Goal: Task Accomplishment & Management: Manage account settings

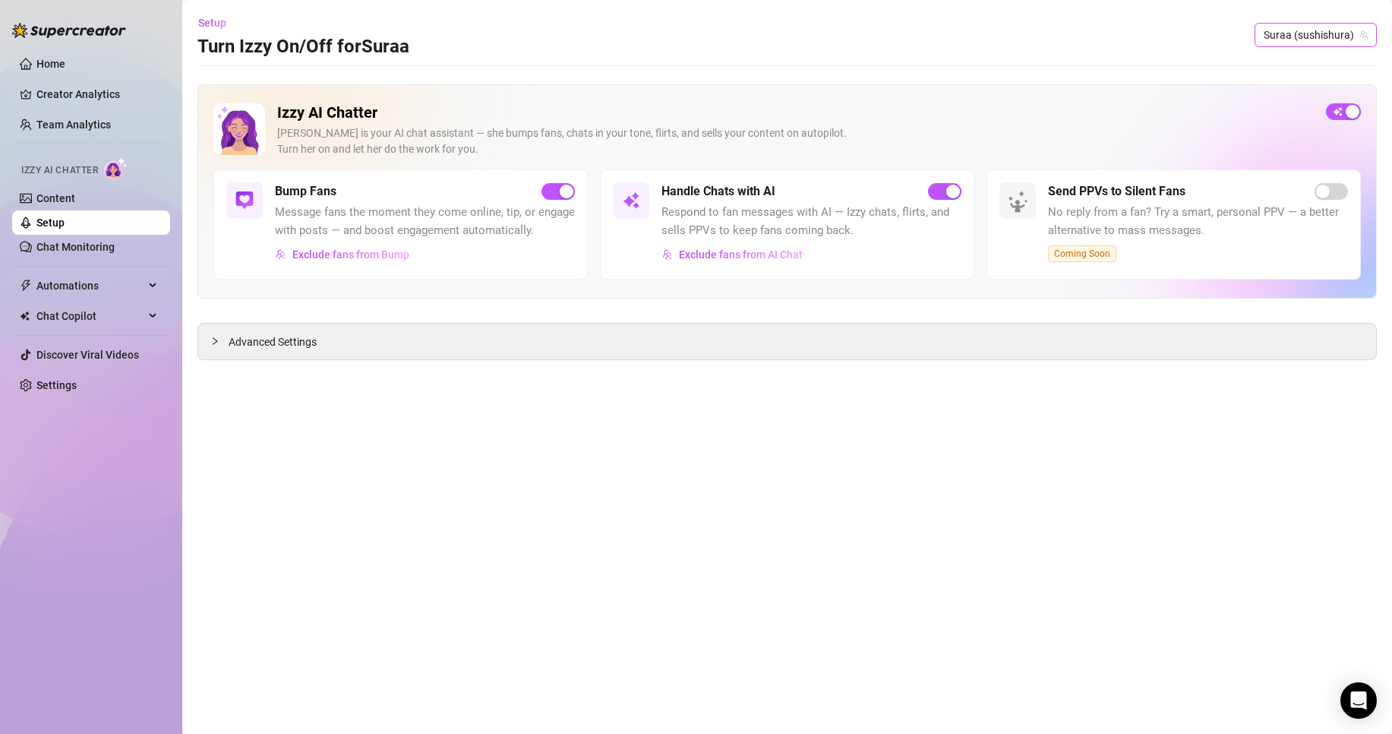
click at [1319, 30] on span "Suraa (sushishura)" at bounding box center [1316, 35] width 104 height 23
click at [1293, 90] on span "Suraa" at bounding box center [1298, 92] width 28 height 17
click at [556, 194] on span "button" at bounding box center [558, 191] width 33 height 17
click at [949, 203] on div "Handle Chats with AI Respond to fan messages with AI — Izzy chats, flirts, and …" at bounding box center [811, 224] width 300 height 84
click at [944, 185] on span "button" at bounding box center [944, 191] width 33 height 17
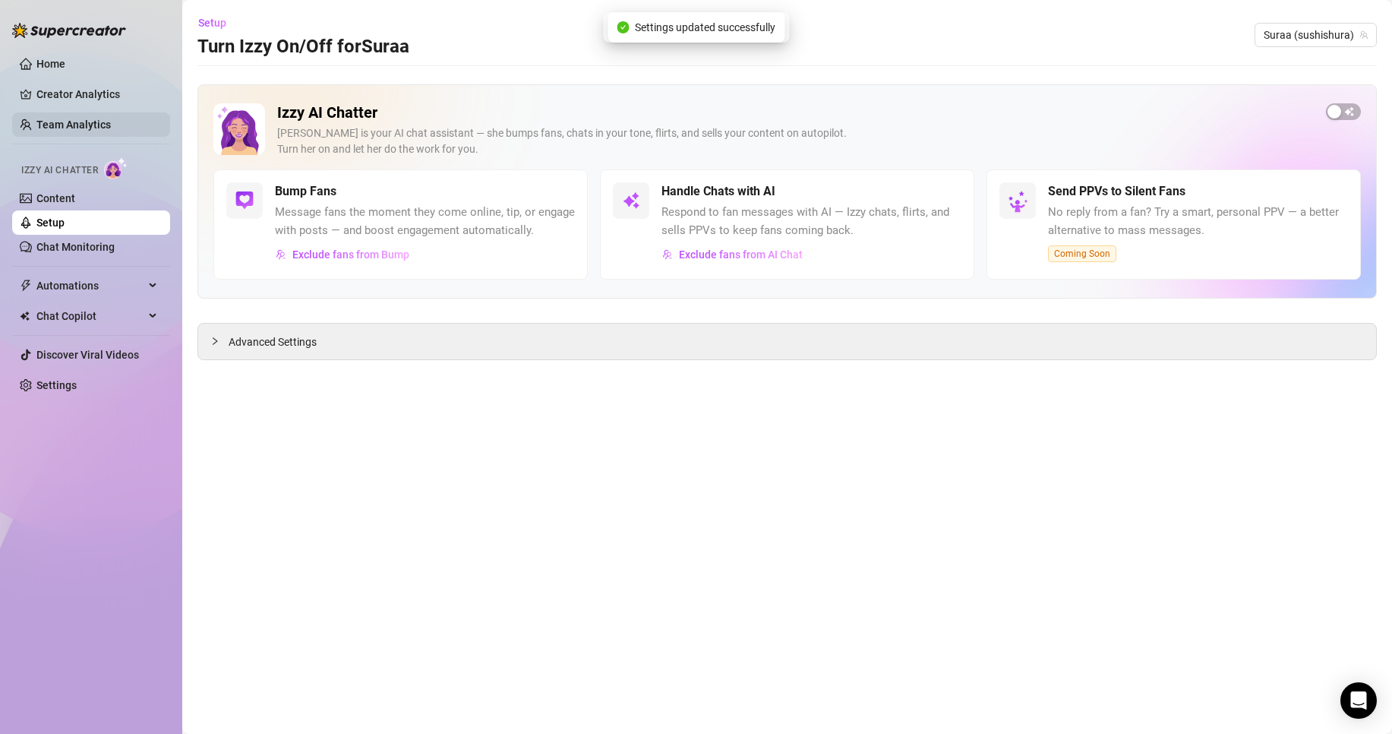
click at [74, 127] on link "Team Analytics" at bounding box center [73, 124] width 74 height 12
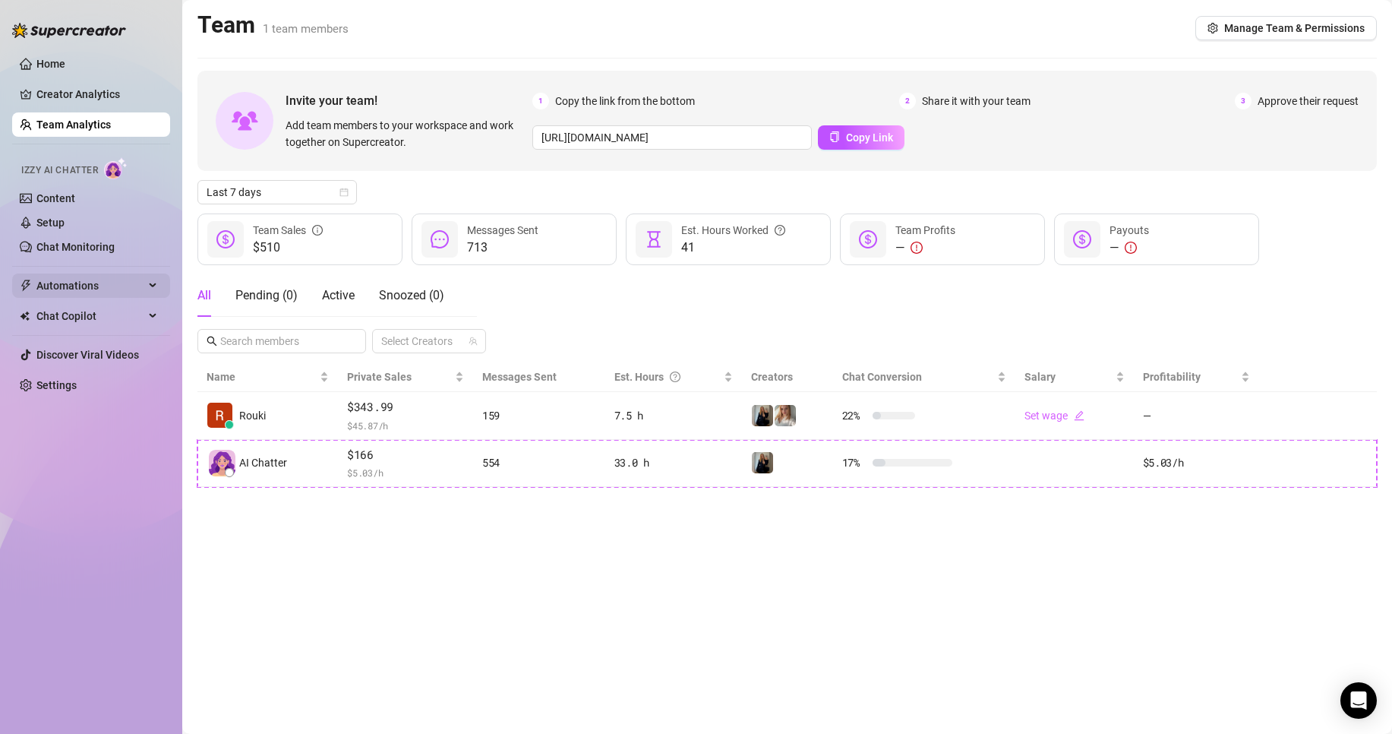
click at [102, 289] on span "Automations" at bounding box center [90, 285] width 108 height 24
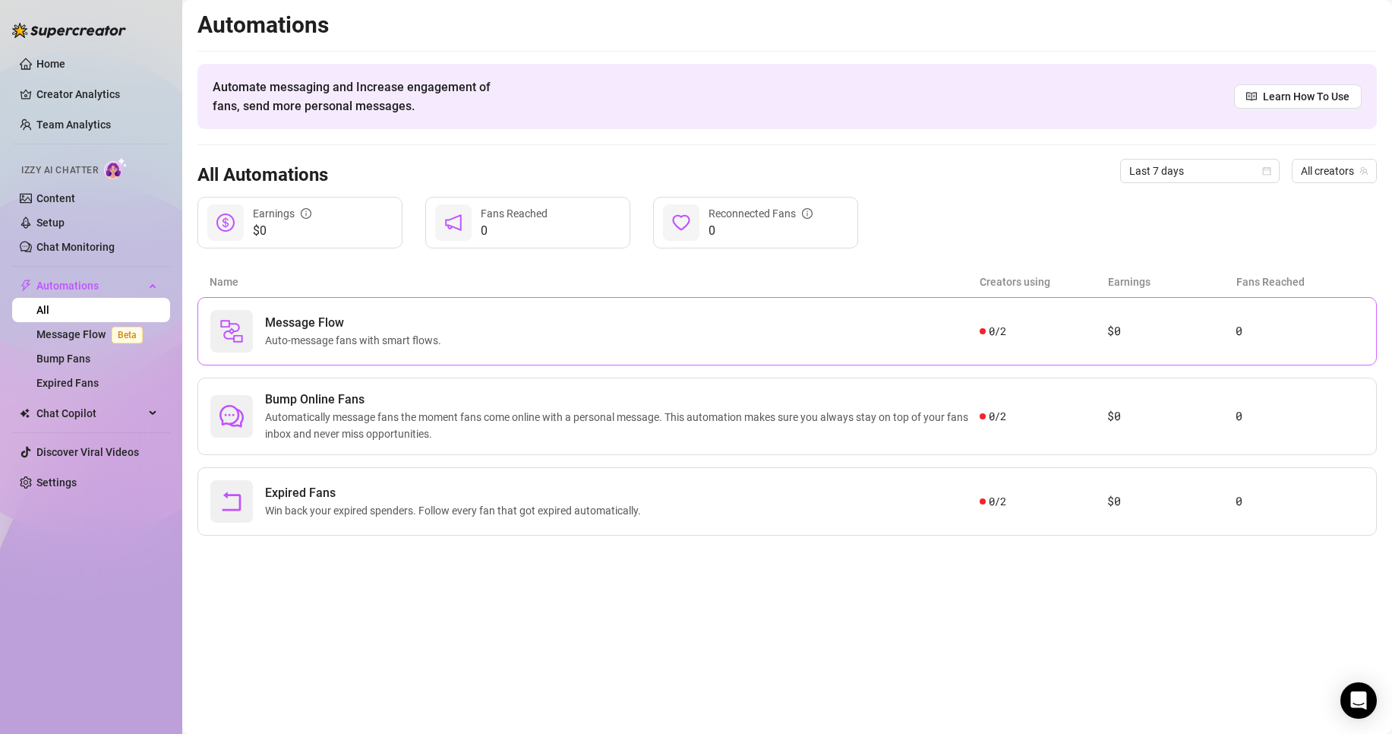
click at [302, 347] on span "Auto-message fans with smart flows." at bounding box center [356, 340] width 182 height 17
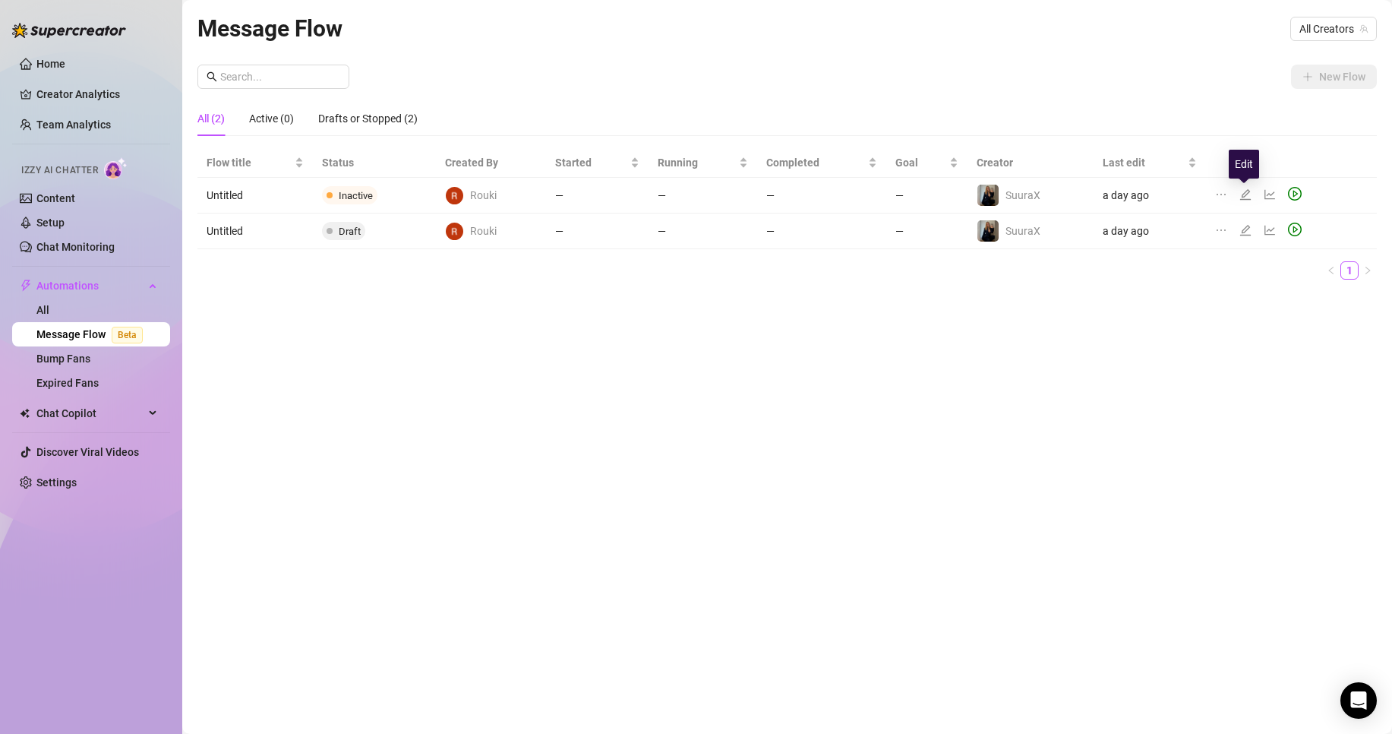
click at [1246, 193] on icon "edit" at bounding box center [1245, 194] width 11 height 11
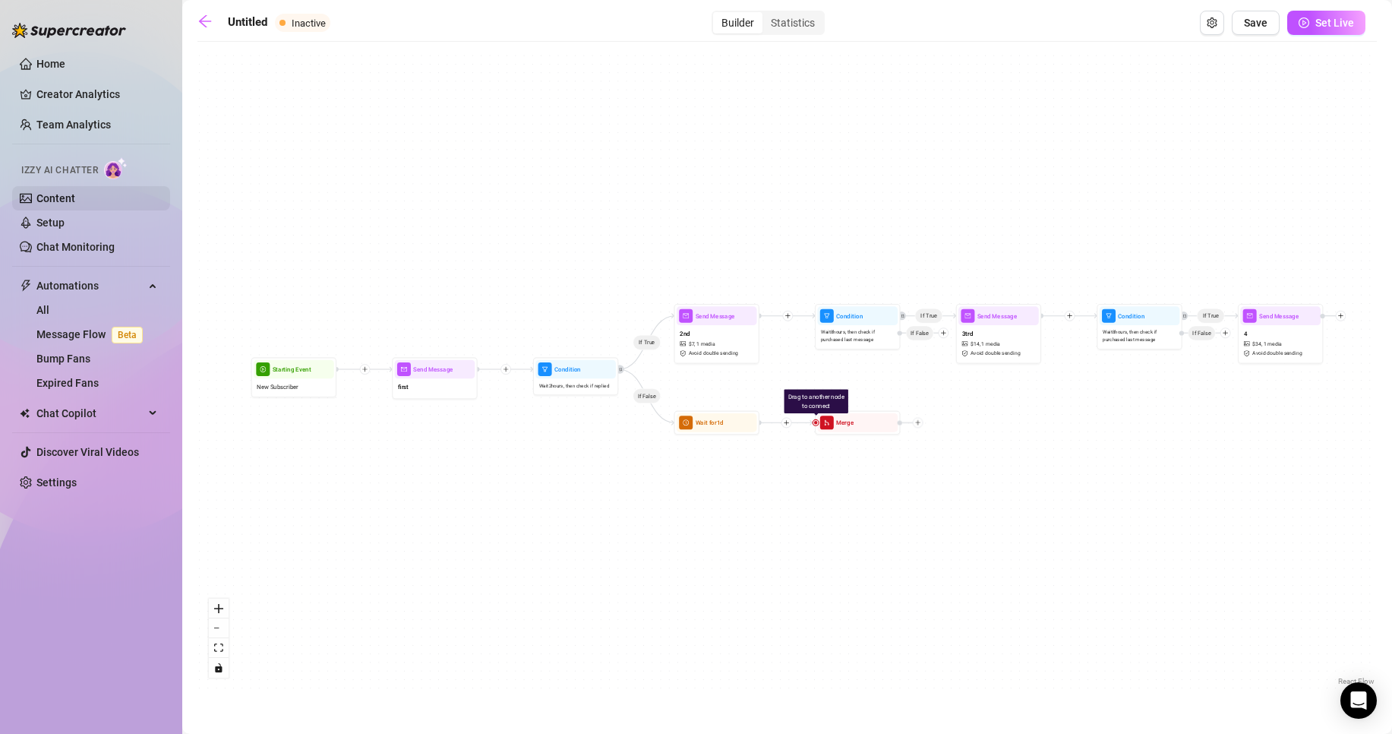
click at [64, 196] on link "Content" at bounding box center [55, 198] width 39 height 12
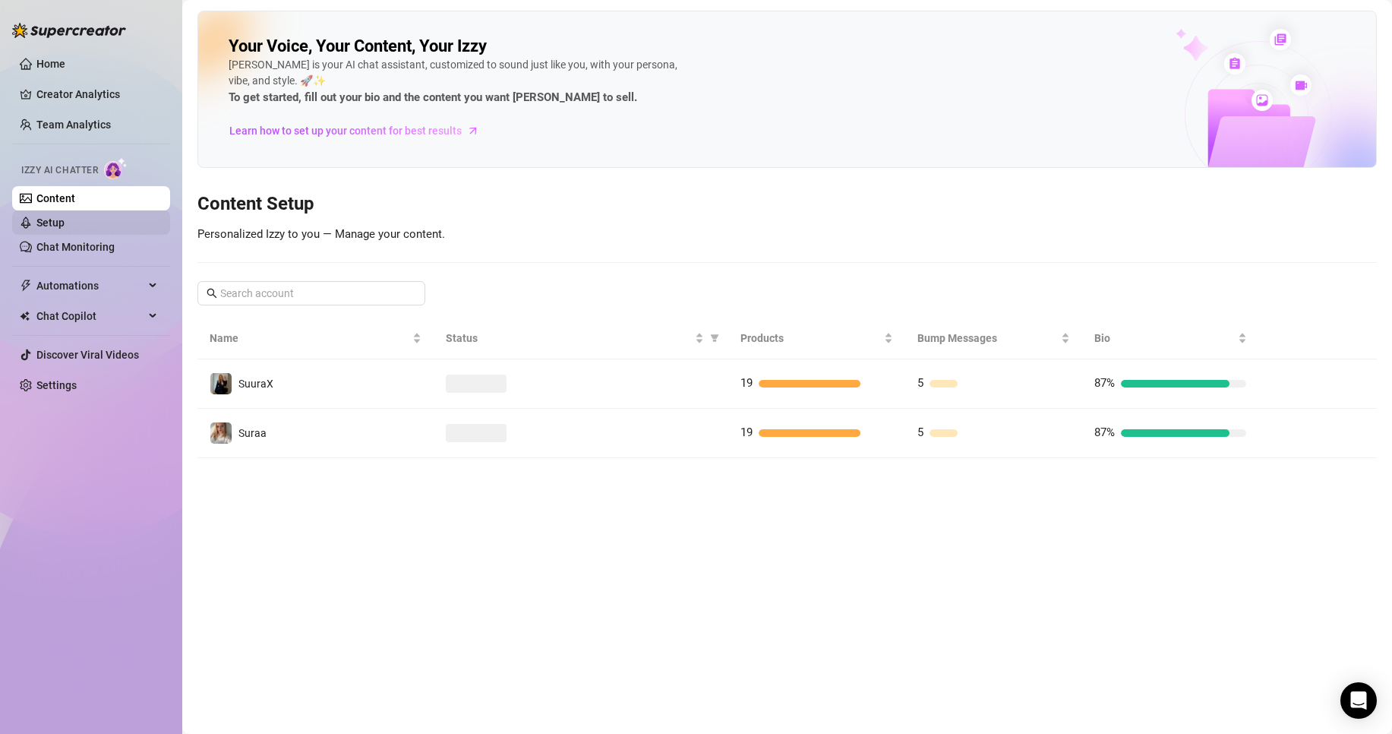
click at [65, 216] on link "Setup" at bounding box center [50, 222] width 28 height 12
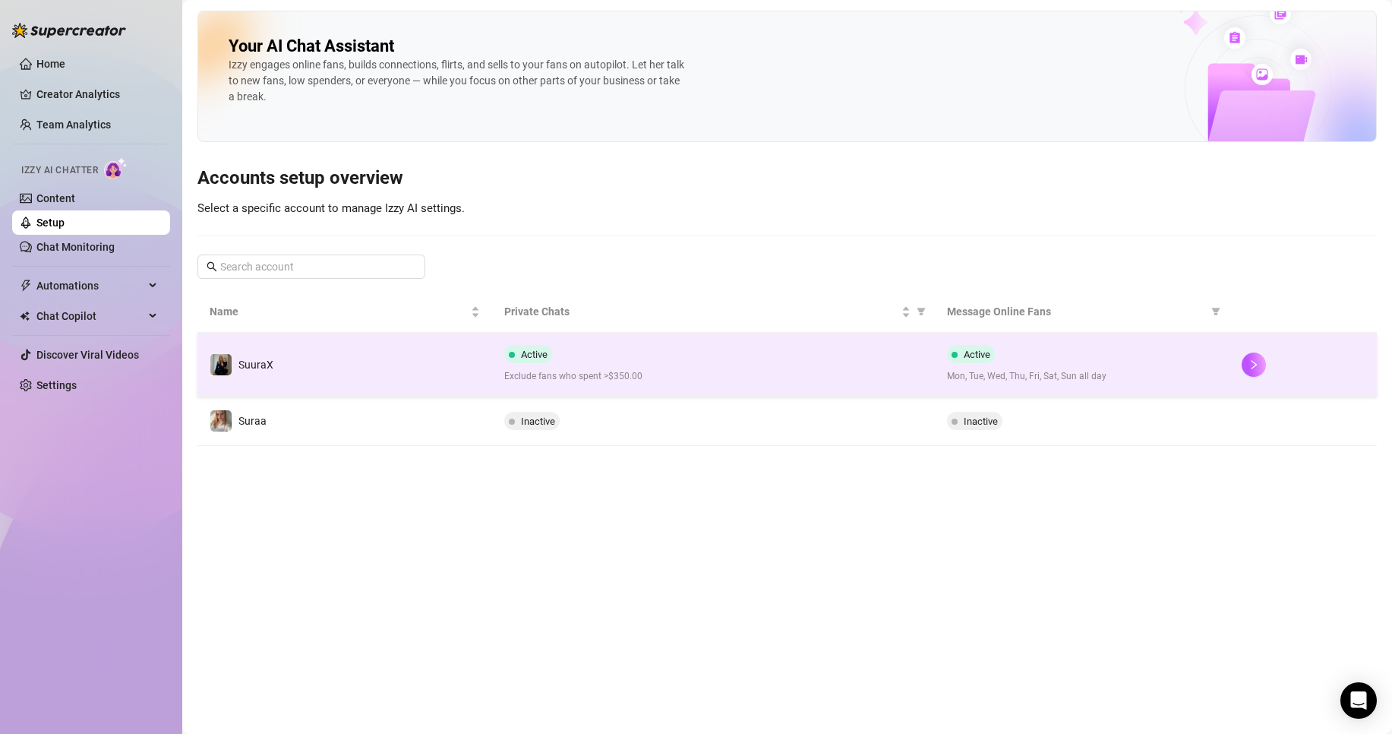
click at [604, 344] on td "Active Exclude fans who spent >$350.00" at bounding box center [713, 365] width 442 height 64
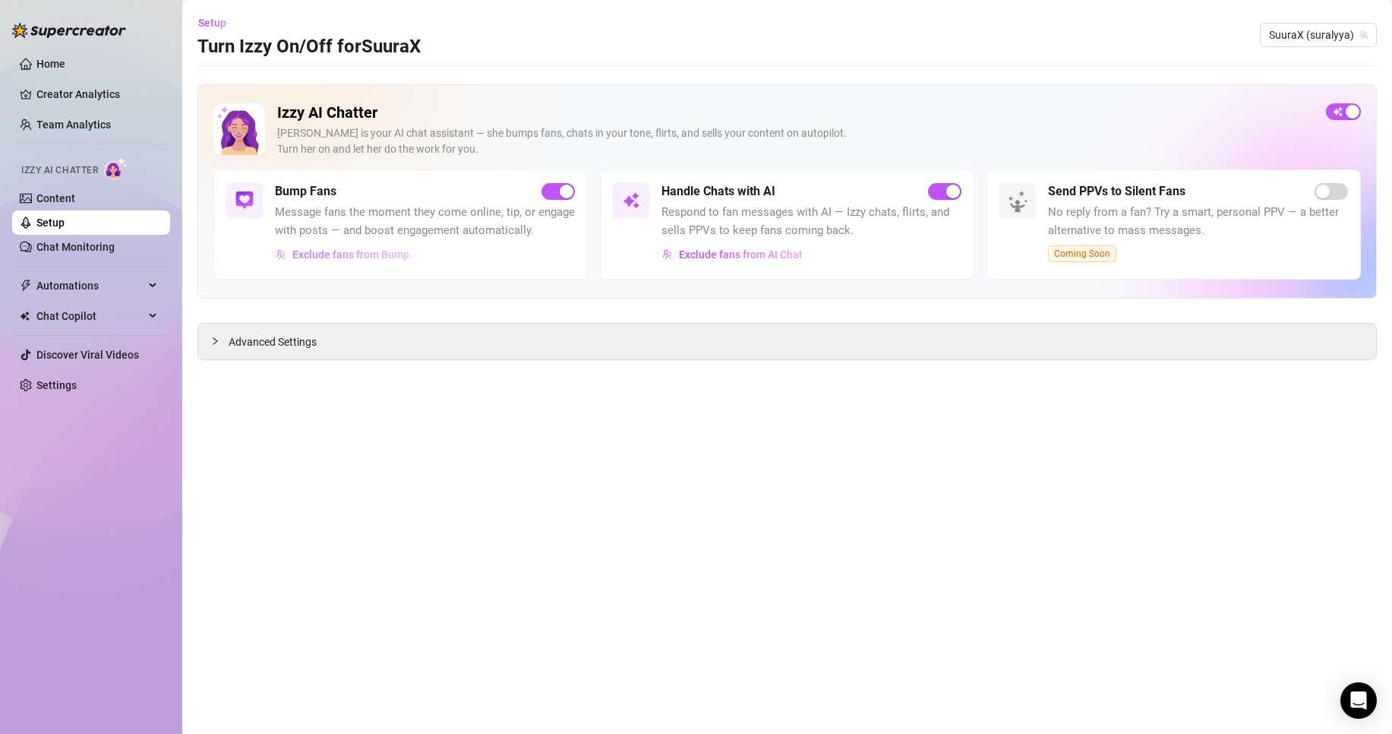
click at [394, 252] on span "Exclude fans from Bump" at bounding box center [350, 254] width 117 height 12
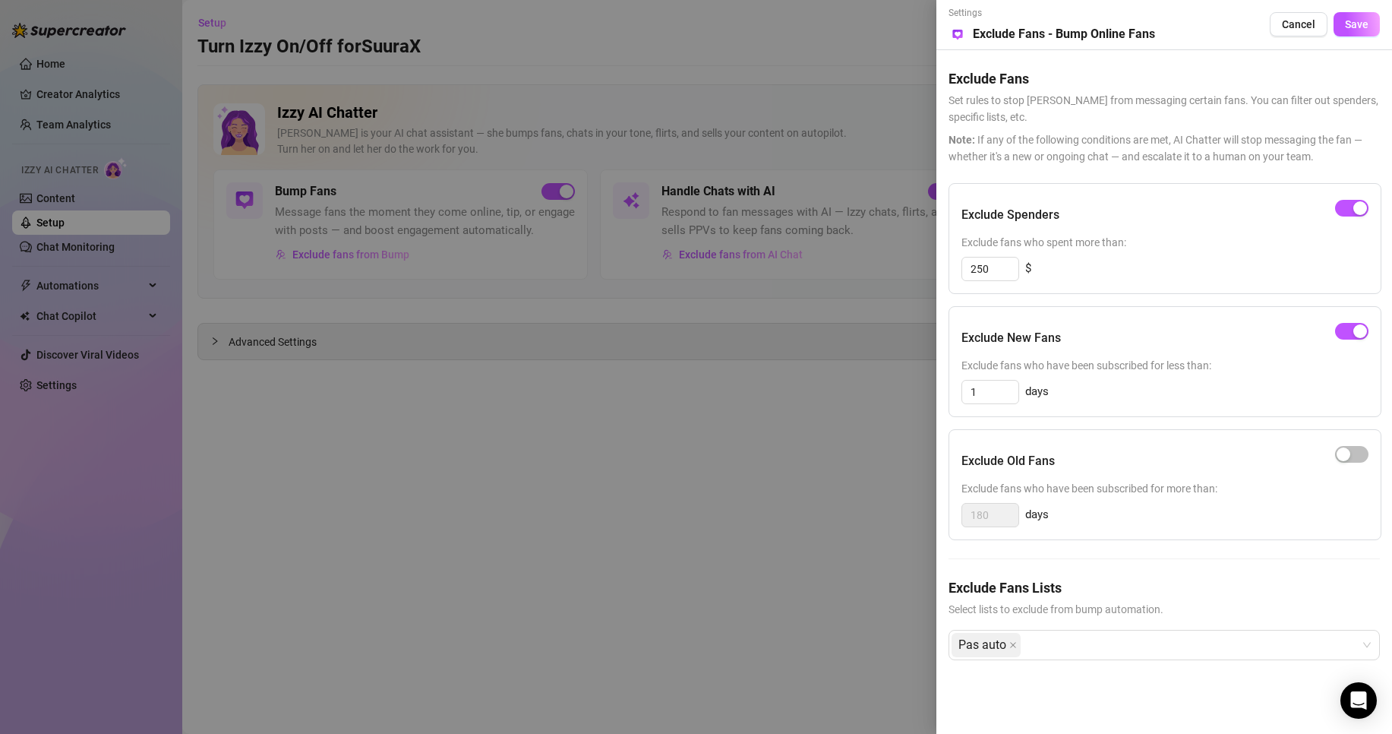
click at [548, 284] on div at bounding box center [696, 367] width 1392 height 734
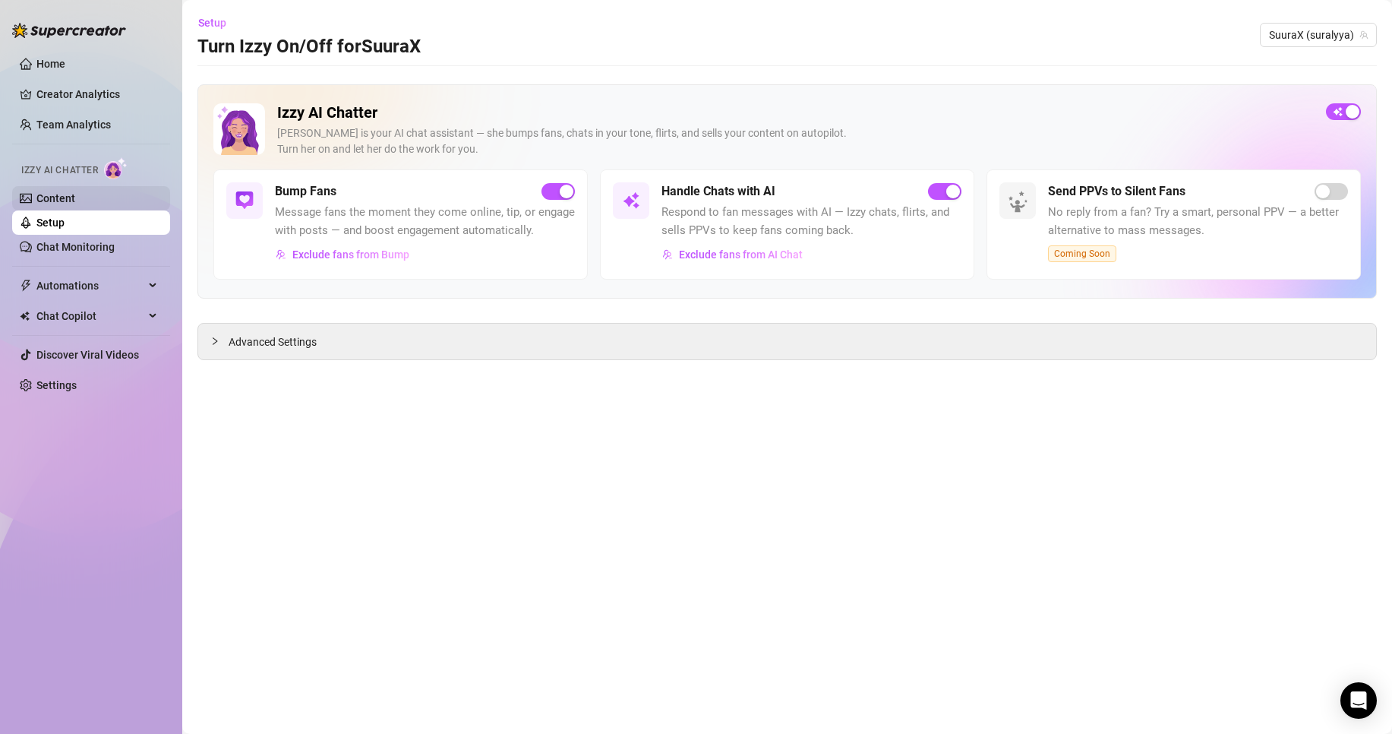
click at [71, 204] on link "Content" at bounding box center [55, 198] width 39 height 12
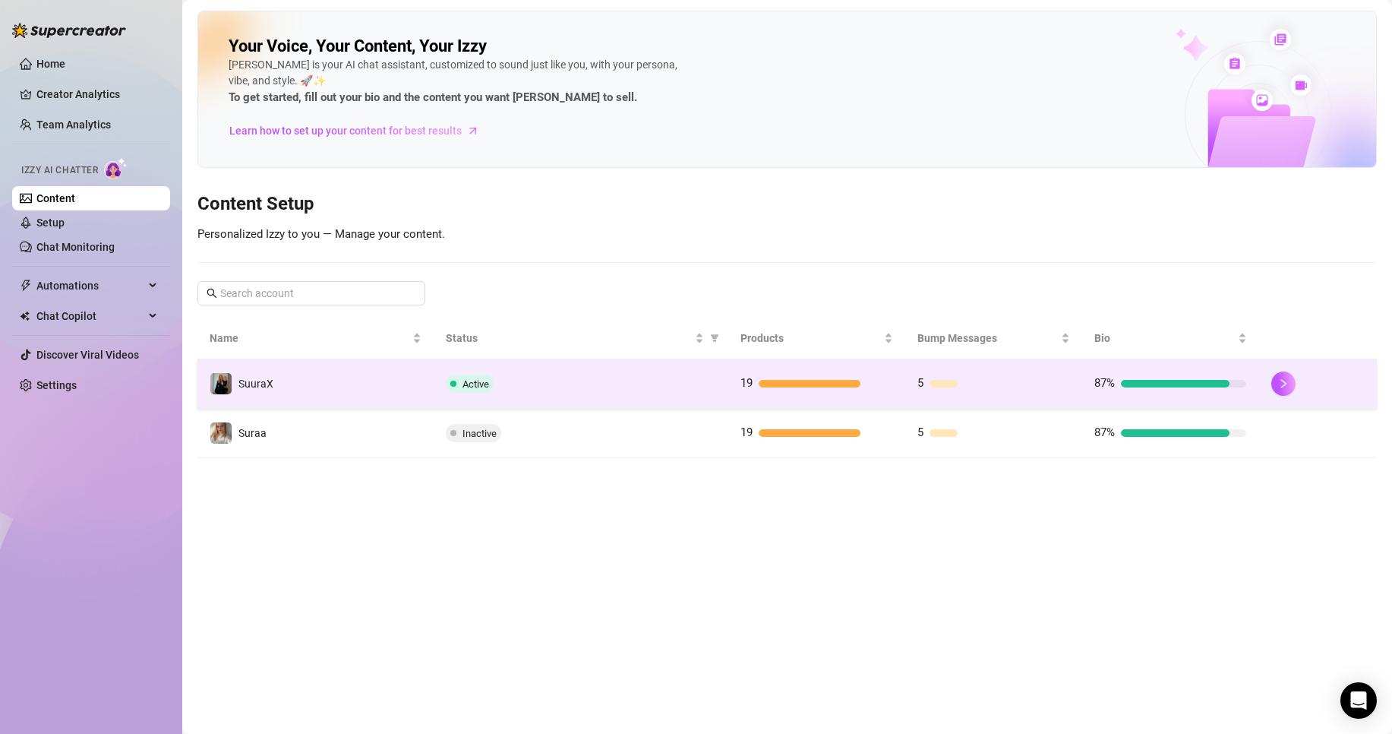
click at [374, 384] on td "SuuraX" at bounding box center [315, 383] width 236 height 49
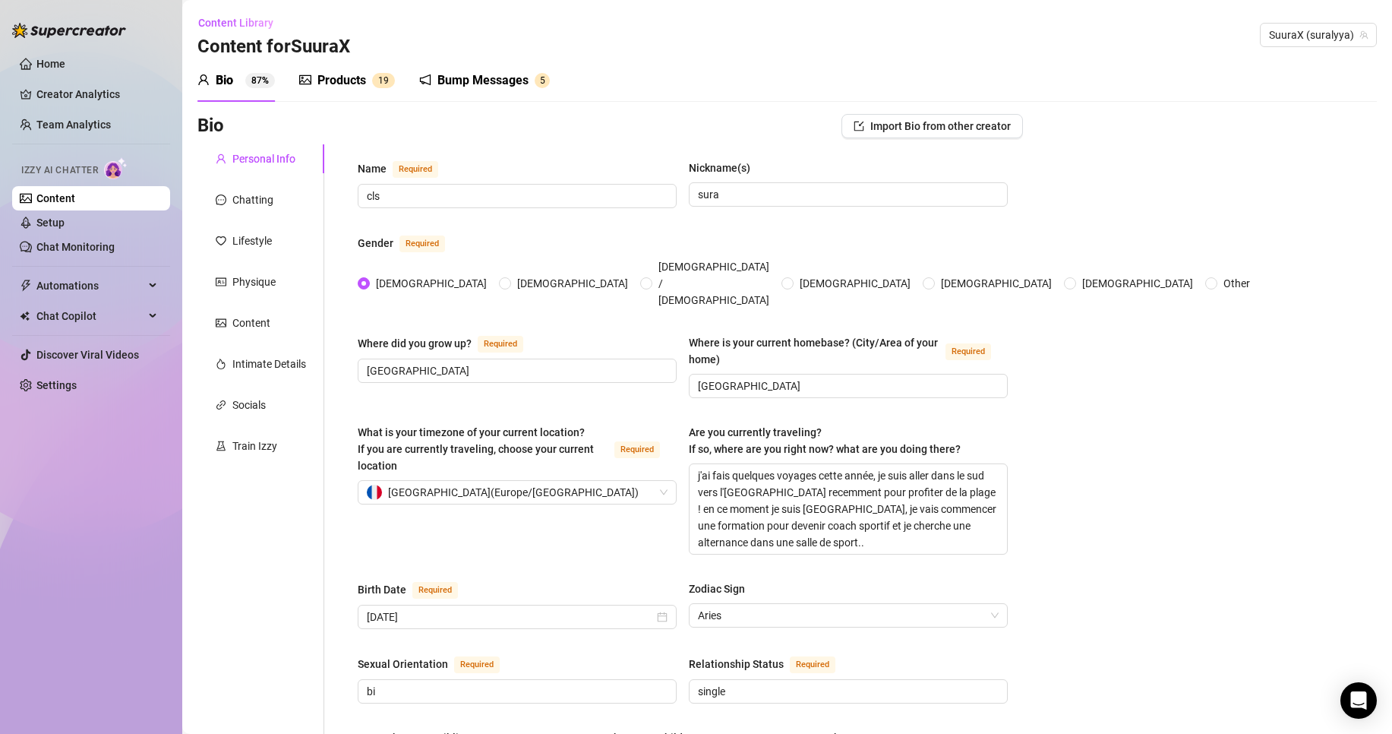
click at [429, 74] on icon "notification" at bounding box center [425, 80] width 12 height 12
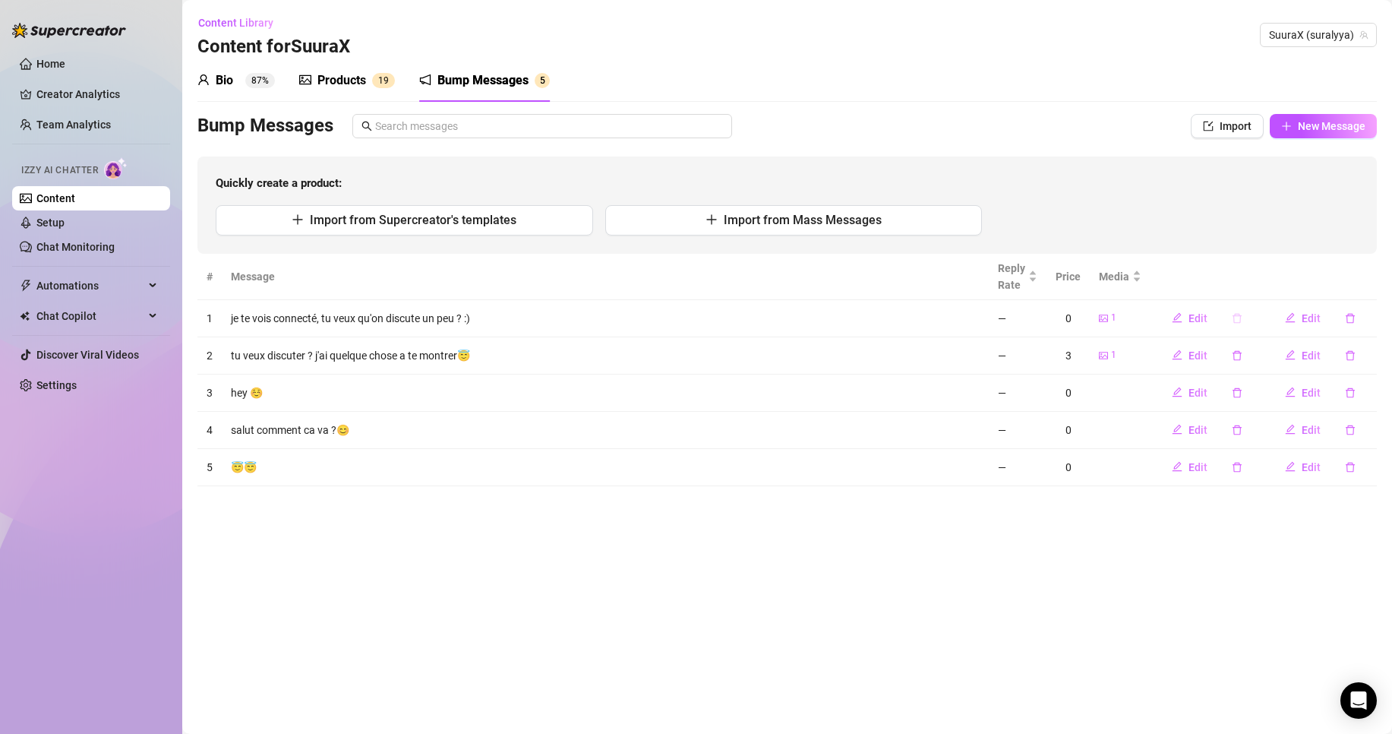
click at [1239, 321] on icon "delete" at bounding box center [1237, 318] width 11 height 11
click at [1280, 283] on span "Yes" at bounding box center [1280, 279] width 18 height 12
click at [1238, 347] on button "button" at bounding box center [1237, 355] width 35 height 24
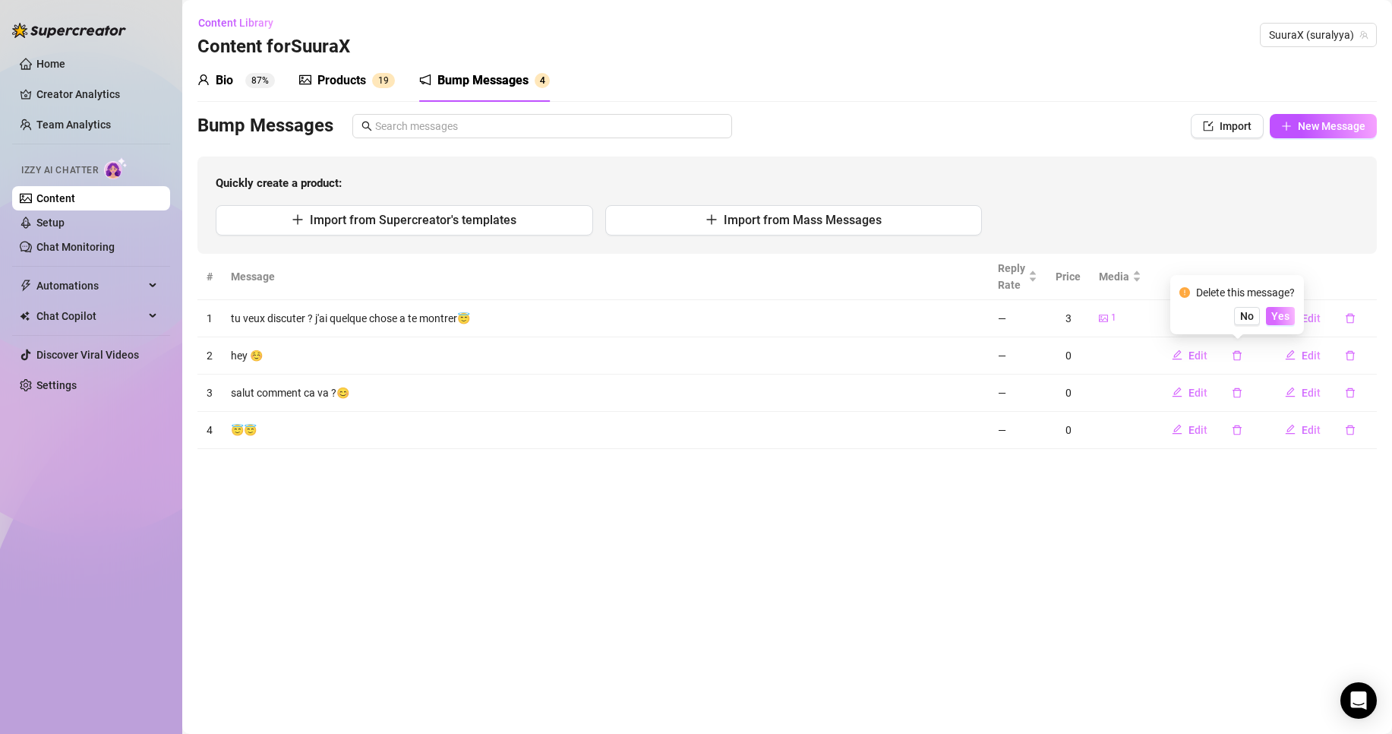
click at [1292, 324] on button "Yes" at bounding box center [1280, 316] width 29 height 18
click at [1236, 317] on icon "delete" at bounding box center [1237, 318] width 11 height 11
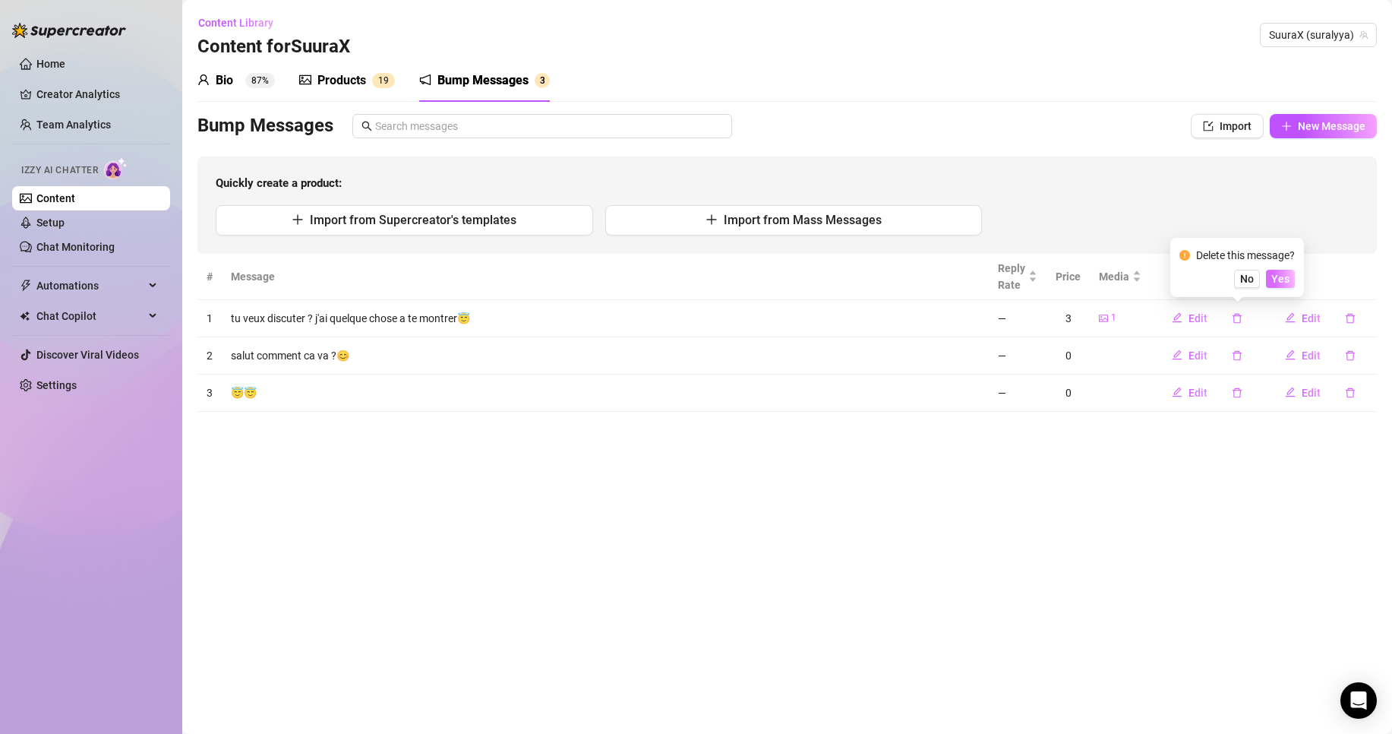
click at [1295, 279] on button "Yes" at bounding box center [1280, 279] width 29 height 18
click at [1295, 279] on button "Yes" at bounding box center [1271, 279] width 48 height 18
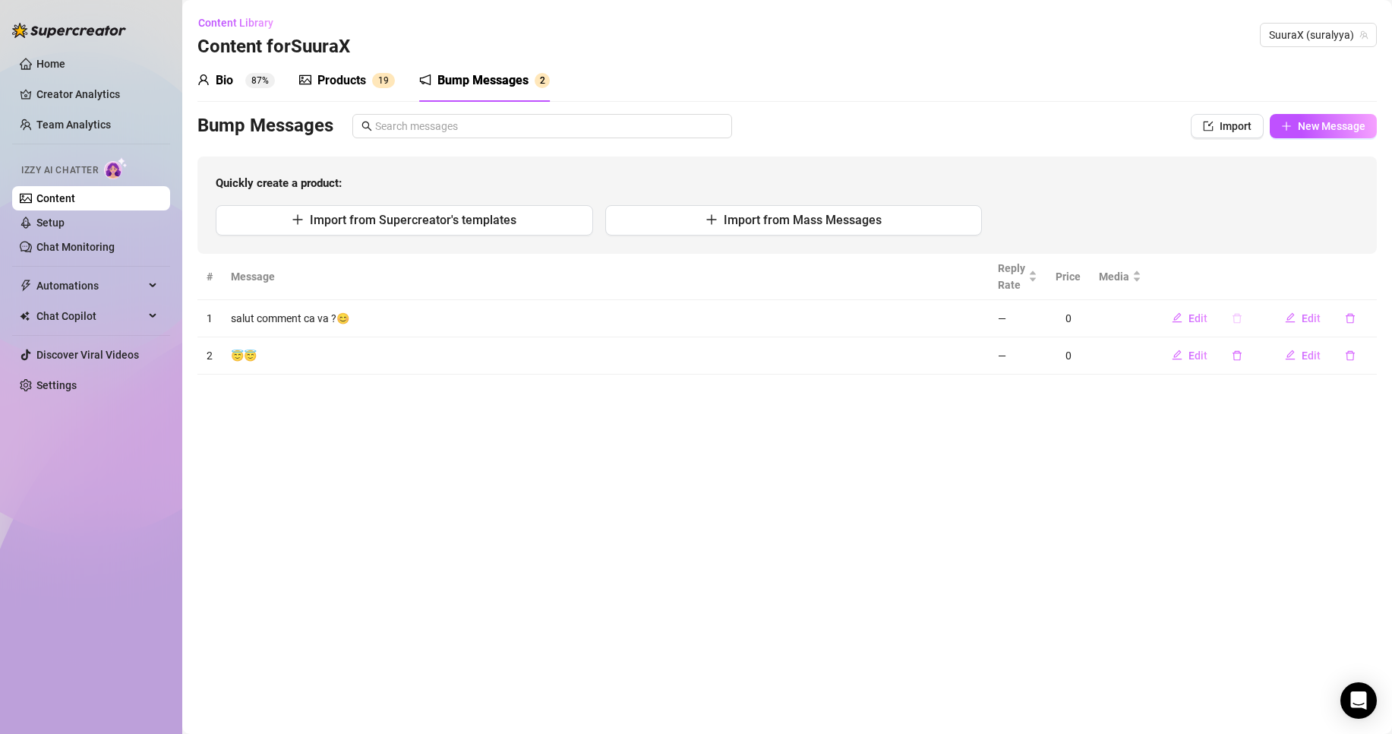
click at [1245, 317] on button "button" at bounding box center [1237, 318] width 35 height 24
click at [1280, 283] on span "Yes" at bounding box center [1280, 279] width 18 height 12
click at [1241, 317] on icon "delete" at bounding box center [1237, 318] width 9 height 10
click at [1298, 276] on div "Delete this message? No Yes" at bounding box center [1237, 267] width 134 height 59
click at [1287, 281] on span "Yes" at bounding box center [1280, 279] width 18 height 12
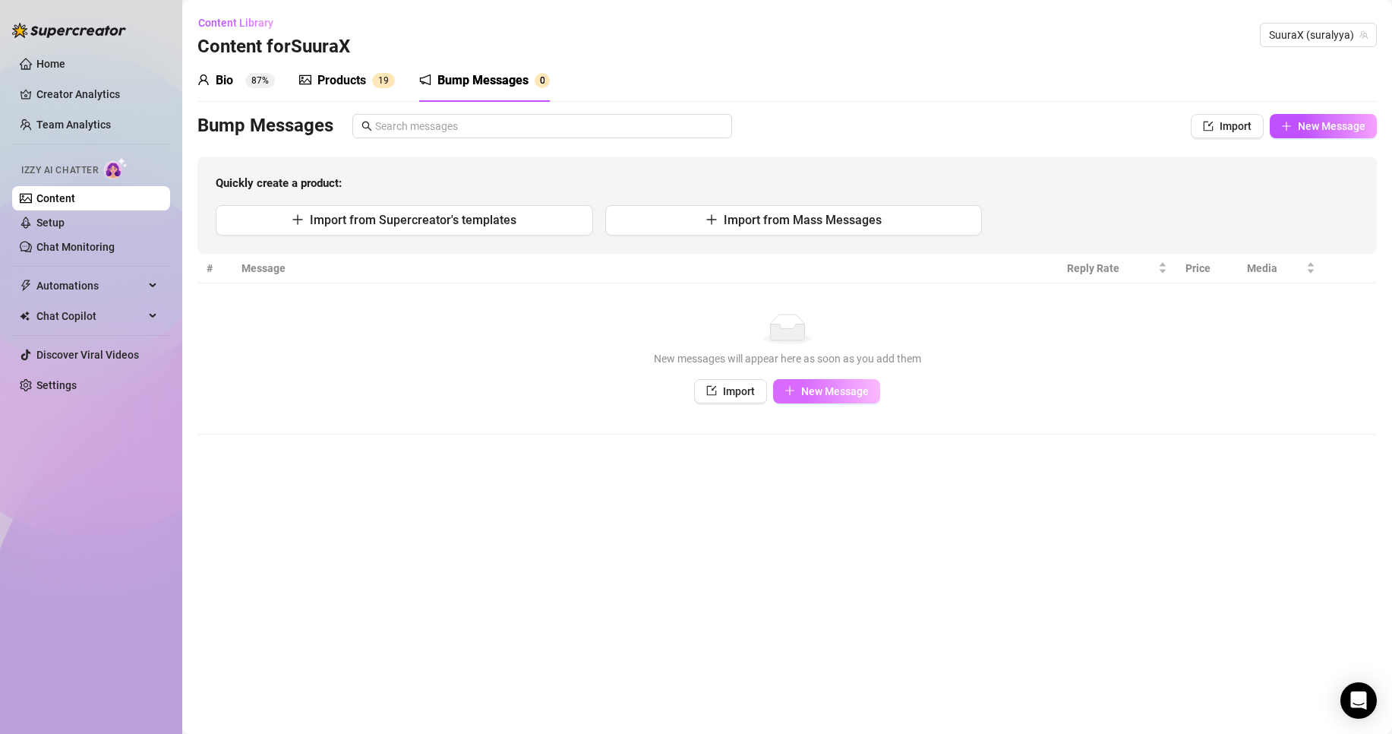
click at [807, 387] on span "New Message" at bounding box center [835, 391] width 68 height 12
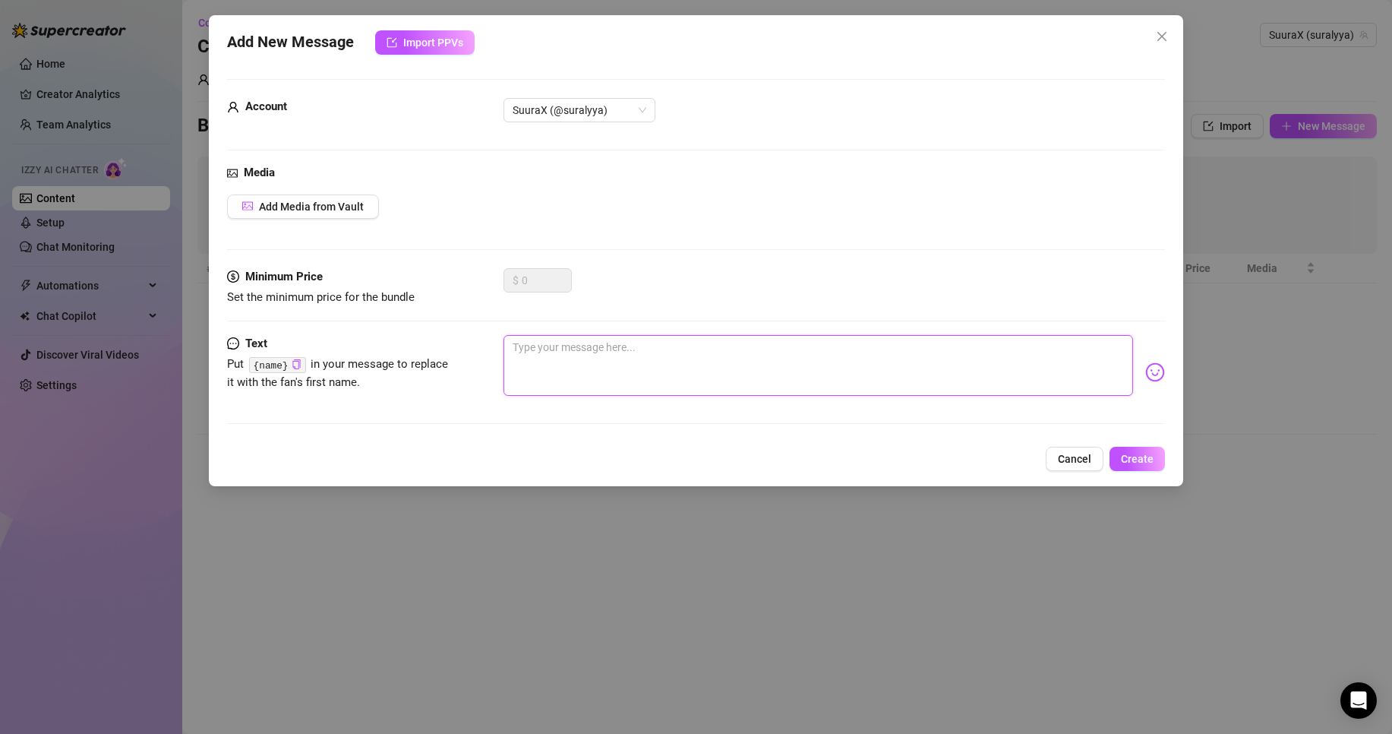
click at [538, 350] on textarea at bounding box center [819, 365] width 630 height 61
type textarea "t"
type textarea "tu"
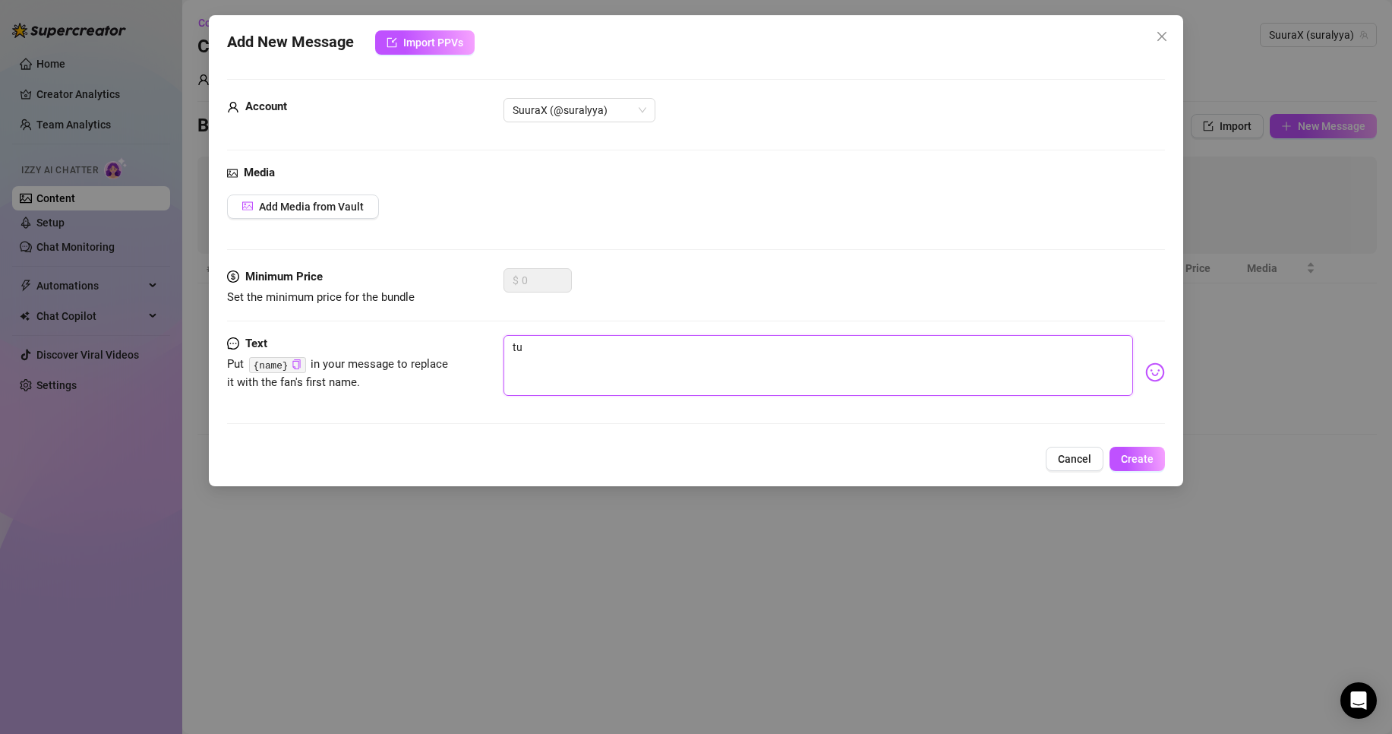
type textarea "tu"
type textarea "tu e"
type textarea "tu es"
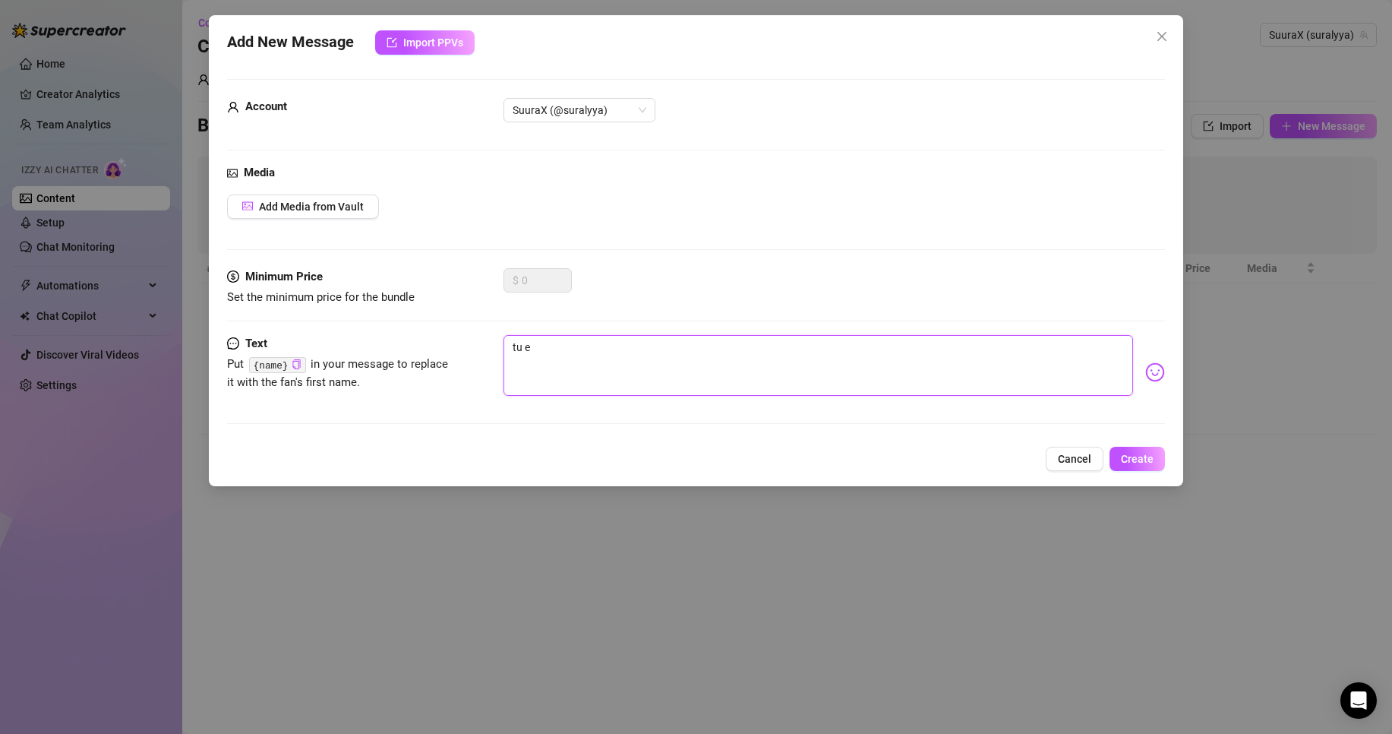
type textarea "tu es"
type textarea "tu es e"
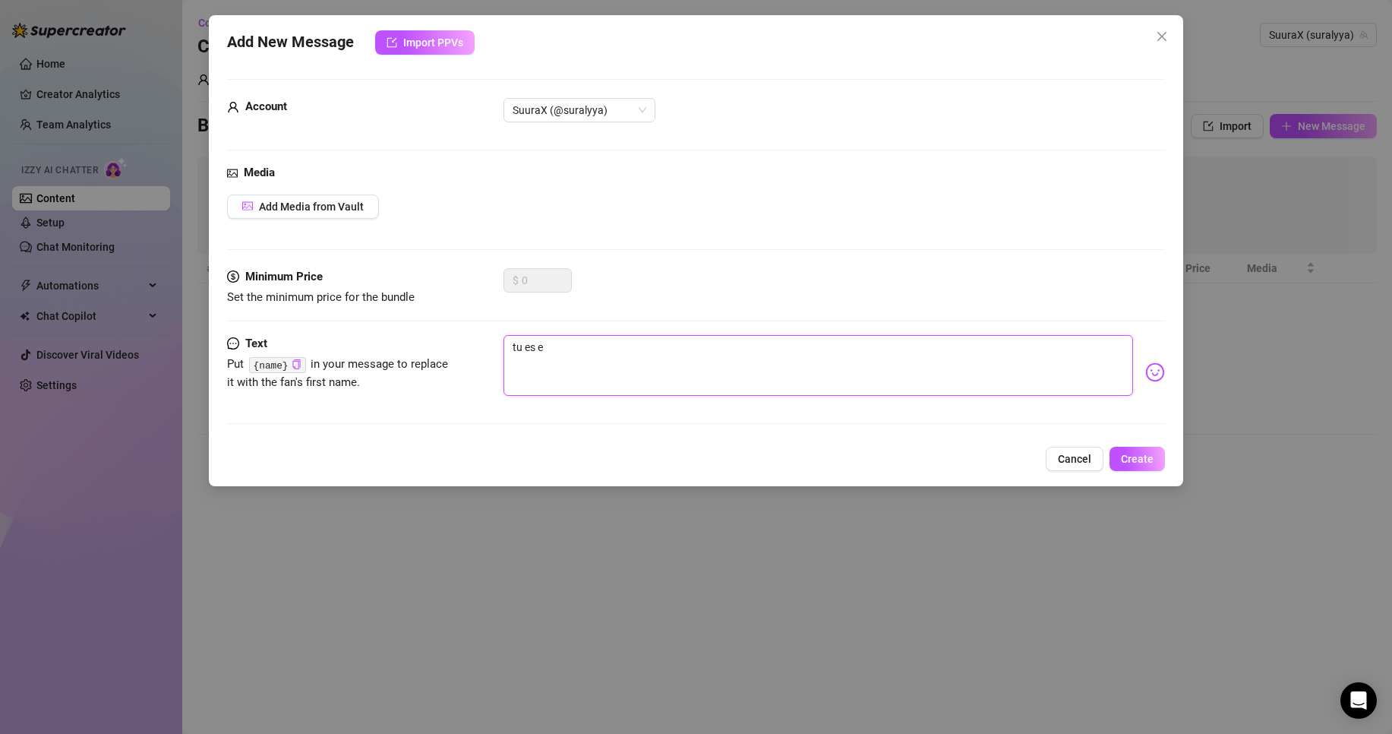
type textarea "tu es en"
type textarea "tu es en l"
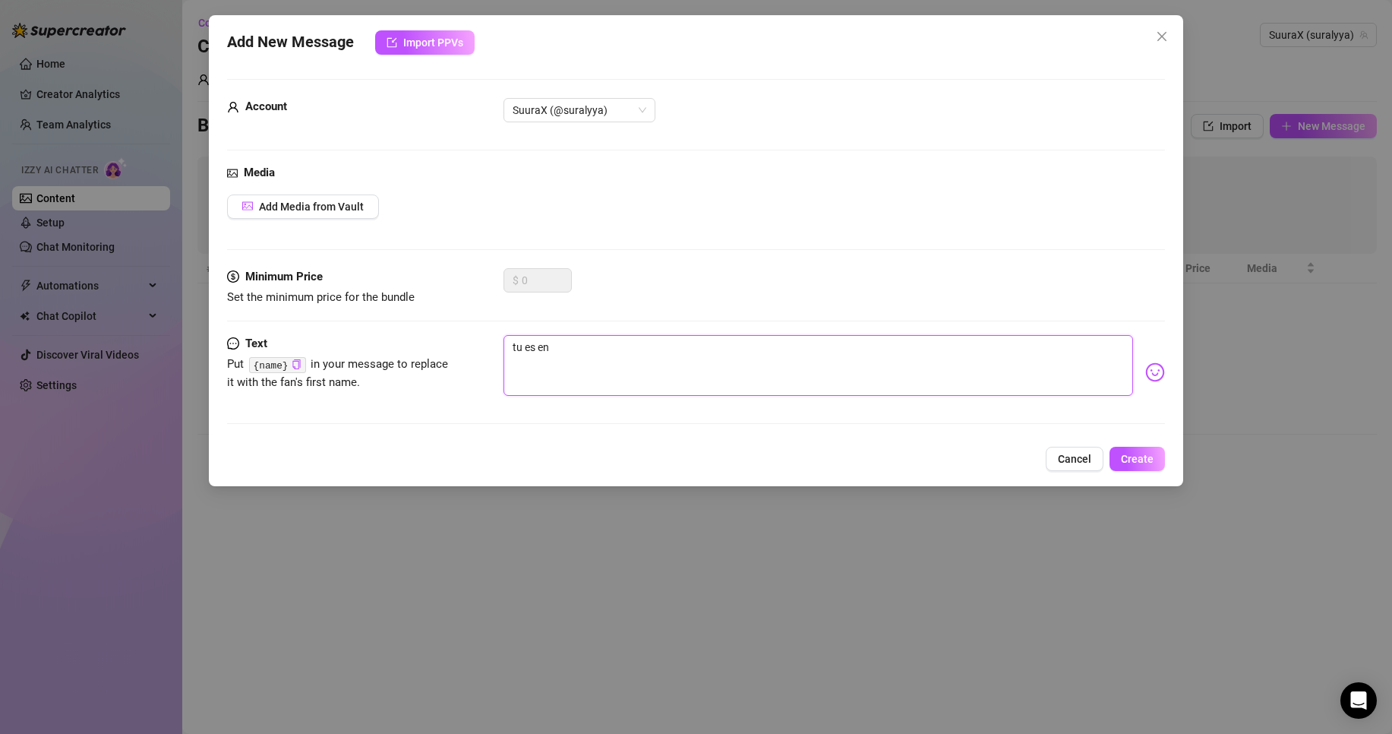
type textarea "tu es en l"
type textarea "tu es en li"
type textarea "tu es en lig"
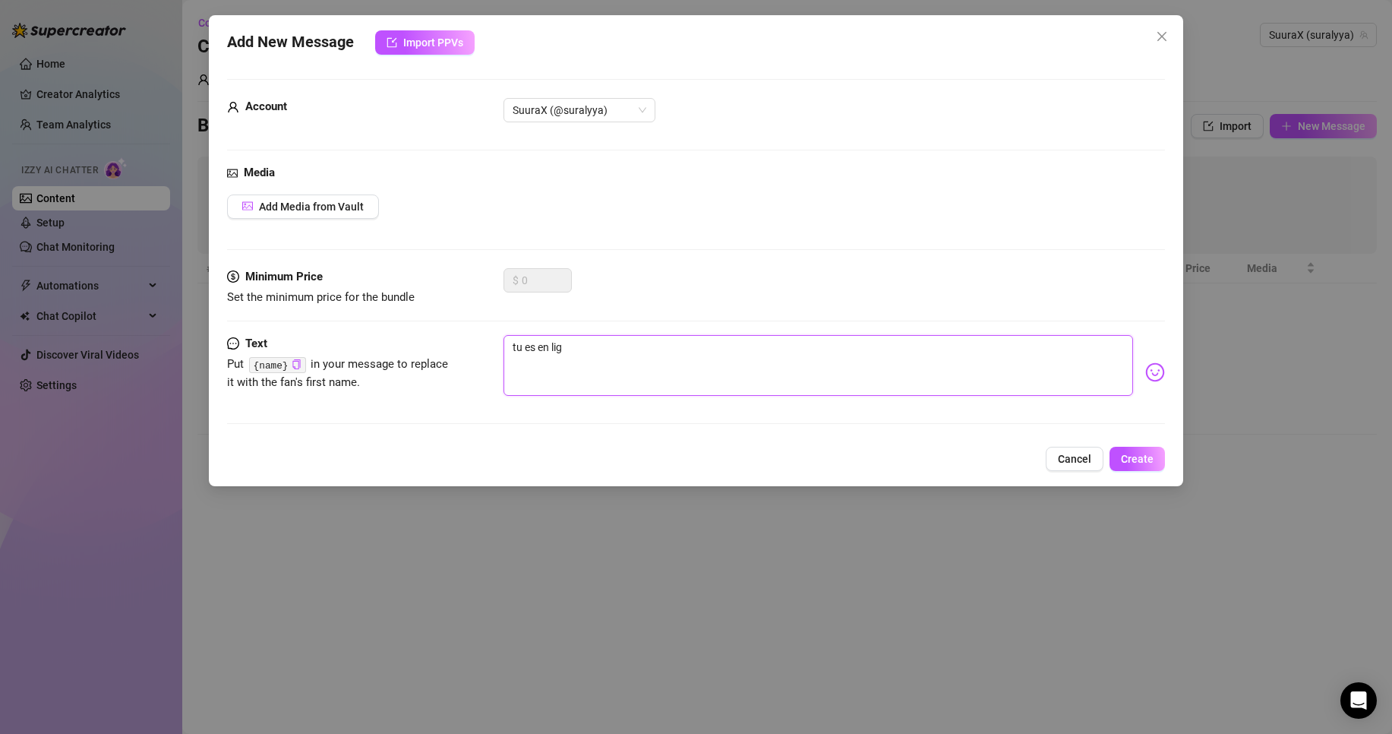
type textarea "tu es en lign"
type textarea "tu es en ligne"
type textarea "tu es en lign"
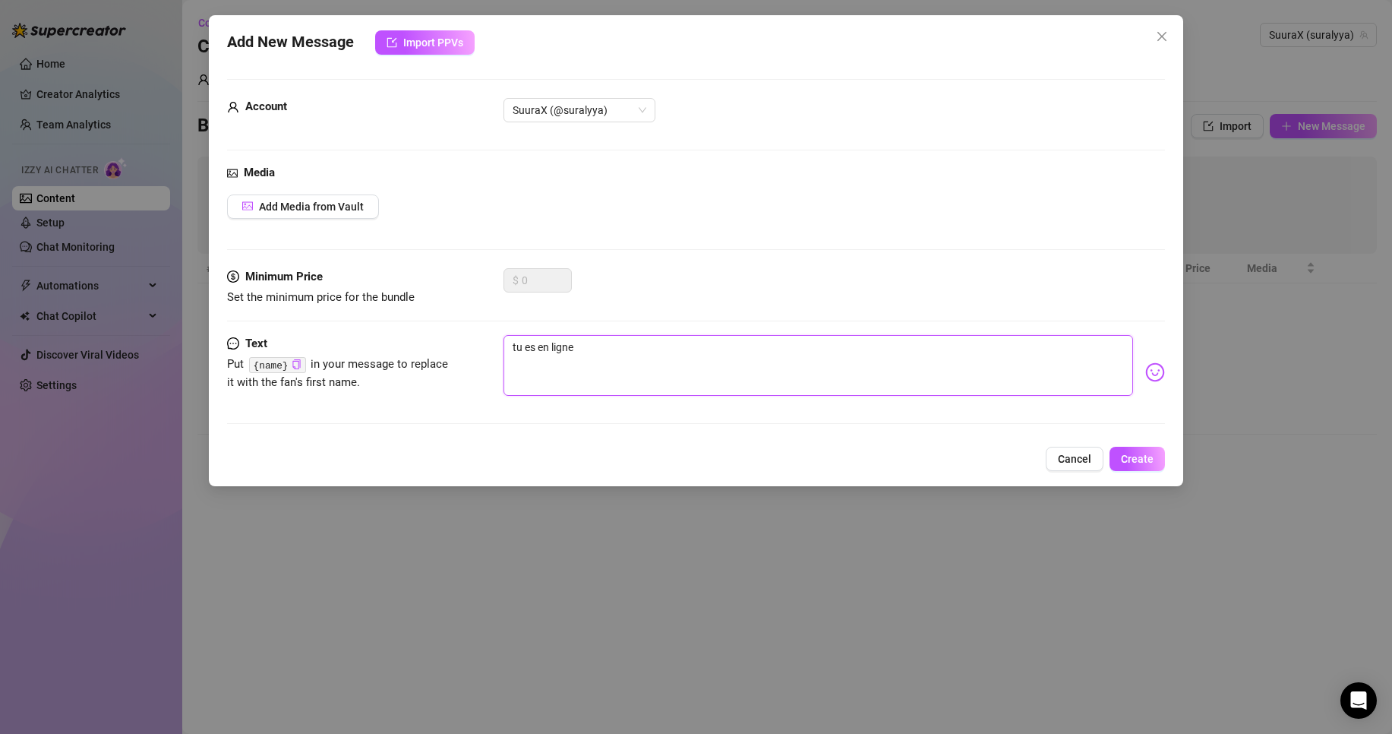
type textarea "tu es en lign"
type textarea "tu es en lig"
type textarea "tu es en li"
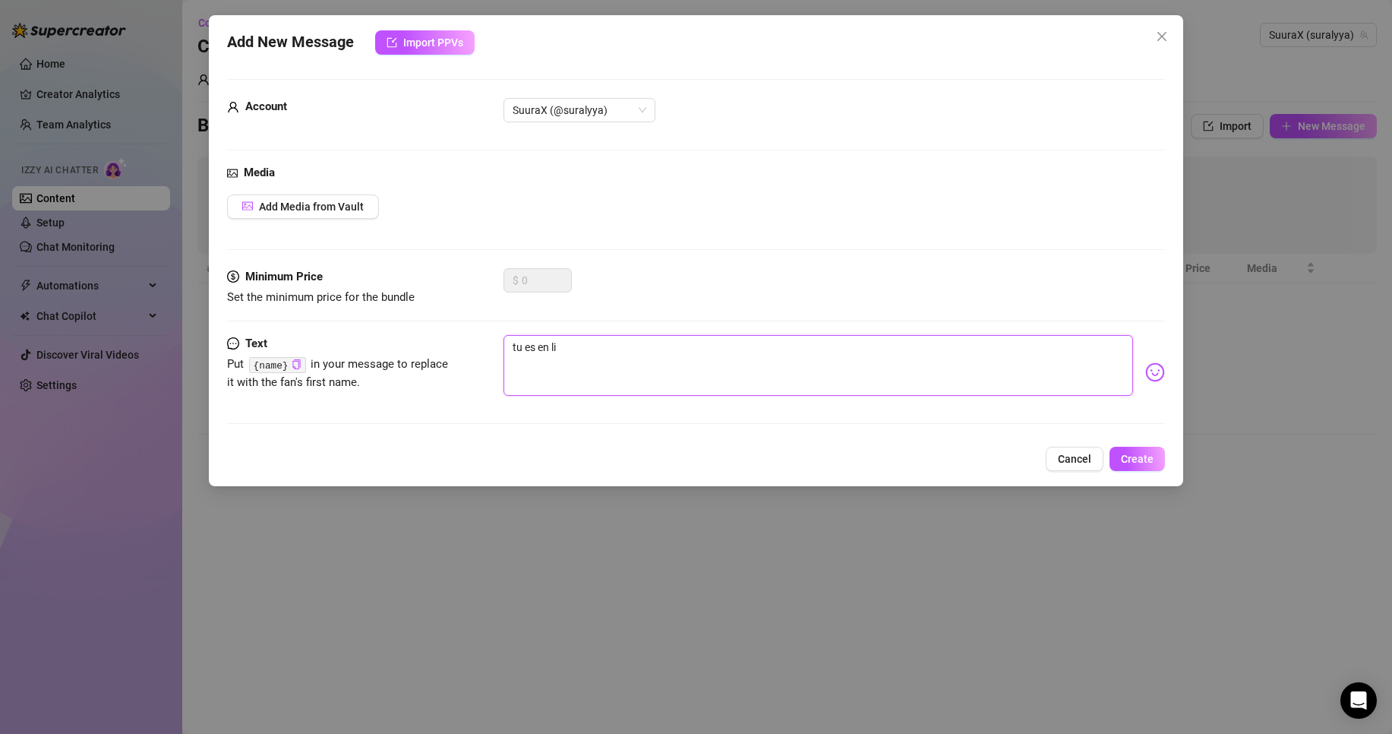
type textarea "tu es en l"
type textarea "tu es en"
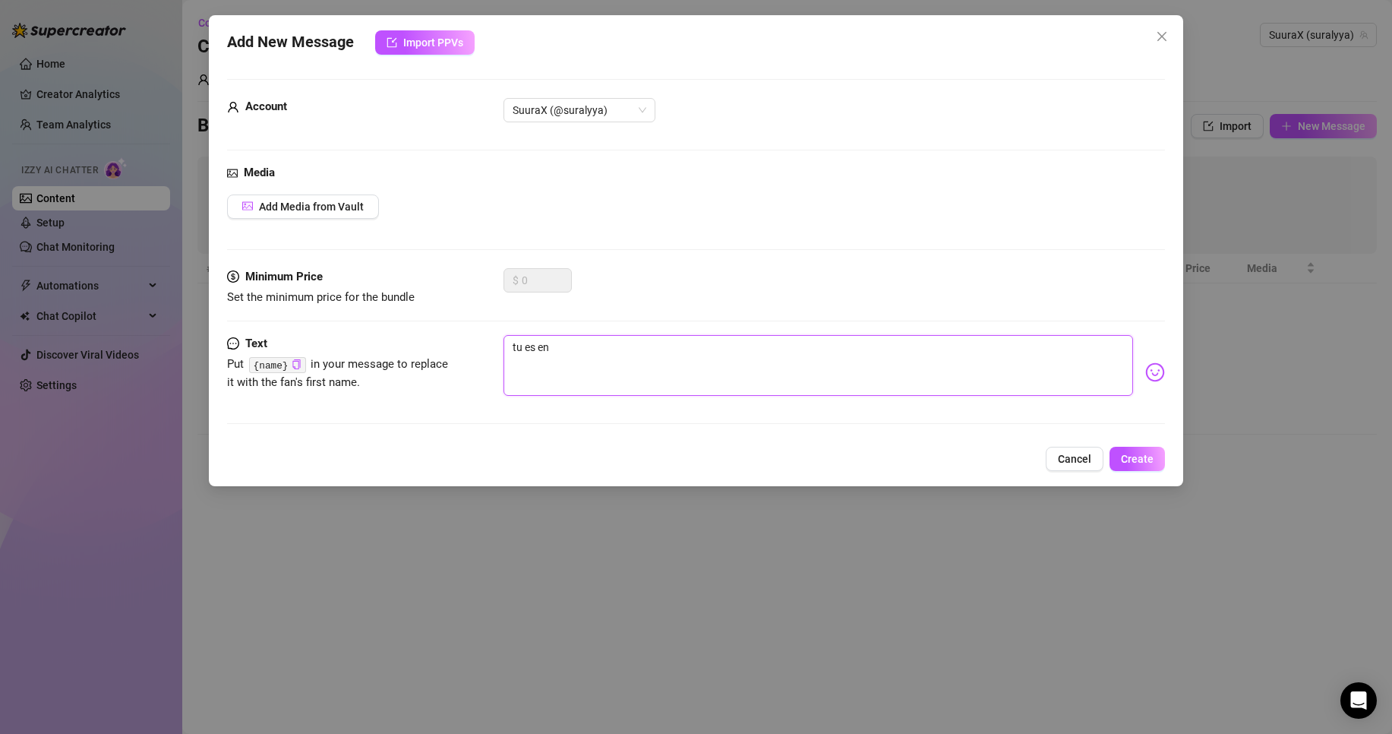
type textarea "tu es en"
type textarea "tu es e"
type textarea "tu es"
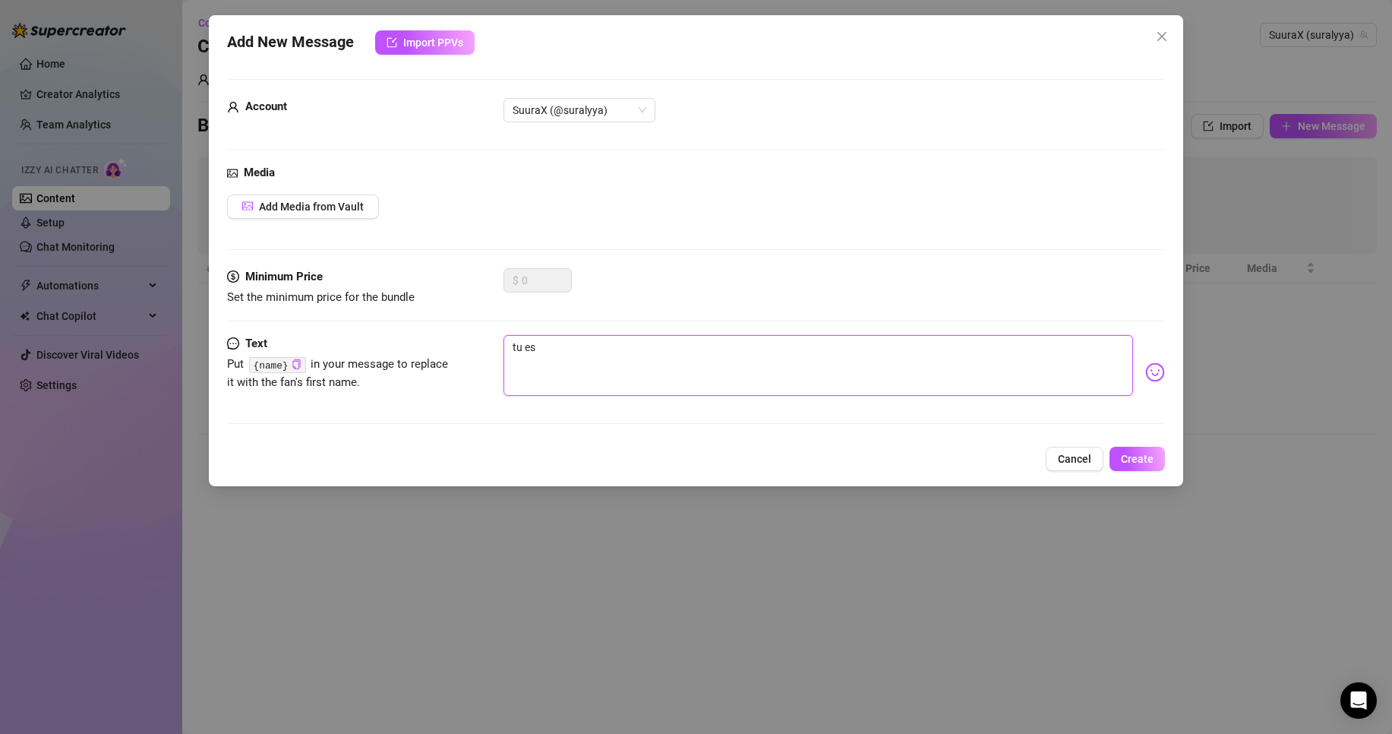
type textarea "tu es"
type textarea "tu e"
type textarea "tu"
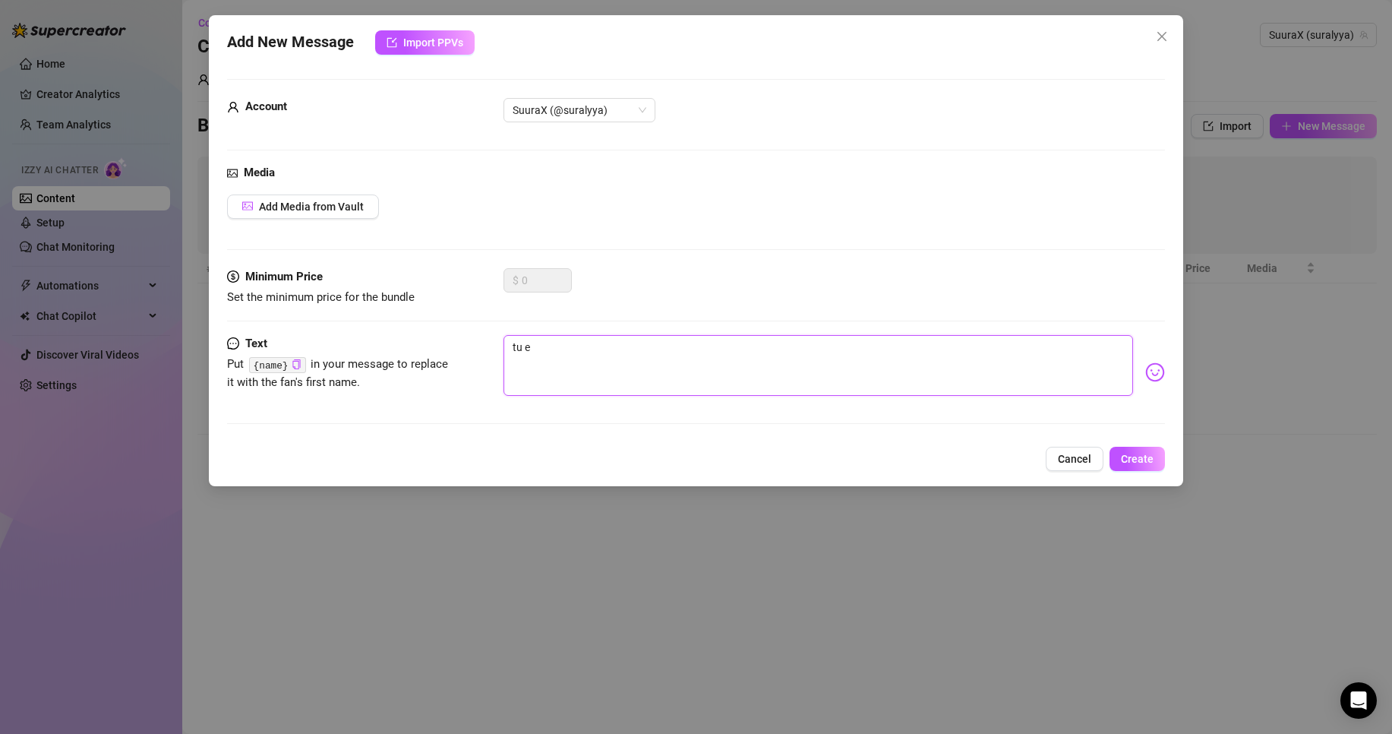
type textarea "tu"
type textarea "t"
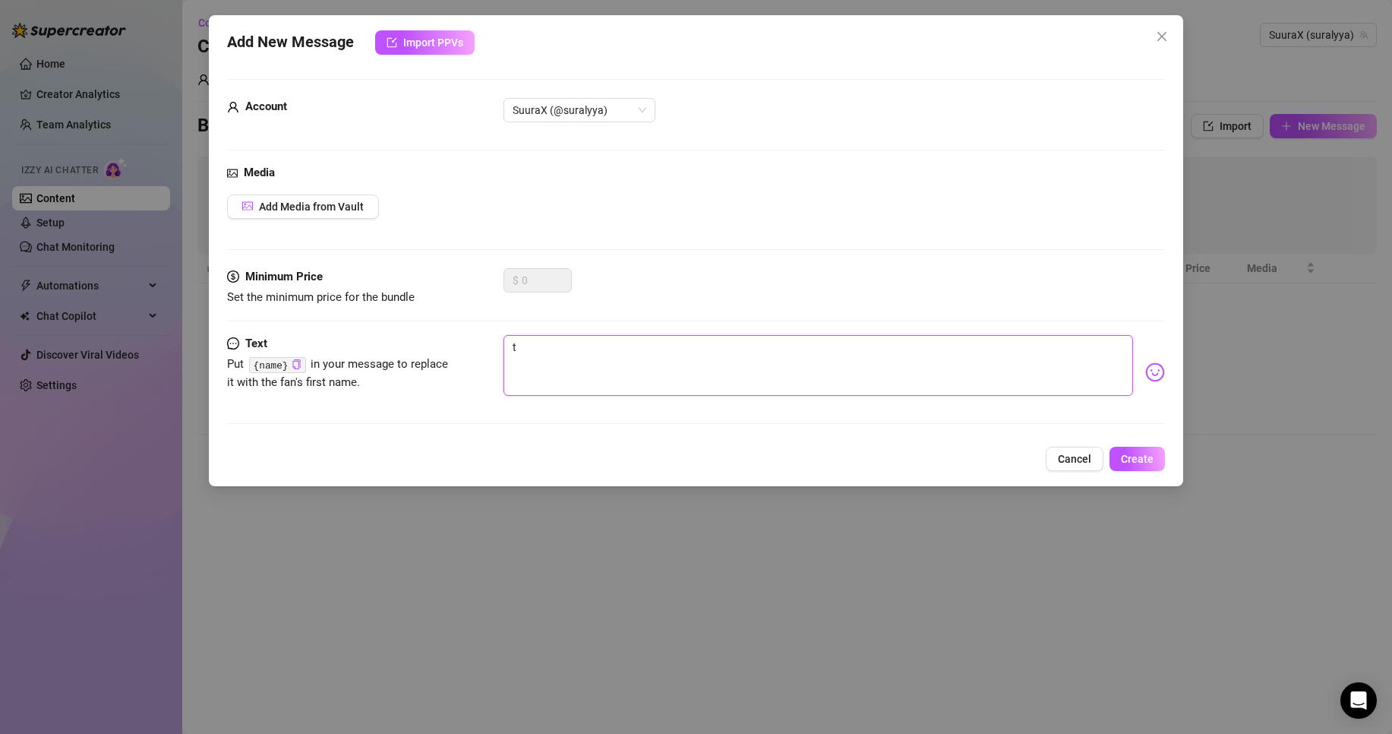
type textarea "Type your message here..."
type textarea "c"
type textarea "cc"
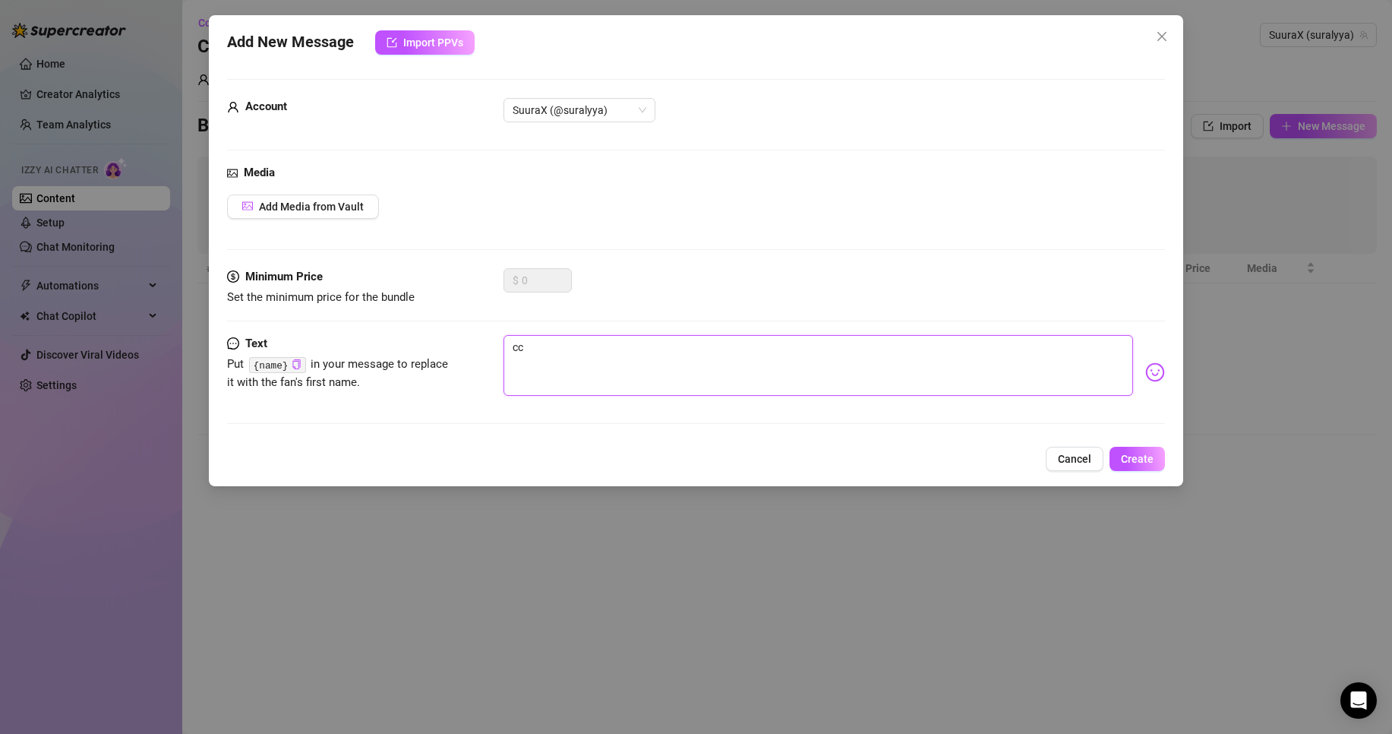
type textarea "cc"
type textarea "cc :"
type textarea "cc :)"
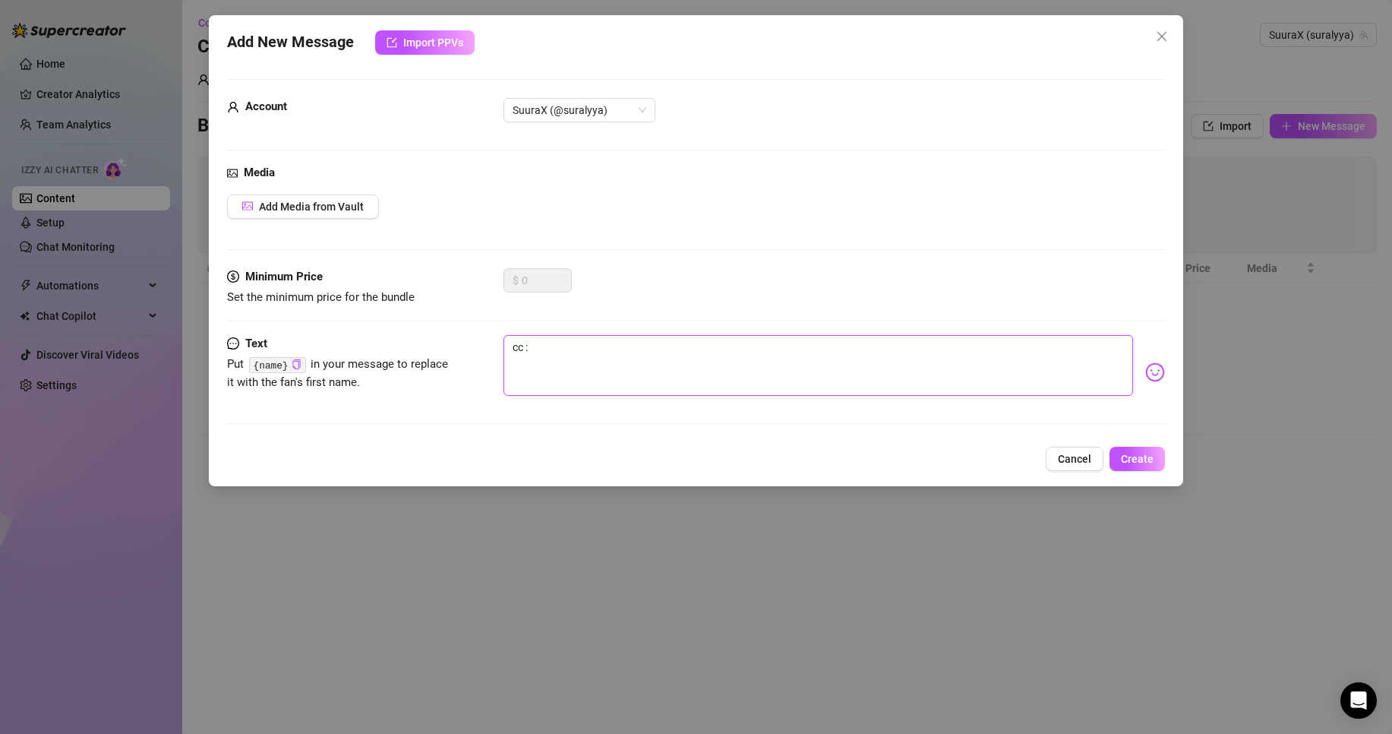
type textarea "cc :)"
type textarea "cc :) t"
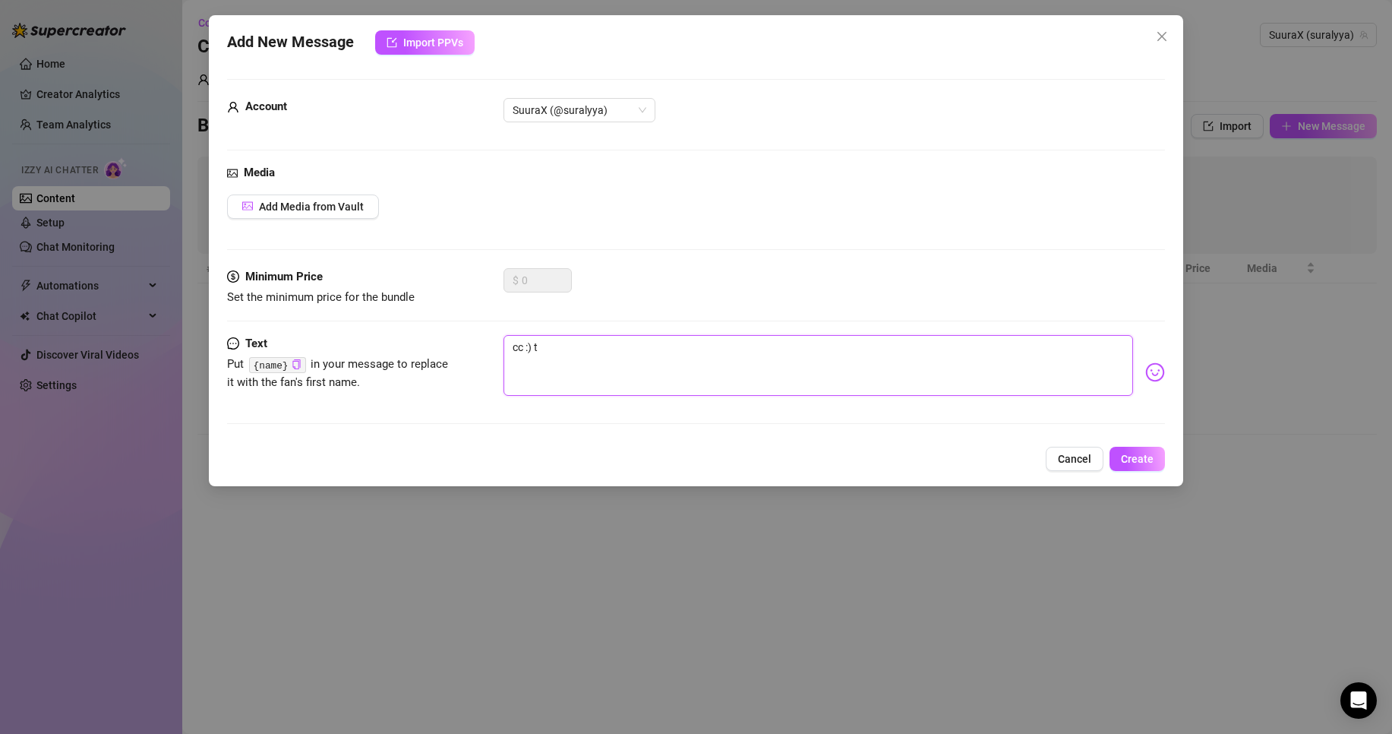
type textarea "cc :)"
type textarea "cc :"
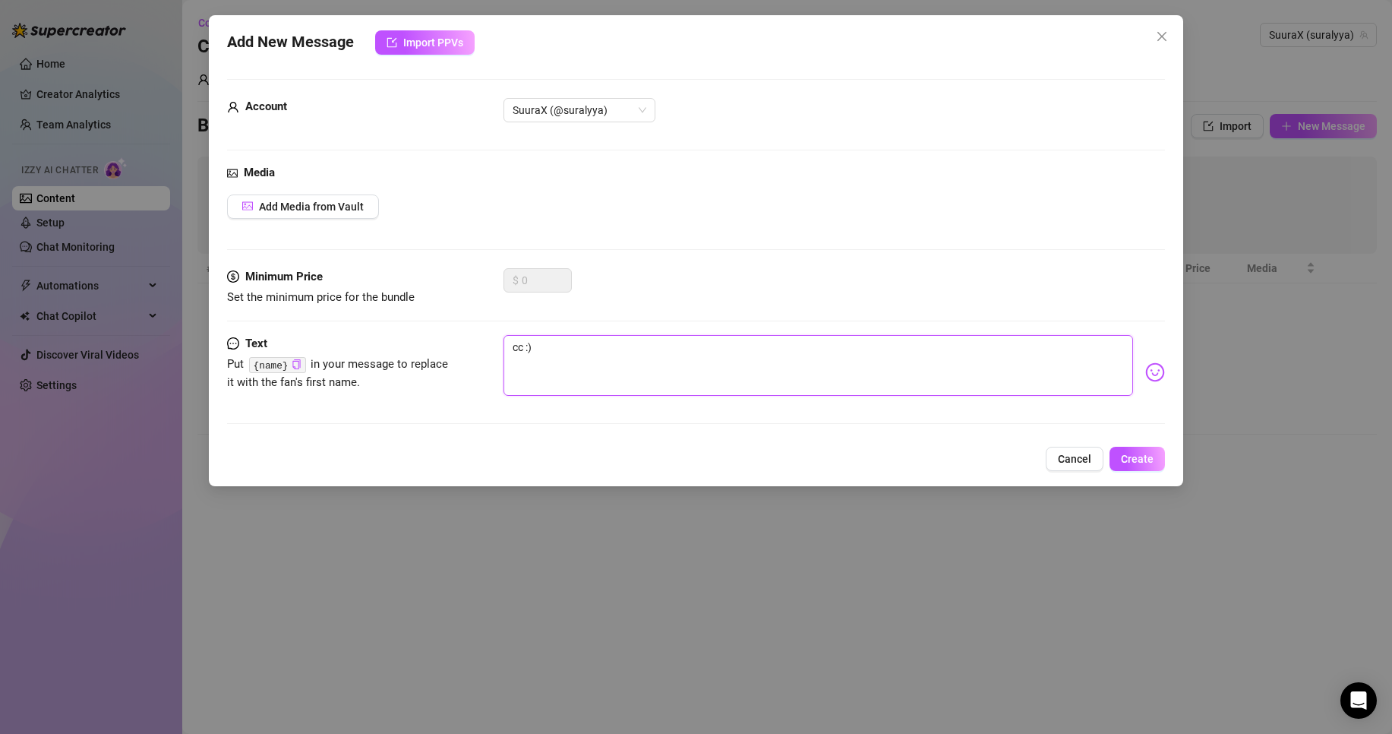
type textarea "cc :"
type textarea "cc"
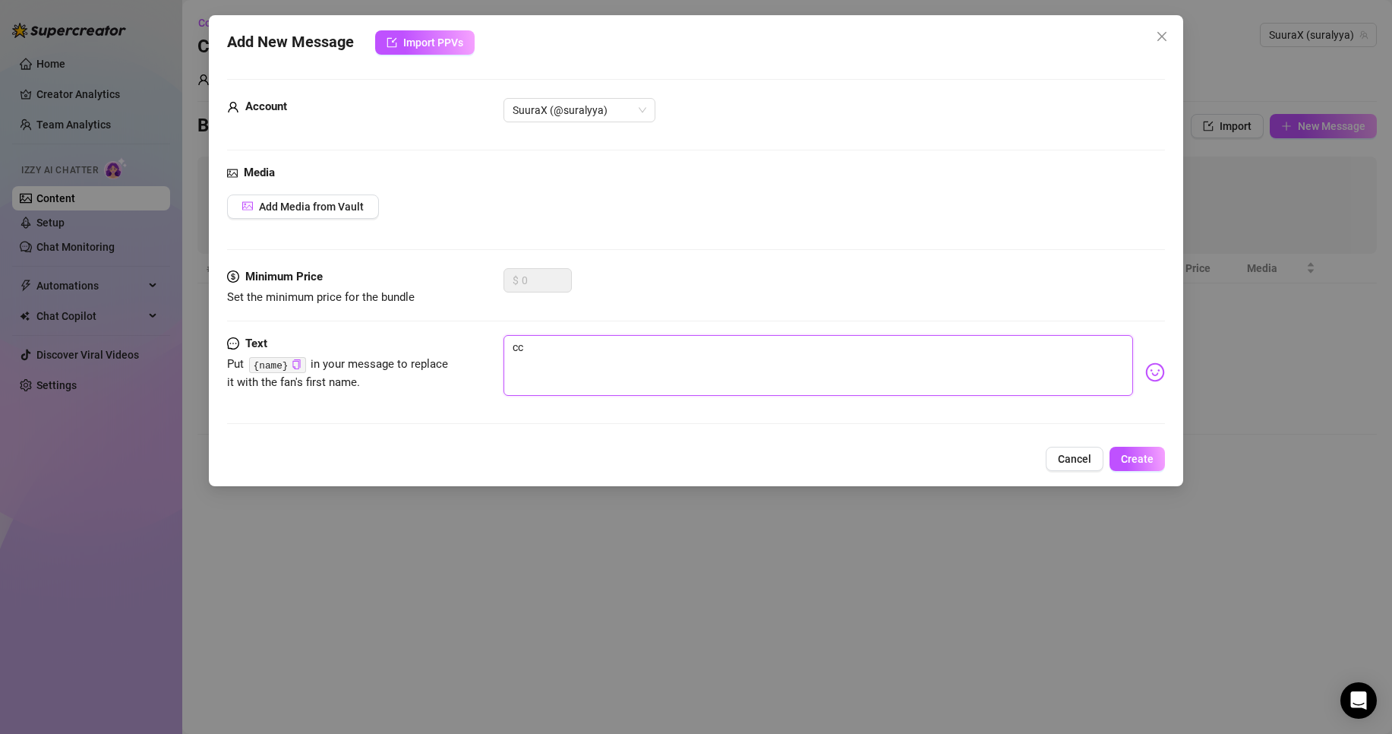
type textarea "cc"
type textarea "cc !"
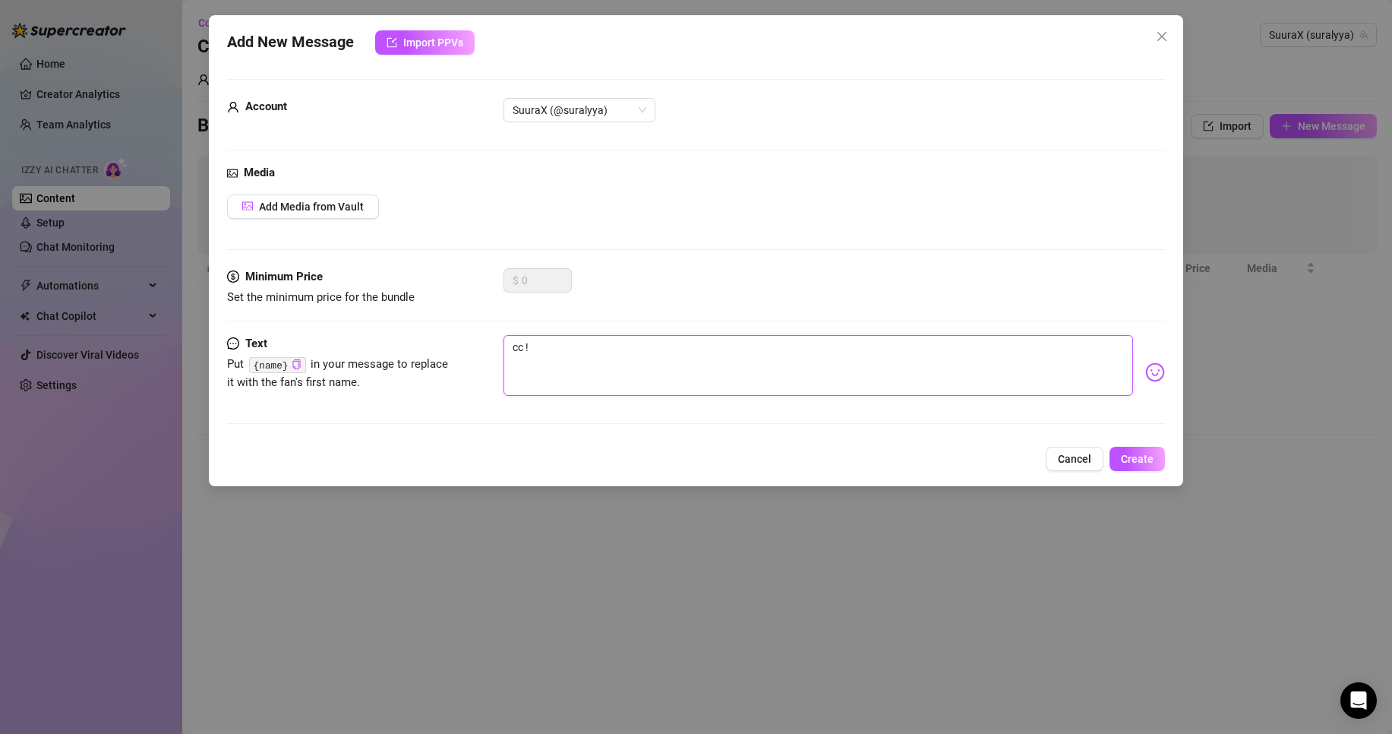
type textarea "cc !"
type textarea "cc ! t"
type textarea "cc ! tu"
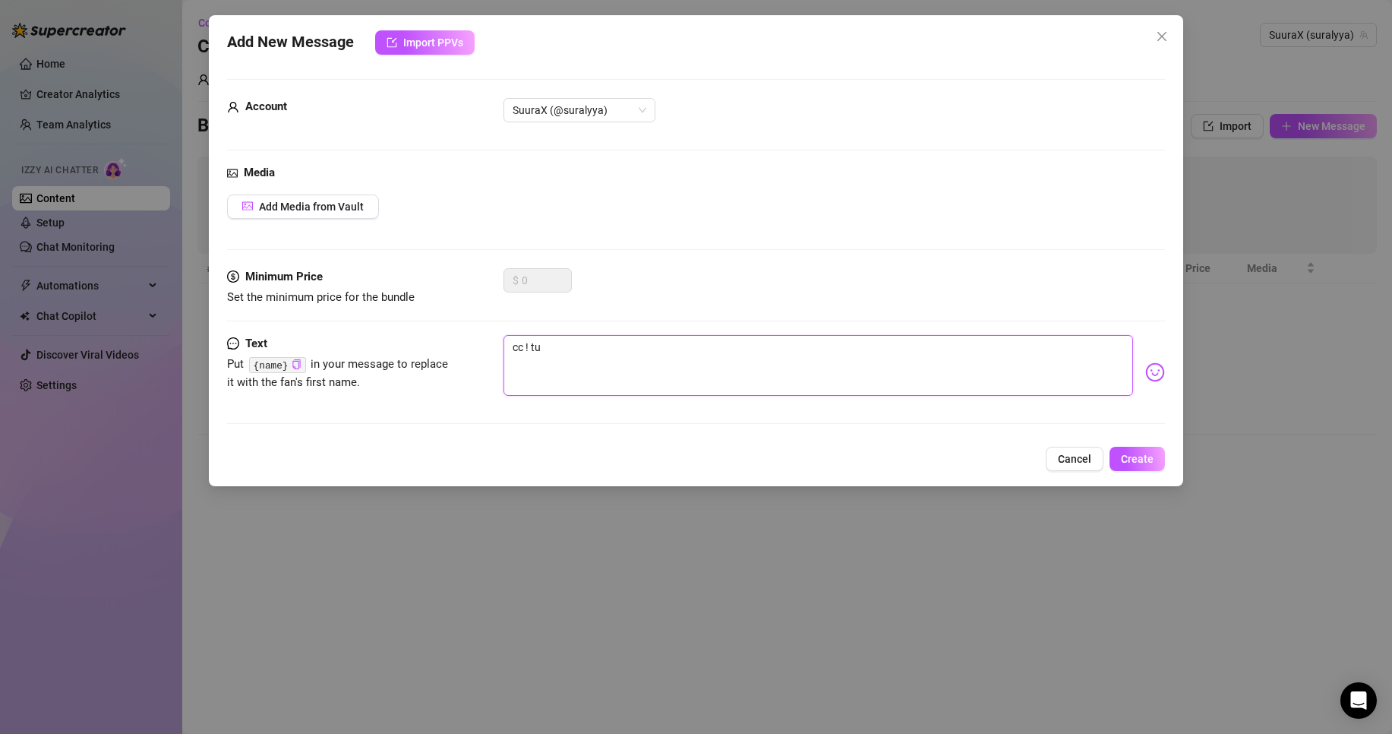
type textarea "cc ! tu"
type textarea "cc ! tu e"
type textarea "cc ! tu es"
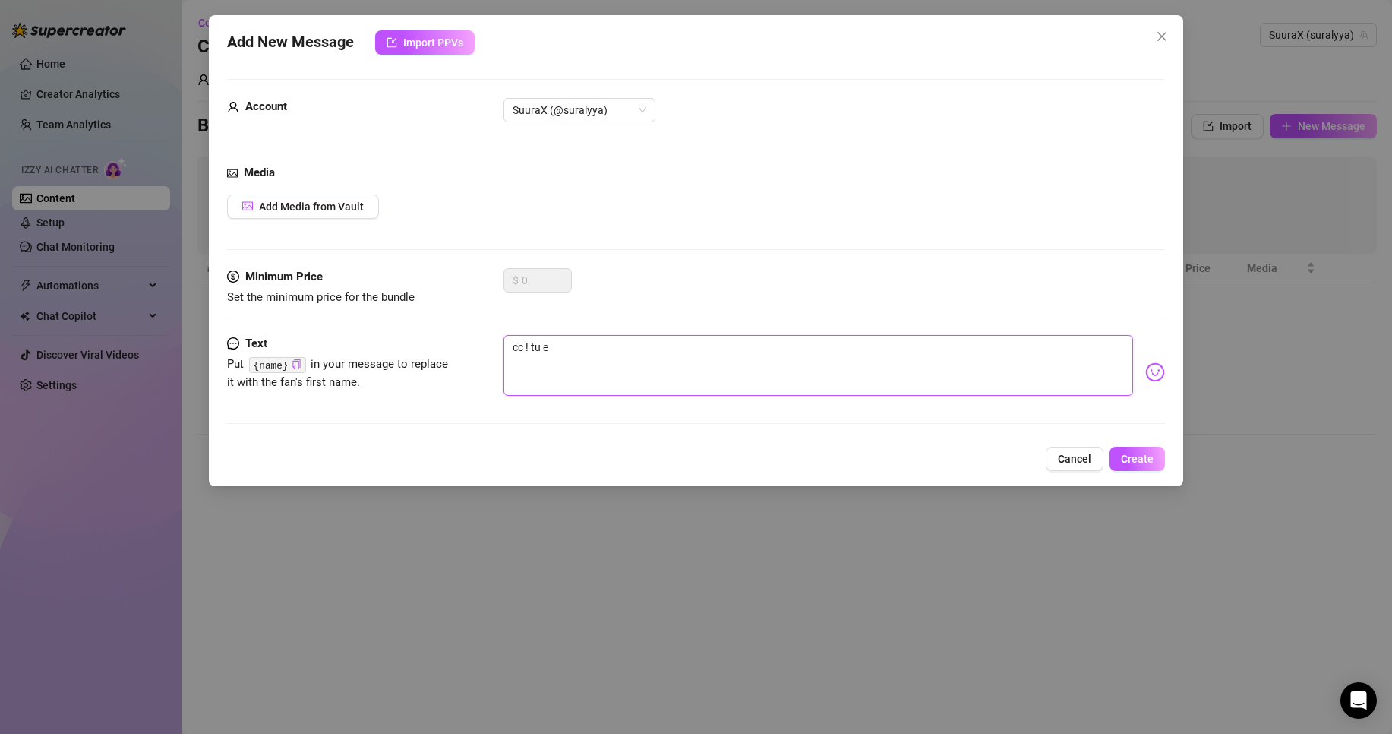
type textarea "cc ! tu es"
type textarea "cc ! tu es e"
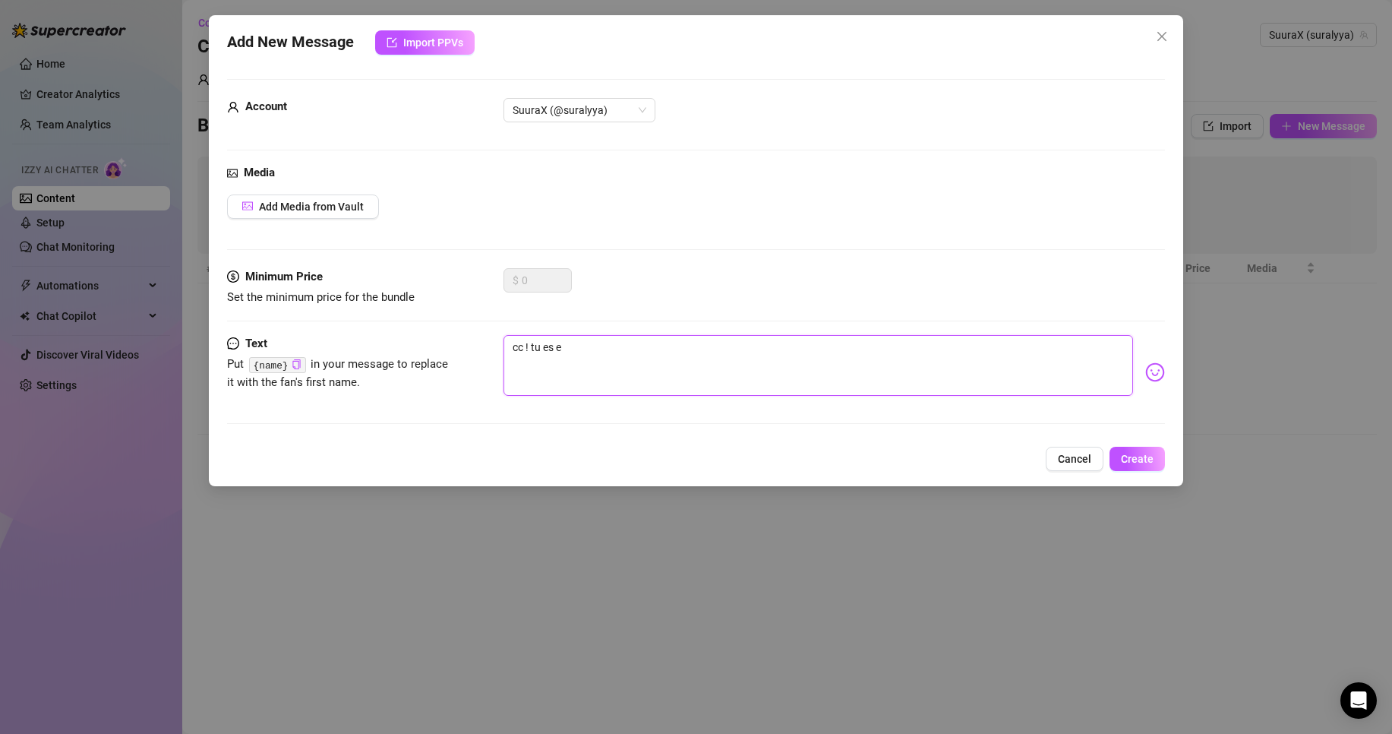
type textarea "cc ! tu es en"
type textarea "cc ! tu es en l"
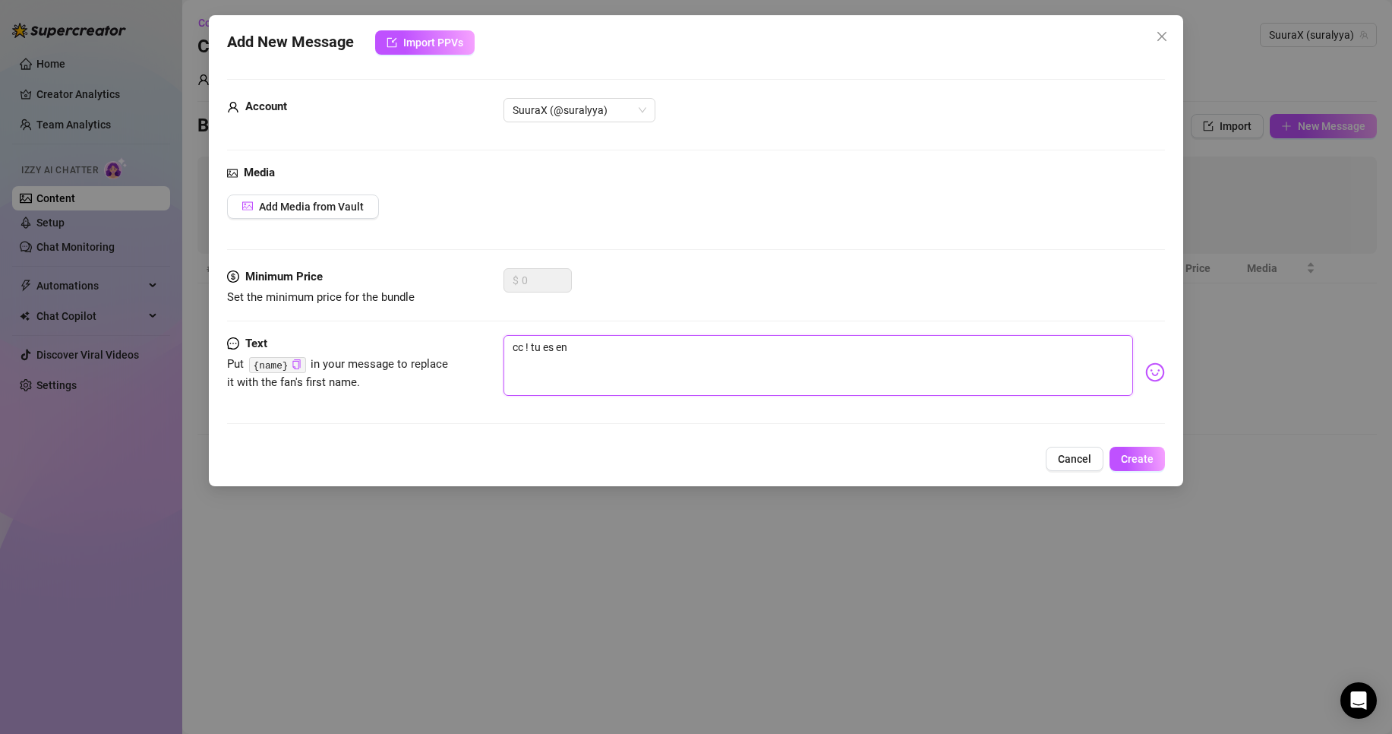
type textarea "cc ! tu es en l"
type textarea "cc ! tu es en li"
type textarea "cc ! tu es en lig"
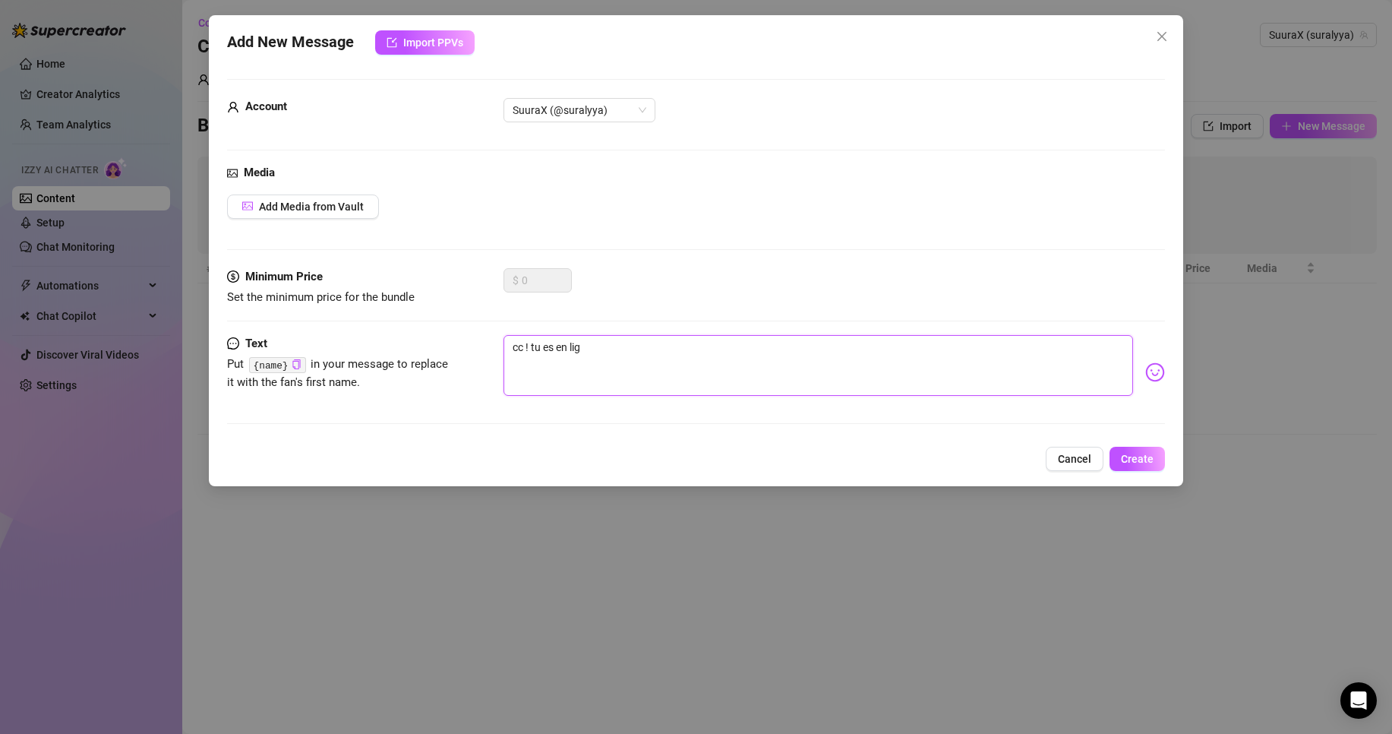
type textarea "cc ! tu es en lign"
type textarea "cc ! tu es en ligne"
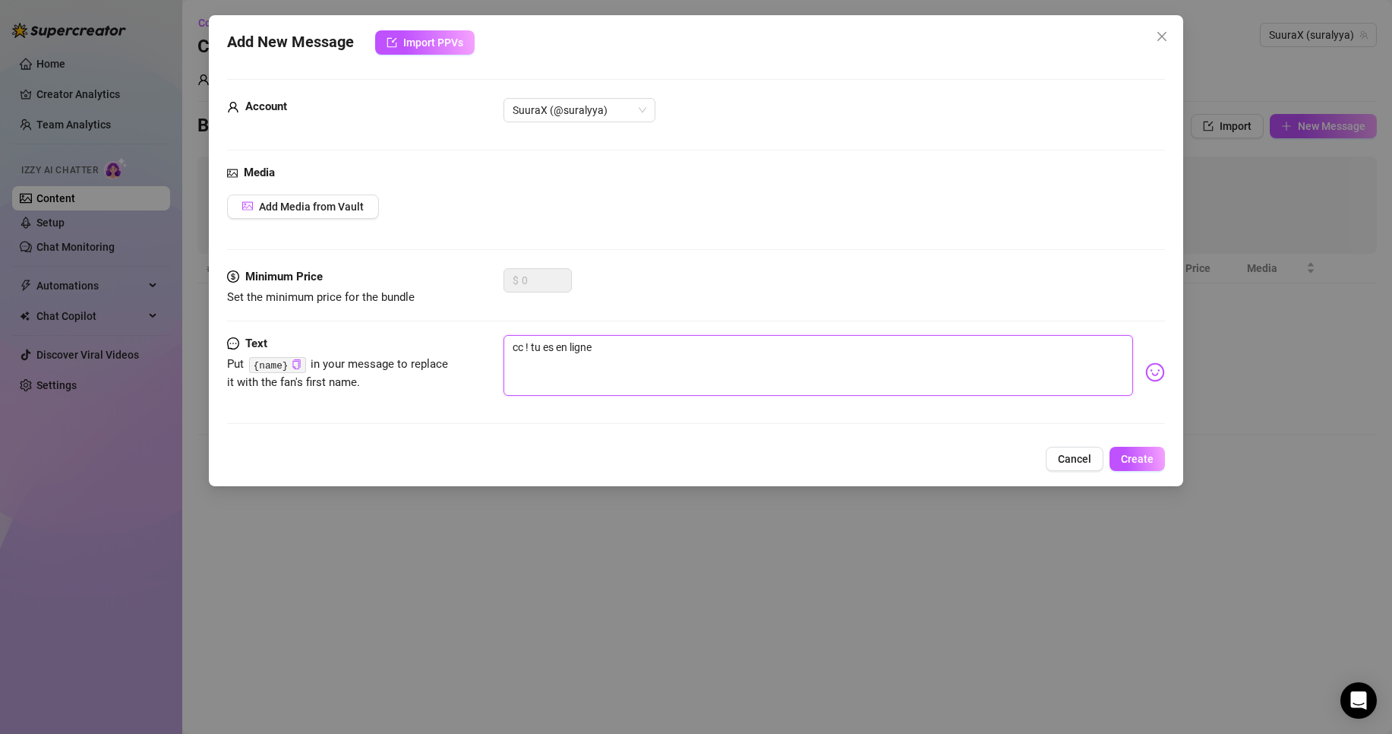
type textarea "cc ! tu es en ligne"
type textarea "cc ! tu es en ligne a"
type textarea "cc ! tu es en ligne al"
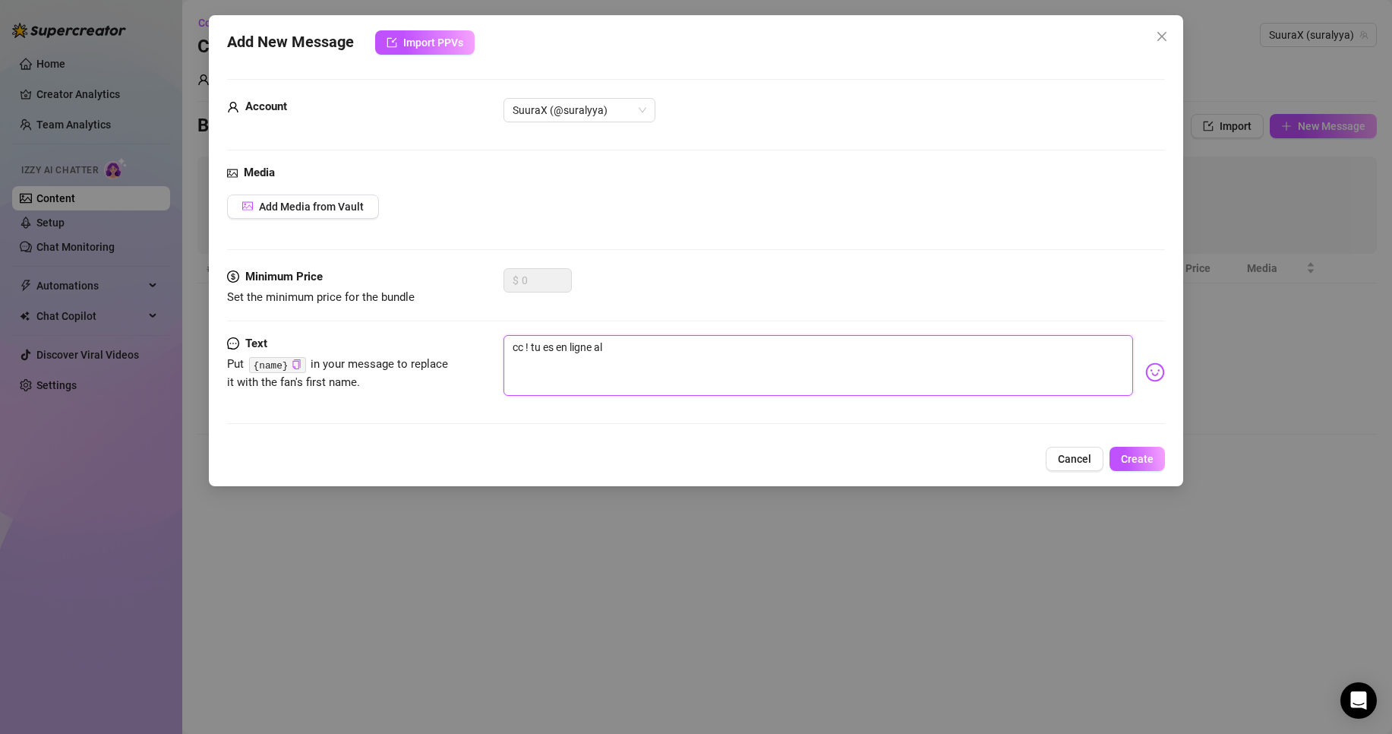
type textarea "cc ! tu es en ligne alo"
type textarea "cc ! tu es en ligne alor"
type textarea "cc ! tu es en ligne alors"
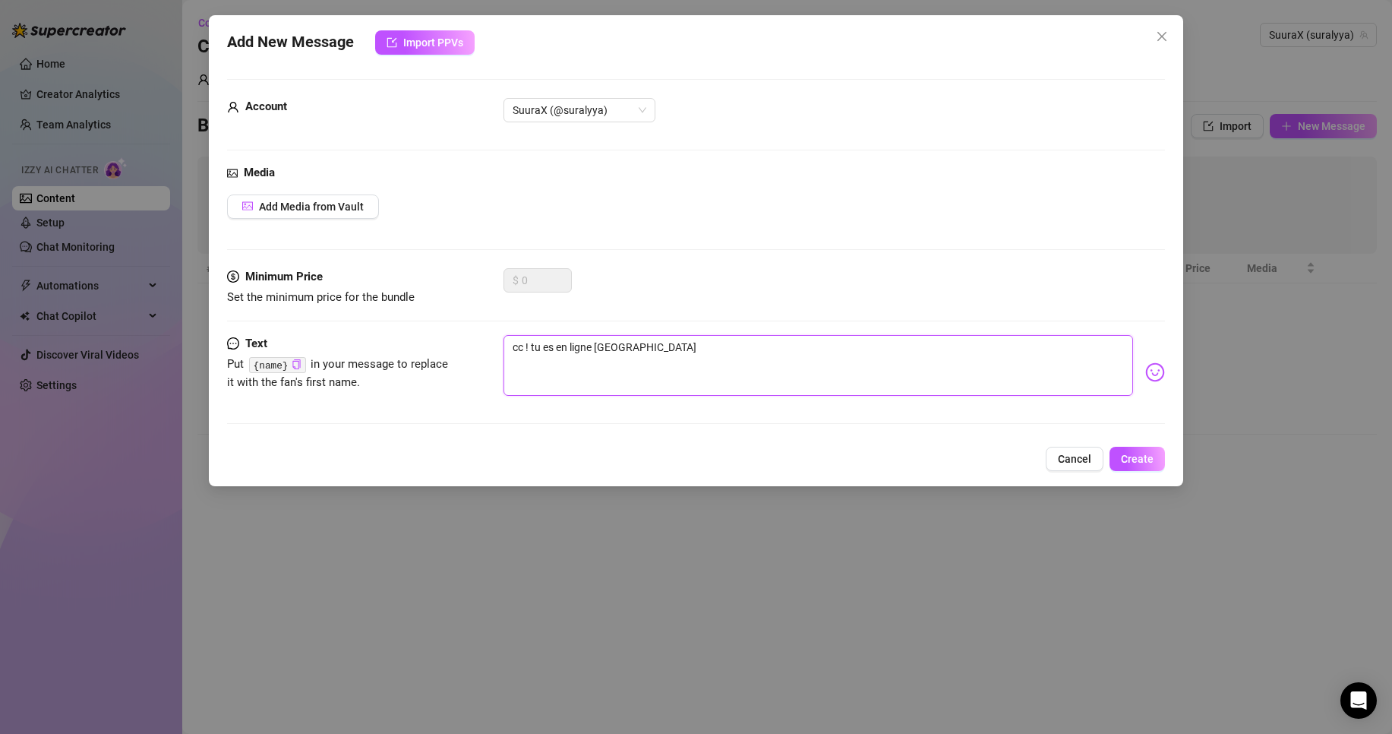
type textarea "cc ! tu es en ligne alors"
type textarea "cc ! tu es en ligne alors j"
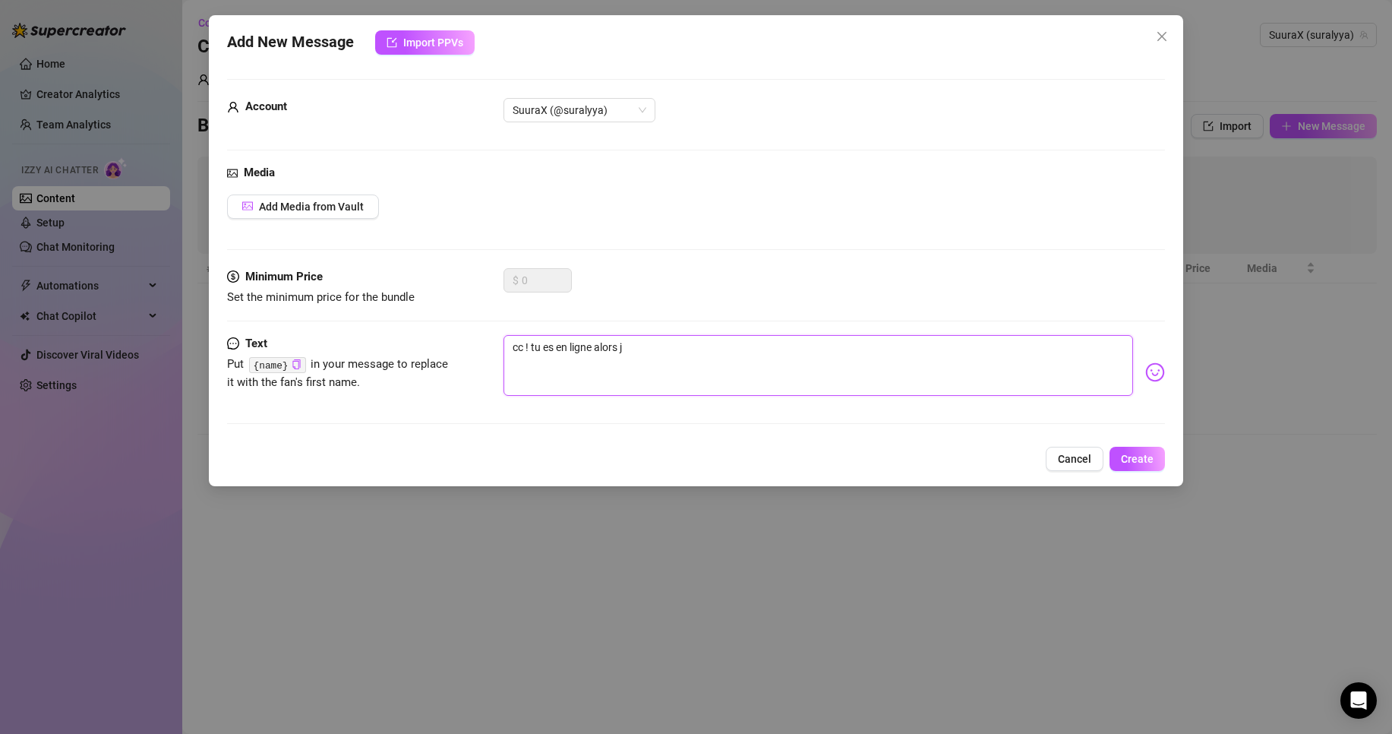
type textarea "cc ! tu es en ligne alors j""
type textarea "cc ! tu es en ligne alors j"
type textarea "cc ! tu es en ligne alors j'"
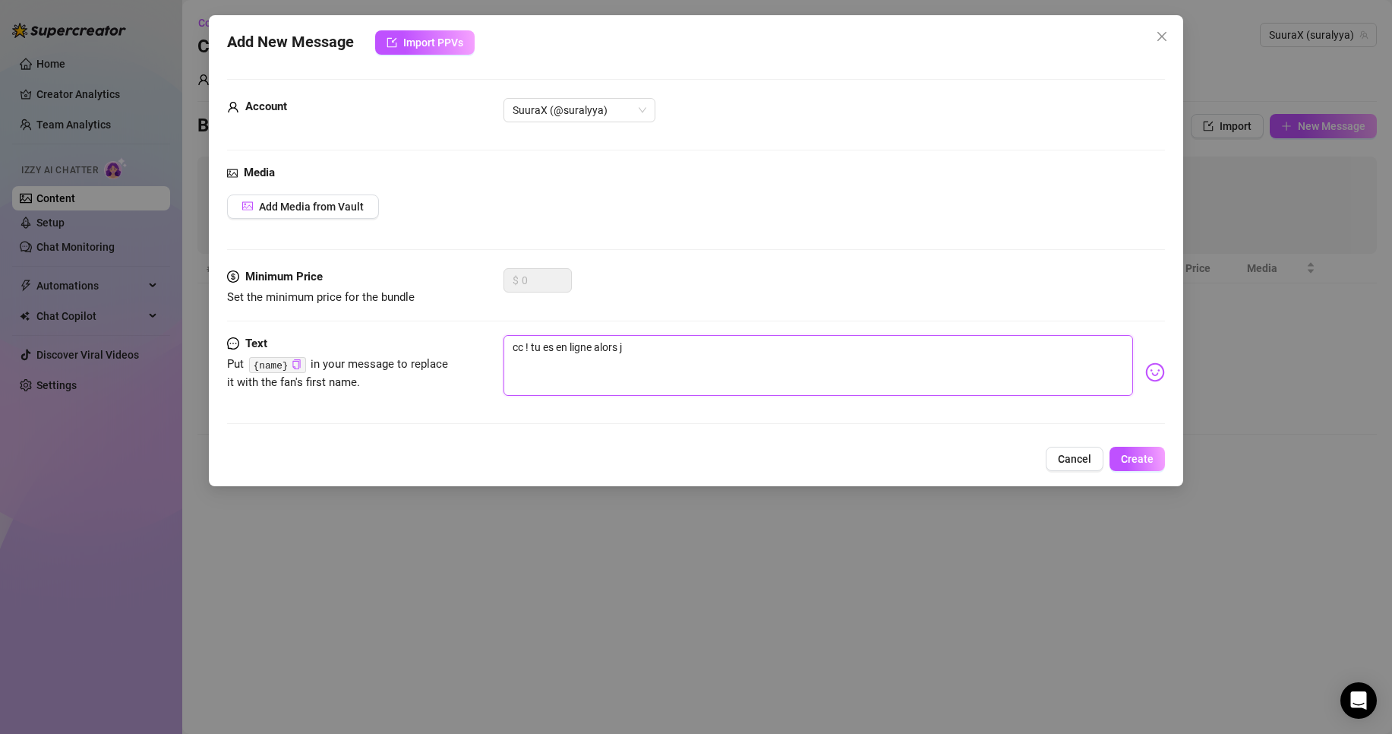
type textarea "cc ! tu es en ligne alors j'"
type textarea "cc ! tu es en ligne alors j'e"
type textarea "cc ! tu es en ligne alors j'en"
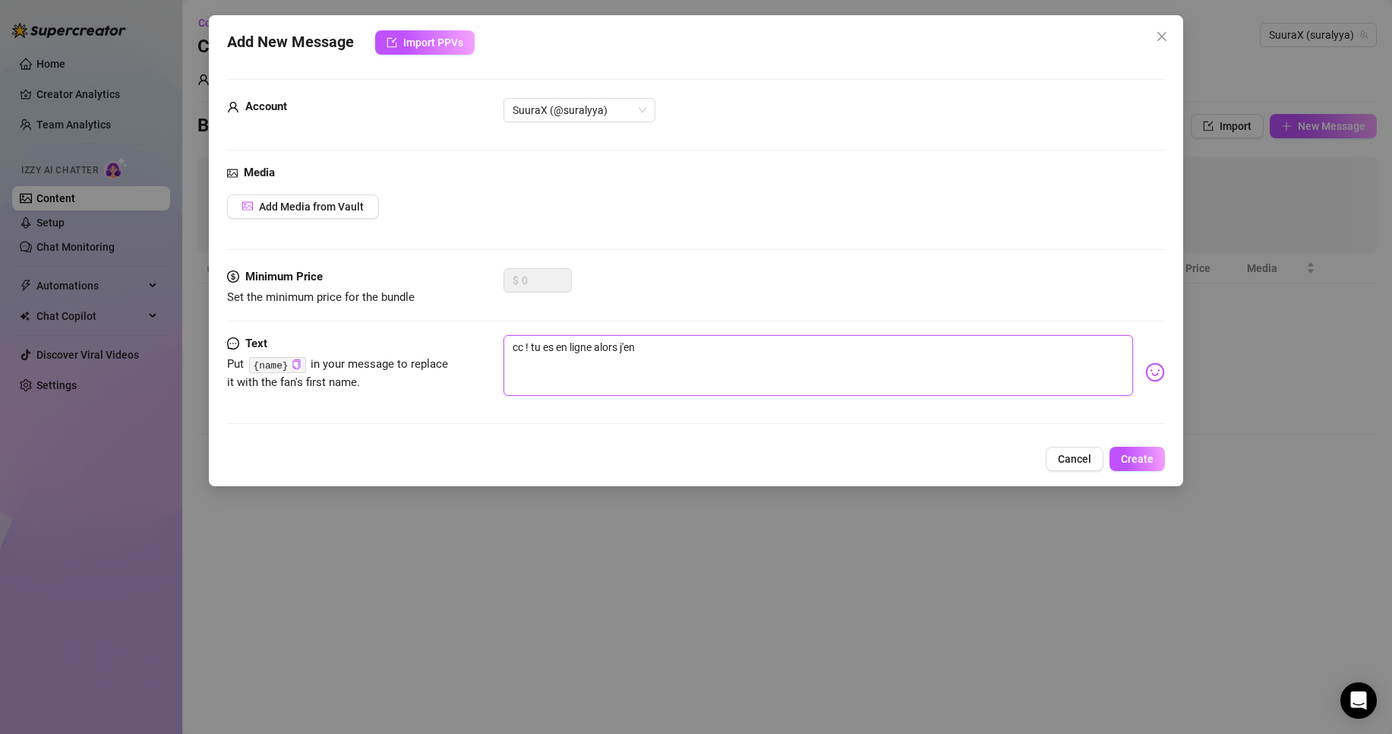
type textarea "cc ! tu es en ligne alors j'en"
type textarea "cc ! tu es en ligne alors j'en p"
type textarea "cc ! tu es en ligne alors j'en pr"
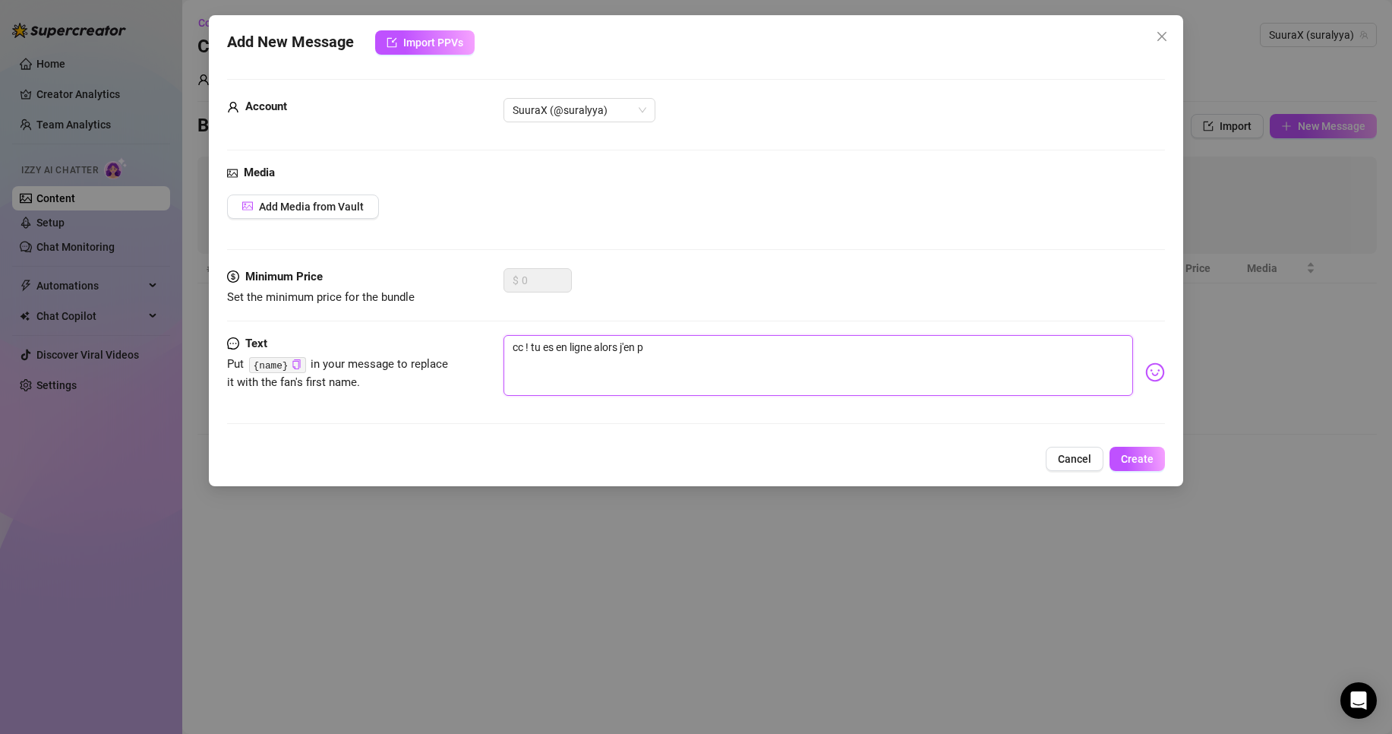
type textarea "cc ! tu es en ligne alors j'en pr"
type textarea "cc ! tu es en ligne alors j'en pro"
type textarea "cc ! tu es en ligne alors j'en prou"
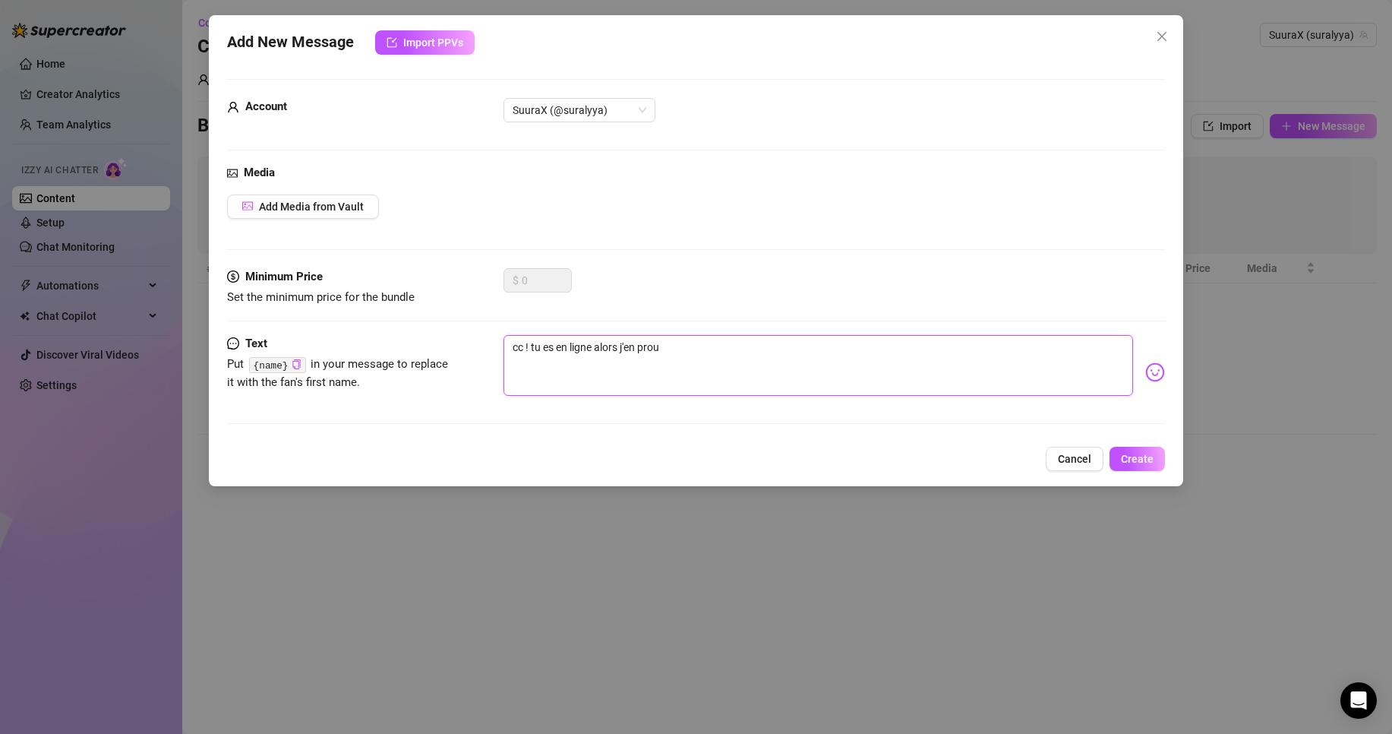
type textarea "cc ! tu es en ligne alors j'en pro"
type textarea "cc ! tu es en ligne alors j'en prof"
type textarea "cc ! tu es en ligne alors j'en profi"
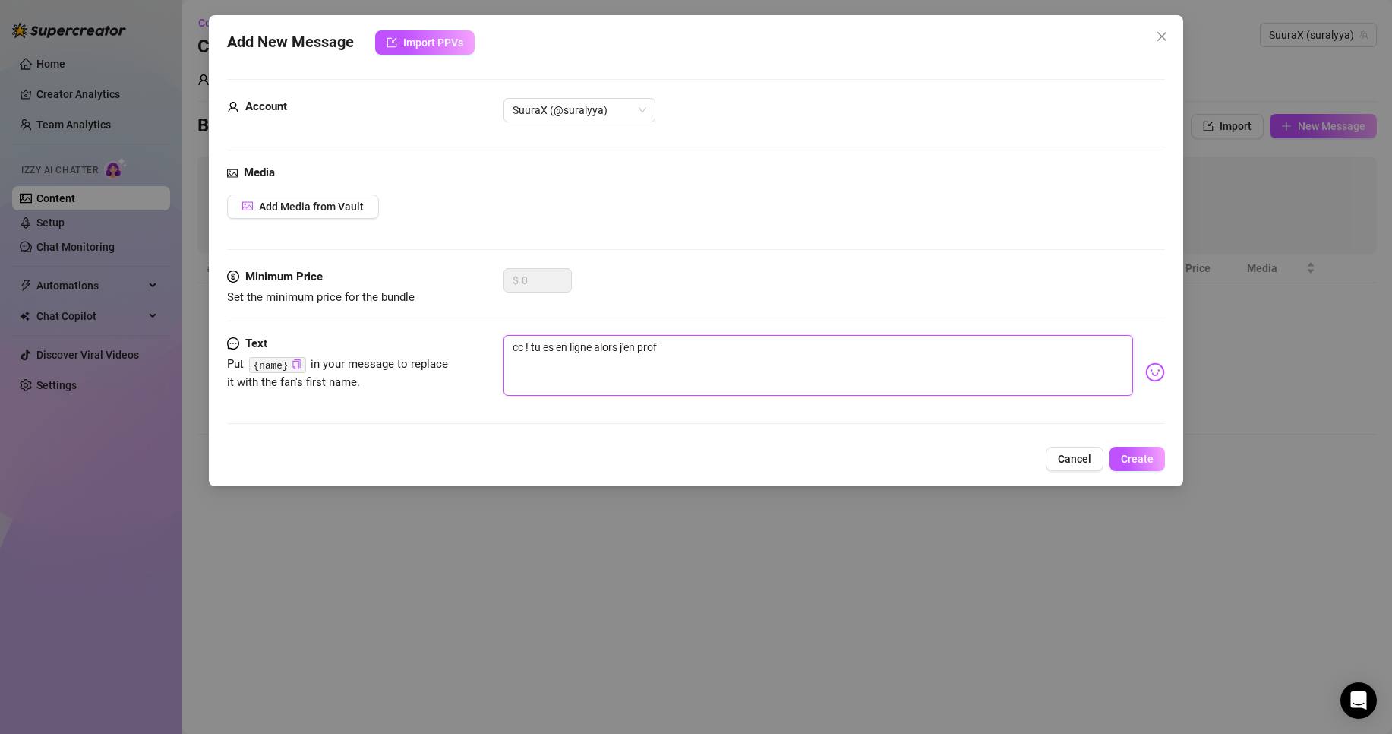
type textarea "cc ! tu es en ligne alors j'en profi"
type textarea "cc ! tu es en ligne alors j'en profit"
type textarea "cc ! tu es en ligne alors j'en profite"
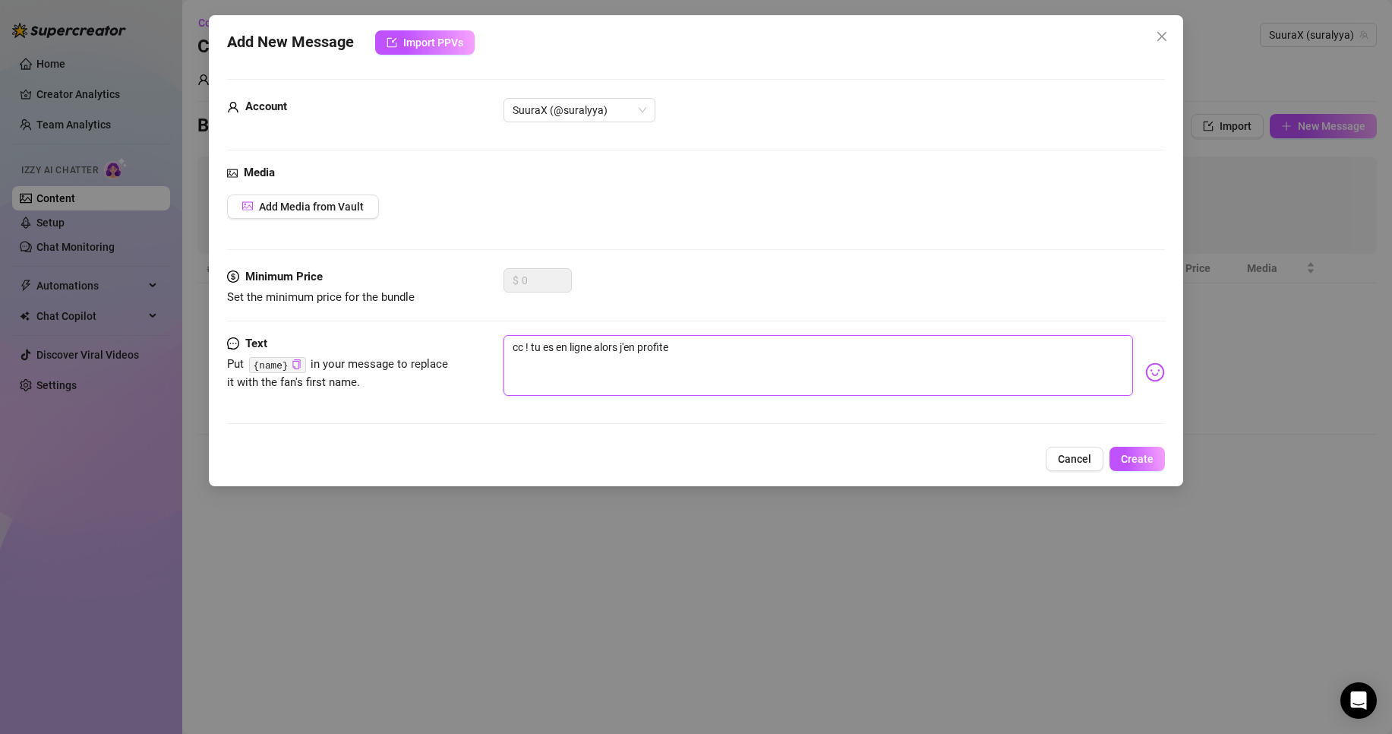
type textarea "cc ! tu es en ligne alors j'en profite p"
type textarea "cc ! tu es en ligne alors j'en profite po"
type textarea "cc ! tu es en ligne alors j'en profite pou"
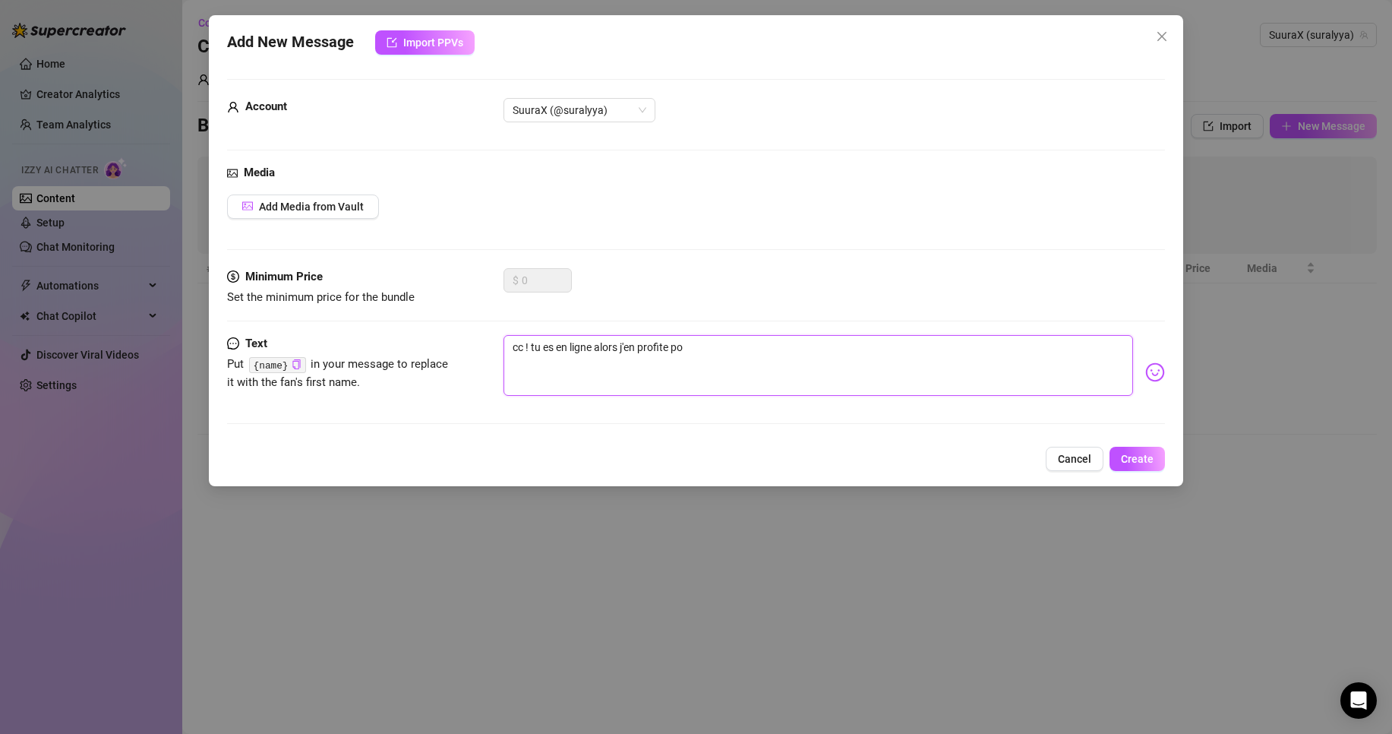
type textarea "cc ! tu es en ligne alors j'en profite pou"
type textarea "cc ! tu es en ligne alors j'en profite pour"
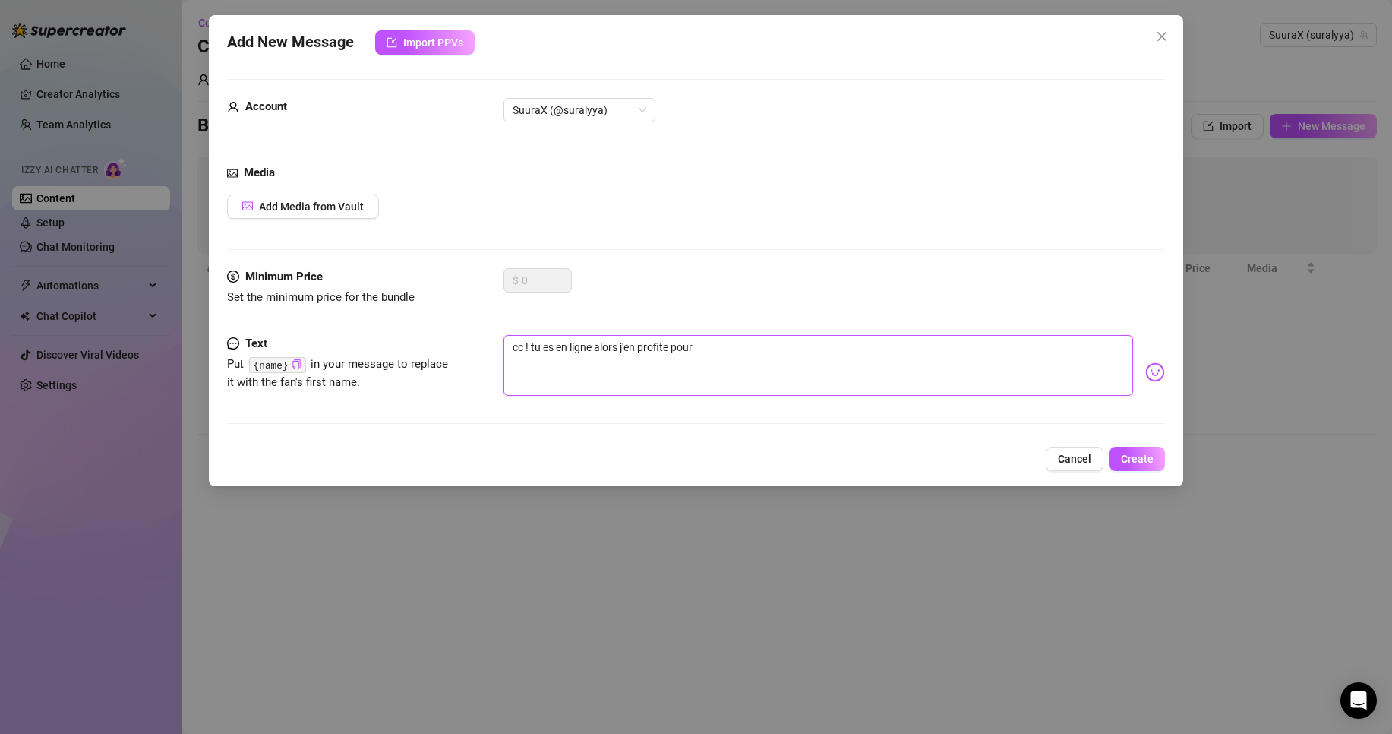
type textarea "cc ! tu es en ligne alors j'en profite pour t"
type textarea "cc ! tu es en ligne alors j'en profite pour te"
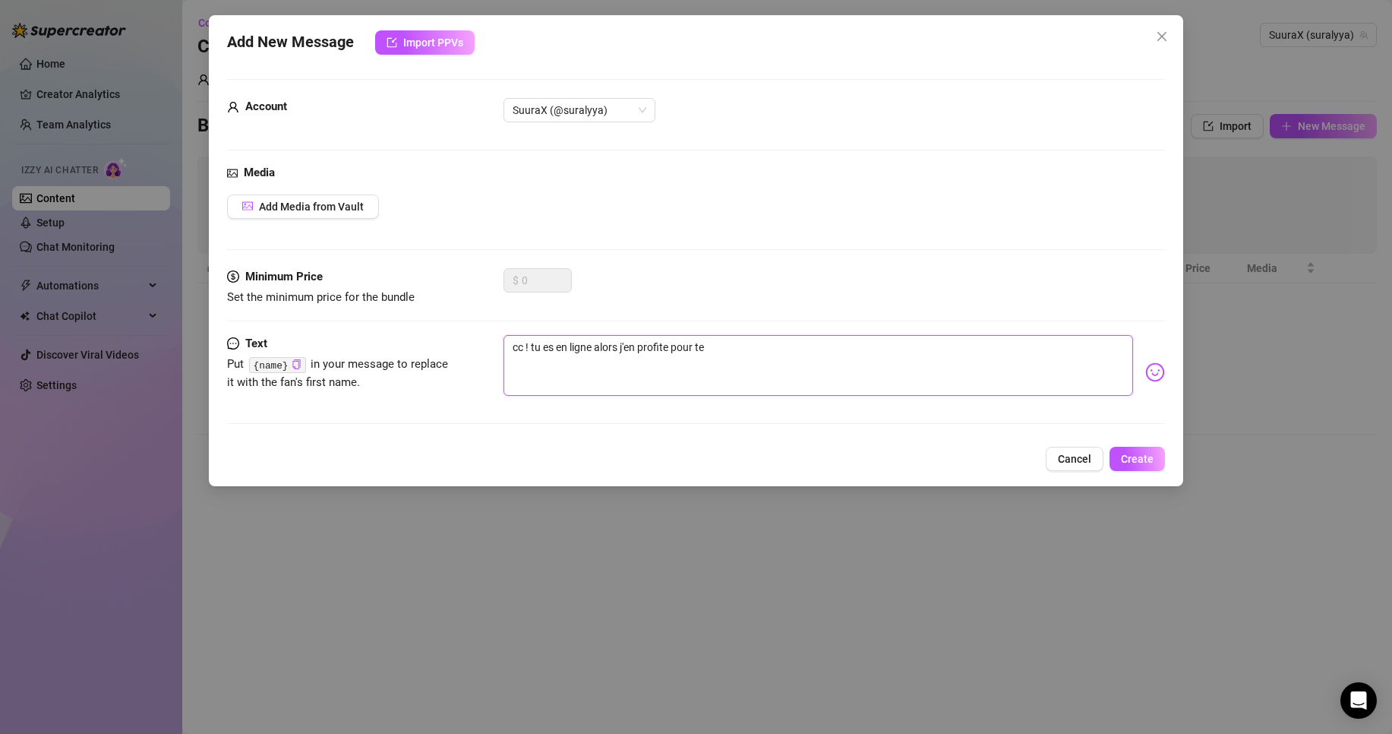
type textarea "cc ! tu es en ligne alors j'en profite pour te"
type textarea "cc ! tu es en ligne alors j'en profite pour te f"
type textarea "cc ! tu es en ligne alors j'en profite pour te fa"
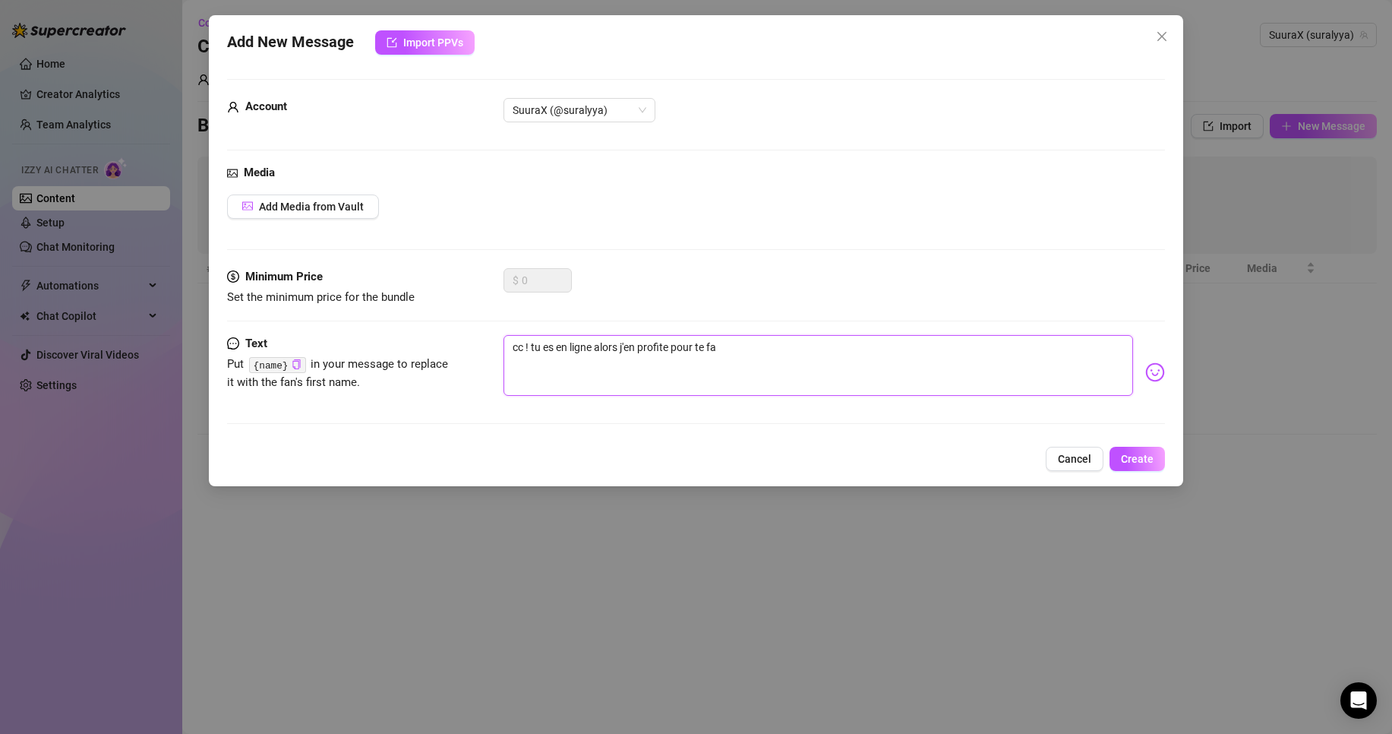
type textarea "cc ! tu es en ligne alors j'en profite pour te fai"
type textarea "cc ! tu es en ligne alors j'en profite pour te fair"
type textarea "cc ! tu es en ligne alors j'en profite pour te faire"
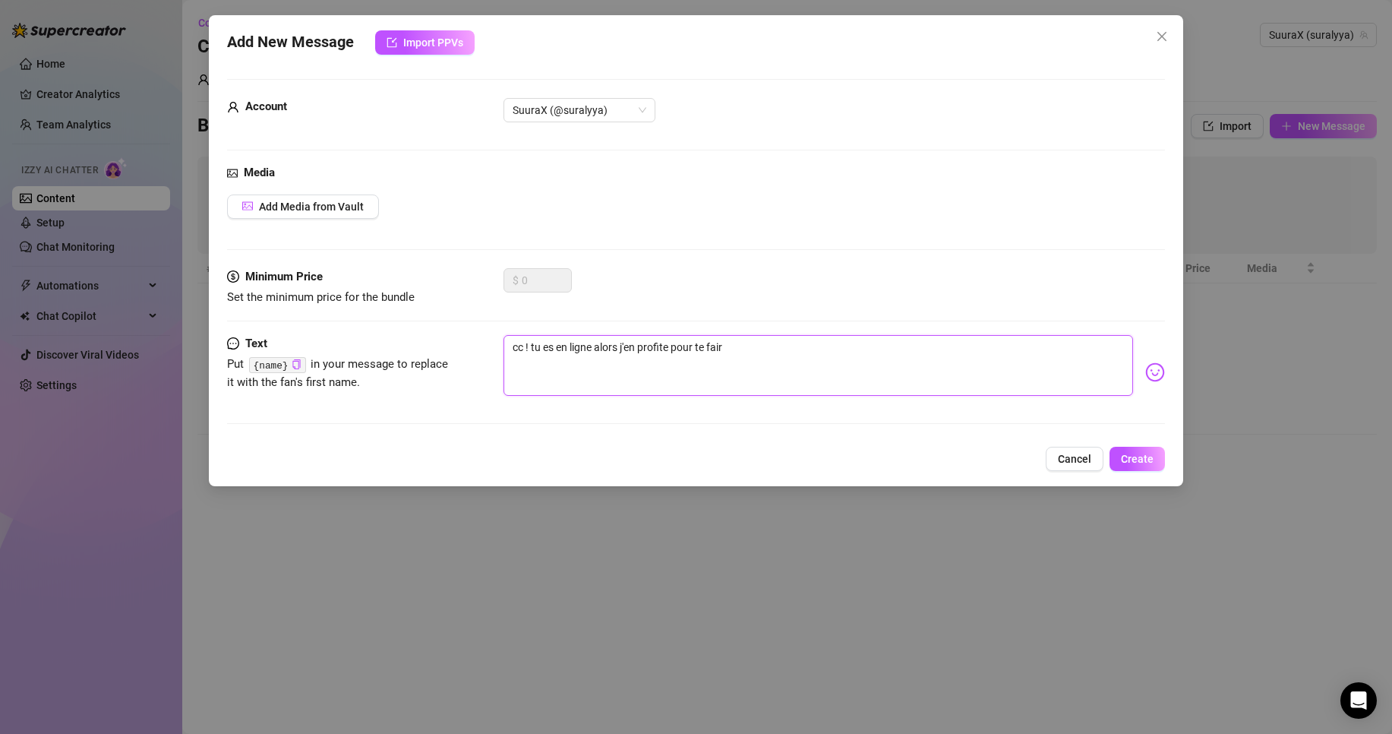
type textarea "cc ! tu es en ligne alors j'en profite pour te faire"
type textarea "cc ! tu es en ligne alors j'en profite pour te faire d"
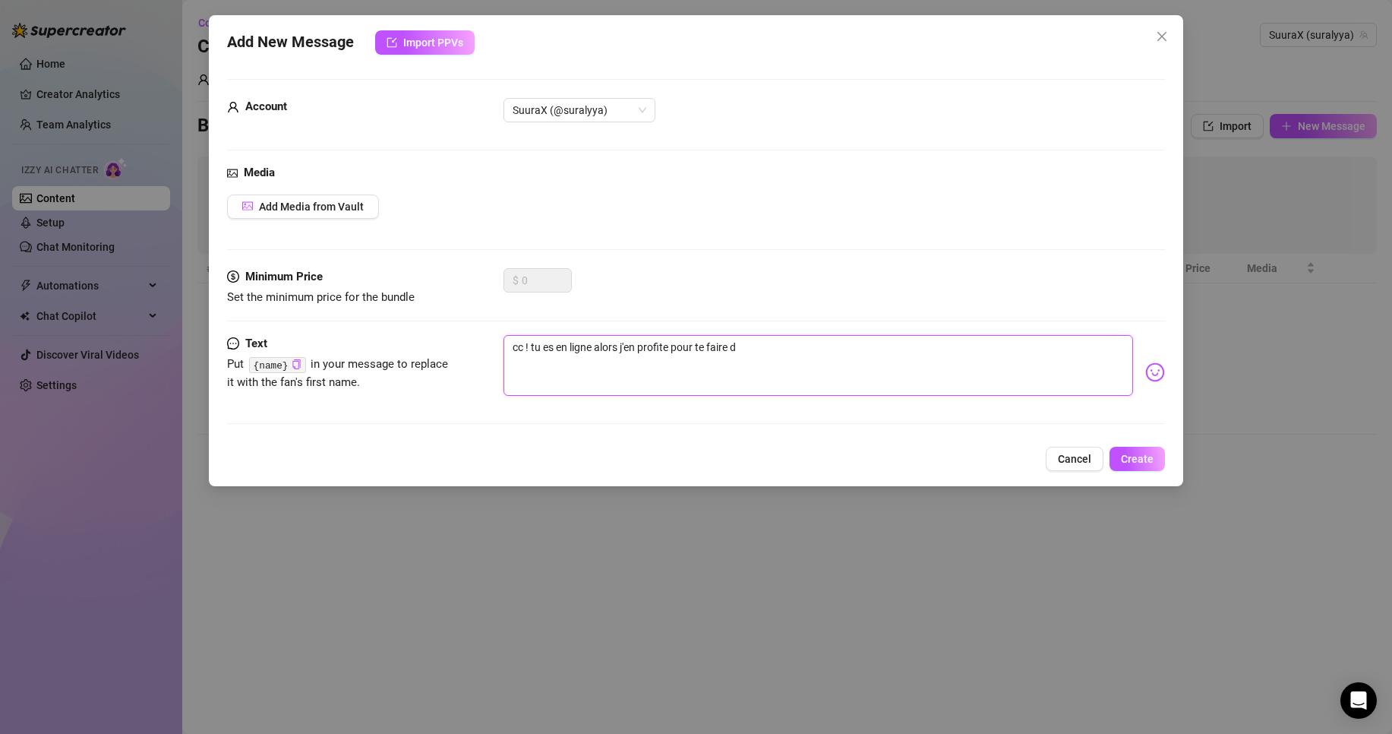
type textarea "cc ! tu es en ligne alors j'en profite pour te faire de"
type textarea "cc ! tu es en ligne alors j'en profite pour te faire dec"
type textarea "cc ! tu es en ligne alors j'en profite pour te faire deco"
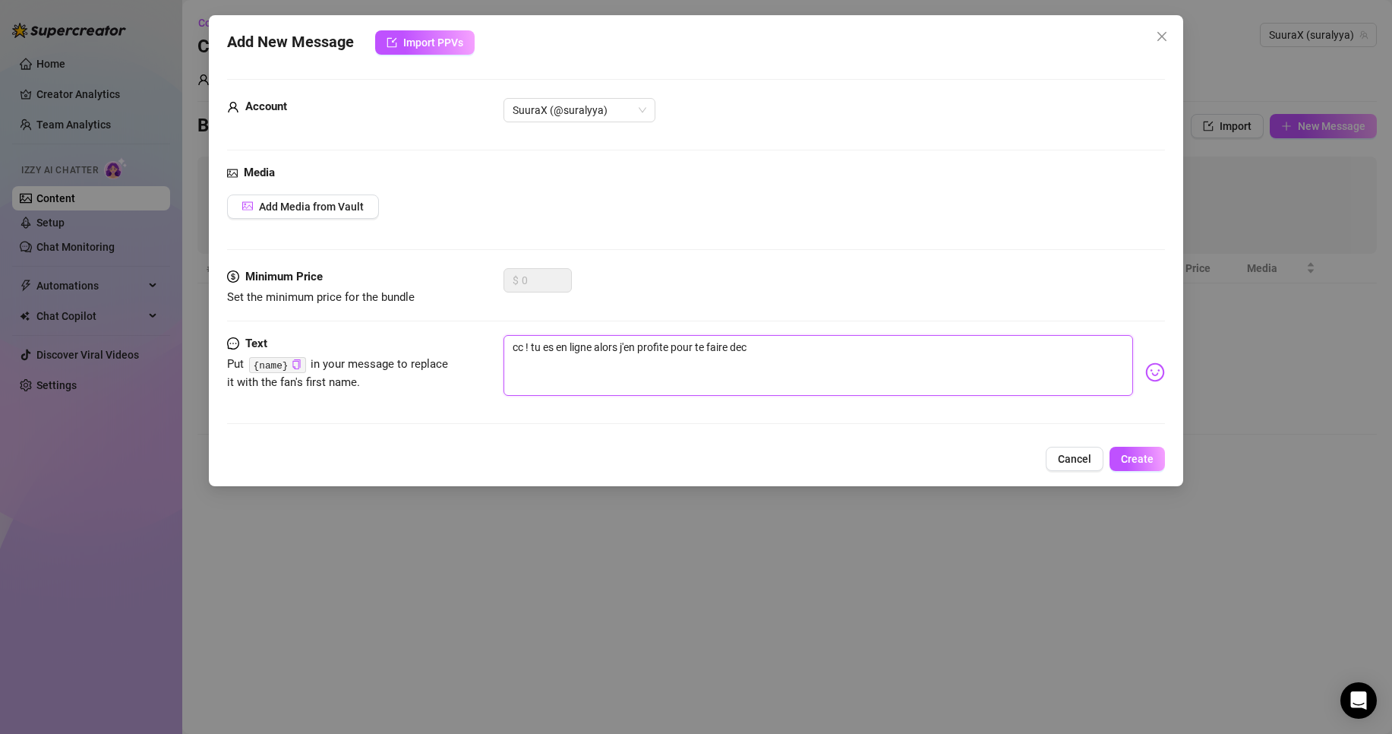
type textarea "cc ! tu es en ligne alors j'en profite pour te faire deco"
type textarea "cc ! tu es en ligne alors j'en profite pour te faire decou"
type textarea "cc ! tu es en ligne alors j'en profite pour te faire decouv"
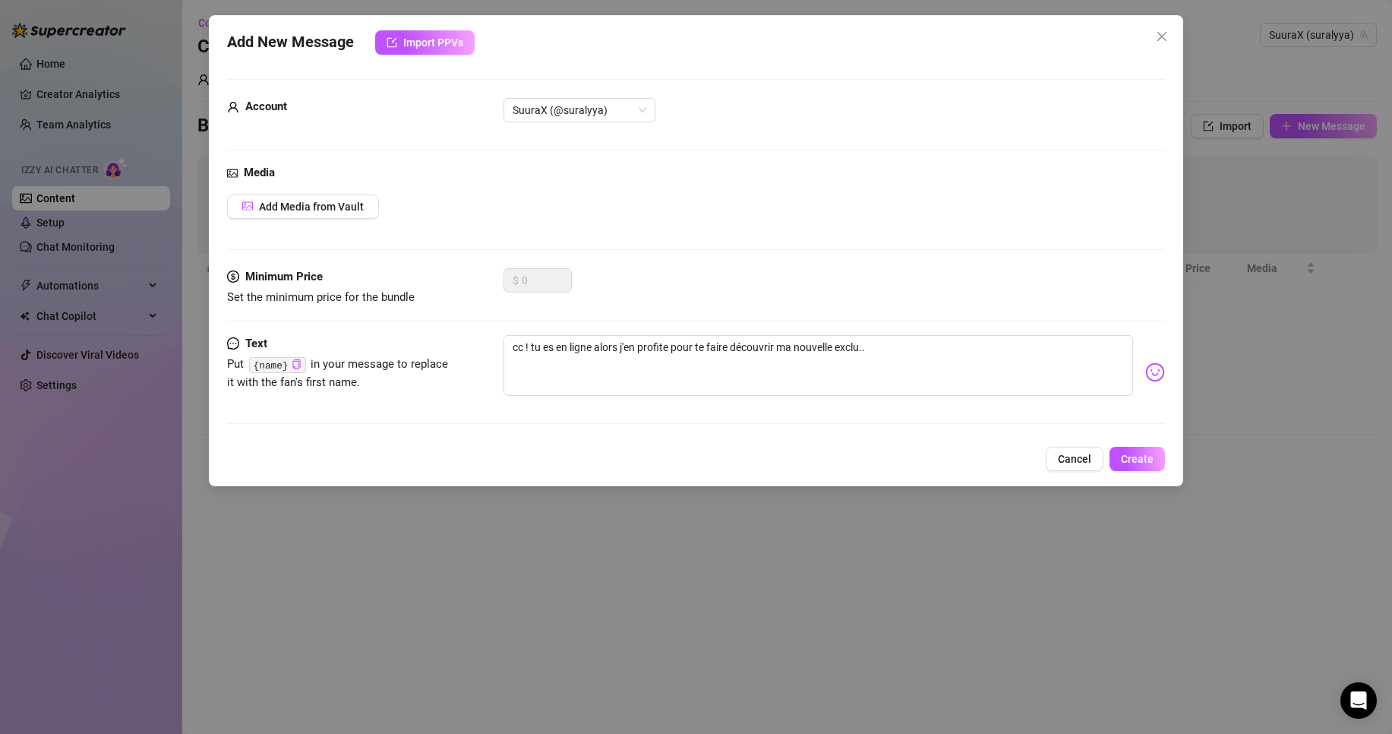
click at [1145, 368] on img at bounding box center [1155, 372] width 20 height 20
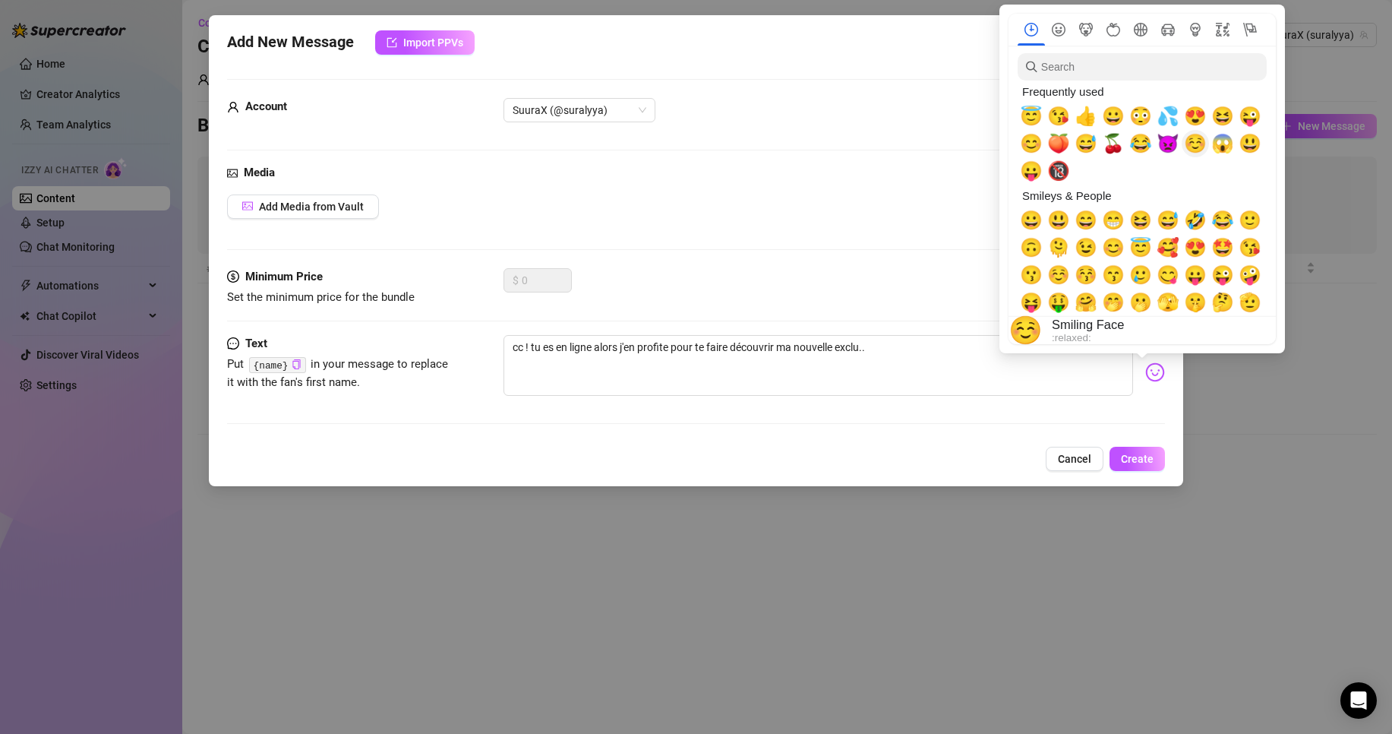
click at [1189, 149] on span "☺️" at bounding box center [1195, 143] width 23 height 21
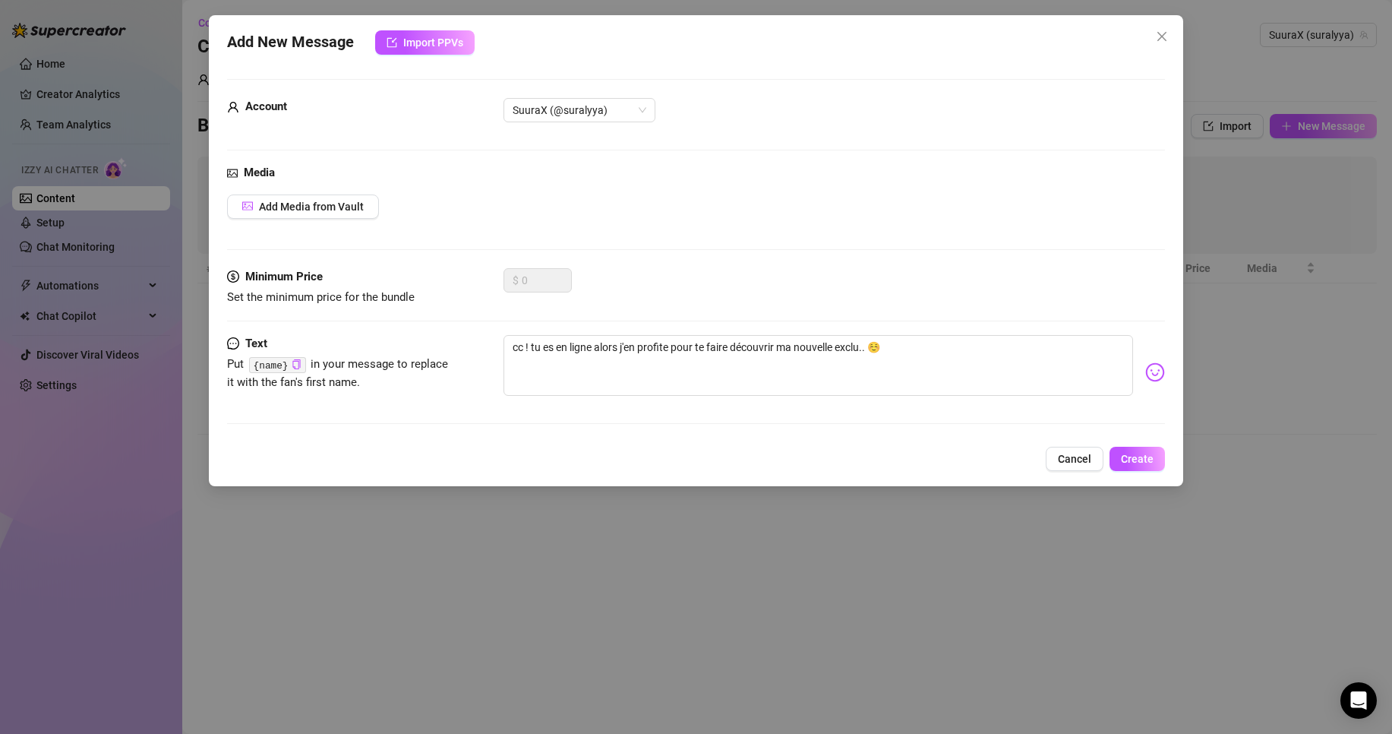
click at [1145, 372] on img at bounding box center [1155, 372] width 20 height 20
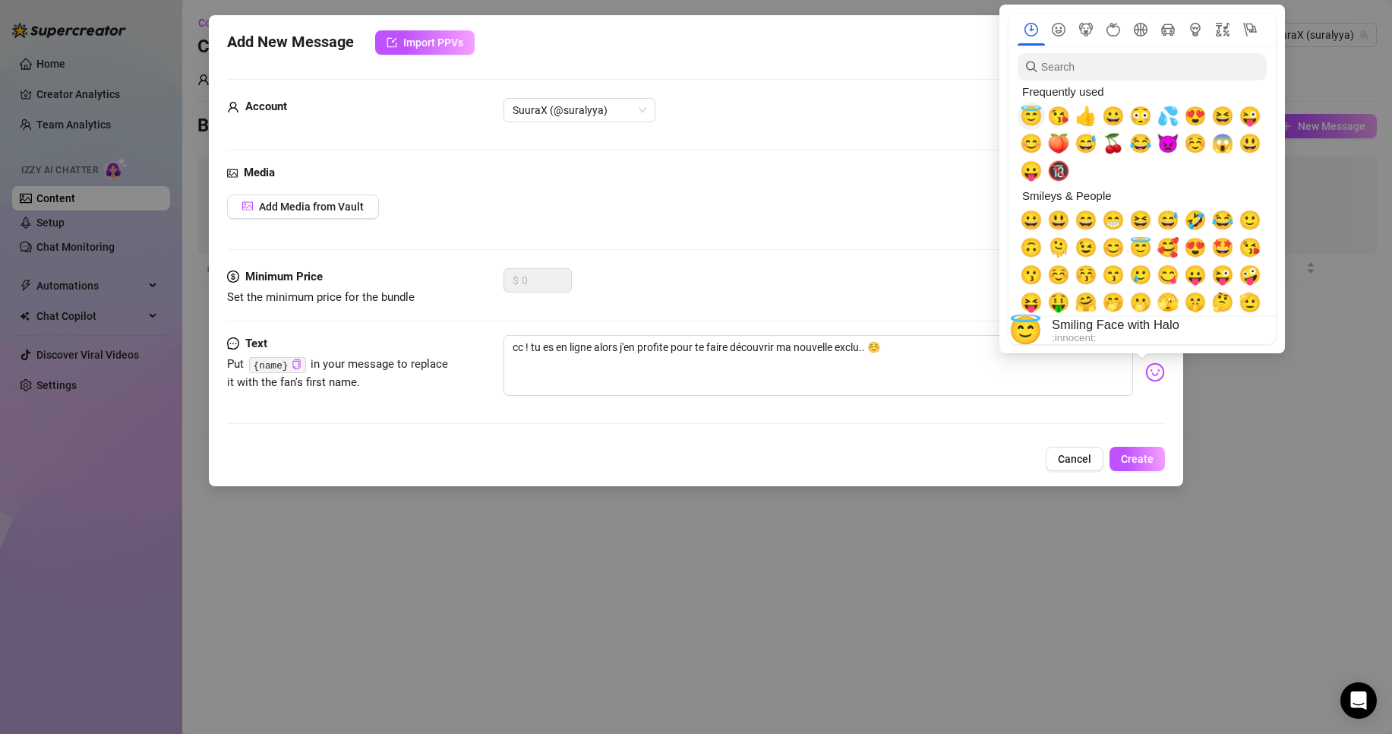
click at [1037, 123] on span "😇" at bounding box center [1031, 116] width 23 height 21
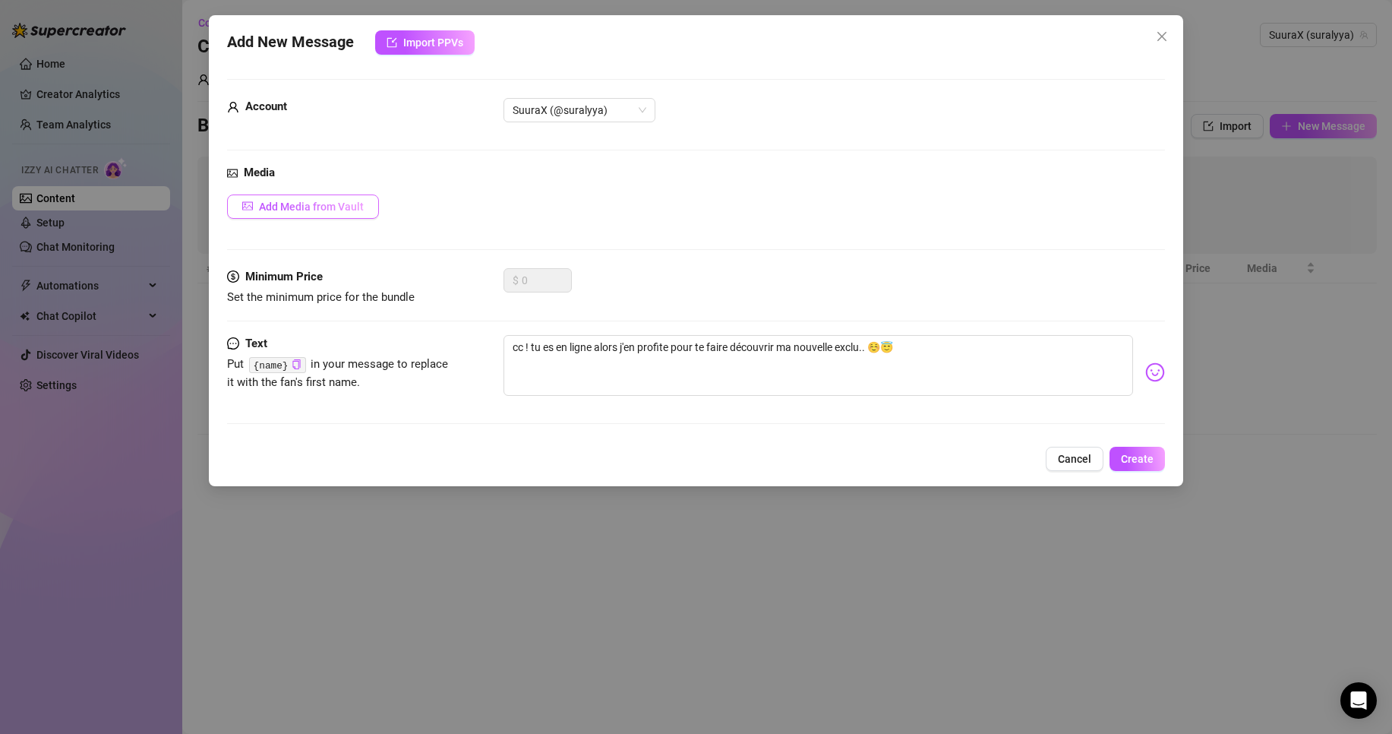
click at [303, 210] on span "Add Media from Vault" at bounding box center [311, 206] width 105 height 12
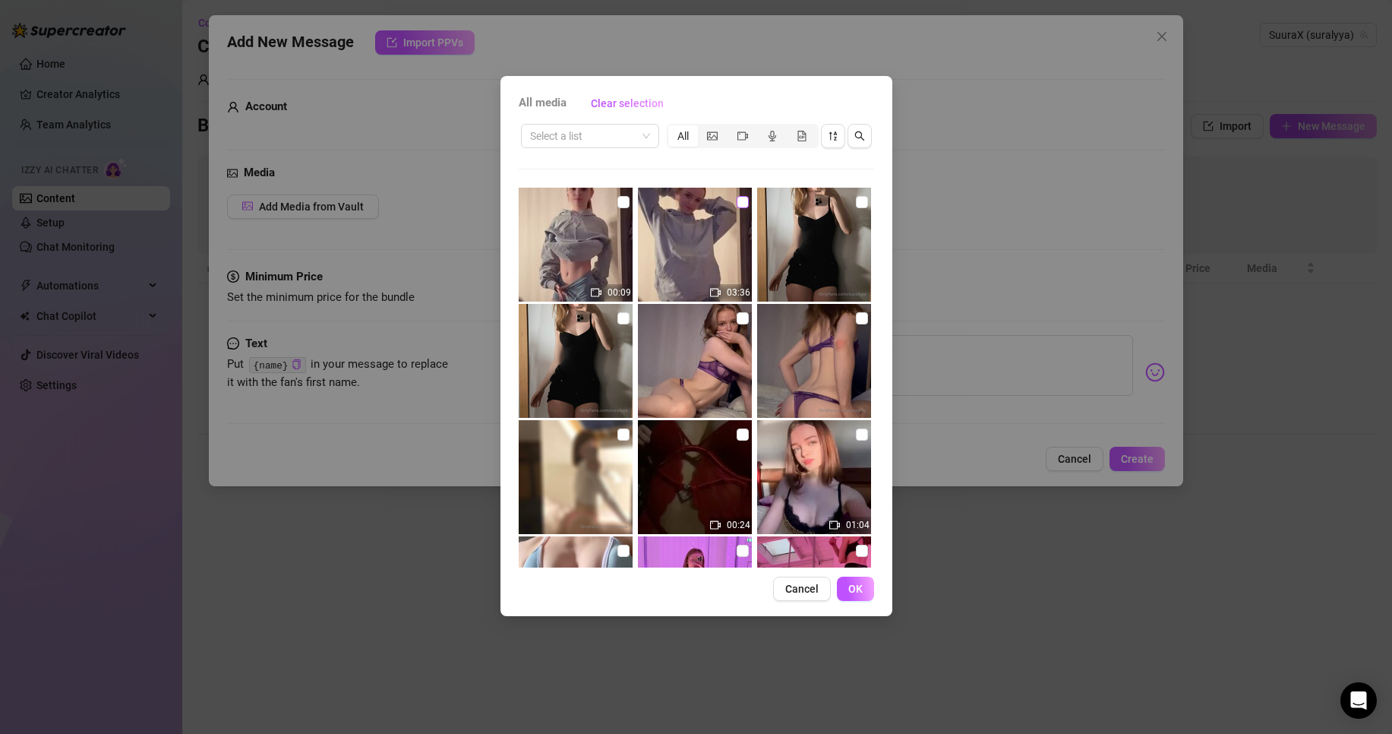
click at [737, 202] on input "checkbox" at bounding box center [743, 202] width 12 height 12
click at [620, 204] on input "checkbox" at bounding box center [623, 202] width 12 height 12
click at [840, 580] on button "OK" at bounding box center [855, 588] width 37 height 24
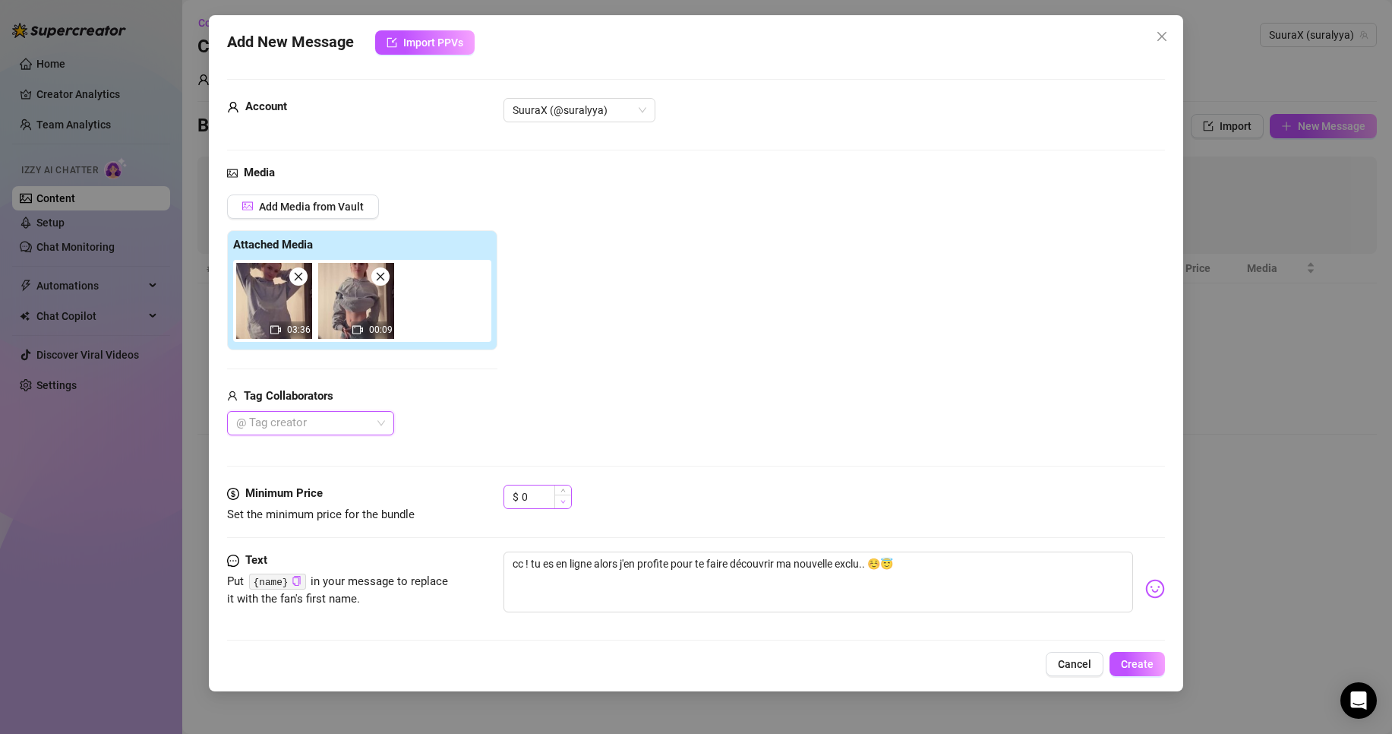
click at [560, 498] on span "Decrease Value" at bounding box center [562, 501] width 17 height 14
drag, startPoint x: 538, startPoint y: 504, endPoint x: 500, endPoint y: 500, distance: 38.9
click at [500, 500] on div "Minimum Price Set the minimum price for the bundle $ 0" at bounding box center [696, 504] width 938 height 39
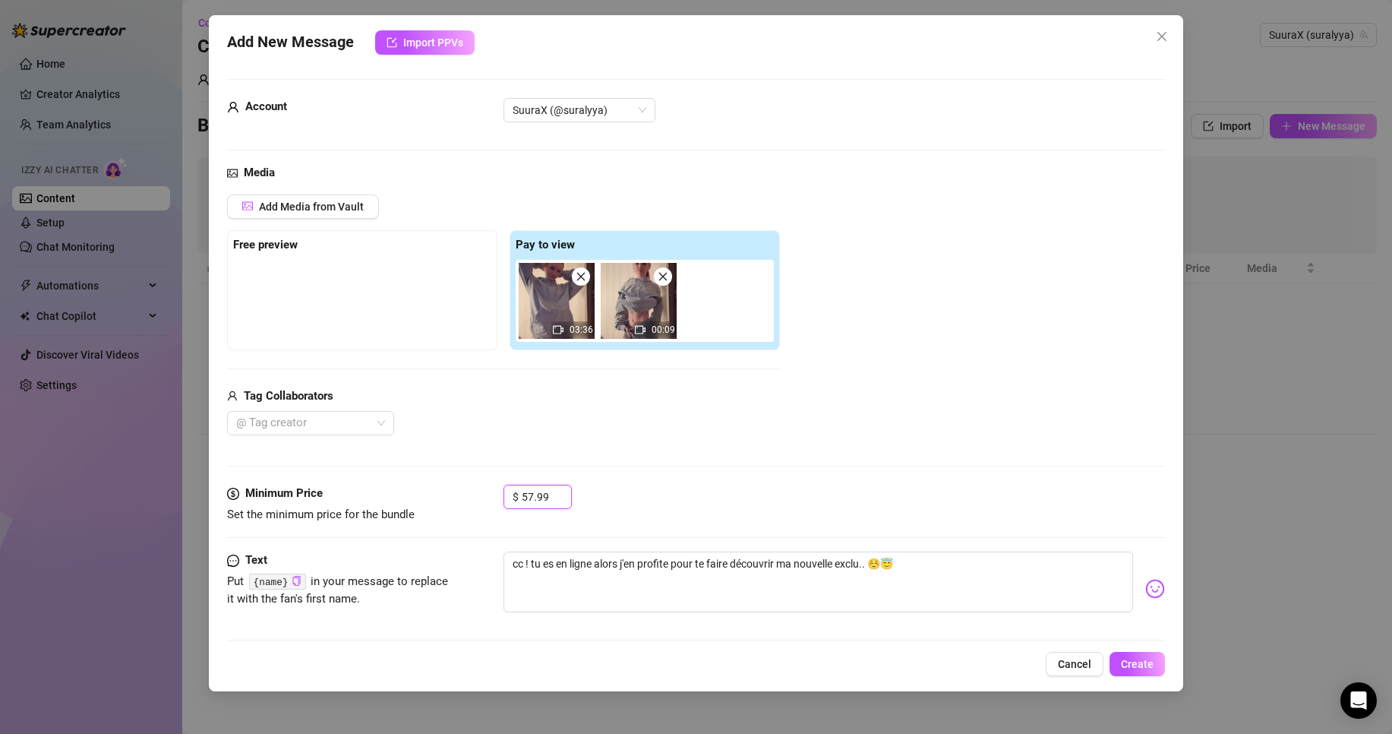
scroll to position [11, 0]
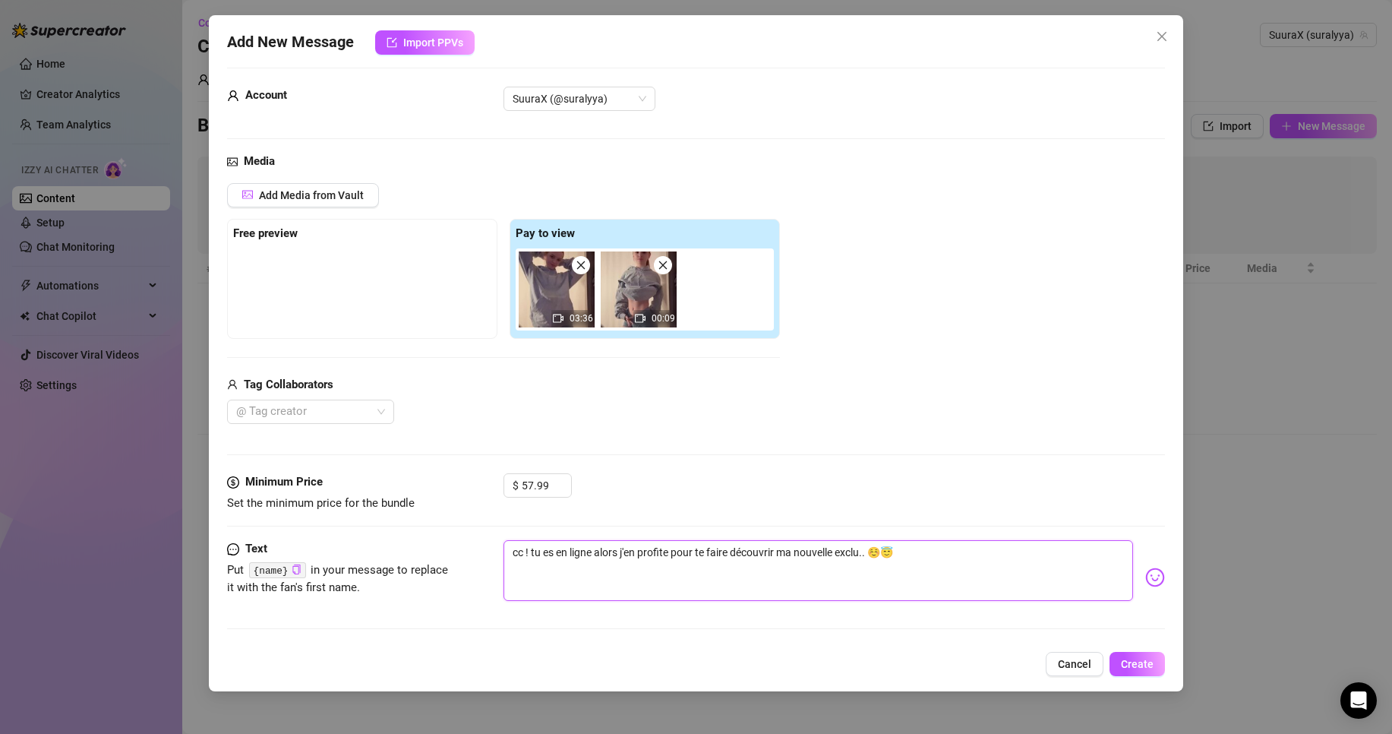
click at [918, 554] on textarea "cc ! tu es en ligne alors j'en profite pour te faire découvrir ma nouvelle excl…" at bounding box center [819, 570] width 630 height 61
click at [1145, 576] on img at bounding box center [1155, 577] width 20 height 20
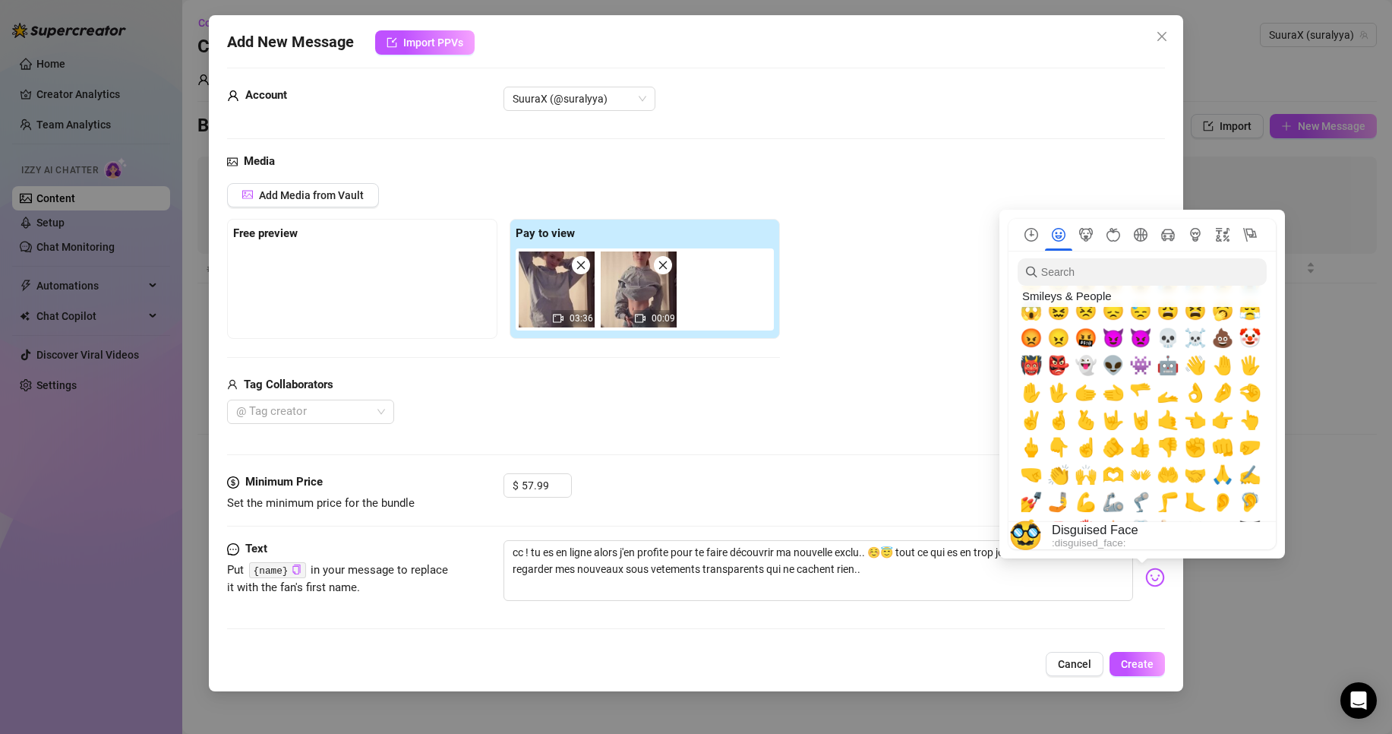
scroll to position [0, 0]
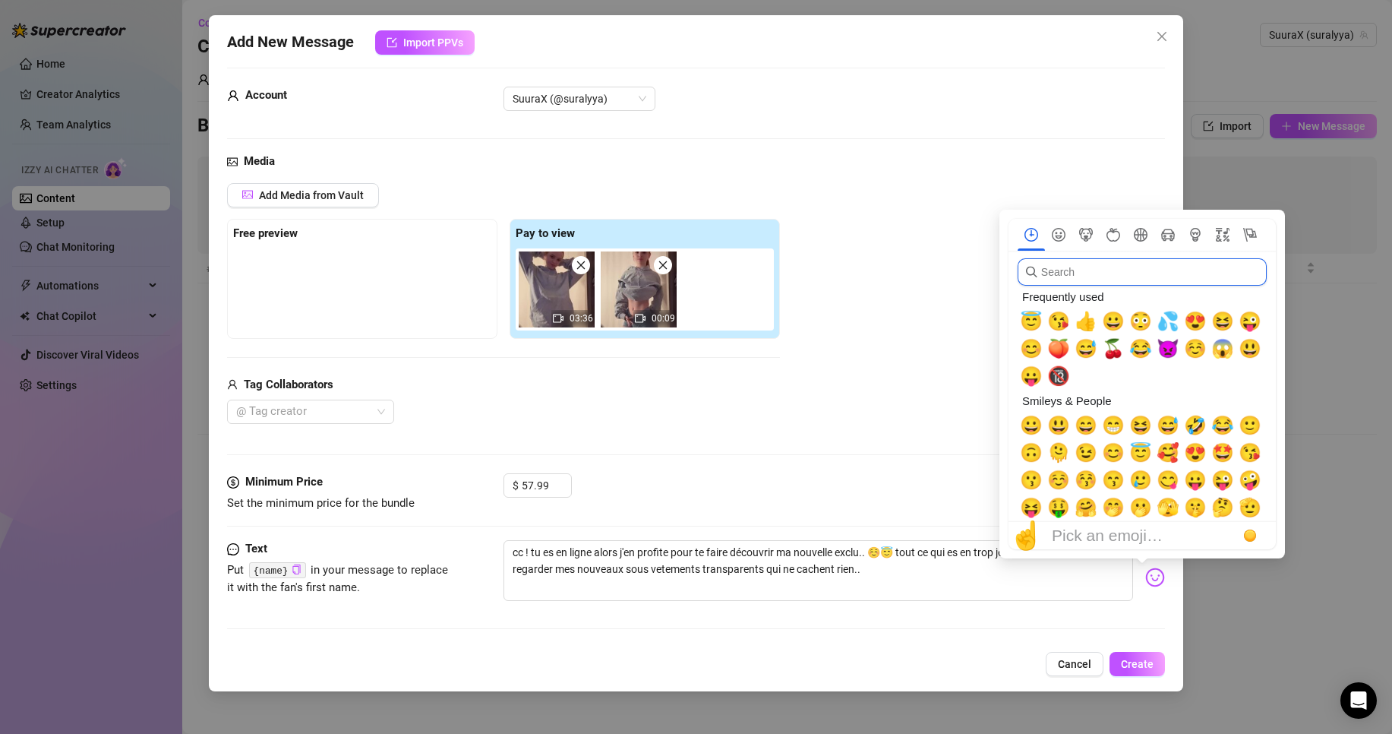
click at [1089, 279] on input "search" at bounding box center [1142, 271] width 249 height 27
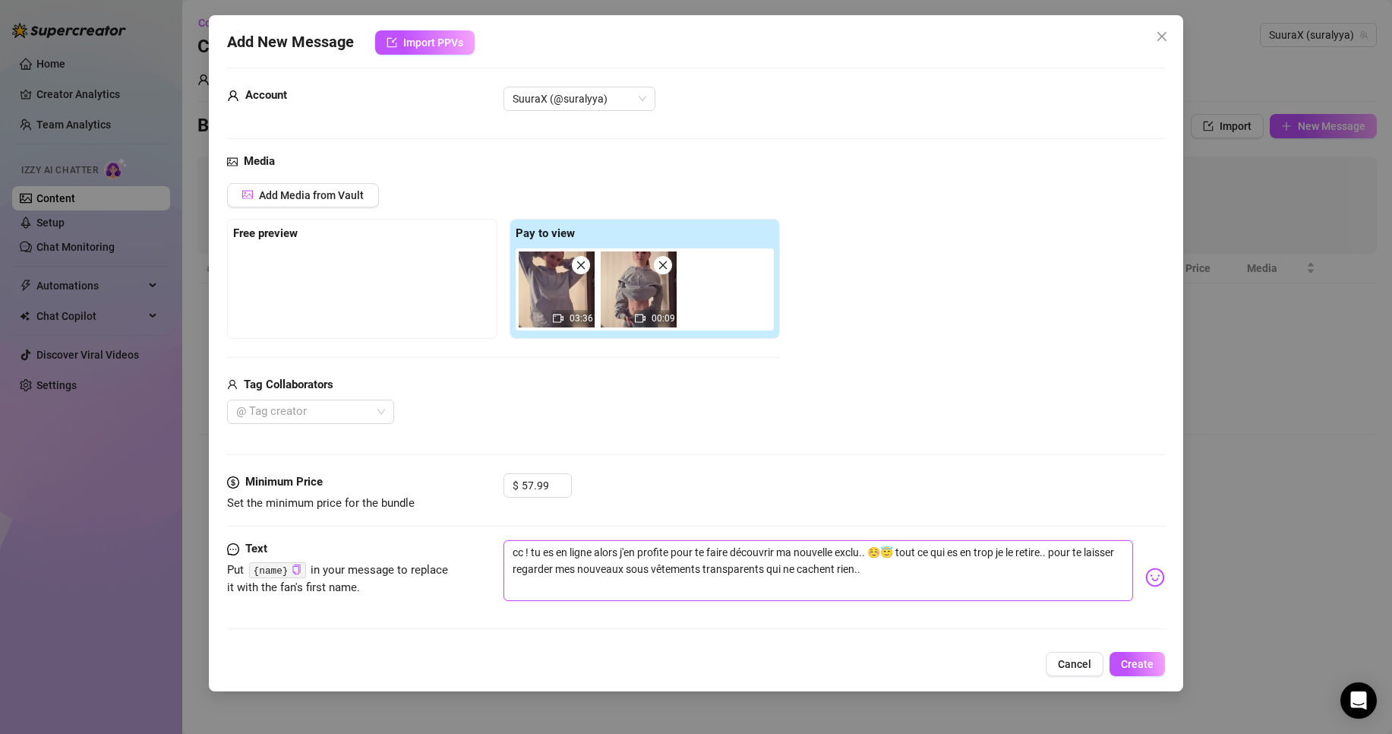
click at [931, 576] on textarea "cc ! tu es en ligne alors j'en profite pour te faire découvrir ma nouvelle excl…" at bounding box center [819, 570] width 630 height 61
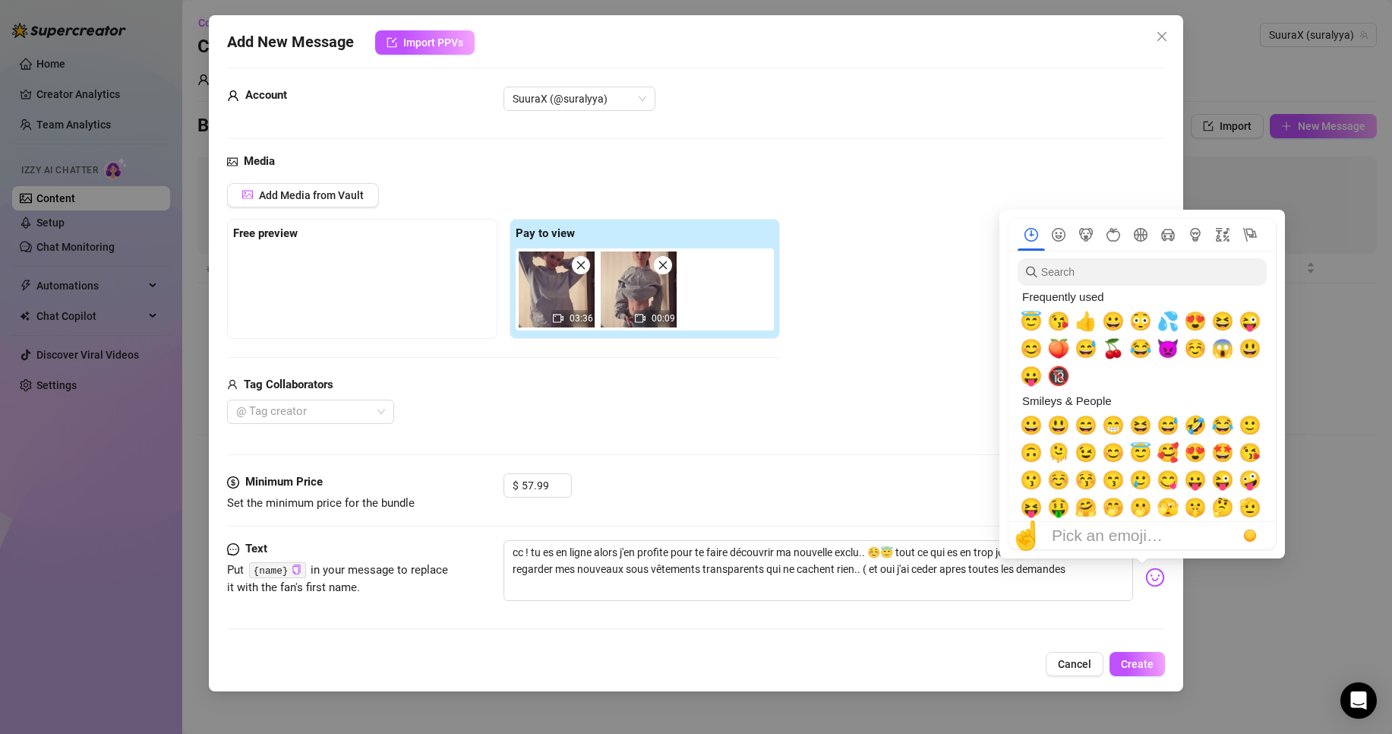
click at [1145, 576] on img at bounding box center [1155, 577] width 20 height 20
click at [1039, 324] on span "😇" at bounding box center [1031, 321] width 23 height 21
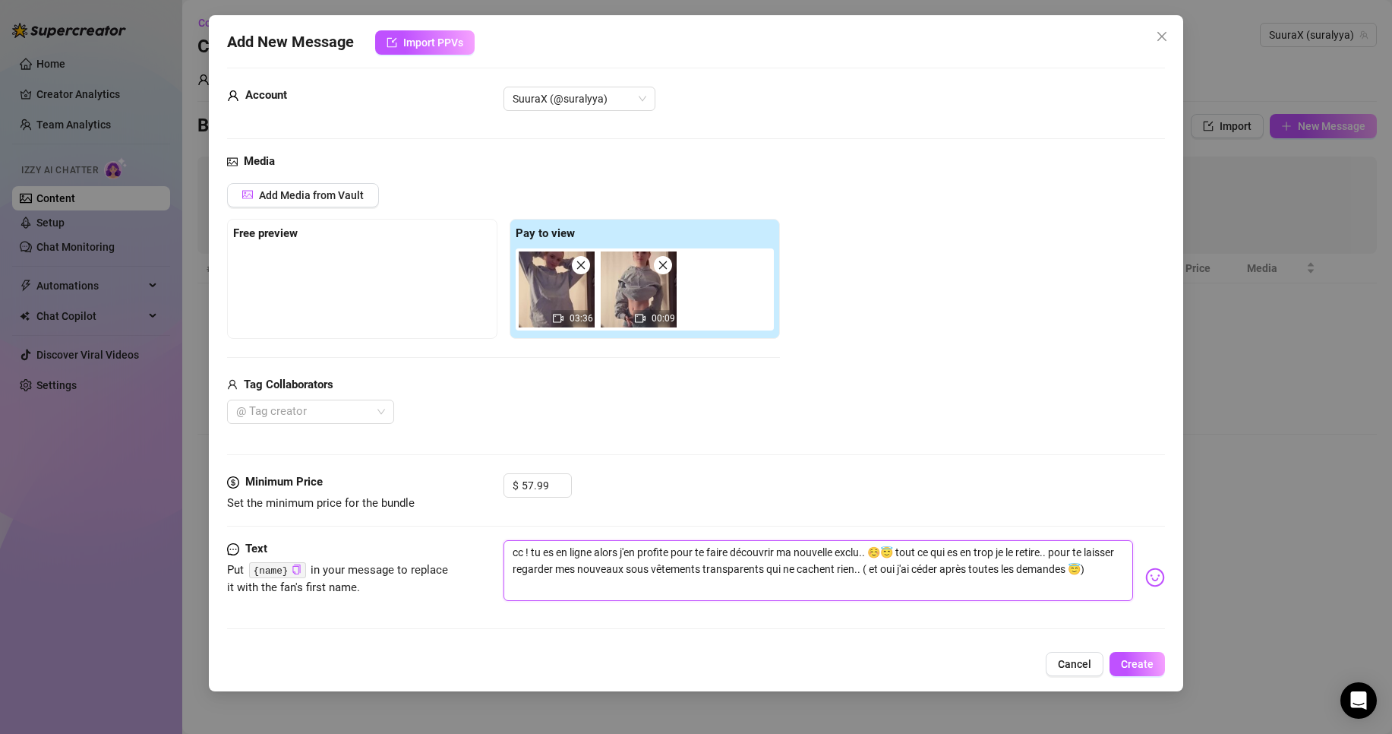
click at [971, 573] on textarea "cc ! tu es en ligne alors j'en profite pour te faire découvrir ma nouvelle excl…" at bounding box center [819, 570] width 630 height 61
click at [980, 575] on textarea "cc ! tu es en ligne alors j'en profite pour te faire découvrir ma nouvelle excl…" at bounding box center [819, 570] width 630 height 61
click at [895, 561] on textarea "cc ! tu es en ligne alors j'en profite pour te faire découvrir ma nouvelle excl…" at bounding box center [819, 570] width 630 height 61
drag, startPoint x: 1104, startPoint y: 569, endPoint x: 1120, endPoint y: 567, distance: 16.9
click at [1104, 570] on textarea "cc ! tu es en ligne alors j'en profite pour te faire découvrir ma nouvelle excl…" at bounding box center [819, 570] width 630 height 61
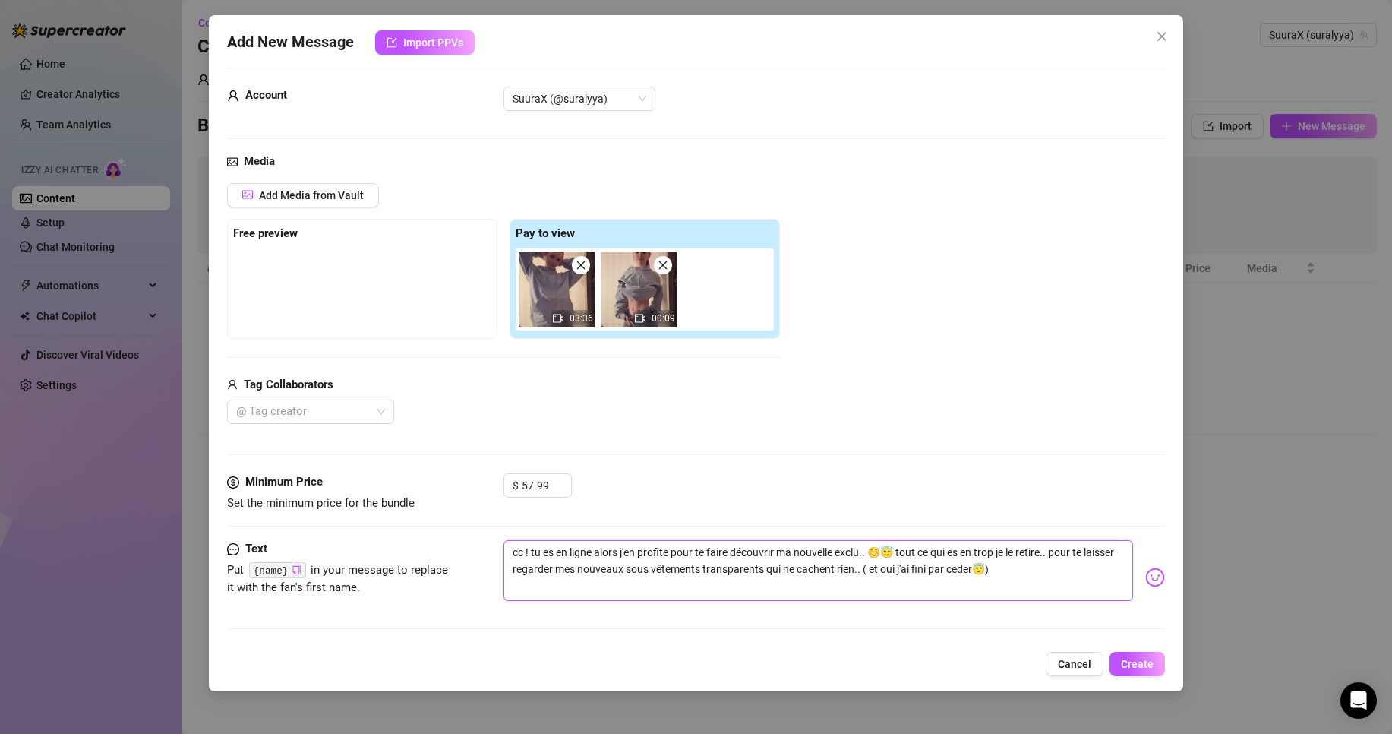
click at [1051, 569] on textarea "cc ! tu es en ligne alors j'en profite pour te faire découvrir ma nouvelle excl…" at bounding box center [819, 570] width 630 height 61
click at [1034, 565] on textarea "cc ! tu es en ligne alors j'en profite pour te faire découvrir ma nouvelle excl…" at bounding box center [819, 570] width 630 height 61
click at [1009, 567] on textarea "cc ! tu es en ligne alors j'en profite pour te faire découvrir ma nouvelle excl…" at bounding box center [819, 570] width 630 height 61
click at [899, 545] on textarea "cc ! tu es en ligne alors j'en profite pour te faire découvrir ma nouvelle excl…" at bounding box center [819, 570] width 630 height 61
click at [1145, 583] on img at bounding box center [1155, 577] width 20 height 20
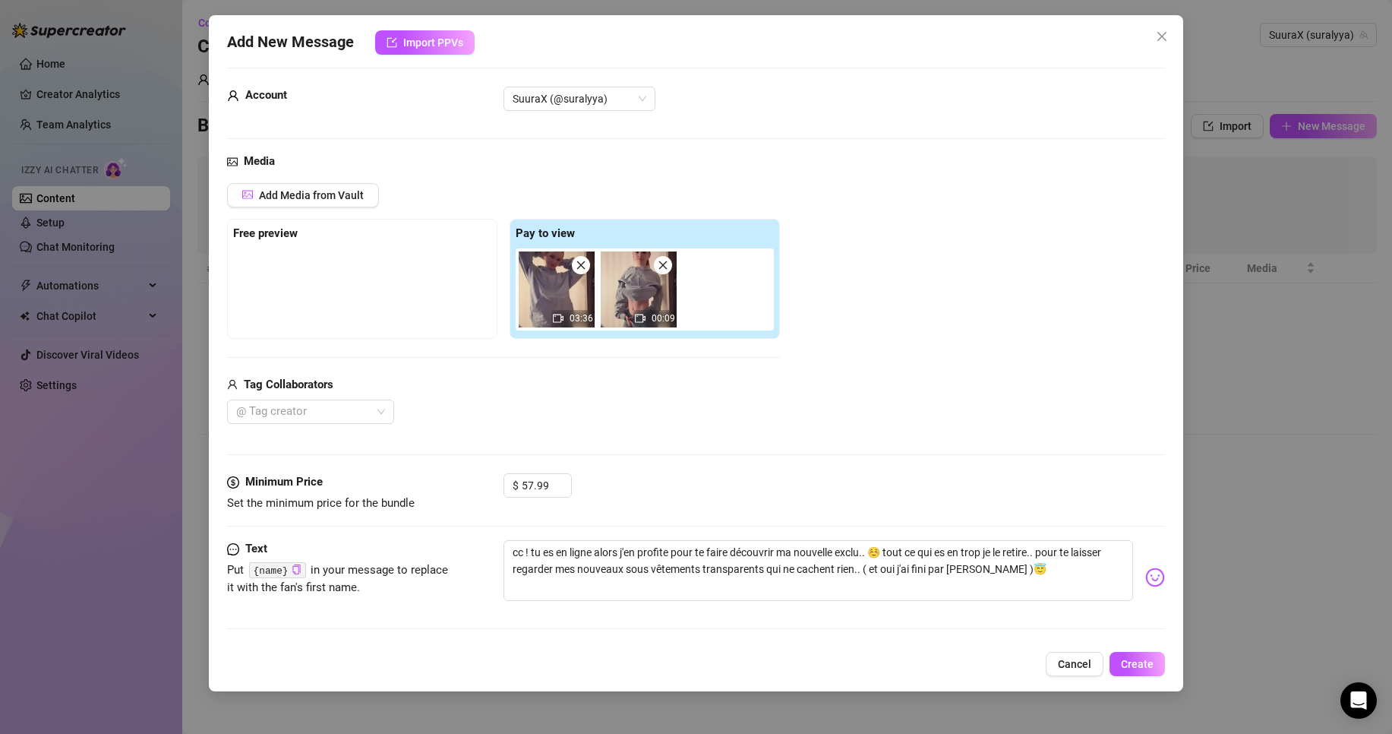
click at [1145, 580] on img at bounding box center [1155, 577] width 20 height 20
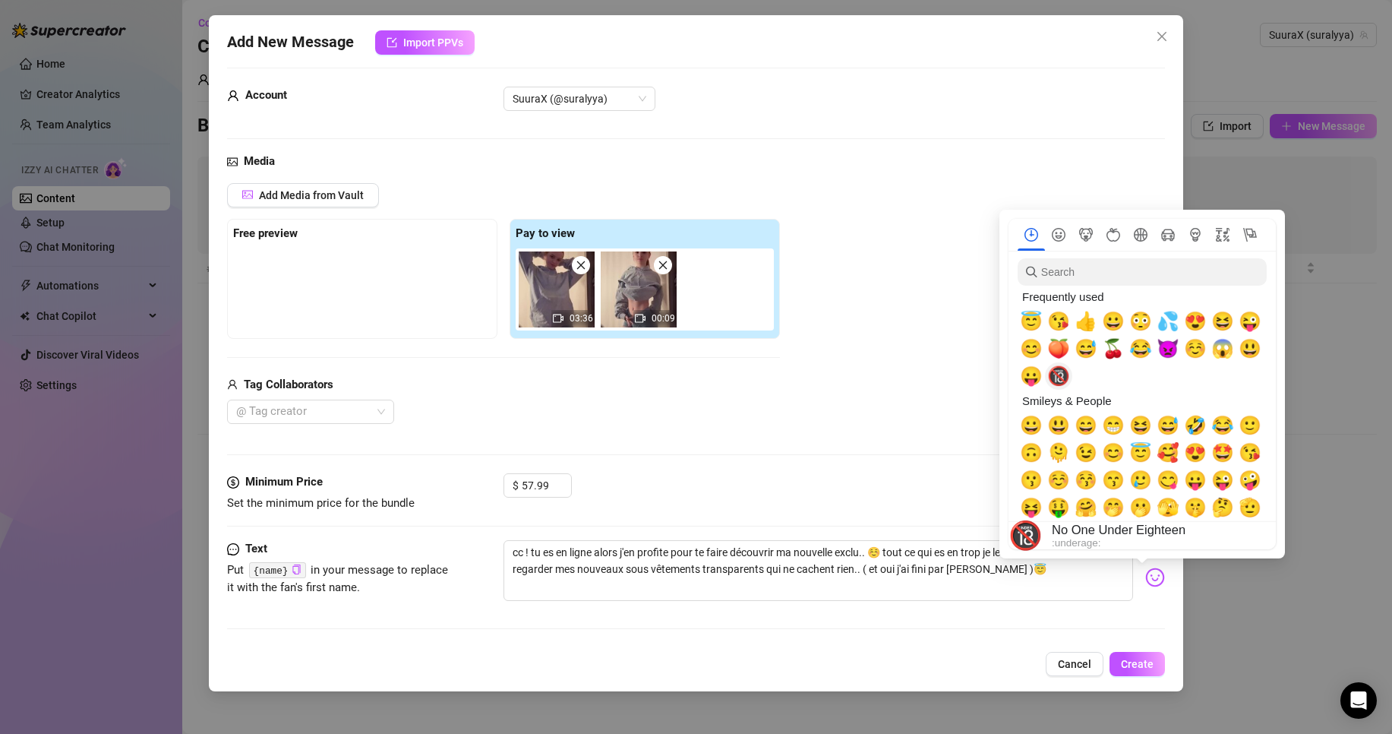
click at [1066, 382] on span "🔞" at bounding box center [1058, 375] width 23 height 21
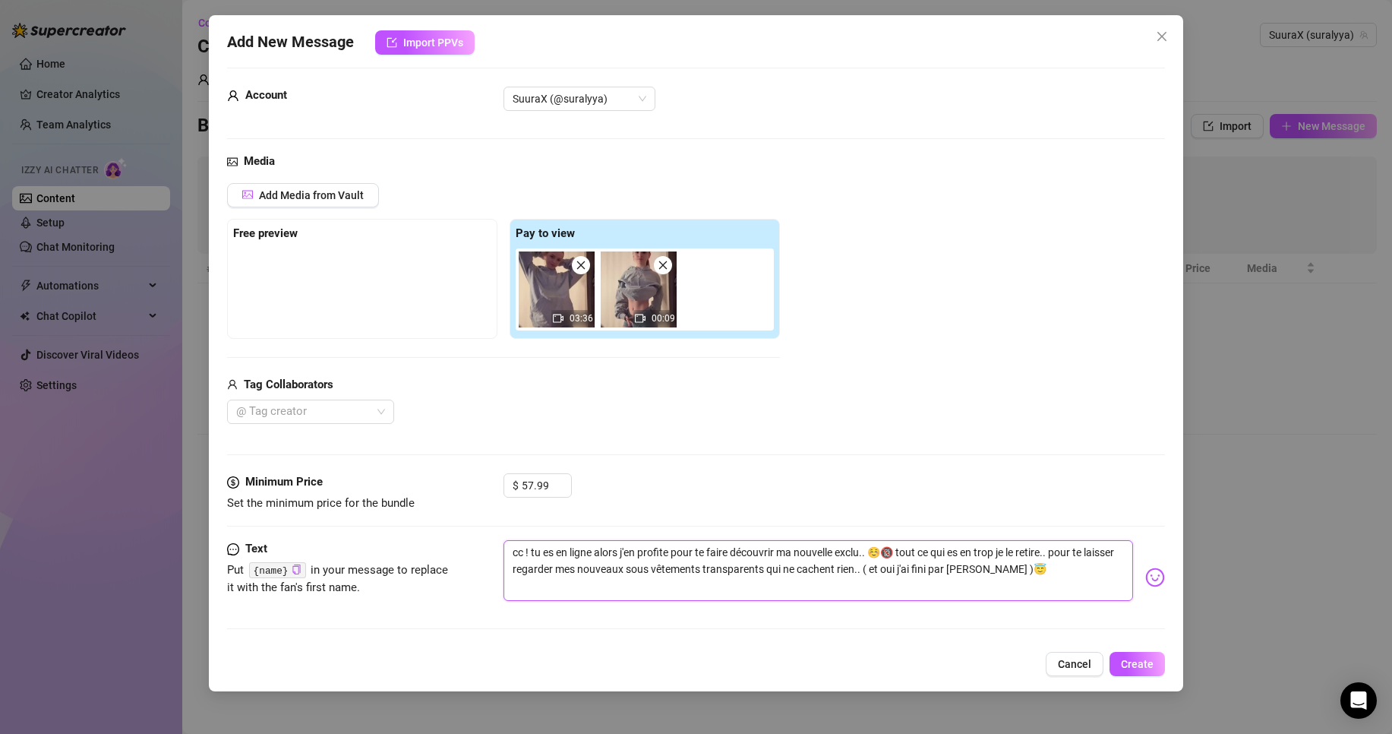
click at [1069, 576] on textarea "cc ! tu es en ligne alors j'en profite pour te faire découvrir ma nouvelle excl…" at bounding box center [819, 570] width 630 height 61
click at [570, 591] on textarea "cc ! tu es en ligne alors j'en profite pour te faire découvrir ma nouvelle excl…" at bounding box center [819, 570] width 630 height 61
click at [611, 575] on textarea "cc ! tu es en ligne alors j'en profite pour te faire découvrir ma nouvelle excl…" at bounding box center [819, 570] width 630 height 61
click at [640, 568] on textarea "cc ! tu es en ligne alors j'en profite pour te faire découvrir ma nouvelle excl…" at bounding box center [819, 570] width 630 height 61
click at [876, 570] on textarea "cc ! tu es en ligne alors j'en profite pour te faire découvrir ma nouvelle excl…" at bounding box center [819, 570] width 630 height 61
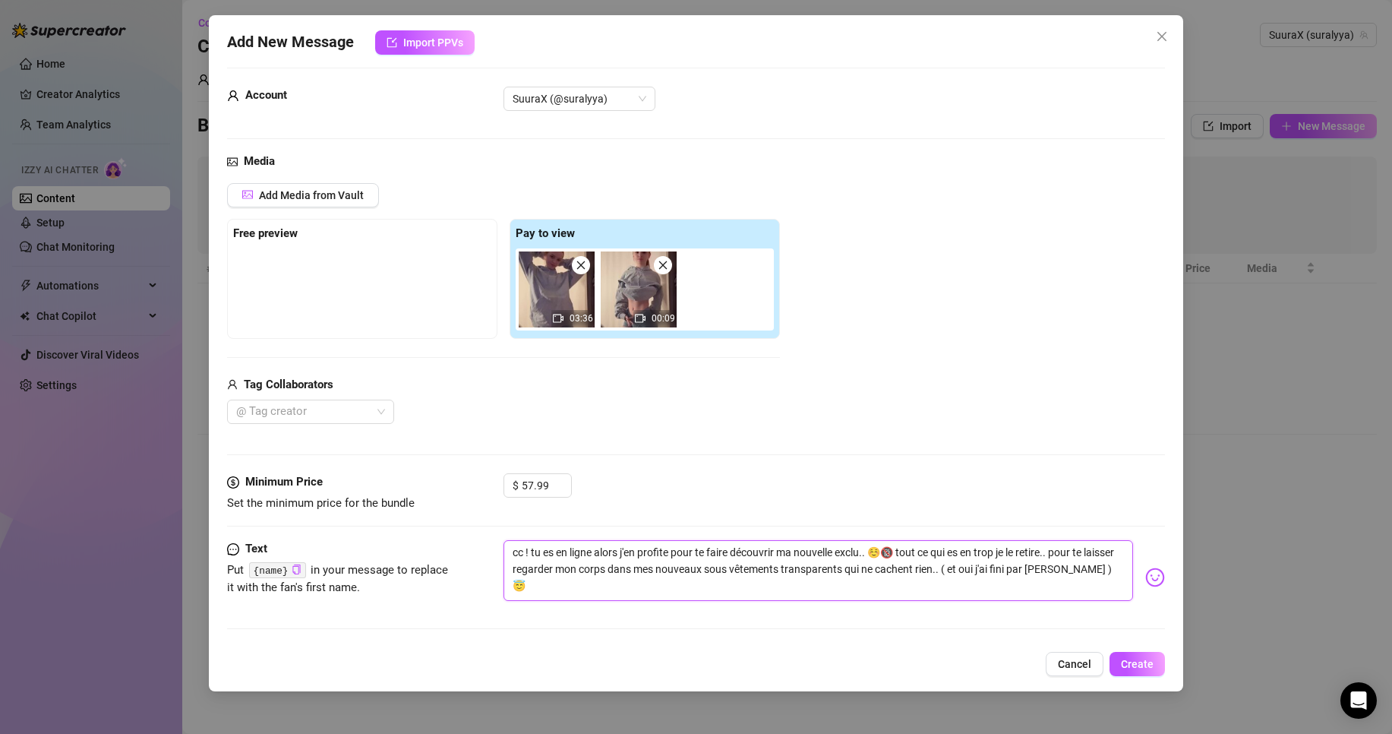
click at [1102, 567] on textarea "cc ! tu es en ligne alors j'en profite pour te faire découvrir ma nouvelle excl…" at bounding box center [819, 570] width 630 height 61
click at [1088, 573] on textarea "cc ! tu es en ligne alors j'en profite pour te faire découvrir ma nouvelle excl…" at bounding box center [819, 570] width 630 height 61
drag, startPoint x: 903, startPoint y: 548, endPoint x: 941, endPoint y: 589, distance: 55.3
click at [941, 589] on textarea "cc ! tu es en ligne alors j'en profite pour te faire découvrir ma nouvelle excl…" at bounding box center [819, 570] width 630 height 61
click at [1145, 584] on img at bounding box center [1155, 577] width 20 height 20
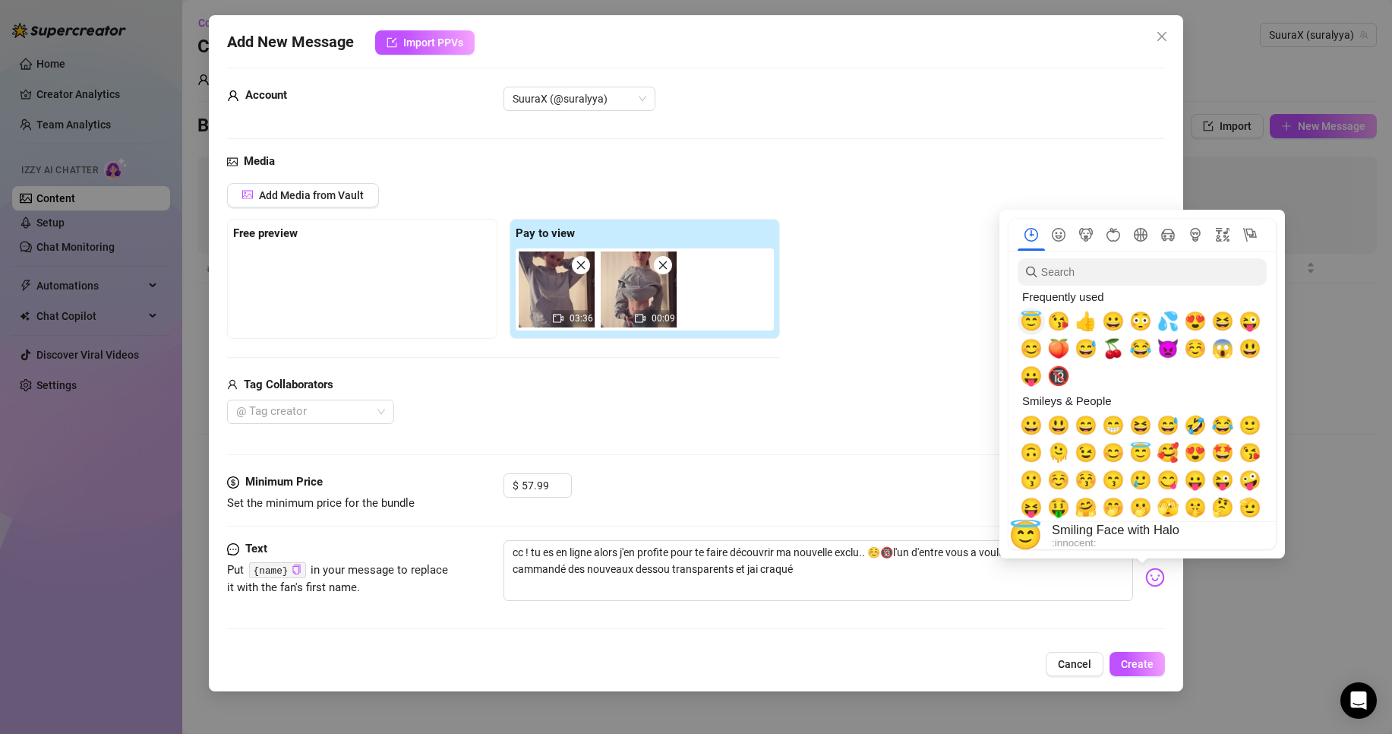
click at [1028, 320] on span "😇" at bounding box center [1031, 321] width 23 height 21
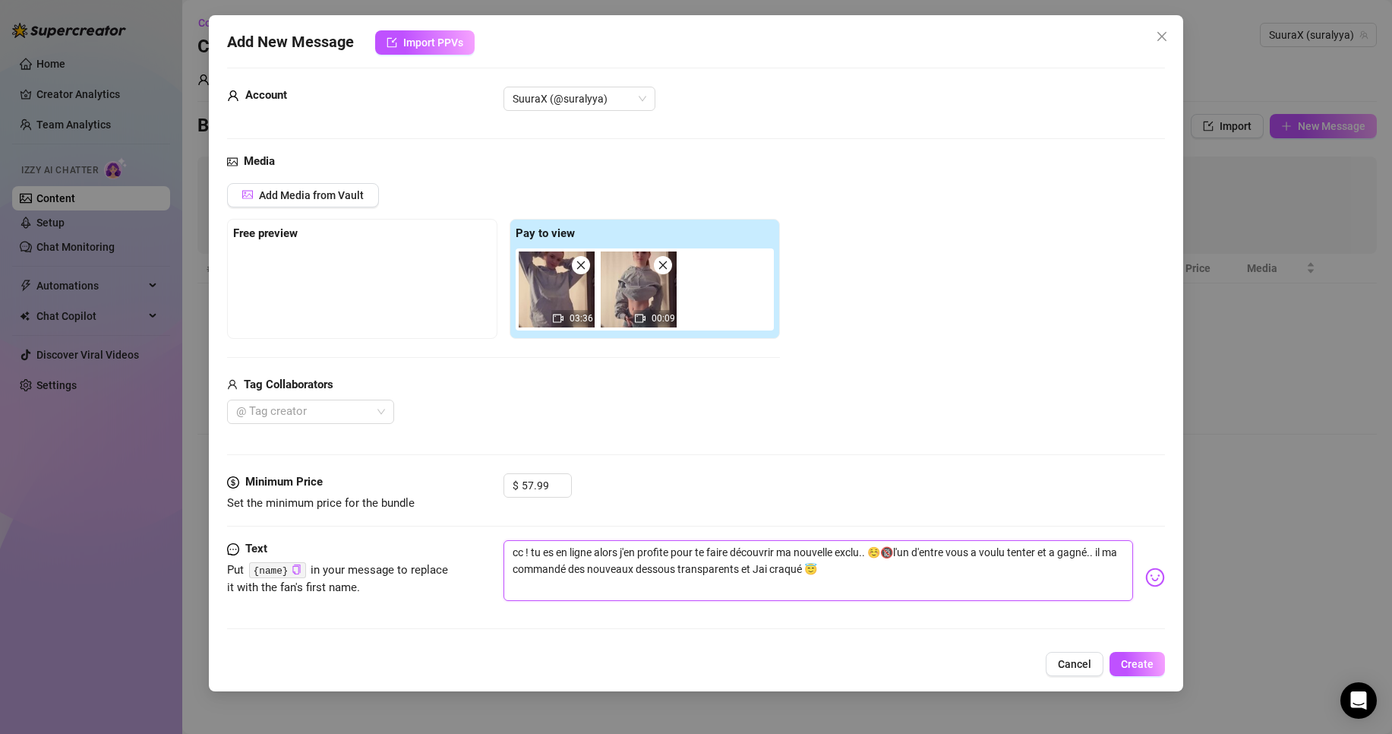
click at [884, 575] on textarea "cc ! tu es en ligne alors j'en profite pour te faire découvrir ma nouvelle excl…" at bounding box center [819, 570] width 630 height 61
click at [1095, 548] on textarea "cc ! tu es en ligne alors j'en profite pour te faire découvrir ma nouvelle excl…" at bounding box center [819, 570] width 630 height 61
drag, startPoint x: 1043, startPoint y: 557, endPoint x: 1074, endPoint y: 554, distance: 31.2
click at [1043, 555] on textarea "cc ! tu es en ligne alors j'en profite pour te faire découvrir ma nouvelle excl…" at bounding box center [819, 570] width 630 height 61
click at [1107, 551] on textarea "cc ! tu es en ligne alors j'en profite pour te faire découvrir ma nouvelle excl…" at bounding box center [819, 570] width 630 height 61
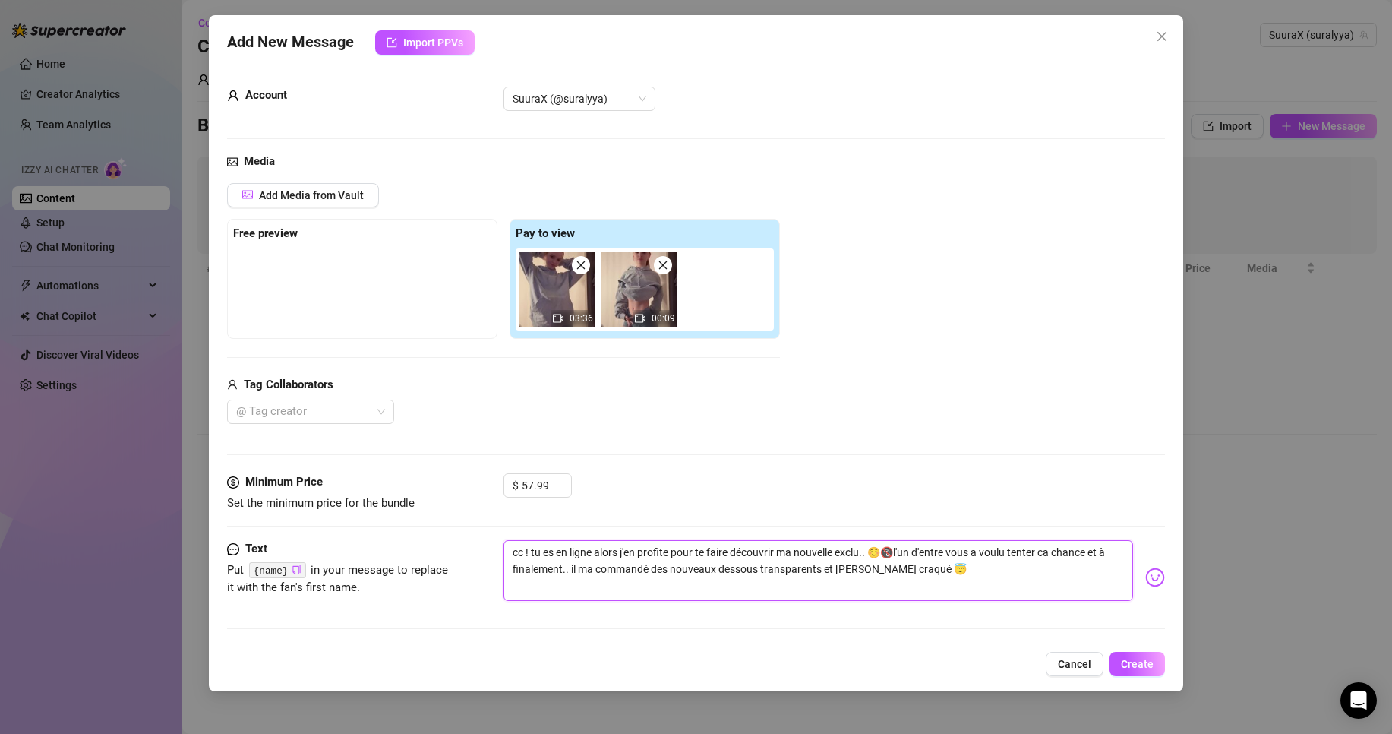
click at [569, 564] on textarea "cc ! tu es en ligne alors j'en profite pour te faire découvrir ma nouvelle excl…" at bounding box center [819, 570] width 630 height 61
click at [1056, 555] on textarea "cc ! tu es en ligne alors j'en profite pour te faire découvrir ma nouvelle excl…" at bounding box center [819, 570] width 630 height 61
click at [964, 576] on textarea "cc ! tu es en ligne alors j'en profite pour te faire découvrir ma nouvelle excl…" at bounding box center [819, 570] width 630 height 61
click at [860, 567] on textarea "cc ! tu es en ligne alors j'en profite pour te faire découvrir ma nouvelle excl…" at bounding box center [819, 570] width 630 height 61
click at [1031, 559] on textarea "cc ! tu es en ligne alors j'en profite pour te faire découvrir ma nouvelle excl…" at bounding box center [819, 570] width 630 height 61
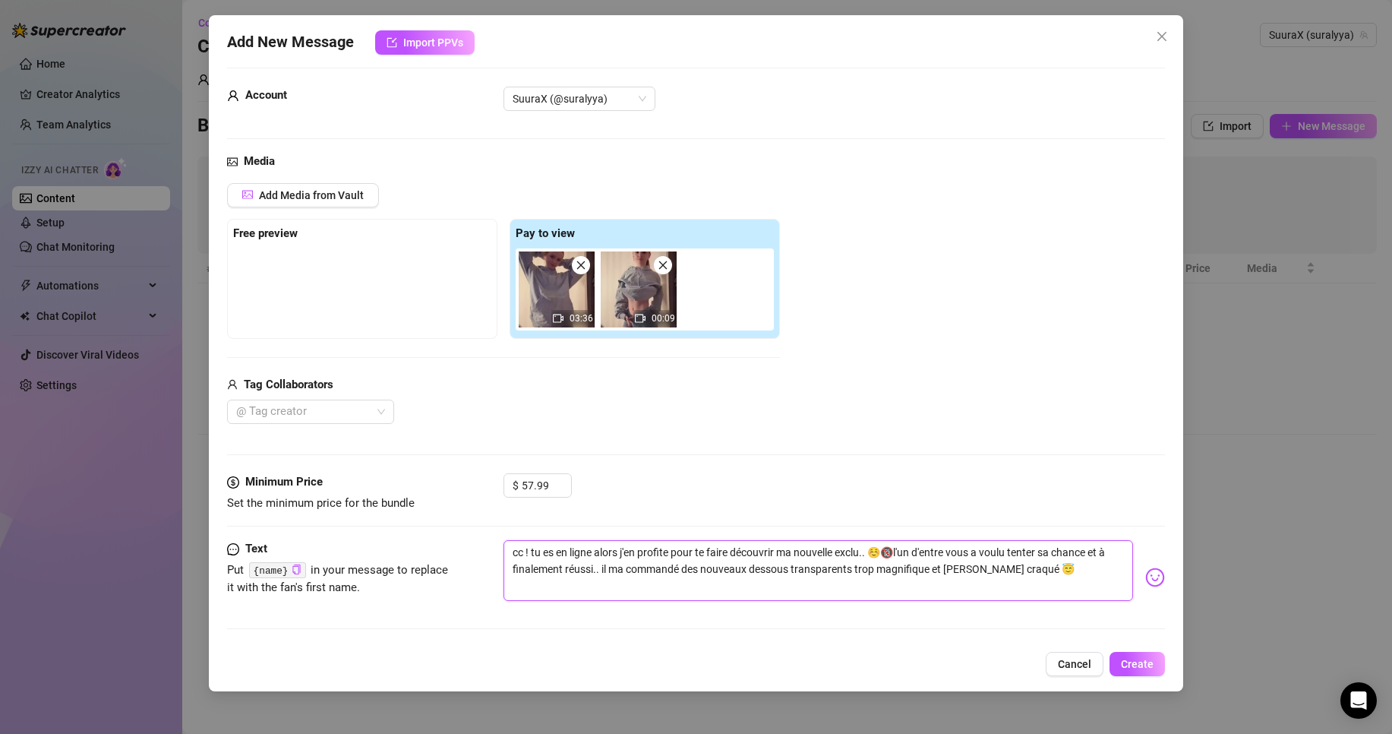
click at [1028, 570] on textarea "cc ! tu es en ligne alors j'en profite pour te faire découvrir ma nouvelle excl…" at bounding box center [819, 570] width 630 height 61
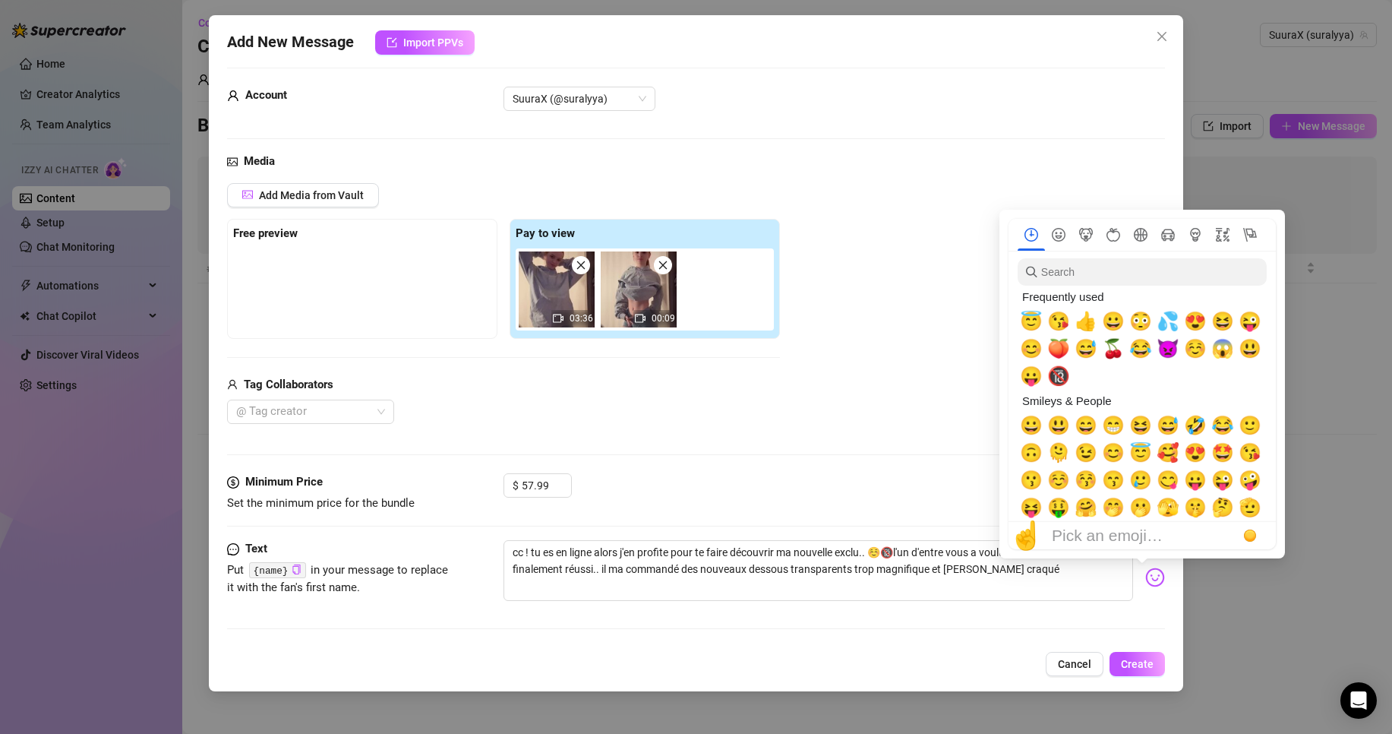
click at [1145, 579] on img at bounding box center [1155, 577] width 20 height 20
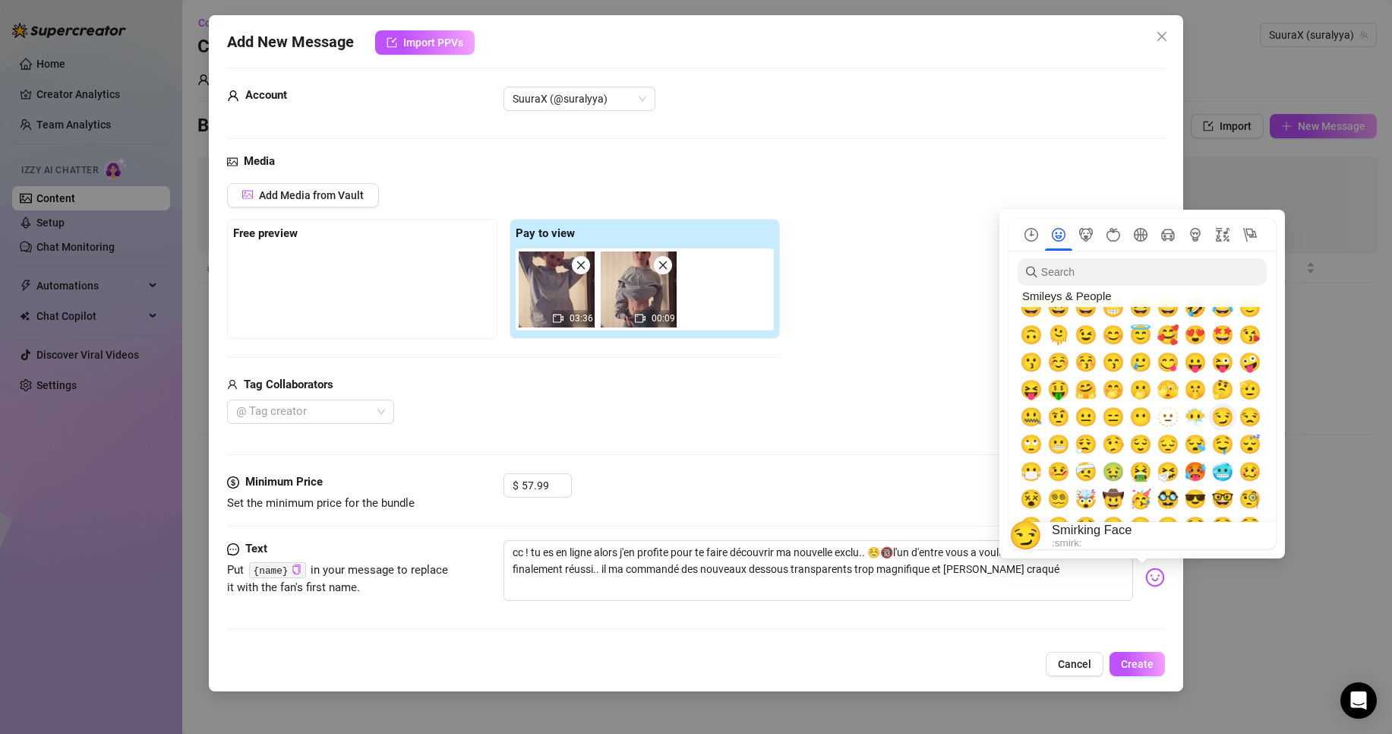
scroll to position [79, 0]
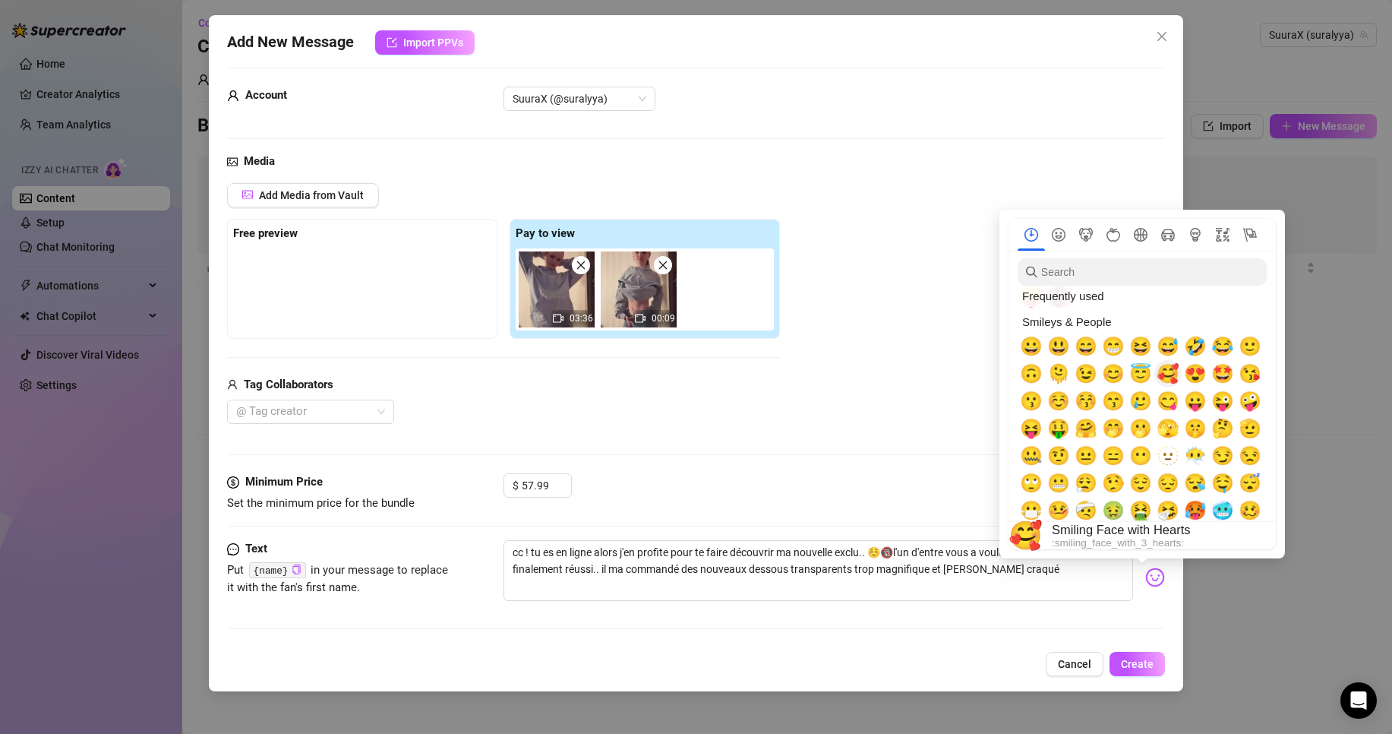
click at [1170, 375] on span "🥰" at bounding box center [1168, 373] width 23 height 21
click at [1065, 565] on textarea "cc ! tu es en ligne alors j'en profite pour te faire découvrir ma nouvelle excl…" at bounding box center [819, 570] width 630 height 61
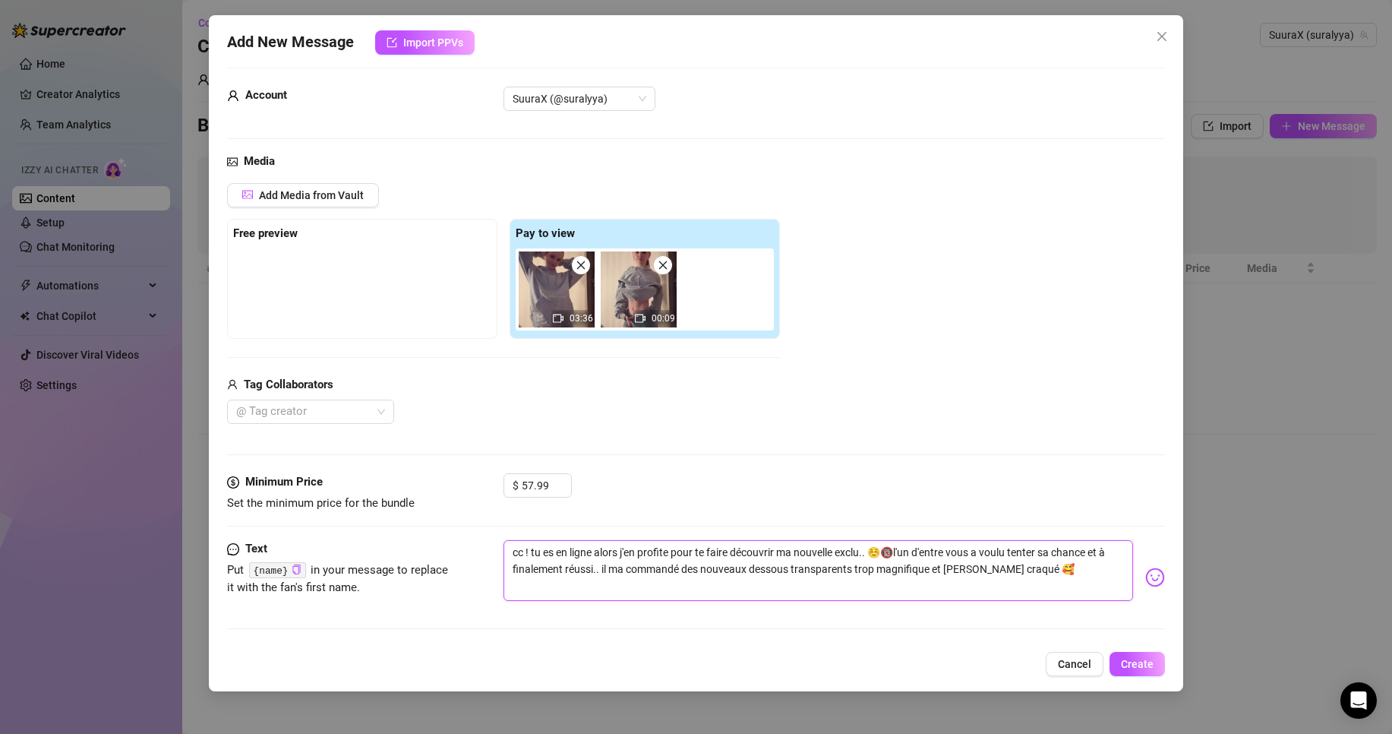
click at [954, 551] on textarea "cc ! tu es en ligne alors j'en profite pour te faire découvrir ma nouvelle excl…" at bounding box center [819, 570] width 630 height 61
click at [982, 554] on textarea "cc ! tu es en ligne alors j'en profite pour te faire découvrir ma nouvelle excl…" at bounding box center [819, 570] width 630 height 61
click at [601, 572] on textarea "cc ! tu es en ligne alors j'en profite pour te faire découvrir ma nouvelle excl…" at bounding box center [819, 570] width 630 height 61
click at [570, 569] on textarea "cc ! tu es en ligne alors j'en profite pour te faire découvrir ma nouvelle excl…" at bounding box center [819, 570] width 630 height 61
click at [1040, 564] on textarea "cc ! tu es en ligne alors j'en profite pour te faire découvrir ma nouvelle excl…" at bounding box center [819, 570] width 630 height 61
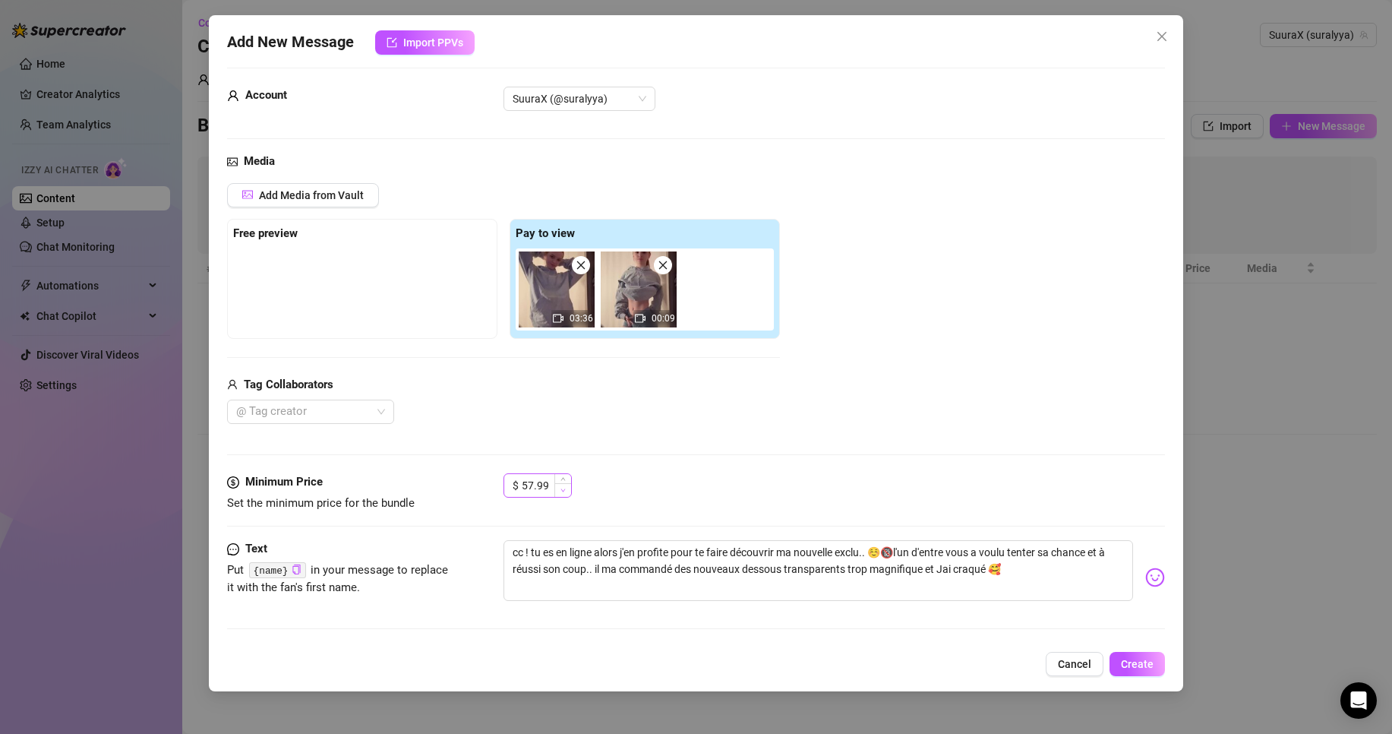
click at [571, 491] on div "$ 57.99" at bounding box center [834, 492] width 661 height 38
click at [564, 490] on span "Decrease Value" at bounding box center [562, 490] width 17 height 14
click at [564, 489] on icon "down" at bounding box center [562, 490] width 5 height 5
drag, startPoint x: 546, startPoint y: 486, endPoint x: 459, endPoint y: 504, distance: 88.3
click at [483, 494] on div "Minimum Price Set the minimum price for the bundle $ 55.99" at bounding box center [696, 492] width 938 height 39
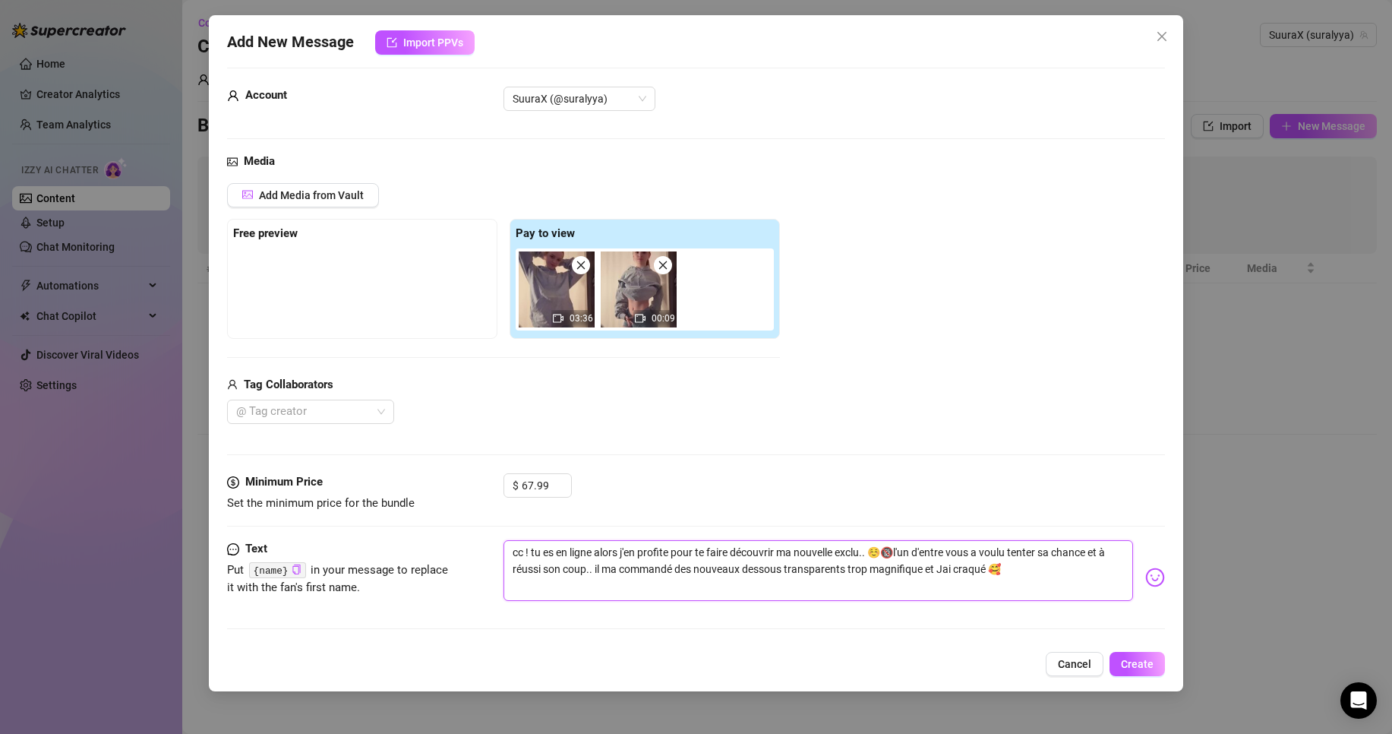
click at [1034, 568] on textarea "cc ! tu es en ligne alors j'en profite pour te faire découvrir ma nouvelle excl…" at bounding box center [819, 570] width 630 height 61
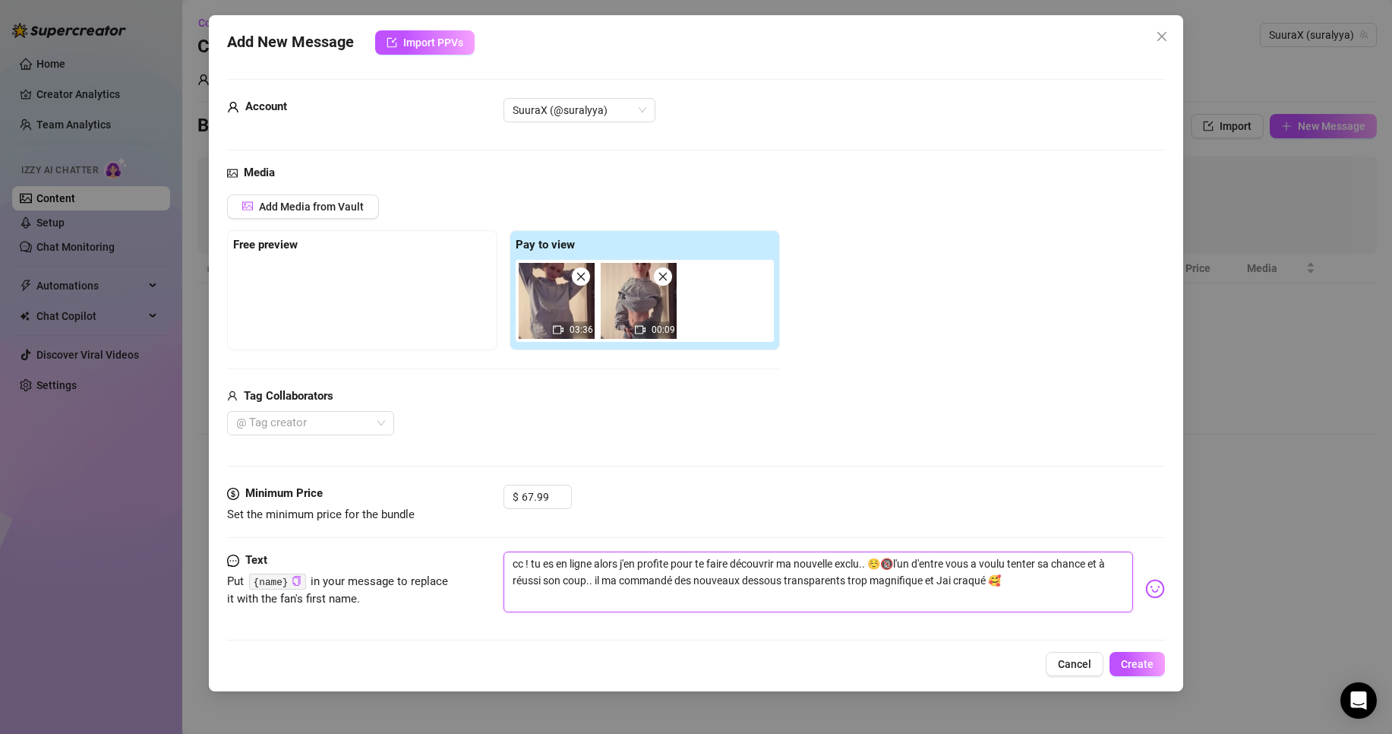
scroll to position [11, 0]
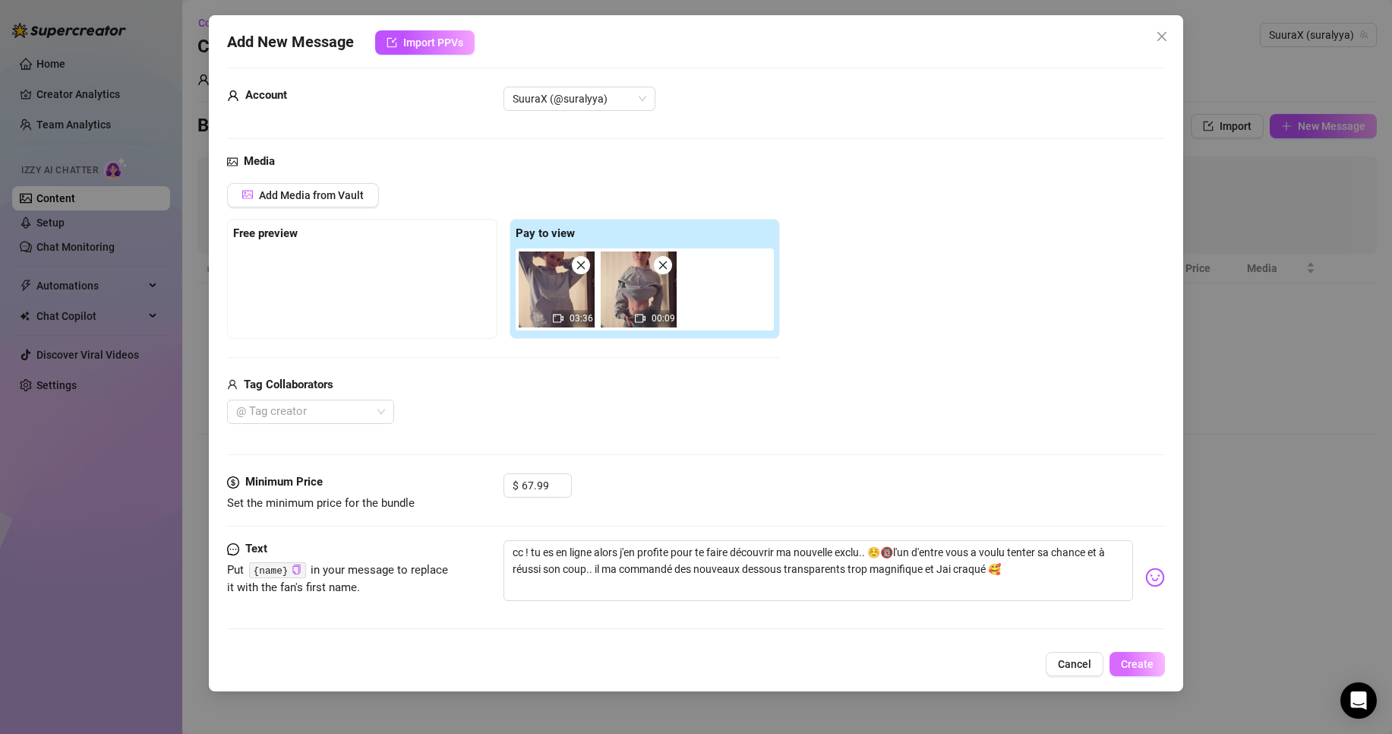
click at [1137, 654] on button "Create" at bounding box center [1137, 664] width 55 height 24
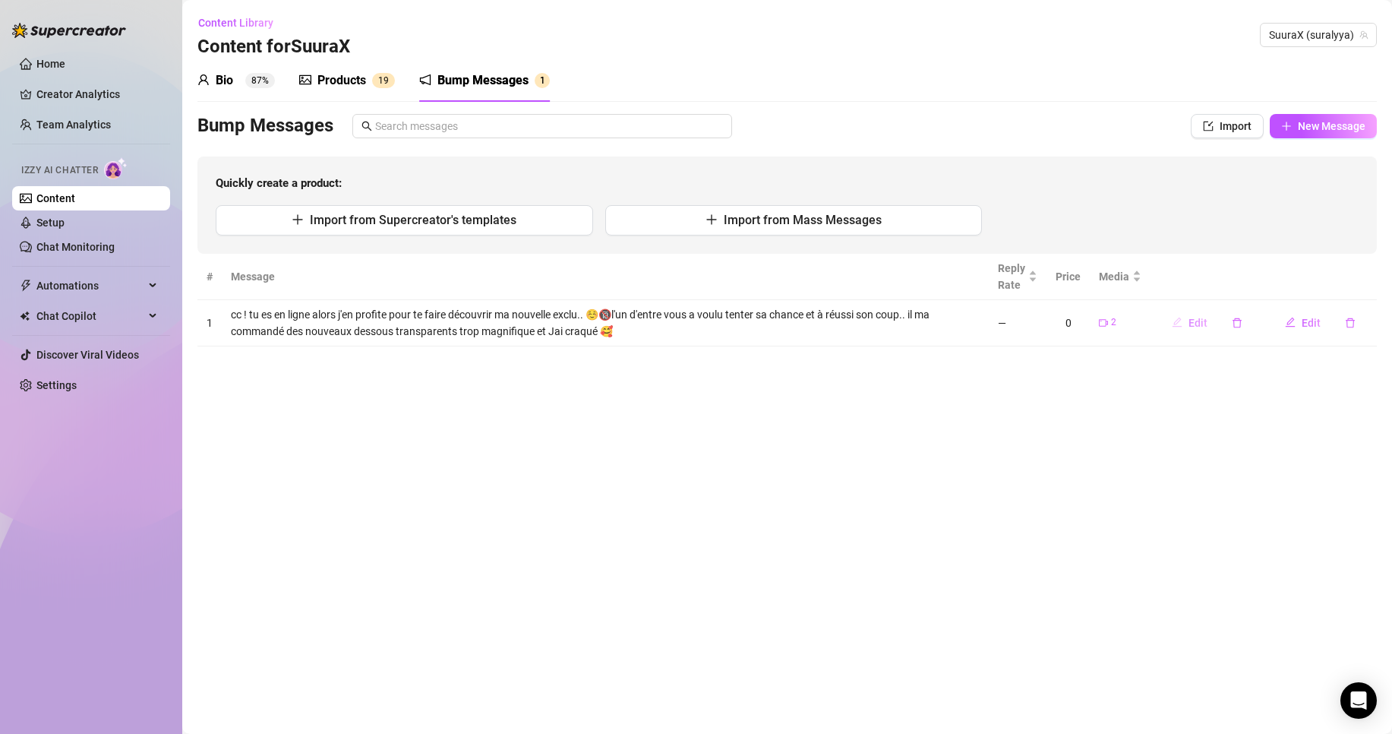
click at [1206, 327] on span "Edit" at bounding box center [1198, 323] width 19 height 12
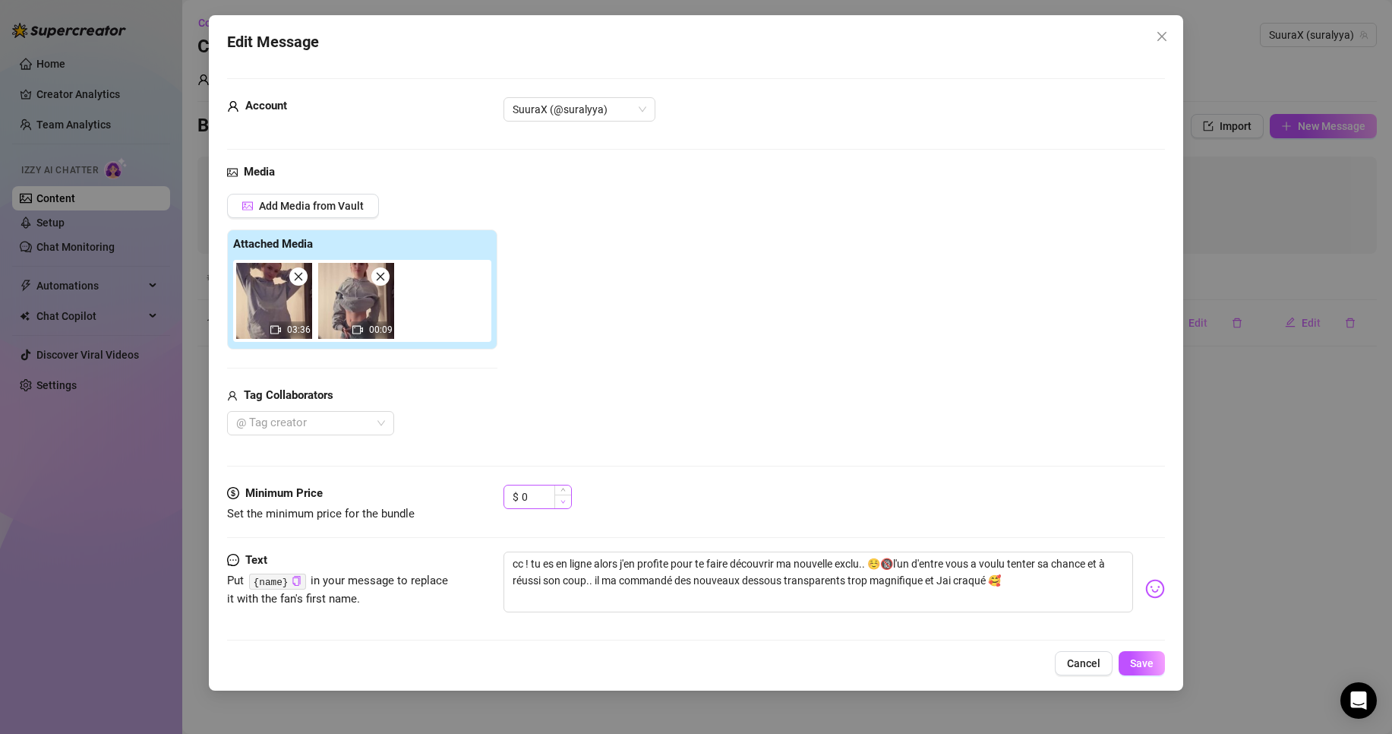
click at [554, 500] on span "Decrease Value" at bounding box center [562, 501] width 17 height 14
click at [1087, 661] on span "Cancel" at bounding box center [1083, 663] width 33 height 12
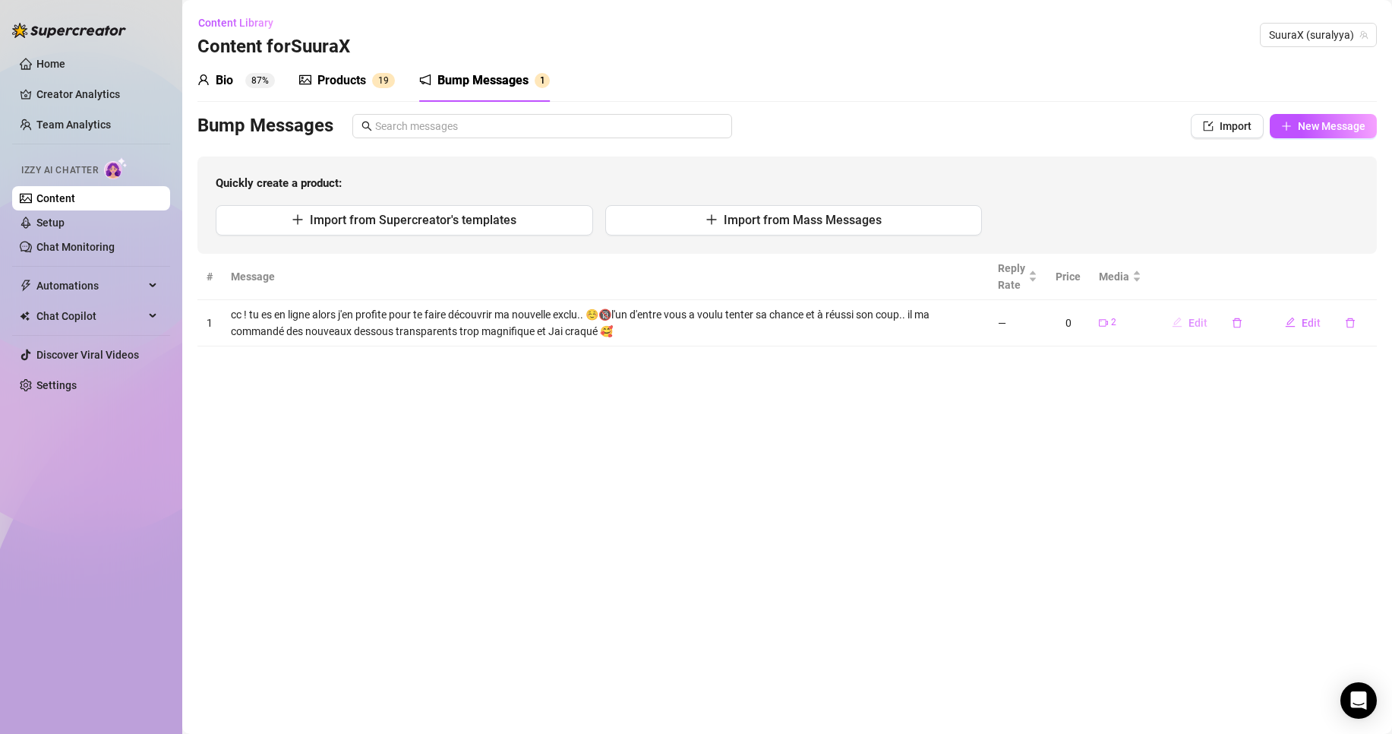
click at [1189, 320] on button "Edit" at bounding box center [1190, 323] width 60 height 24
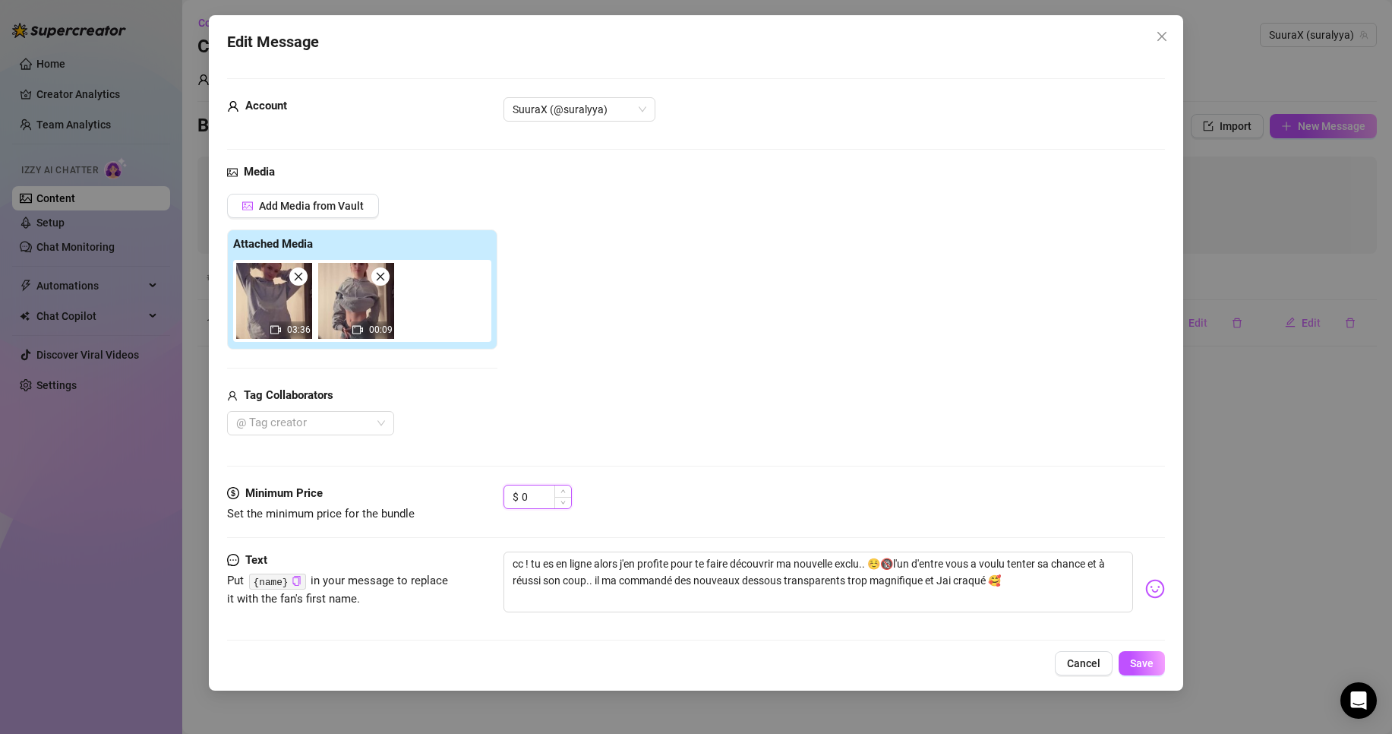
click at [526, 503] on input "0" at bounding box center [546, 496] width 49 height 23
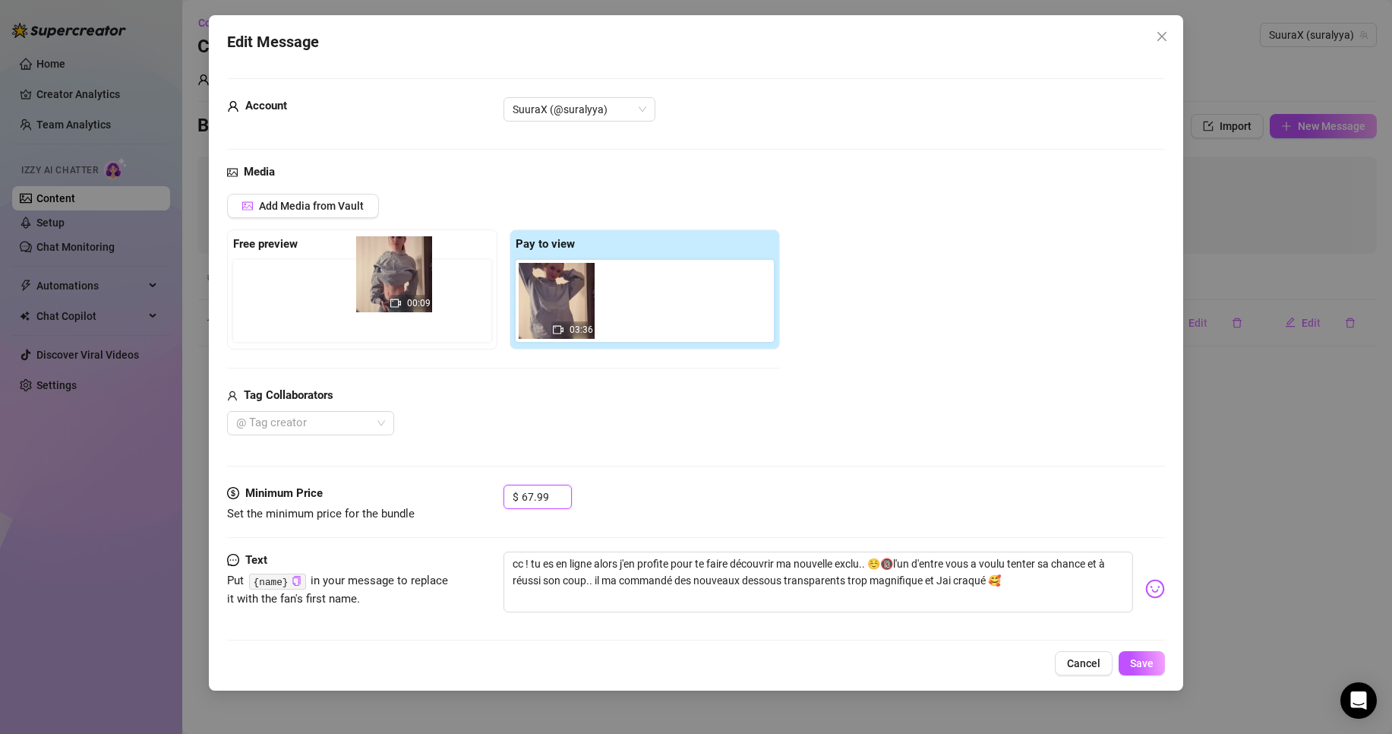
drag, startPoint x: 637, startPoint y: 312, endPoint x: 380, endPoint y: 286, distance: 258.1
click at [380, 286] on div "Free preview Pay to view 03:36 00:09" at bounding box center [503, 289] width 553 height 120
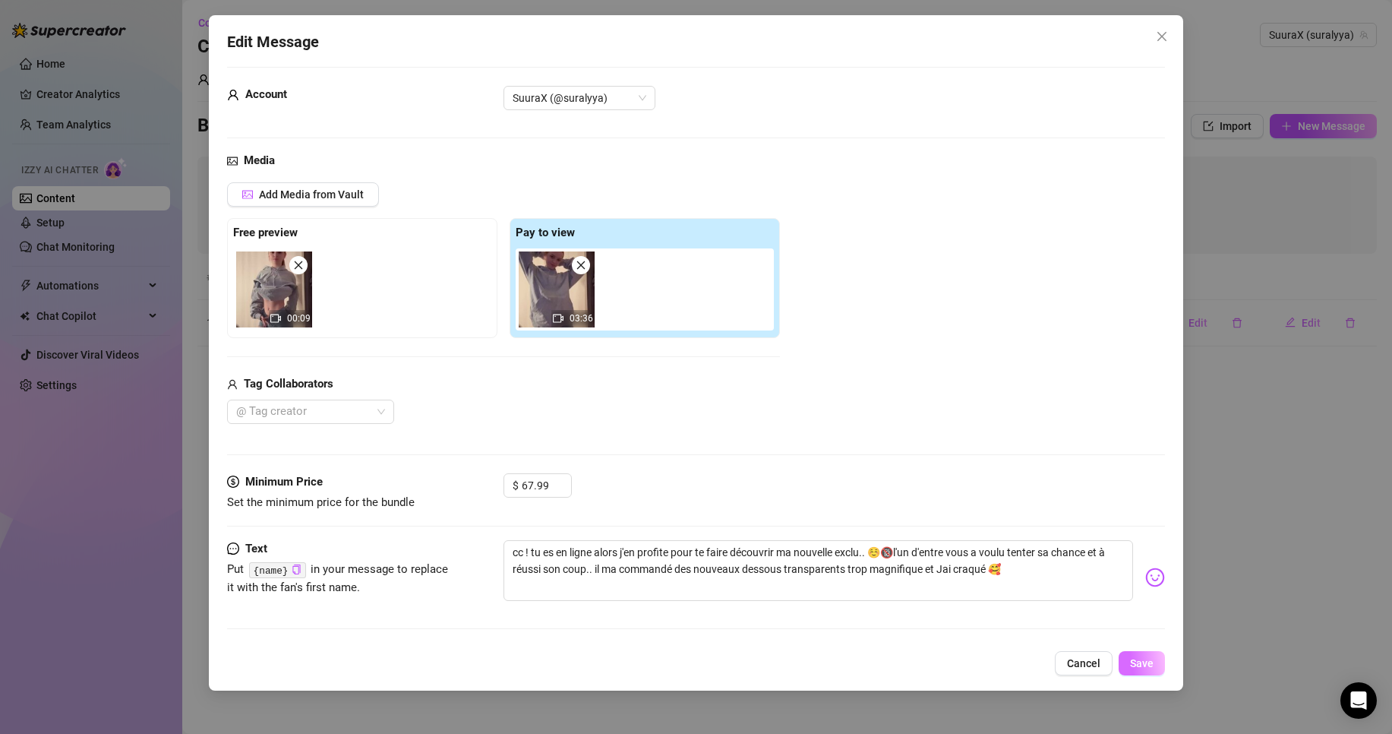
click at [1151, 653] on button "Save" at bounding box center [1142, 663] width 46 height 24
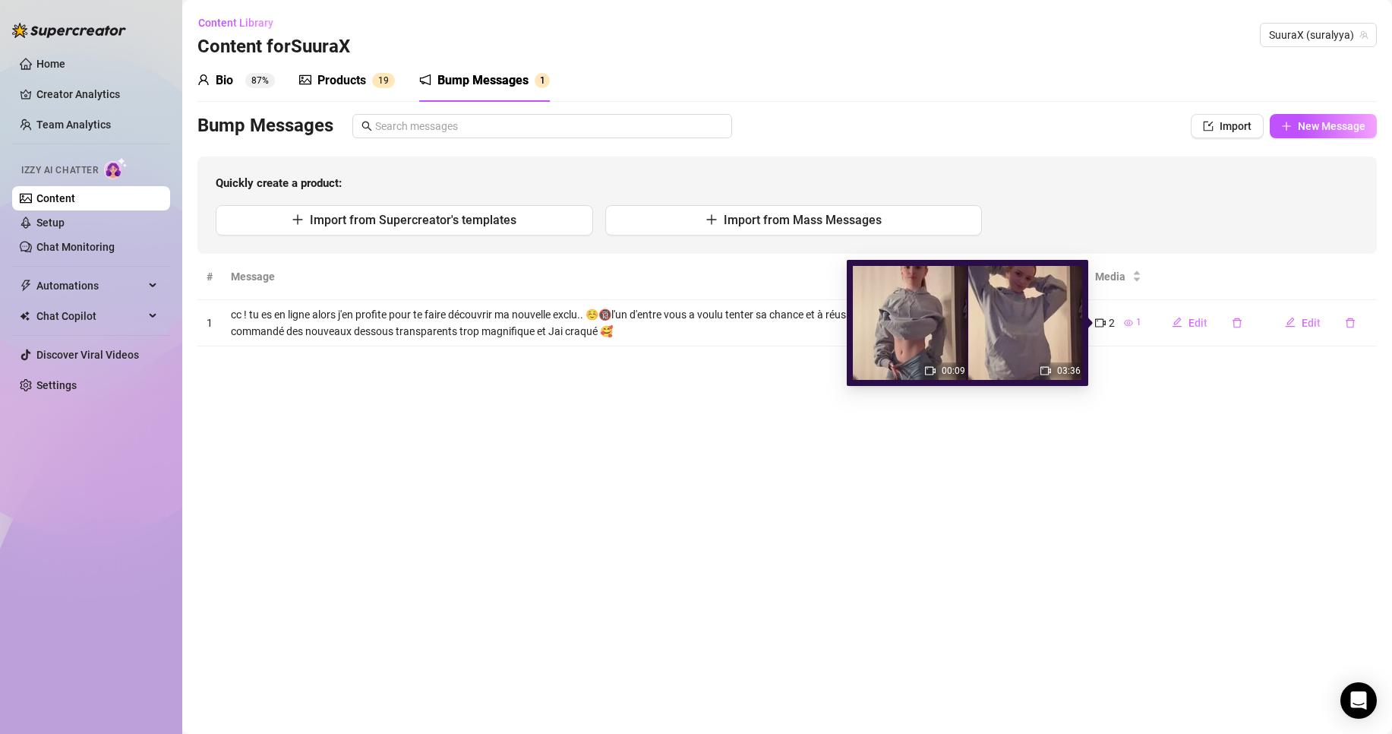
click at [1132, 324] on icon "eye" at bounding box center [1128, 322] width 9 height 9
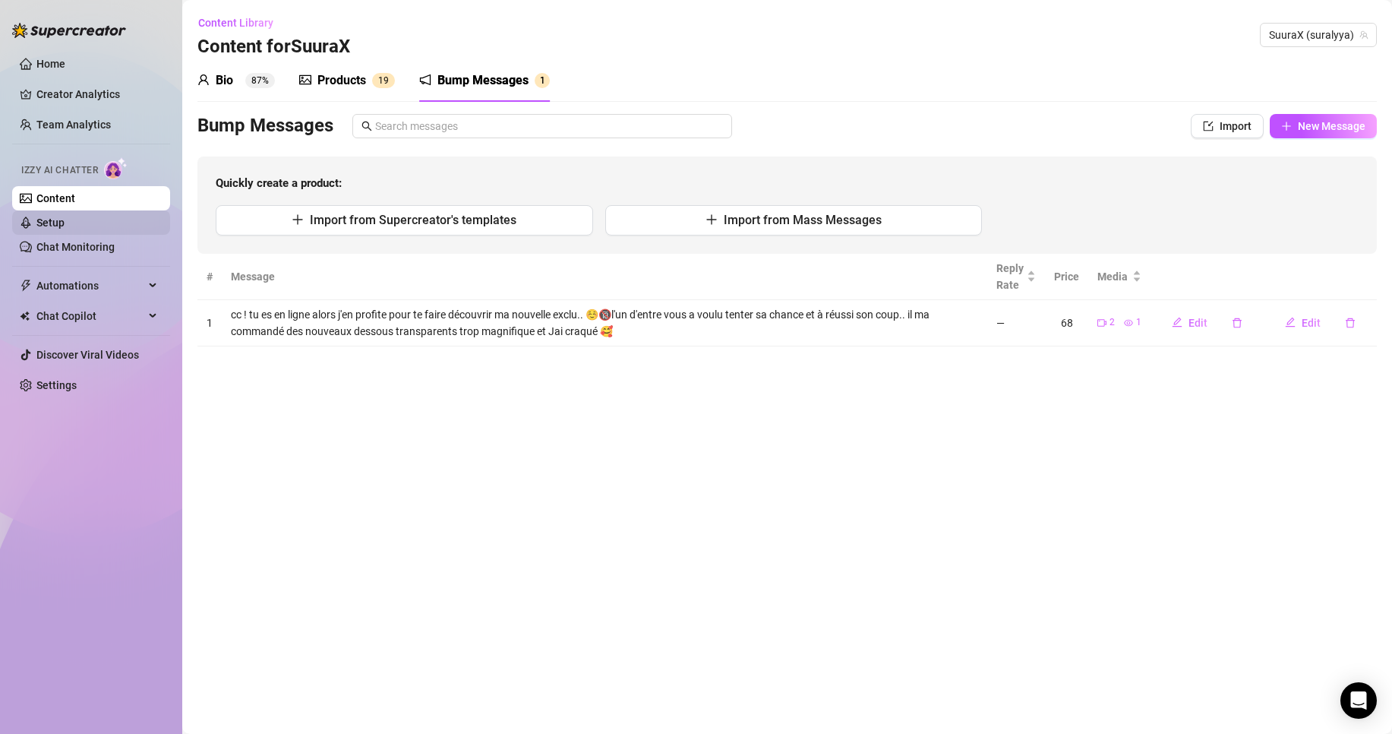
click at [91, 210] on ul "Content Setup Chat Monitoring" at bounding box center [91, 222] width 158 height 73
click at [65, 221] on link "Setup" at bounding box center [50, 222] width 28 height 12
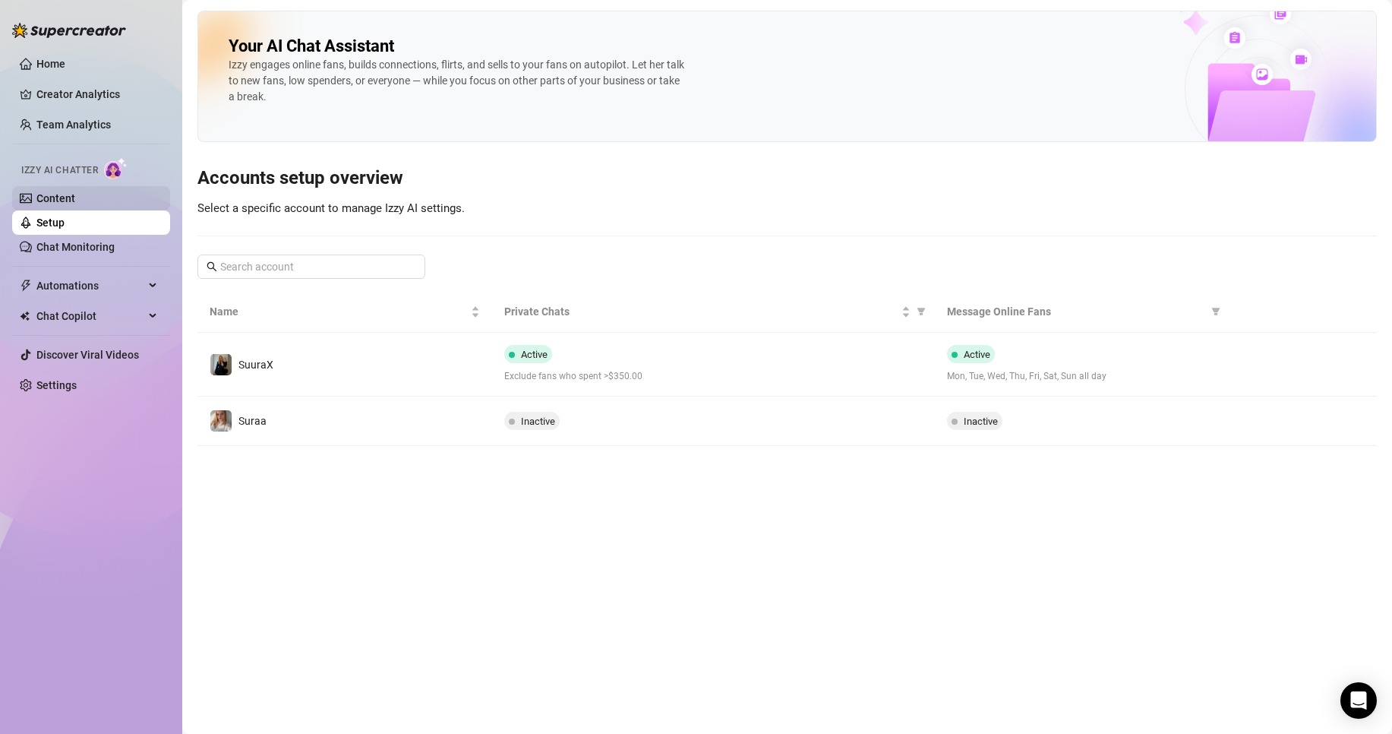
click at [75, 193] on link "Content" at bounding box center [55, 198] width 39 height 12
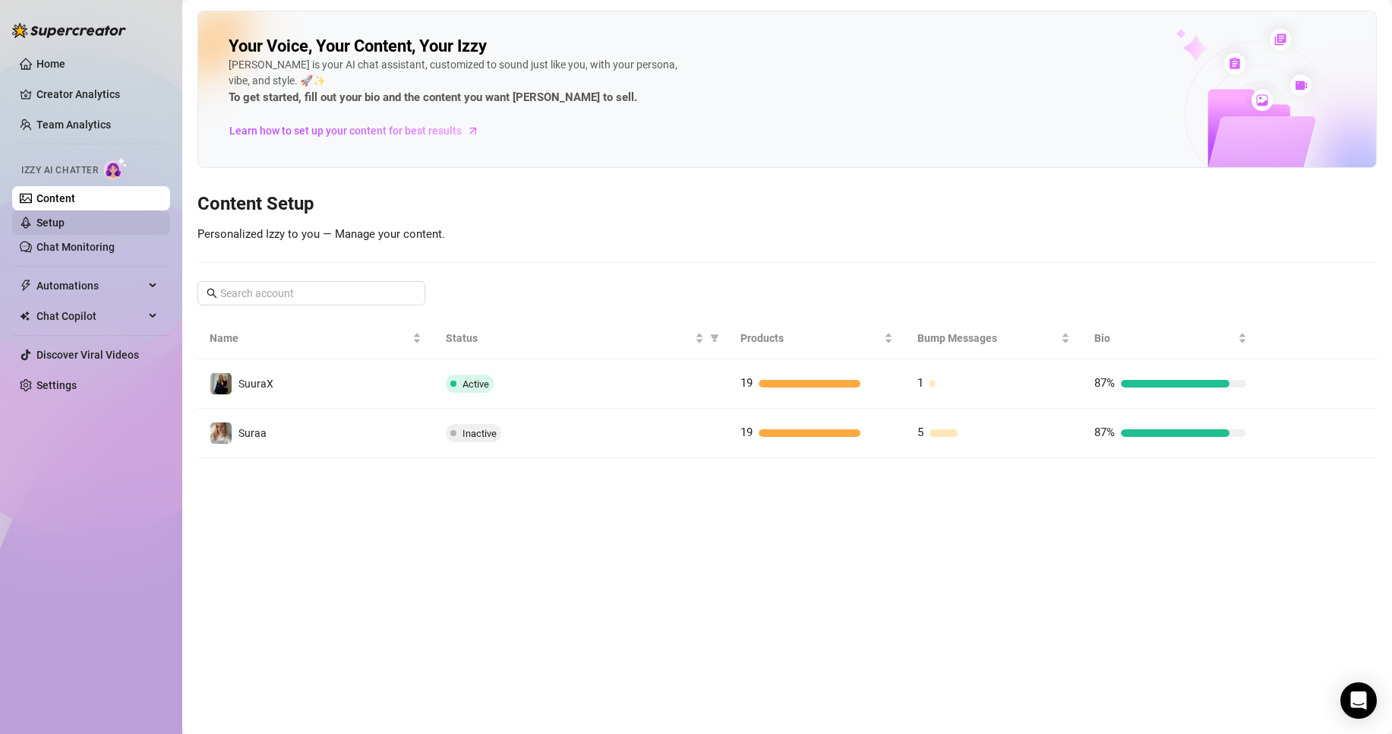
click at [65, 226] on link "Setup" at bounding box center [50, 222] width 28 height 12
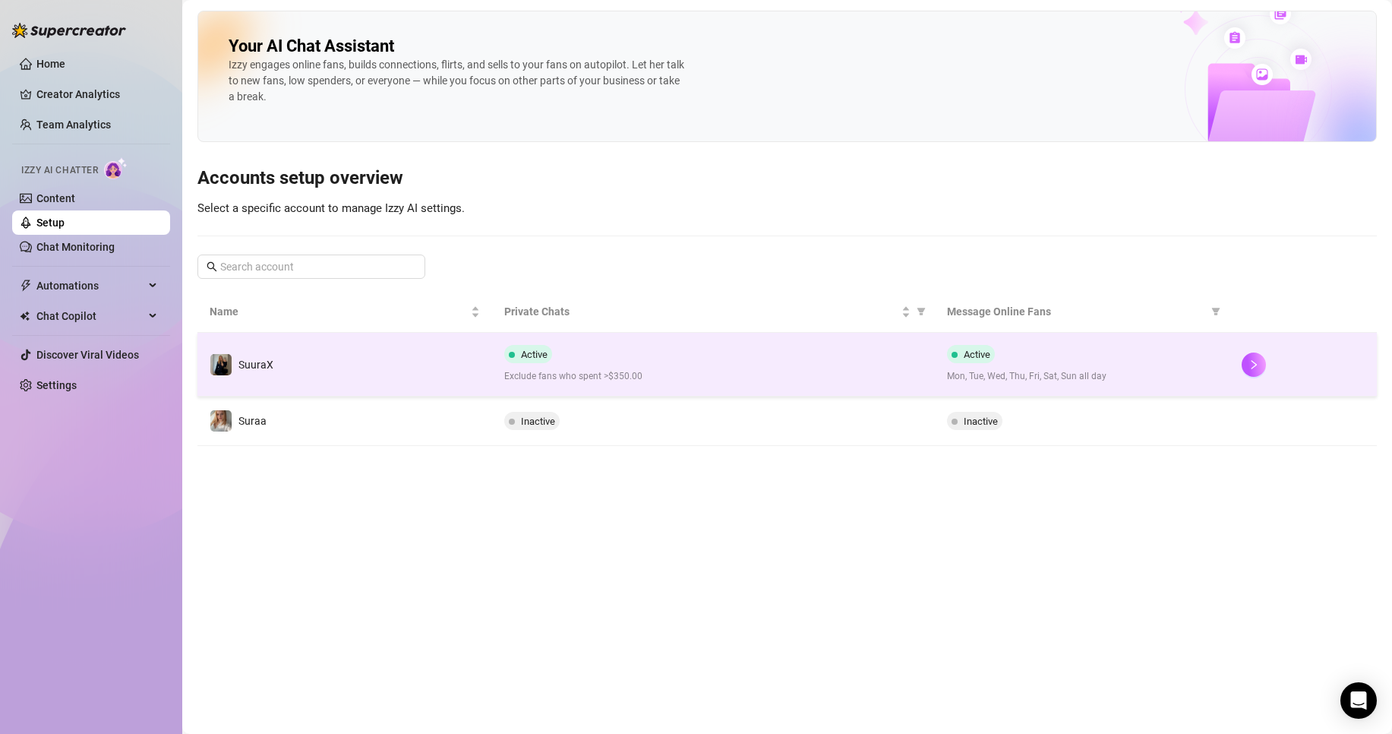
click at [712, 379] on span "Exclude fans who spent >$350.00" at bounding box center [713, 376] width 418 height 14
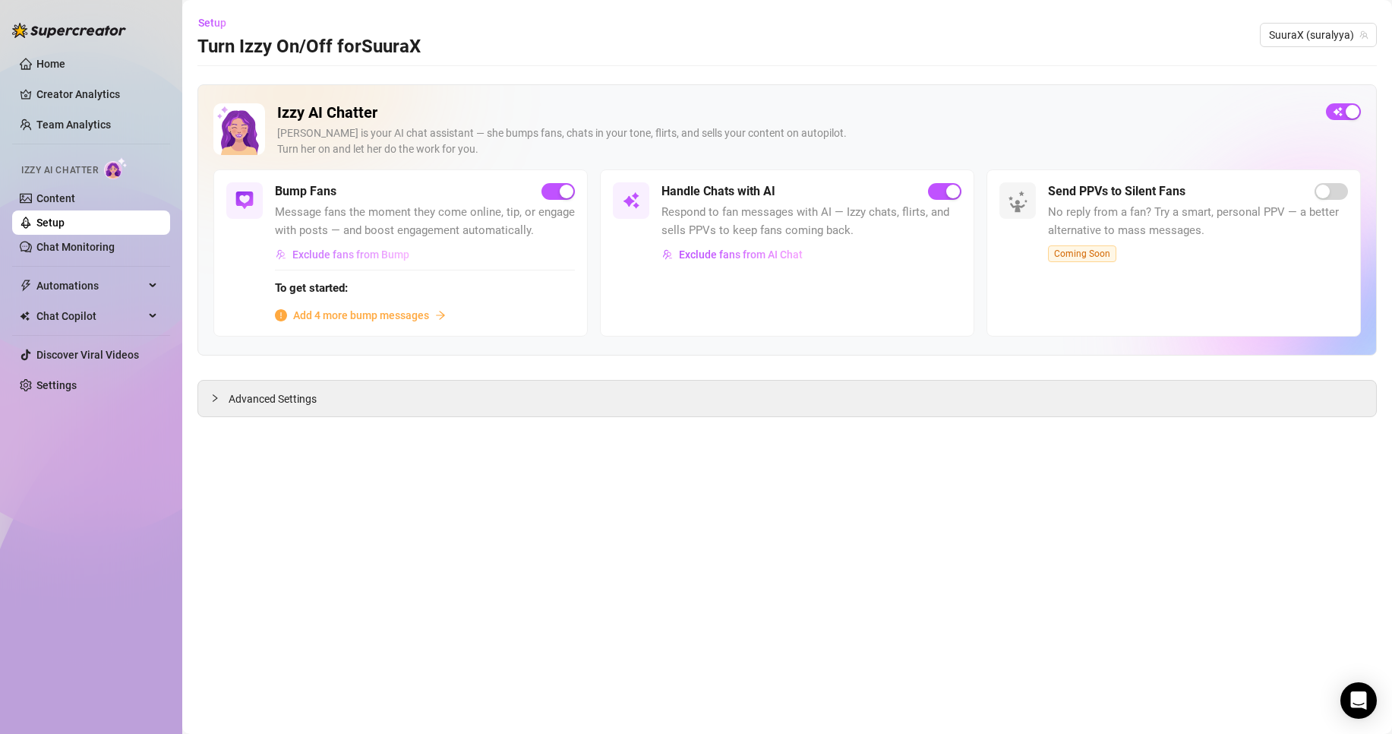
click at [389, 252] on span "Exclude fans from Bump" at bounding box center [350, 254] width 117 height 12
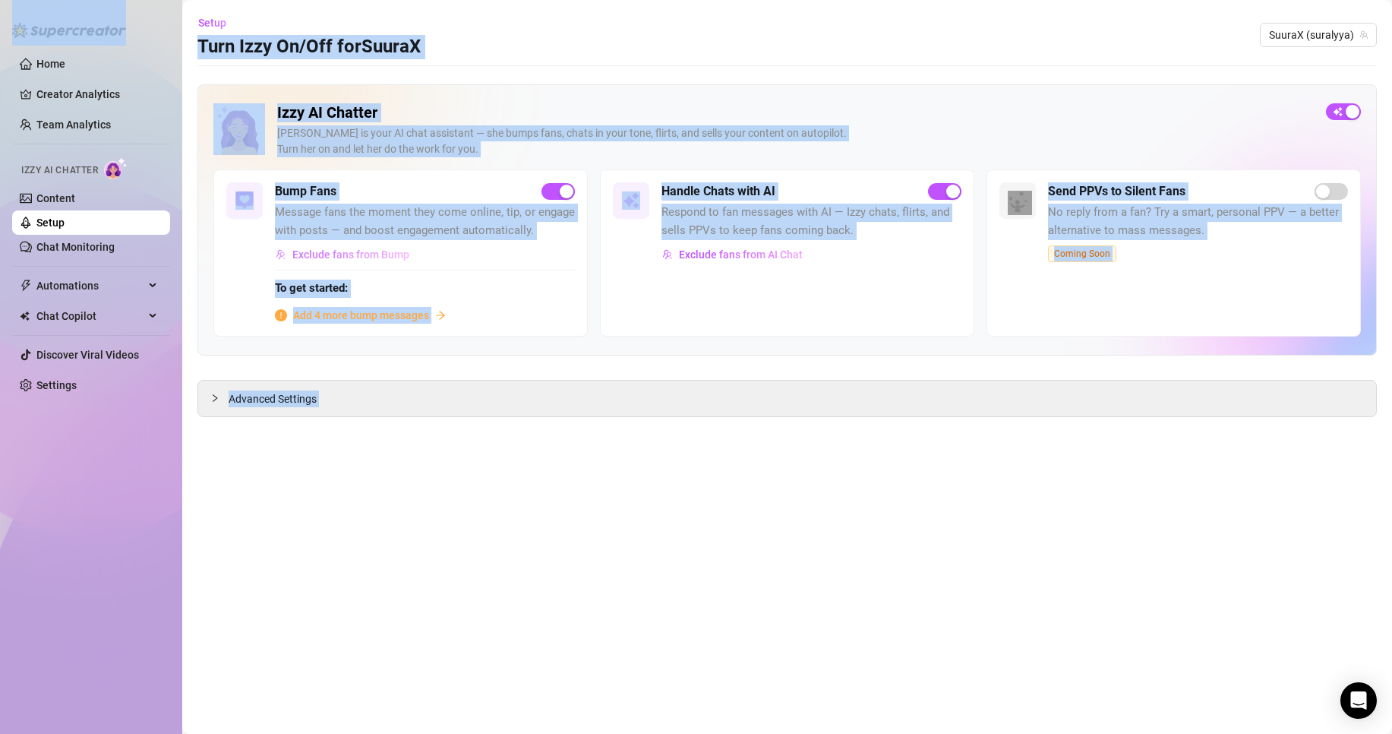
click at [389, 252] on span "Exclude fans from Bump" at bounding box center [350, 254] width 117 height 12
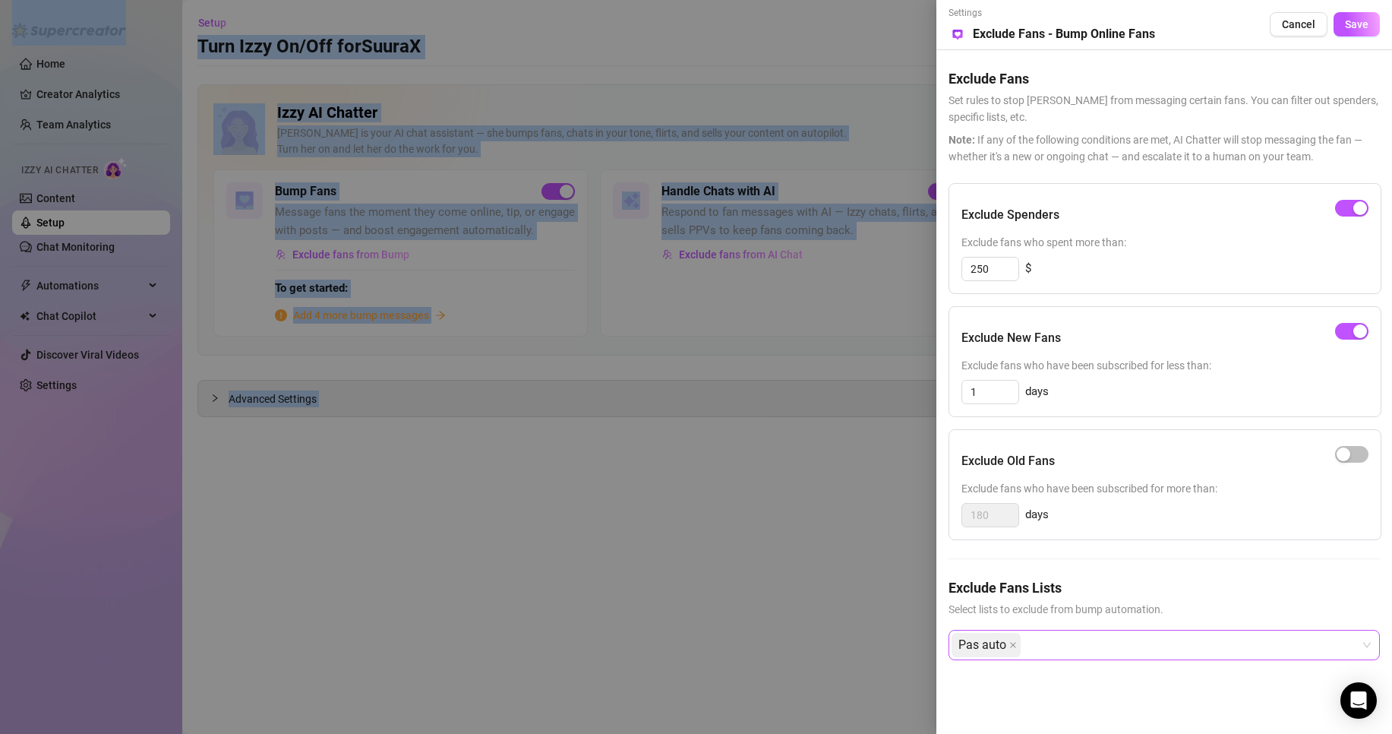
click at [1119, 637] on div "Pas auto" at bounding box center [1156, 644] width 409 height 27
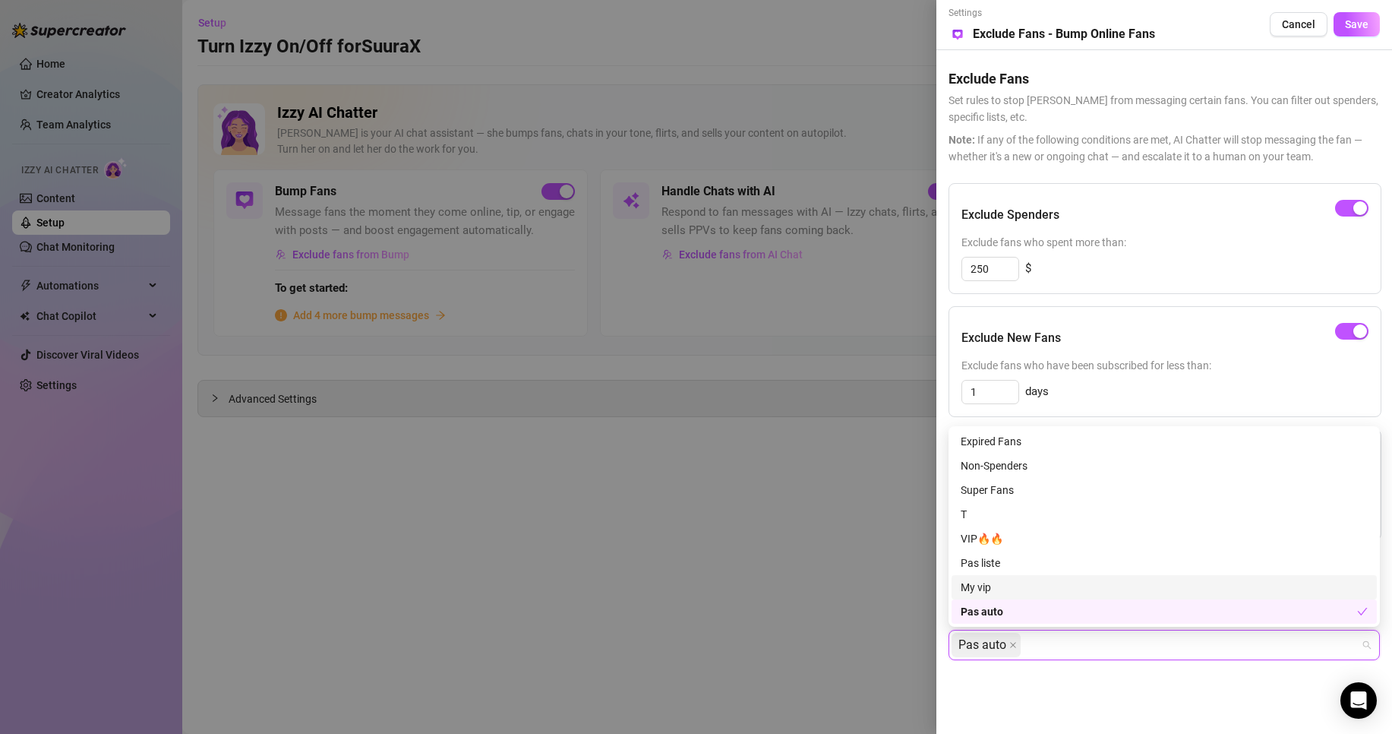
click at [987, 582] on div "My vip" at bounding box center [1164, 587] width 407 height 17
click at [1011, 637] on span at bounding box center [1013, 644] width 8 height 23
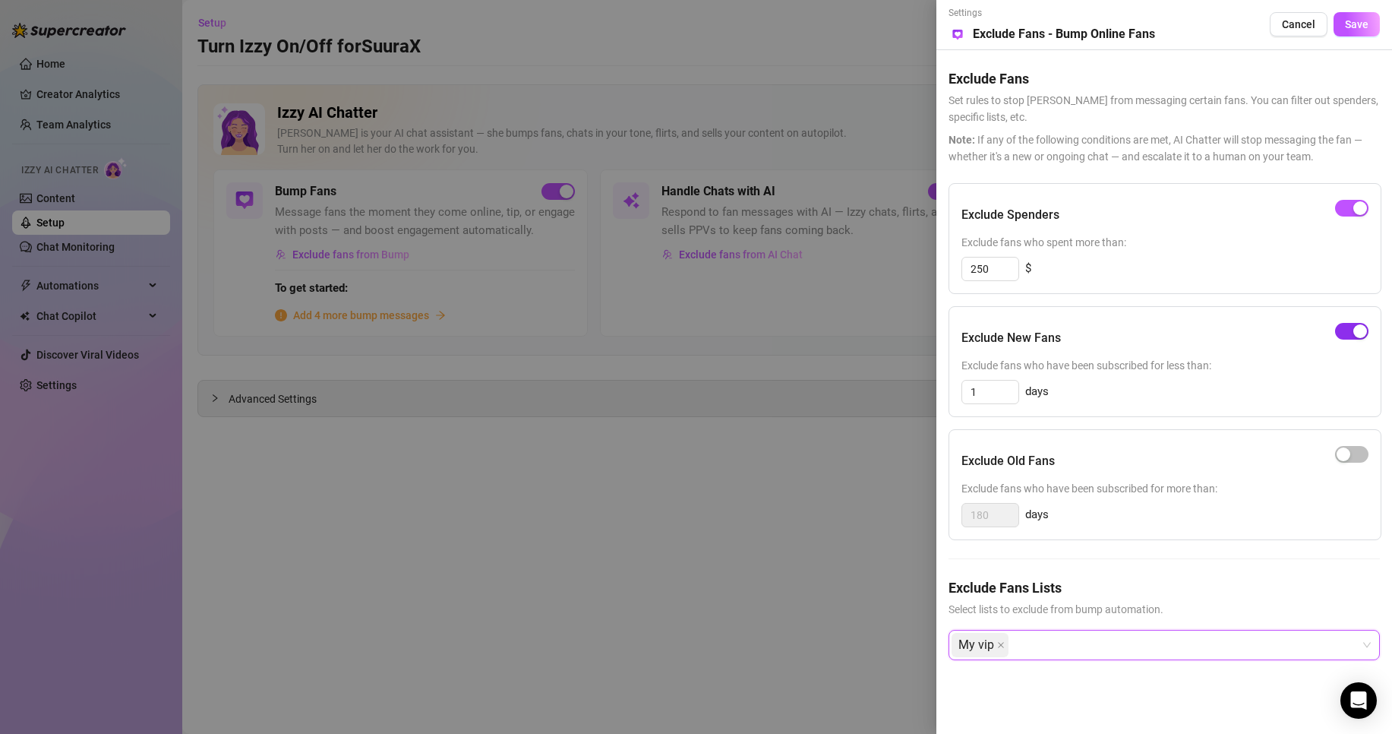
click at [1345, 329] on span "button" at bounding box center [1351, 331] width 33 height 17
click at [1362, 210] on div "button" at bounding box center [1360, 208] width 14 height 14
click at [1359, 15] on button "Save" at bounding box center [1357, 24] width 46 height 24
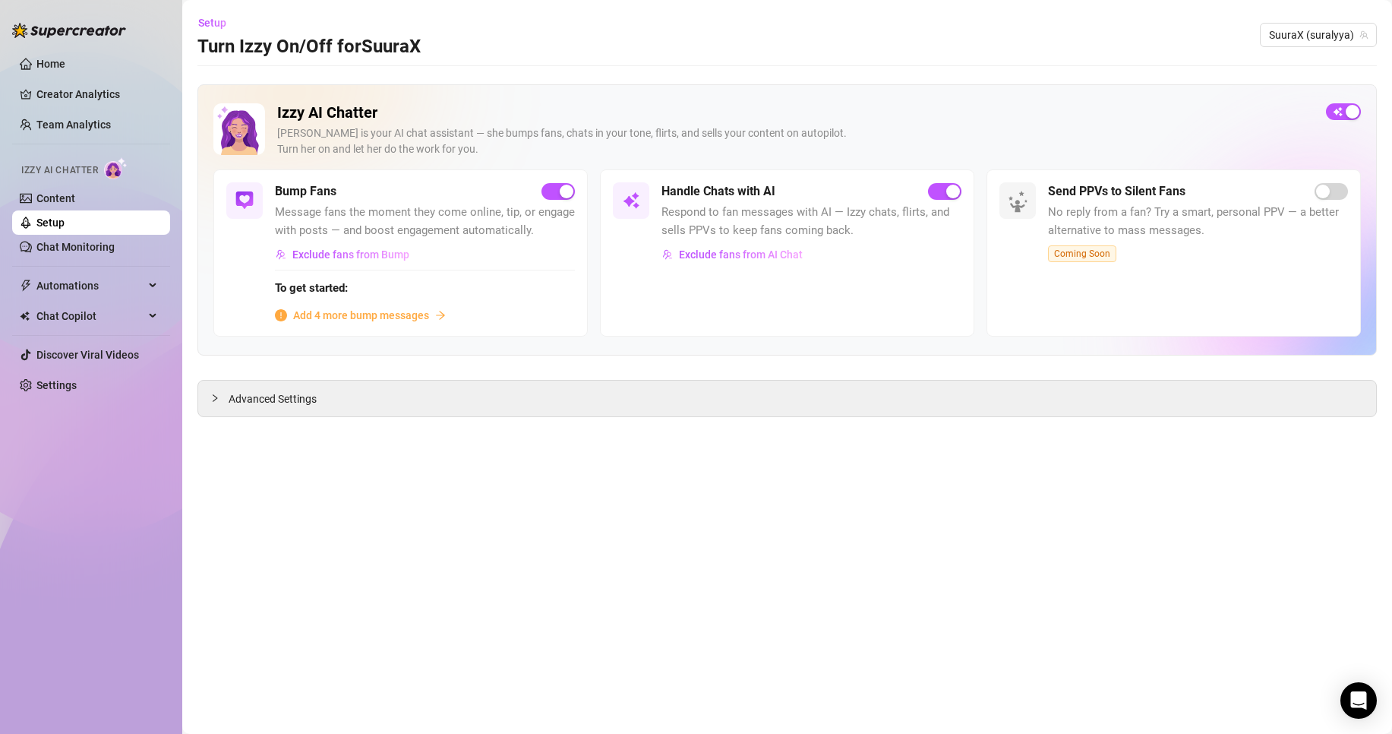
click at [370, 310] on span "Add 4 more bump messages" at bounding box center [361, 315] width 136 height 17
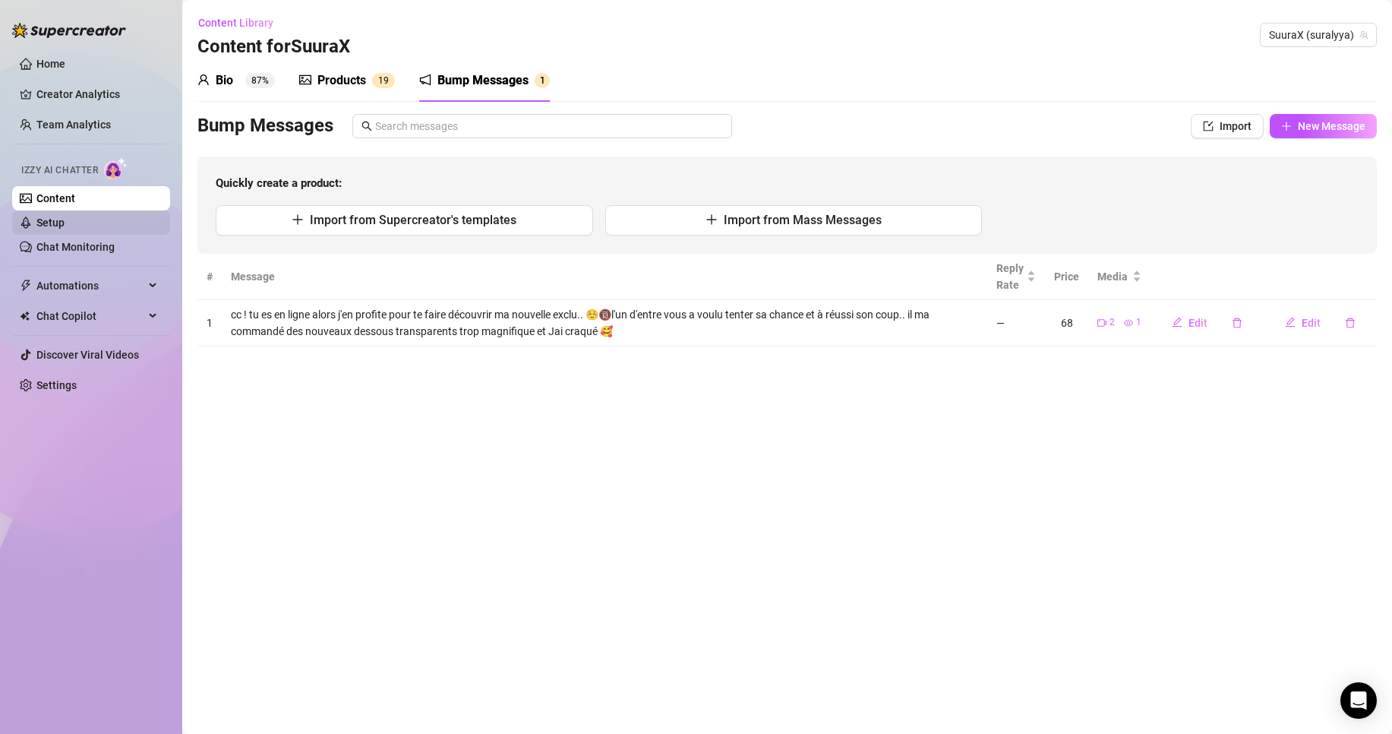
click at [65, 216] on link "Setup" at bounding box center [50, 222] width 28 height 12
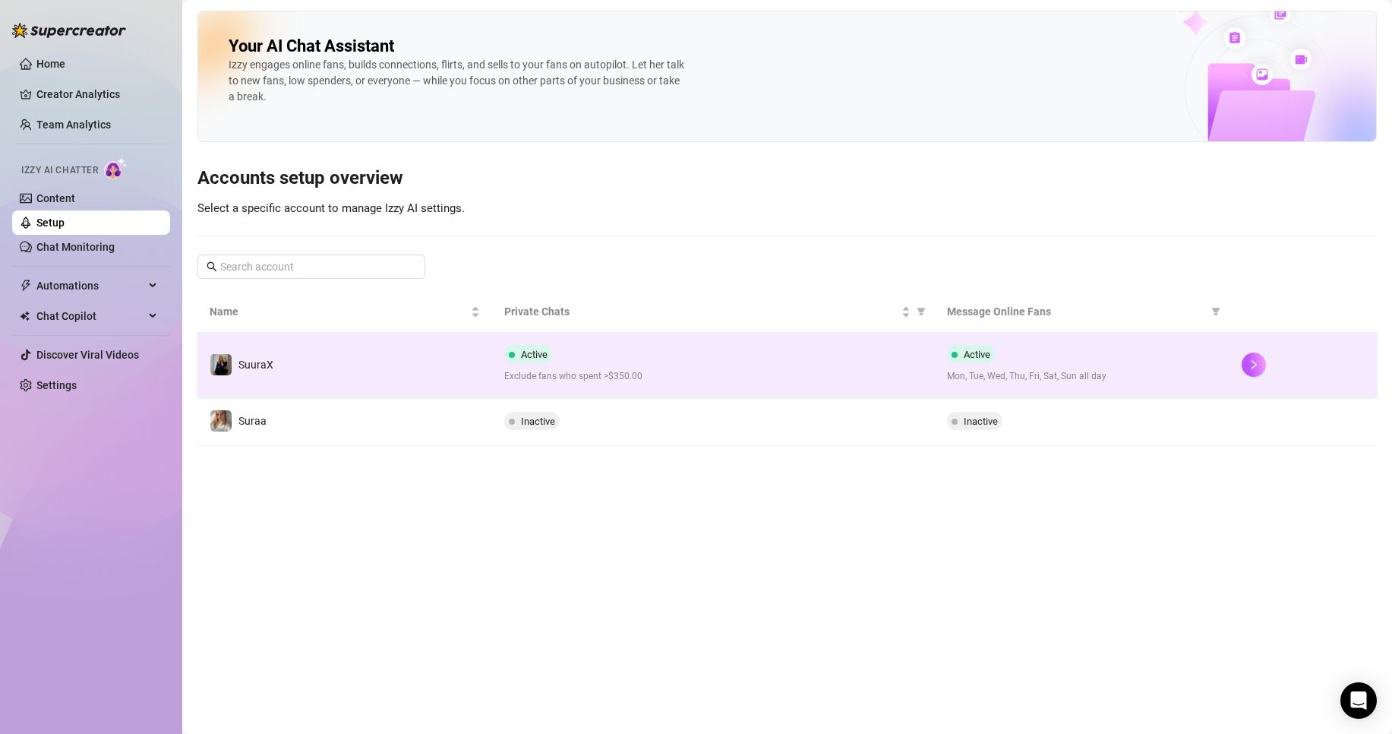
click at [402, 358] on td "SuuraX" at bounding box center [344, 365] width 295 height 64
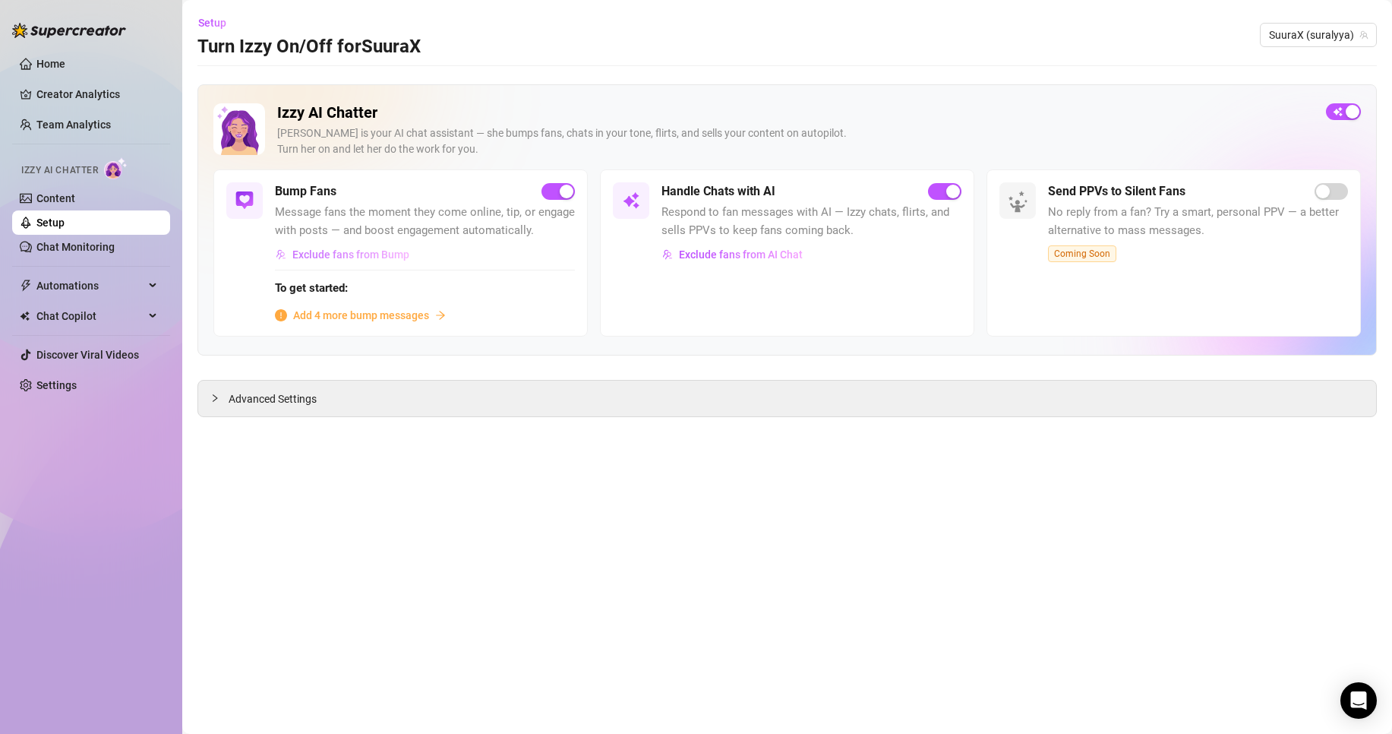
click at [374, 261] on button "Exclude fans from Bump" at bounding box center [342, 254] width 135 height 24
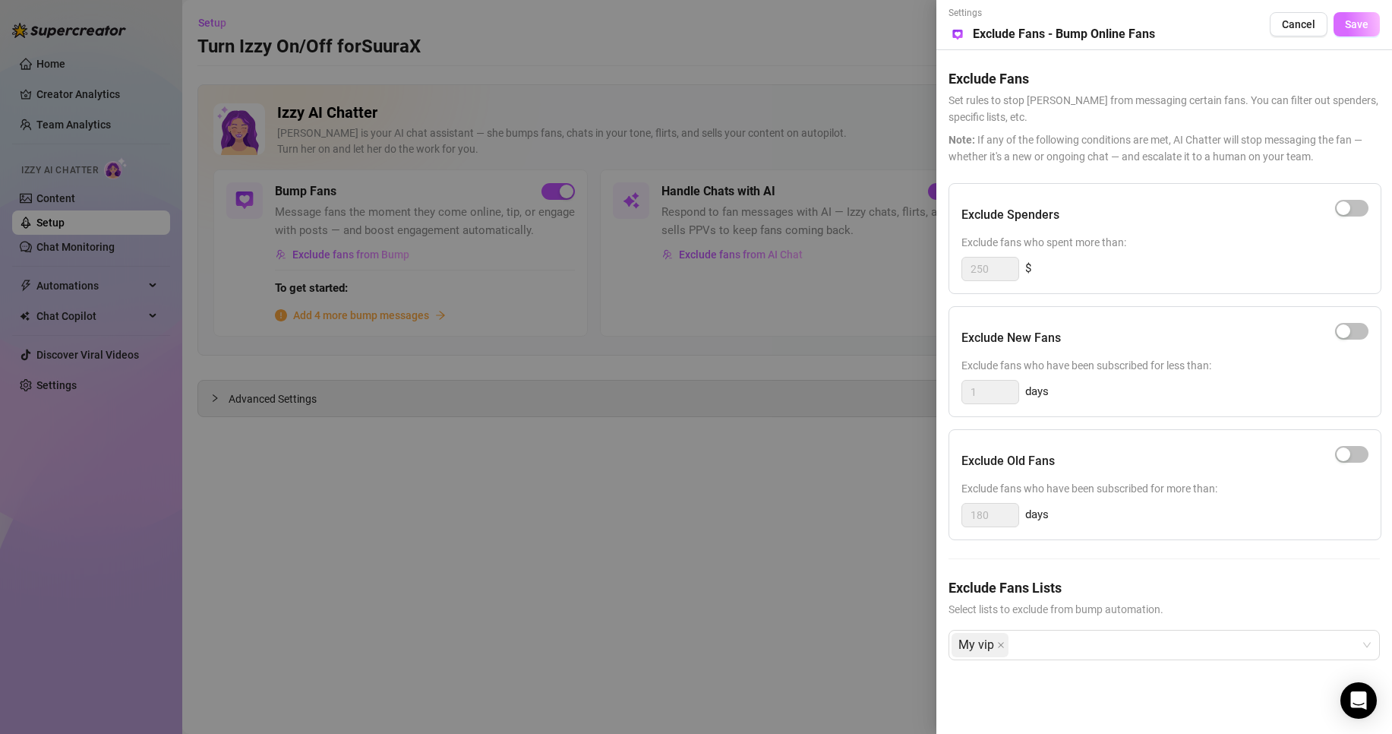
click at [1363, 35] on button "Save" at bounding box center [1357, 24] width 46 height 24
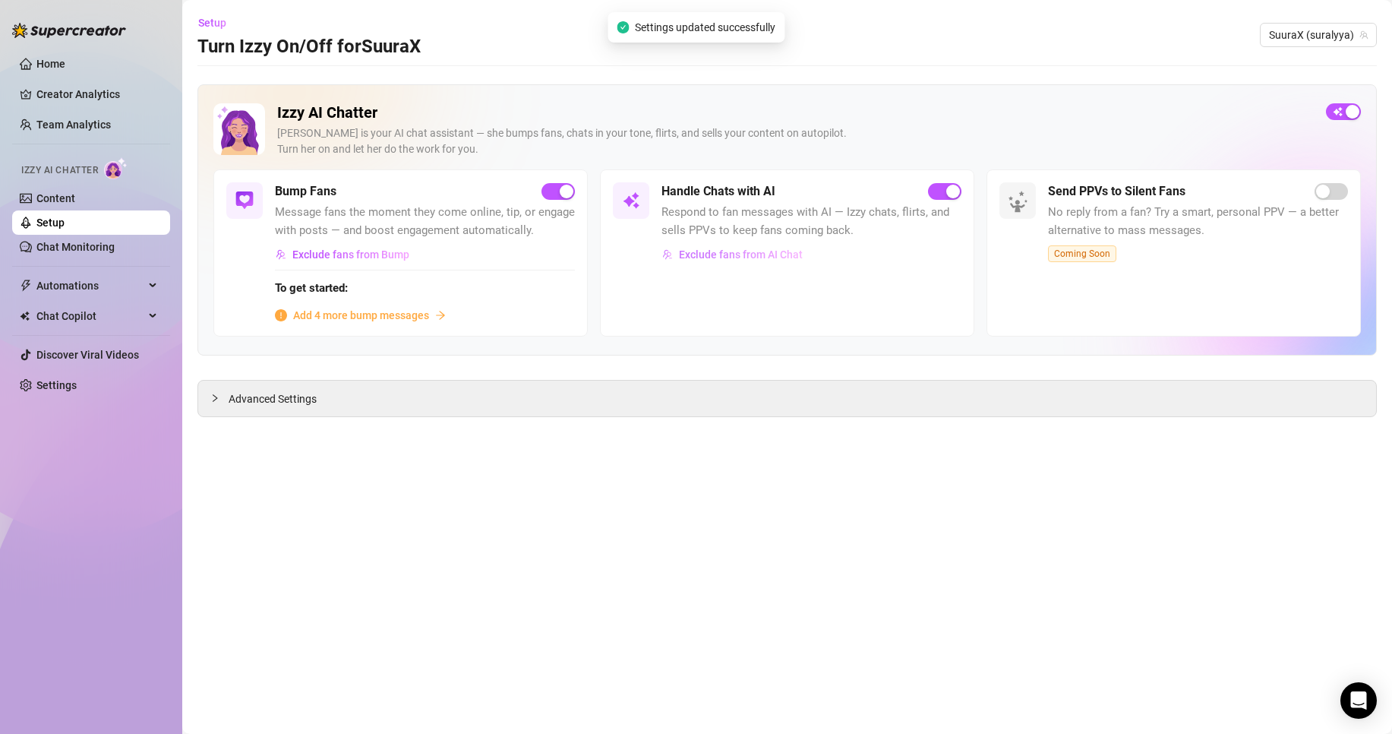
click at [759, 251] on span "Exclude fans from AI Chat" at bounding box center [741, 254] width 124 height 12
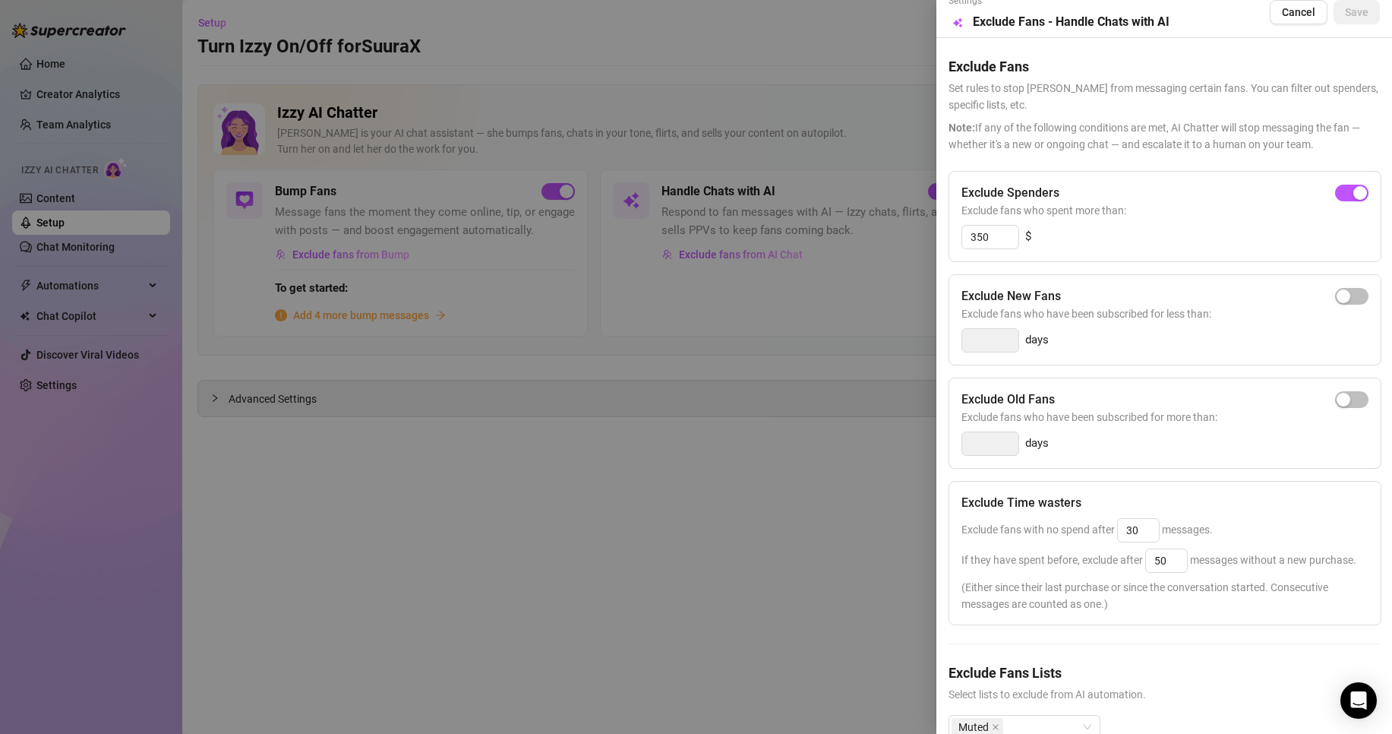
scroll to position [77, 0]
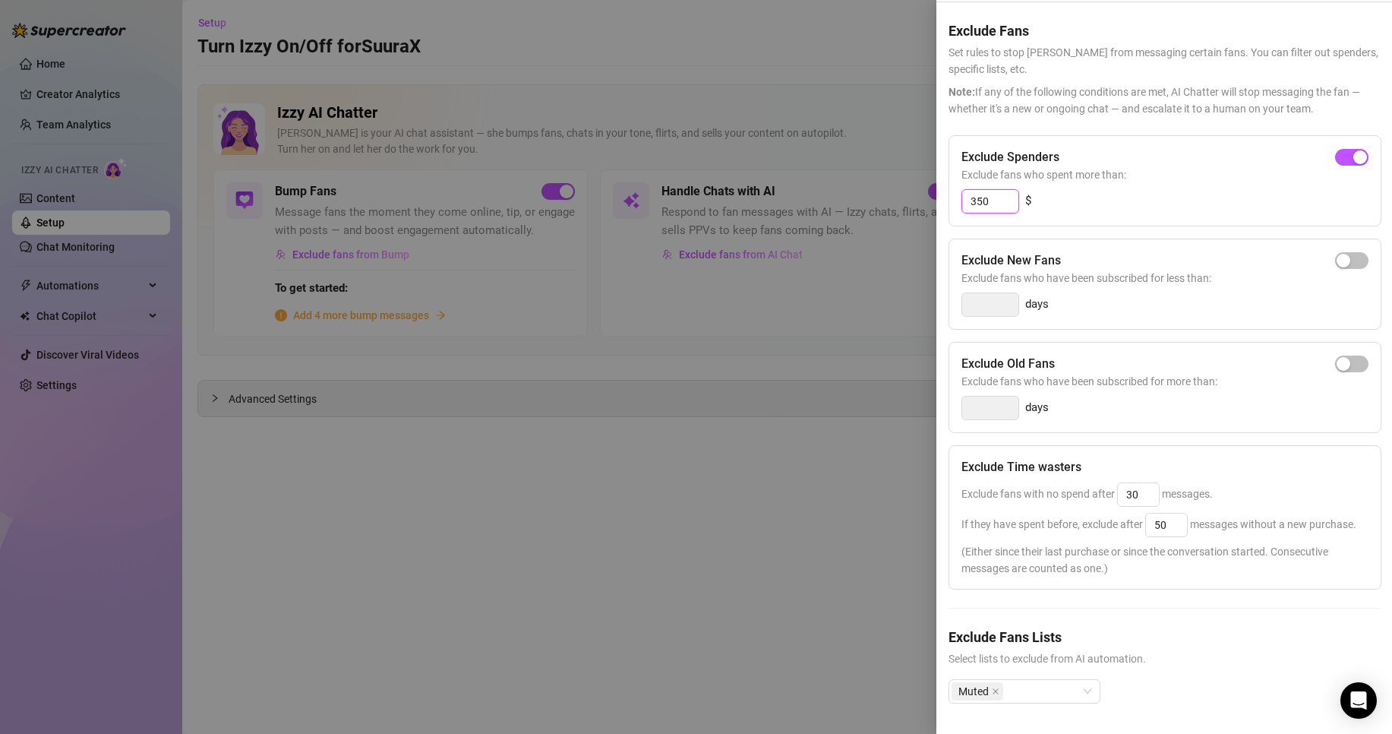
click at [981, 190] on input "350" at bounding box center [990, 201] width 56 height 23
drag, startPoint x: 1002, startPoint y: 163, endPoint x: 874, endPoint y: 177, distance: 128.4
click at [933, 177] on div "Settings Preview Exclude Fans - Handle Chats with AI Cancel Save Exclude Fans S…" at bounding box center [696, 367] width 1392 height 734
click at [1021, 680] on div "Muted" at bounding box center [1017, 690] width 130 height 21
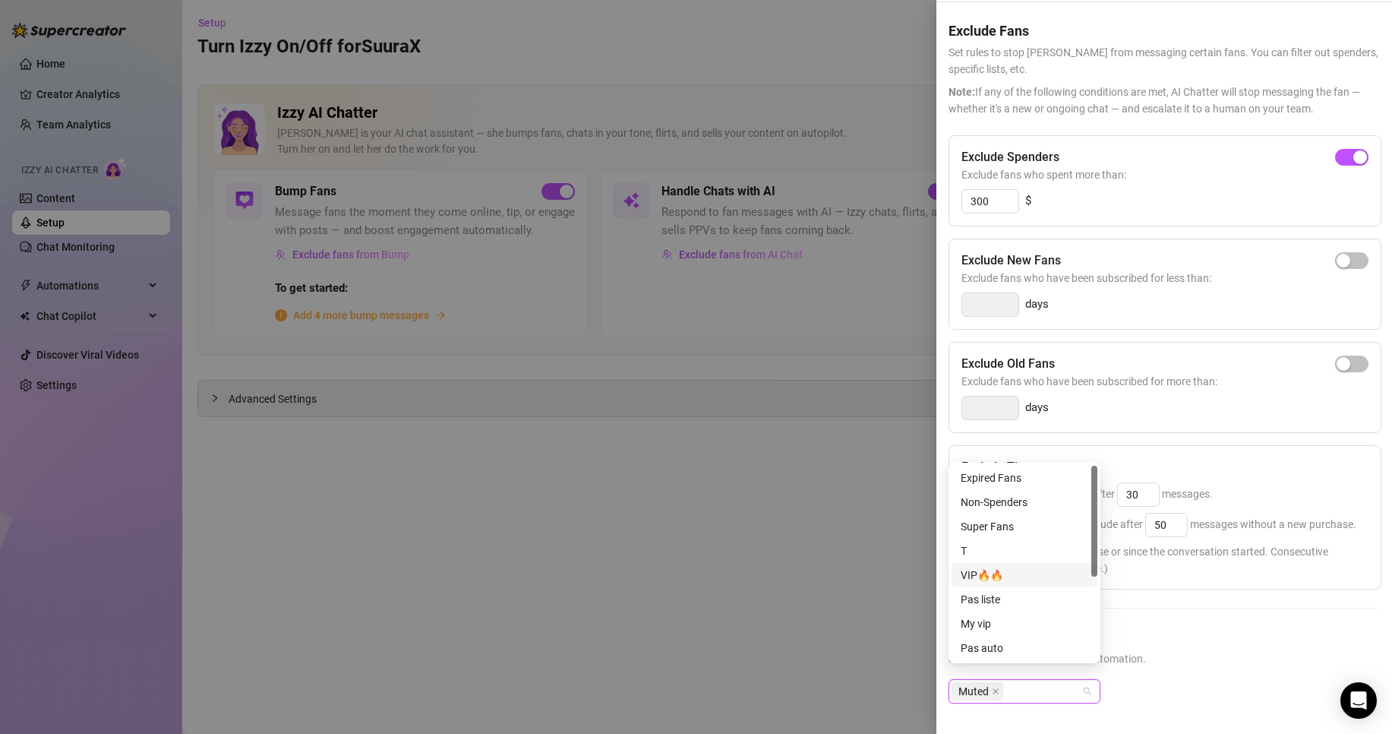
scroll to position [146, 0]
click at [1048, 586] on div "Friends" at bounding box center [1025, 575] width 146 height 24
click at [1002, 560] on div "My vip" at bounding box center [1025, 563] width 128 height 17
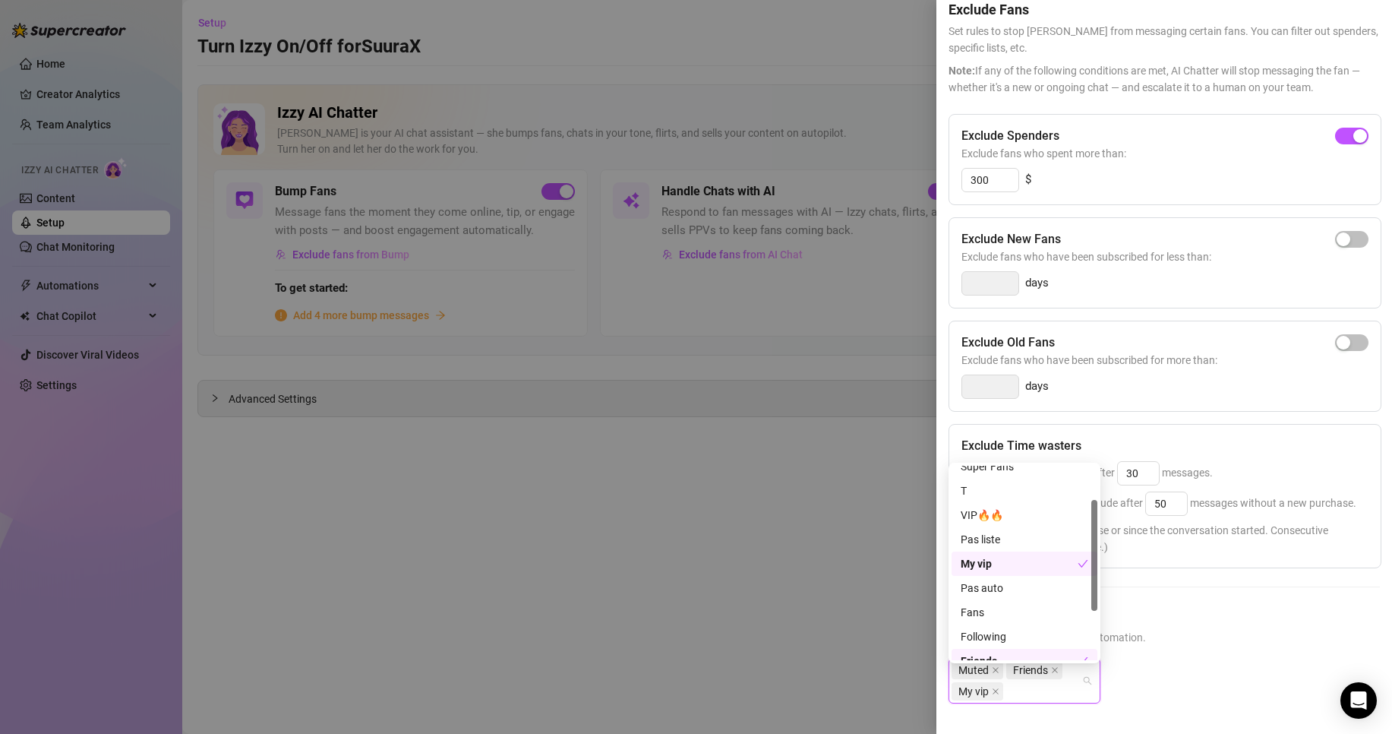
scroll to position [0, 0]
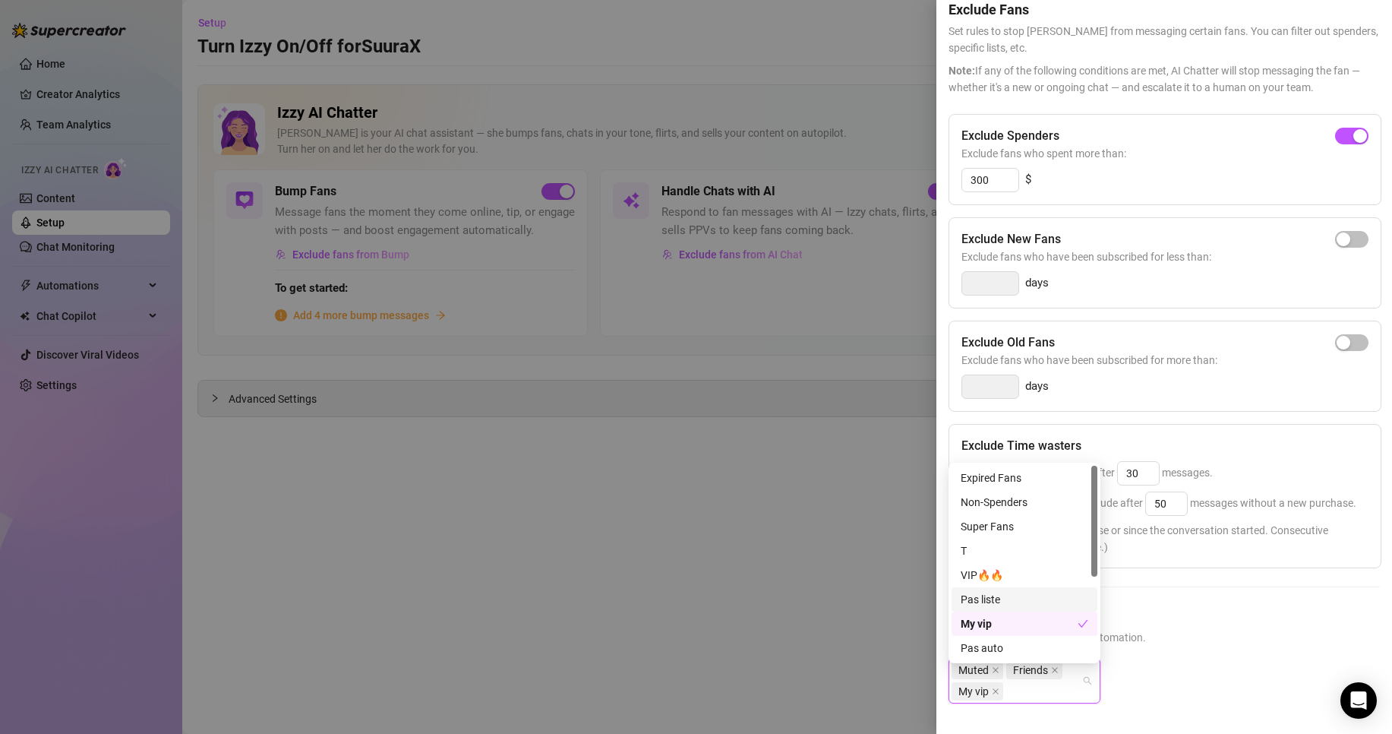
click at [1249, 665] on div "Exclude Fans Lists Select lists to exclude from AI automation. Muted Friends My…" at bounding box center [1164, 666] width 431 height 122
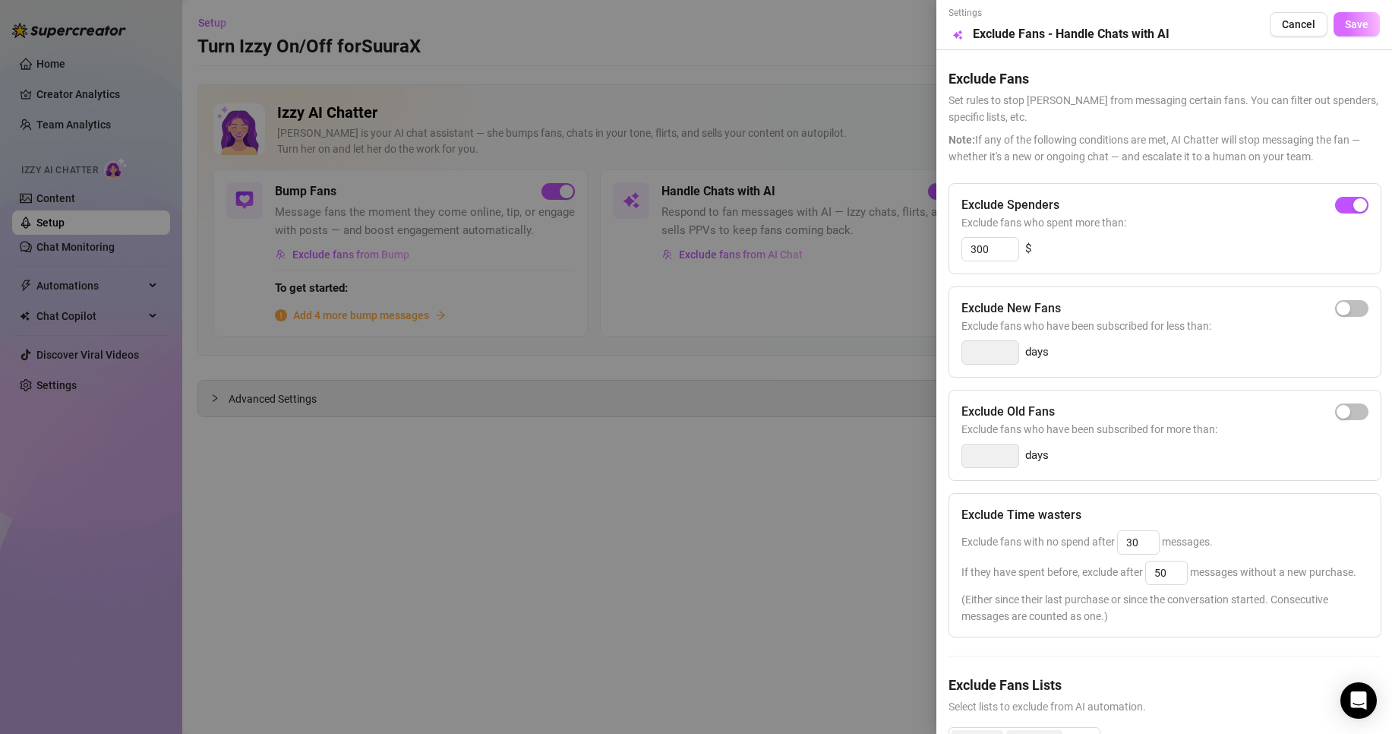
click at [1356, 26] on button "Save" at bounding box center [1357, 24] width 46 height 24
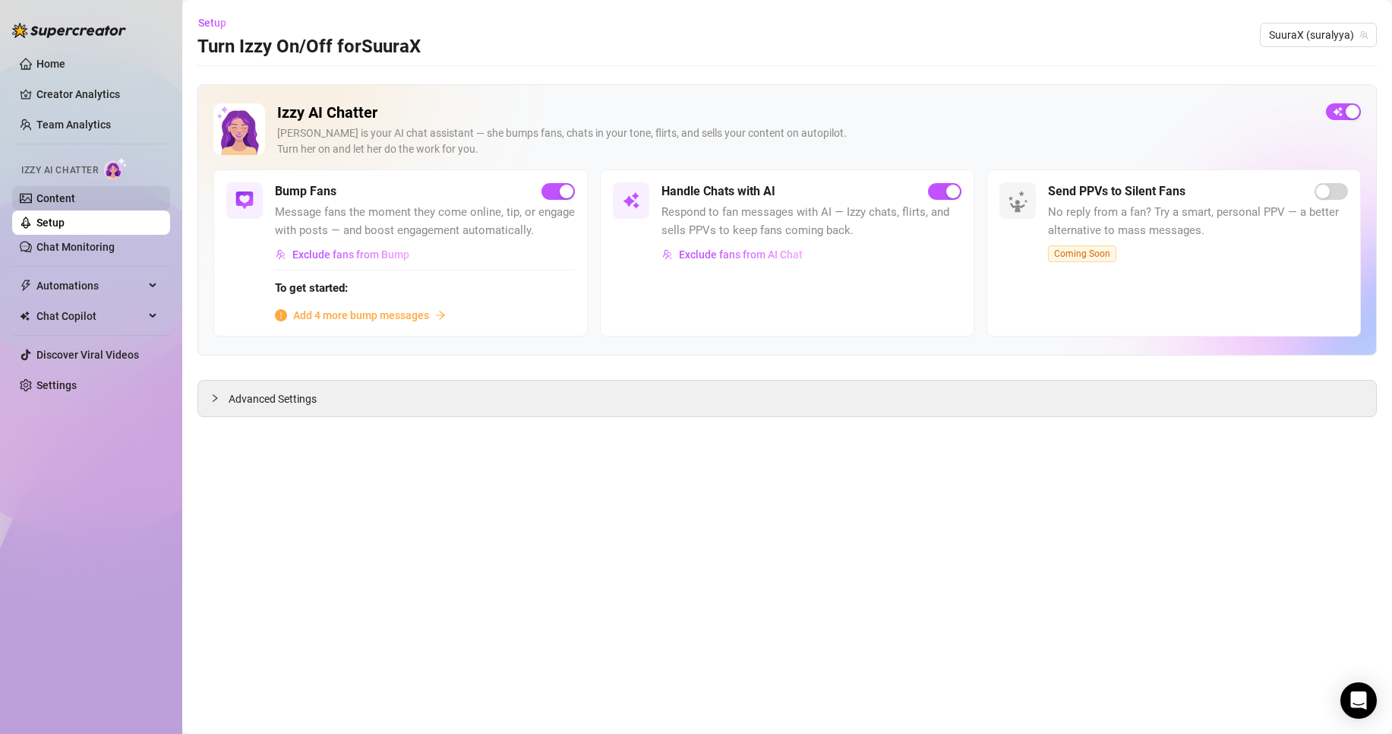
click at [59, 204] on link "Content" at bounding box center [55, 198] width 39 height 12
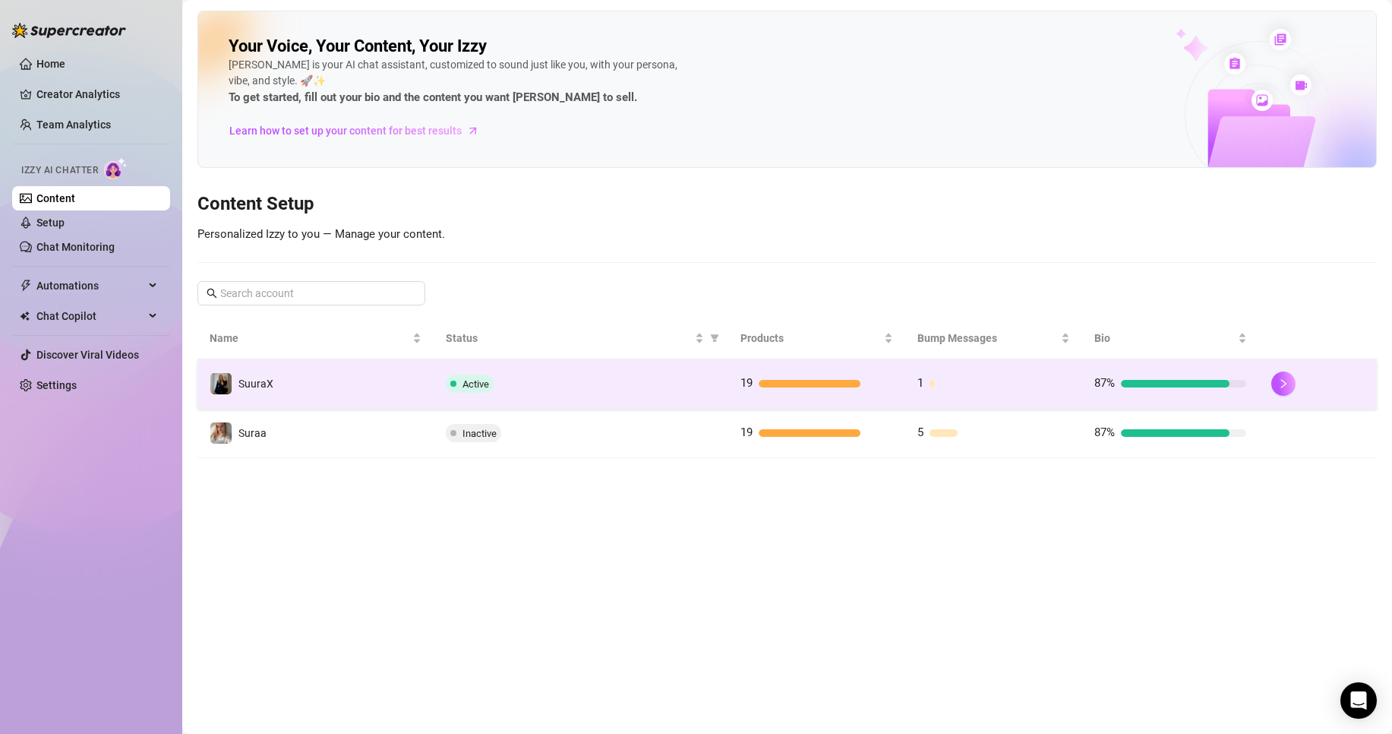
click at [622, 387] on div "Active" at bounding box center [581, 383] width 270 height 18
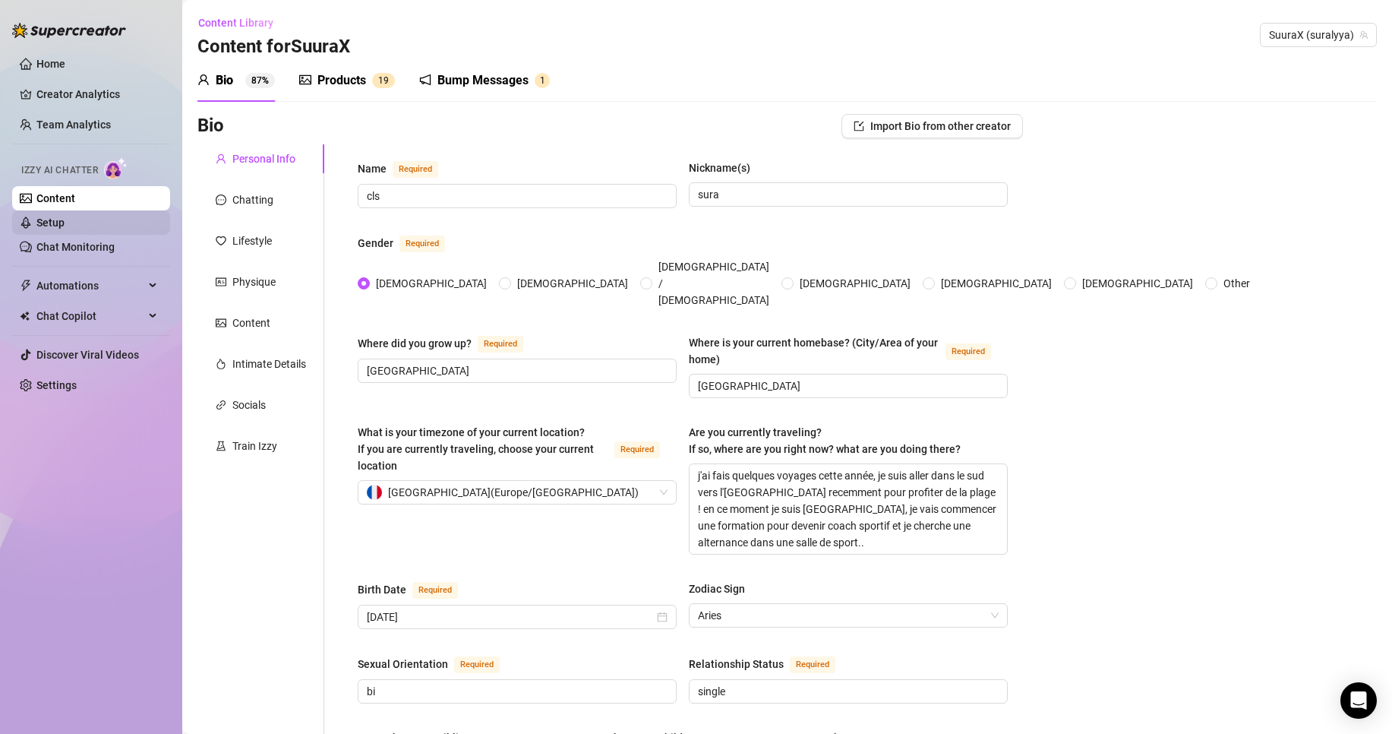
click at [65, 219] on link "Setup" at bounding box center [50, 222] width 28 height 12
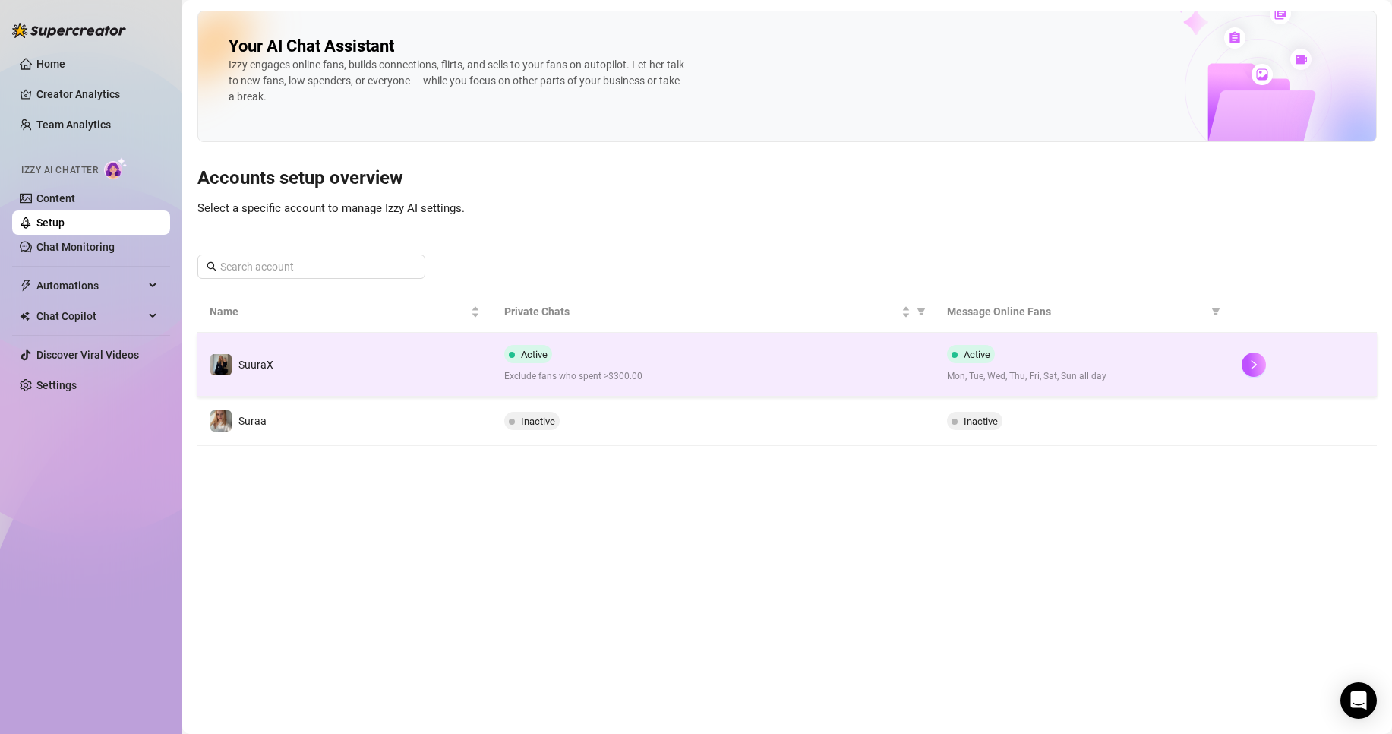
click at [471, 373] on td "SuuraX" at bounding box center [344, 365] width 295 height 64
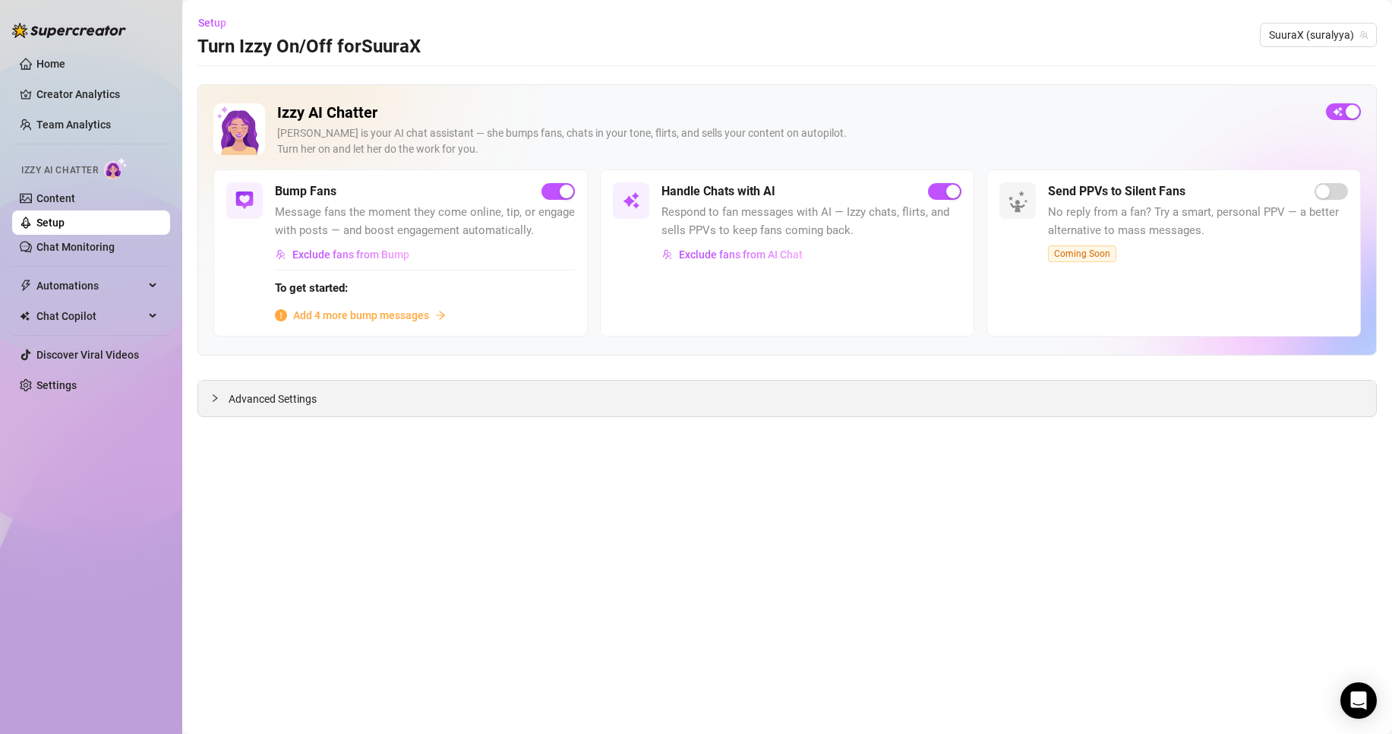
click at [368, 393] on div "Advanced Settings" at bounding box center [787, 398] width 1178 height 36
click at [290, 404] on span "Advanced Settings" at bounding box center [273, 398] width 88 height 17
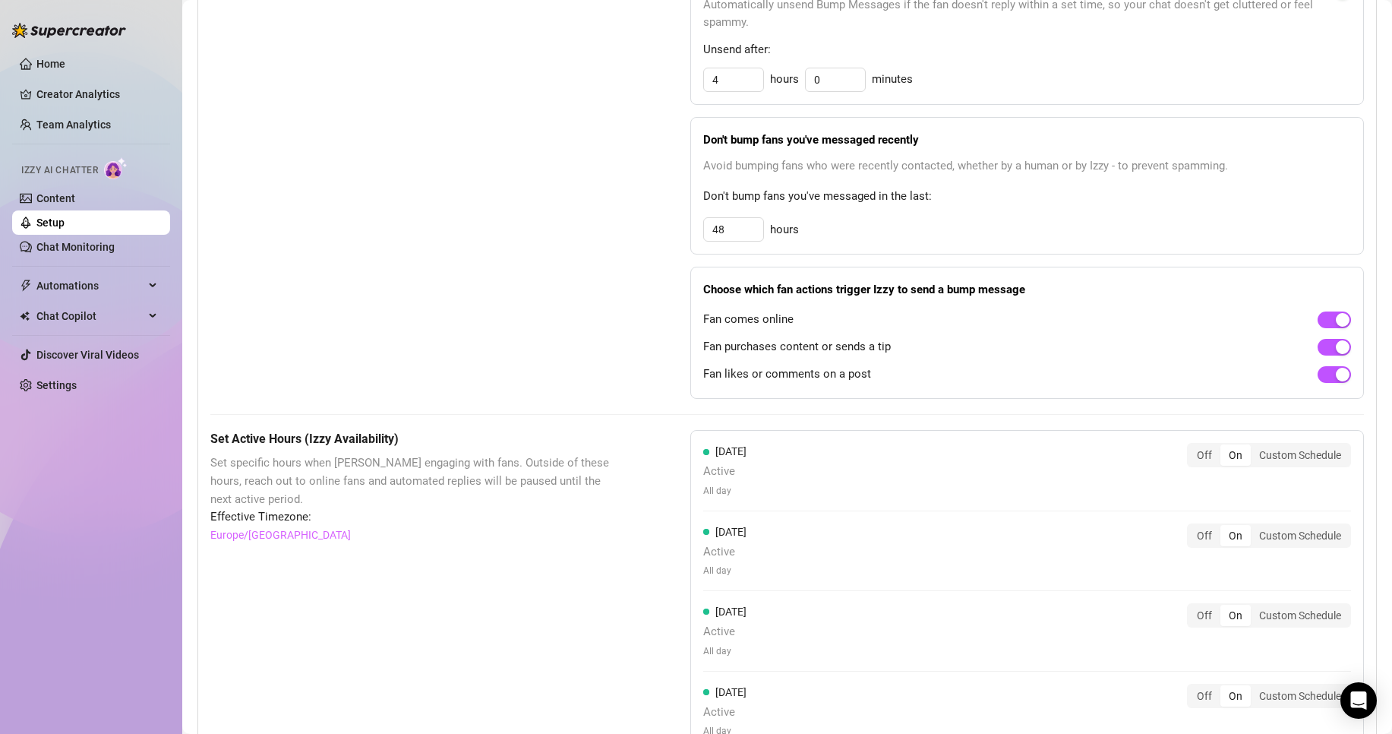
scroll to position [807, 0]
drag, startPoint x: 746, startPoint y: 246, endPoint x: 652, endPoint y: 258, distance: 94.2
click at [656, 258] on div "Bump Fans Settings Unsend Automatically Automatically unsend Bump Messages if t…" at bounding box center [787, 182] width 1154 height 433
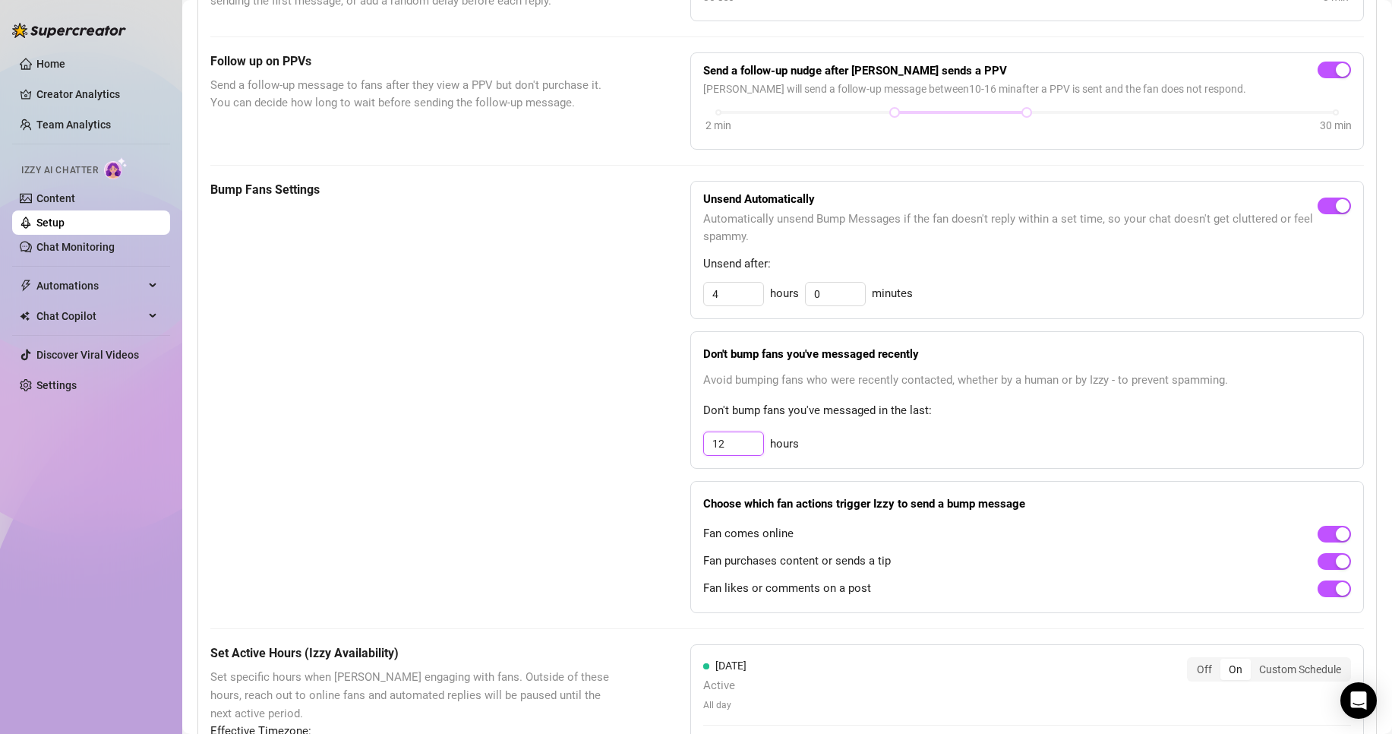
scroll to position [590, 0]
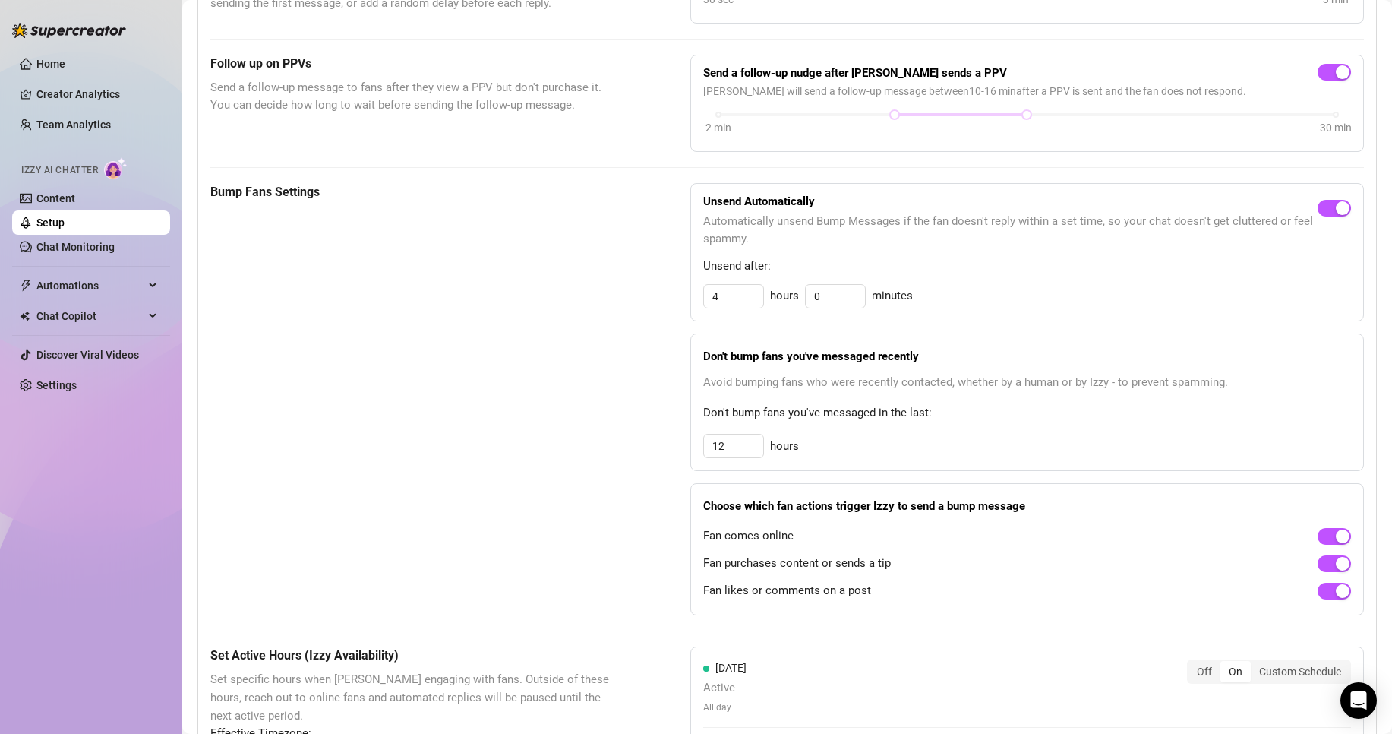
click at [726, 322] on div "Unsend Automatically Automatically unsend Bump Messages if the fan doesn't repl…" at bounding box center [1027, 252] width 674 height 139
drag, startPoint x: 734, startPoint y: 316, endPoint x: 620, endPoint y: 315, distance: 113.9
click at [664, 311] on div "Bump Fans Settings Unsend Automatically Automatically unsend Bump Messages if t…" at bounding box center [787, 399] width 1154 height 433
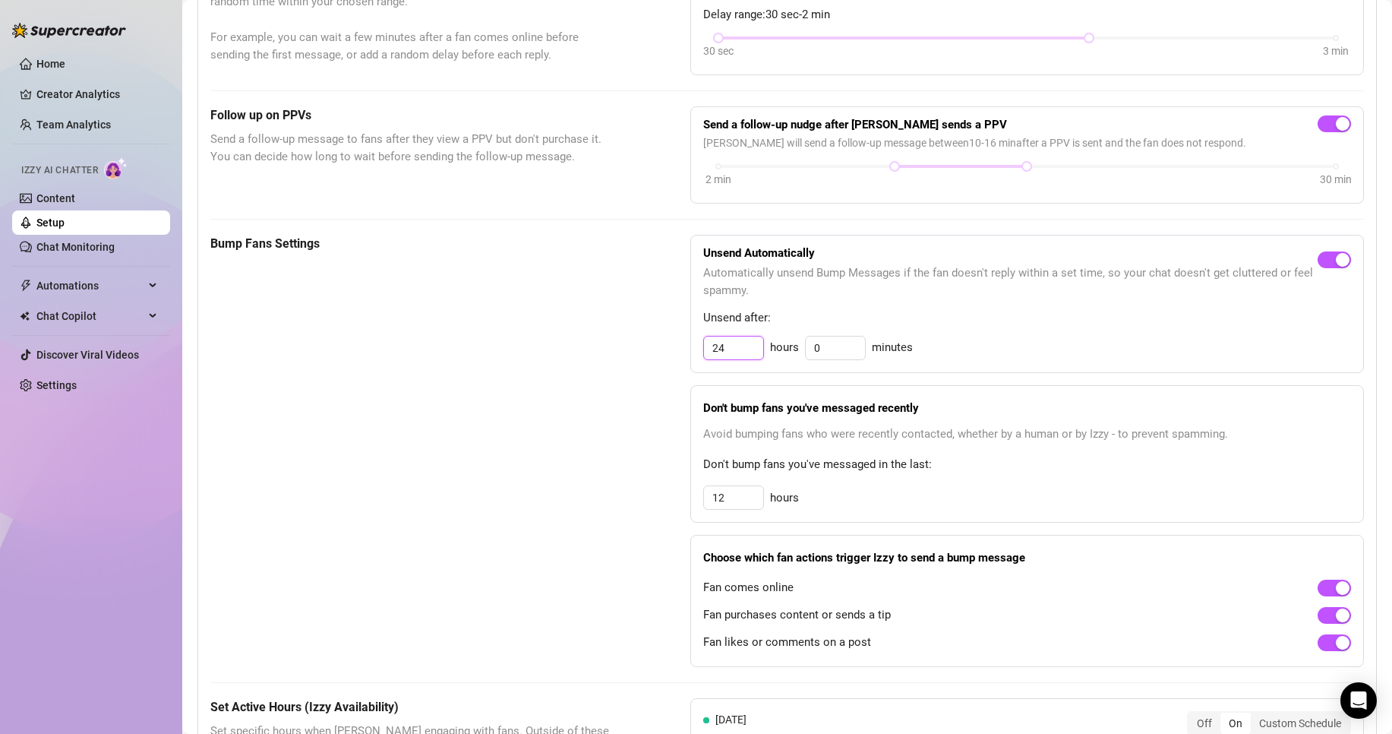
scroll to position [294, 0]
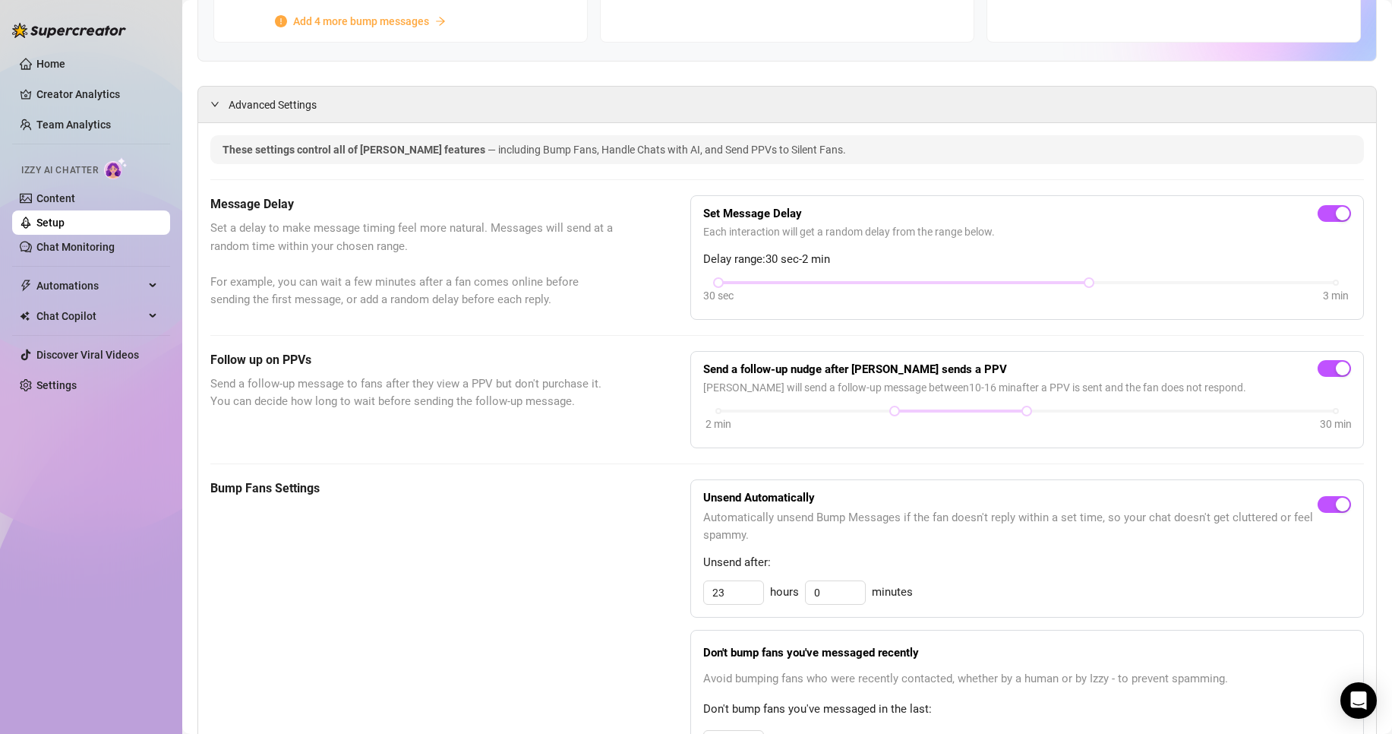
click at [532, 529] on div "Bump Fans Settings" at bounding box center [412, 695] width 404 height 433
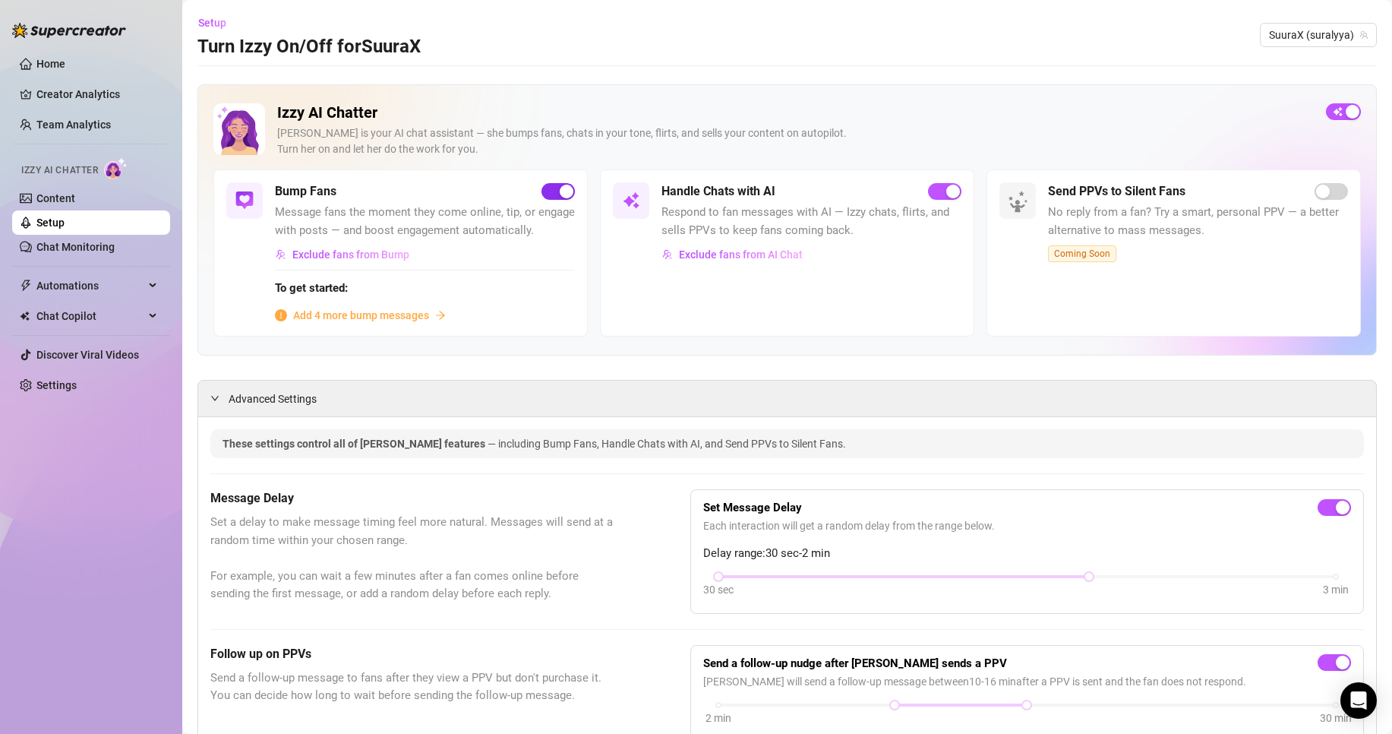
click at [554, 189] on button "button" at bounding box center [558, 191] width 33 height 17
click at [99, 284] on span "Automations" at bounding box center [90, 285] width 108 height 24
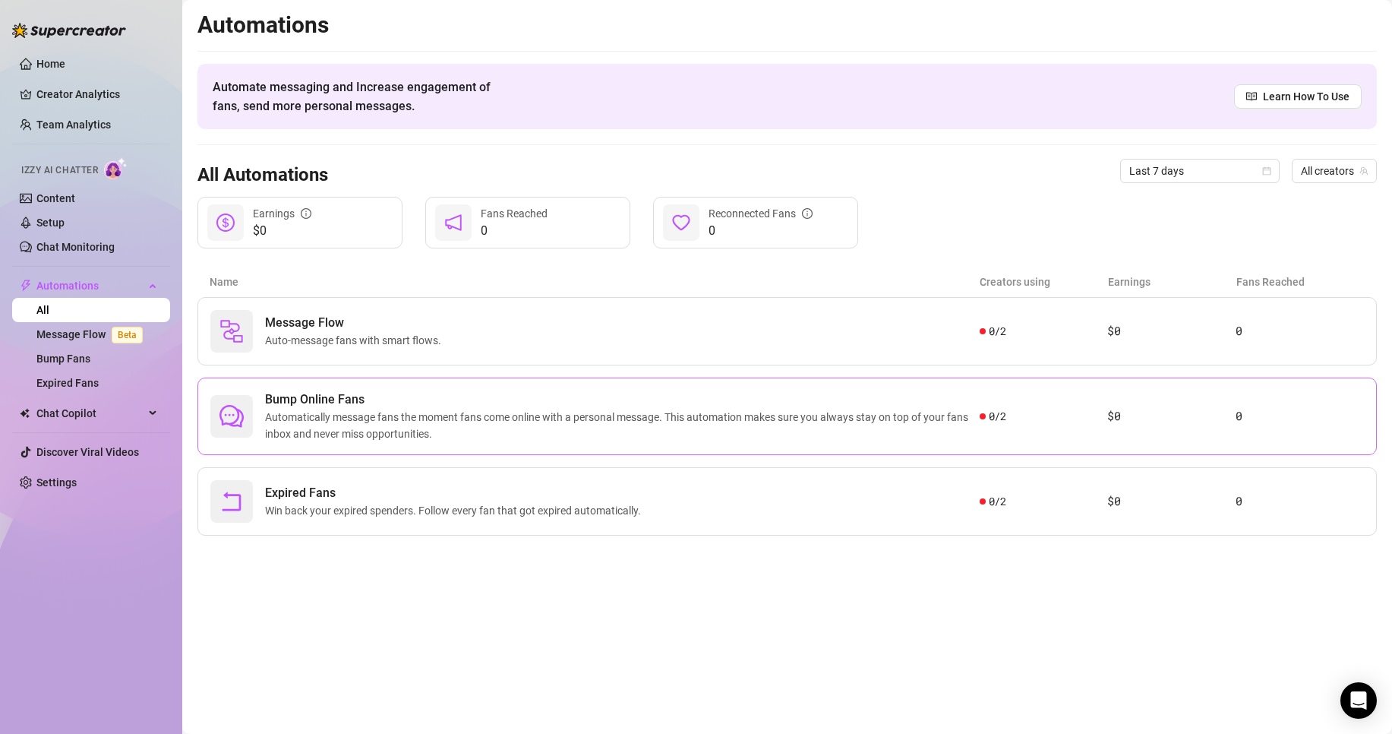
click at [526, 404] on span "Bump Online Fans" at bounding box center [622, 399] width 715 height 18
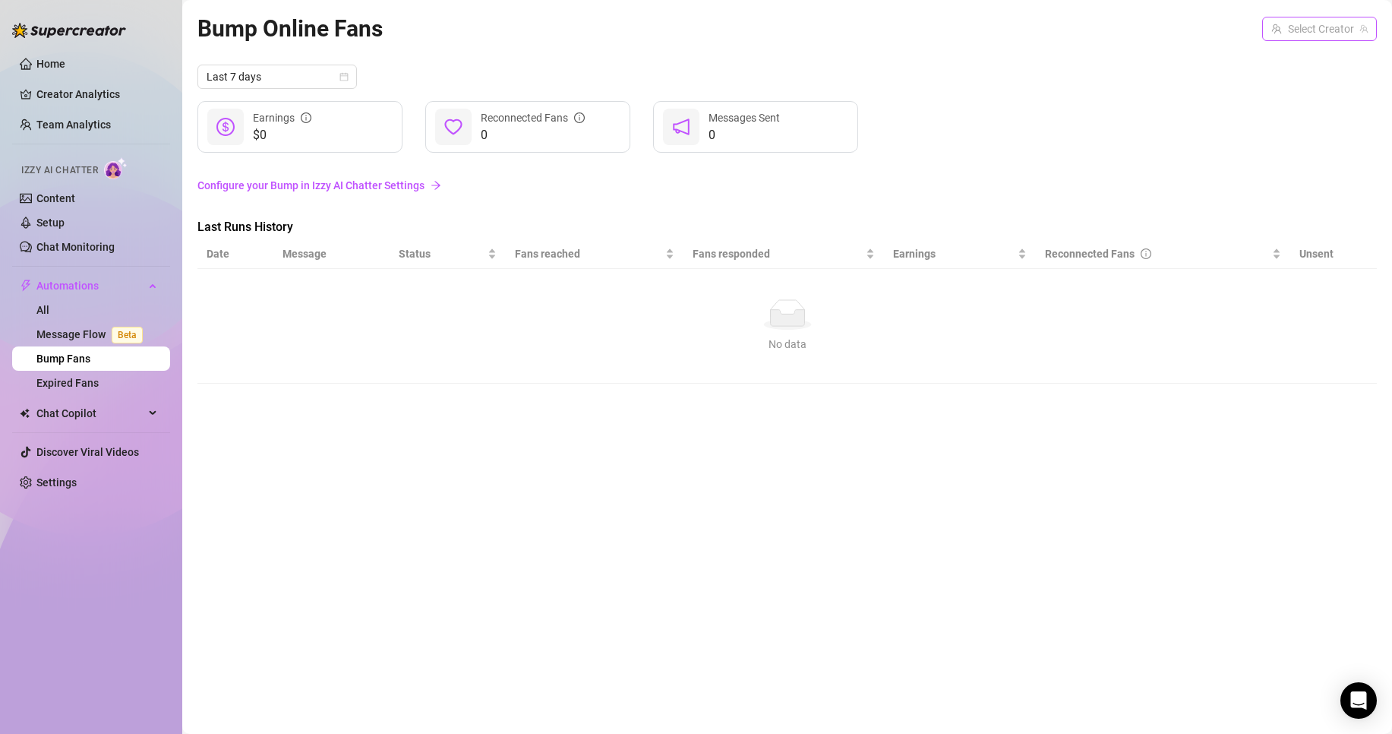
click at [1325, 36] on input "search" at bounding box center [1312, 28] width 83 height 23
click at [1292, 84] on span "Suraa" at bounding box center [1285, 85] width 28 height 17
click at [1302, 43] on div "Bump Online Fans for Suraa Suraa (sushishura) Suraa (sushishura)" at bounding box center [786, 29] width 1179 height 36
click at [1302, 39] on span "Suraa (sushishura)" at bounding box center [1316, 28] width 104 height 23
click at [1298, 65] on span "SuuraX" at bounding box center [1288, 60] width 35 height 17
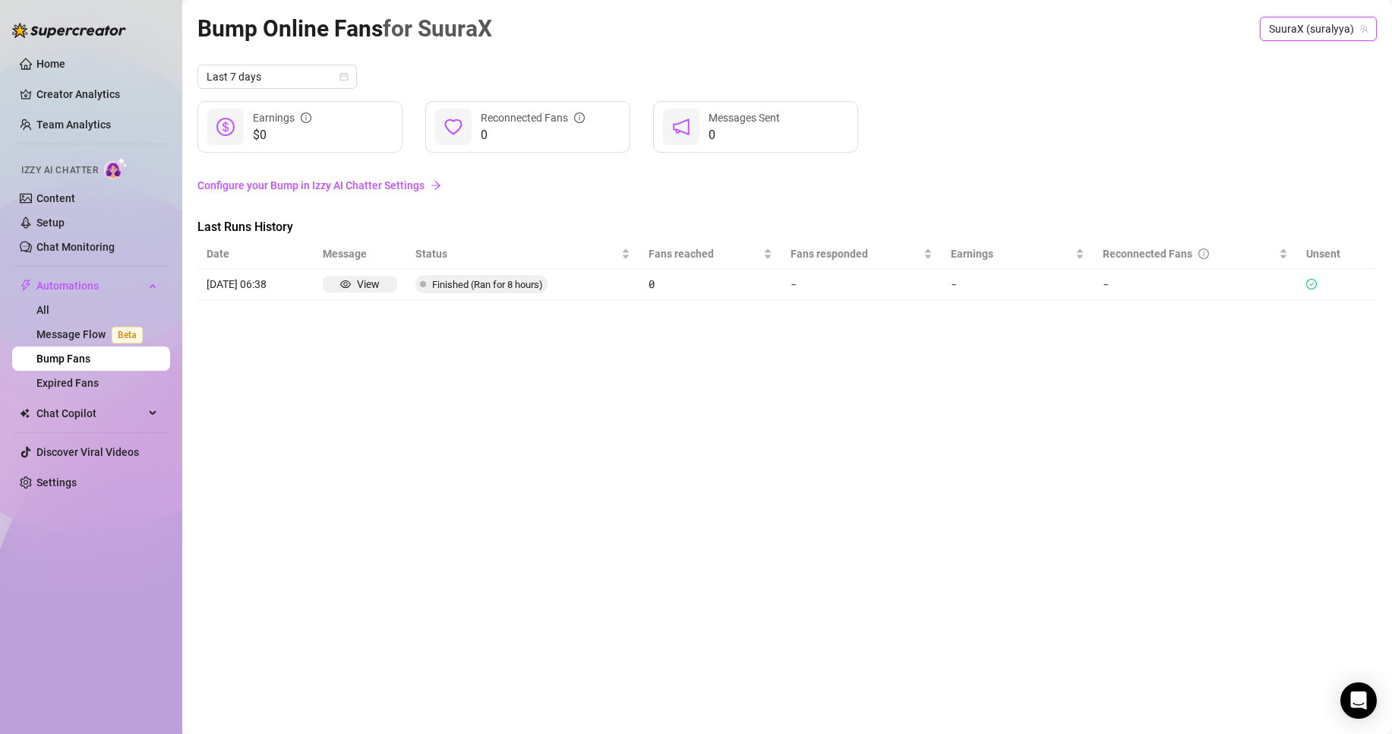
click at [905, 357] on div "Bump Online Fans for SuuraX SuuraX (suralyya) SuuraX (suralyya) Last 7 days $0 …" at bounding box center [786, 349] width 1179 height 677
click at [384, 182] on link "Configure your Bump in Izzy AI Chatter Settings" at bounding box center [786, 185] width 1179 height 17
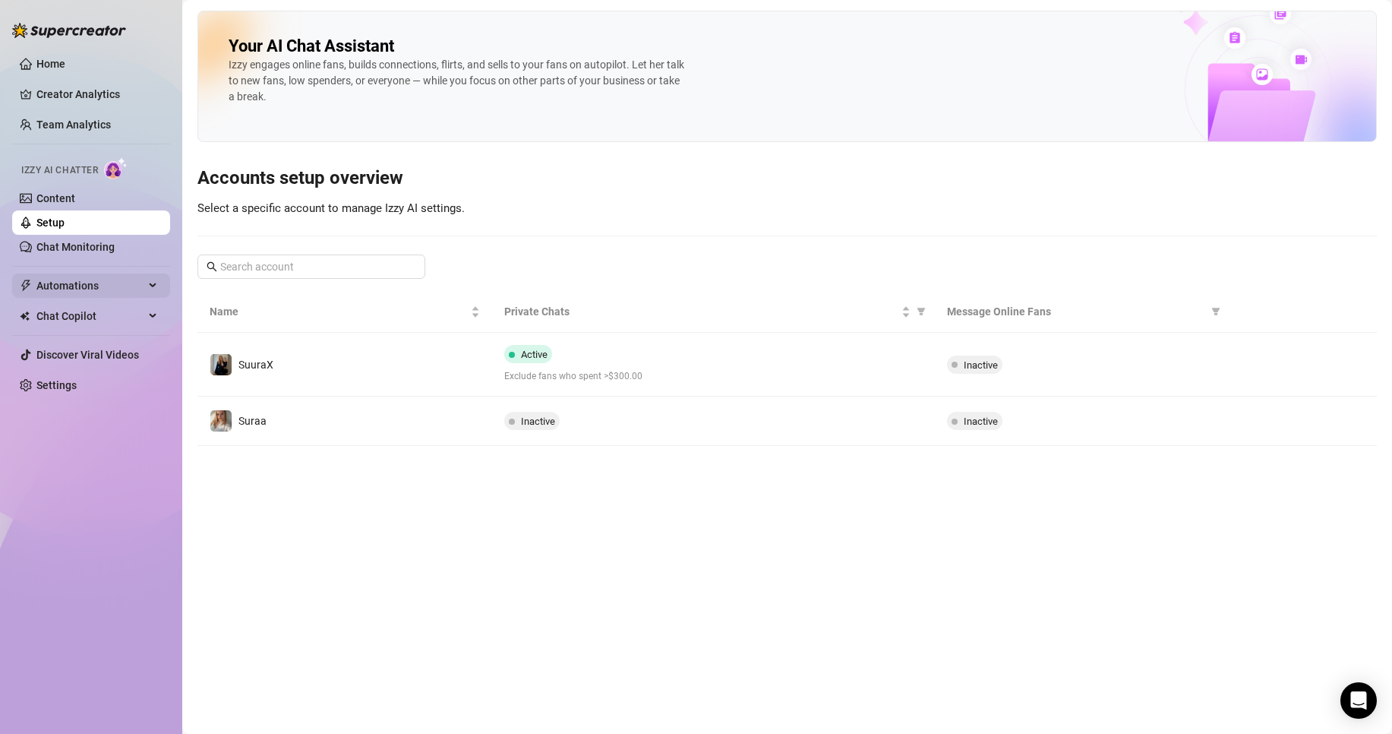
click at [83, 284] on span "Automations" at bounding box center [90, 285] width 108 height 24
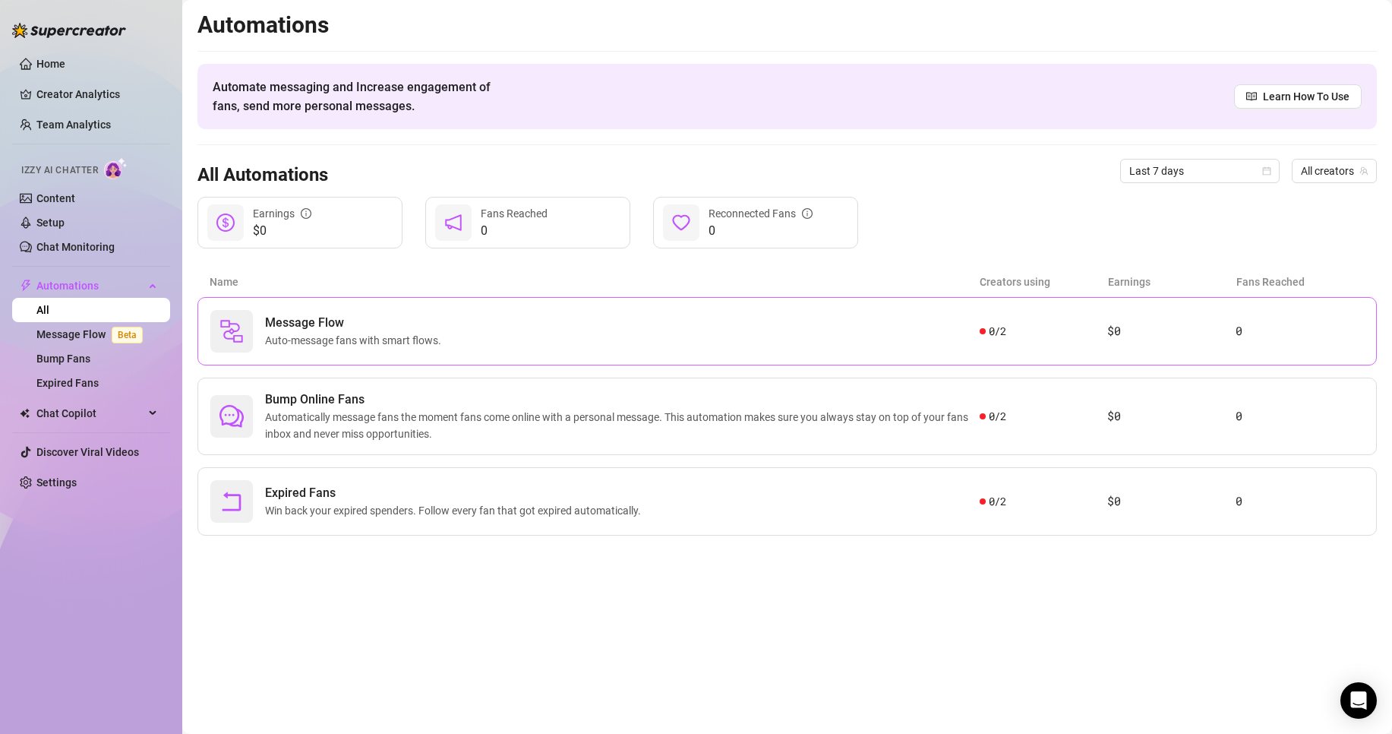
click at [504, 331] on div "Message Flow Auto-message fans with smart flows." at bounding box center [594, 331] width 769 height 43
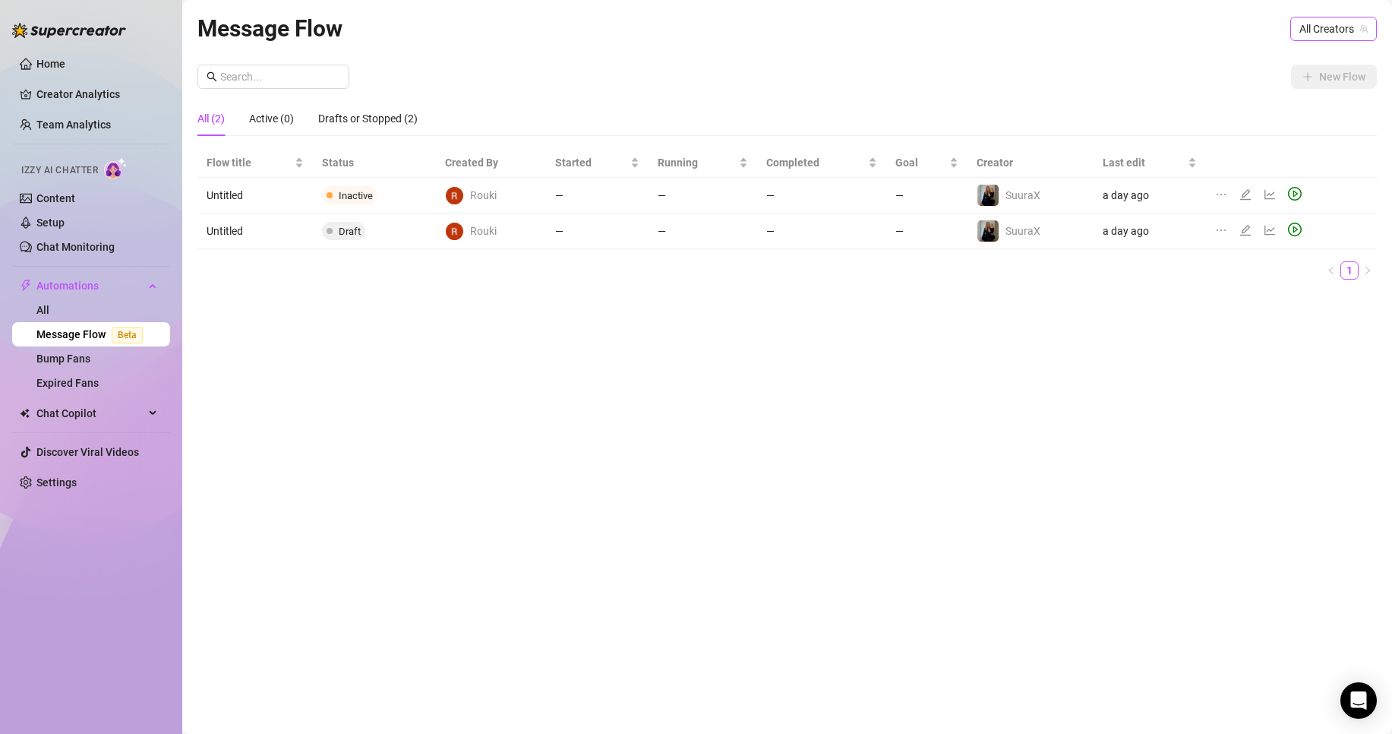
click at [1339, 31] on span "All Creators" at bounding box center [1333, 28] width 68 height 23
click at [1295, 79] on span "SuuraX" at bounding box center [1288, 84] width 35 height 17
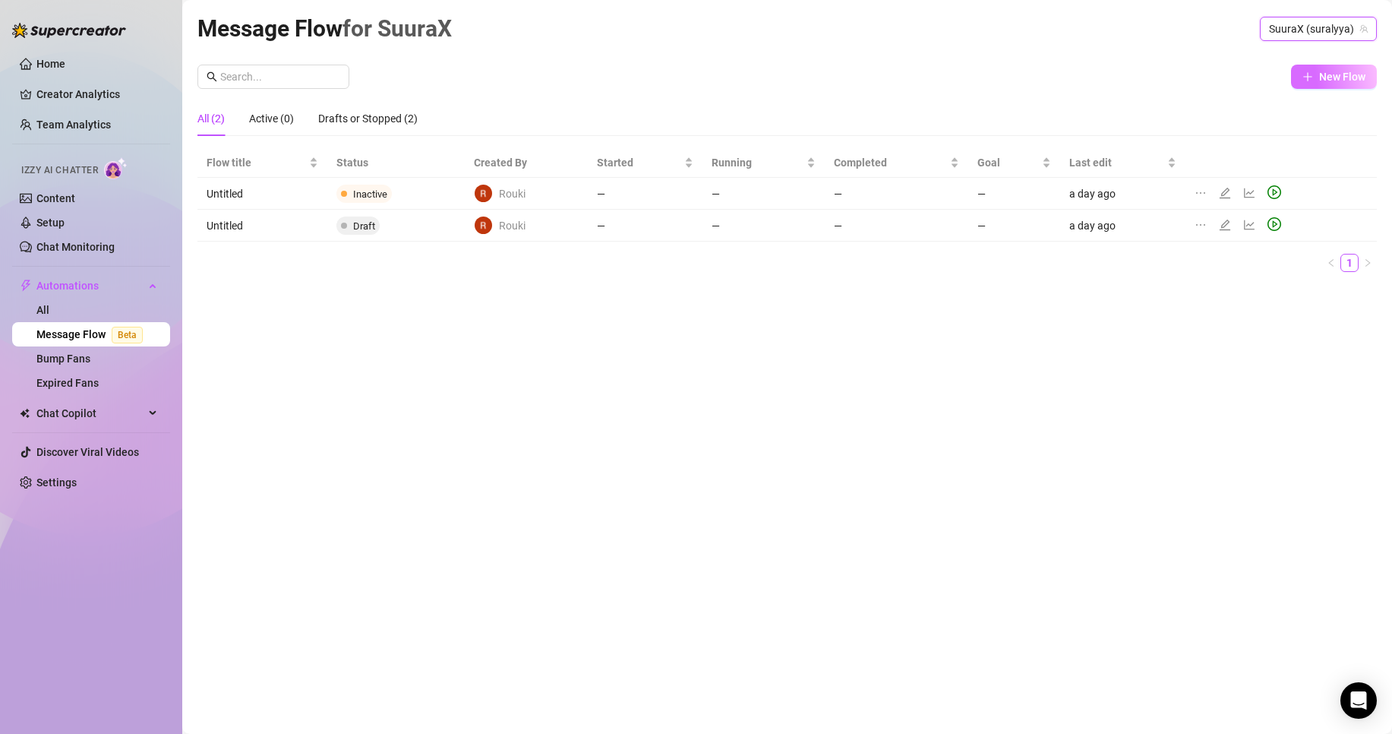
click at [1336, 77] on span "New Flow" at bounding box center [1342, 77] width 46 height 12
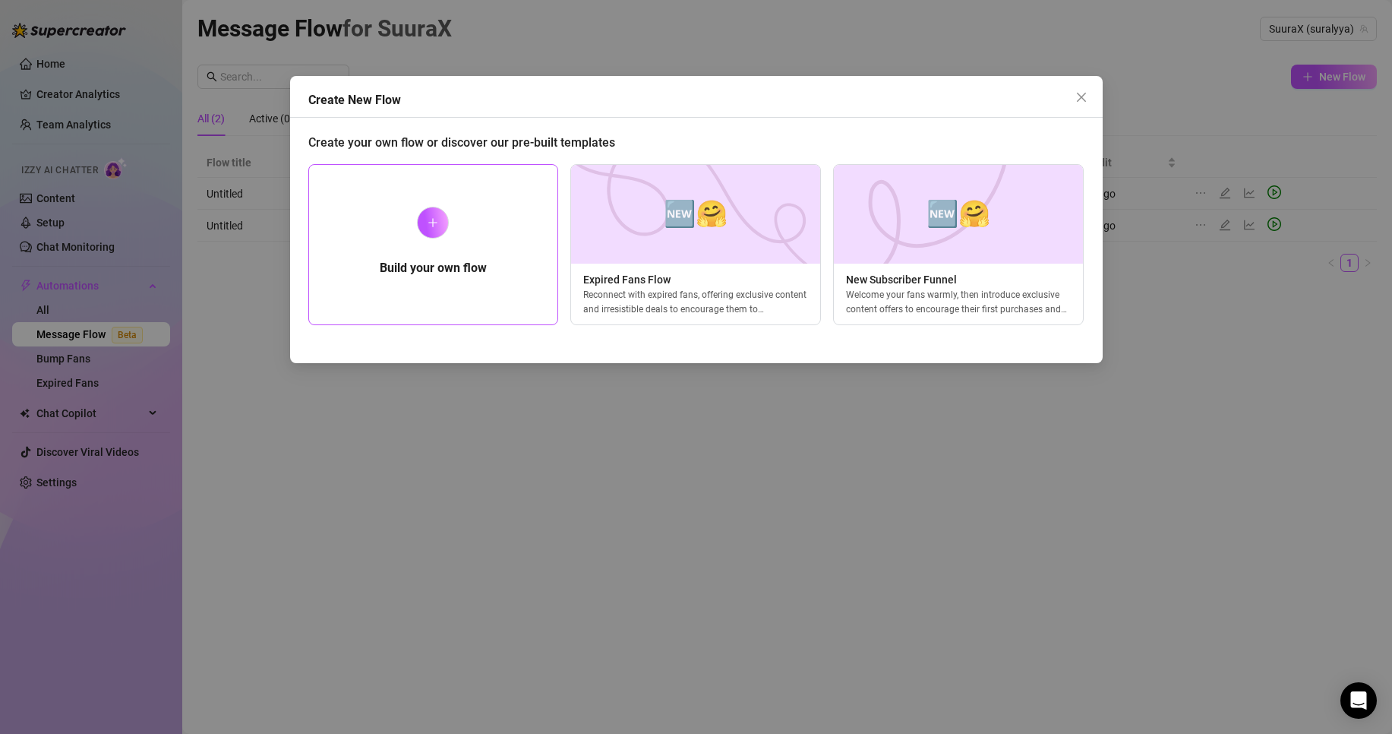
click at [466, 270] on h5 "Build your own flow" at bounding box center [433, 268] width 107 height 18
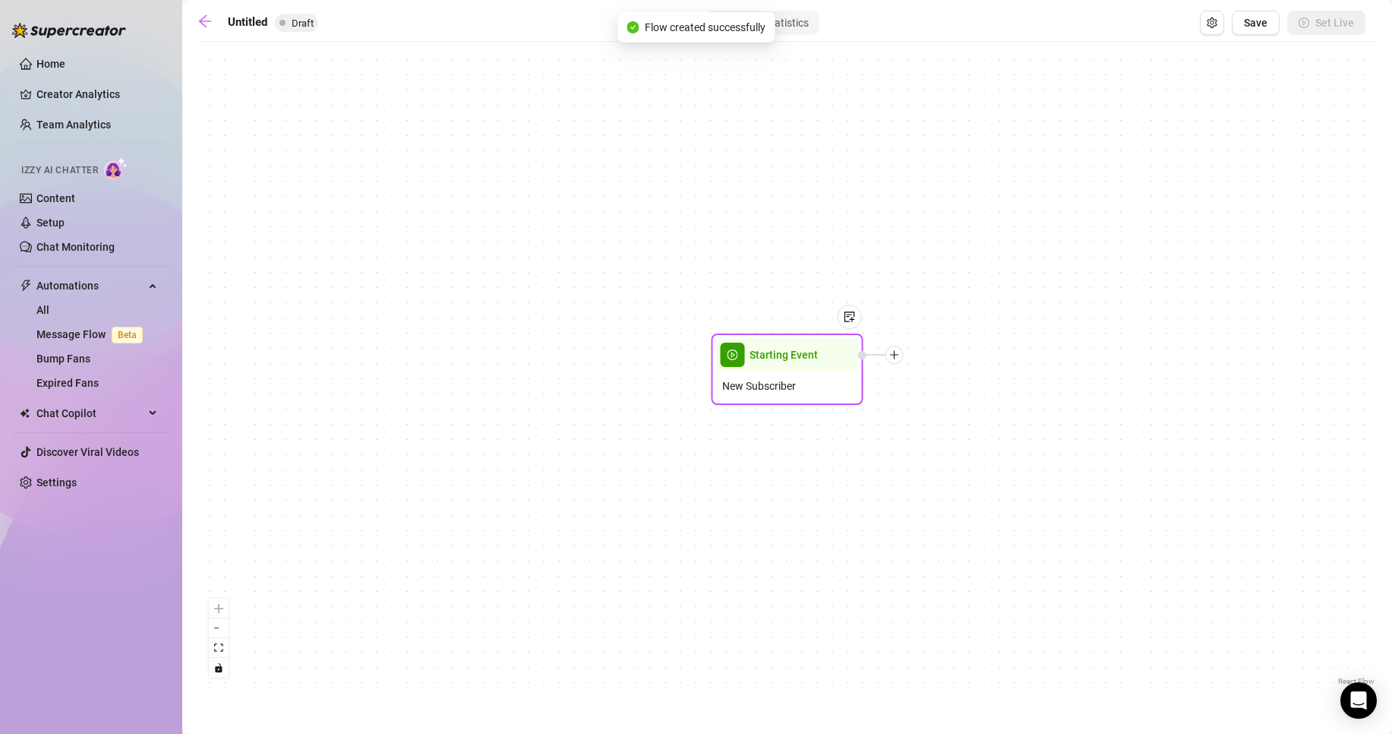
click at [808, 352] on span "Starting Event" at bounding box center [784, 354] width 68 height 17
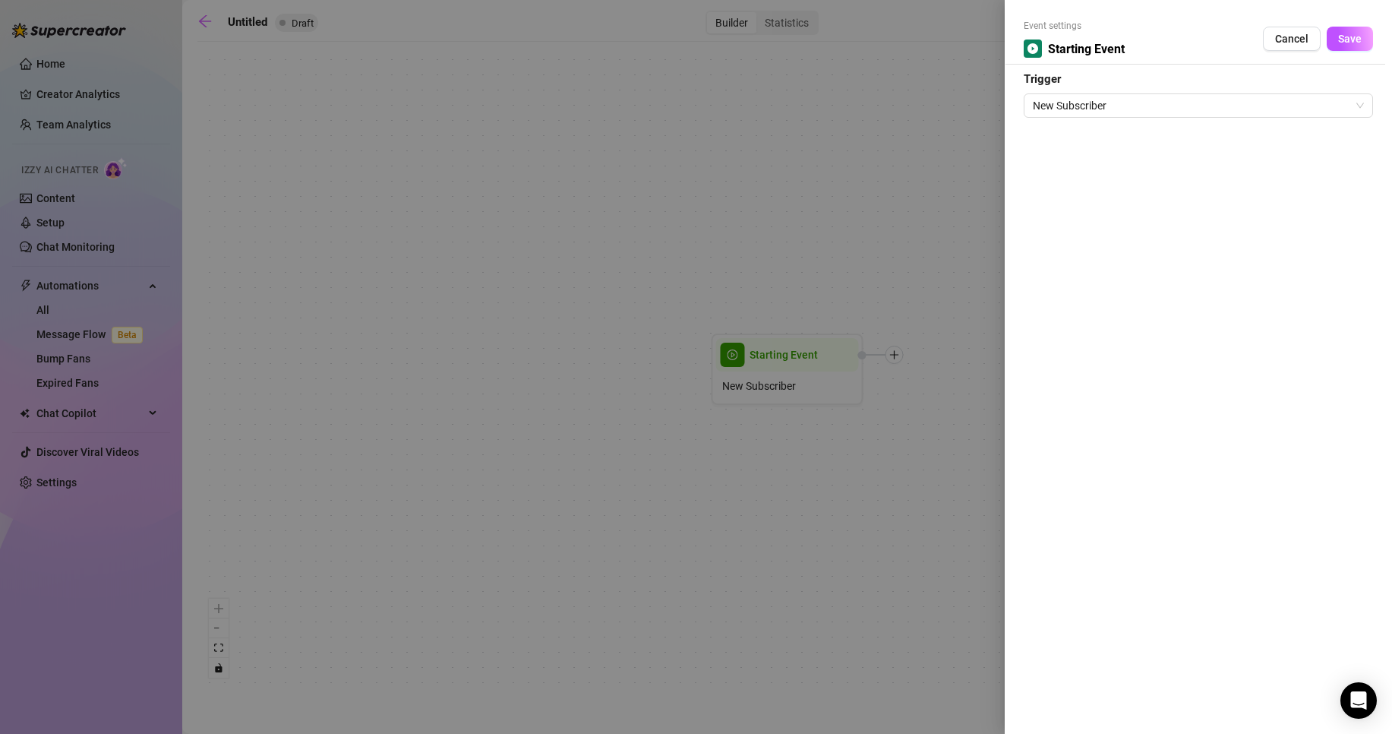
click at [1124, 118] on div "Event settings Starting Event Cancel Save Trigger New Subscriber" at bounding box center [1198, 367] width 387 height 734
click at [1122, 112] on span "New Subscriber" at bounding box center [1198, 105] width 331 height 23
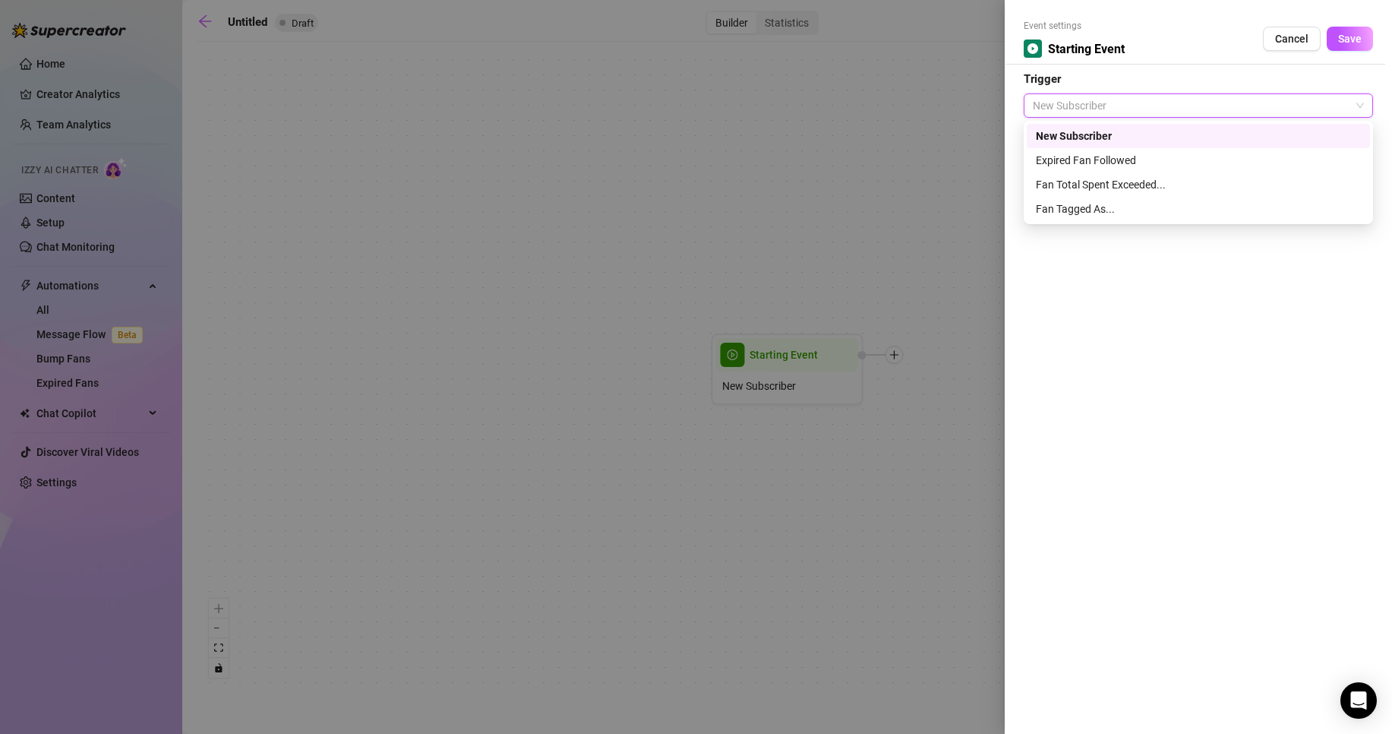
click at [812, 238] on div at bounding box center [696, 367] width 1392 height 734
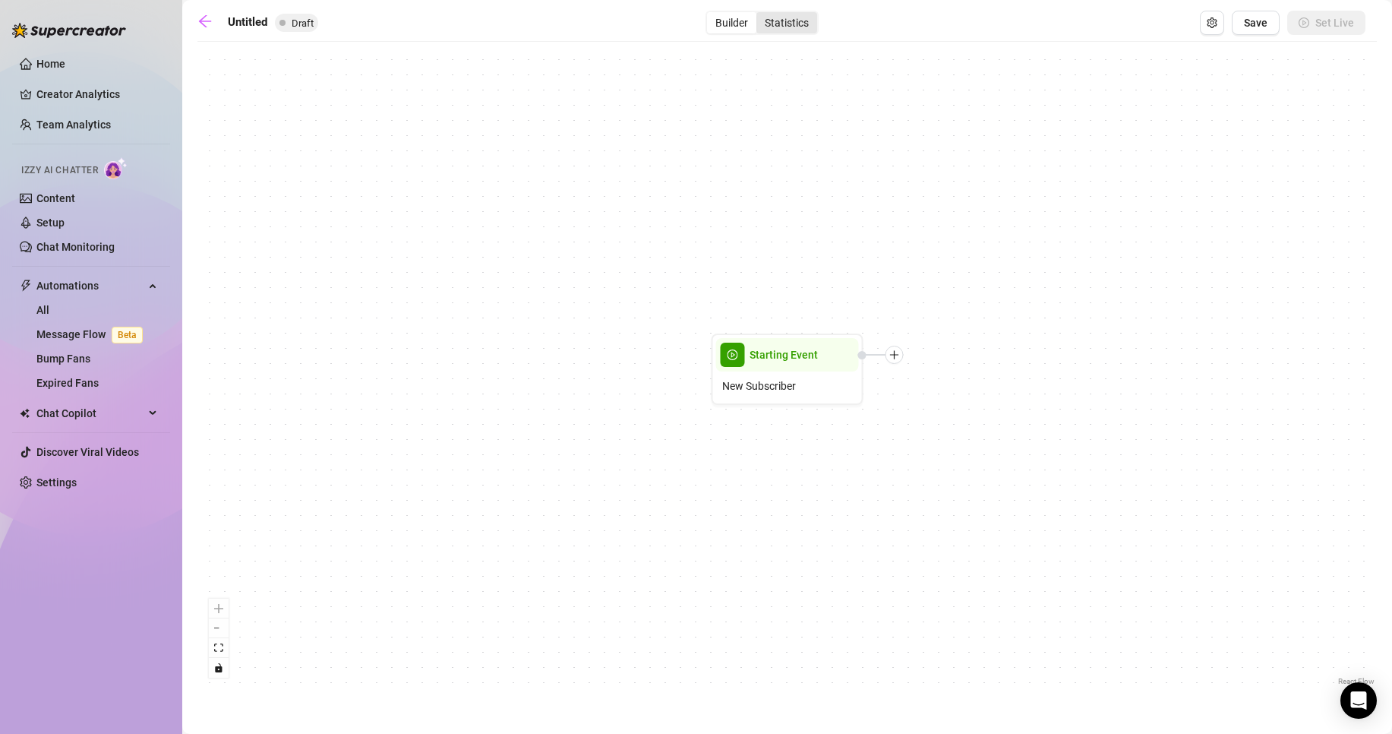
click at [773, 17] on div "Statistics" at bounding box center [786, 22] width 61 height 21
click at [760, 14] on input "Statistics" at bounding box center [760, 14] width 0 height 0
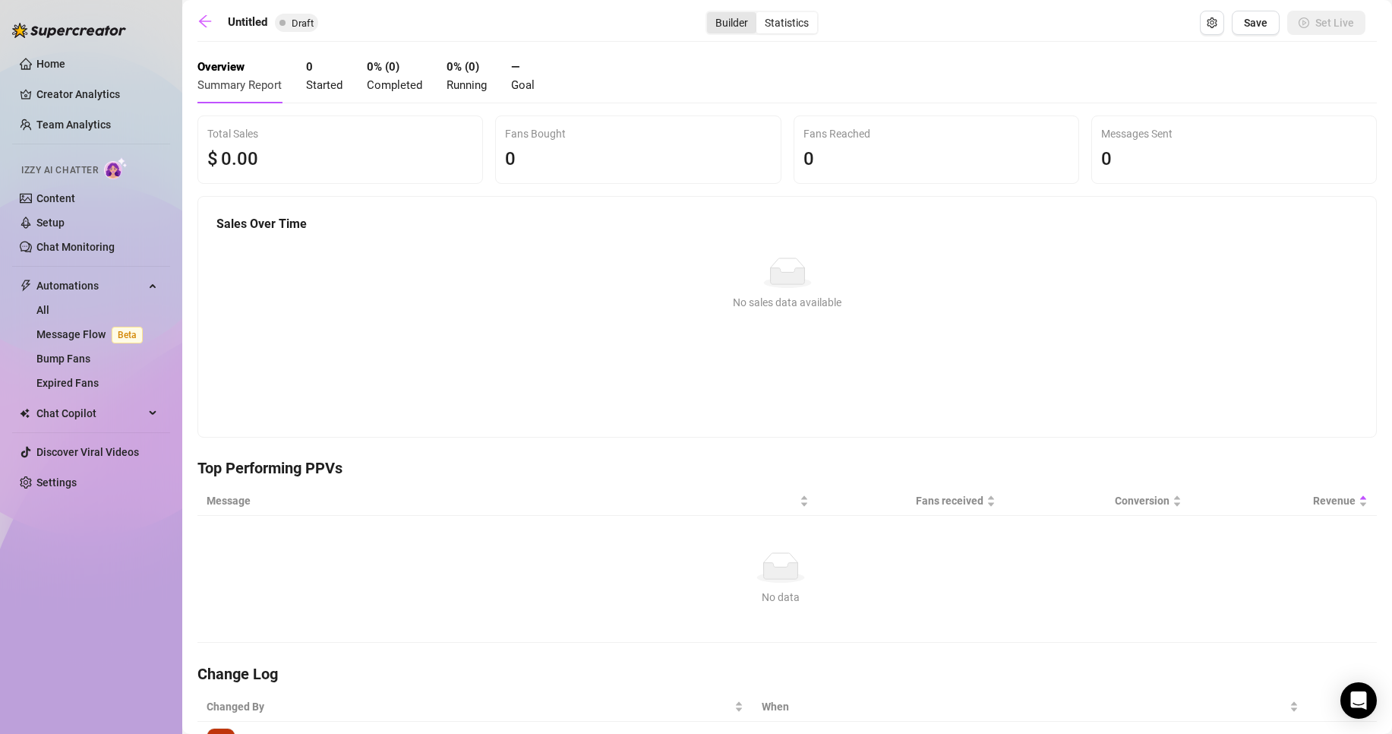
click at [740, 25] on div "Builder" at bounding box center [731, 22] width 49 height 21
click at [711, 14] on input "Builder" at bounding box center [711, 14] width 0 height 0
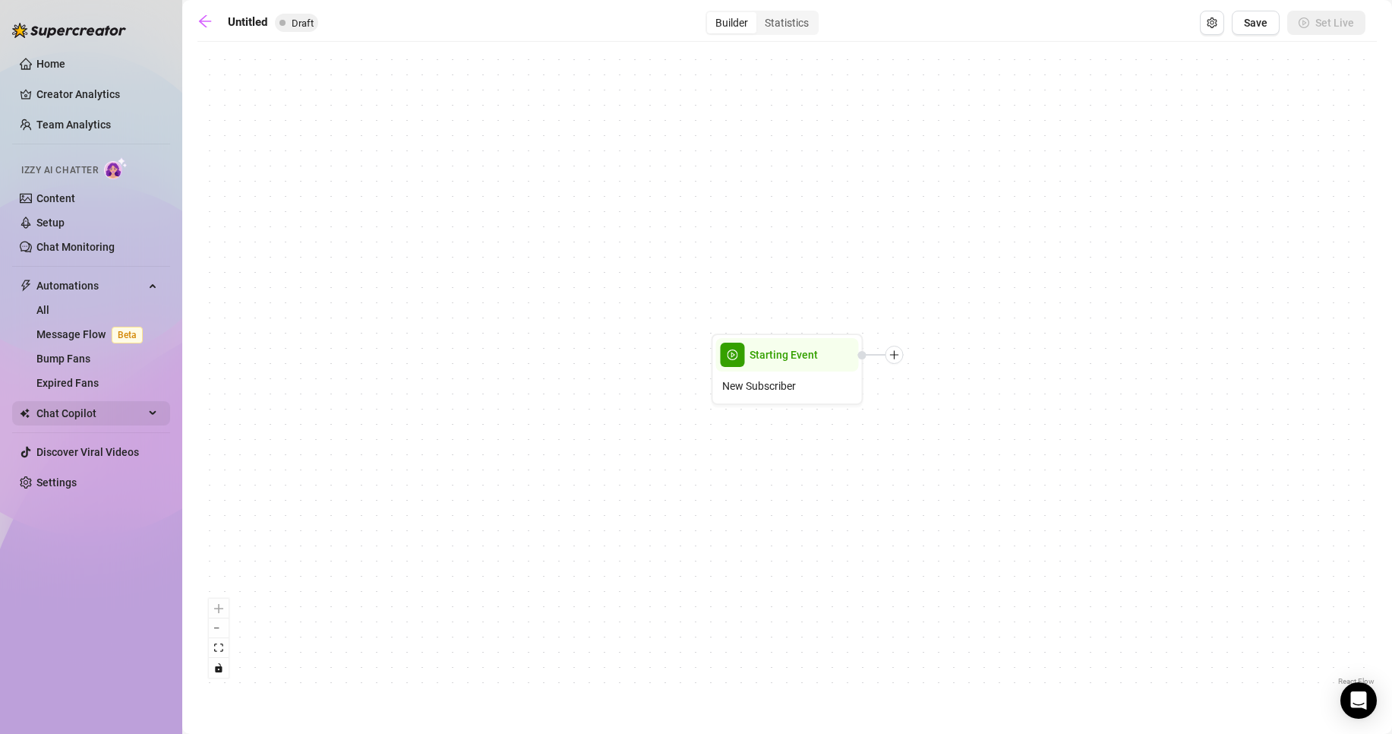
click at [87, 412] on span "Chat Copilot" at bounding box center [90, 413] width 108 height 24
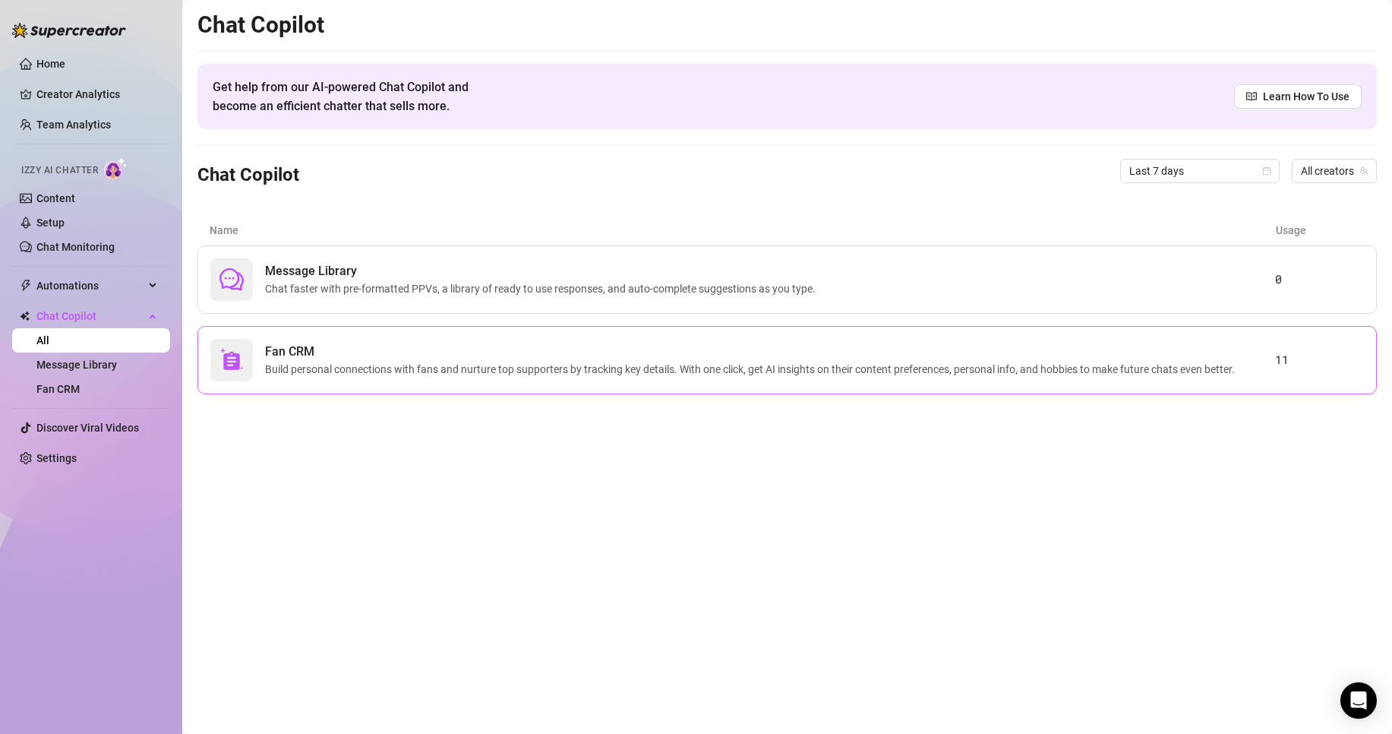
click at [668, 350] on span "Fan CRM" at bounding box center [753, 352] width 976 height 18
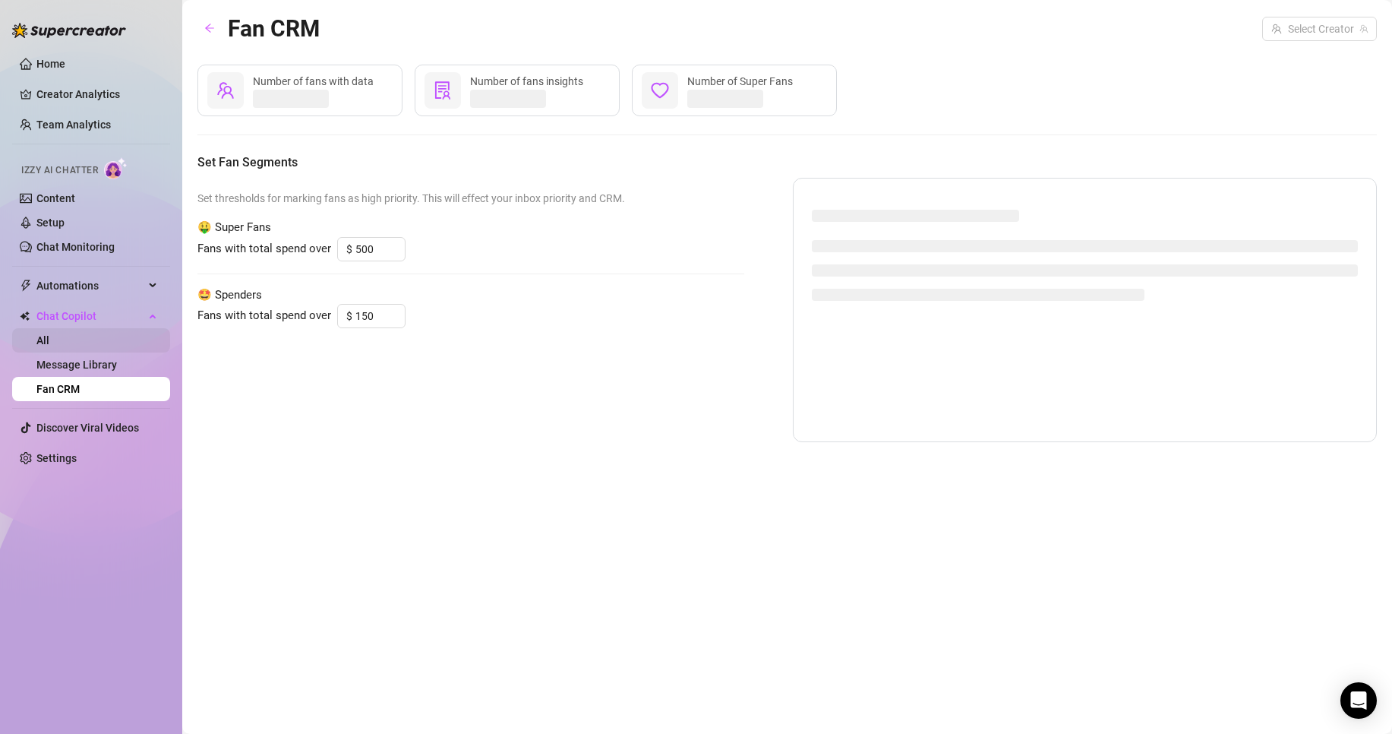
click at [49, 335] on link "All" at bounding box center [42, 340] width 13 height 12
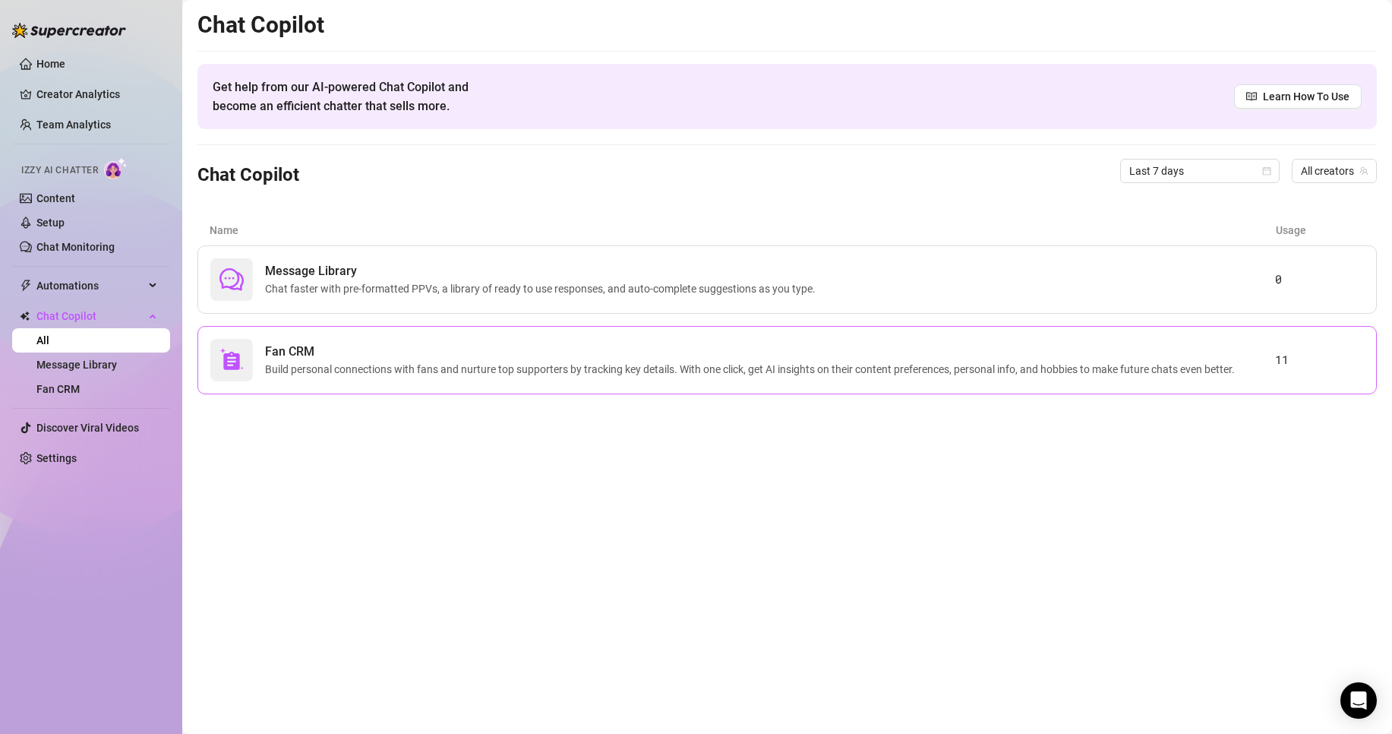
click at [416, 342] on div "Fan CRM Build personal connections with fans and nurture top supporters by trac…" at bounding box center [742, 360] width 1065 height 43
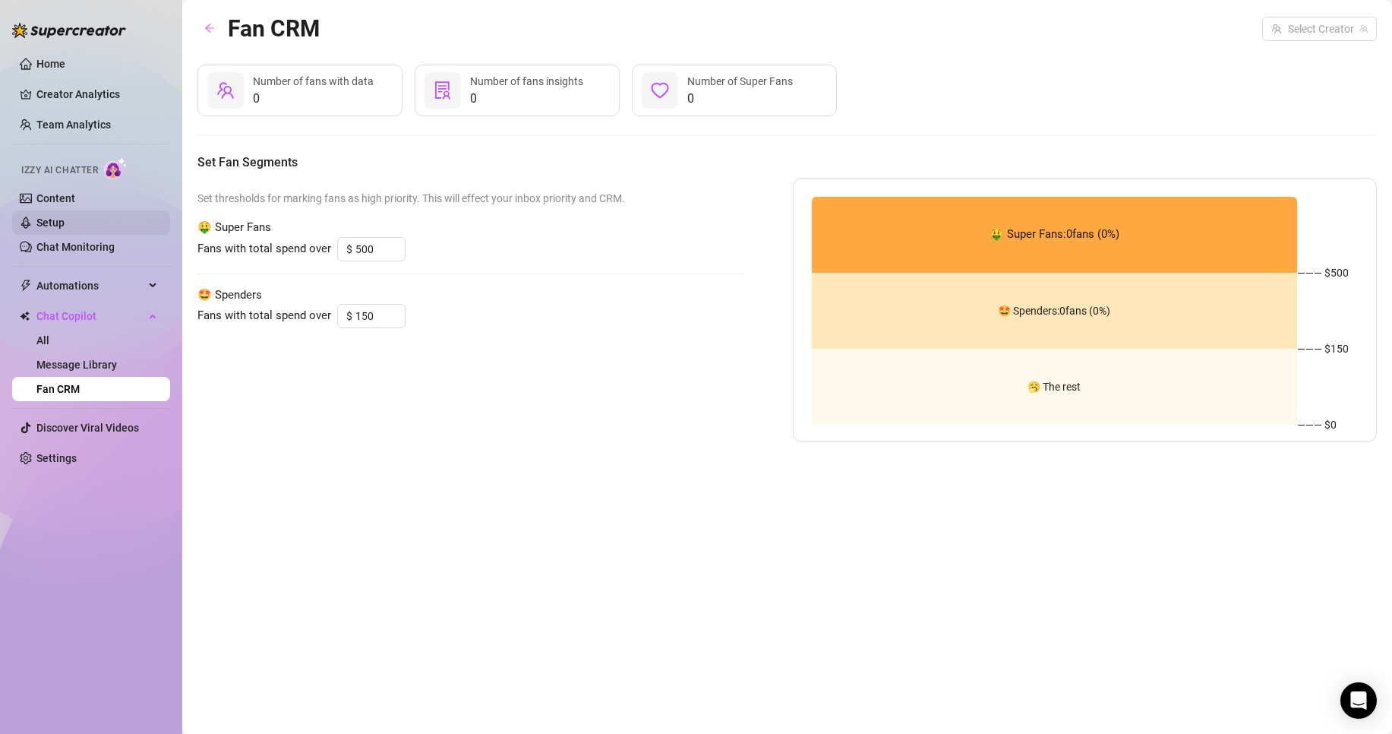
click at [65, 216] on link "Setup" at bounding box center [50, 222] width 28 height 12
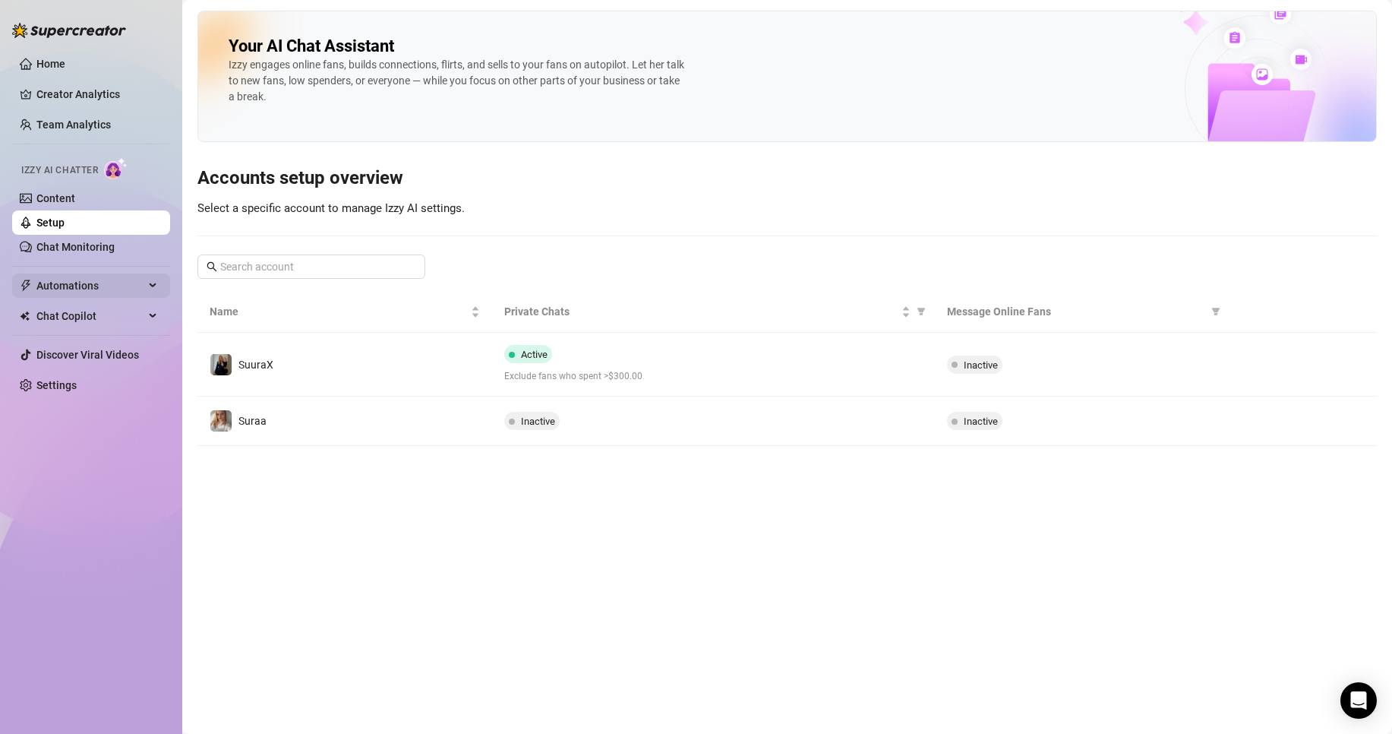
click at [58, 294] on span "Automations" at bounding box center [90, 285] width 108 height 24
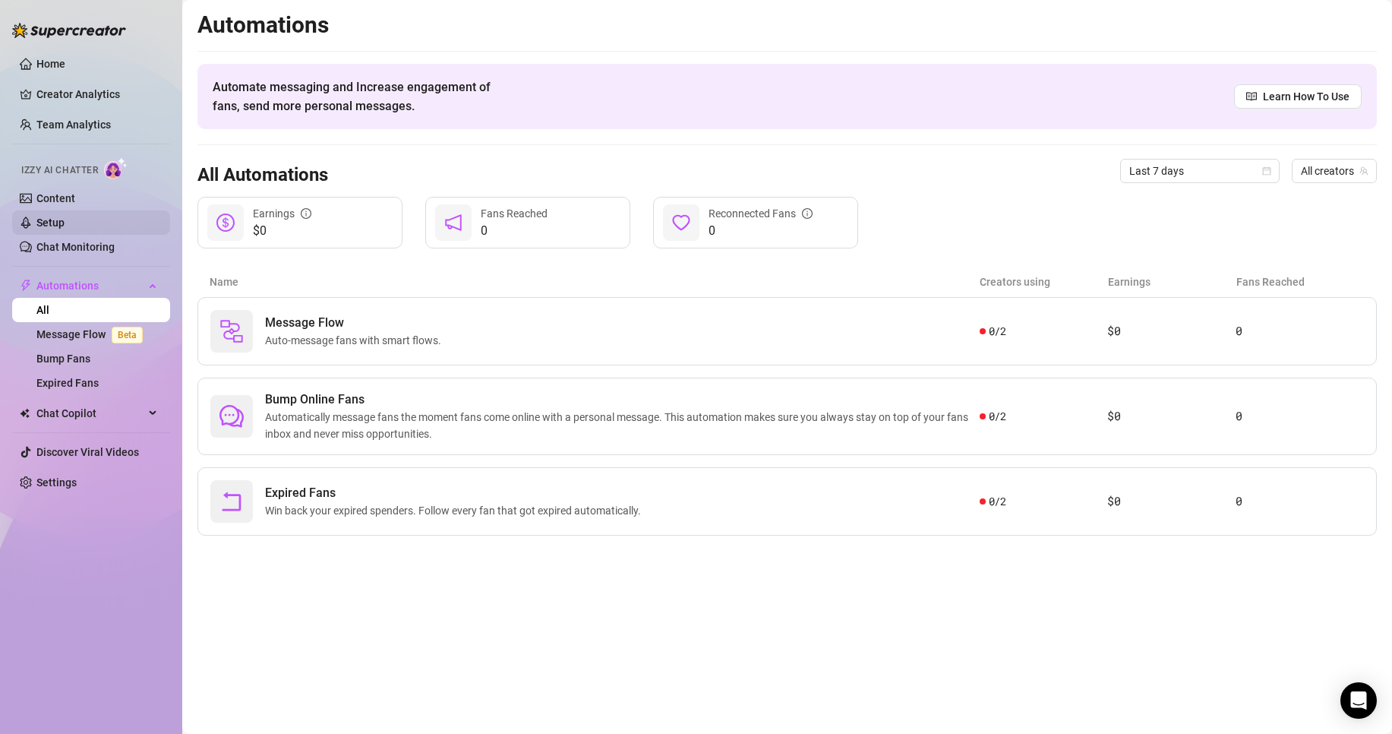
click at [65, 216] on link "Setup" at bounding box center [50, 222] width 28 height 12
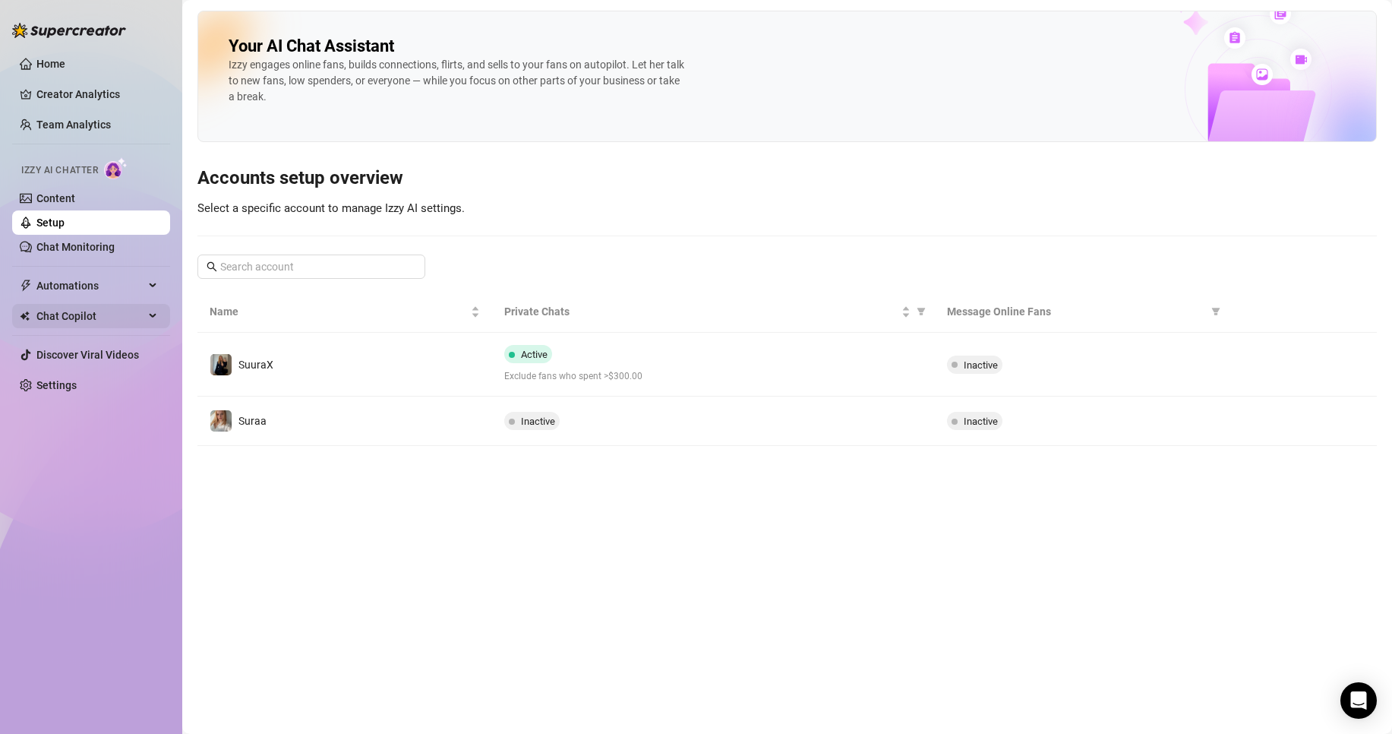
click at [156, 325] on div "Chat Copilot" at bounding box center [91, 316] width 158 height 24
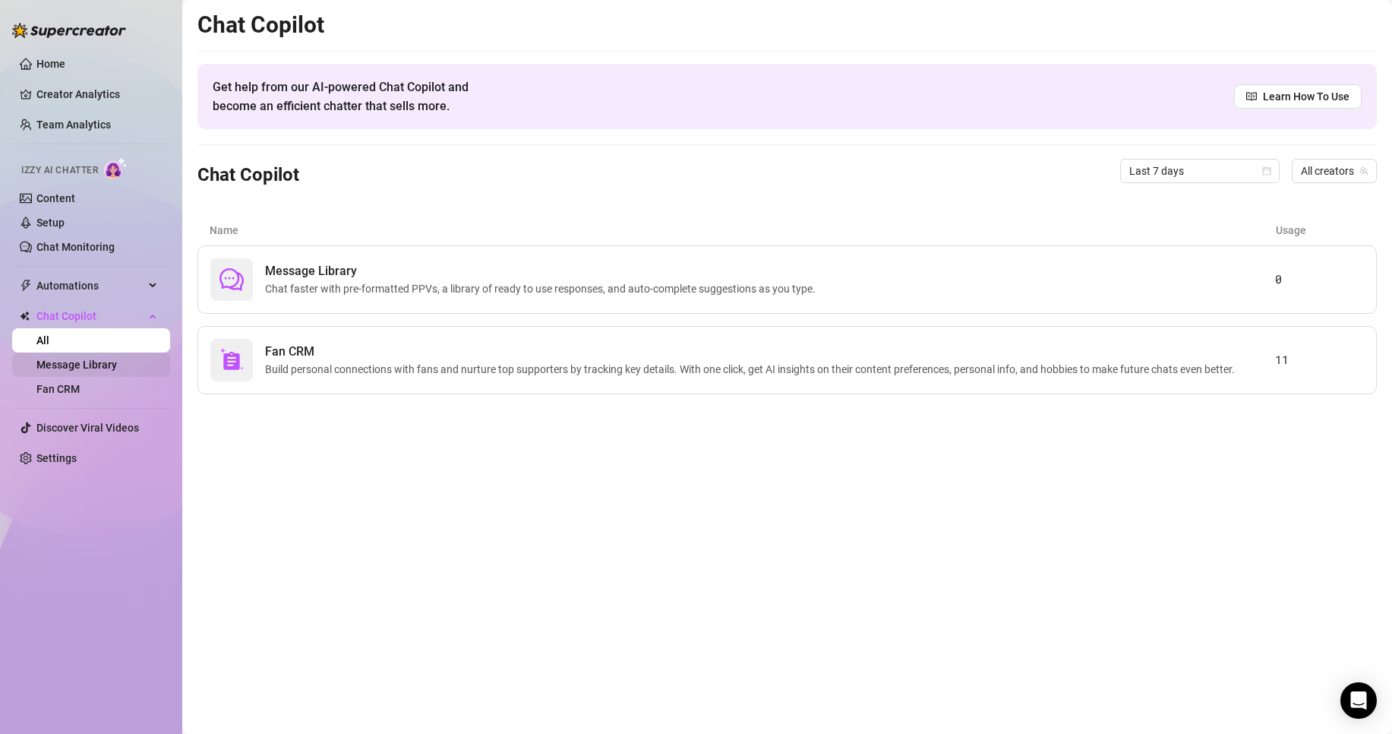
click at [116, 362] on link "Message Library" at bounding box center [76, 364] width 81 height 12
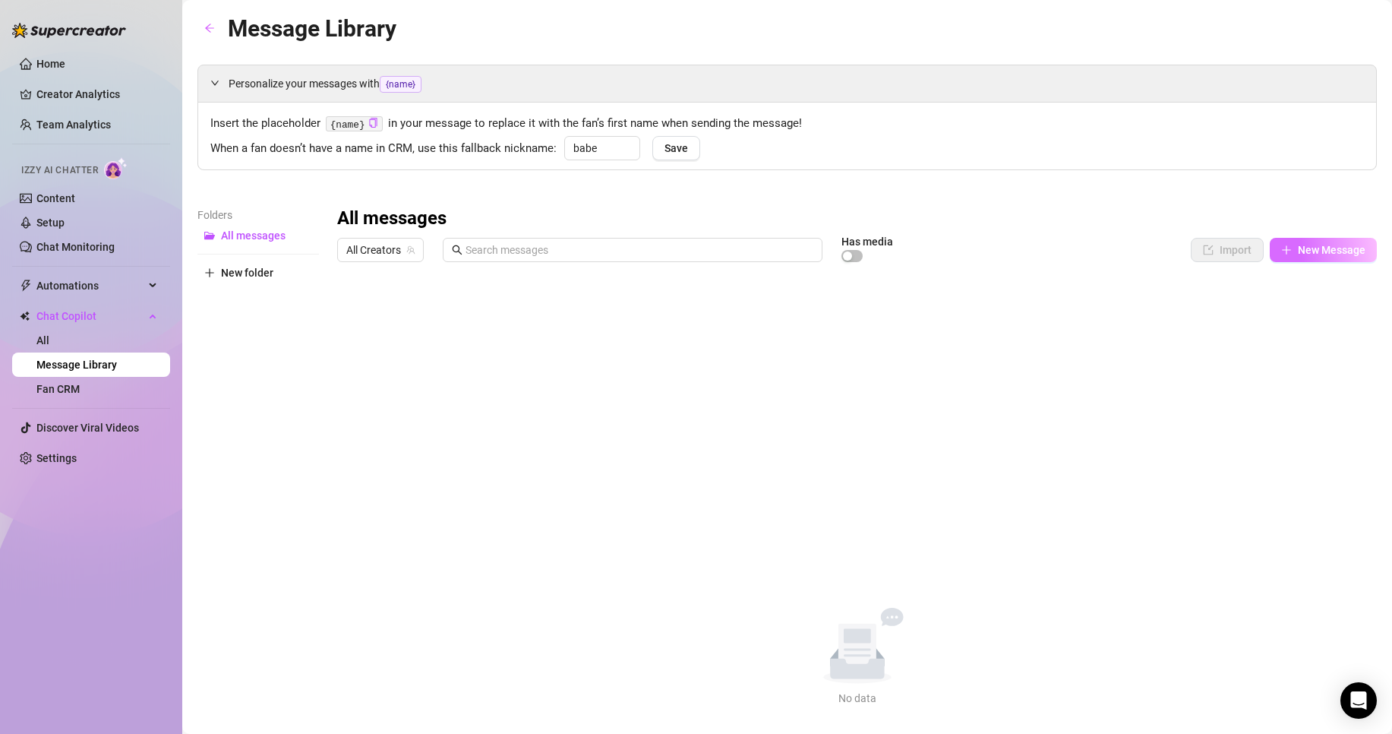
click at [1298, 244] on span "New Message" at bounding box center [1332, 250] width 68 height 12
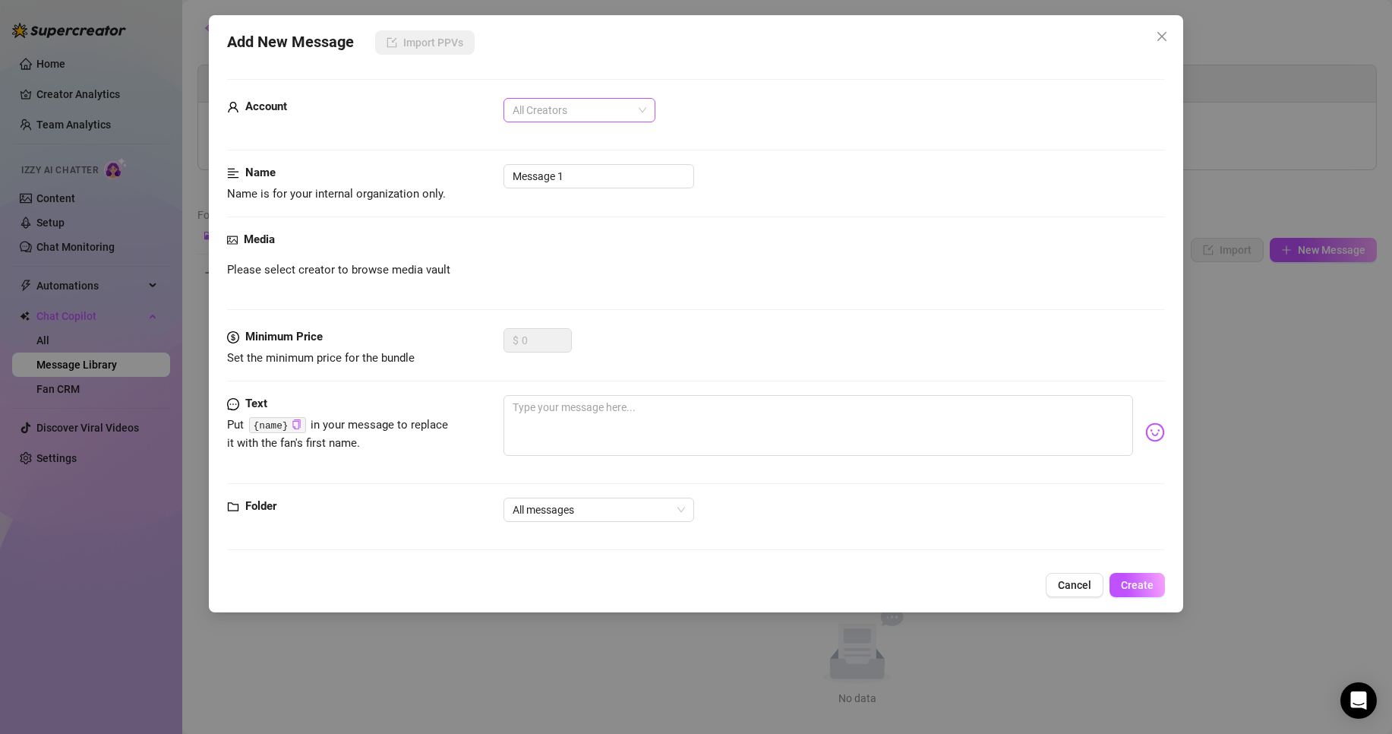
click at [613, 114] on span "All Creators" at bounding box center [580, 110] width 134 height 23
click at [552, 163] on div "SuuraX (@suralyya)" at bounding box center [580, 164] width 128 height 17
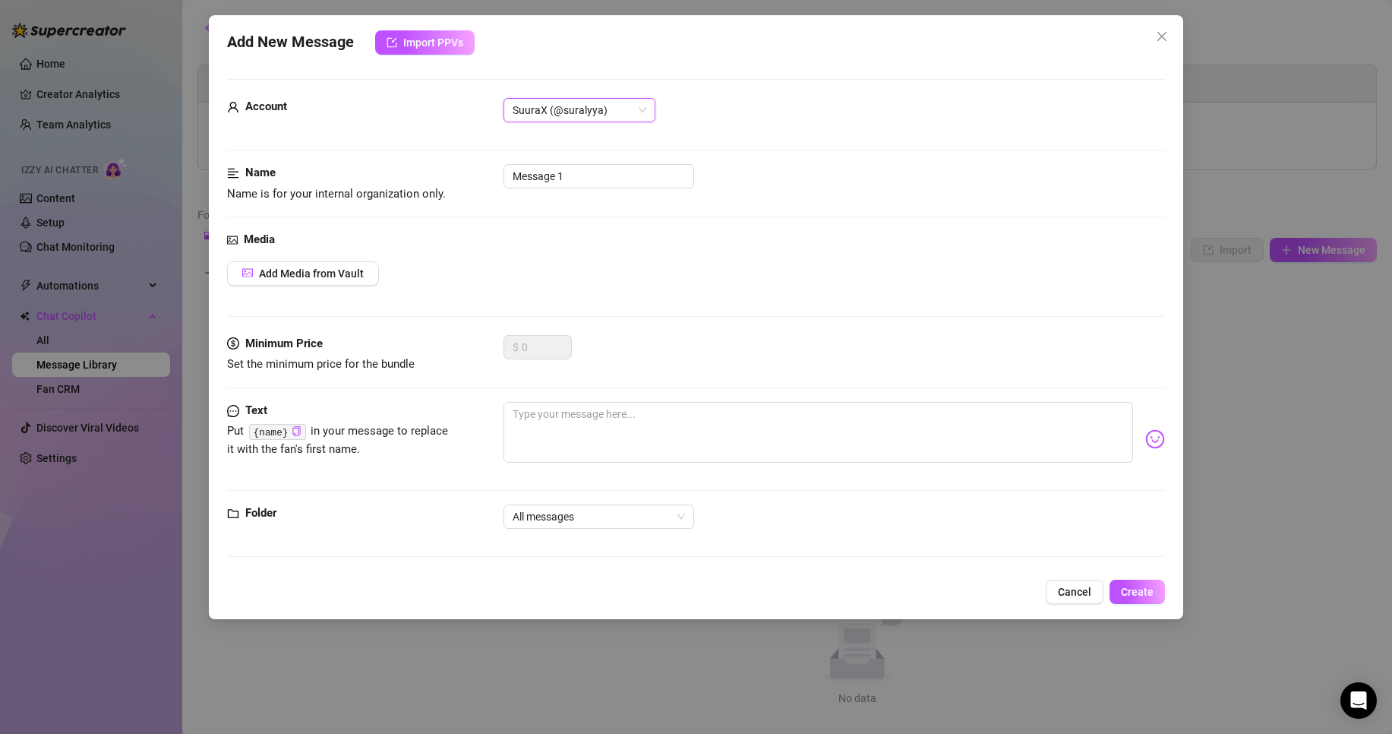
click at [562, 646] on div "Add New Message Import PPVs Account SuuraX (@suralyya) SuuraX (@suralyya) Name …" at bounding box center [696, 367] width 1392 height 734
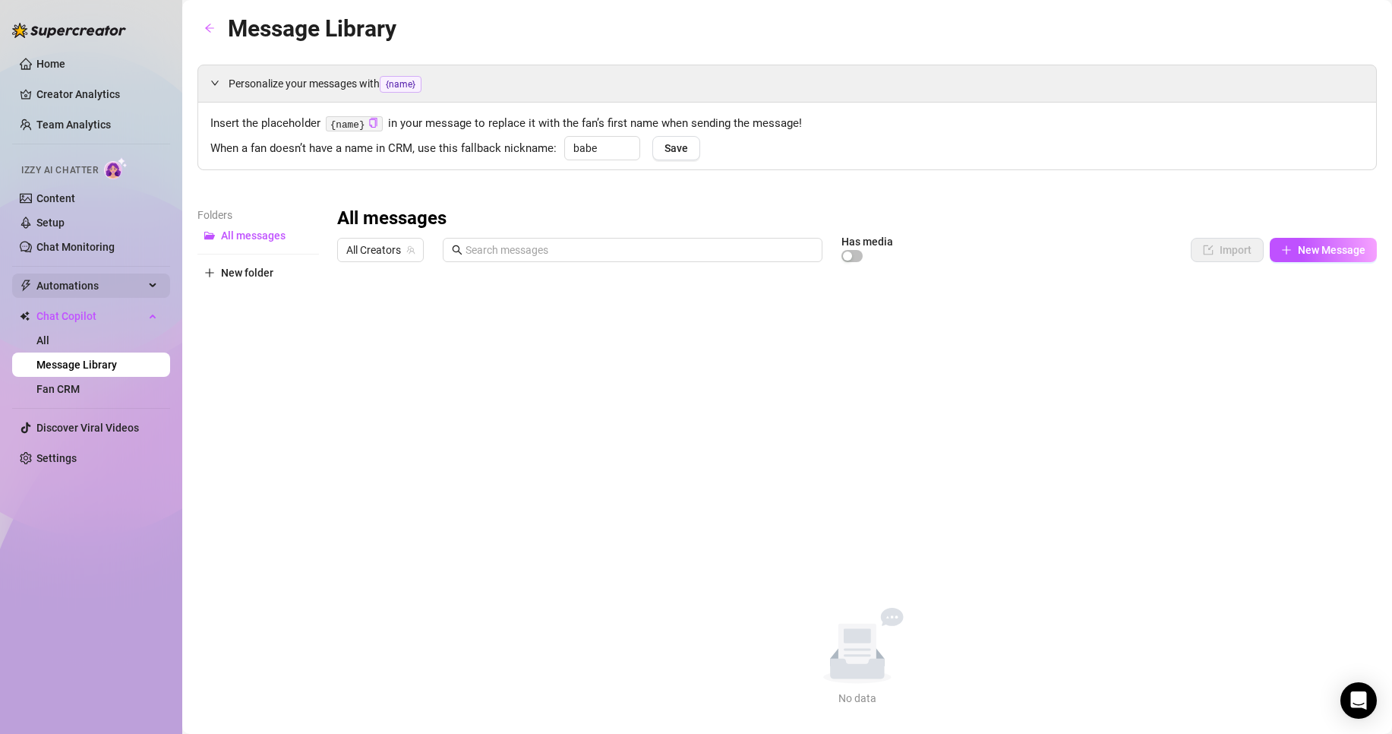
click at [95, 287] on span "Automations" at bounding box center [90, 285] width 108 height 24
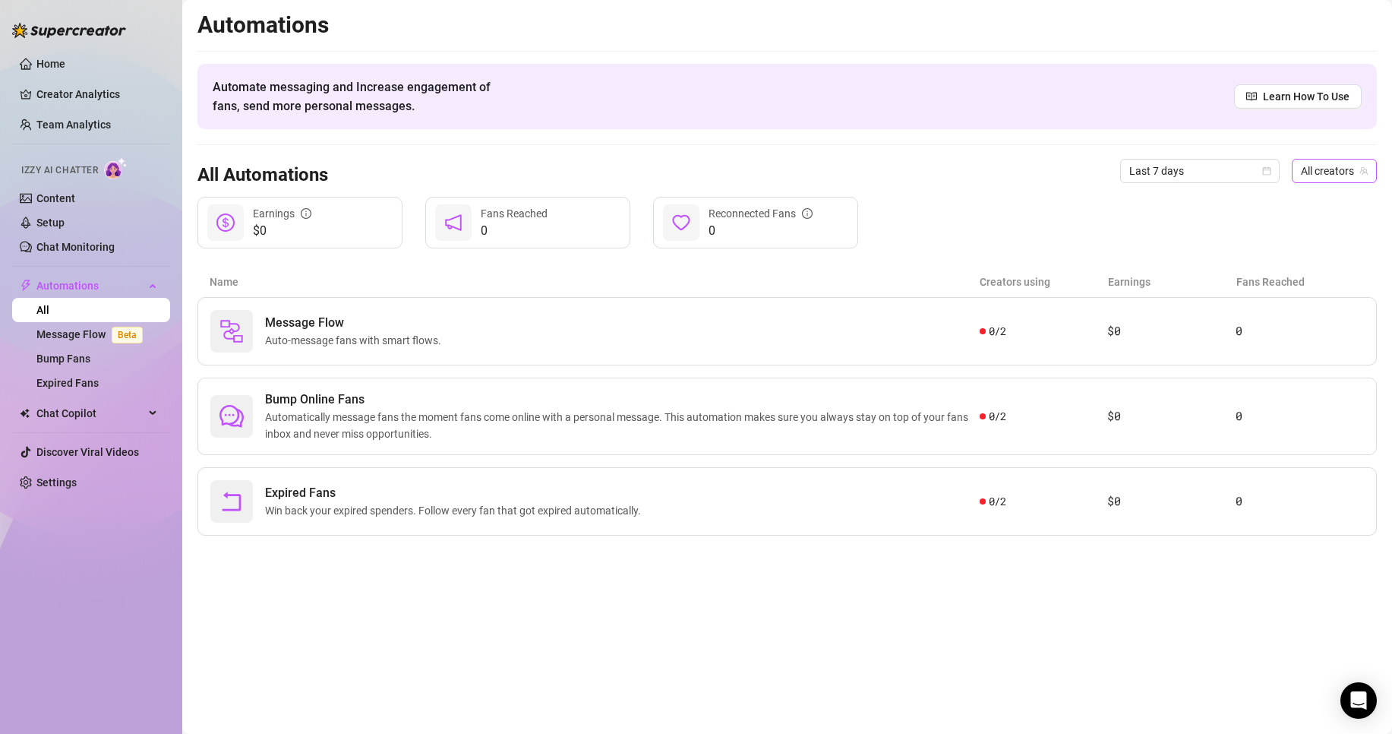
click at [1325, 173] on span "All creators" at bounding box center [1334, 170] width 67 height 23
click at [1301, 226] on span "SuuraX" at bounding box center [1288, 226] width 35 height 17
click at [857, 393] on span "Bump Online Fans" at bounding box center [622, 399] width 715 height 18
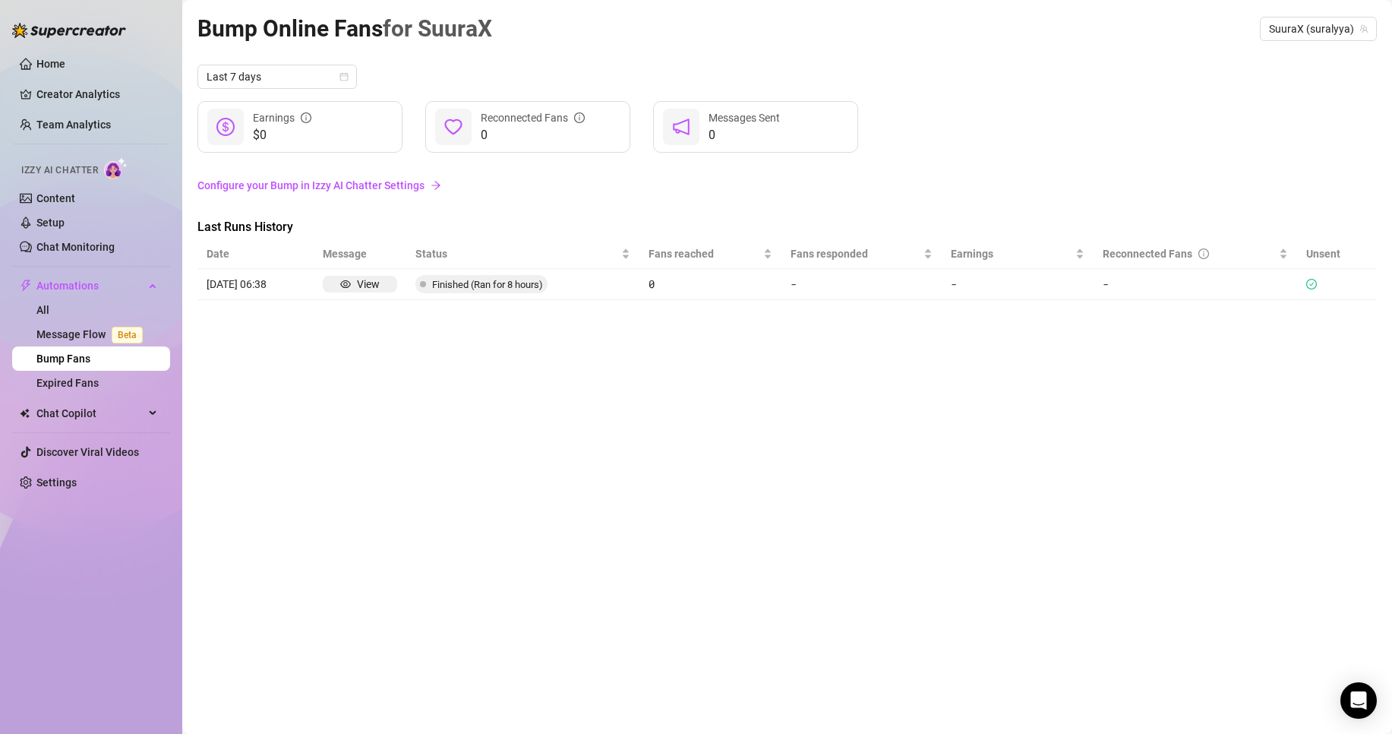
click at [1313, 285] on icon "check-circle" at bounding box center [1311, 284] width 11 height 11
click at [349, 185] on link "Configure your Bump in Izzy AI Chatter Settings" at bounding box center [786, 185] width 1179 height 17
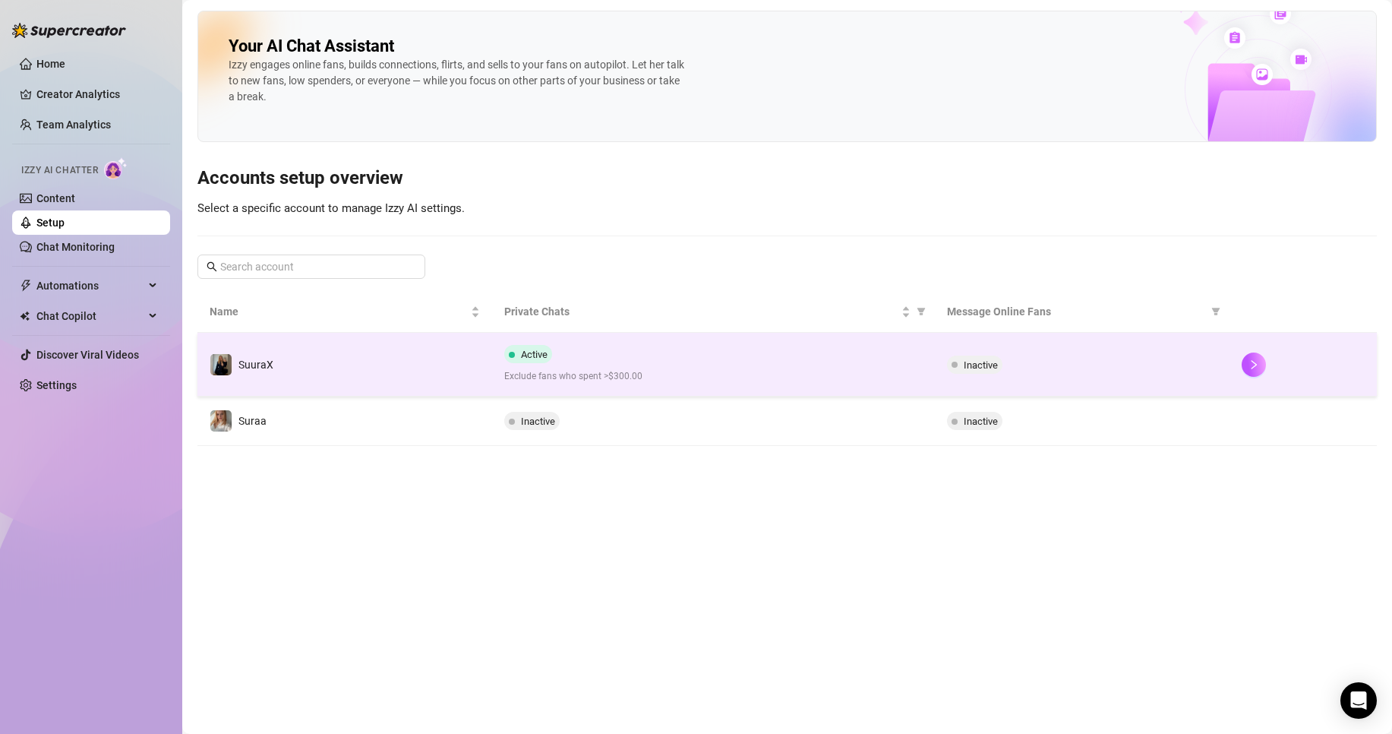
click at [698, 374] on span "Exclude fans who spent >$300.00" at bounding box center [713, 376] width 418 height 14
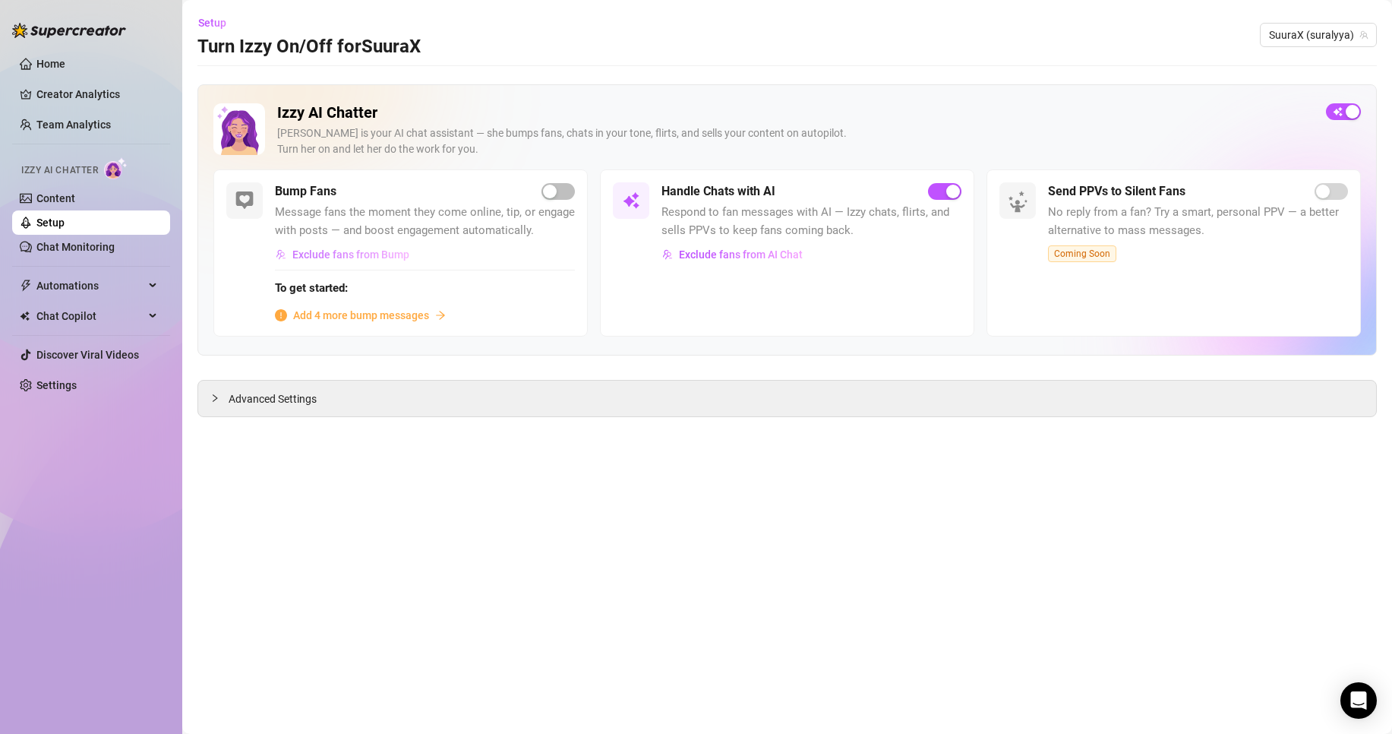
click at [402, 254] on span "Exclude fans from Bump" at bounding box center [350, 254] width 117 height 12
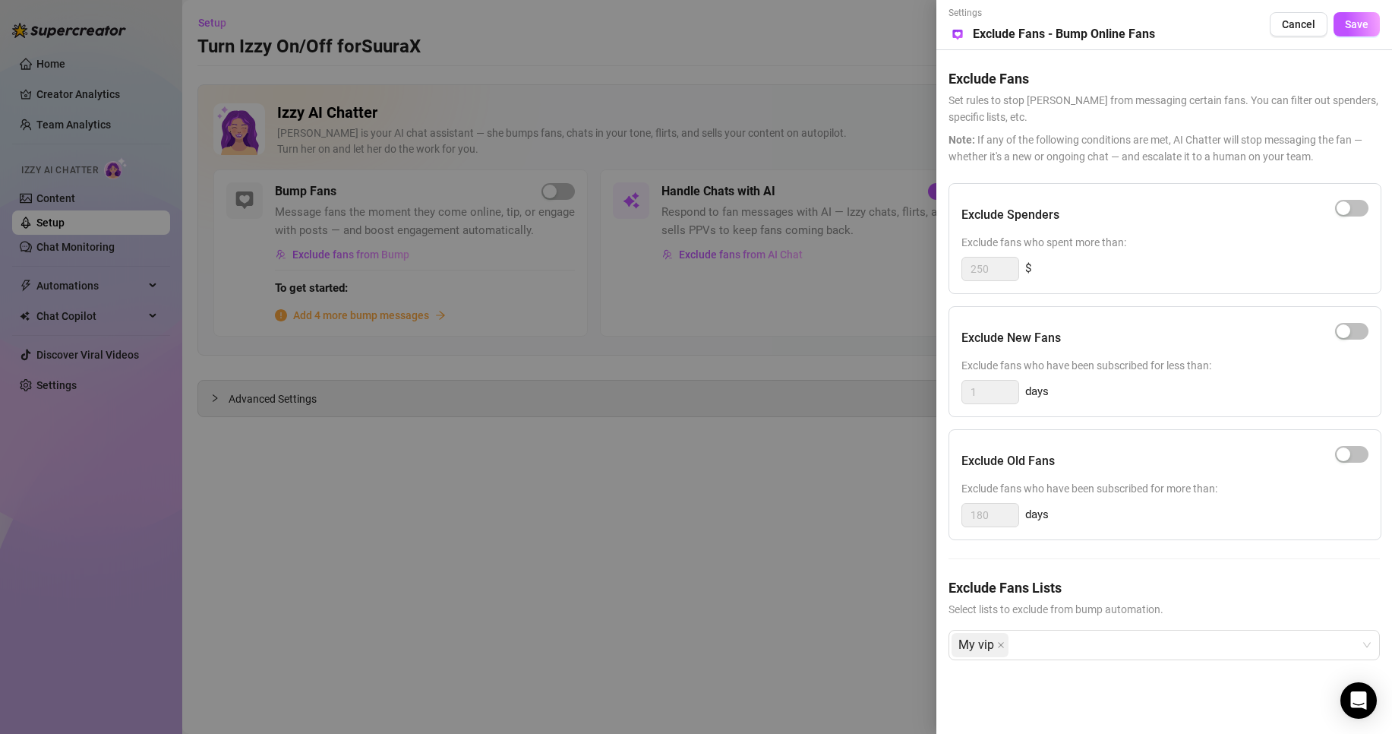
click at [425, 295] on div at bounding box center [696, 367] width 1392 height 734
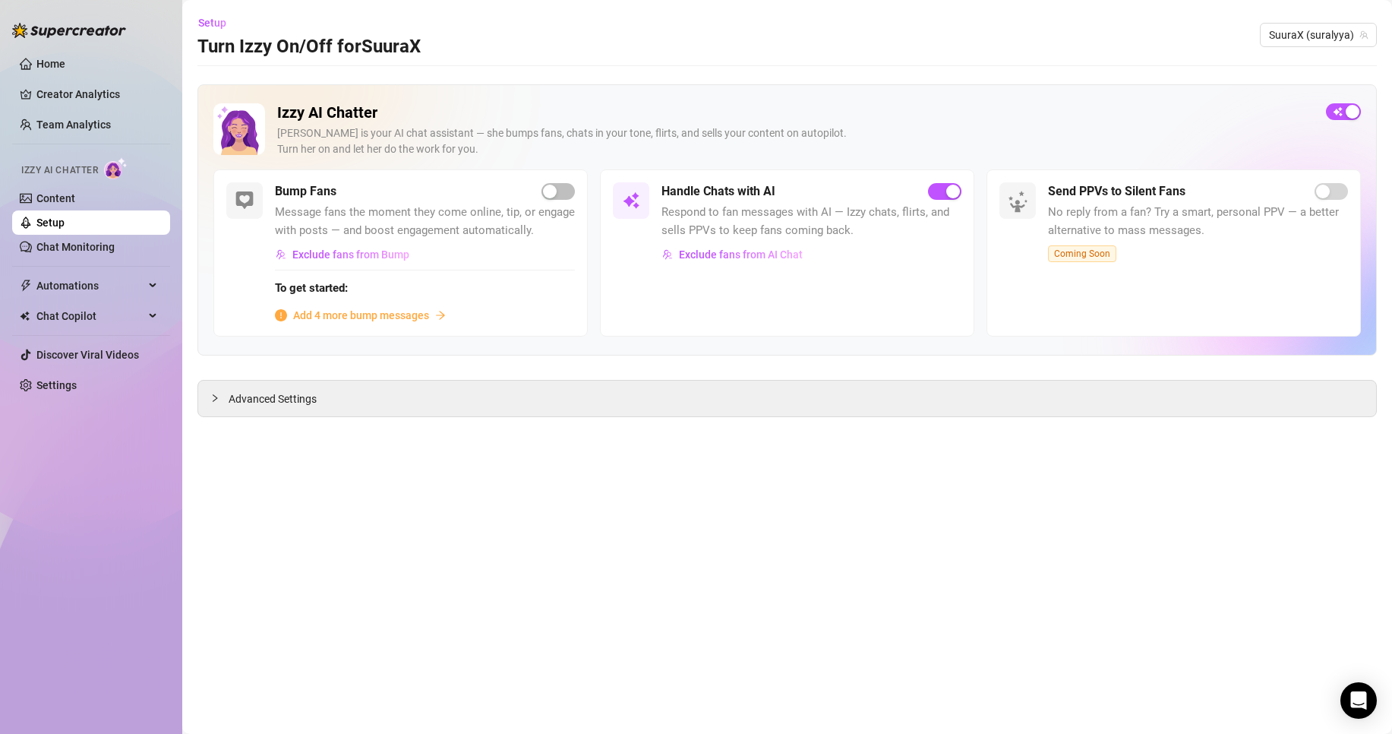
click at [389, 319] on span "Add 4 more bump messages" at bounding box center [361, 315] width 136 height 17
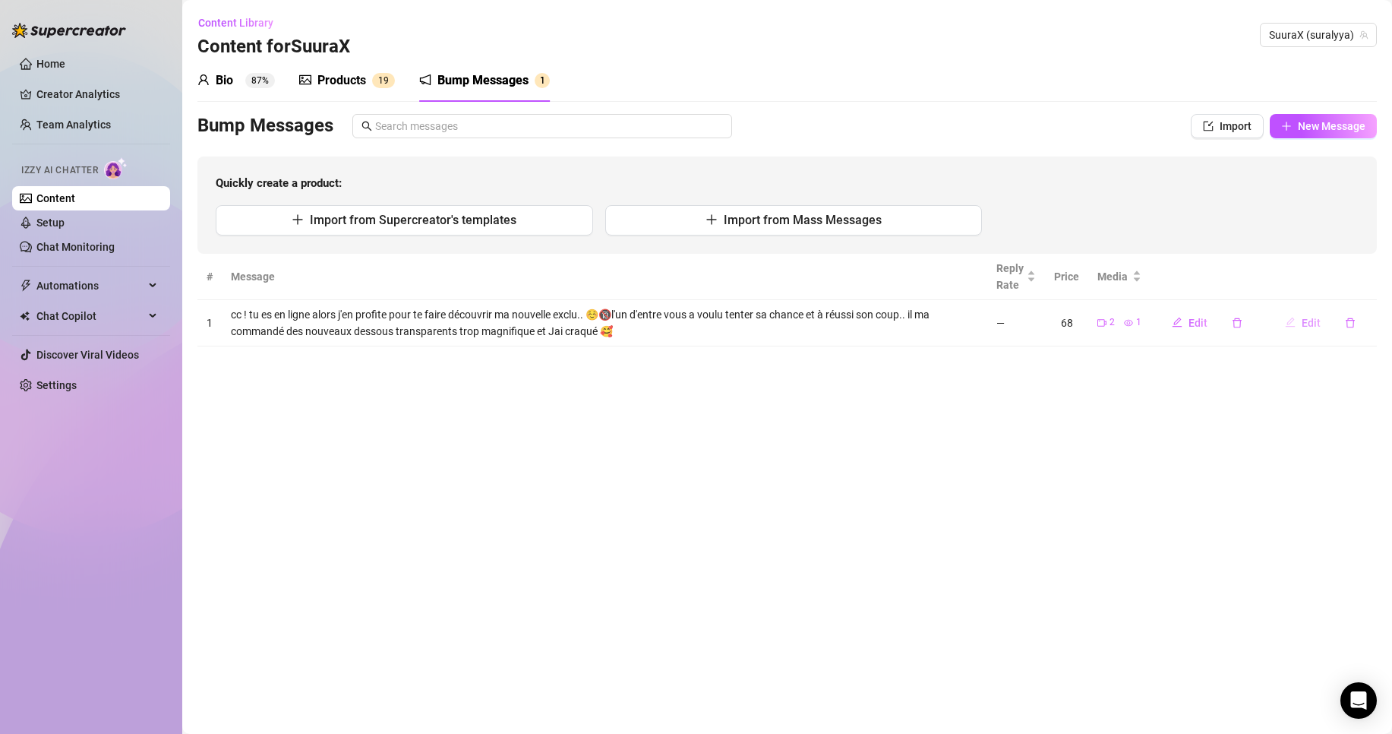
click at [1296, 317] on icon "edit" at bounding box center [1290, 322] width 11 height 11
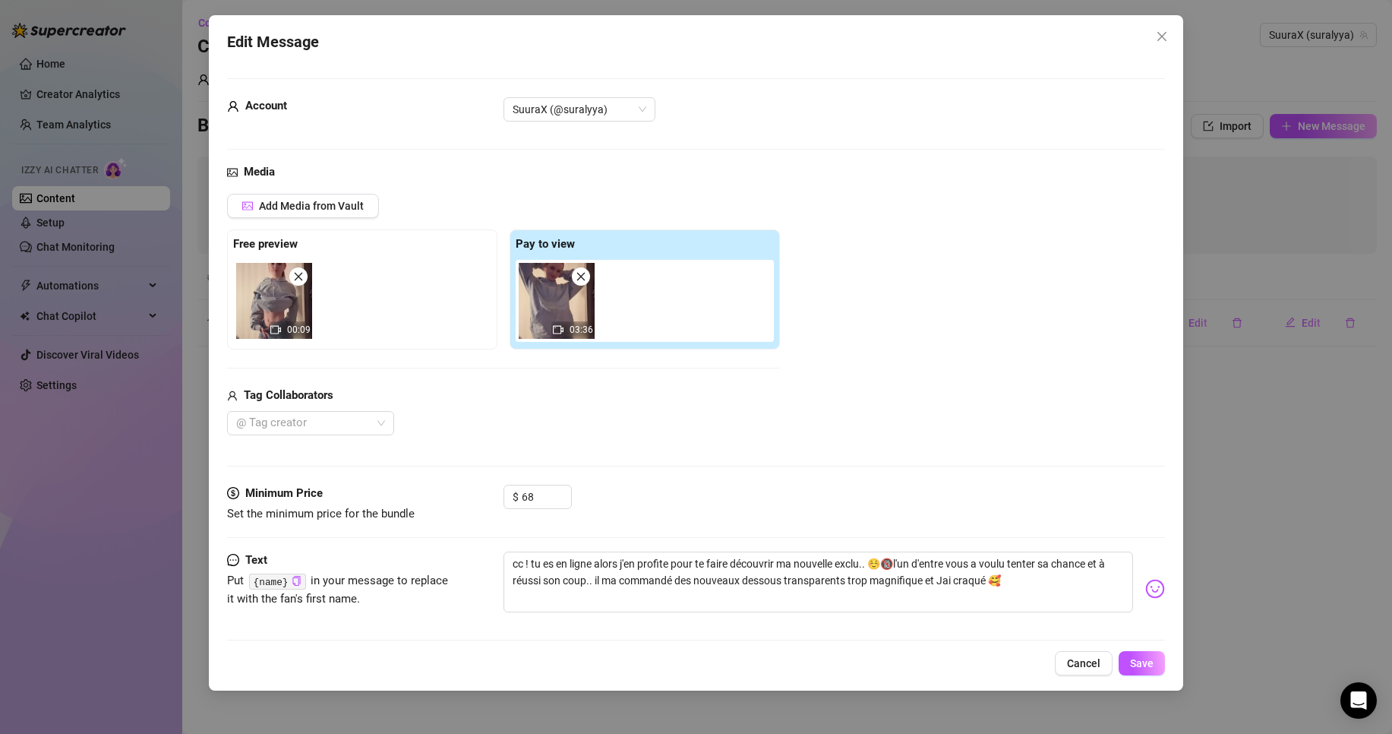
scroll to position [11, 0]
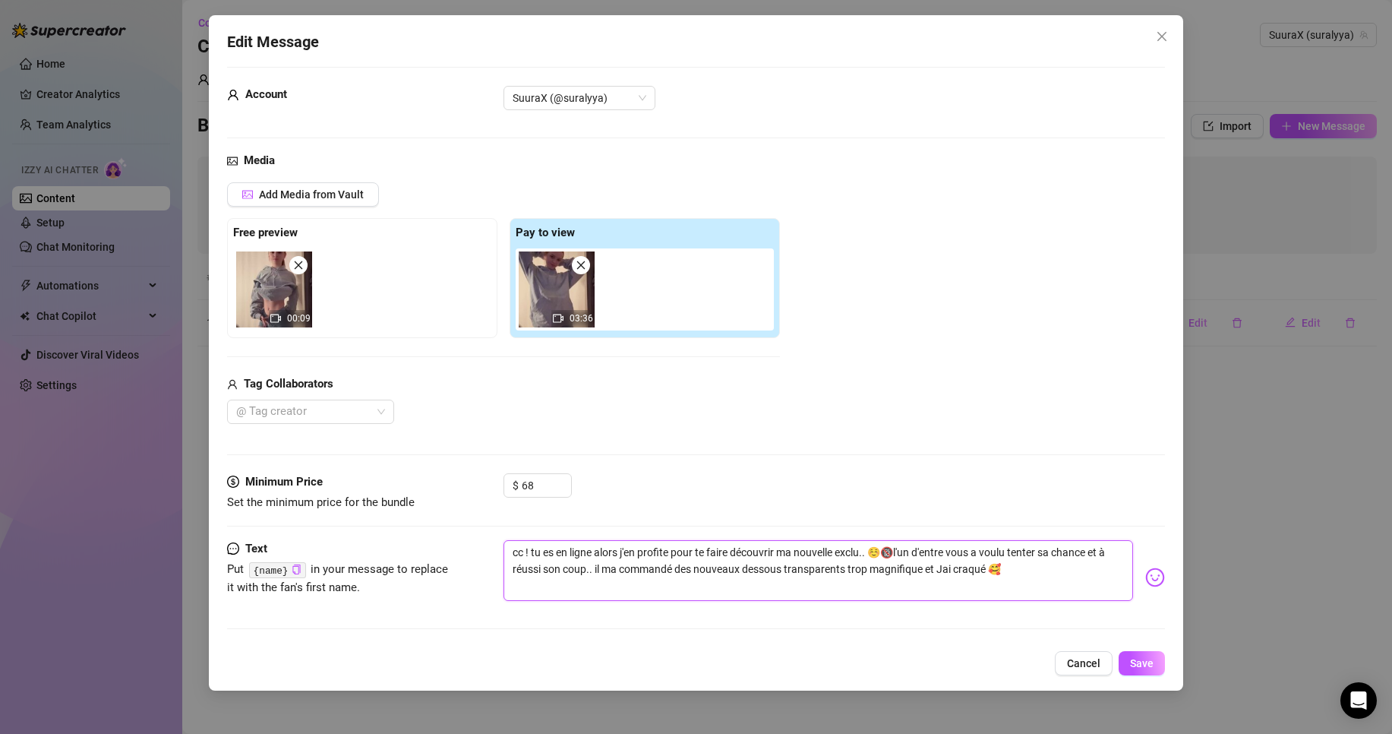
click at [518, 554] on textarea "cc ! tu es en ligne alors j'en profite pour te faire découvrir ma nouvelle excl…" at bounding box center [819, 570] width 630 height 61
click at [1038, 576] on textarea "hey ! tu es en ligne alors j'en profite pour te faire découvrir ma nouvelle exc…" at bounding box center [819, 570] width 630 height 61
click at [870, 550] on textarea "hey ! tu es en ligne alors j'en profite pour te faire découvrir ma nouvelle exc…" at bounding box center [819, 570] width 630 height 61
click at [1056, 579] on textarea "hey ! tu es en ligne alors j'en profite pour te faire découvrir ma nouvelle exc…" at bounding box center [819, 570] width 630 height 61
click at [870, 551] on textarea "hey ! tu es en ligne alors j'en profite pour te faire découvrir ma nouvelle exc…" at bounding box center [819, 570] width 630 height 61
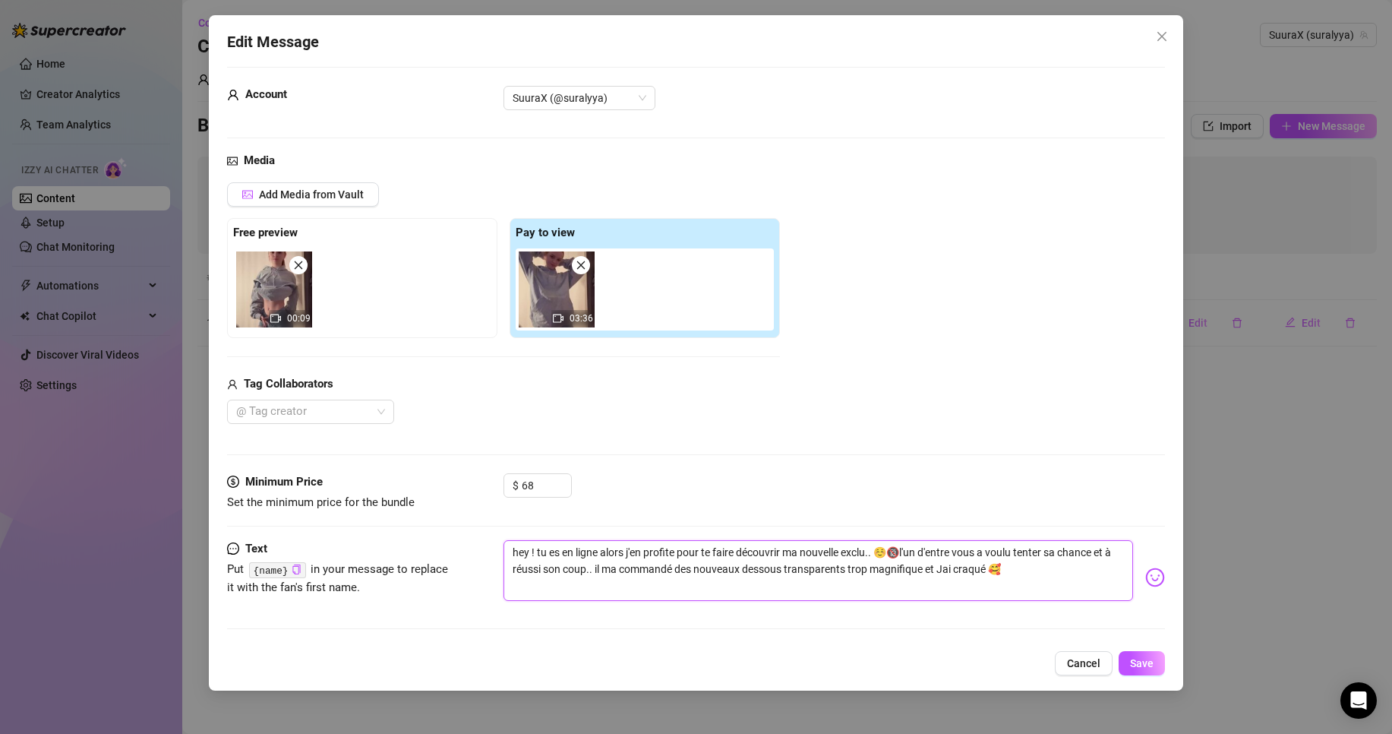
click at [1058, 577] on textarea "hey ! tu es en ligne alors j'en profite pour te faire découvrir ma nouvelle exc…" at bounding box center [819, 570] width 630 height 61
click at [543, 488] on input "68" at bounding box center [546, 485] width 49 height 23
click at [1139, 665] on span "Save" at bounding box center [1142, 663] width 24 height 12
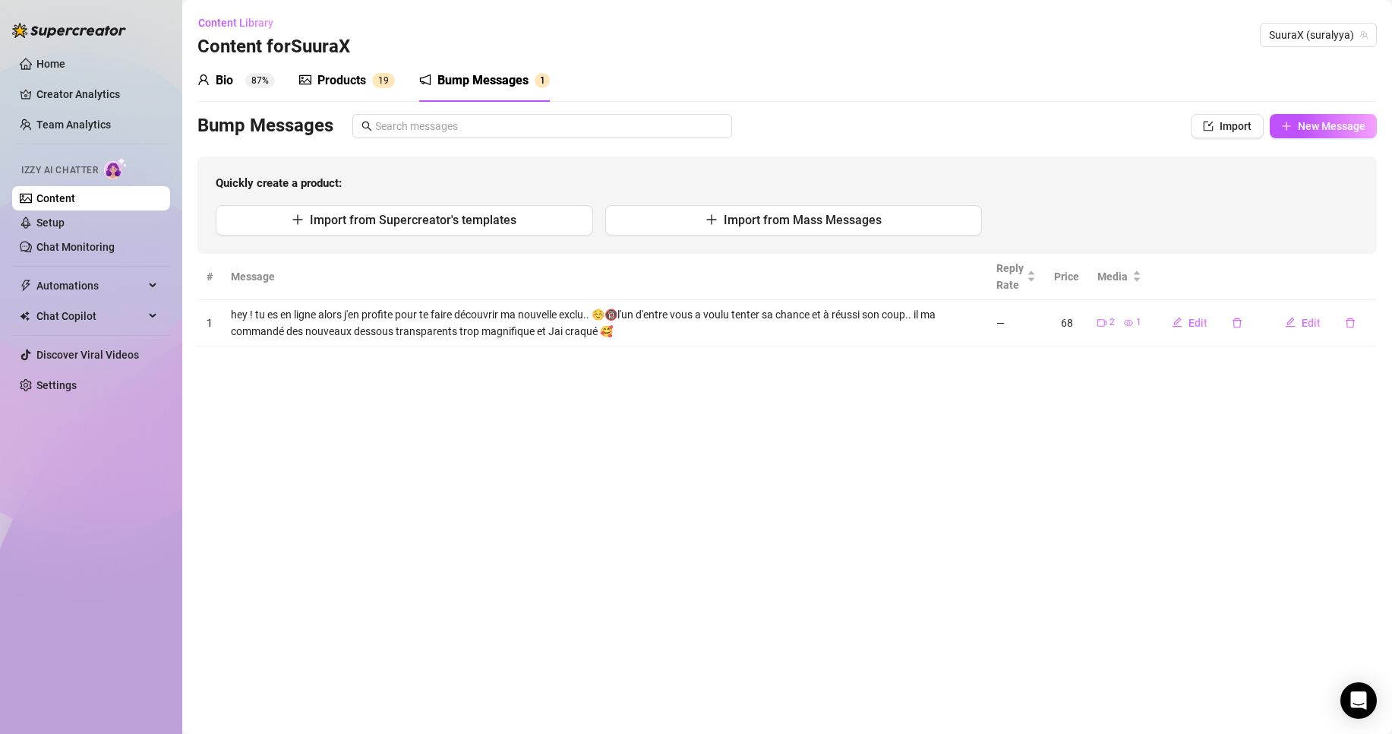
click at [243, 74] on div "Bio 87%" at bounding box center [235, 80] width 77 height 18
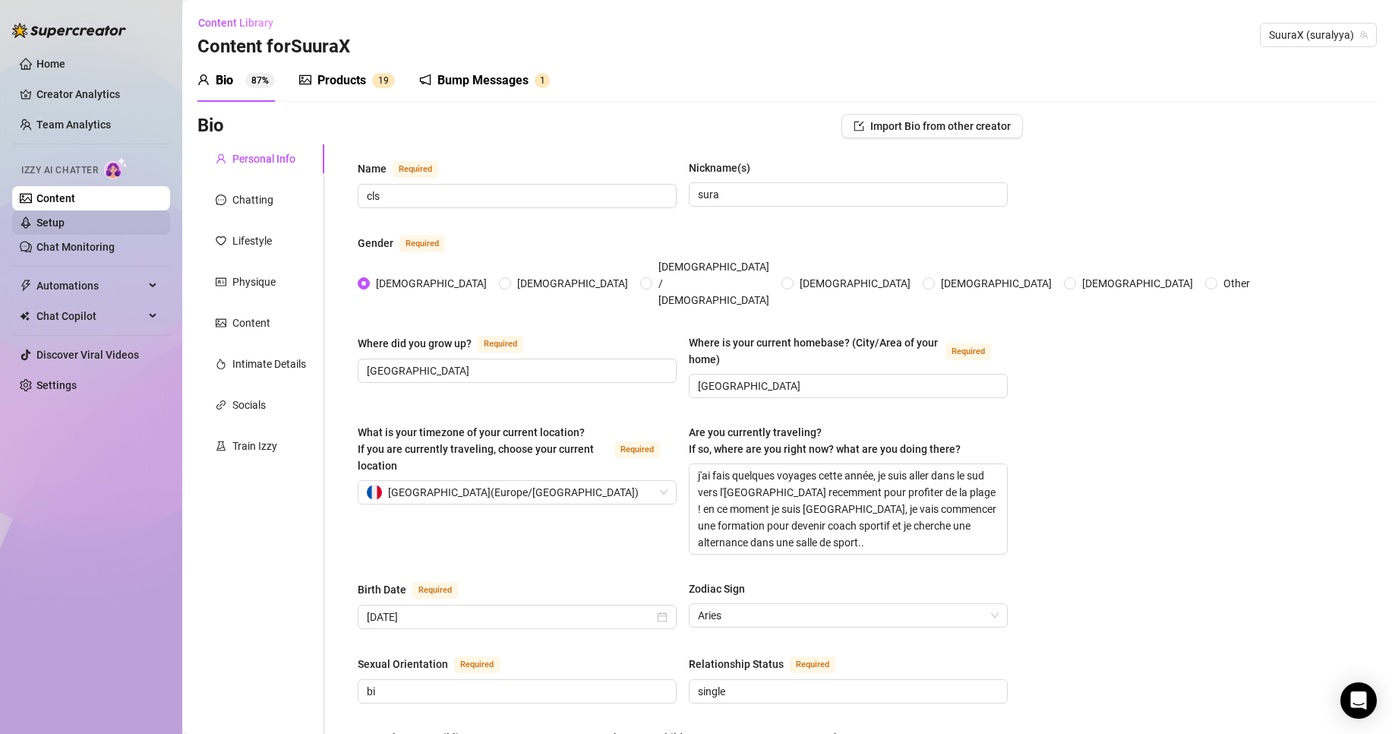
click at [63, 228] on link "Setup" at bounding box center [50, 222] width 28 height 12
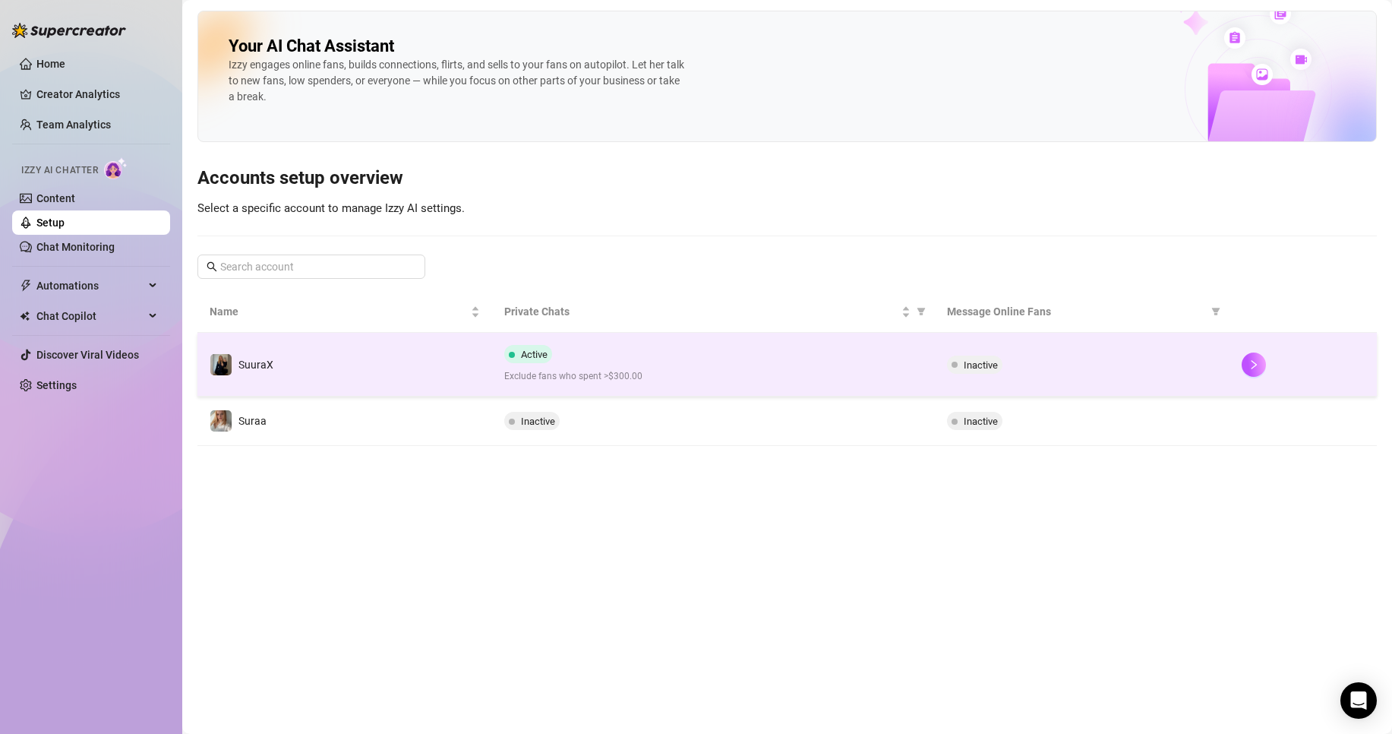
click at [595, 339] on td "Active Exclude fans who spent >$300.00" at bounding box center [713, 365] width 442 height 64
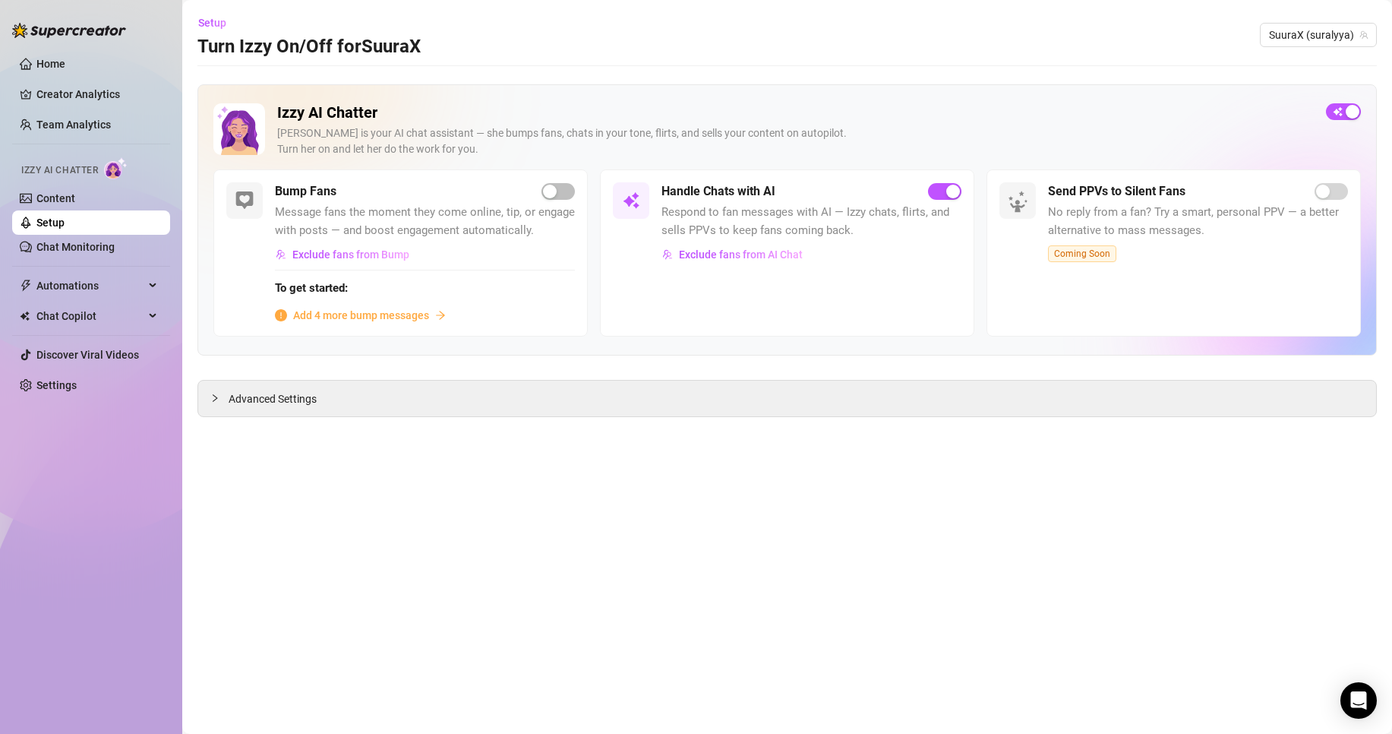
click at [281, 316] on icon "info-circle" at bounding box center [281, 315] width 12 height 12
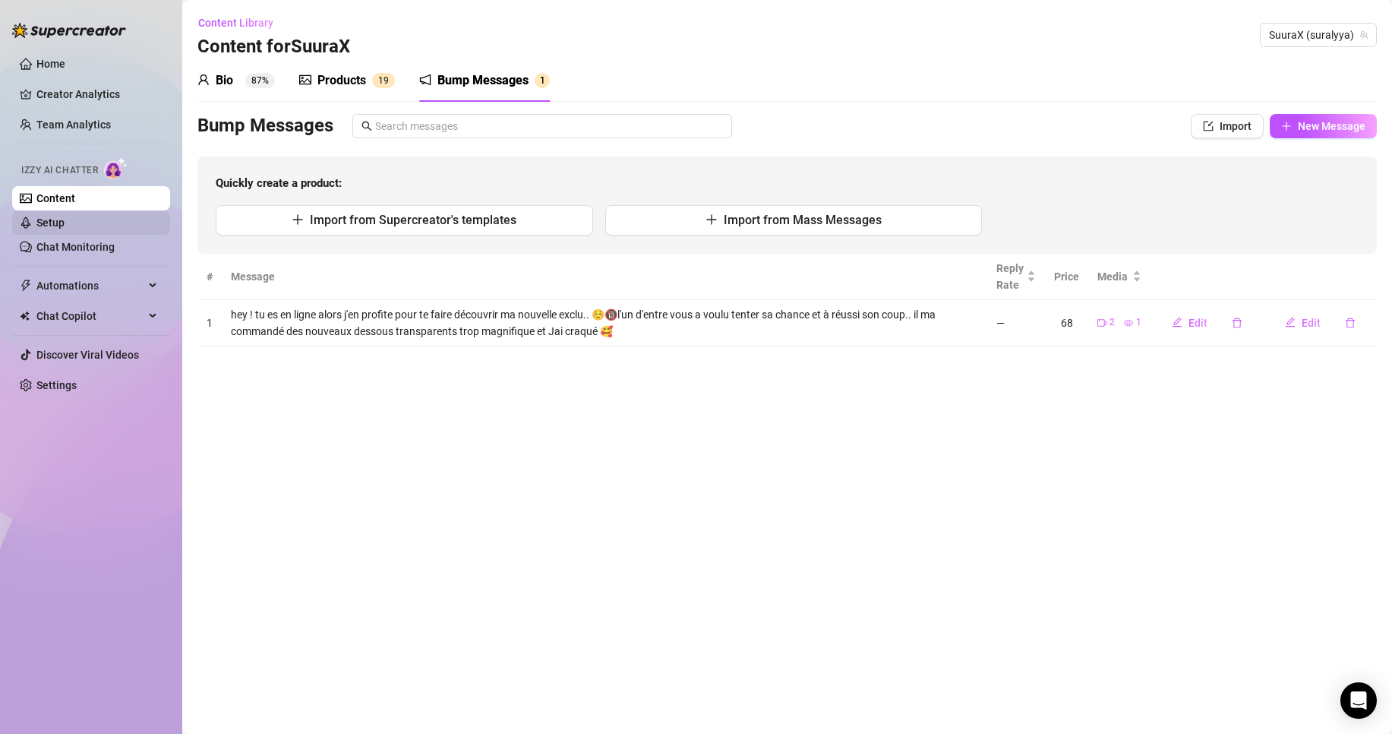
click at [65, 216] on link "Setup" at bounding box center [50, 222] width 28 height 12
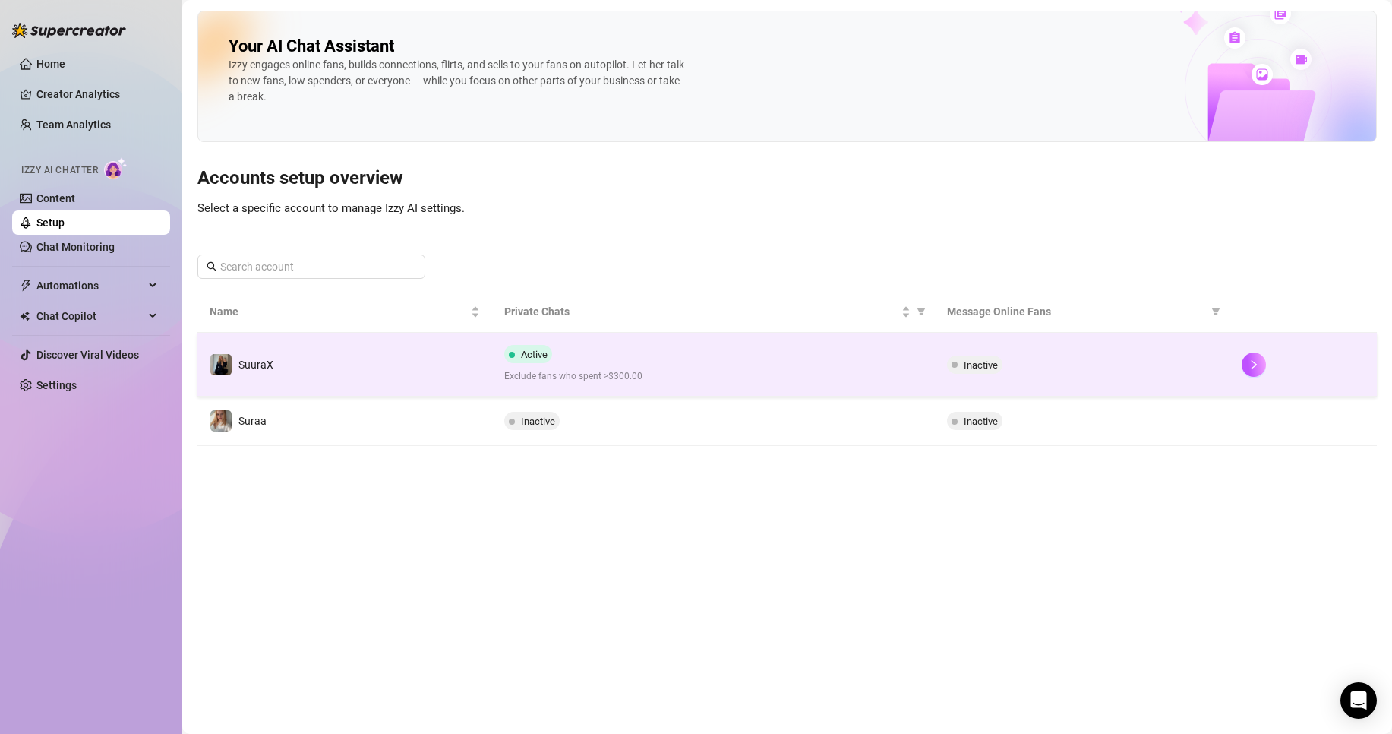
click at [703, 368] on div "Active Exclude fans who spent >$300.00" at bounding box center [713, 364] width 418 height 39
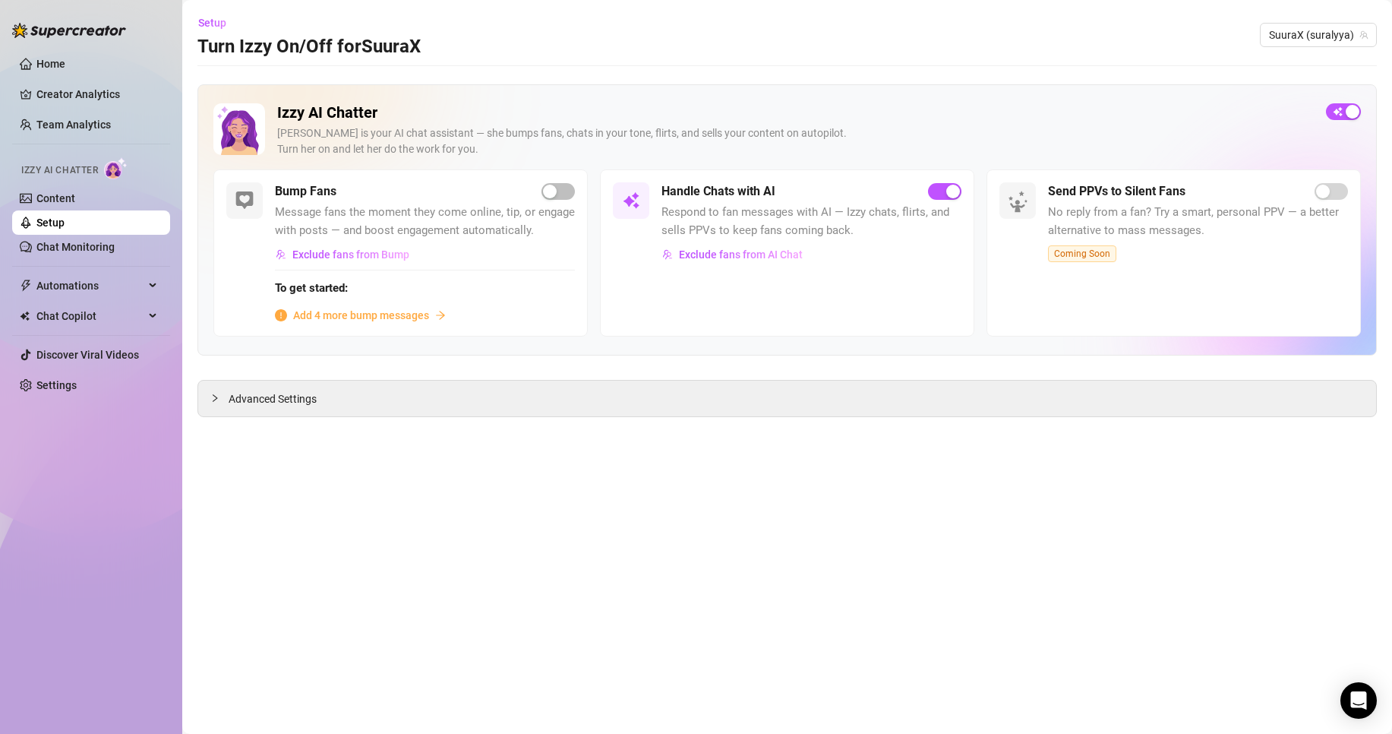
click at [575, 191] on div "Bump Fans Message fans the moment they come online, tip, or engage with posts —…" at bounding box center [400, 252] width 374 height 167
click at [551, 191] on div "button" at bounding box center [550, 192] width 14 height 14
click at [425, 315] on span "Add 4 more bump messages" at bounding box center [361, 315] width 136 height 17
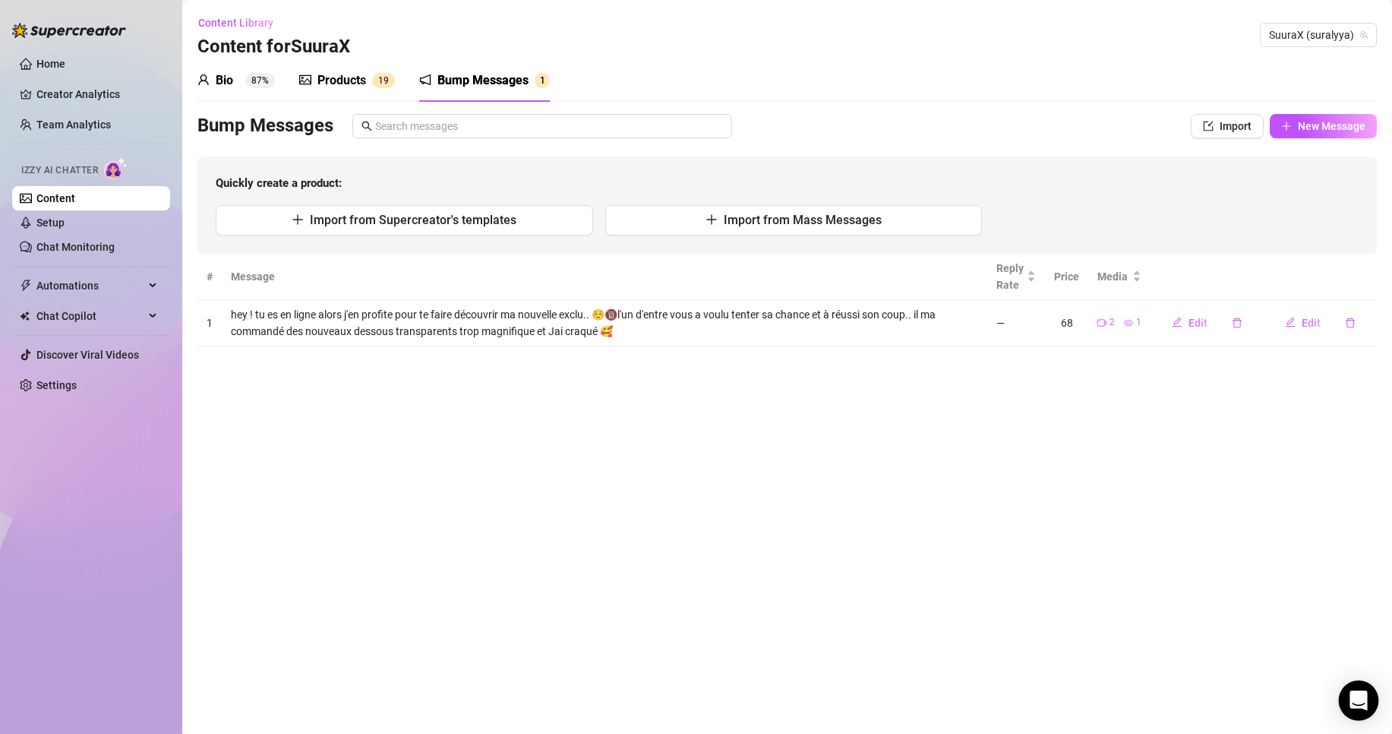
click at [1357, 687] on div "Open Intercom Messenger" at bounding box center [1359, 700] width 40 height 40
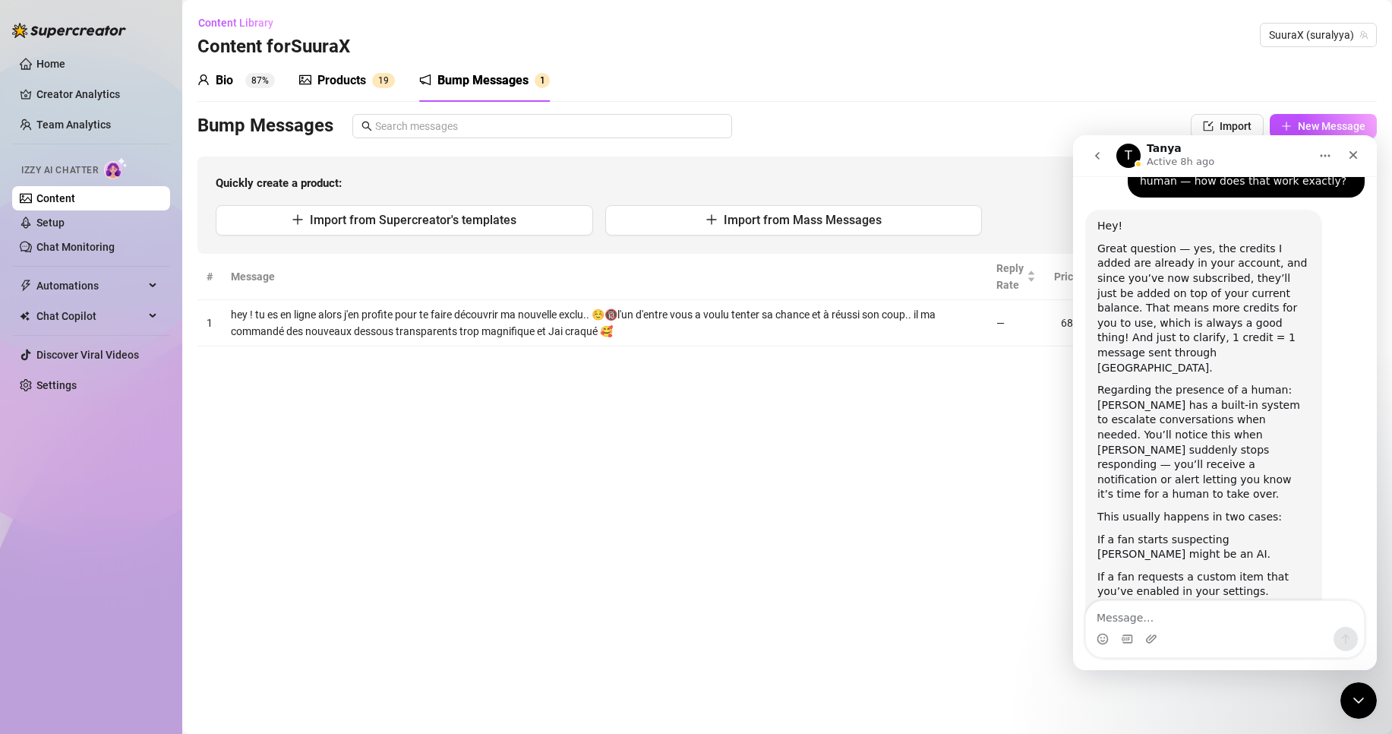
scroll to position [2571, 0]
click at [81, 278] on span "Automations" at bounding box center [90, 285] width 108 height 24
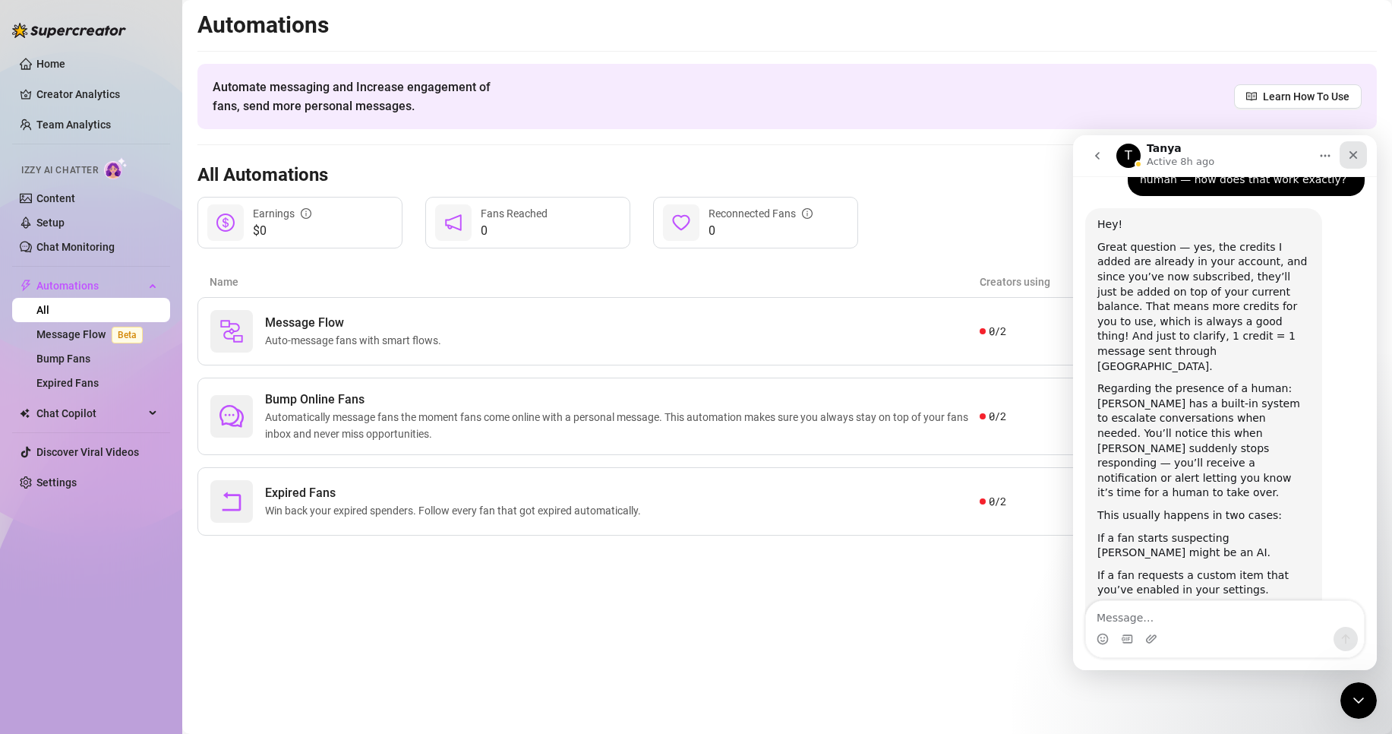
click at [1362, 158] on div "Close" at bounding box center [1353, 154] width 27 height 27
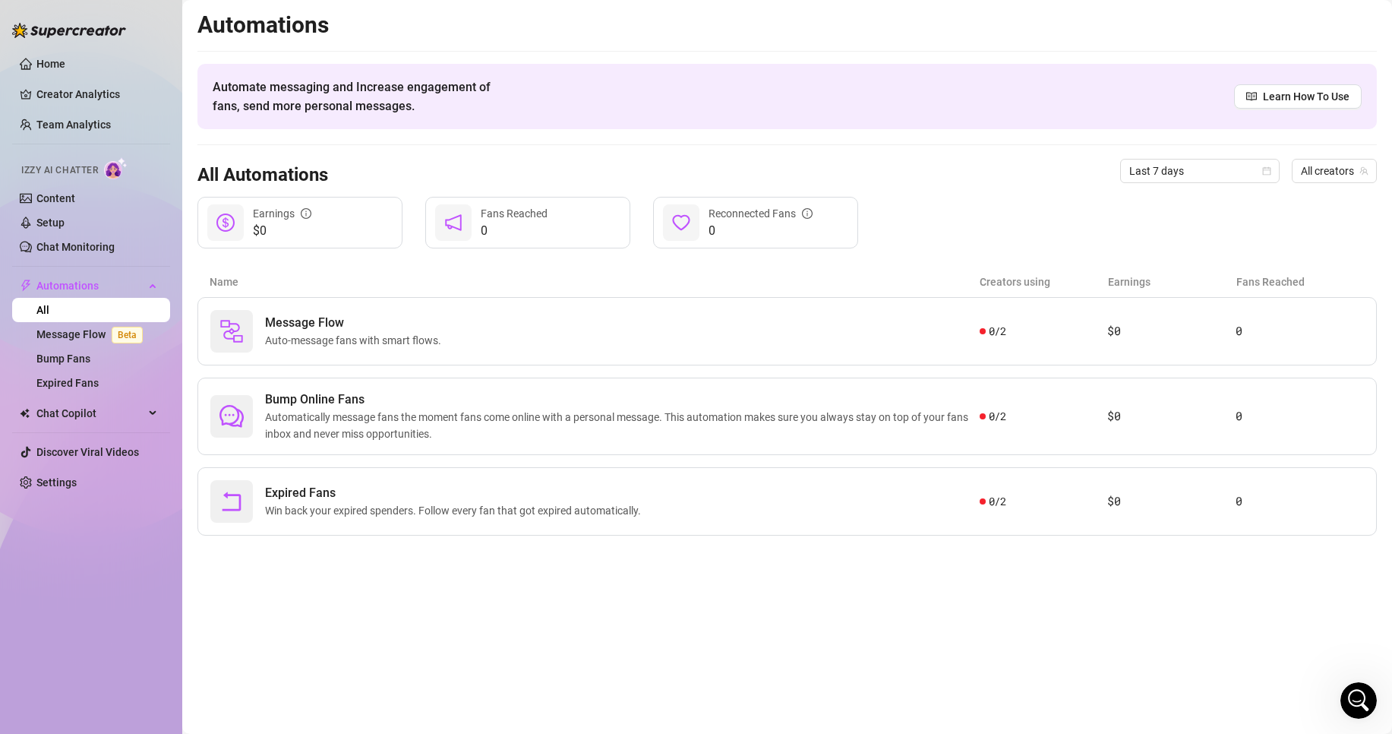
scroll to position [2571, 0]
click at [605, 423] on span "Automatically message fans the moment fans come online with a personal message.…" at bounding box center [622, 425] width 715 height 33
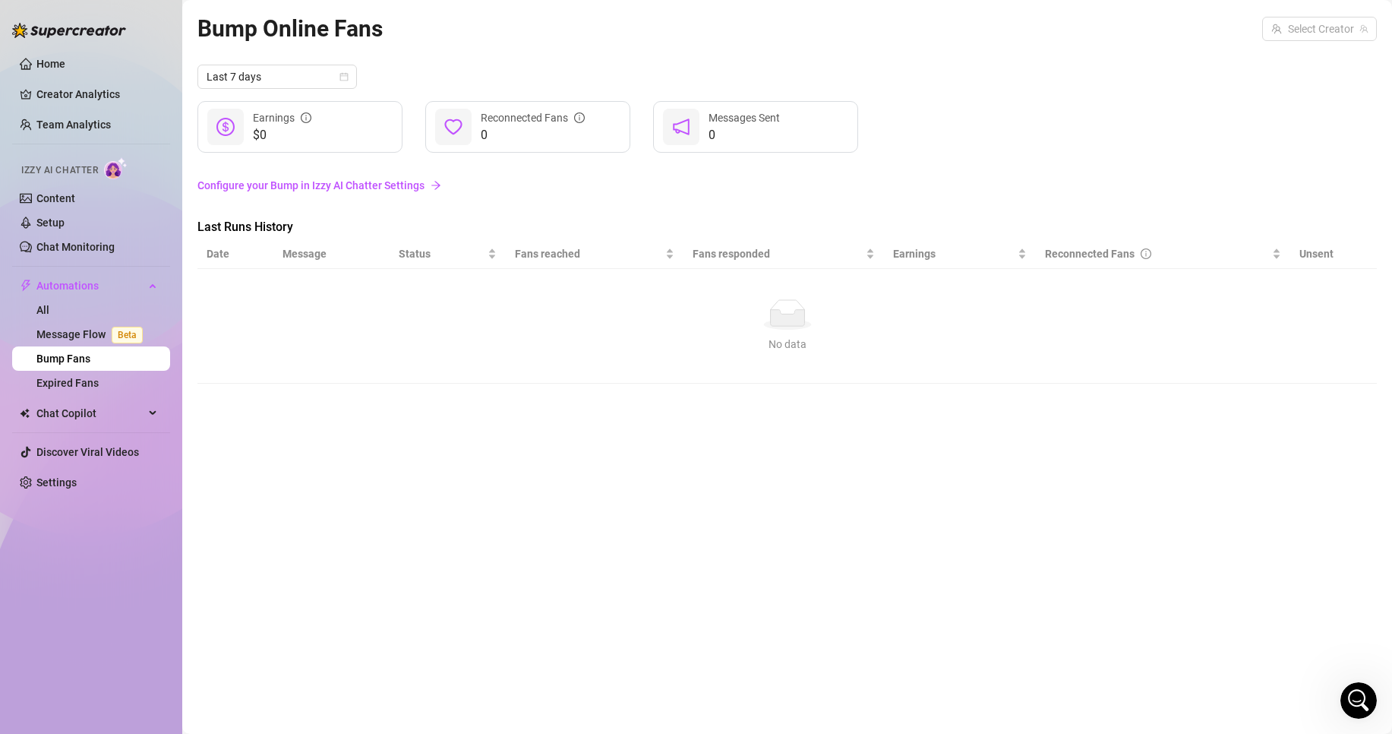
click at [1332, 11] on div "Bump Online Fans Select Creator" at bounding box center [786, 29] width 1179 height 36
click at [1310, 23] on input "search" at bounding box center [1312, 28] width 83 height 23
click at [1286, 83] on span "Suraa" at bounding box center [1285, 85] width 28 height 17
click at [1324, 25] on span "Suraa (sushishura)" at bounding box center [1316, 28] width 104 height 23
click at [1299, 60] on span "SuuraX" at bounding box center [1288, 60] width 35 height 17
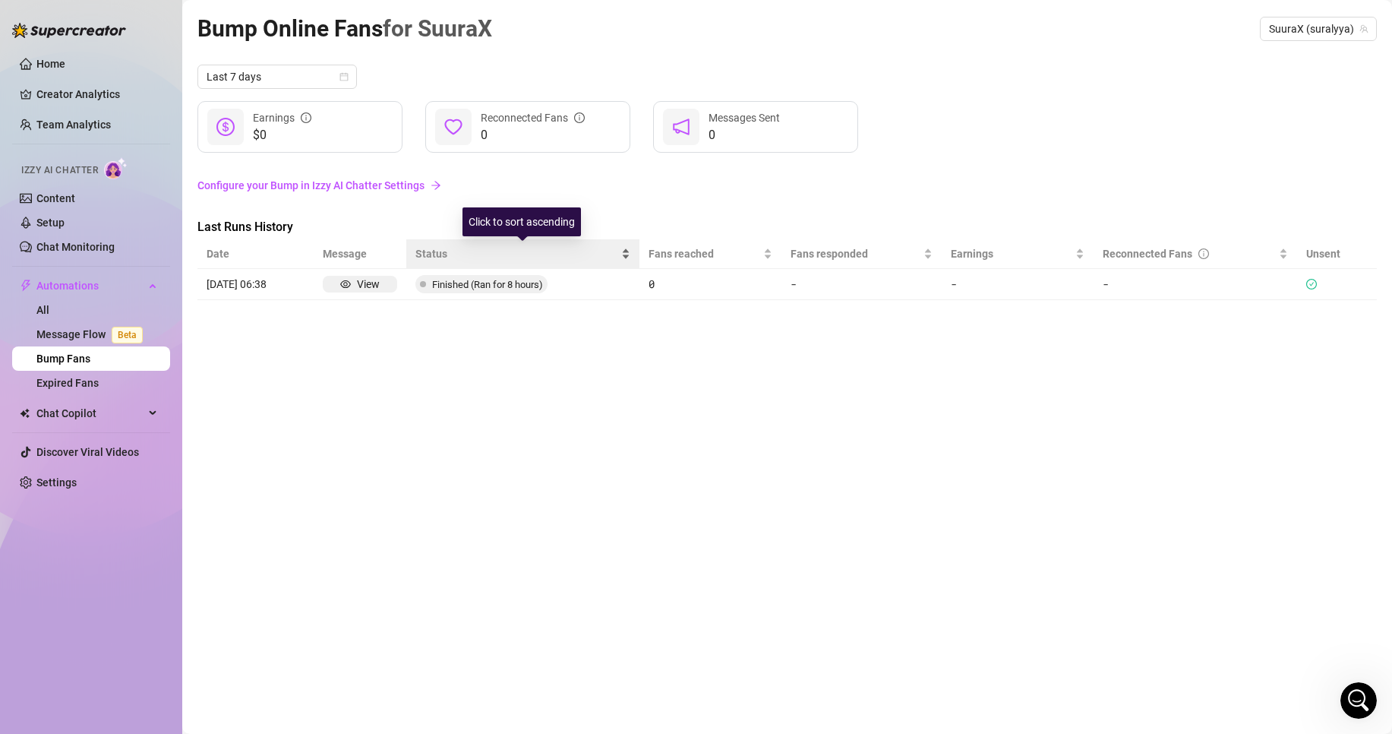
click at [437, 255] on span "Status" at bounding box center [516, 253] width 202 height 17
click at [1309, 285] on icon "check-circle" at bounding box center [1311, 284] width 11 height 11
click at [298, 125] on div "Earnings" at bounding box center [282, 117] width 58 height 17
click at [69, 241] on link "Chat Monitoring" at bounding box center [75, 247] width 78 height 12
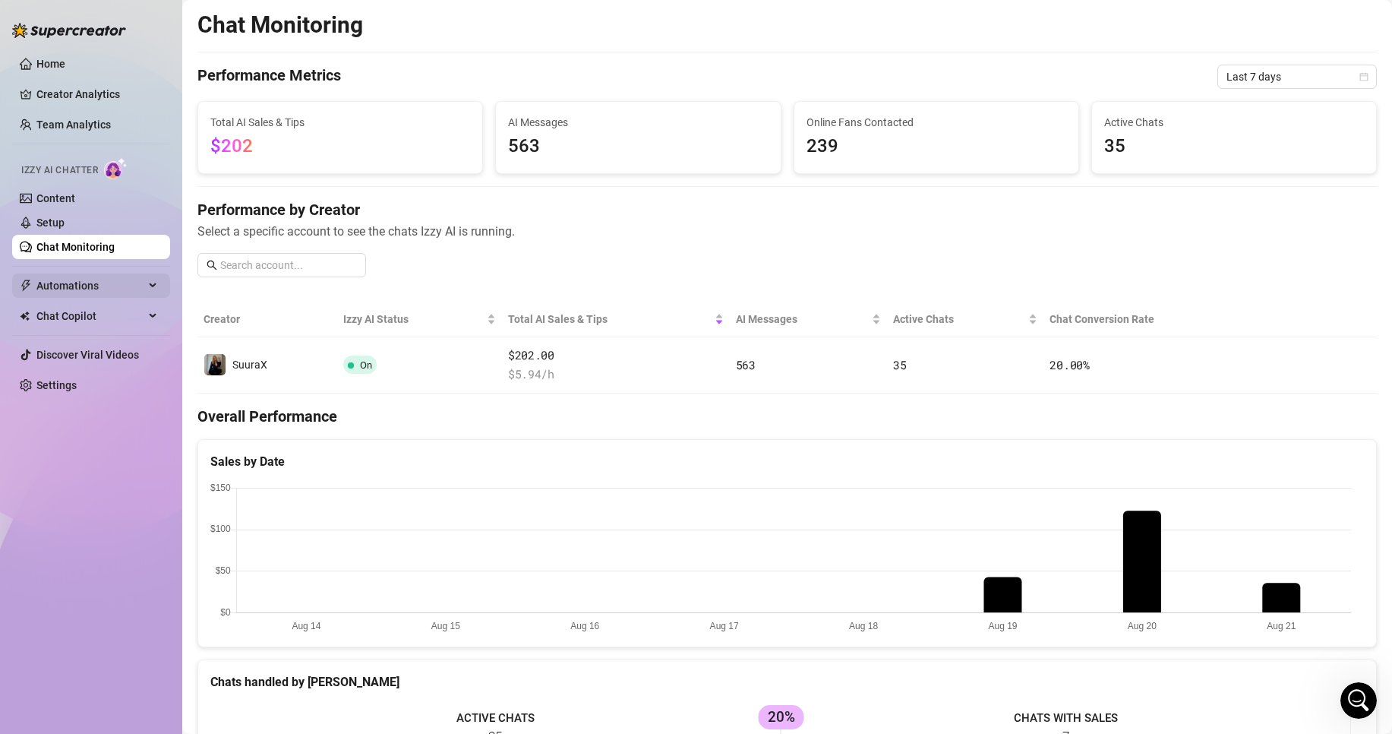
click at [60, 292] on span "Automations" at bounding box center [90, 285] width 108 height 24
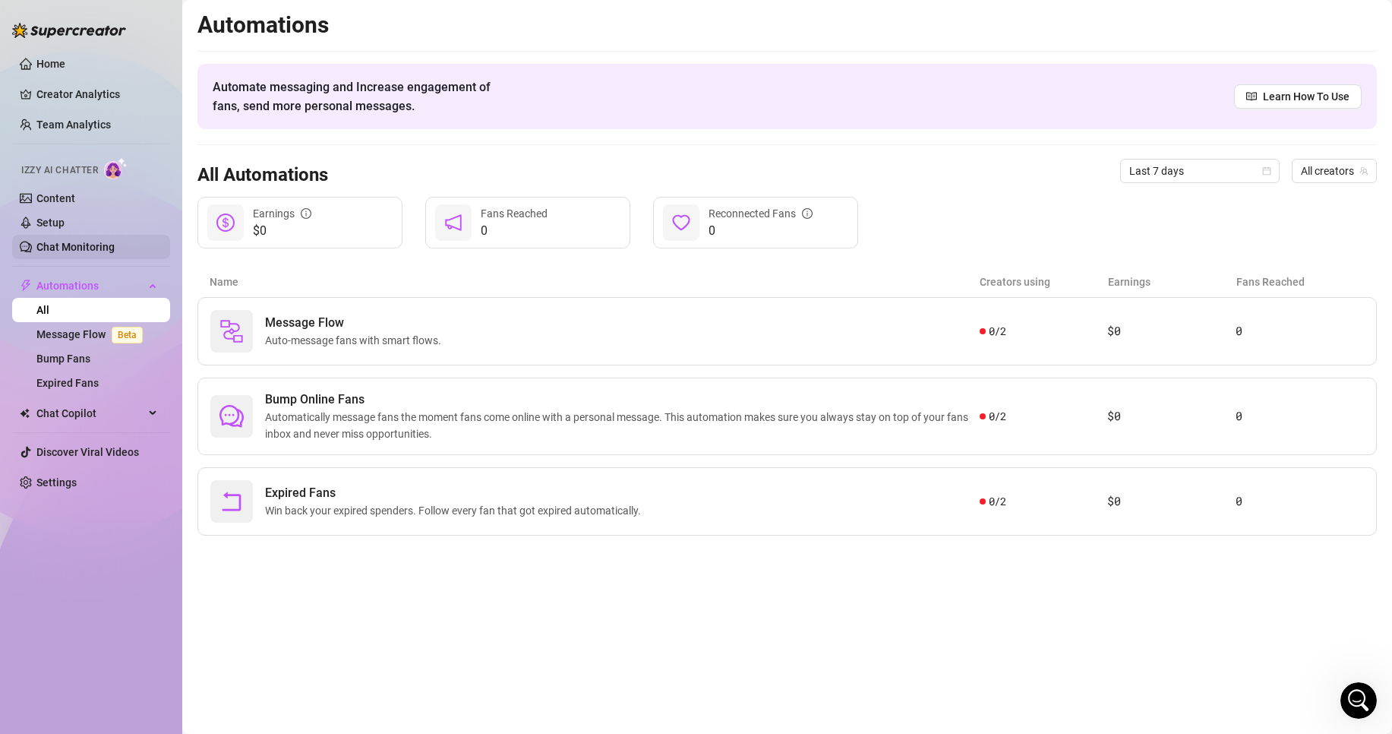
click at [111, 243] on link "Chat Monitoring" at bounding box center [75, 247] width 78 height 12
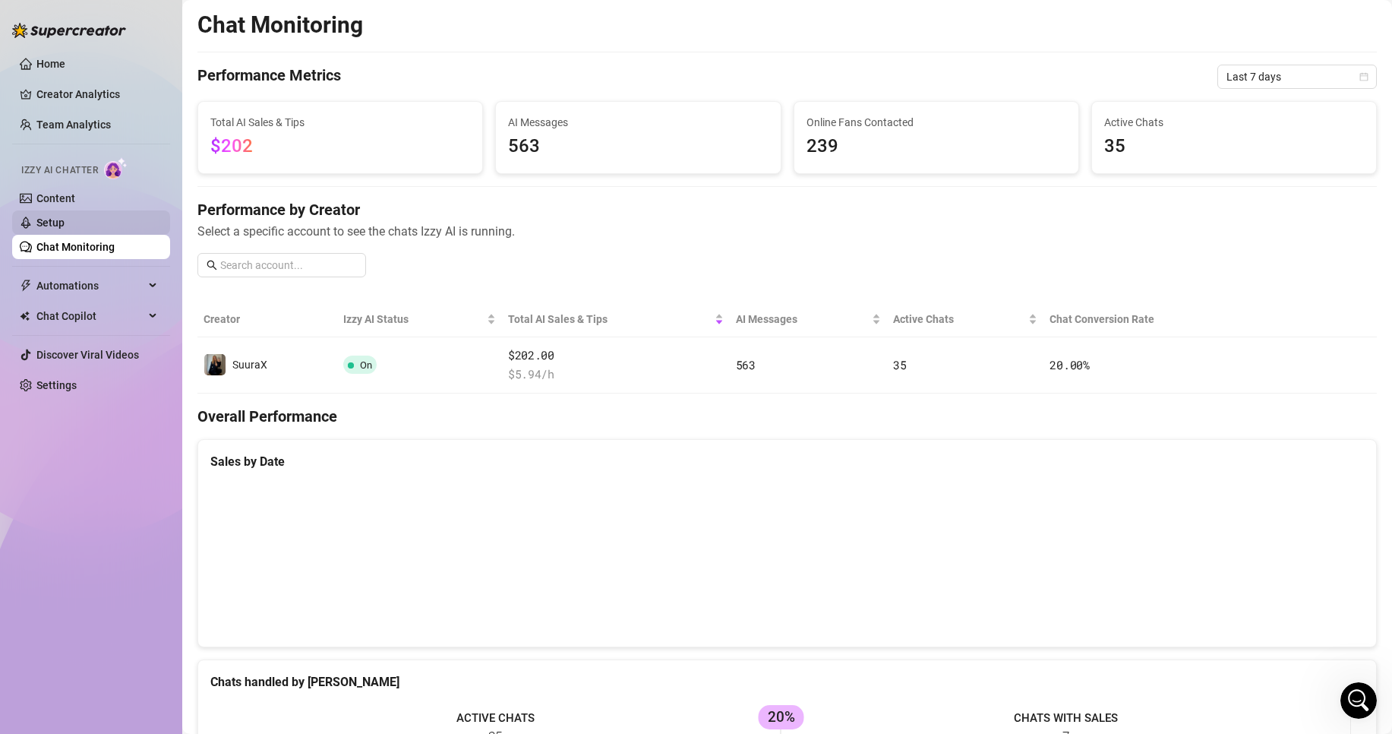
click at [65, 218] on link "Setup" at bounding box center [50, 222] width 28 height 12
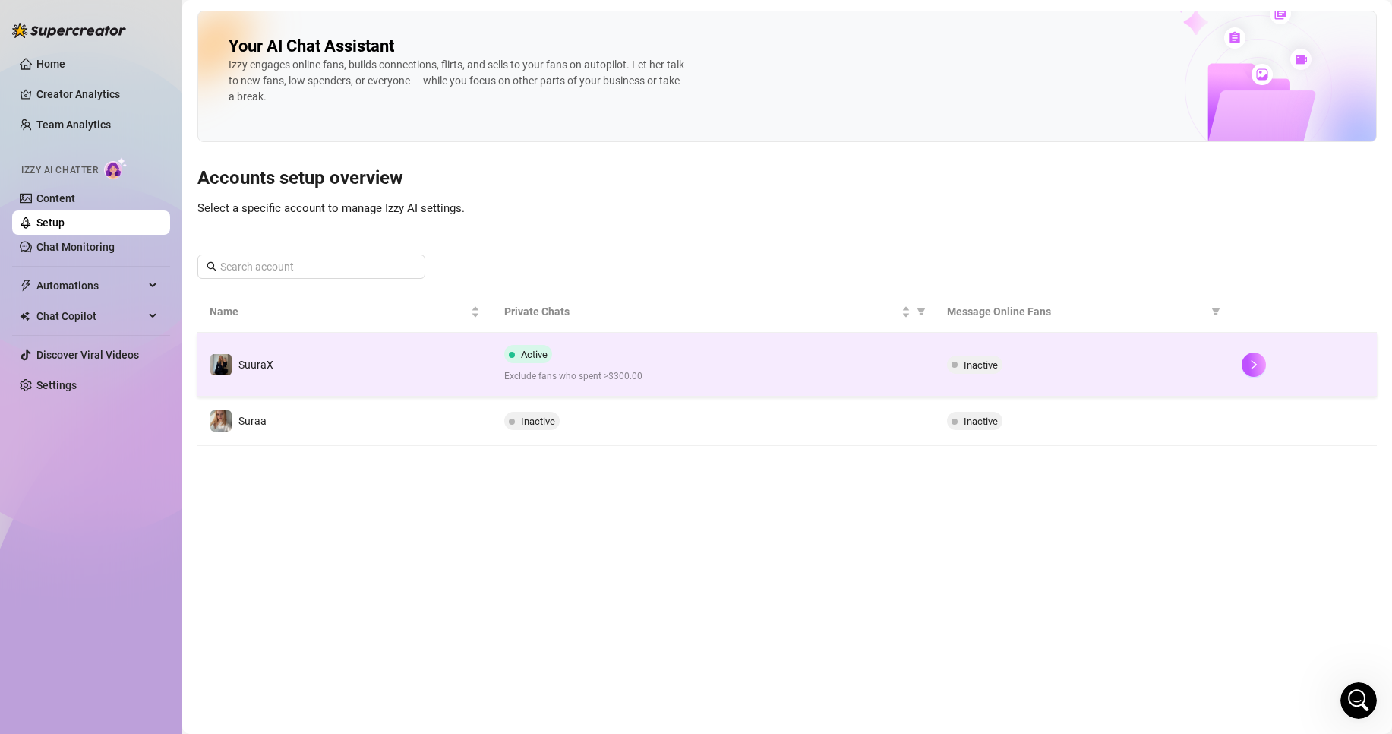
click at [293, 368] on td "SuuraX" at bounding box center [344, 365] width 295 height 64
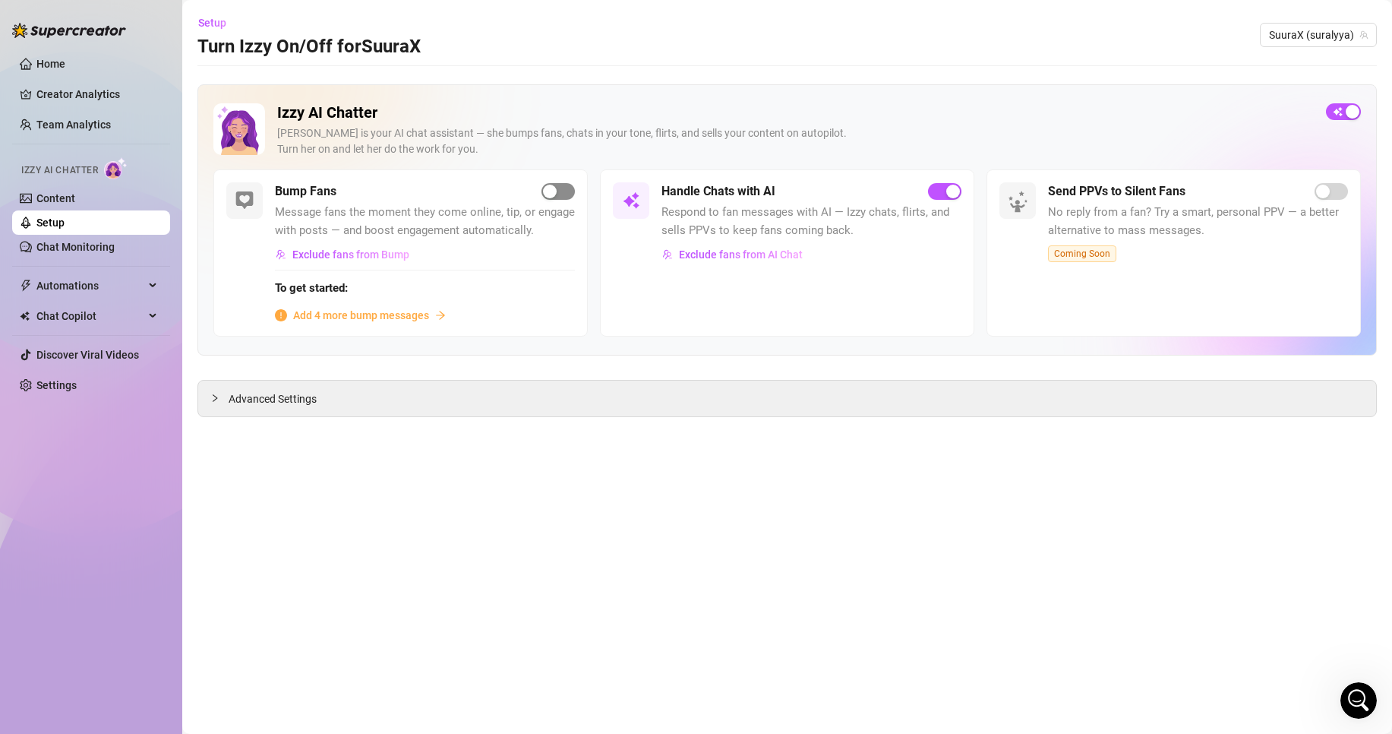
click at [569, 183] on span "button" at bounding box center [558, 191] width 33 height 17
click at [374, 317] on span "Add 4 more bump messages" at bounding box center [361, 315] width 136 height 17
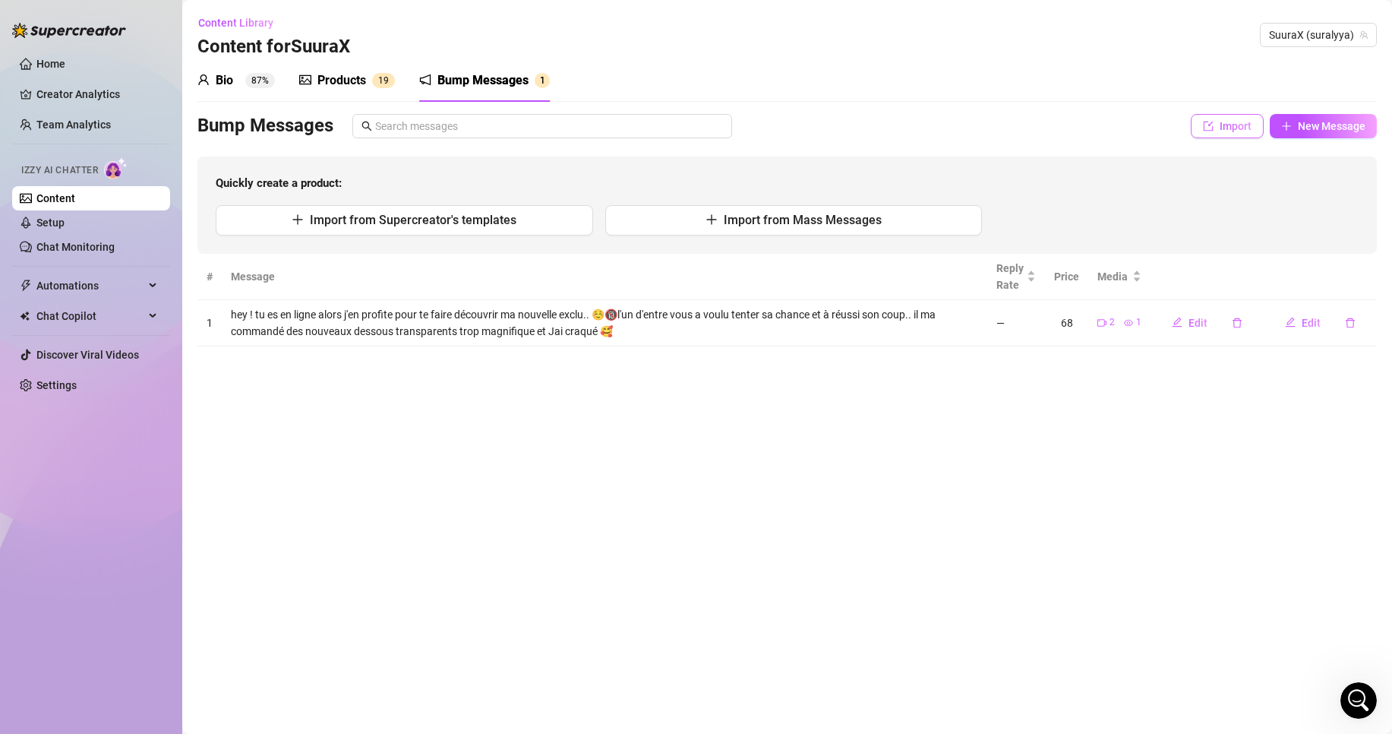
click at [1249, 120] on span "Import" at bounding box center [1236, 126] width 32 height 12
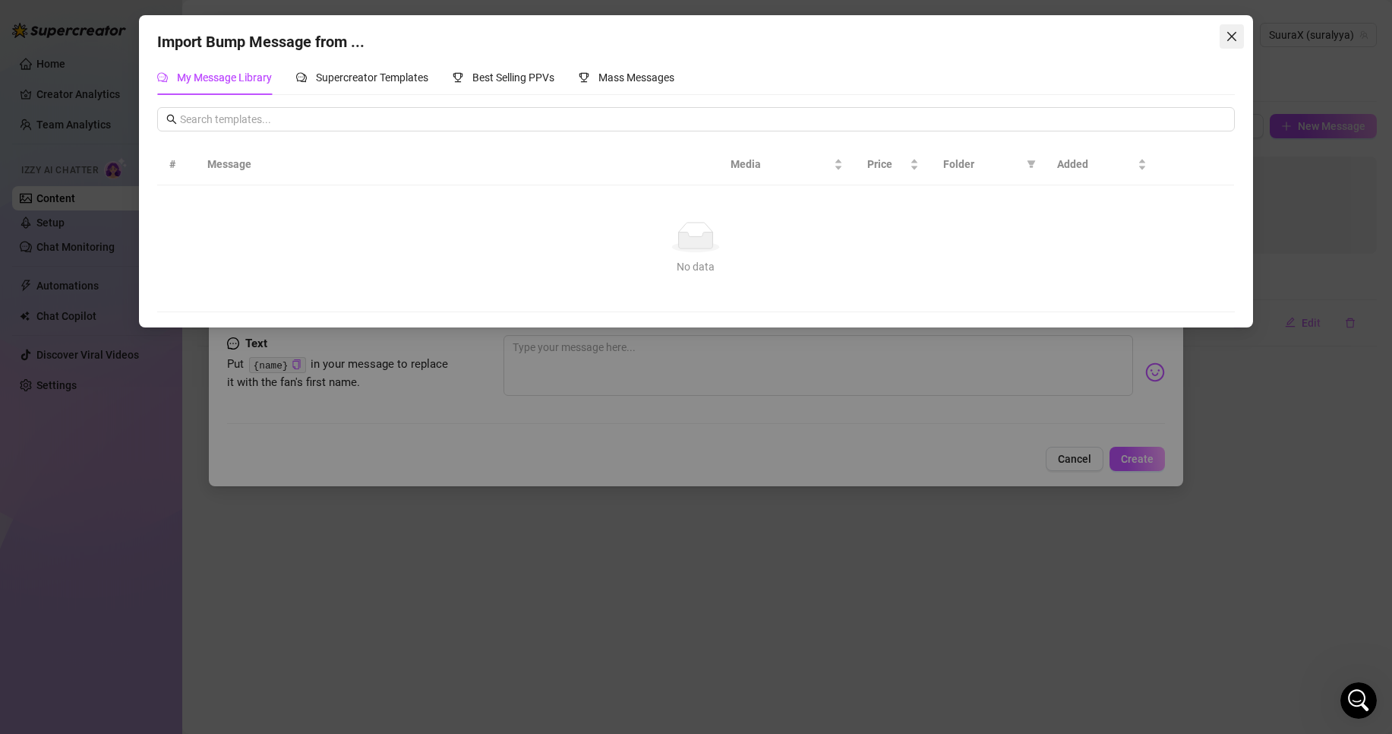
click at [1232, 39] on icon "close" at bounding box center [1232, 36] width 12 height 12
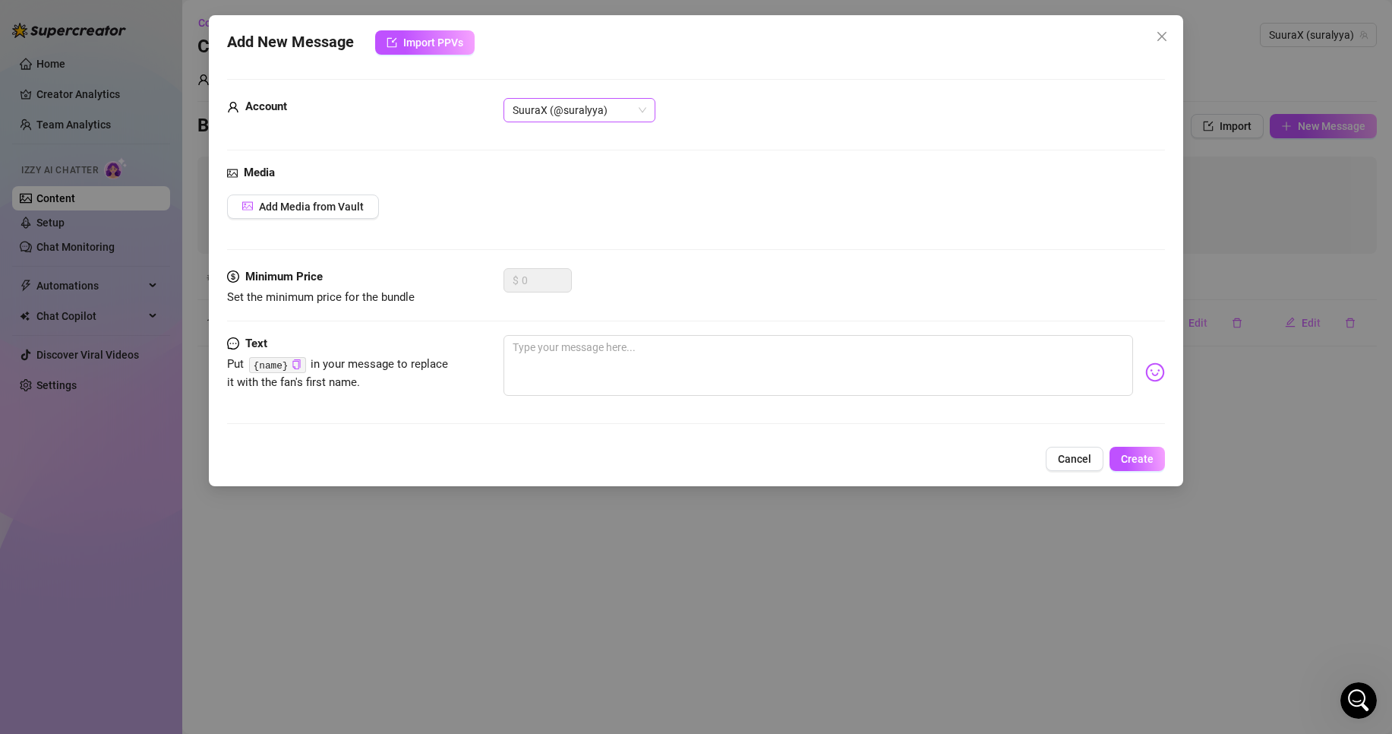
click at [554, 114] on span "SuuraX (@suralyya)" at bounding box center [580, 110] width 134 height 23
click at [500, 216] on div "Add Media from Vault" at bounding box center [696, 206] width 938 height 24
click at [986, 497] on div "Add New Message Import PPVs Account SuuraX (@suralyya) Media Add Media from Vau…" at bounding box center [696, 367] width 1392 height 734
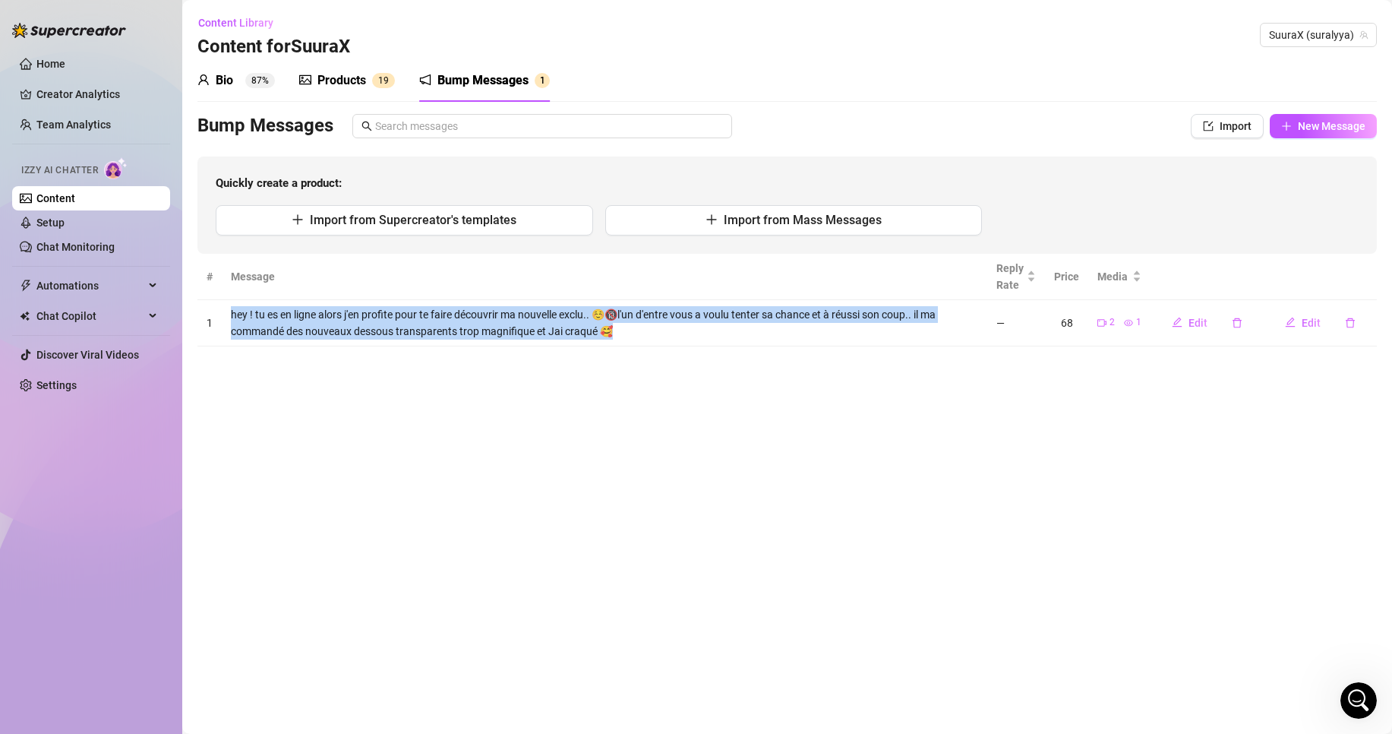
drag, startPoint x: 632, startPoint y: 333, endPoint x: 229, endPoint y: 318, distance: 402.8
click at [229, 318] on td "hey ! tu es en ligne alors j'en profite pour te faire découvrir ma nouvelle exc…" at bounding box center [605, 323] width 766 height 46
copy td "hey ! tu es en ligne alors j'en profite pour te faire découvrir ma nouvelle exc…"
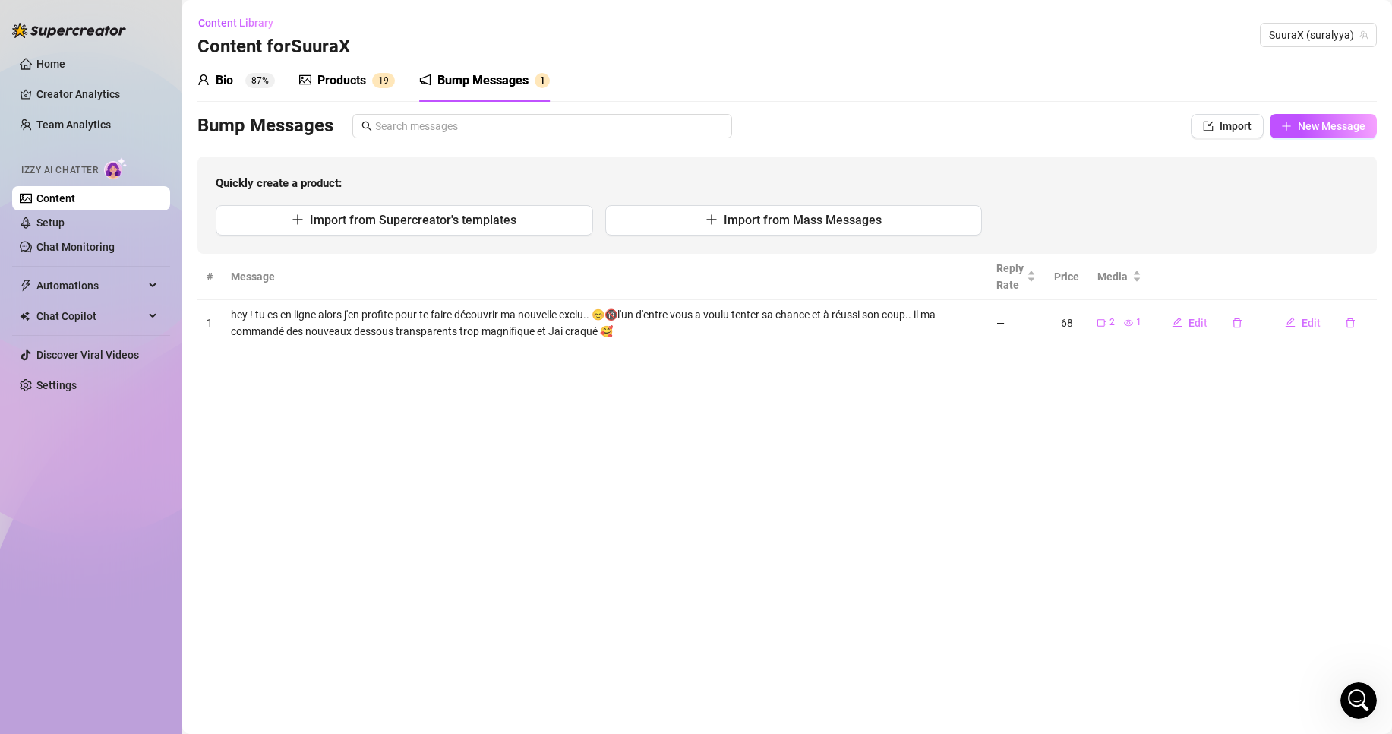
click at [783, 252] on div "Quickly create a product: Import from Supercreator's templates Import from Mass…" at bounding box center [786, 204] width 1179 height 97
click at [1325, 130] on span "New Message" at bounding box center [1332, 126] width 68 height 12
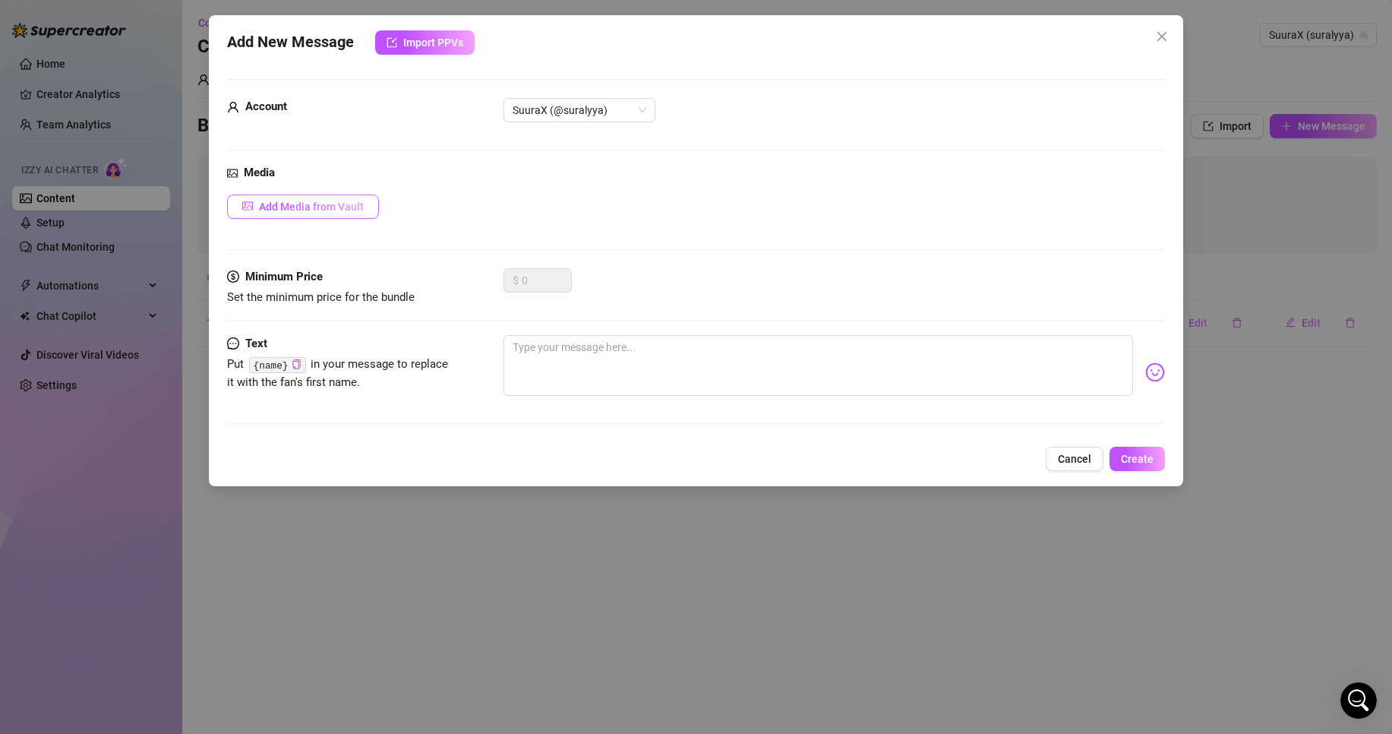
click at [285, 200] on button "Add Media from Vault" at bounding box center [303, 206] width 152 height 24
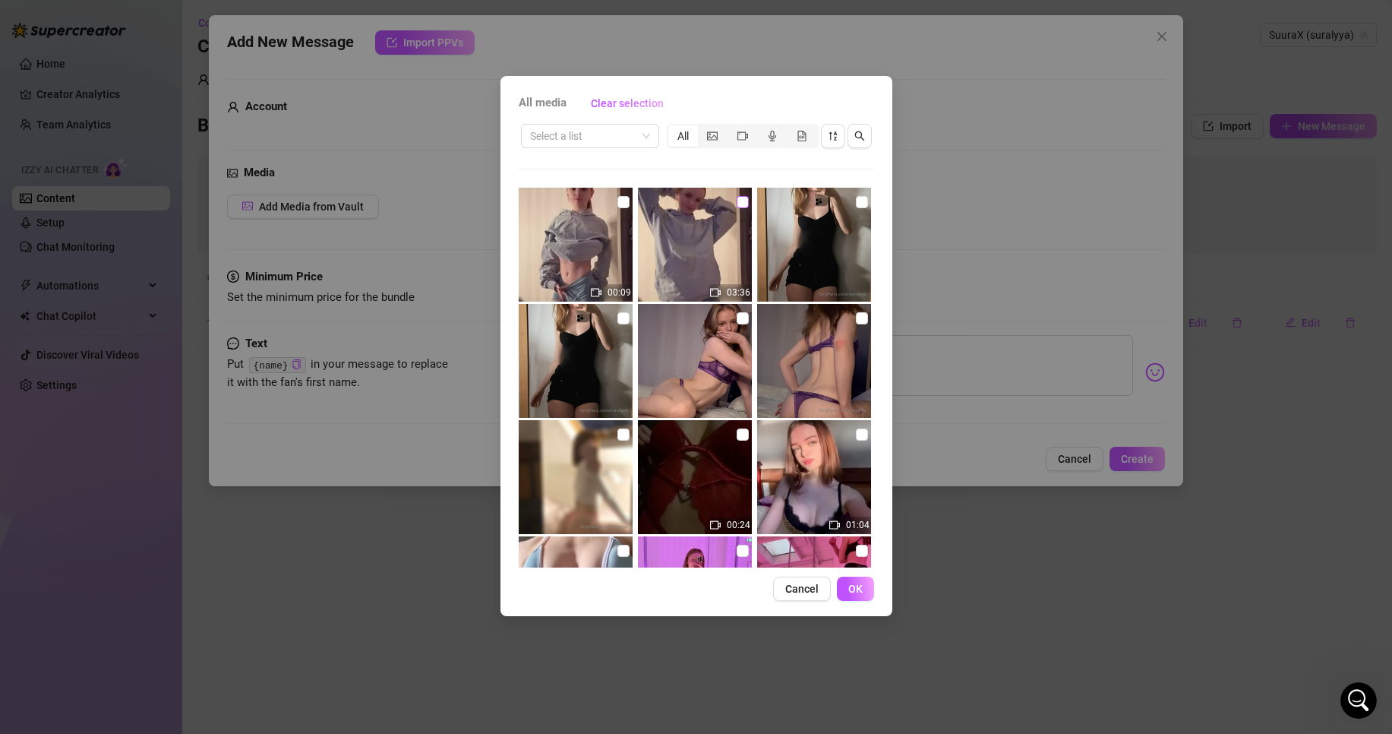
click at [740, 200] on input "checkbox" at bounding box center [743, 202] width 12 height 12
click at [622, 203] on input "checkbox" at bounding box center [623, 202] width 12 height 12
click at [864, 593] on button "OK" at bounding box center [855, 588] width 37 height 24
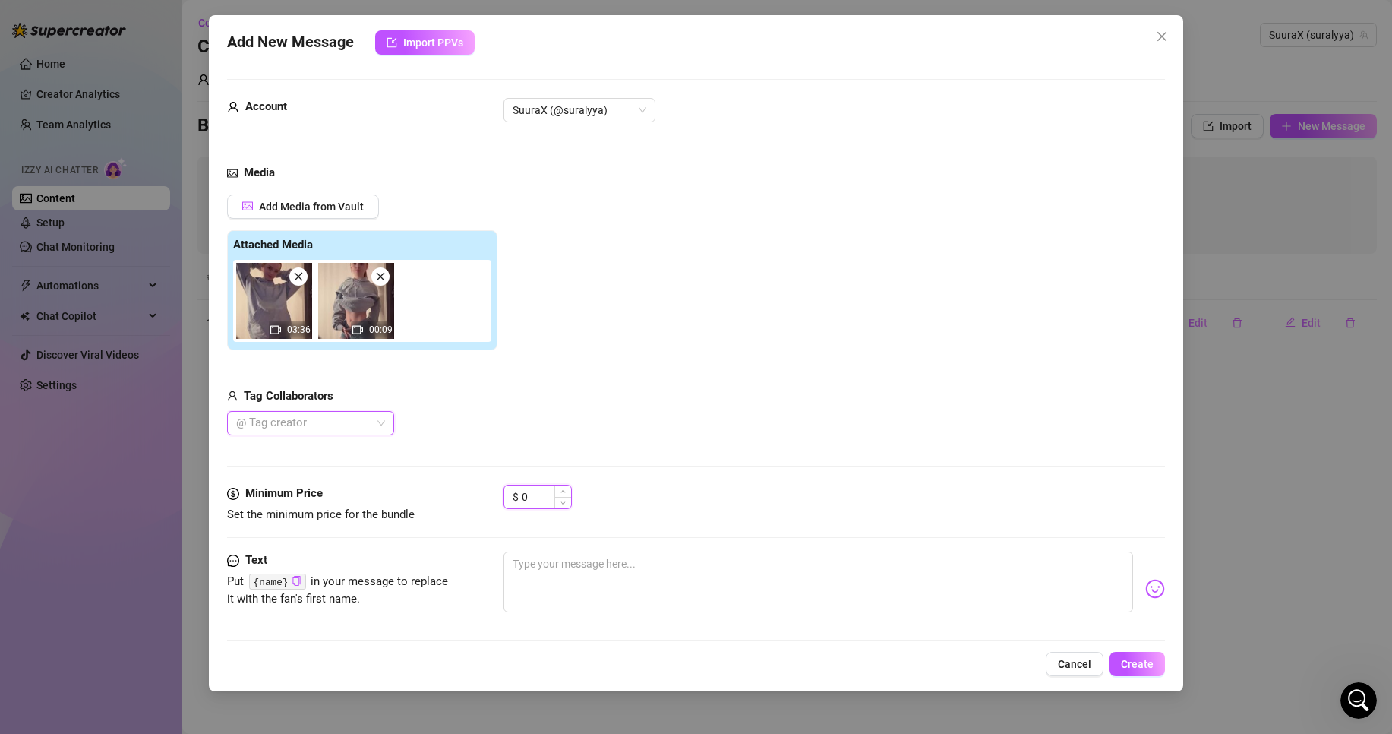
click at [545, 500] on input "0" at bounding box center [546, 496] width 49 height 23
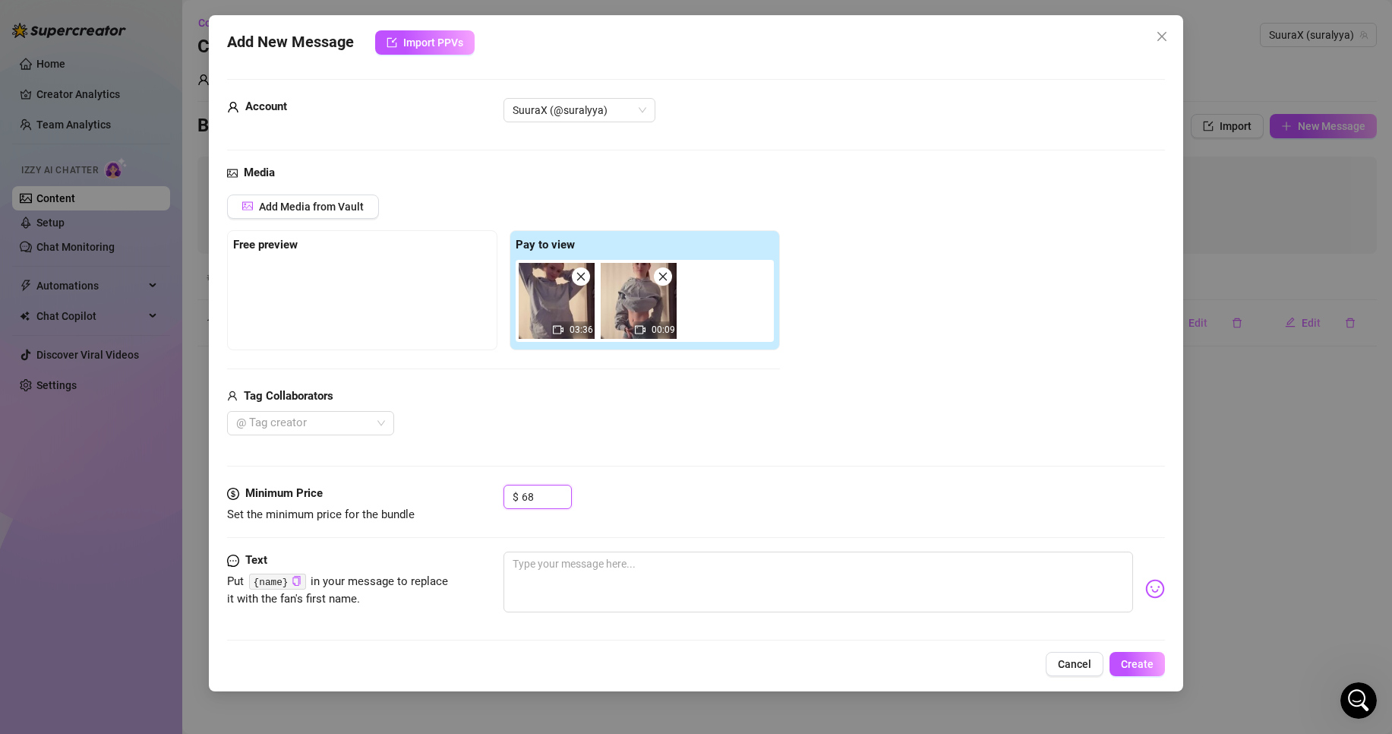
drag, startPoint x: 640, startPoint y: 314, endPoint x: 403, endPoint y: 303, distance: 238.0
click at [403, 303] on div "Free preview Pay to view 03:36 00:09" at bounding box center [503, 290] width 553 height 120
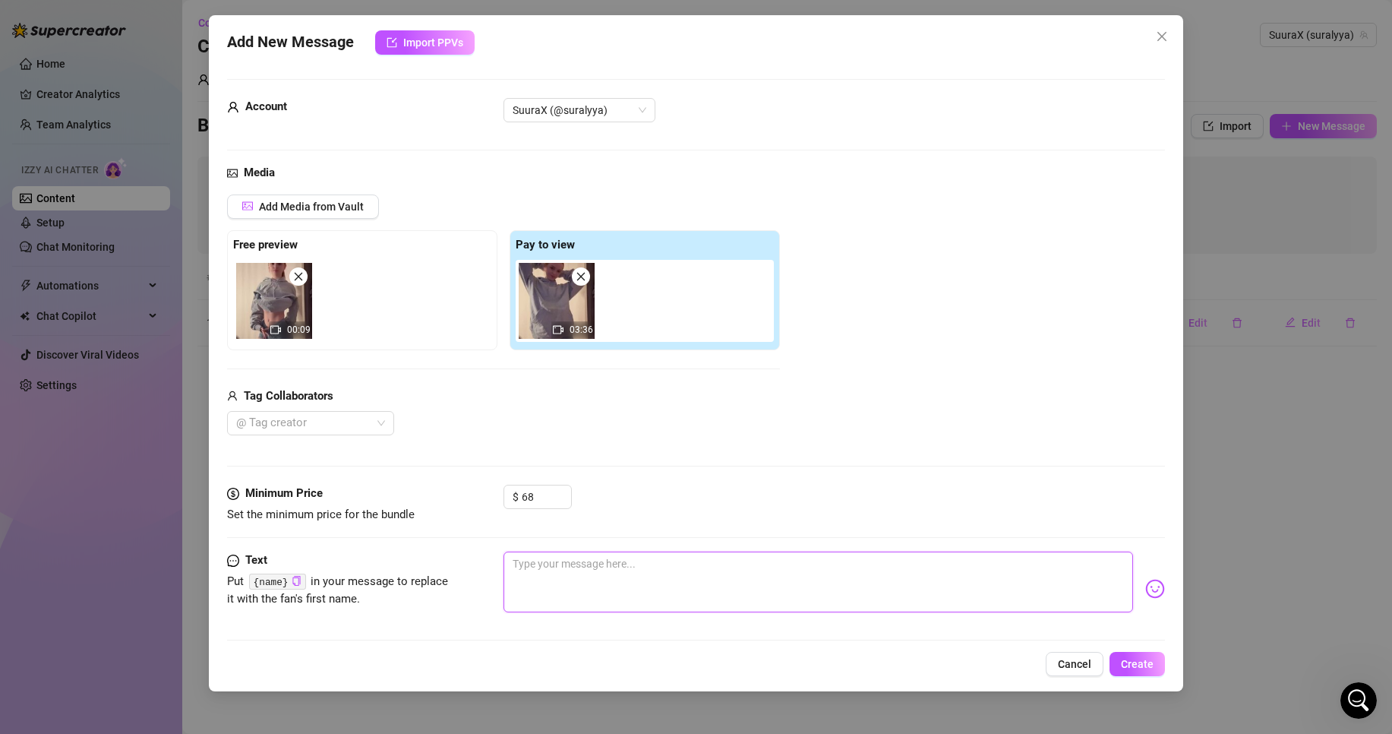
paste textarea "hey ! tu es en ligne alors j'en profite pour te faire découvrir ma nouvelle exc…"
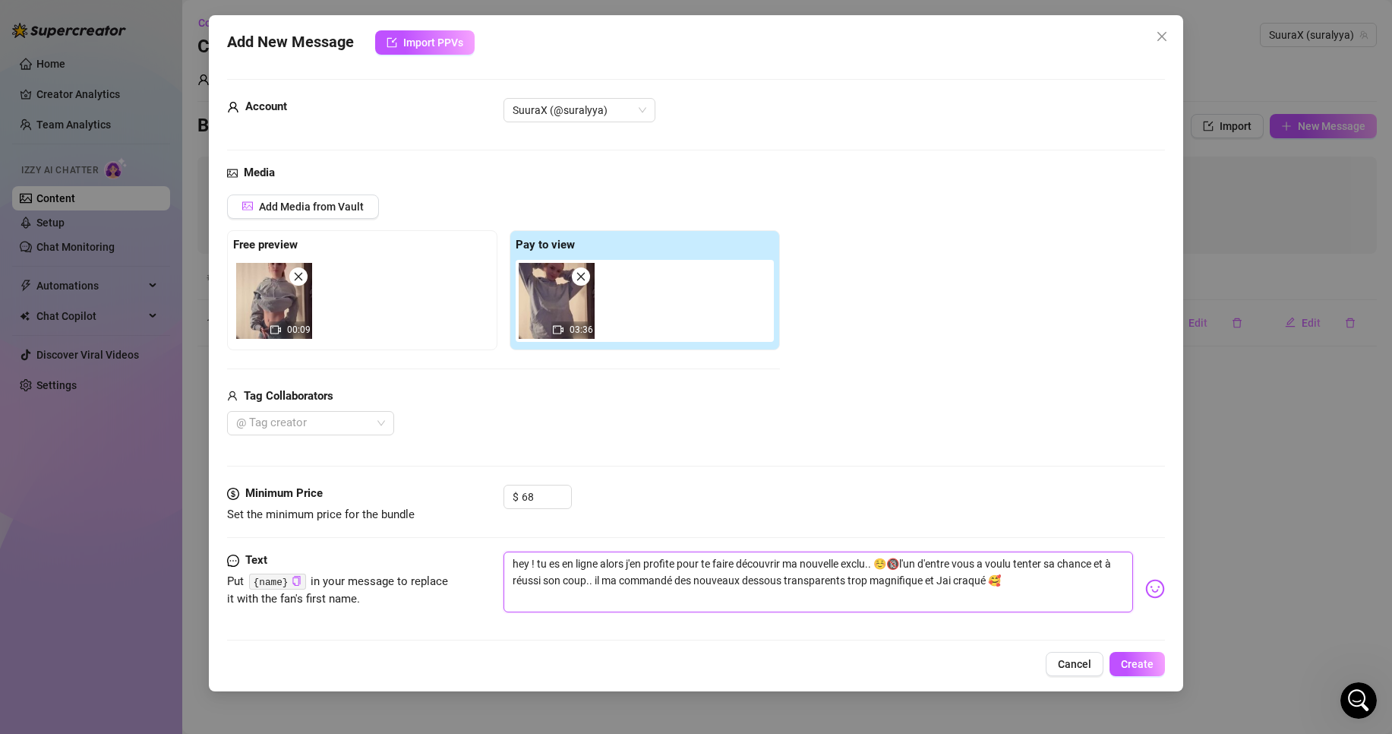
scroll to position [11, 0]
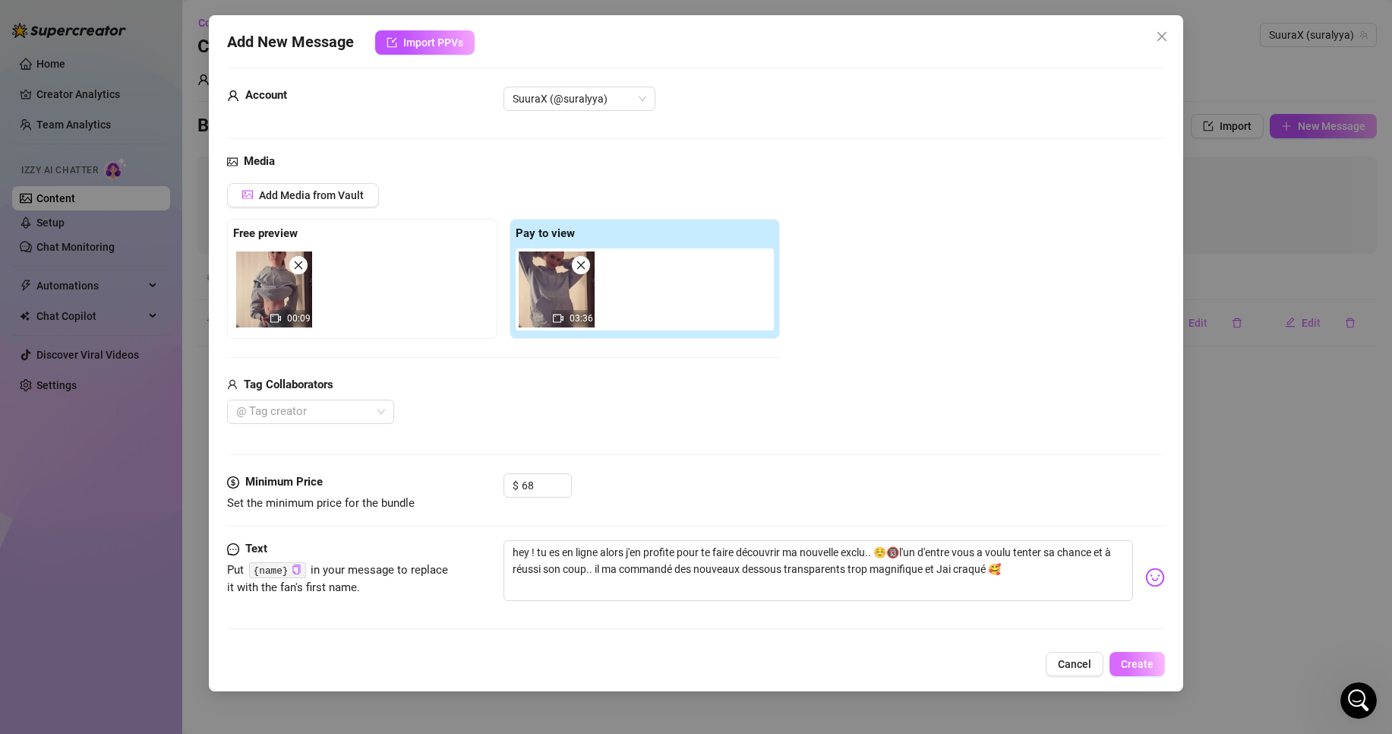
click at [1141, 655] on button "Create" at bounding box center [1137, 664] width 55 height 24
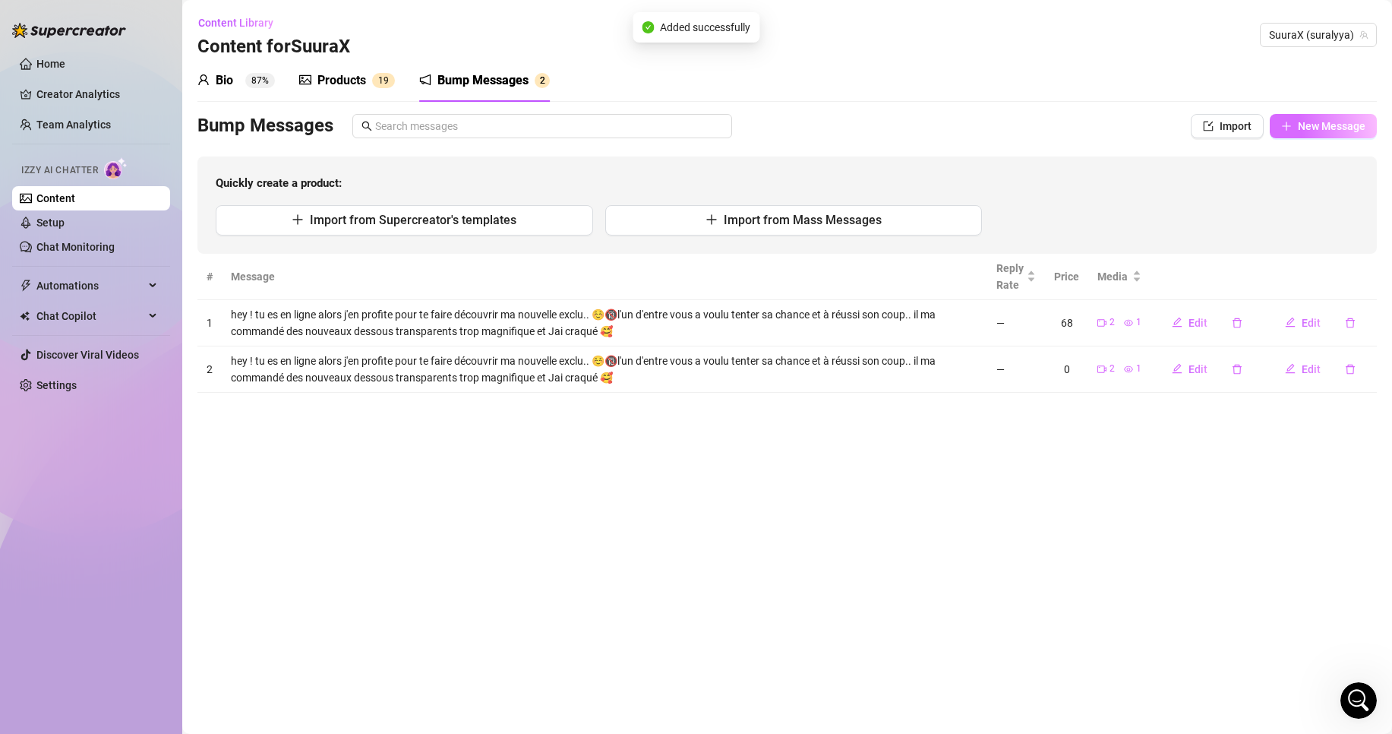
click at [1340, 123] on span "New Message" at bounding box center [1332, 126] width 68 height 12
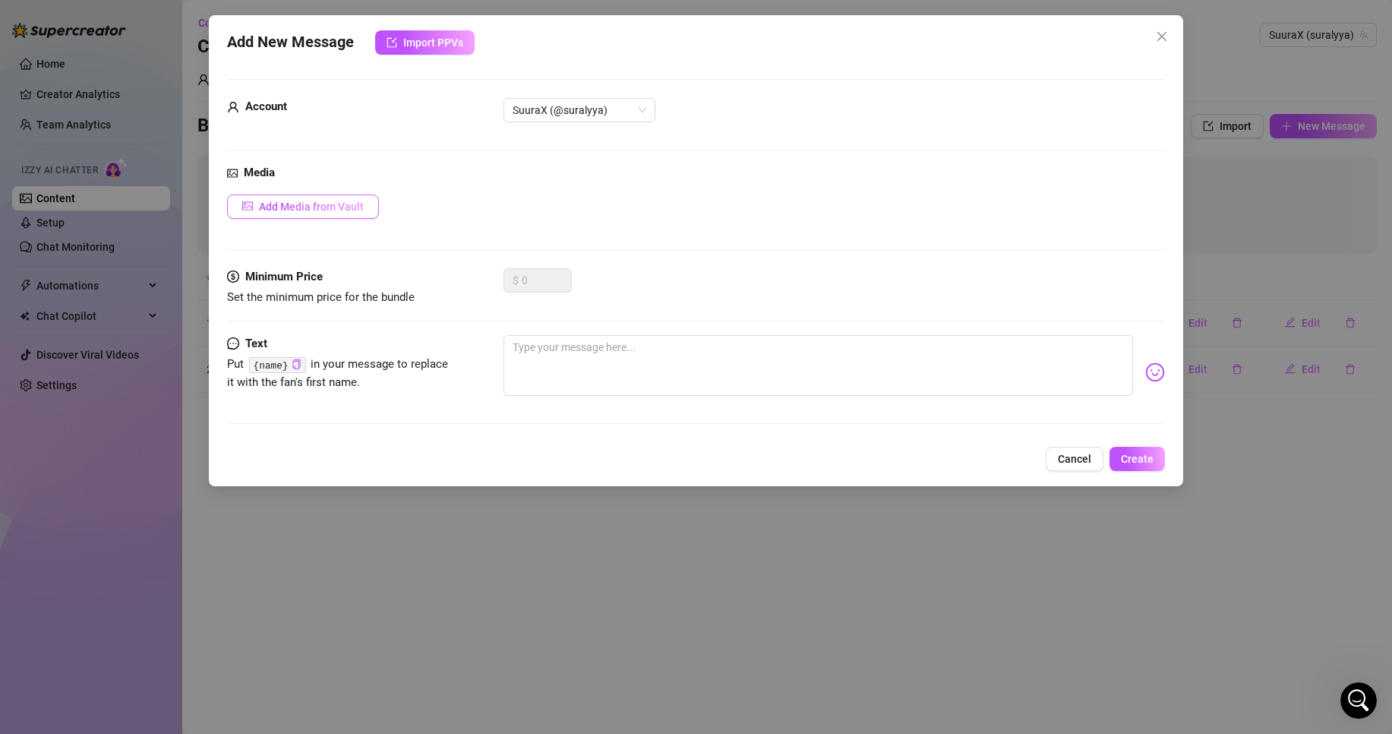
click at [333, 198] on button "Add Media from Vault" at bounding box center [303, 206] width 152 height 24
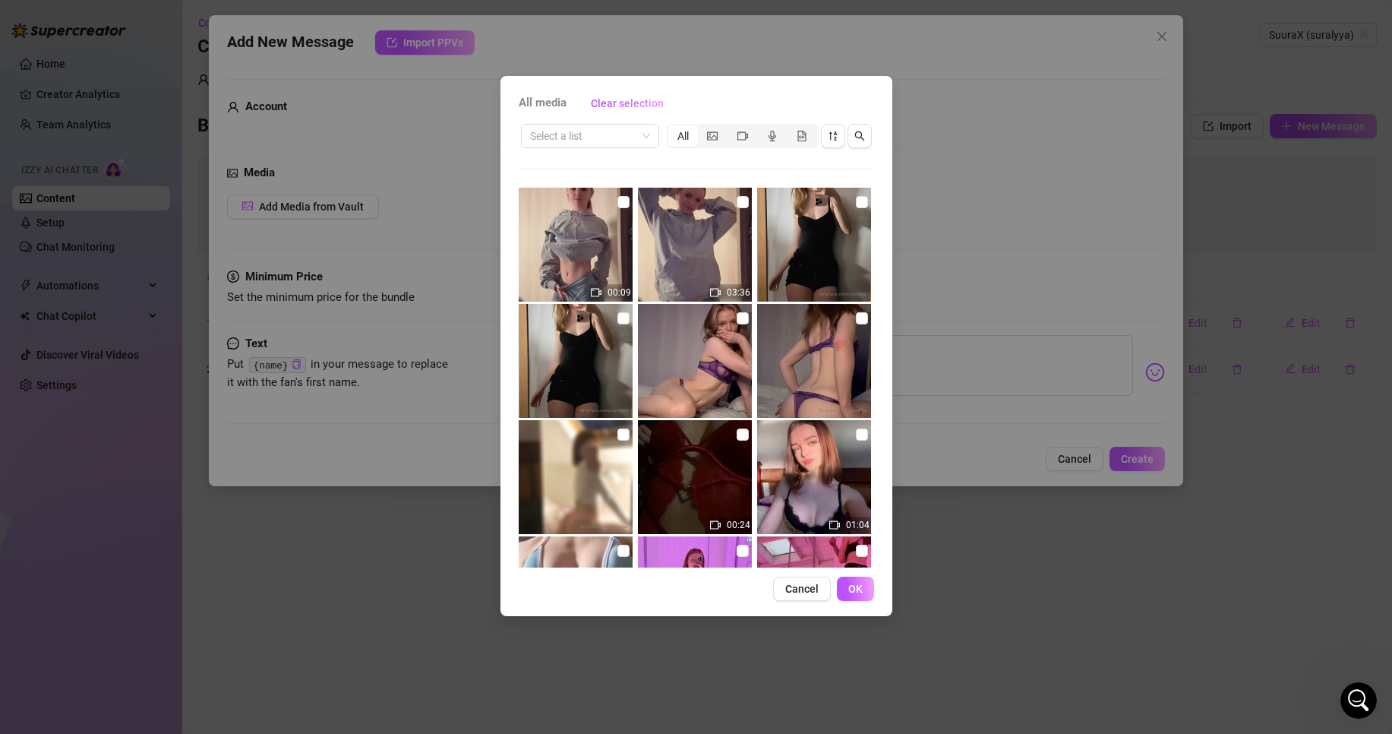
click at [584, 242] on img at bounding box center [576, 245] width 114 height 114
click at [684, 250] on img at bounding box center [695, 245] width 114 height 114
click at [740, 201] on input "checkbox" at bounding box center [743, 202] width 12 height 12
click at [624, 204] on input "checkbox" at bounding box center [623, 202] width 12 height 12
click at [851, 587] on span "OK" at bounding box center [855, 589] width 14 height 12
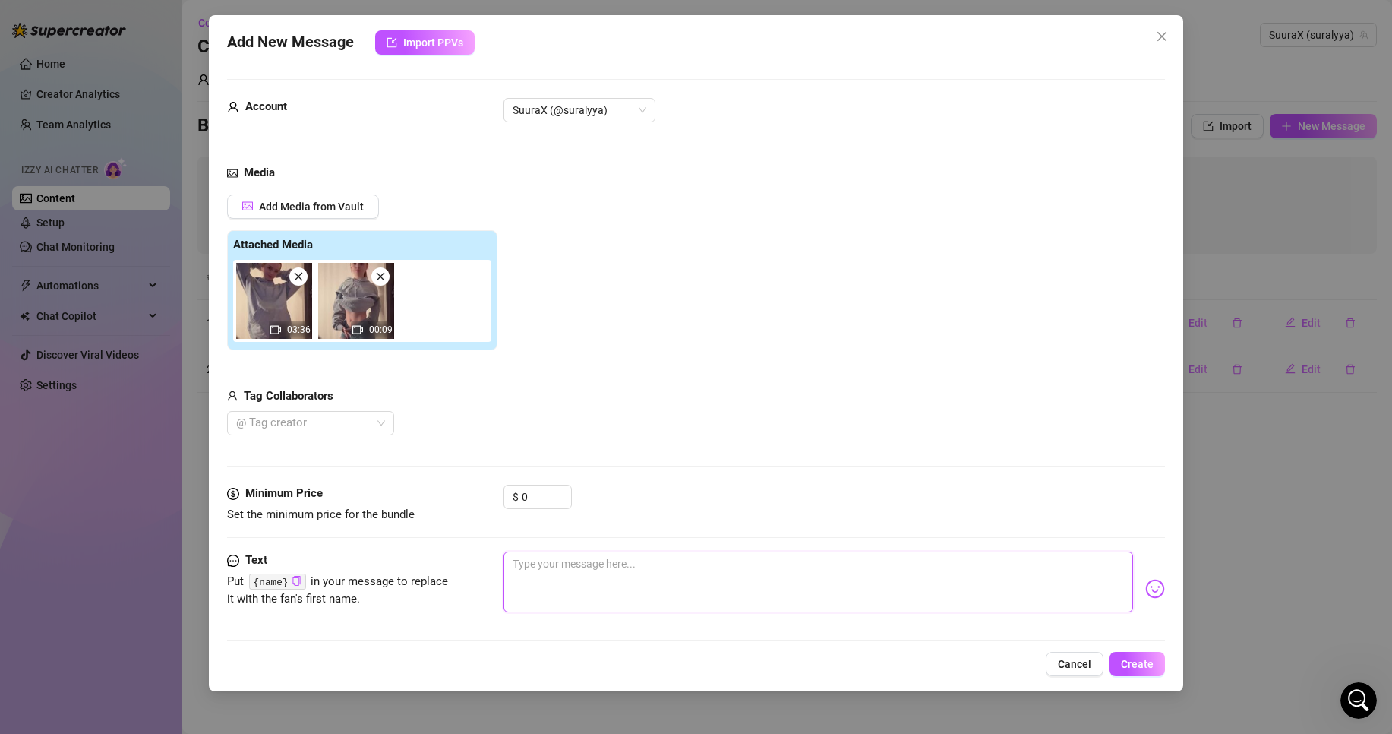
paste textarea "hey ! tu es en ligne alors j'en profite pour te faire découvrir ma nouvelle exc…"
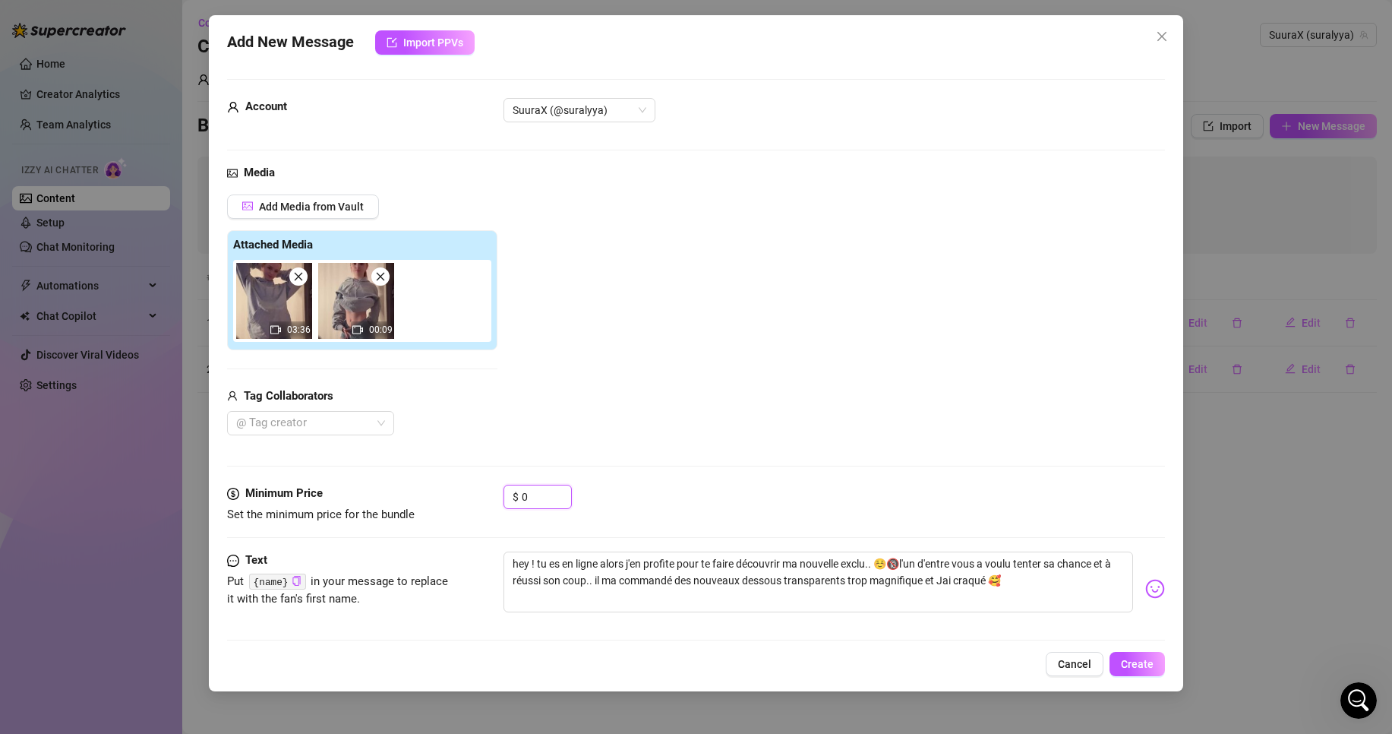
drag, startPoint x: 551, startPoint y: 501, endPoint x: 466, endPoint y: 503, distance: 85.1
click at [482, 503] on div "Minimum Price Set the minimum price for the bundle $ 0" at bounding box center [696, 504] width 938 height 39
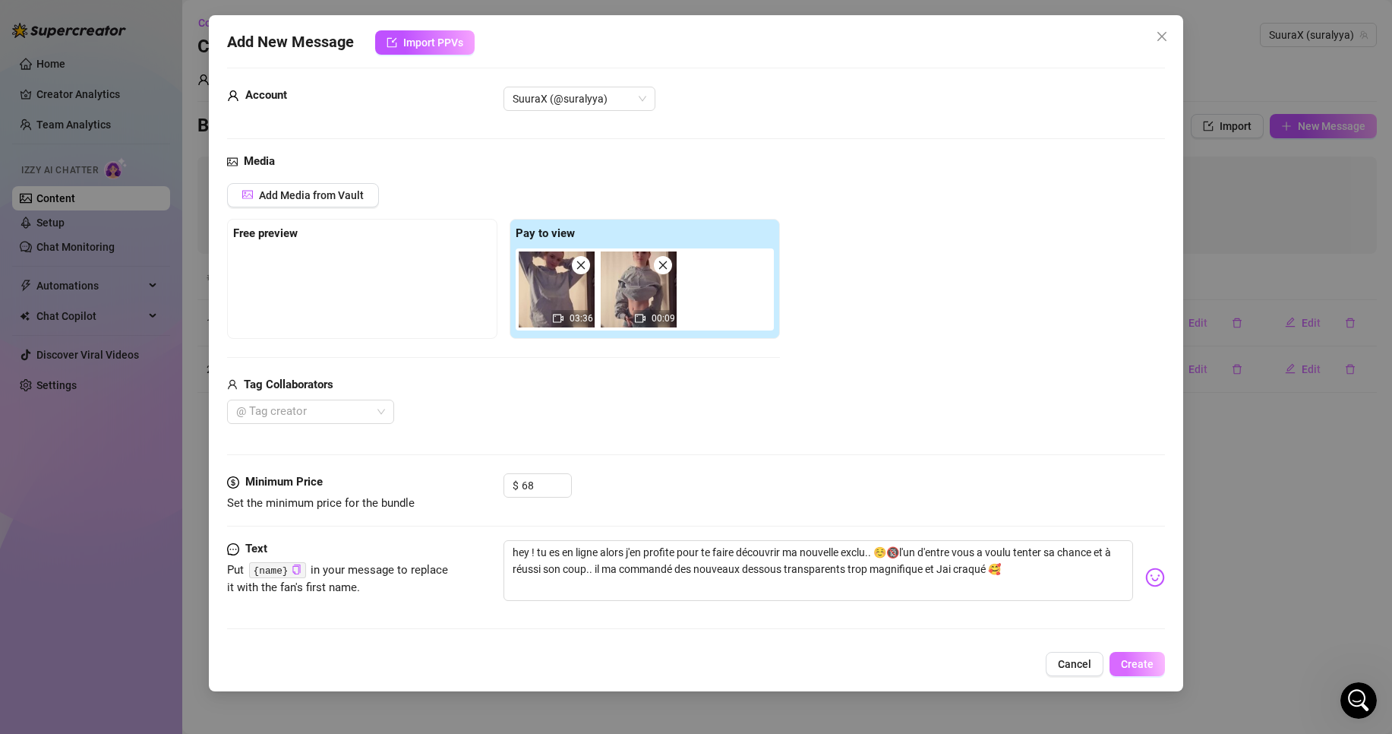
click at [1145, 662] on span "Create" at bounding box center [1137, 664] width 33 height 12
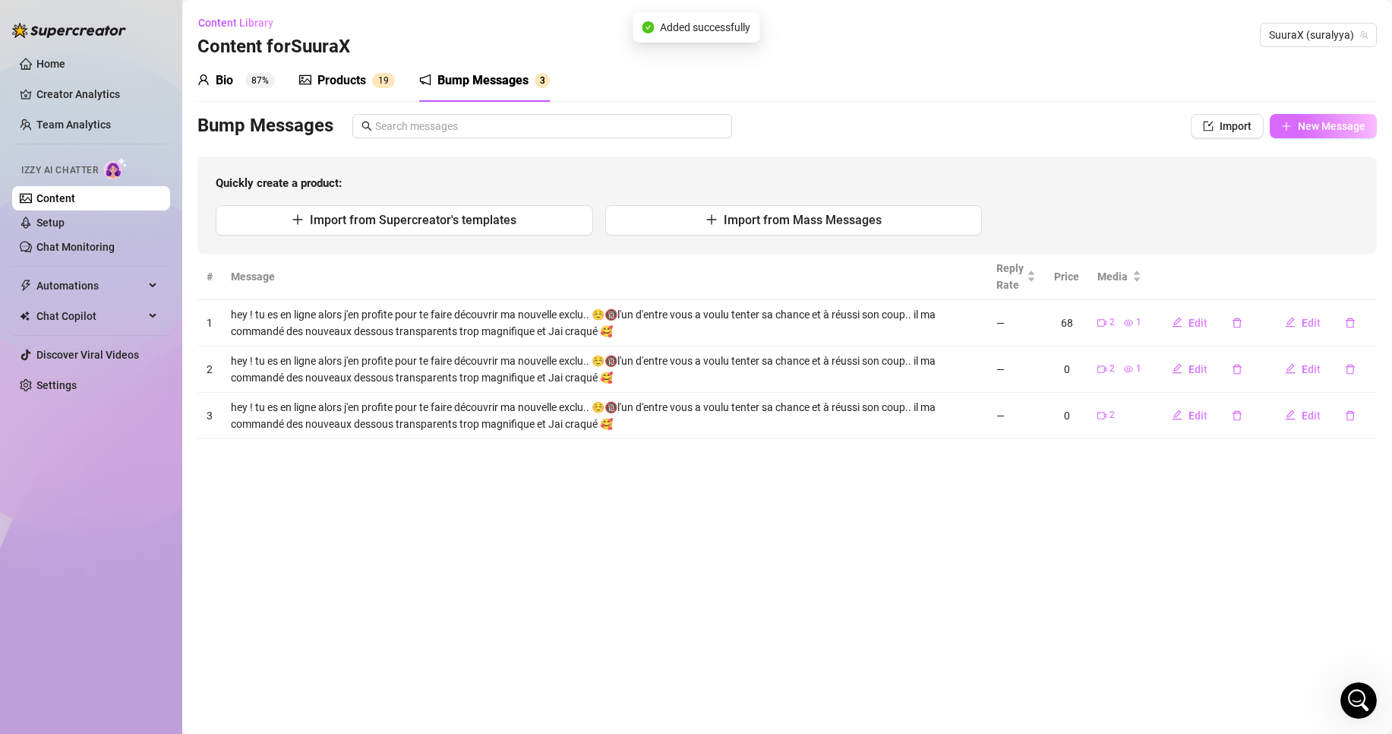
click at [1299, 118] on button "New Message" at bounding box center [1323, 126] width 107 height 24
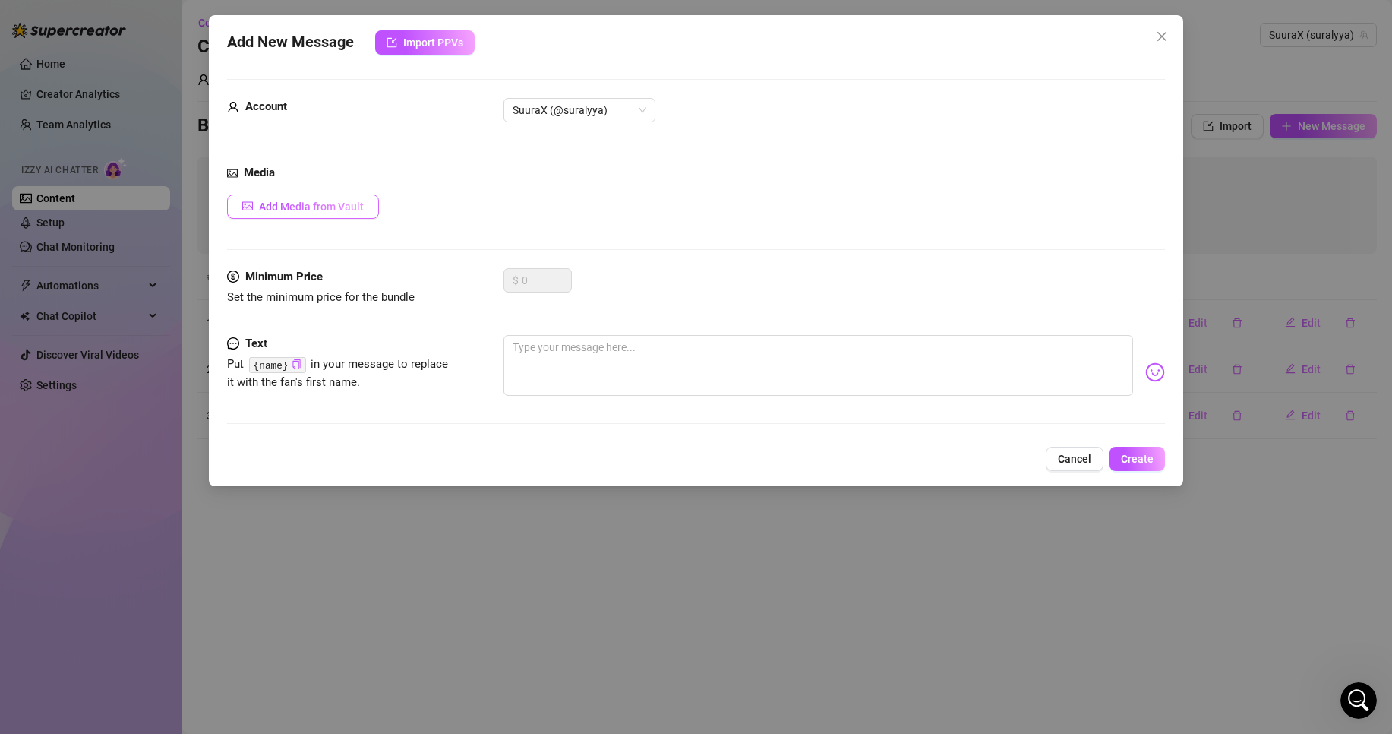
click at [351, 212] on span "Add Media from Vault" at bounding box center [311, 206] width 105 height 12
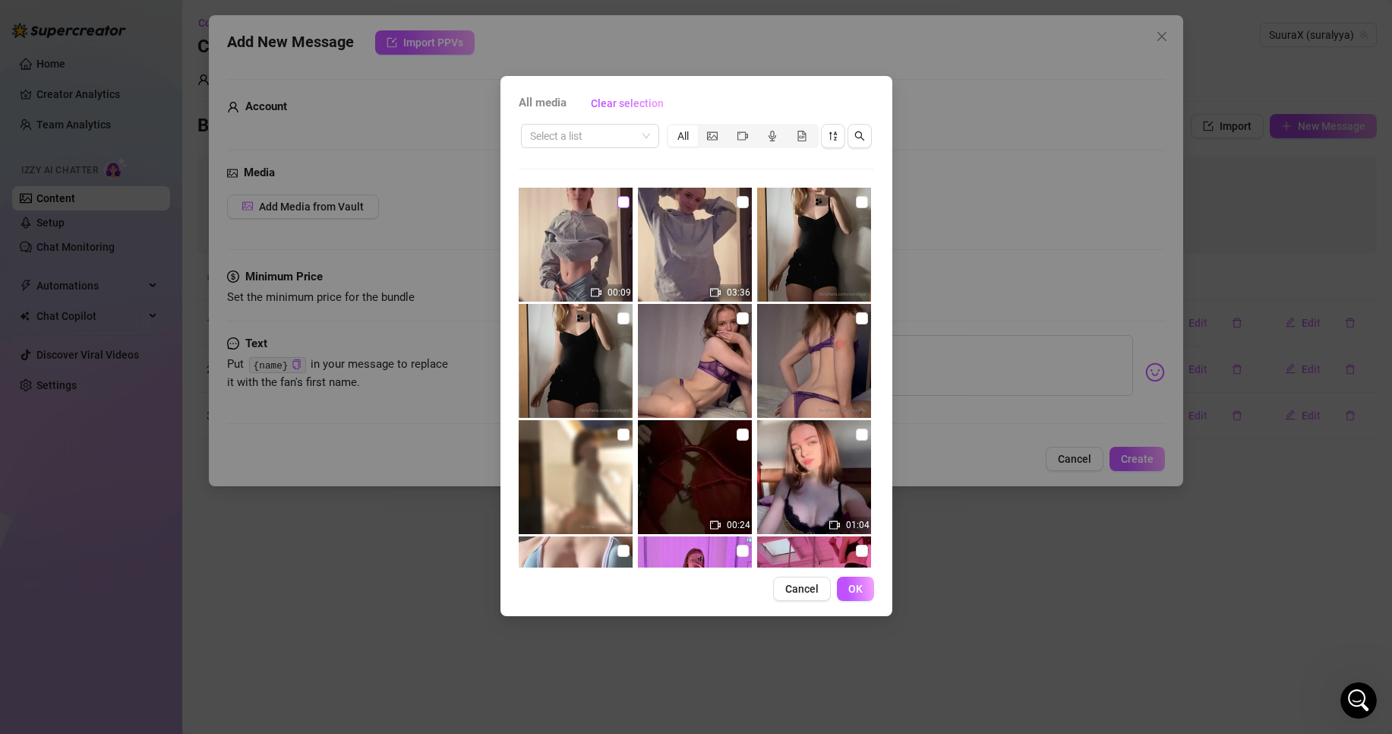
click at [620, 206] on input "checkbox" at bounding box center [623, 202] width 12 height 12
click at [737, 204] on input "checkbox" at bounding box center [743, 202] width 12 height 12
click at [849, 598] on button "OK" at bounding box center [855, 588] width 37 height 24
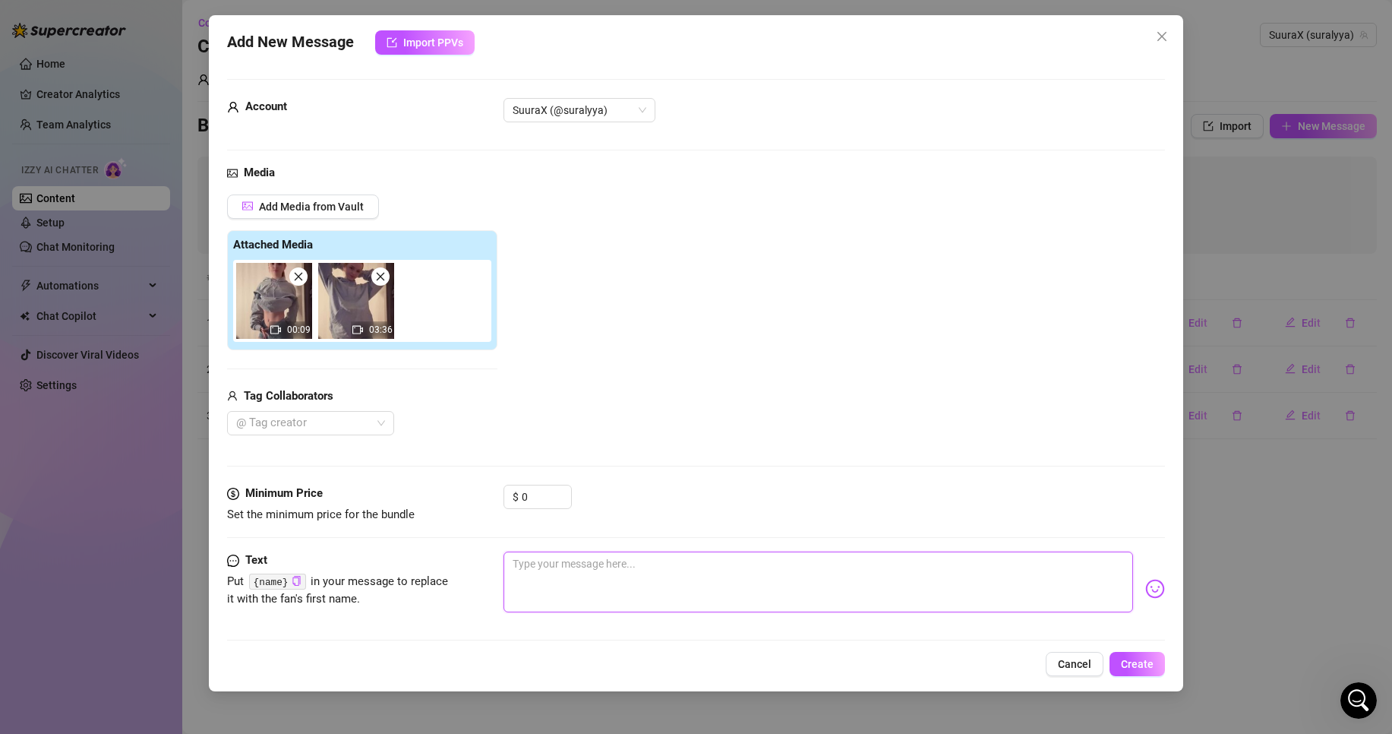
paste textarea "hey ! tu es en ligne alors j'en profite pour te faire découvrir ma nouvelle exc…"
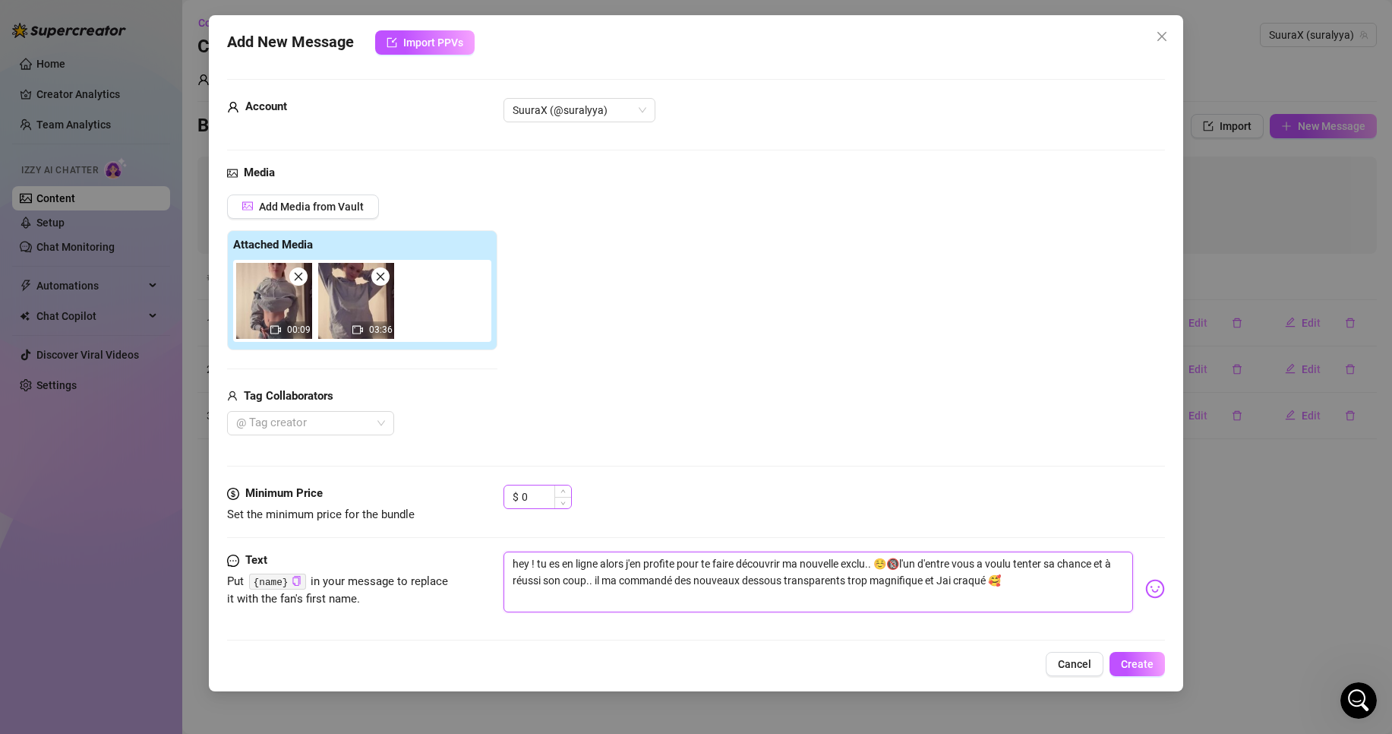
drag, startPoint x: 553, startPoint y: 497, endPoint x: 531, endPoint y: 500, distance: 22.2
click at [531, 500] on div "0" at bounding box center [546, 496] width 49 height 23
drag, startPoint x: 532, startPoint y: 500, endPoint x: 387, endPoint y: 516, distance: 145.9
click at [387, 516] on div "Minimum Price Set the minimum price for the bundle $ 0" at bounding box center [696, 504] width 938 height 39
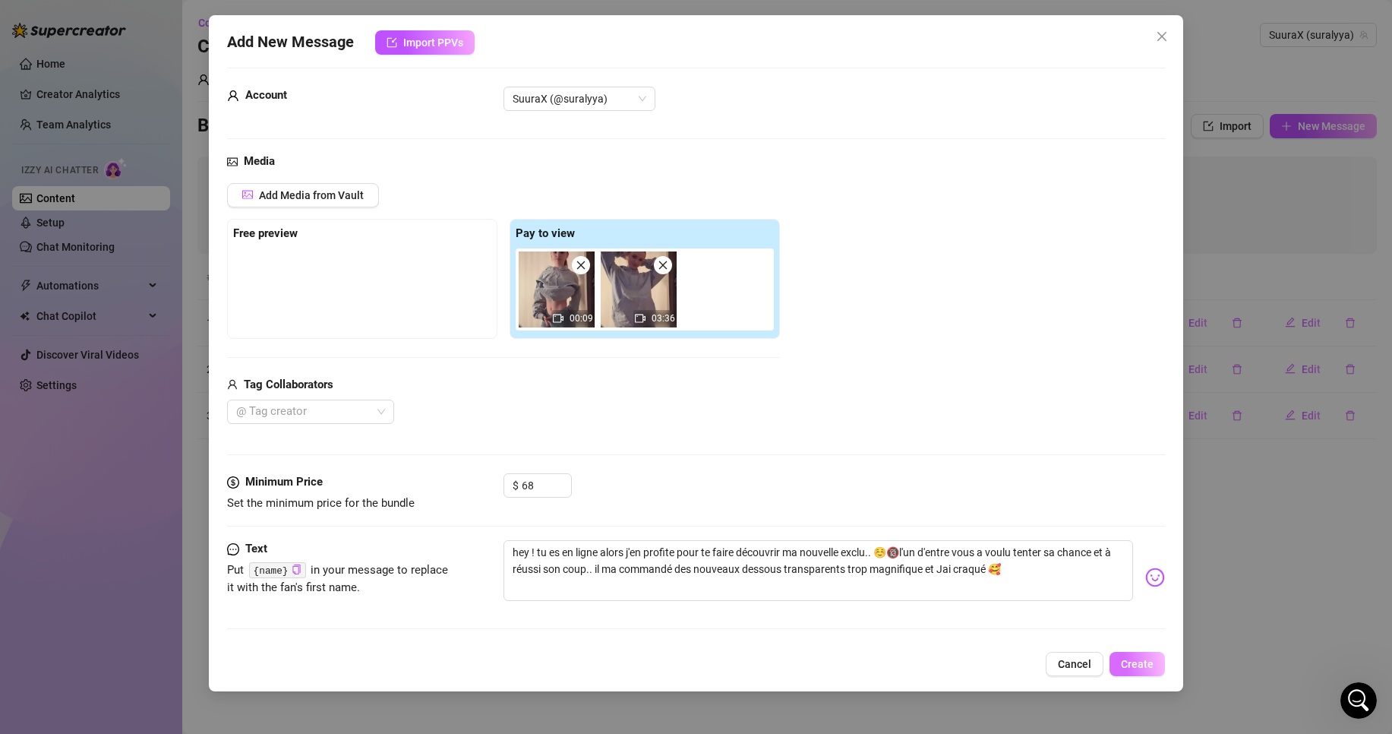
click at [1137, 658] on span "Create" at bounding box center [1137, 664] width 33 height 12
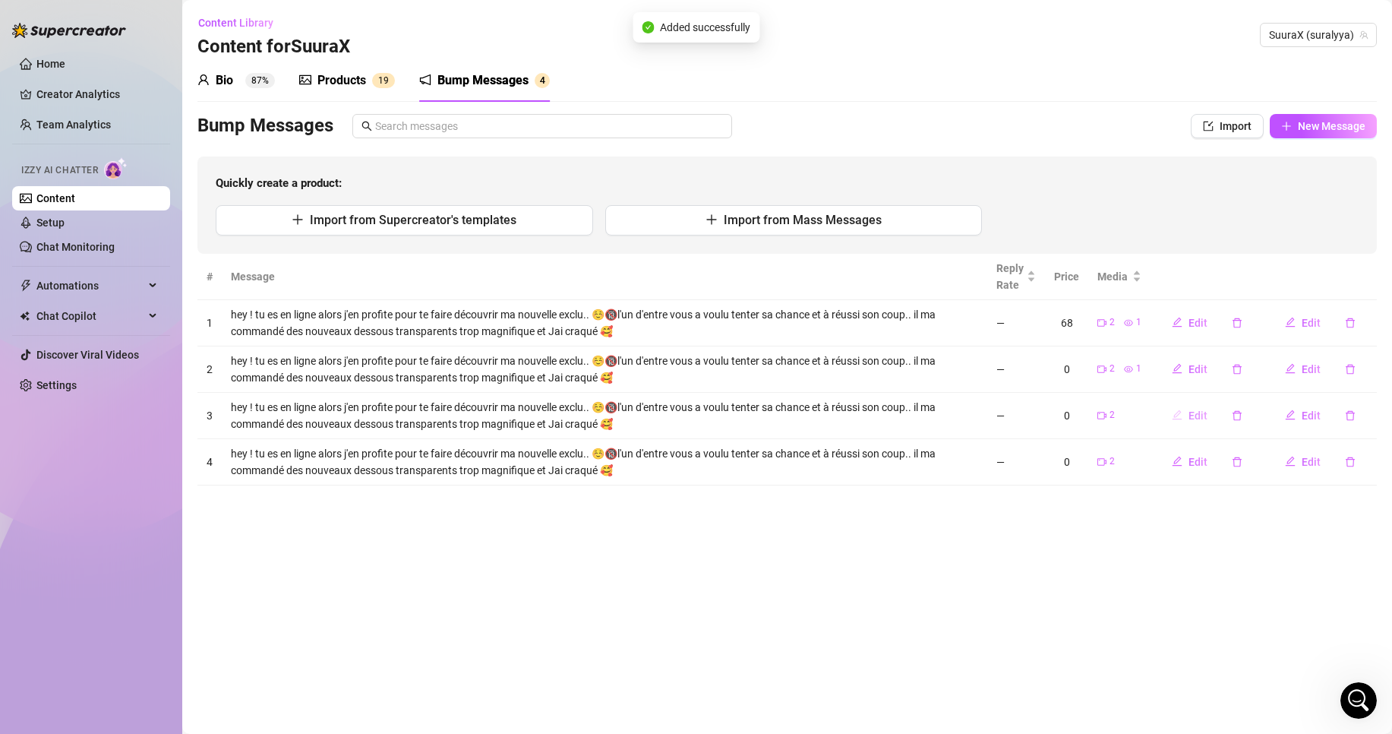
click at [1200, 410] on span "Edit" at bounding box center [1198, 415] width 19 height 12
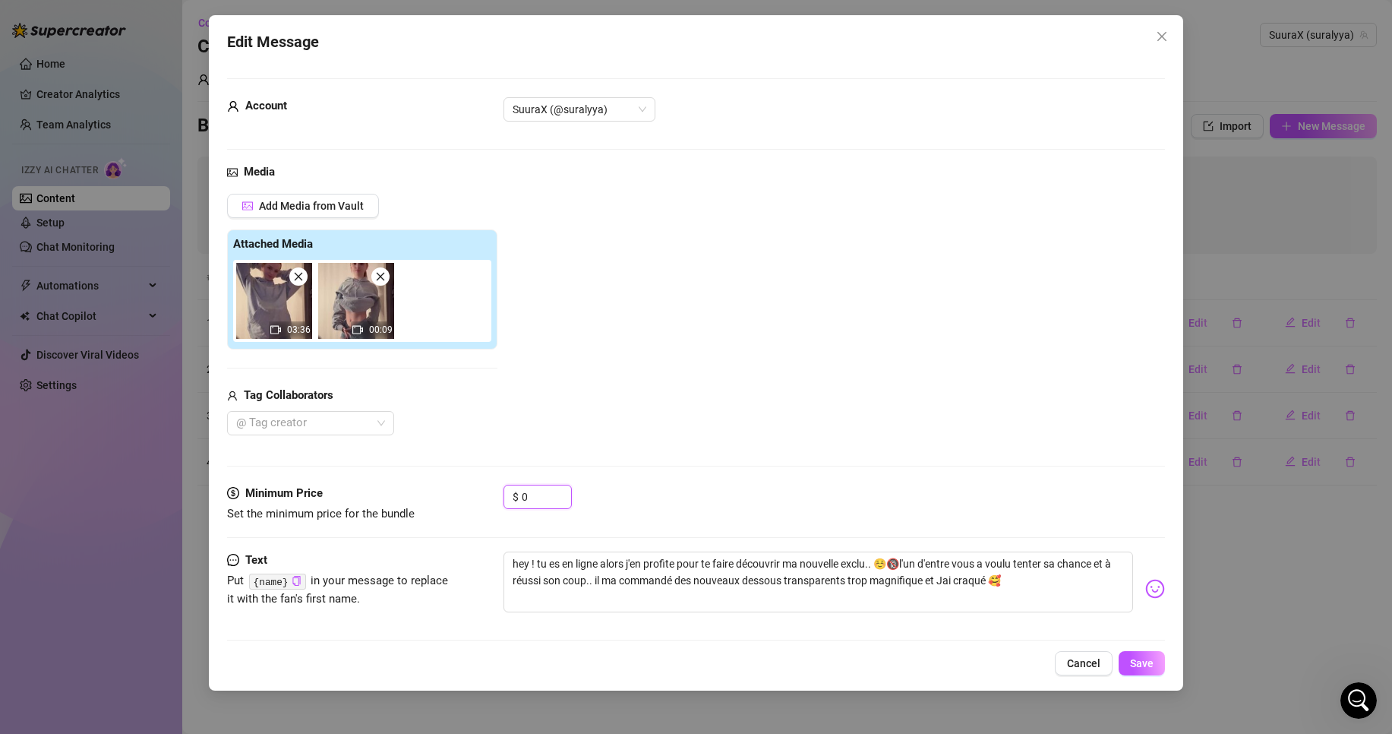
drag, startPoint x: 553, startPoint y: 496, endPoint x: 386, endPoint y: 502, distance: 167.2
click at [437, 504] on div "Minimum Price Set the minimum price for the bundle $ 0" at bounding box center [696, 504] width 938 height 39
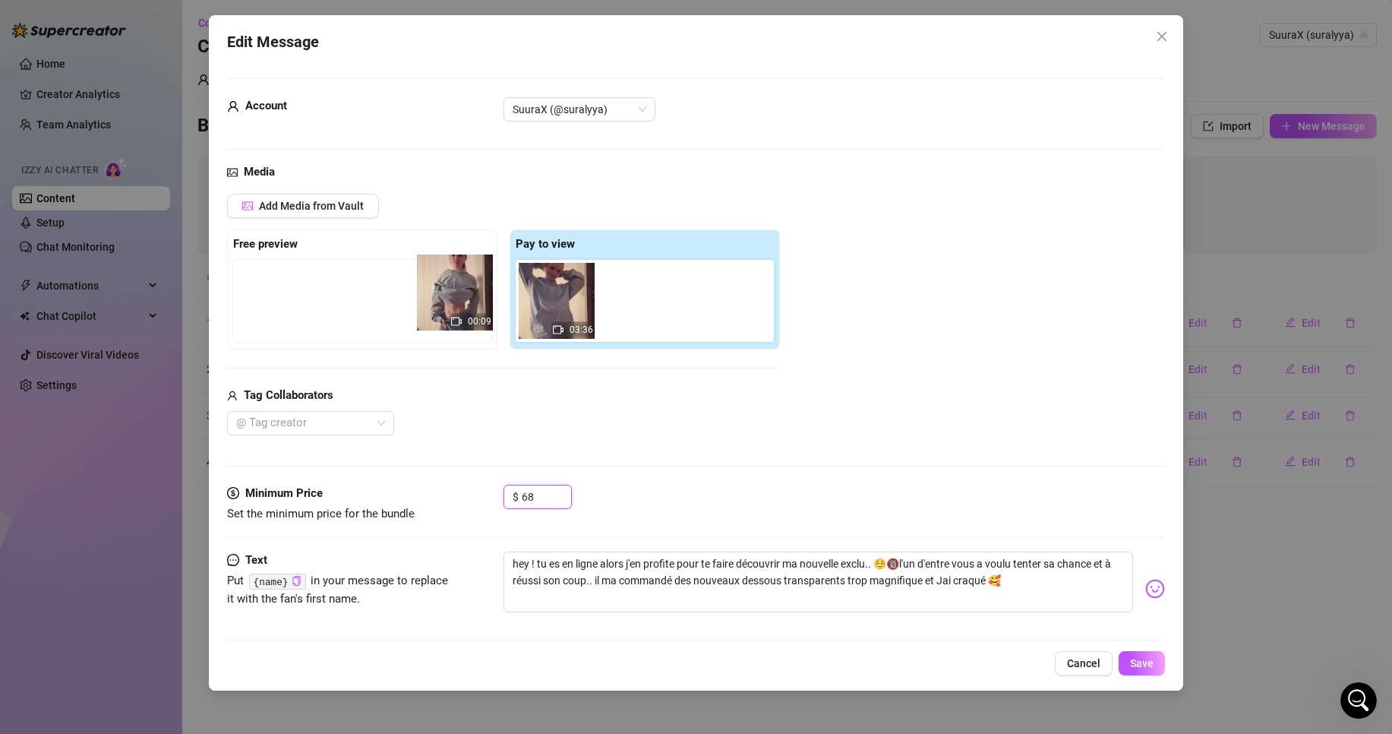
drag, startPoint x: 628, startPoint y: 326, endPoint x: 404, endPoint y: 312, distance: 224.5
click at [422, 316] on div "Free preview Pay to view 03:36 00:09" at bounding box center [503, 289] width 553 height 120
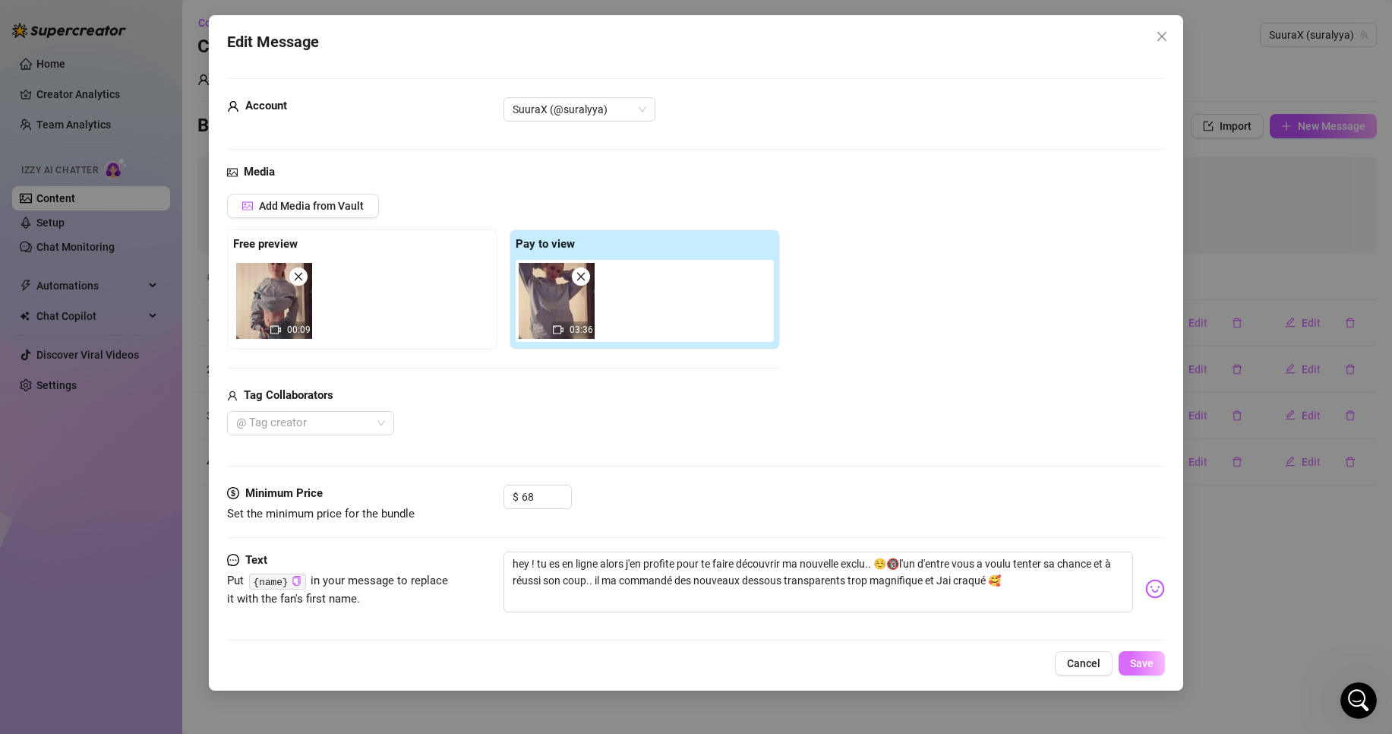
click at [1154, 664] on span "Save" at bounding box center [1142, 663] width 24 height 12
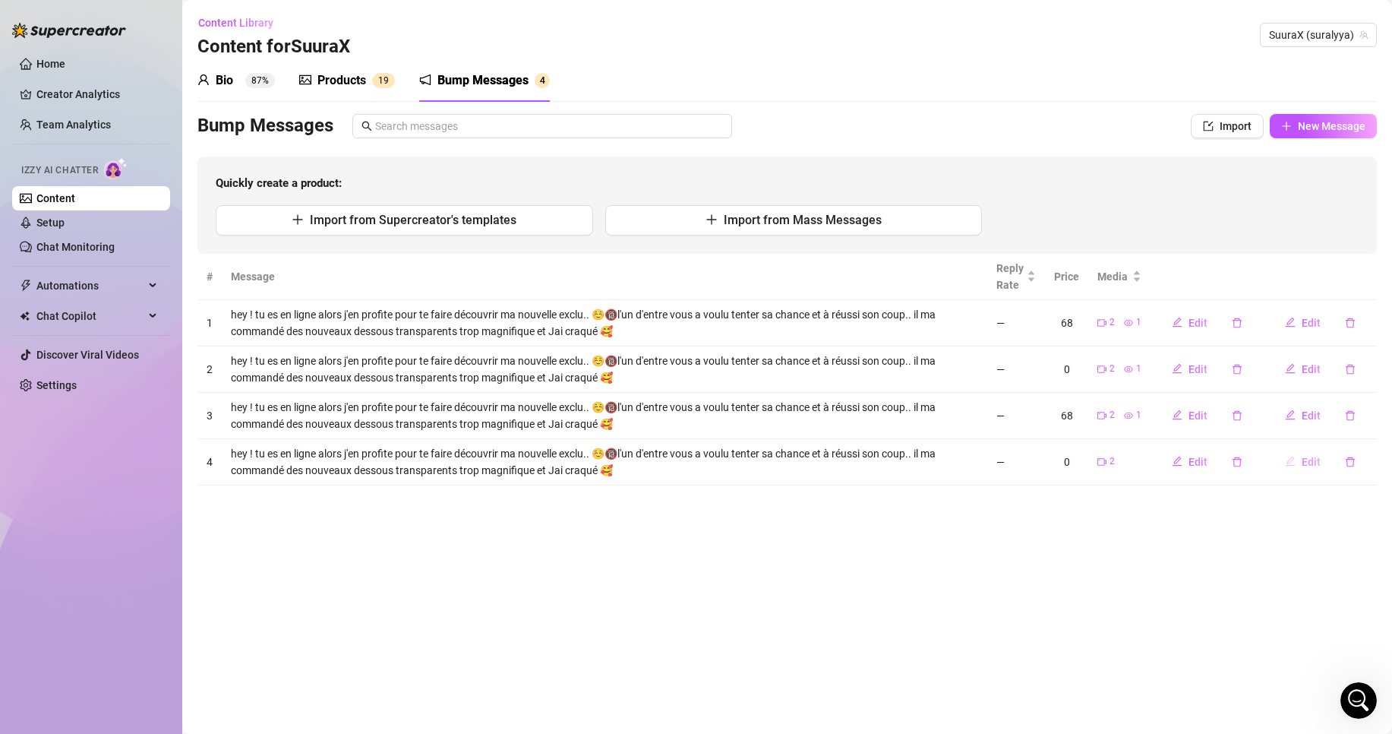
click at [1316, 457] on span "Edit" at bounding box center [1311, 462] width 19 height 12
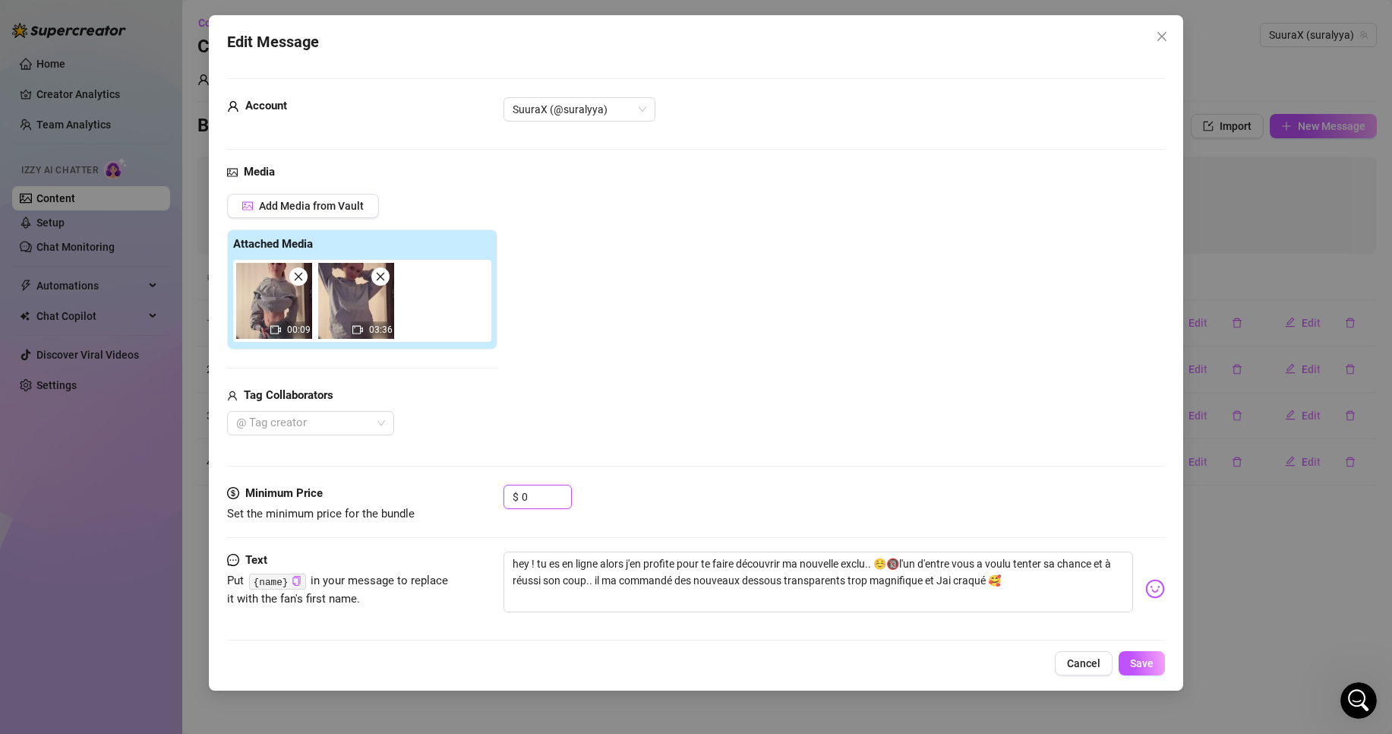
drag, startPoint x: 543, startPoint y: 497, endPoint x: 436, endPoint y: 493, distance: 107.2
click at [529, 497] on input "0" at bounding box center [546, 496] width 49 height 23
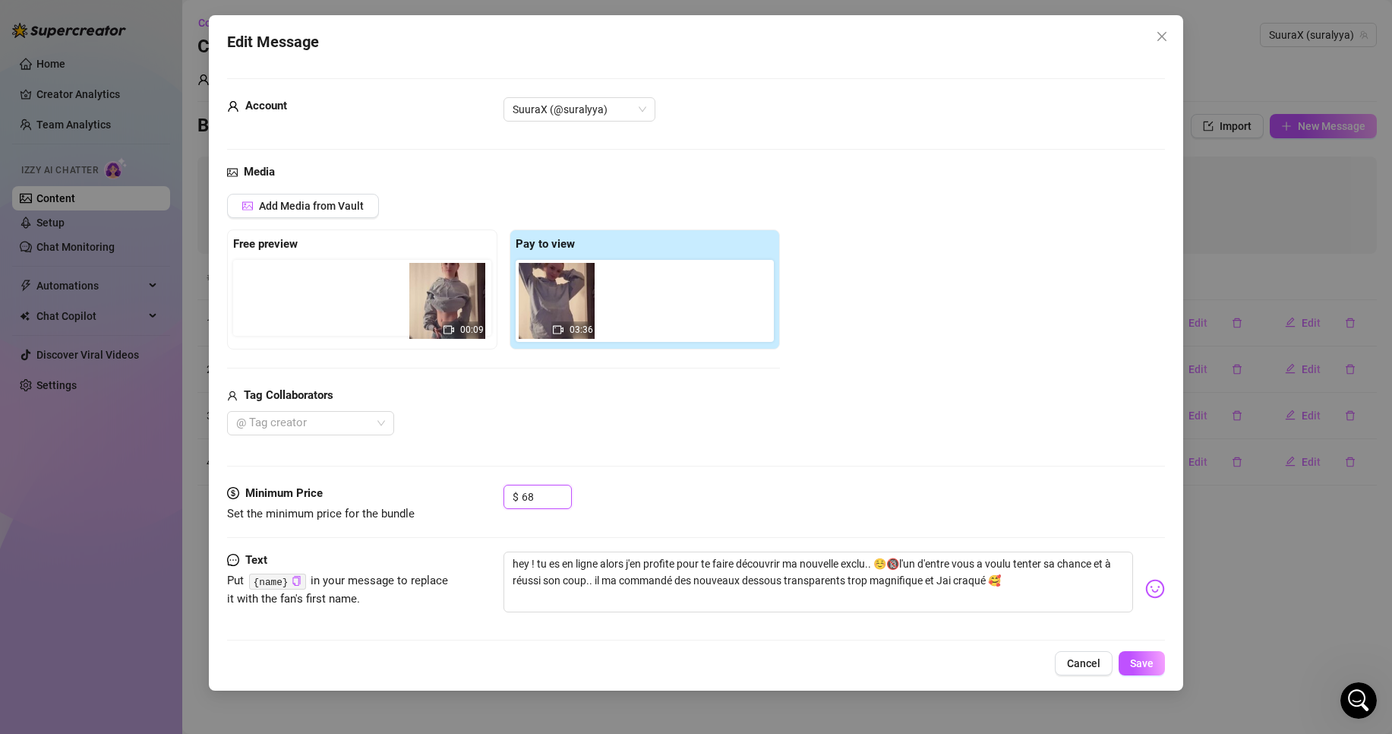
drag, startPoint x: 564, startPoint y: 316, endPoint x: 406, endPoint y: 308, distance: 158.2
click at [406, 308] on div "Free preview Pay to view 00:09 03:36" at bounding box center [503, 289] width 553 height 120
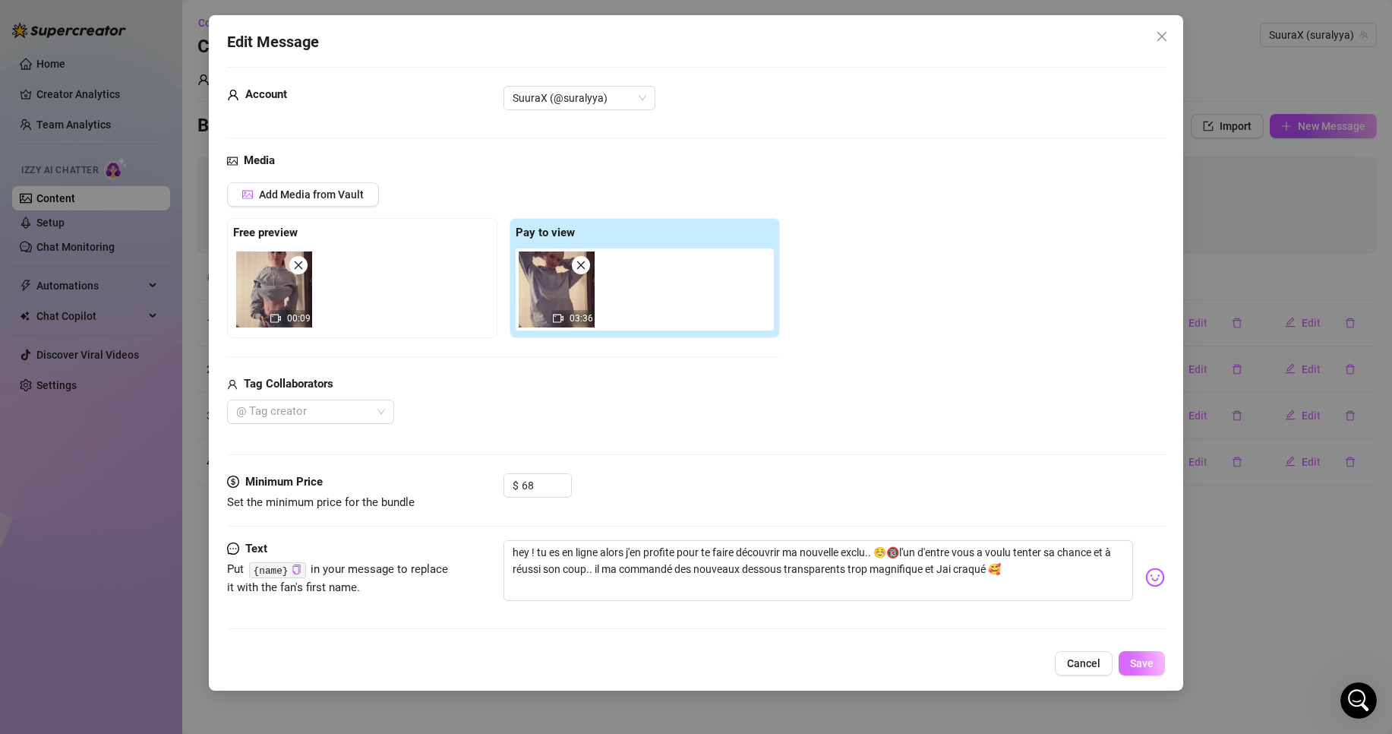
click at [1142, 657] on span "Save" at bounding box center [1142, 663] width 24 height 12
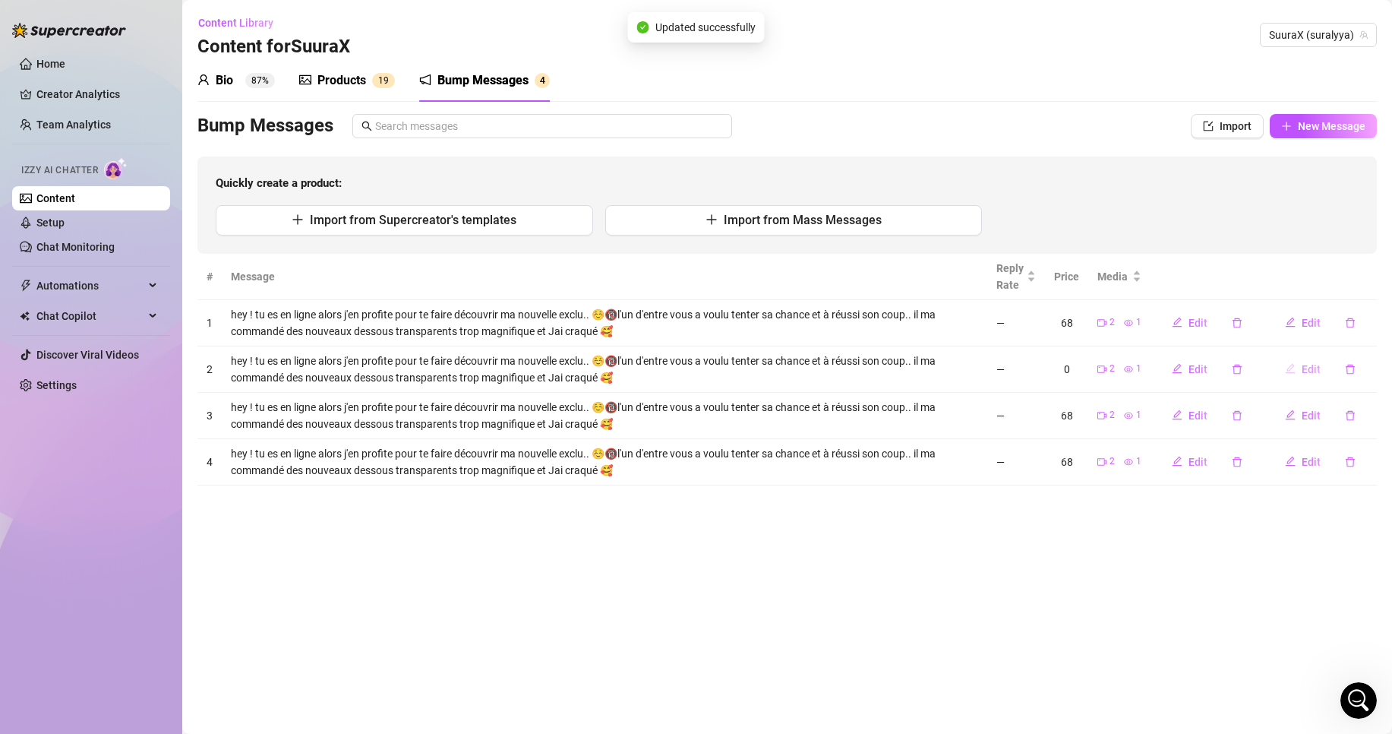
click at [1299, 363] on button "Edit" at bounding box center [1303, 369] width 60 height 24
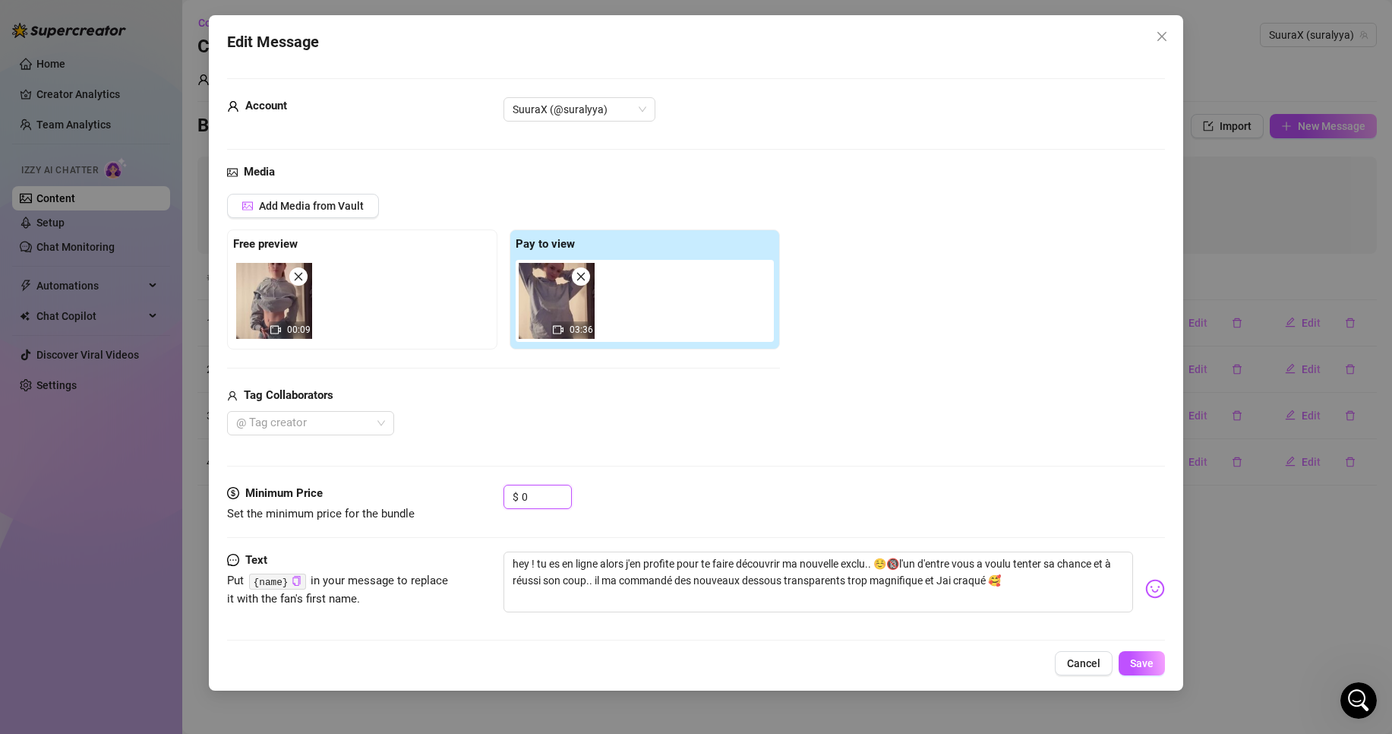
drag, startPoint x: 547, startPoint y: 498, endPoint x: 421, endPoint y: 512, distance: 126.8
click at [538, 500] on input "0" at bounding box center [546, 496] width 49 height 23
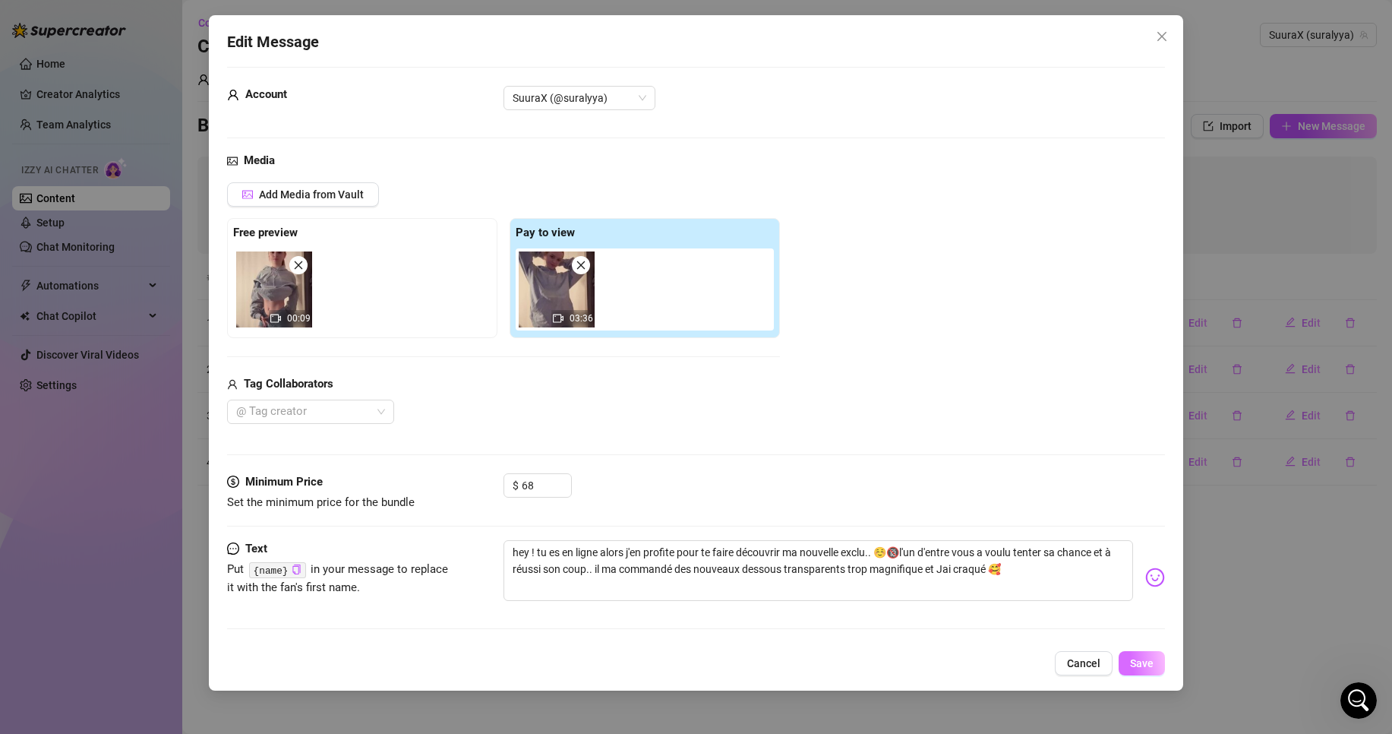
click at [1148, 655] on button "Save" at bounding box center [1142, 663] width 46 height 24
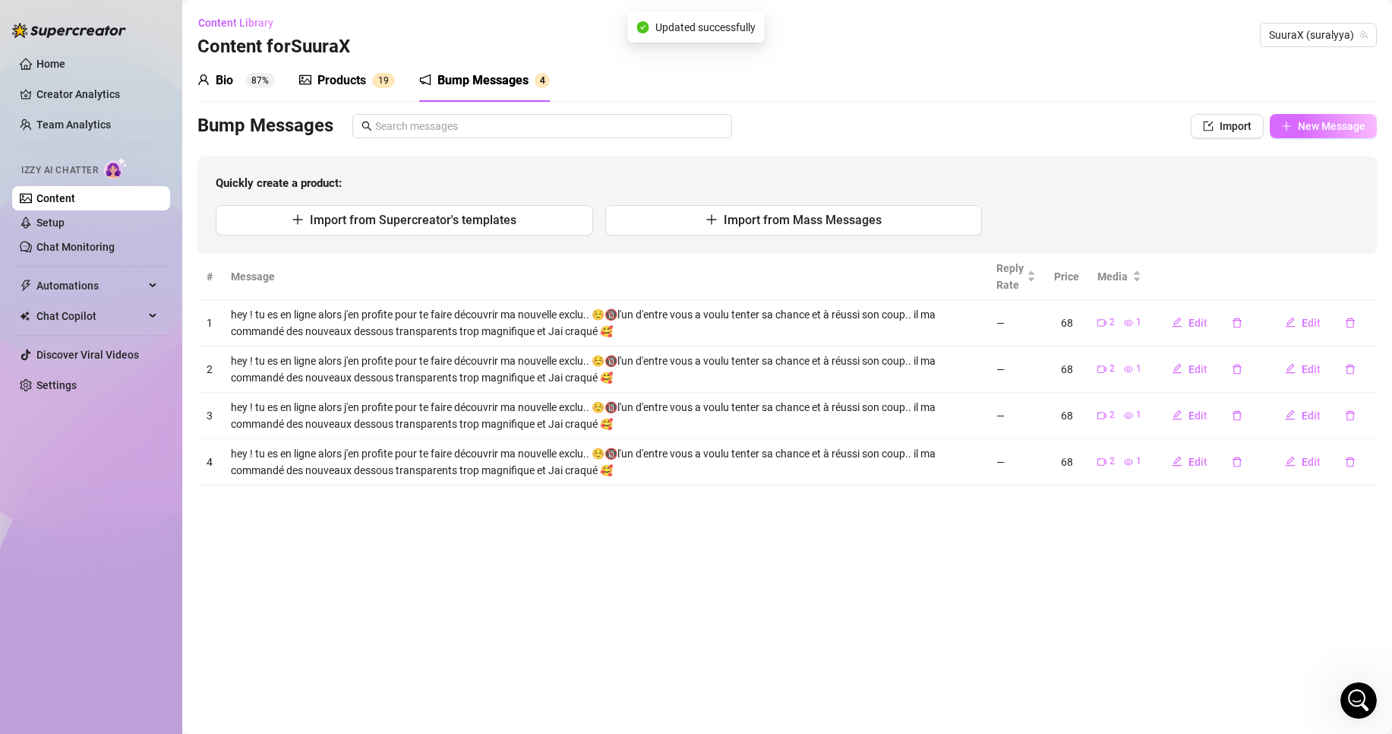
click at [1332, 133] on button "New Message" at bounding box center [1323, 126] width 107 height 24
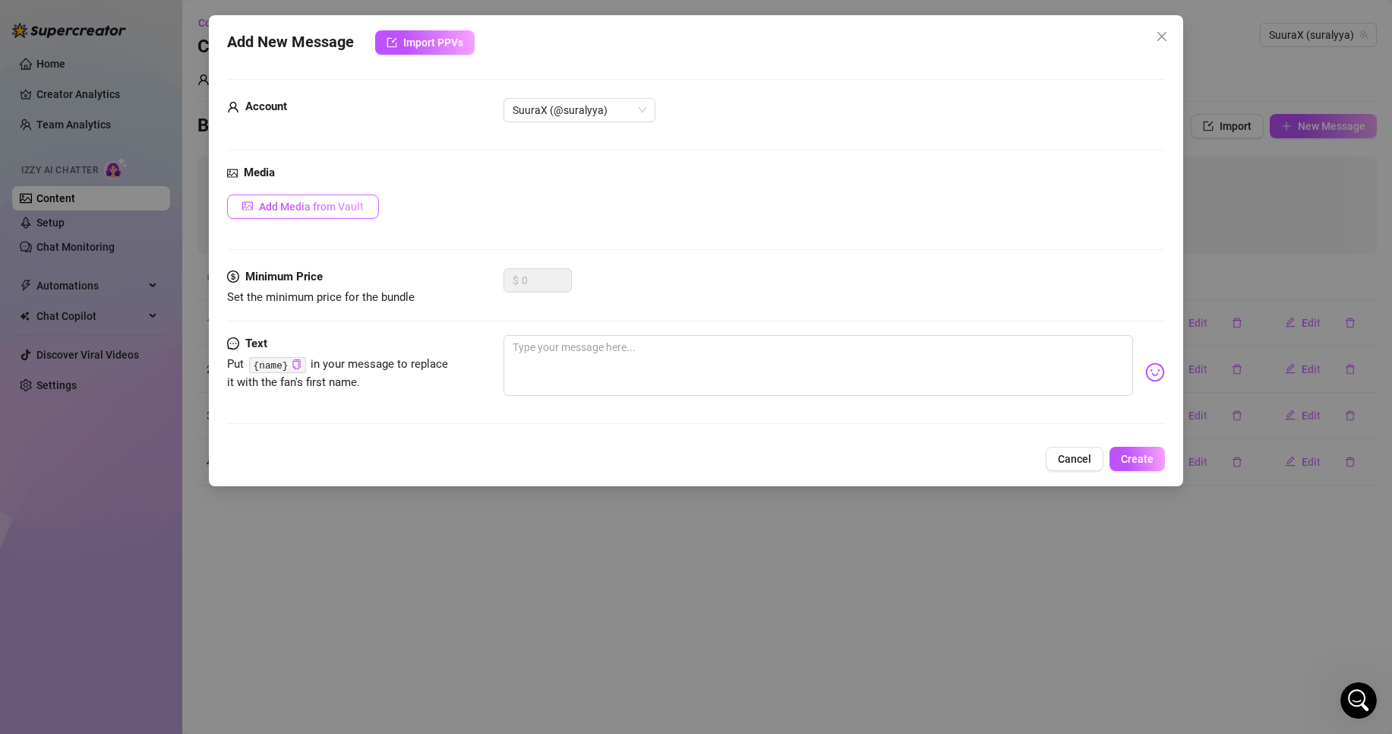
click at [336, 210] on span "Add Media from Vault" at bounding box center [311, 206] width 105 height 12
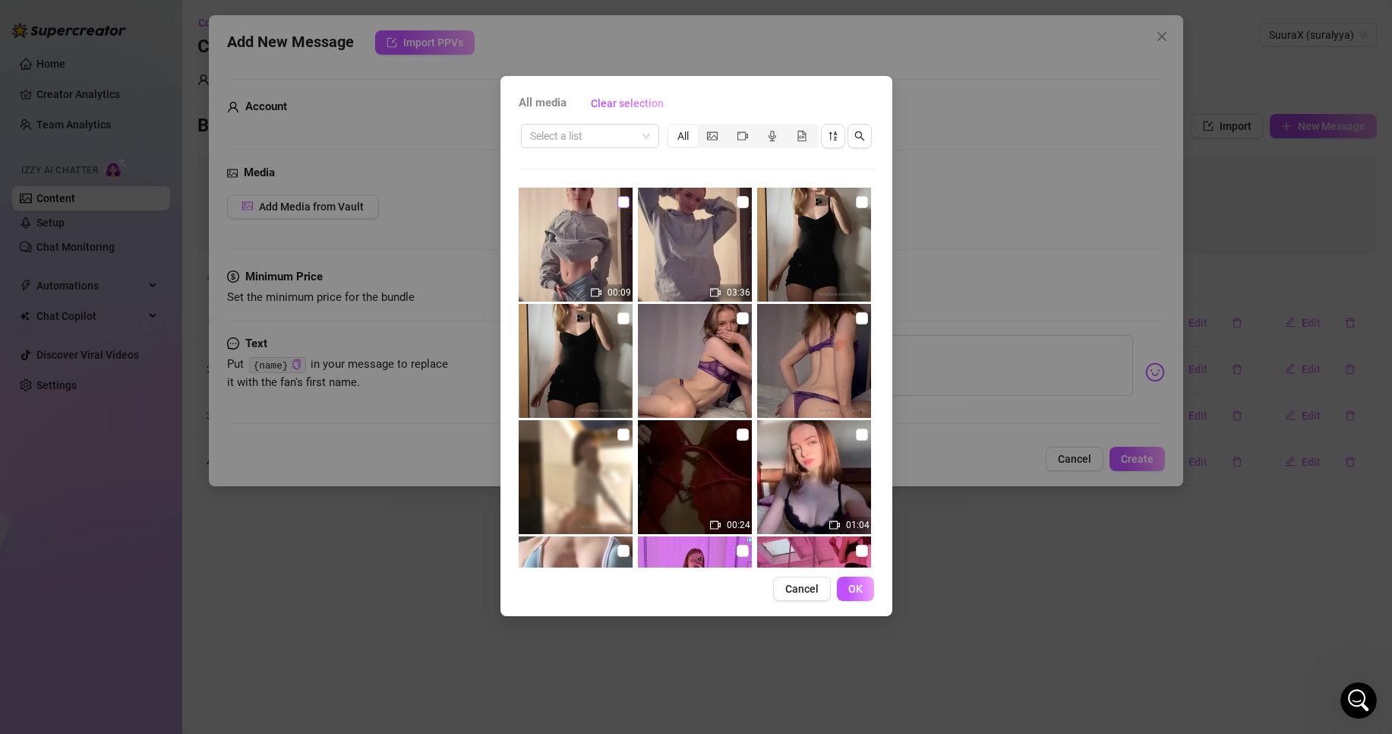
click at [617, 200] on input "checkbox" at bounding box center [623, 202] width 12 height 12
click at [740, 199] on input "checkbox" at bounding box center [743, 202] width 12 height 12
click at [856, 586] on span "OK" at bounding box center [855, 589] width 14 height 12
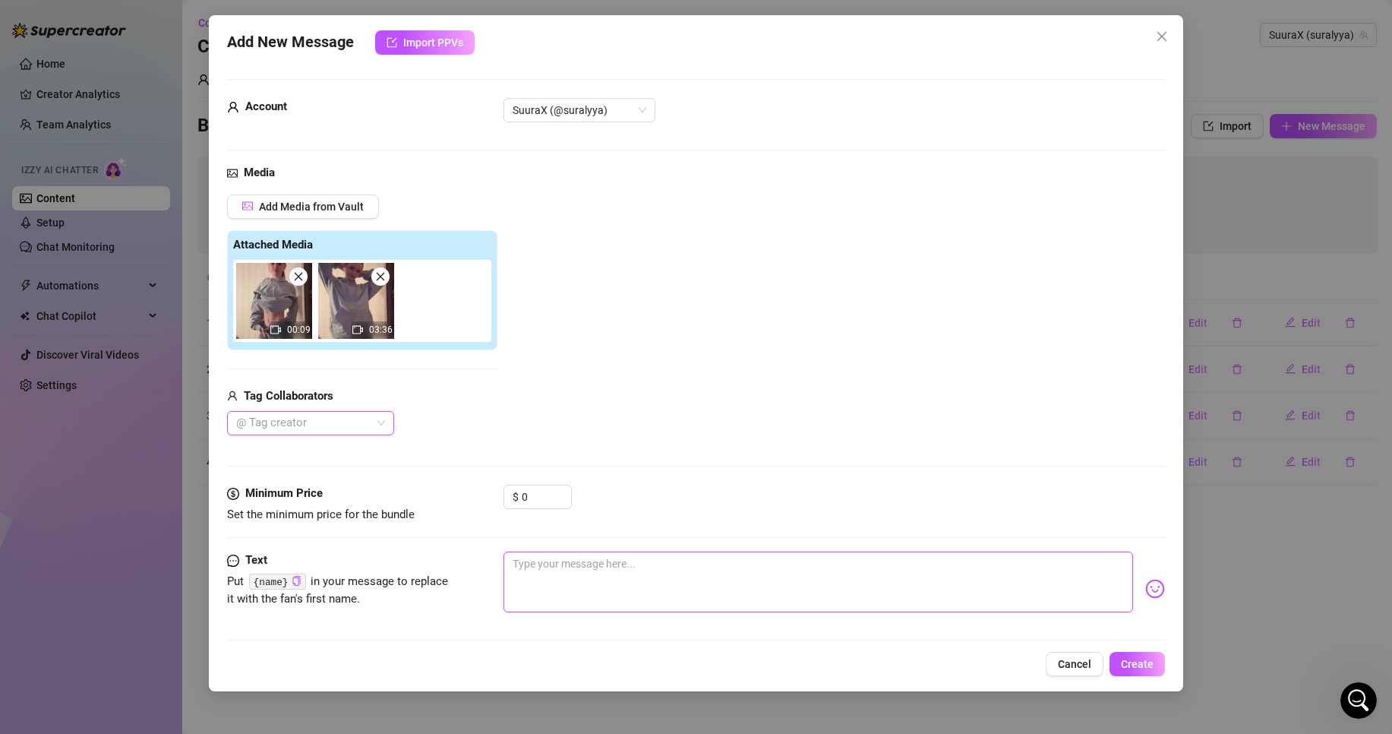
click at [609, 576] on textarea at bounding box center [819, 581] width 630 height 61
paste textarea "hey ! tu es en ligne alors j'en profite pour te faire découvrir ma nouvelle exc…"
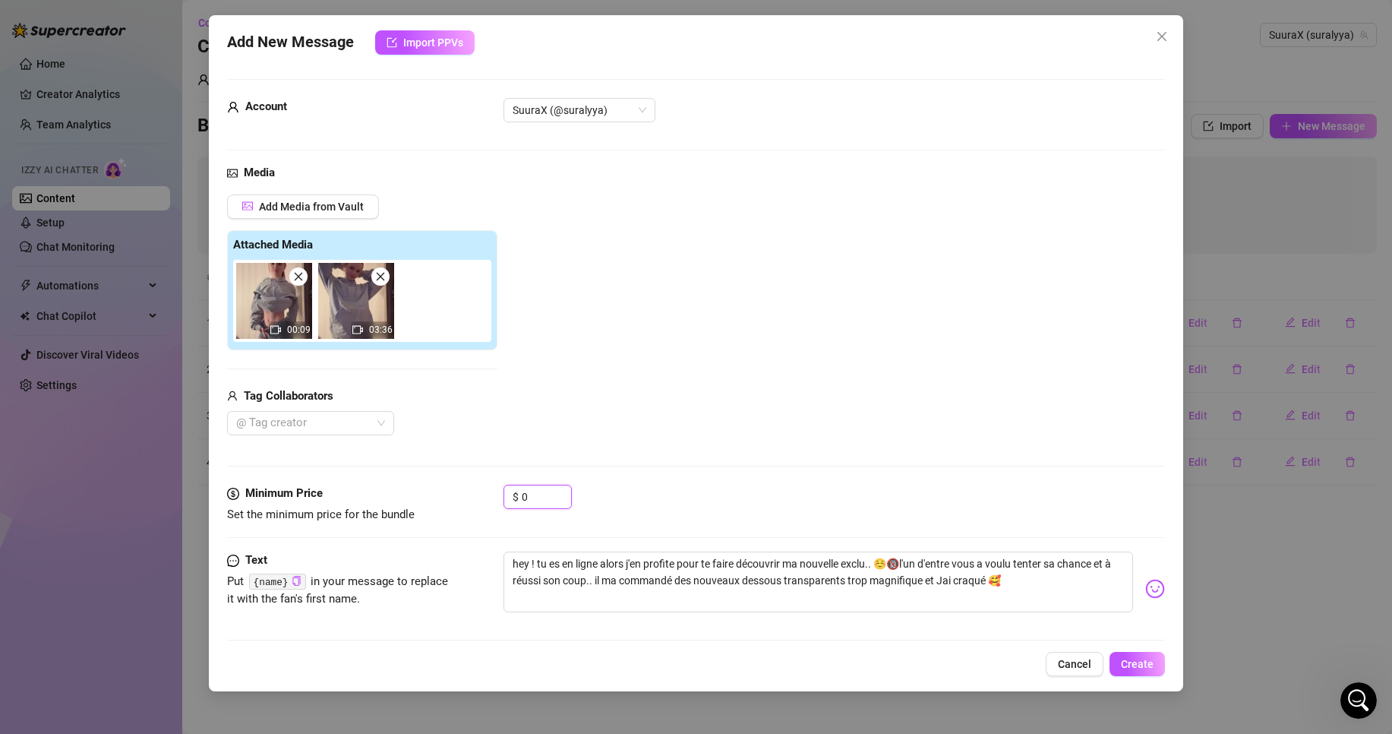
drag, startPoint x: 549, startPoint y: 494, endPoint x: 427, endPoint y: 500, distance: 122.4
click at [526, 496] on input "0" at bounding box center [546, 496] width 49 height 23
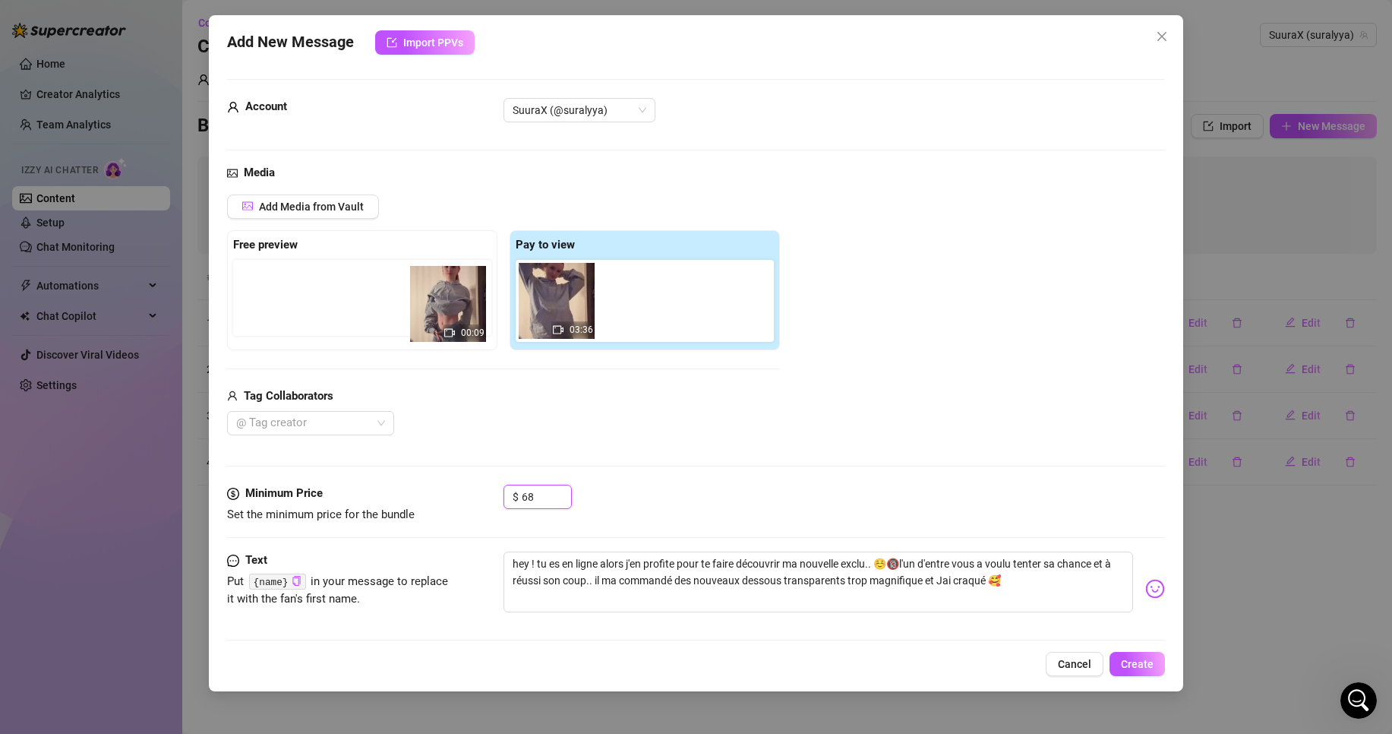
drag, startPoint x: 558, startPoint y: 303, endPoint x: 433, endPoint y: 306, distance: 125.3
click at [432, 307] on div "Free preview Pay to view 00:09 03:36" at bounding box center [503, 290] width 553 height 120
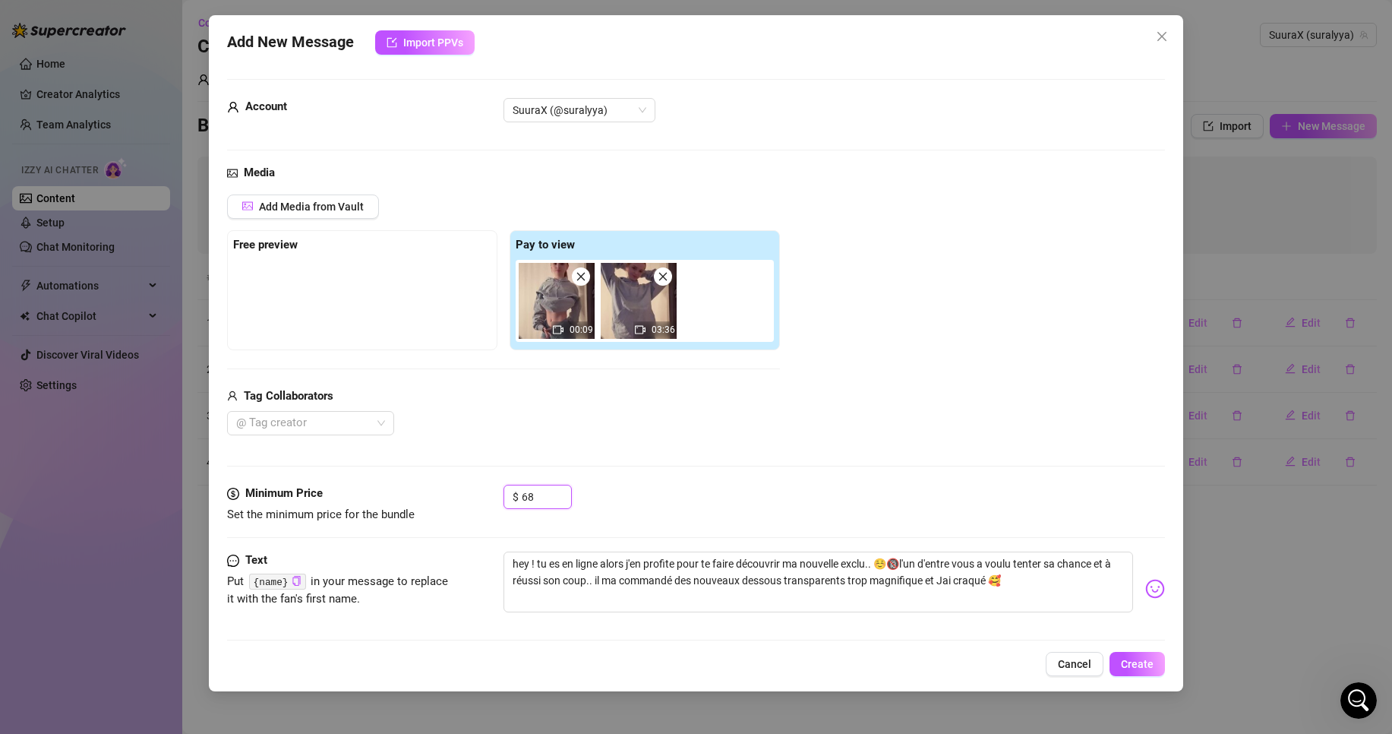
drag, startPoint x: 554, startPoint y: 305, endPoint x: 305, endPoint y: 278, distance: 250.6
click at [305, 278] on div "Free preview Pay to view 00:09 03:36" at bounding box center [503, 290] width 553 height 120
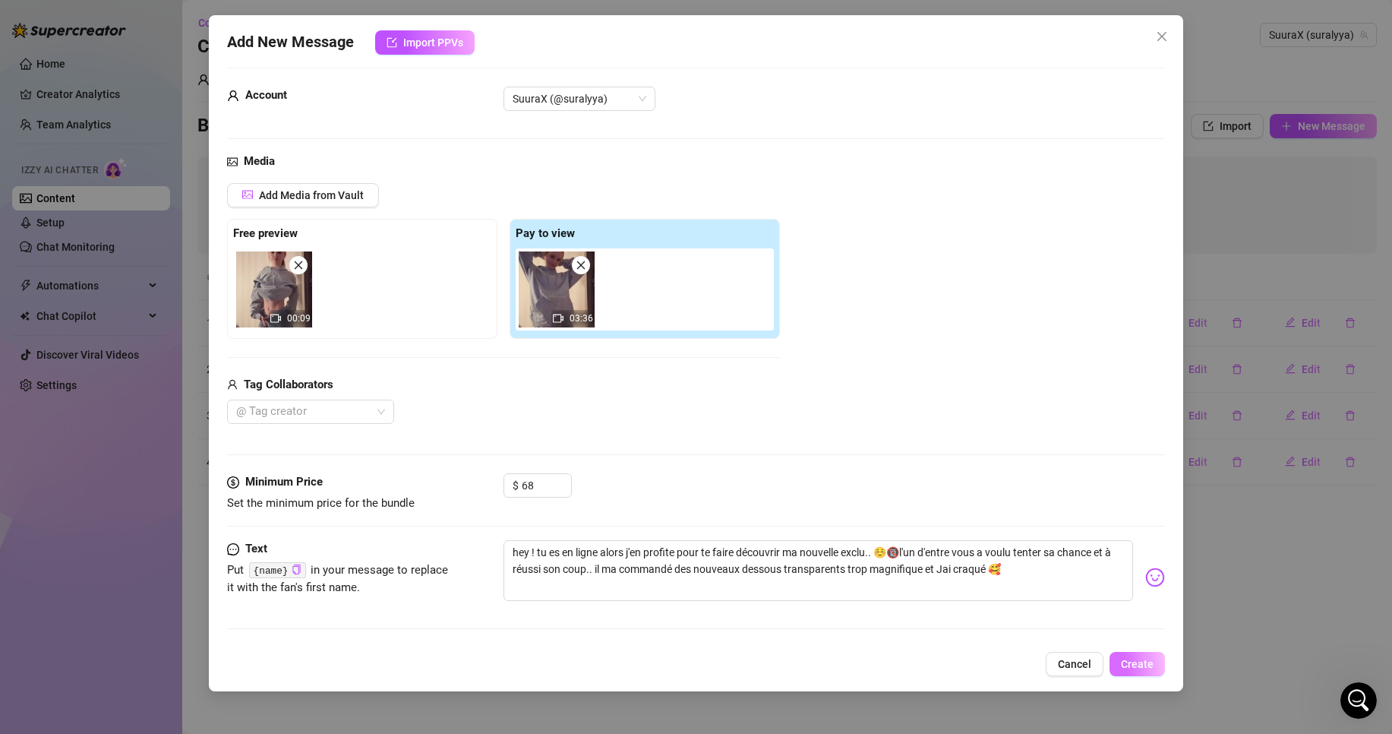
click at [1140, 655] on button "Create" at bounding box center [1137, 664] width 55 height 24
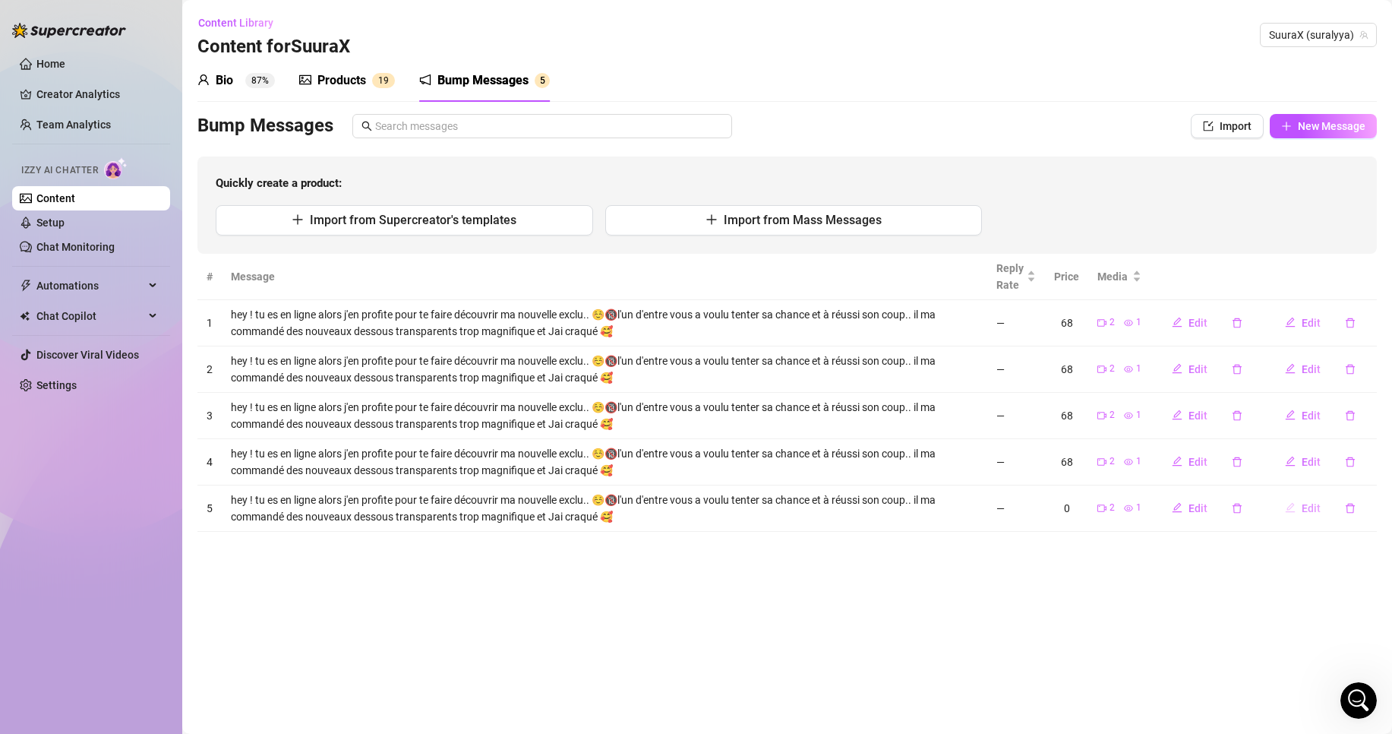
click at [1307, 506] on span "Edit" at bounding box center [1311, 508] width 19 height 12
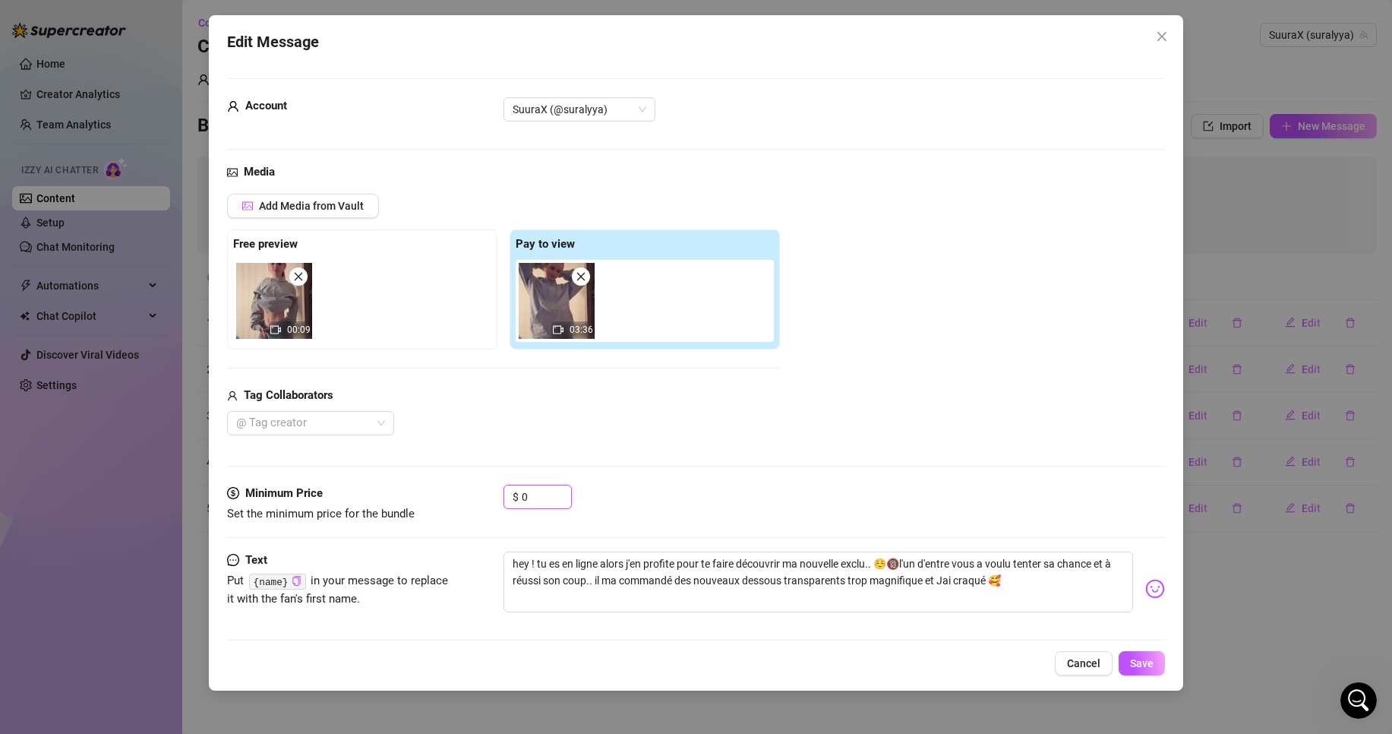
drag, startPoint x: 548, startPoint y: 497, endPoint x: 398, endPoint y: 488, distance: 150.6
click at [491, 494] on div "Minimum Price Set the minimum price for the bundle $ 0" at bounding box center [696, 504] width 938 height 39
click at [685, 614] on div "hey ! tu es en ligne alors j'en profite pour te faire découvrir ma nouvelle exc…" at bounding box center [834, 588] width 661 height 74
click at [691, 594] on textarea "hey ! tu es en ligne alors j'en profite pour te faire découvrir ma nouvelle exc…" at bounding box center [819, 581] width 630 height 61
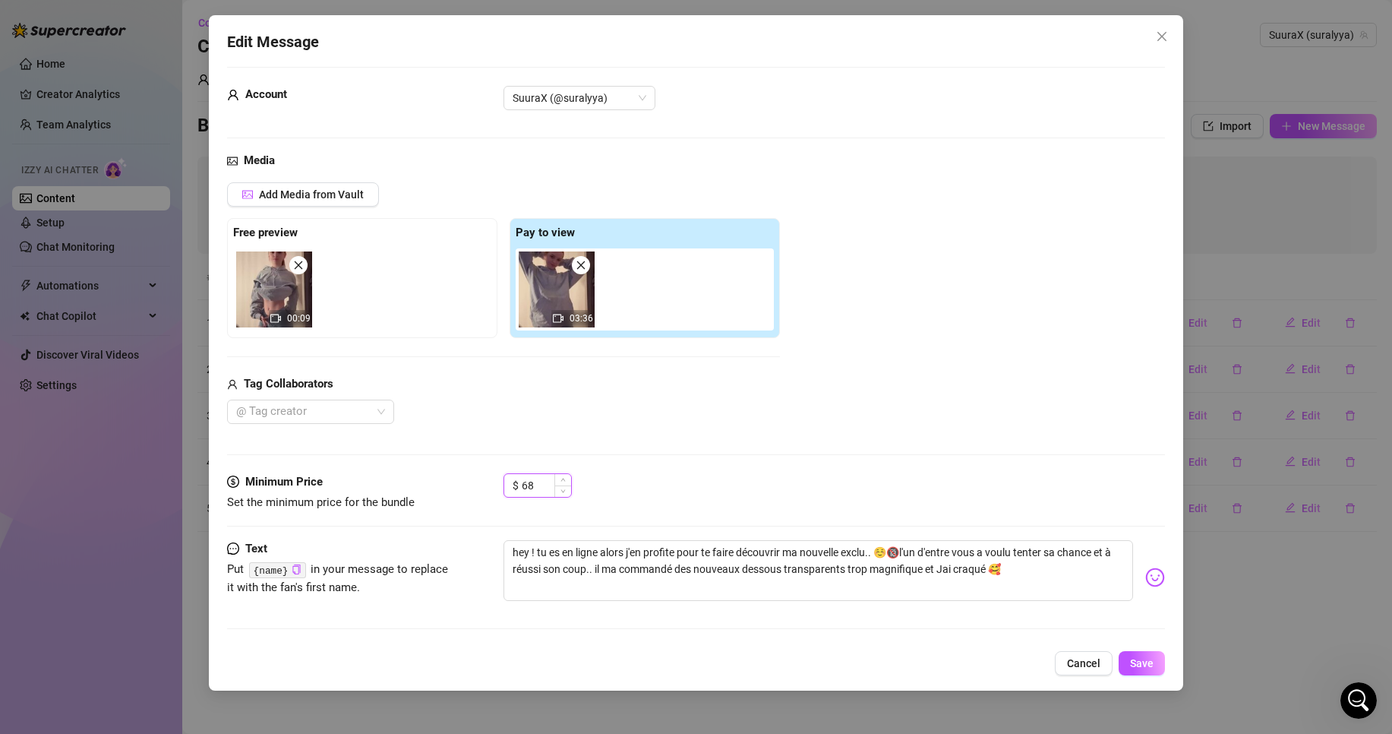
click at [548, 485] on input "68" at bounding box center [546, 485] width 49 height 23
drag, startPoint x: 548, startPoint y: 482, endPoint x: 479, endPoint y: 471, distance: 69.3
click at [479, 471] on form "Account SuuraX (@suralyya) Media Add Media from Vault Free preview 00:09 Pay to…" at bounding box center [696, 354] width 938 height 575
click at [1145, 657] on span "Save" at bounding box center [1142, 663] width 24 height 12
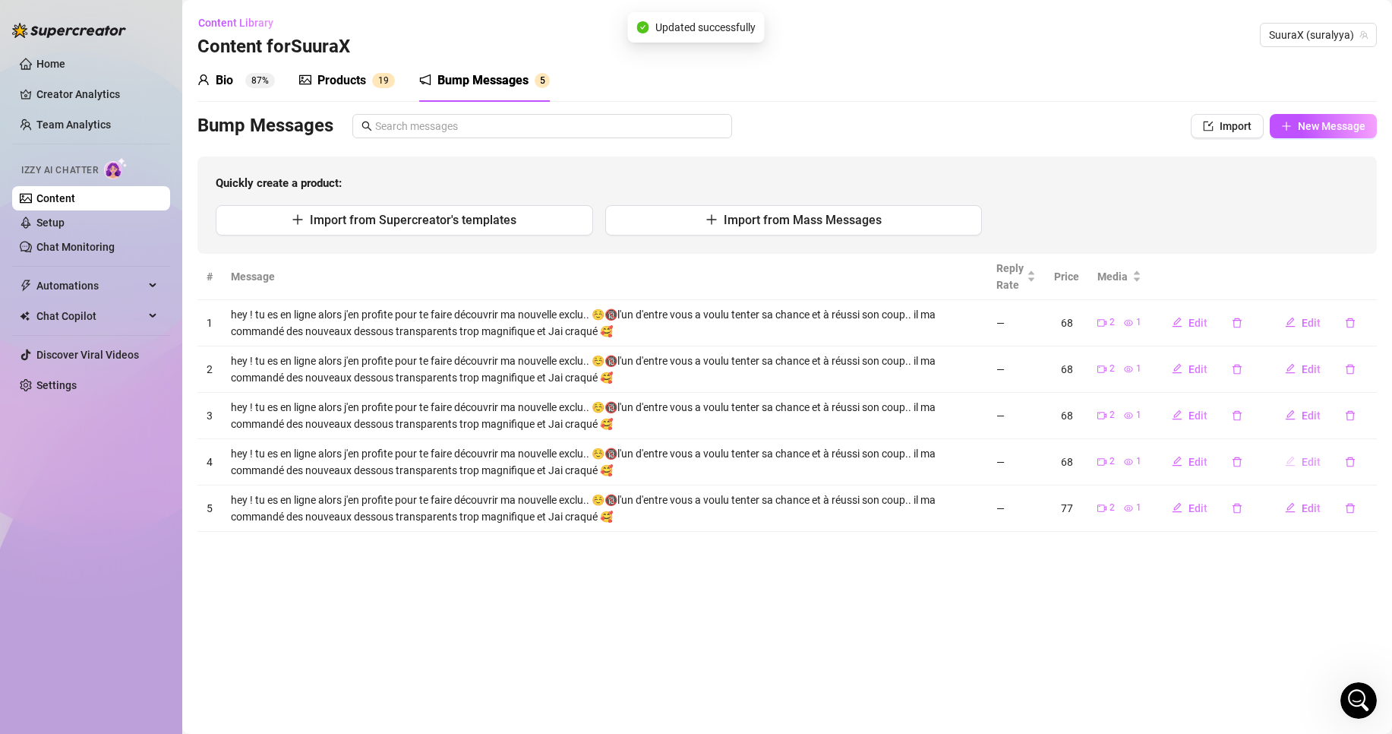
click at [1300, 465] on button "Edit" at bounding box center [1303, 462] width 60 height 24
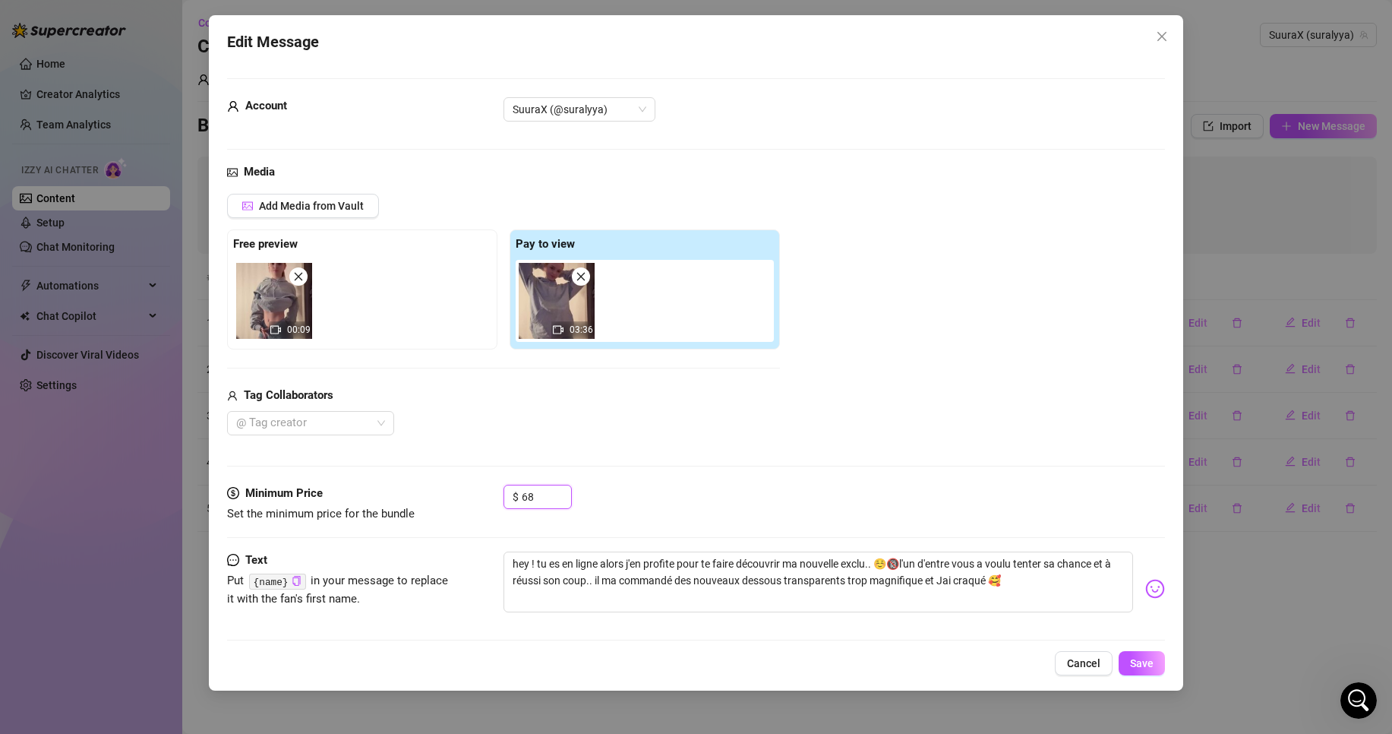
drag, startPoint x: 542, startPoint y: 490, endPoint x: 425, endPoint y: 510, distance: 118.6
click at [425, 510] on div "Minimum Price Set the minimum price for the bundle $ 68" at bounding box center [696, 504] width 938 height 39
click at [1154, 660] on button "Save" at bounding box center [1142, 663] width 46 height 24
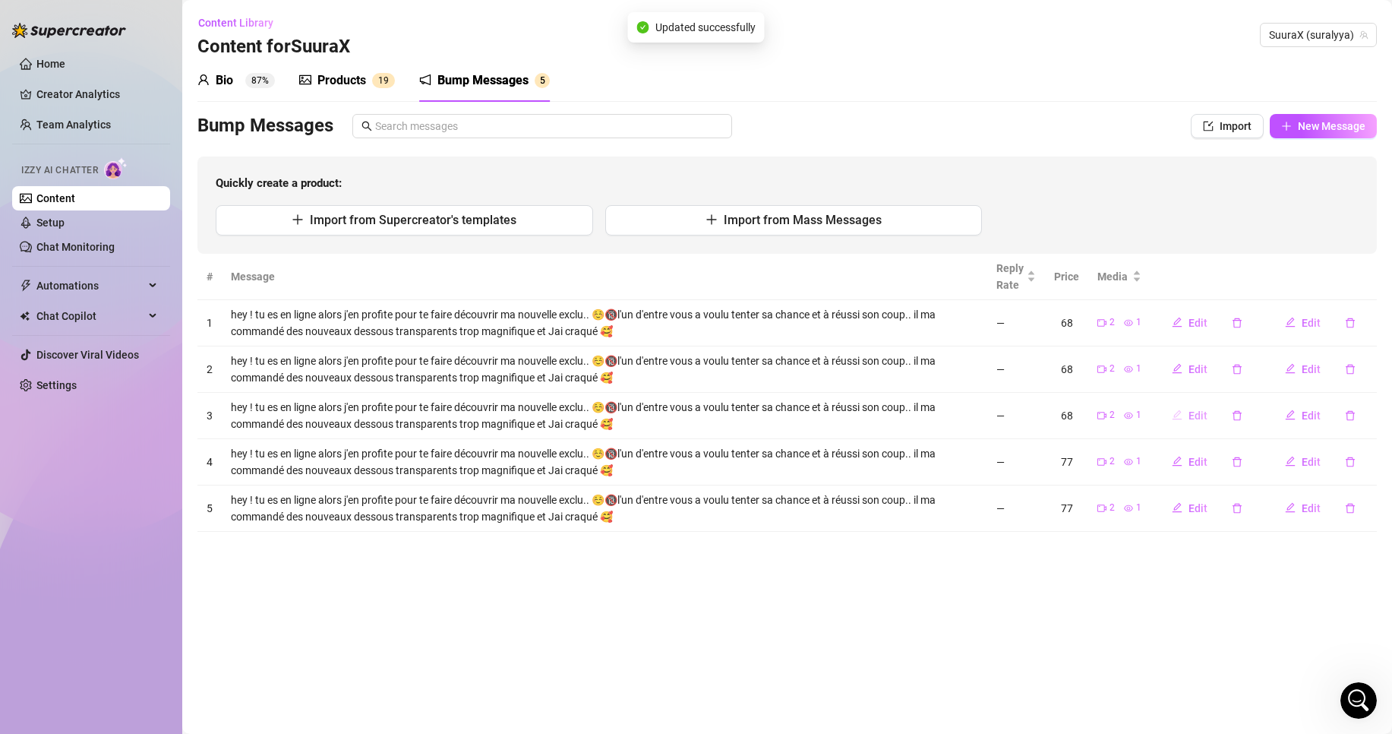
click at [1189, 411] on button "Edit" at bounding box center [1190, 415] width 60 height 24
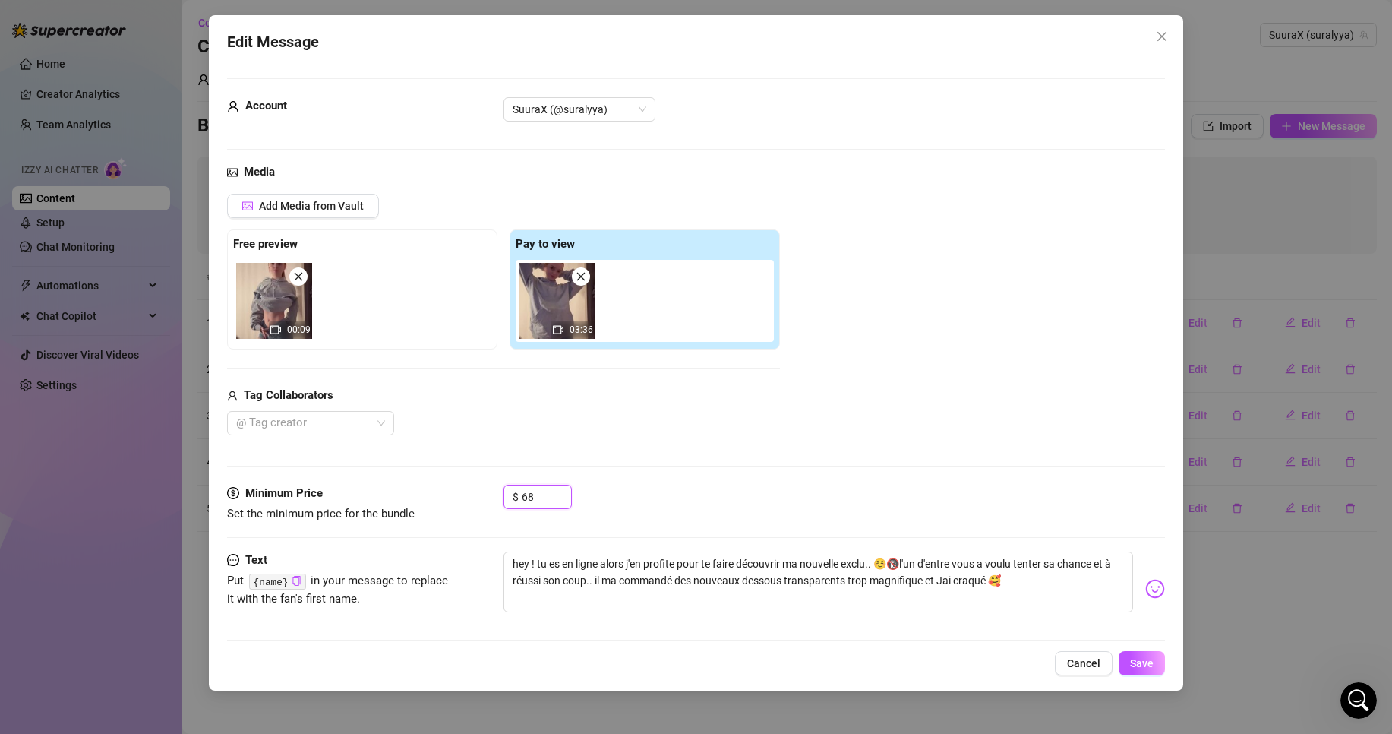
drag, startPoint x: 546, startPoint y: 491, endPoint x: 406, endPoint y: 502, distance: 140.9
click at [406, 502] on div "Minimum Price Set the minimum price for the bundle $ 68" at bounding box center [696, 504] width 938 height 39
click at [1138, 652] on button "Save" at bounding box center [1142, 663] width 46 height 24
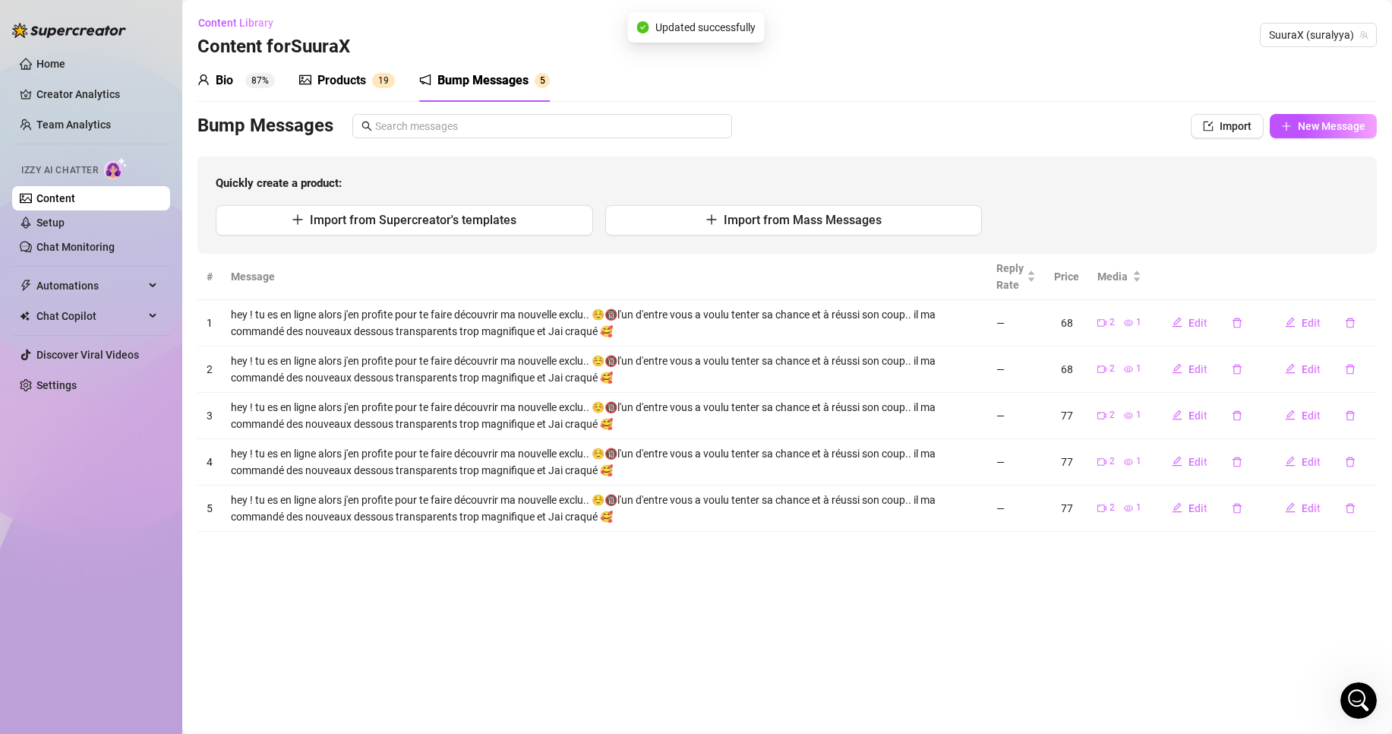
click at [1072, 368] on div "68" at bounding box center [1066, 369] width 25 height 17
click at [1198, 374] on span "Edit" at bounding box center [1198, 369] width 19 height 12
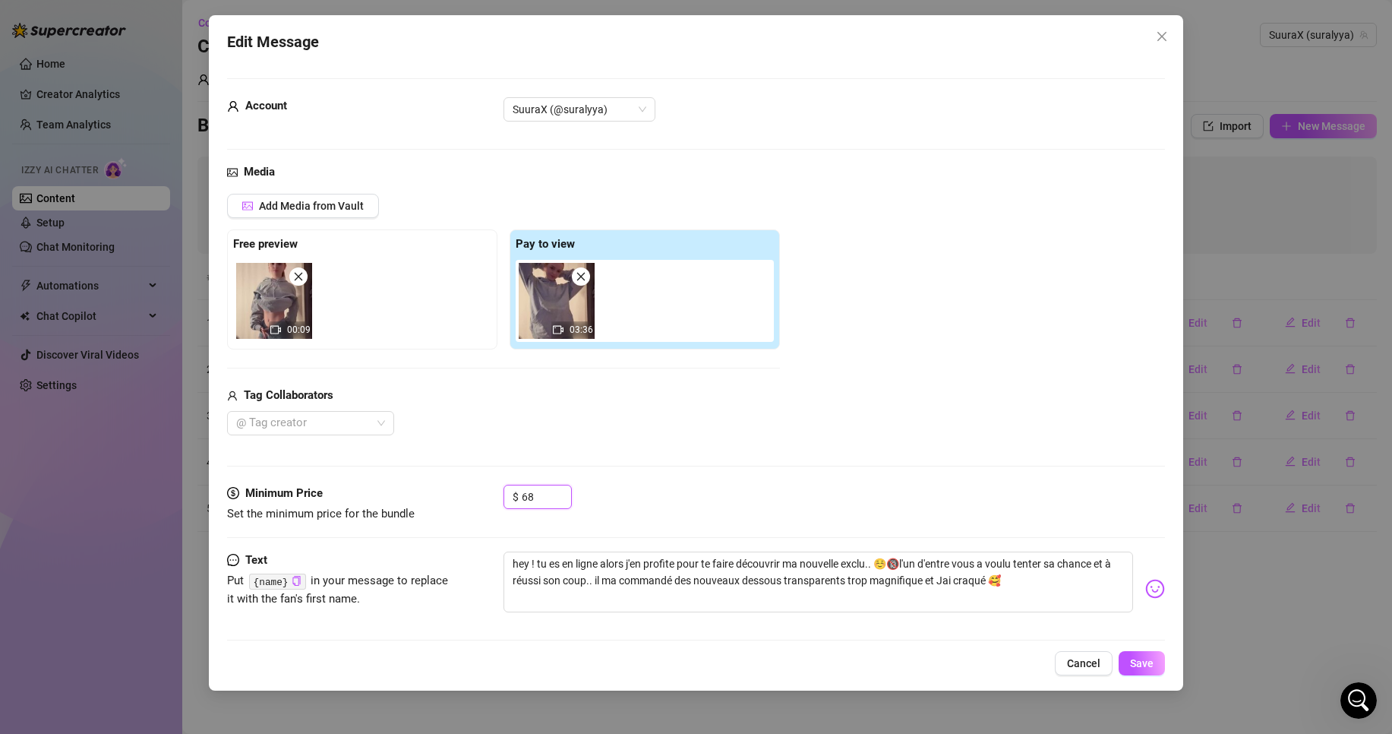
drag, startPoint x: 547, startPoint y: 495, endPoint x: 273, endPoint y: 488, distance: 274.3
click at [273, 488] on div "Minimum Price Set the minimum price for the bundle $ 68" at bounding box center [696, 504] width 938 height 39
click at [1141, 662] on span "Save" at bounding box center [1142, 663] width 24 height 12
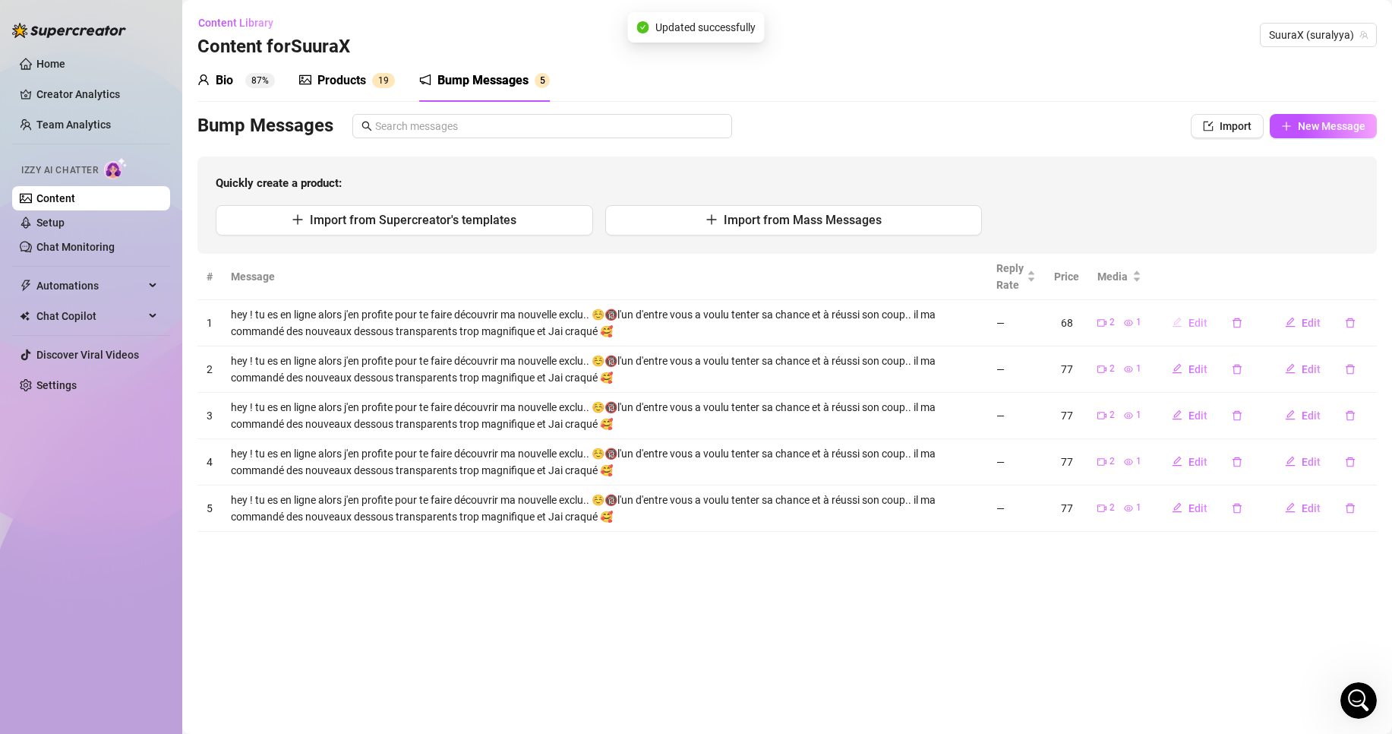
click at [1210, 327] on button "Edit" at bounding box center [1190, 323] width 60 height 24
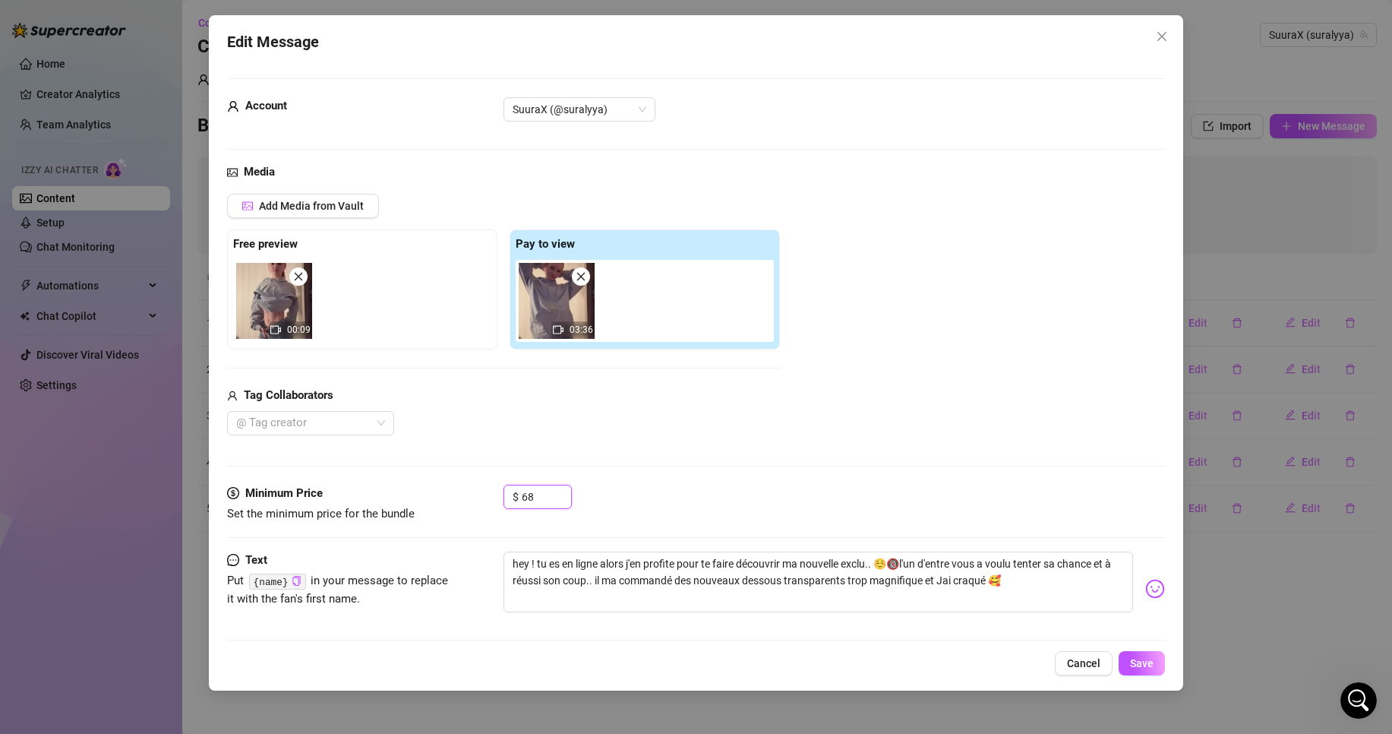
drag, startPoint x: 535, startPoint y: 506, endPoint x: 460, endPoint y: 497, distance: 75.0
click at [456, 497] on div "Minimum Price Set the minimum price for the bundle $ 68" at bounding box center [696, 504] width 938 height 39
click at [1143, 661] on span "Save" at bounding box center [1142, 663] width 24 height 12
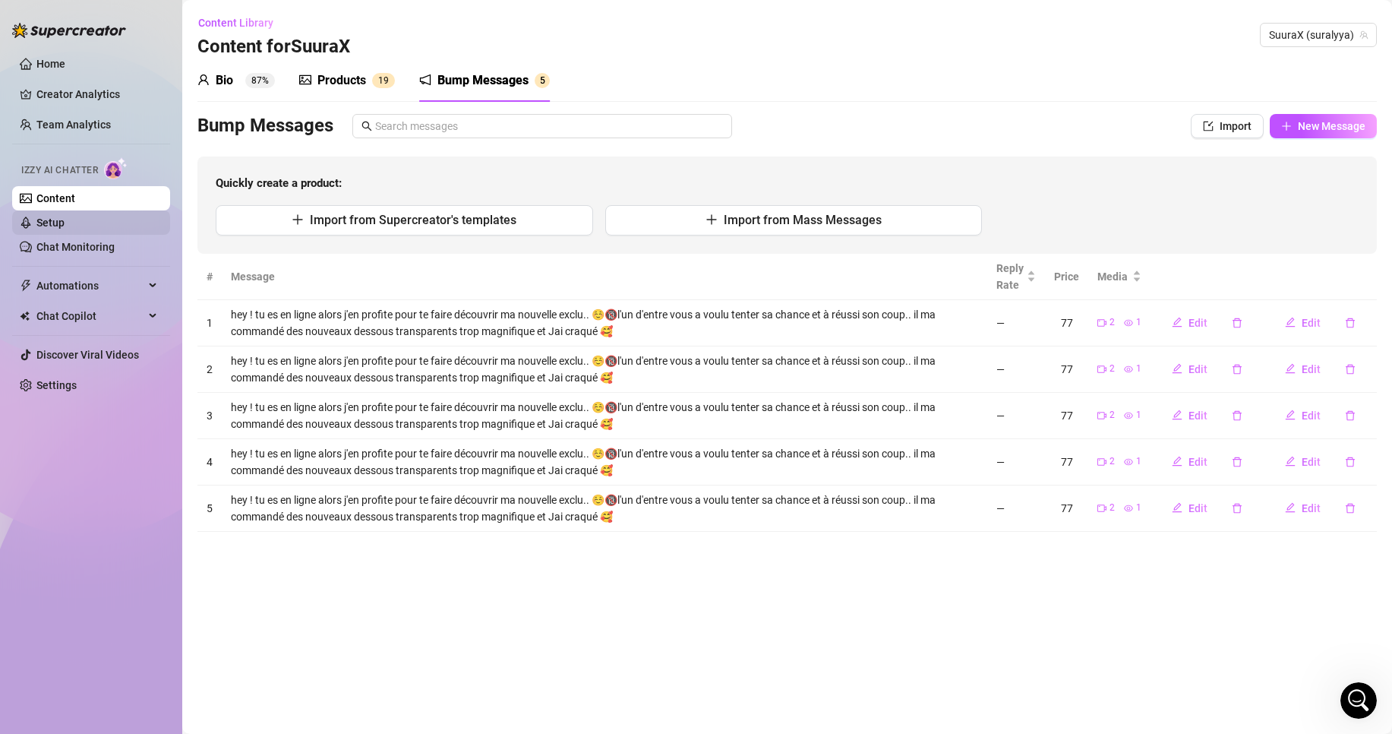
click at [65, 228] on link "Setup" at bounding box center [50, 222] width 28 height 12
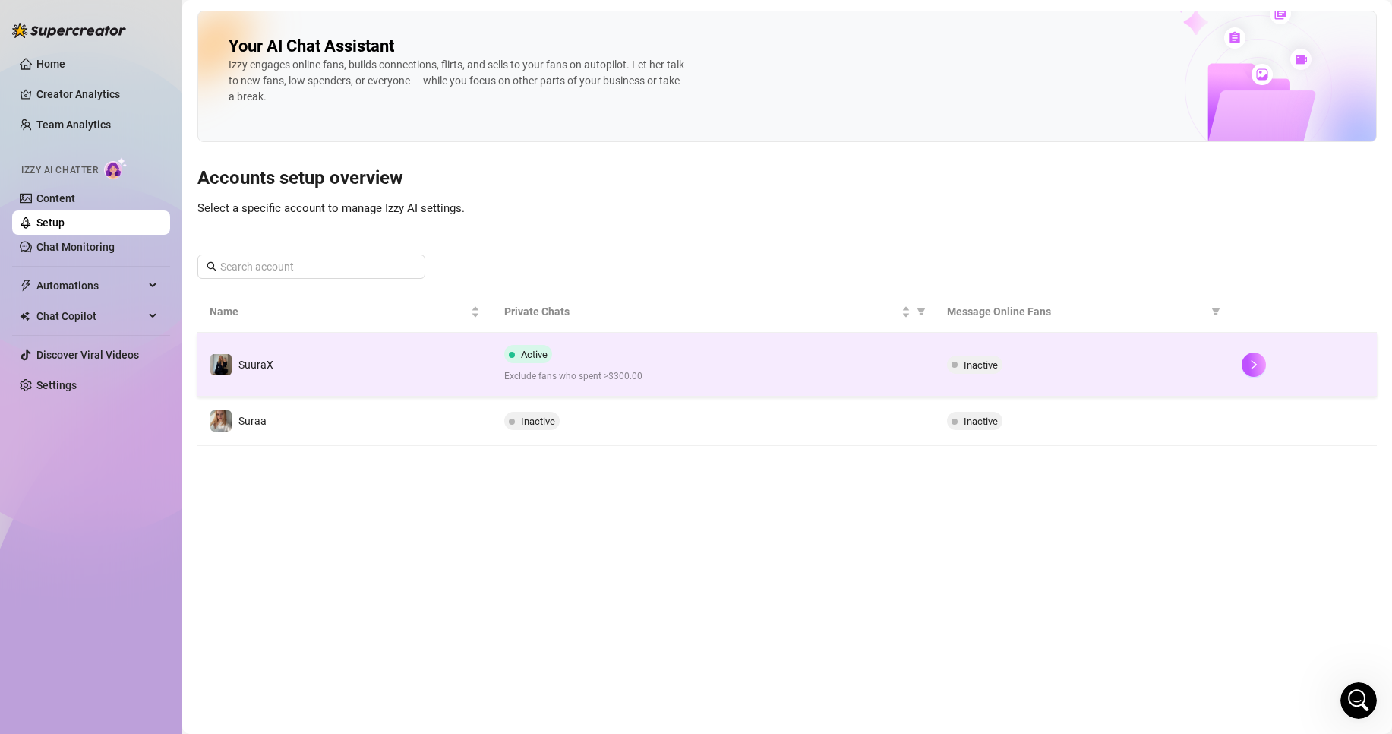
click at [452, 371] on td "SuuraX" at bounding box center [344, 365] width 295 height 64
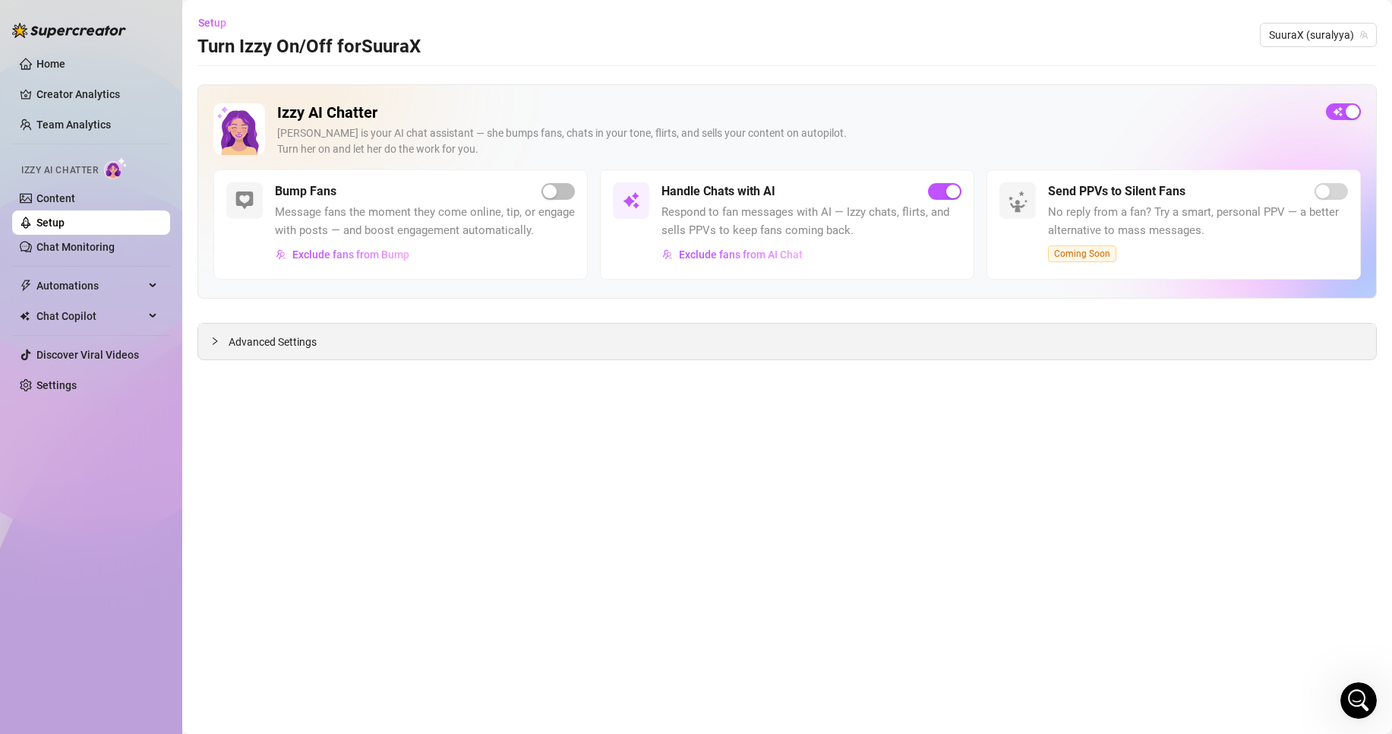
click at [406, 331] on div "Advanced Settings" at bounding box center [787, 342] width 1178 height 36
click at [305, 348] on span "Advanced Settings" at bounding box center [273, 341] width 88 height 17
click at [276, 343] on span "Advanced Settings" at bounding box center [273, 341] width 88 height 17
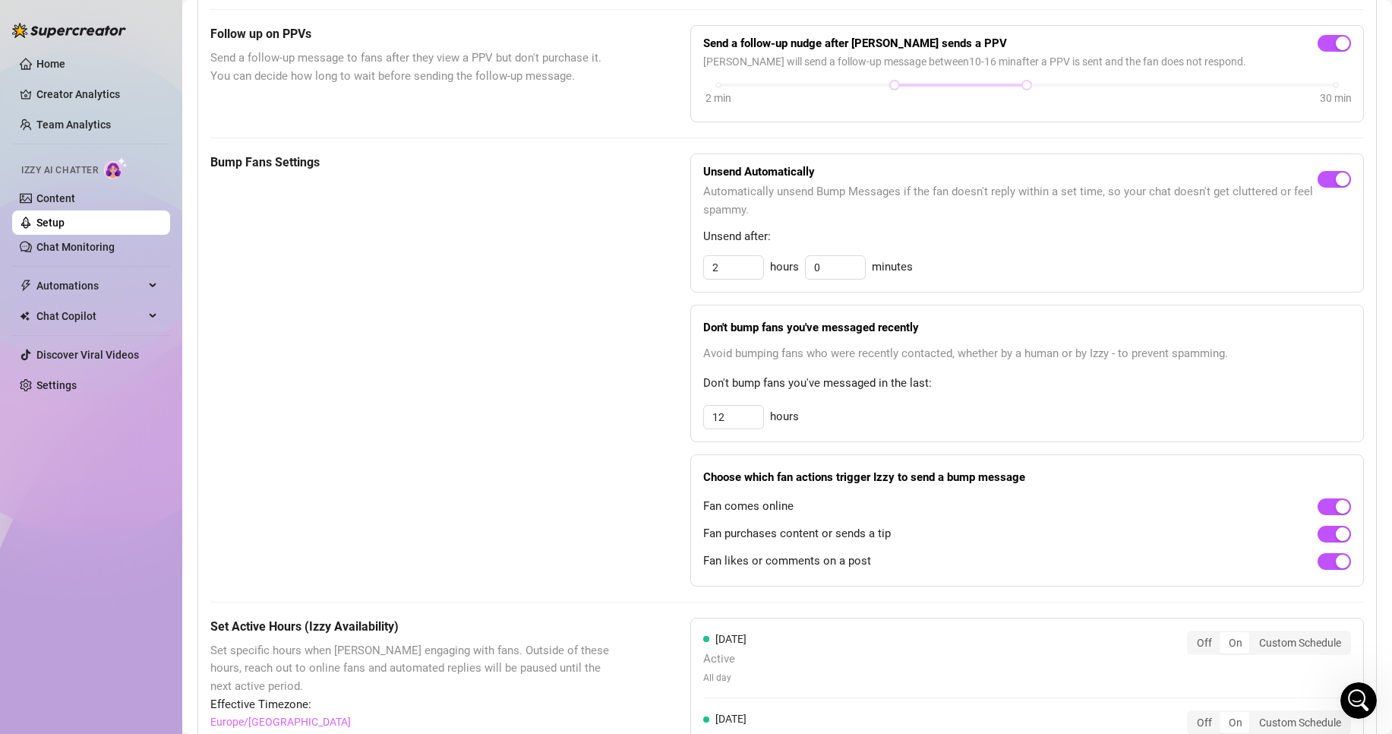
scroll to position [562, 0]
drag, startPoint x: 723, startPoint y: 281, endPoint x: 611, endPoint y: 293, distance: 112.3
click at [643, 292] on div "Bump Fans Settings Unsend Automatically Automatically unsend Bump Messages if t…" at bounding box center [787, 370] width 1154 height 433
click at [740, 279] on input "12" at bounding box center [733, 268] width 59 height 23
drag, startPoint x: 733, startPoint y: 441, endPoint x: 633, endPoint y: 437, distance: 99.6
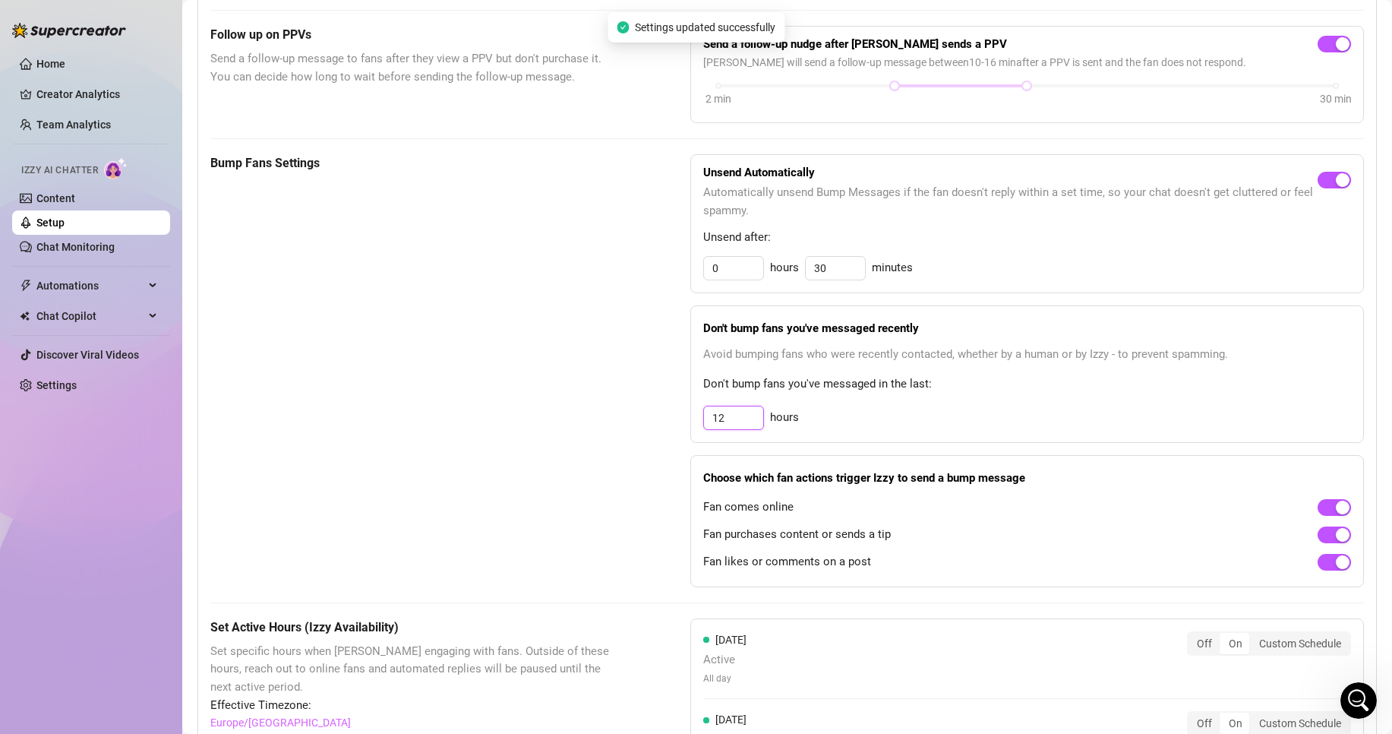
click at [639, 437] on div "Bump Fans Settings Unsend Automatically Automatically unsend Bump Messages if t…" at bounding box center [787, 370] width 1154 height 433
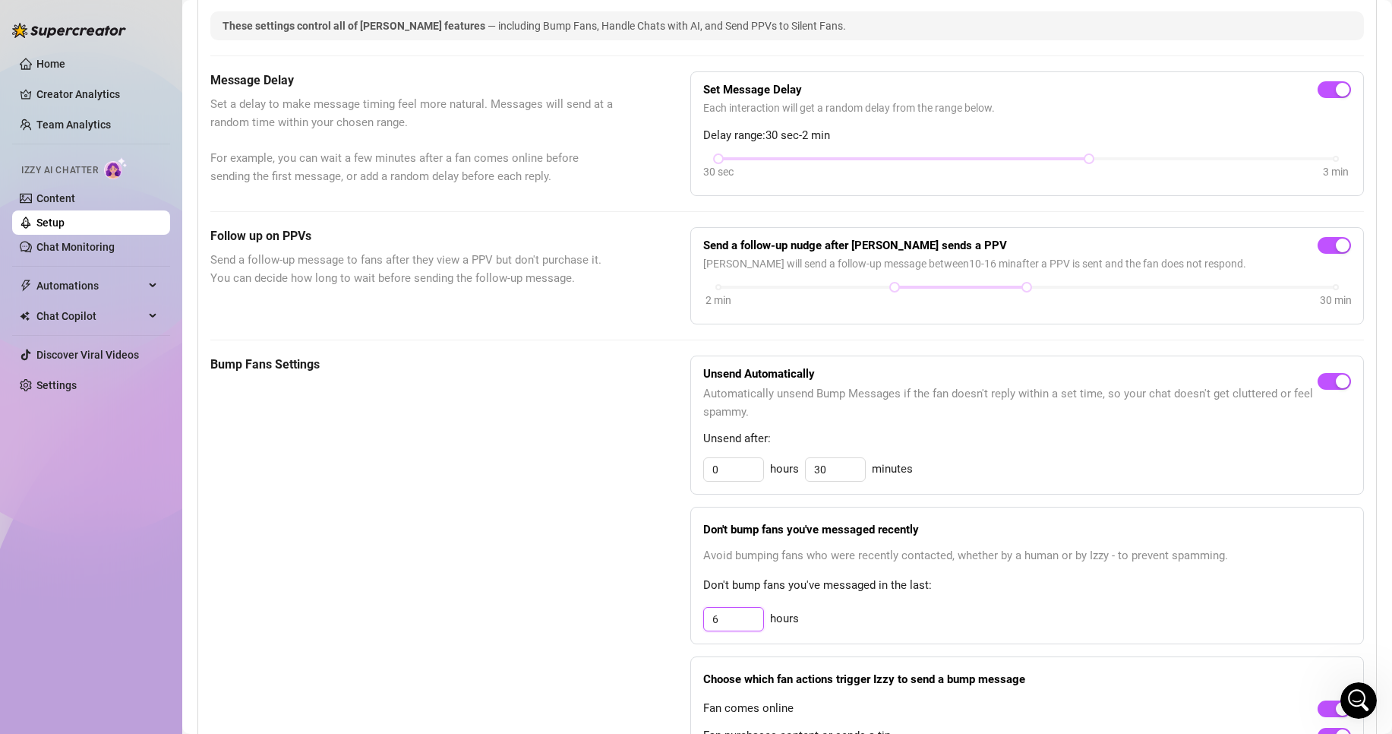
scroll to position [367, 0]
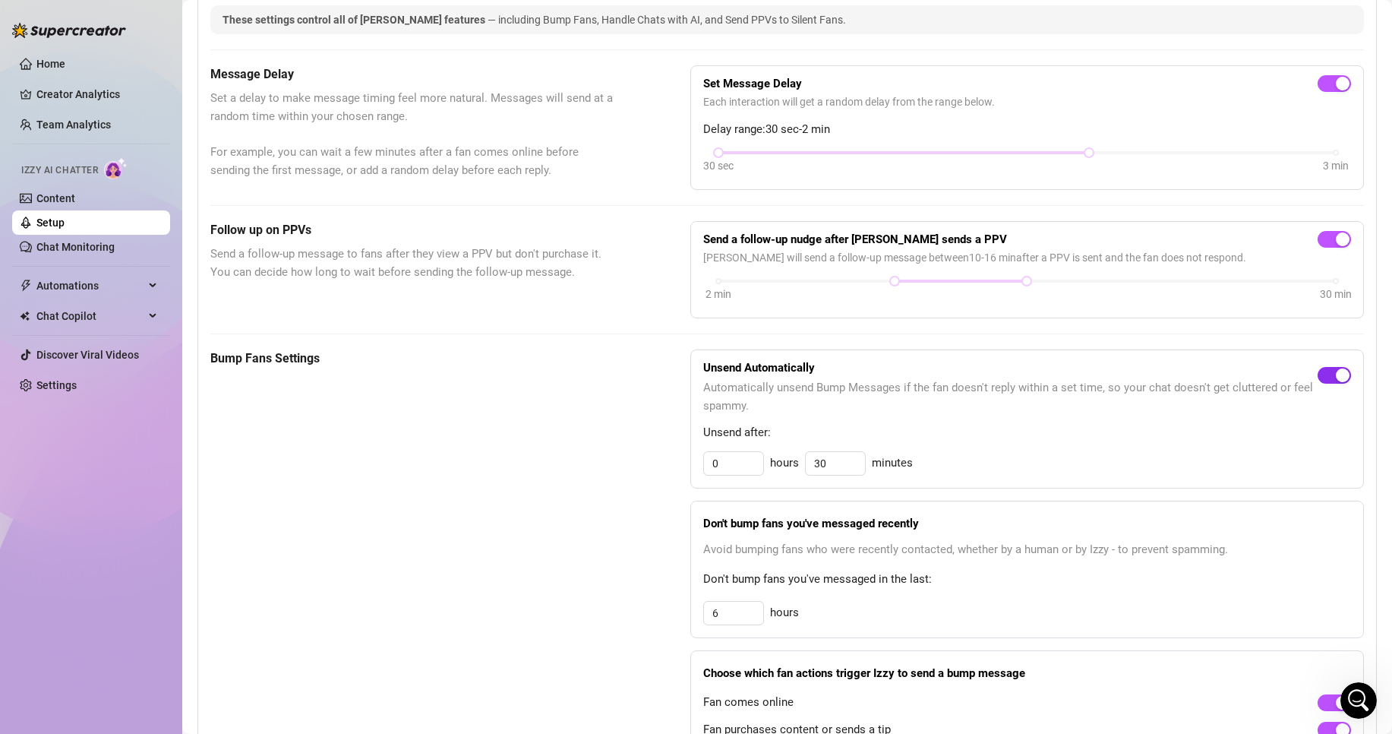
click at [1336, 382] on div "button" at bounding box center [1343, 375] width 14 height 14
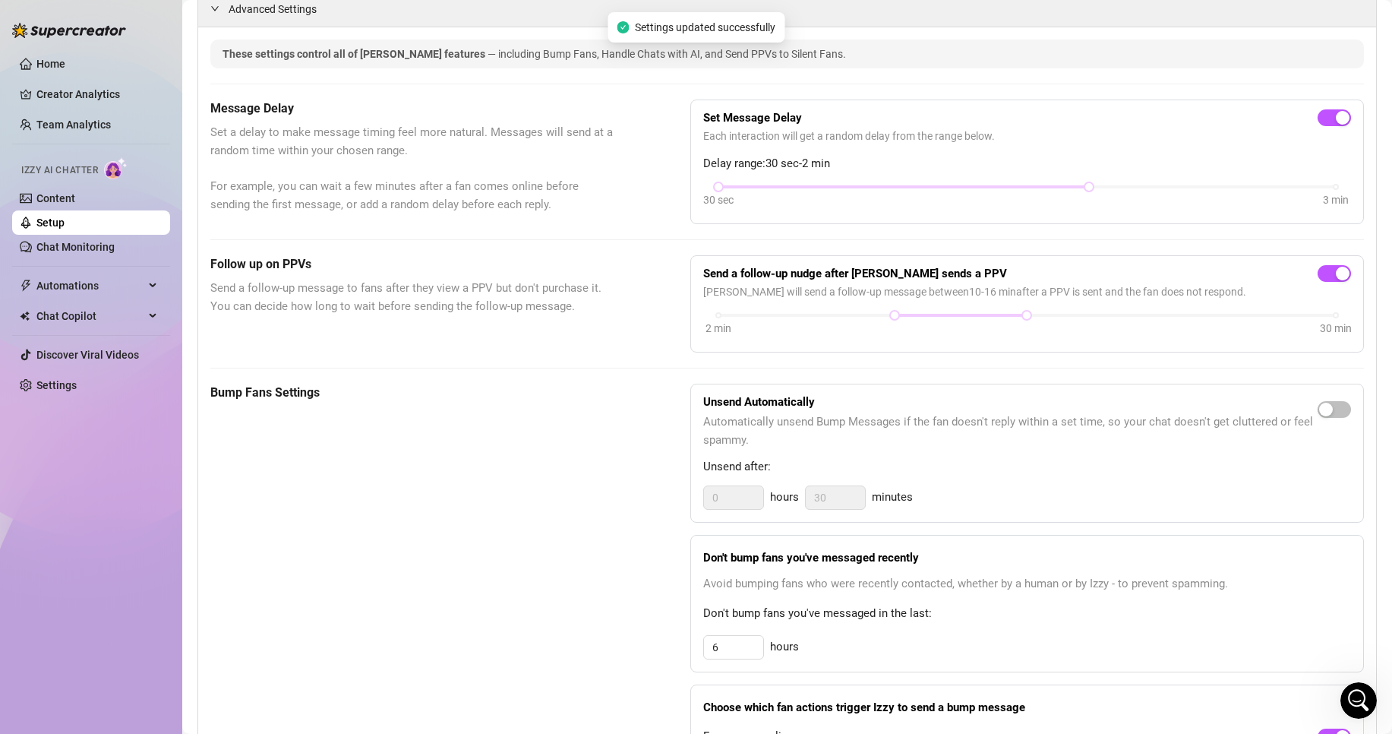
scroll to position [332, 0]
drag, startPoint x: 1077, startPoint y: 207, endPoint x: 1014, endPoint y: 222, distance: 64.8
click at [1014, 212] on div "30 sec 3 min" at bounding box center [1027, 197] width 648 height 29
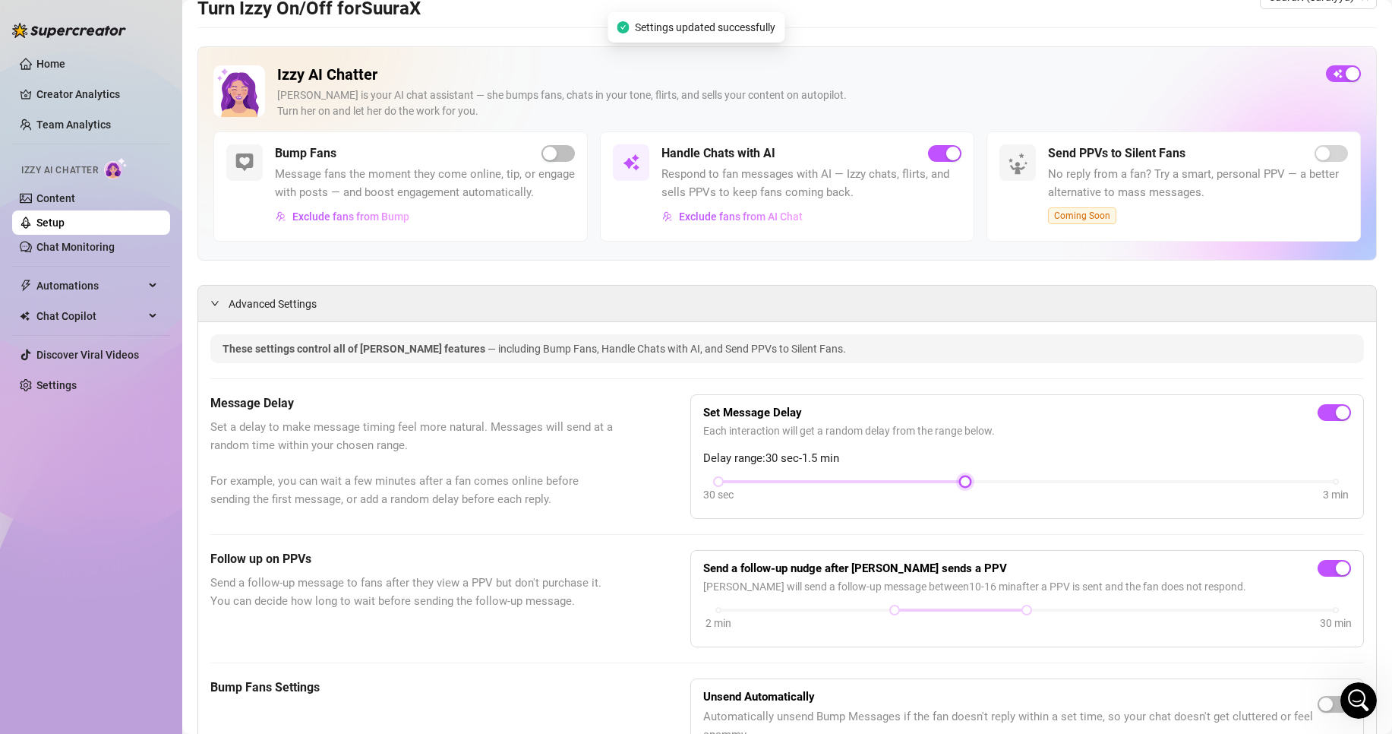
scroll to position [0, 0]
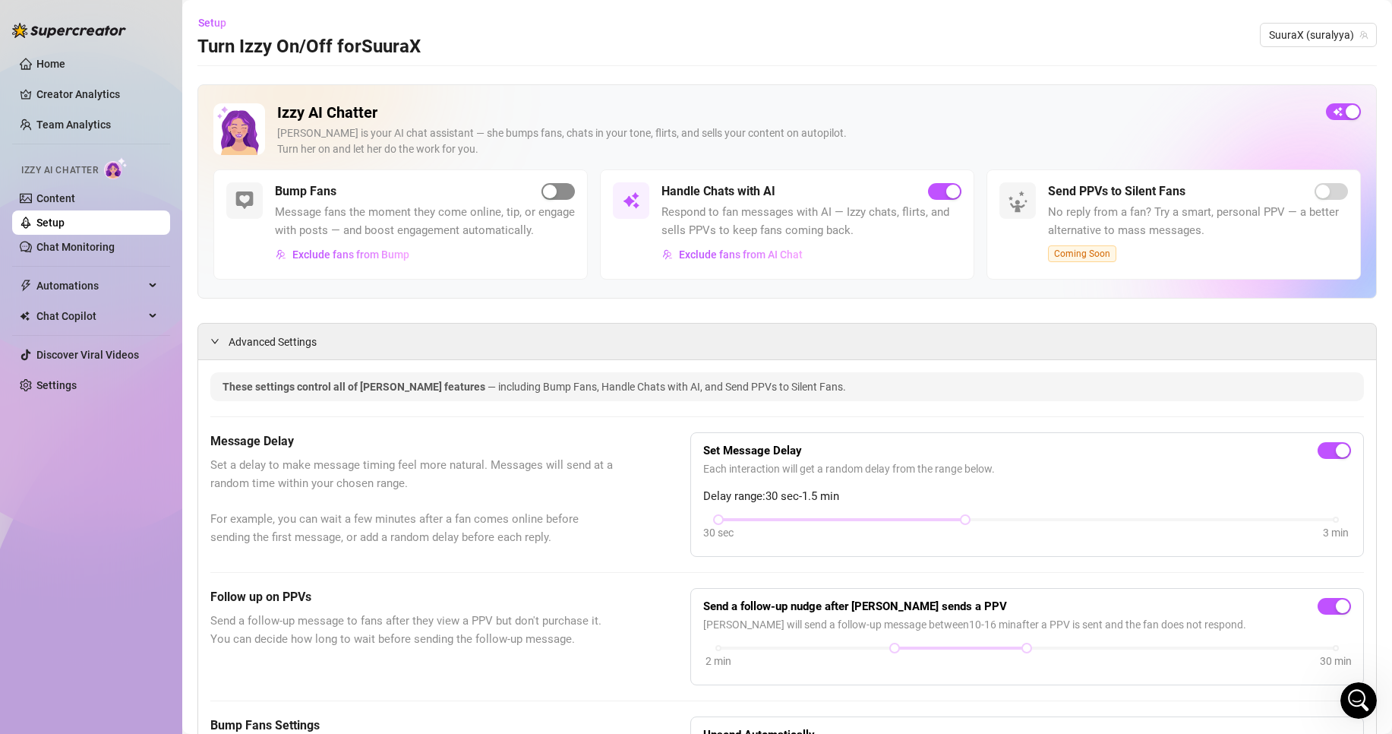
click at [566, 187] on span "button" at bounding box center [558, 191] width 33 height 17
click at [71, 194] on link "Content" at bounding box center [55, 198] width 39 height 12
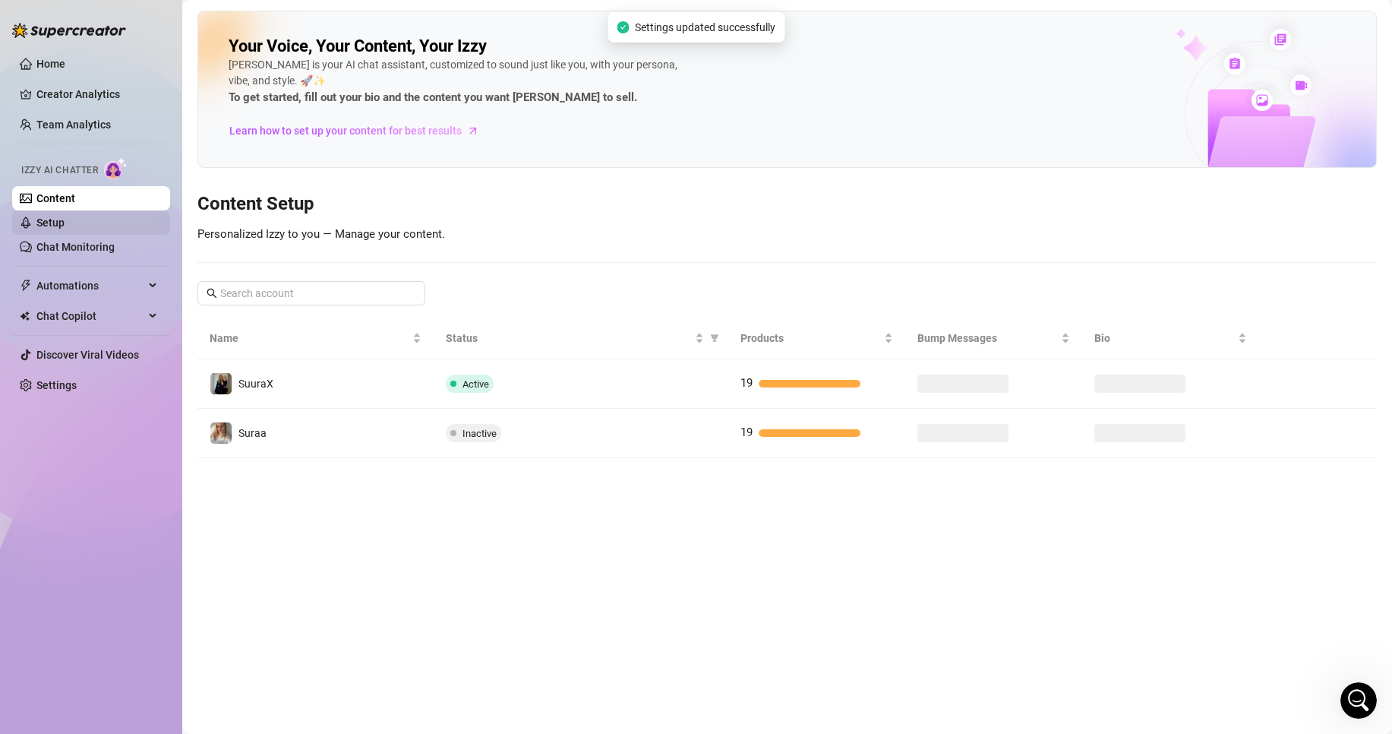
click at [65, 224] on link "Setup" at bounding box center [50, 222] width 28 height 12
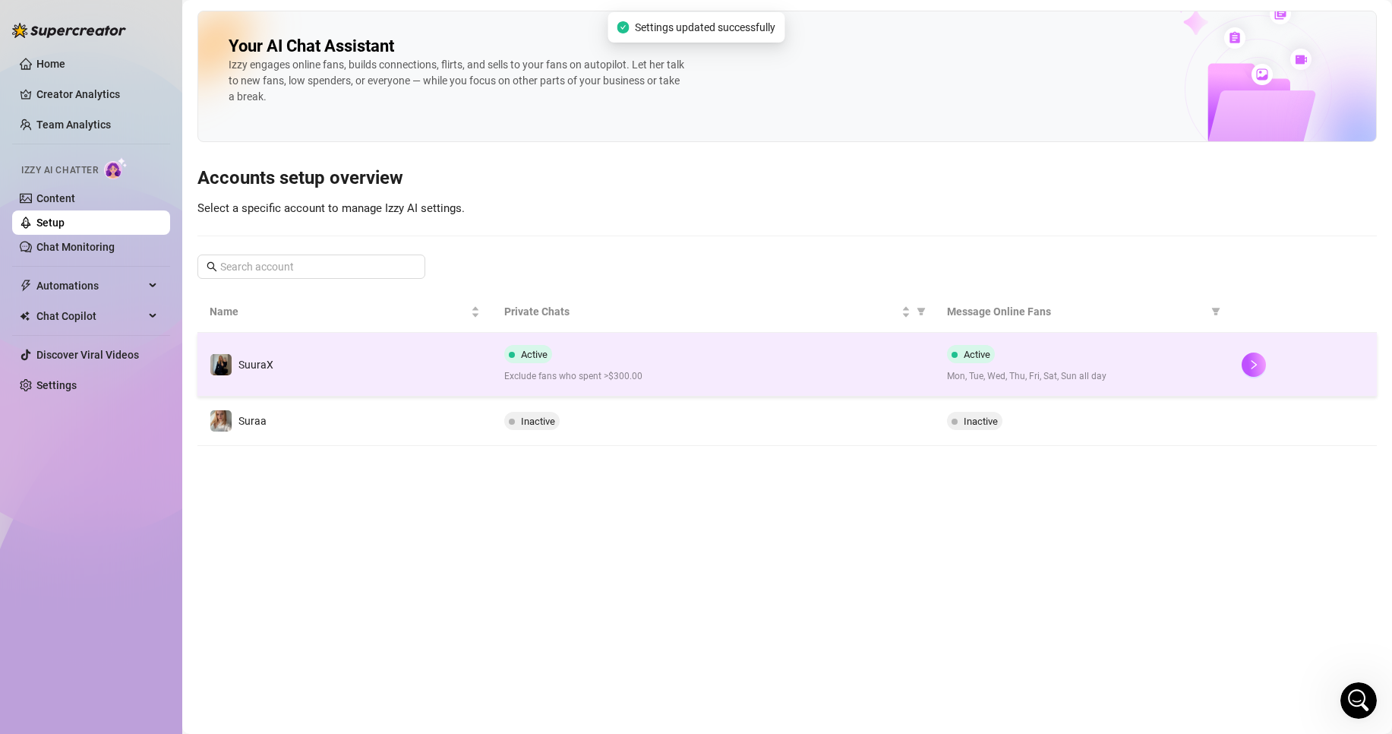
click at [377, 358] on td "SuuraX" at bounding box center [344, 365] width 295 height 64
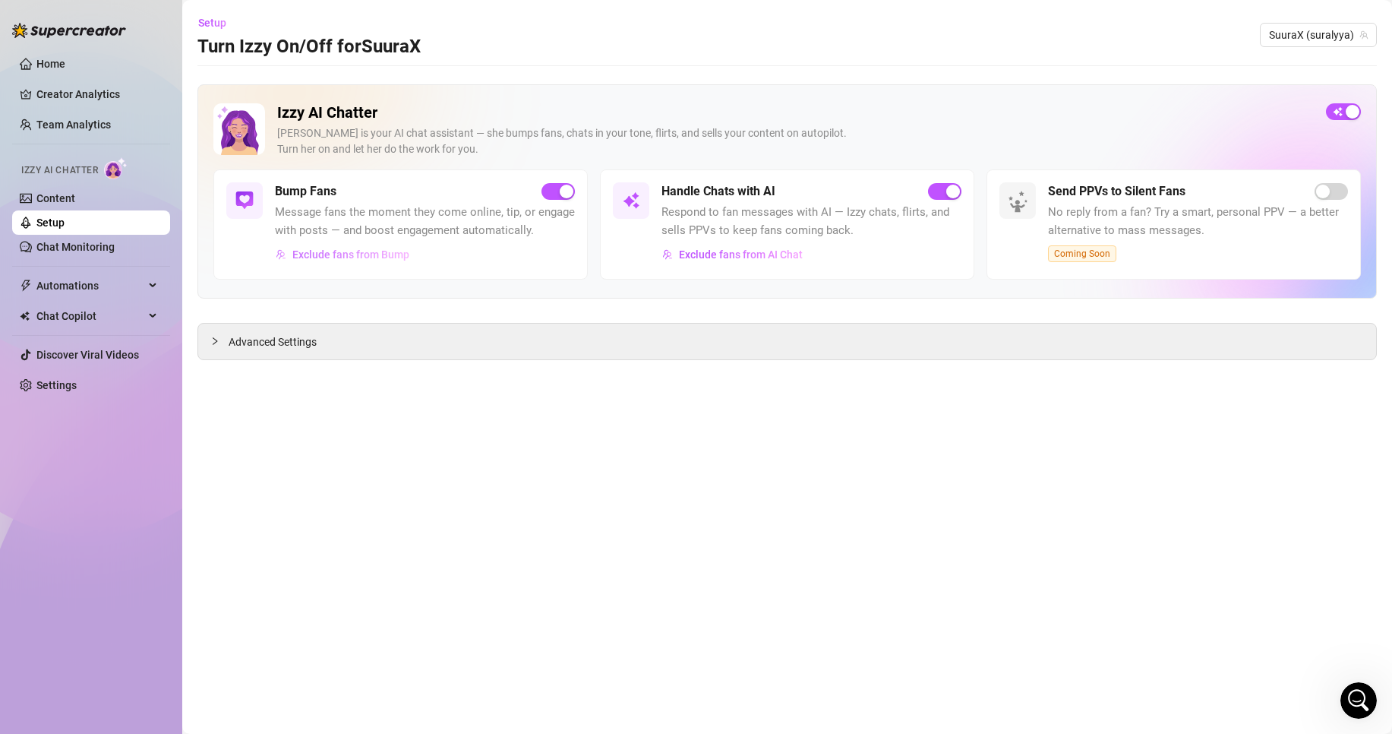
click at [384, 251] on span "Exclude fans from Bump" at bounding box center [350, 254] width 117 height 12
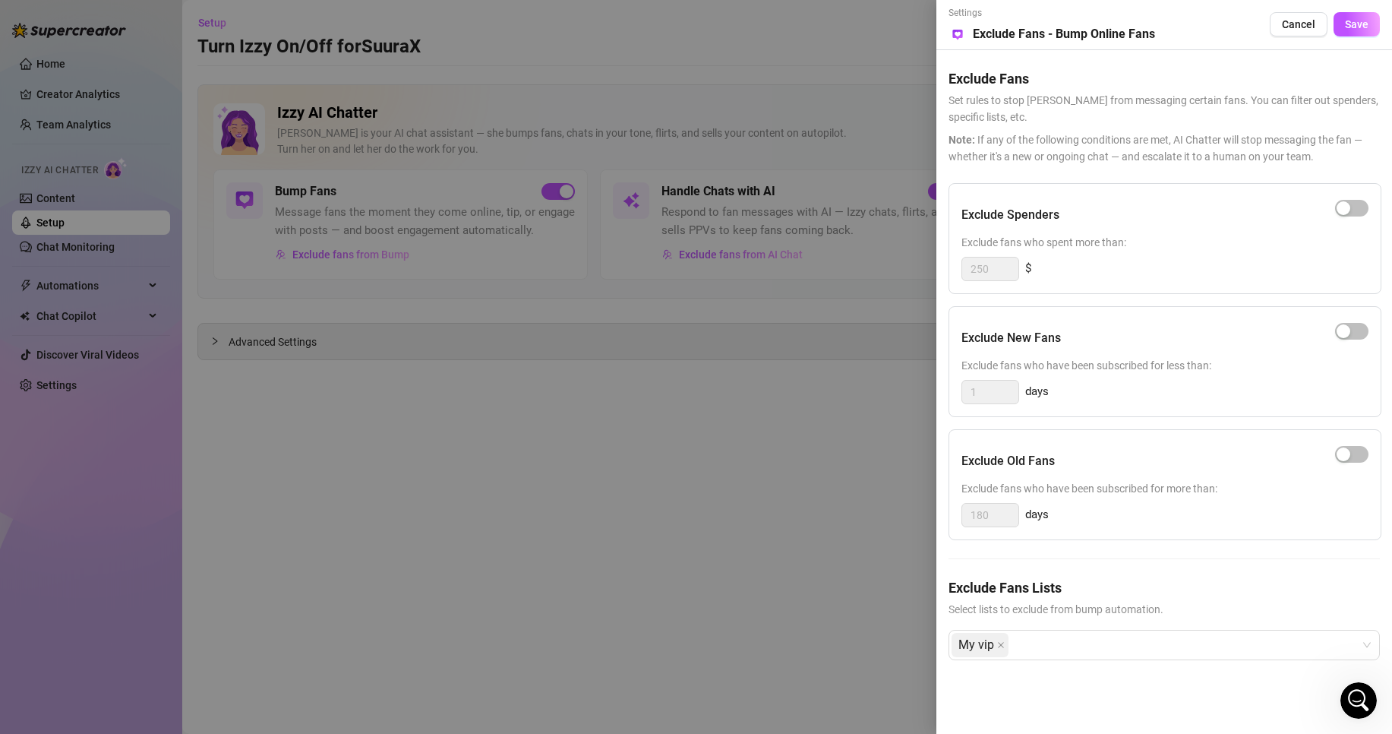
click at [623, 456] on div at bounding box center [696, 367] width 1392 height 734
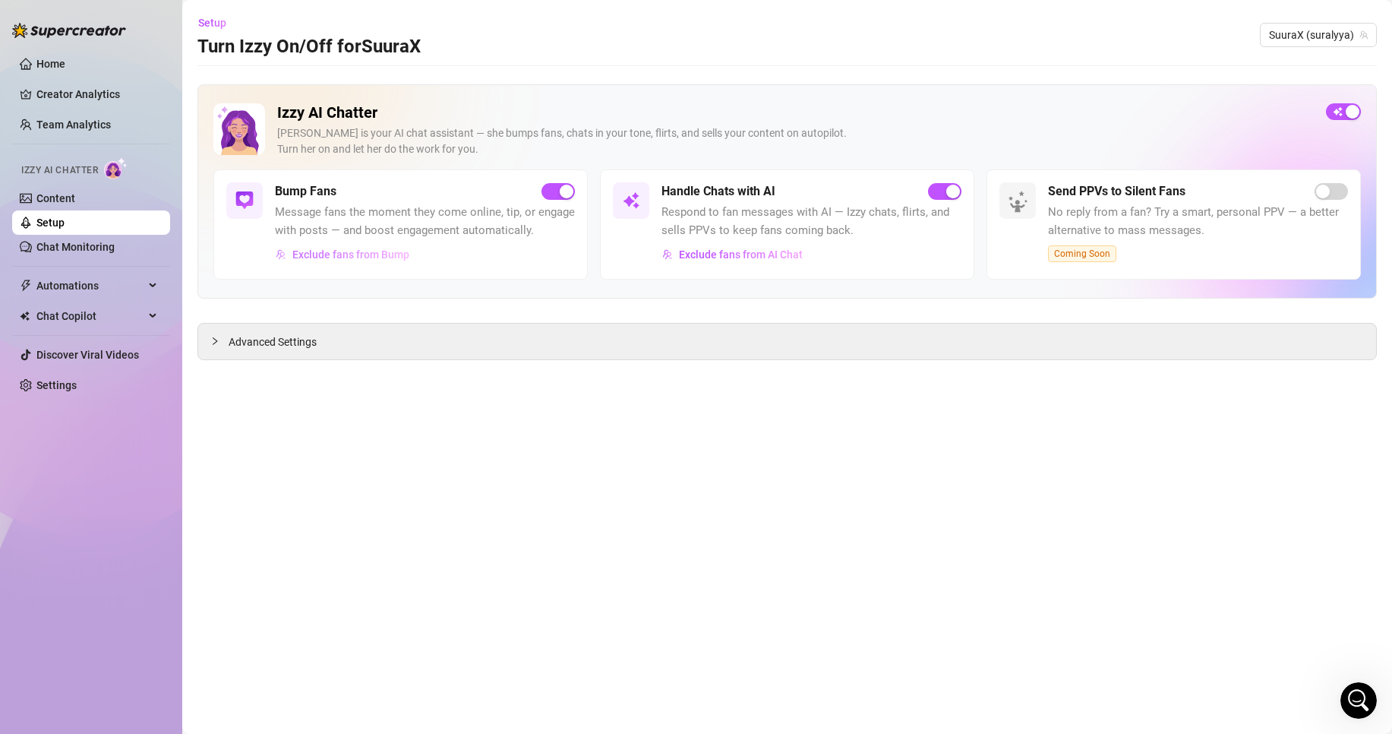
click at [355, 267] on button "Exclude fans from Bump" at bounding box center [342, 254] width 135 height 24
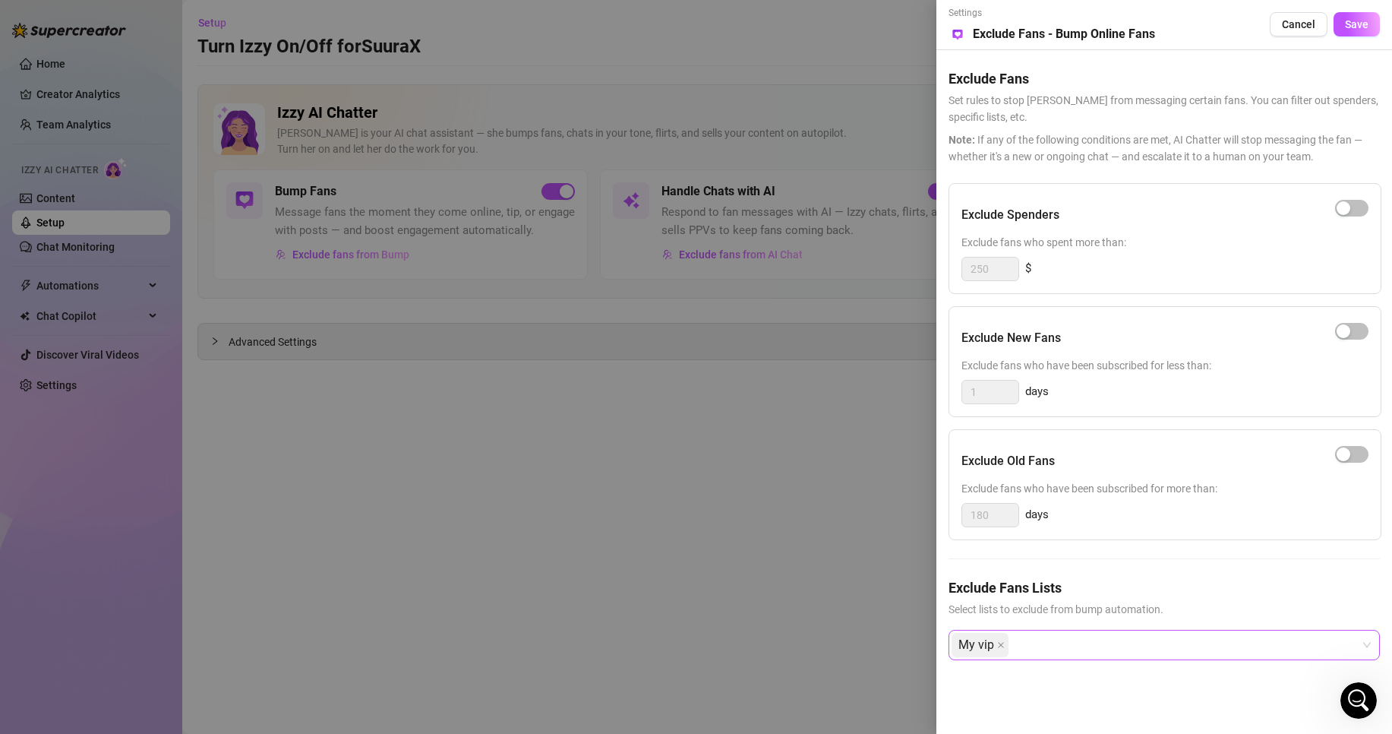
click at [1040, 633] on div "My vip" at bounding box center [1156, 644] width 409 height 27
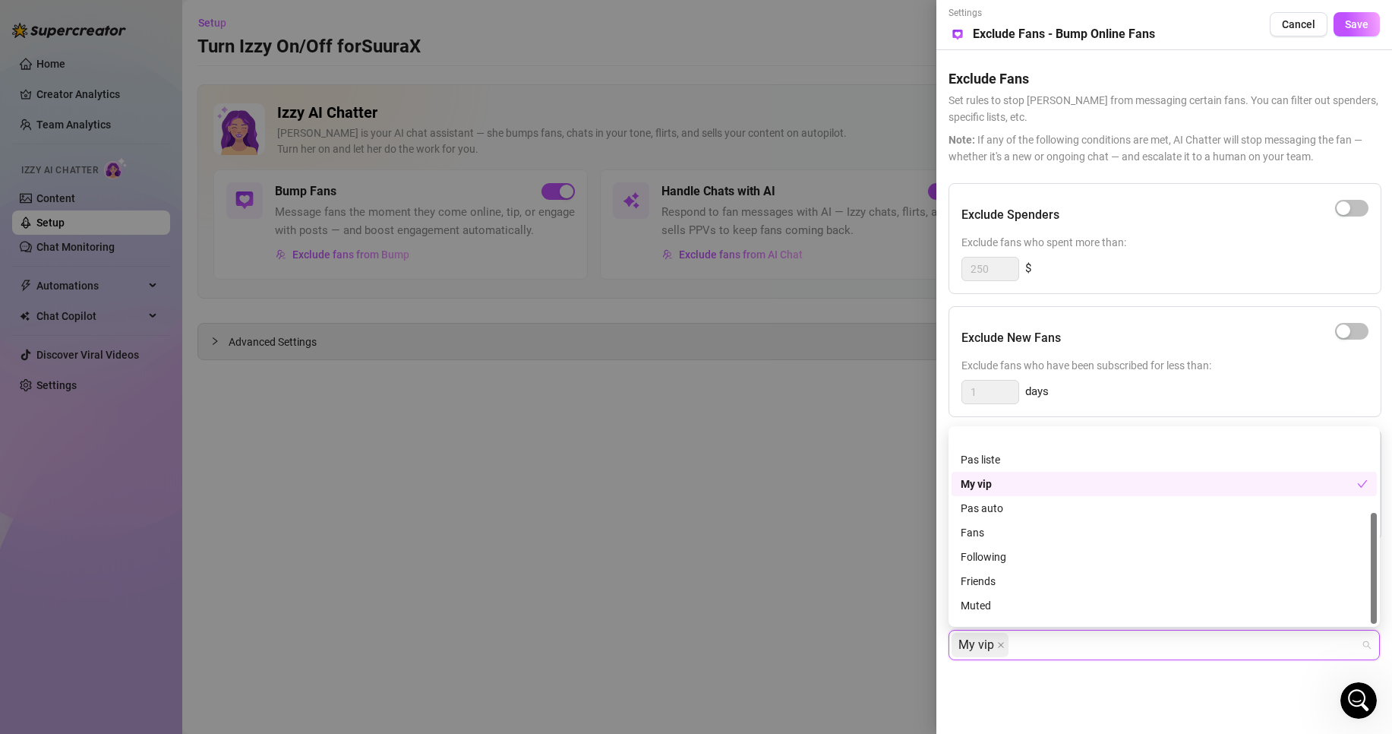
scroll to position [146, 0]
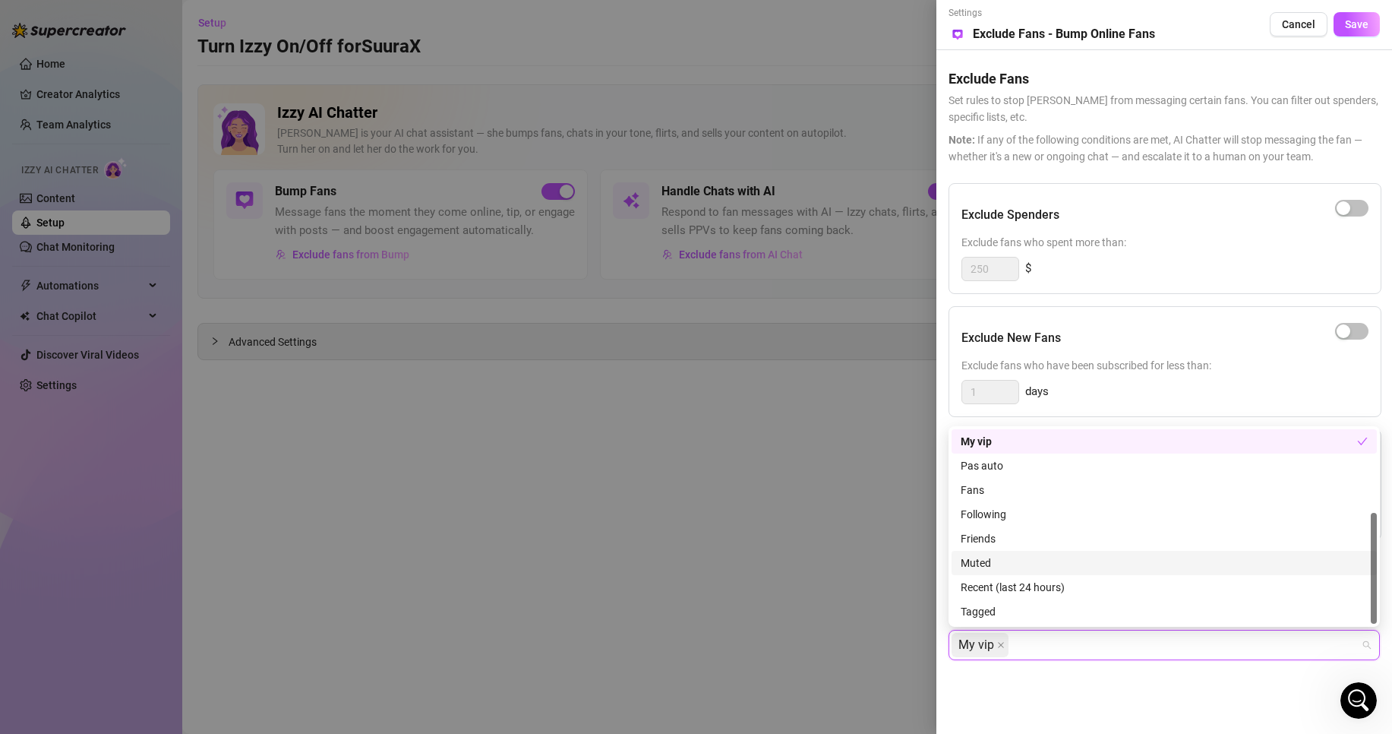
click at [1006, 556] on div "Muted" at bounding box center [1164, 562] width 407 height 17
click at [1361, 14] on button "Save" at bounding box center [1357, 24] width 46 height 24
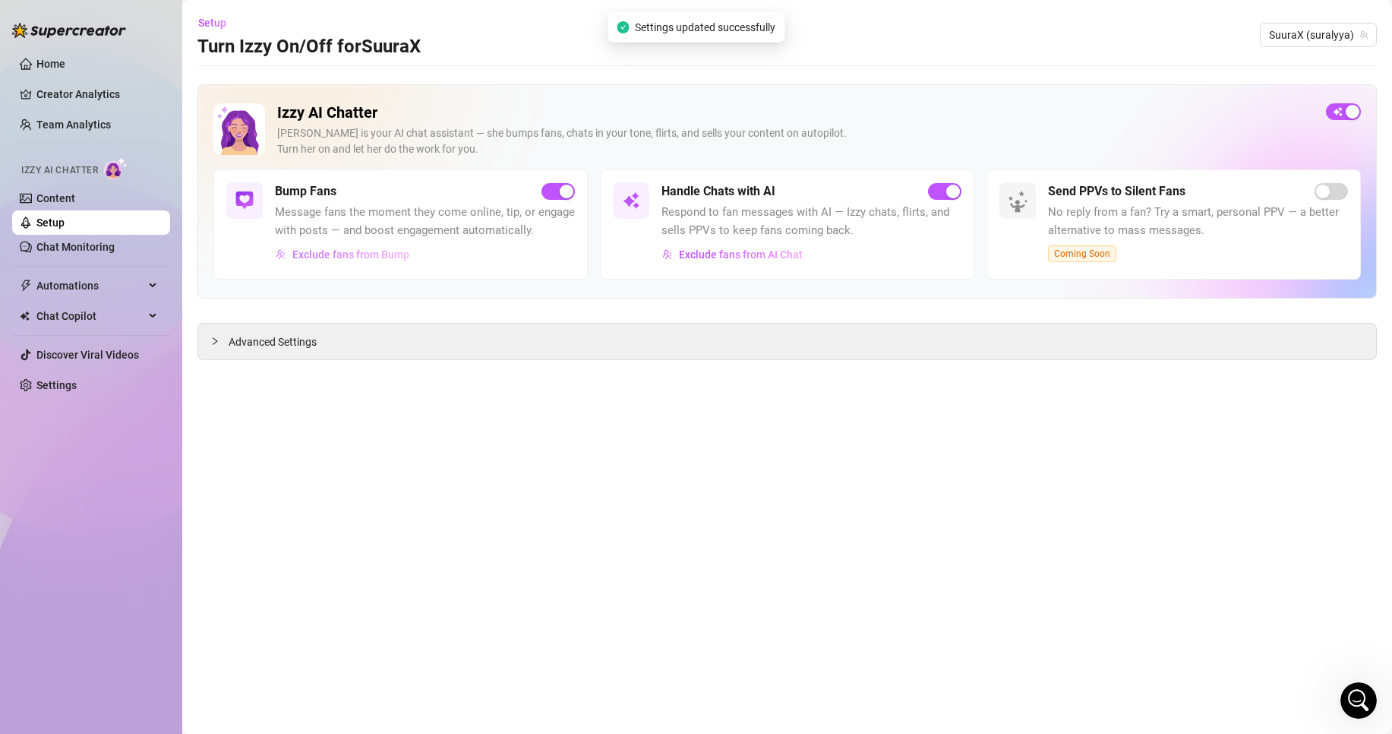
click at [367, 257] on span "Exclude fans from Bump" at bounding box center [350, 254] width 117 height 12
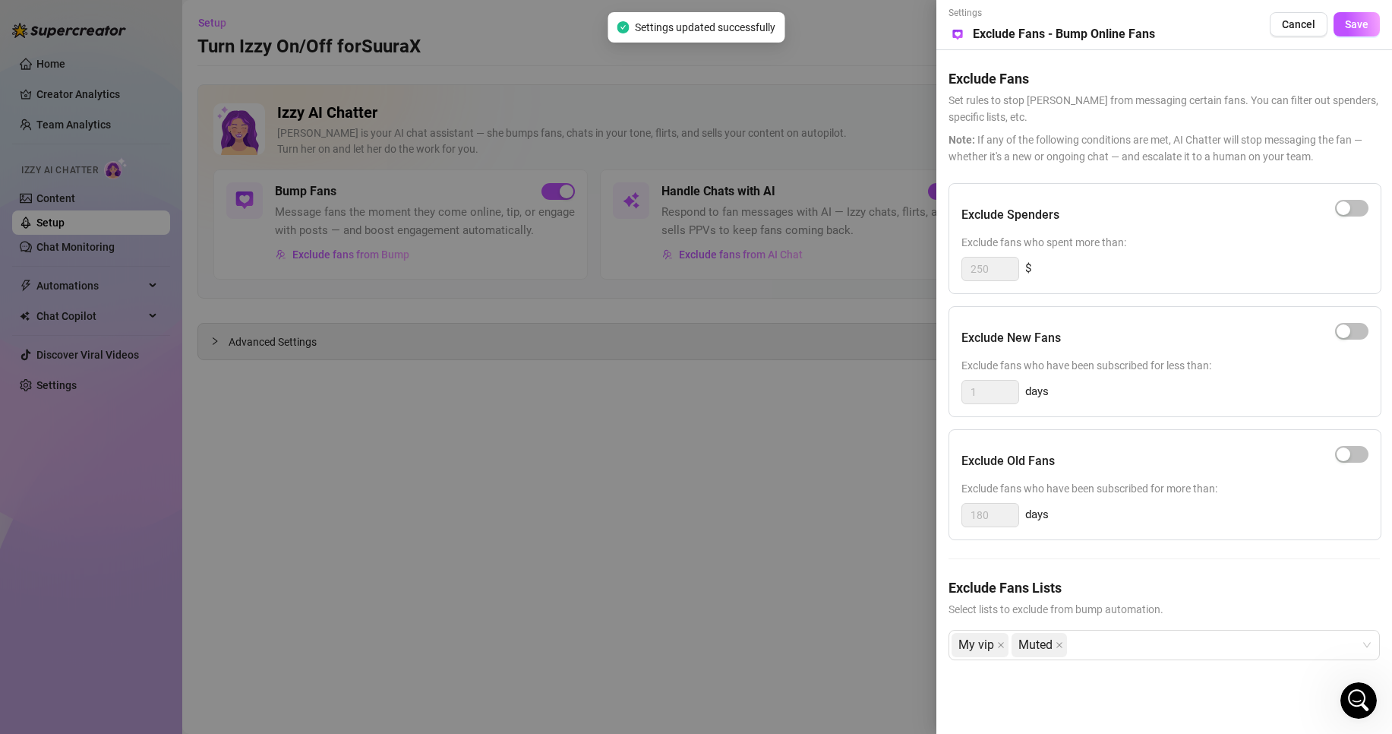
click at [772, 434] on div at bounding box center [696, 367] width 1392 height 734
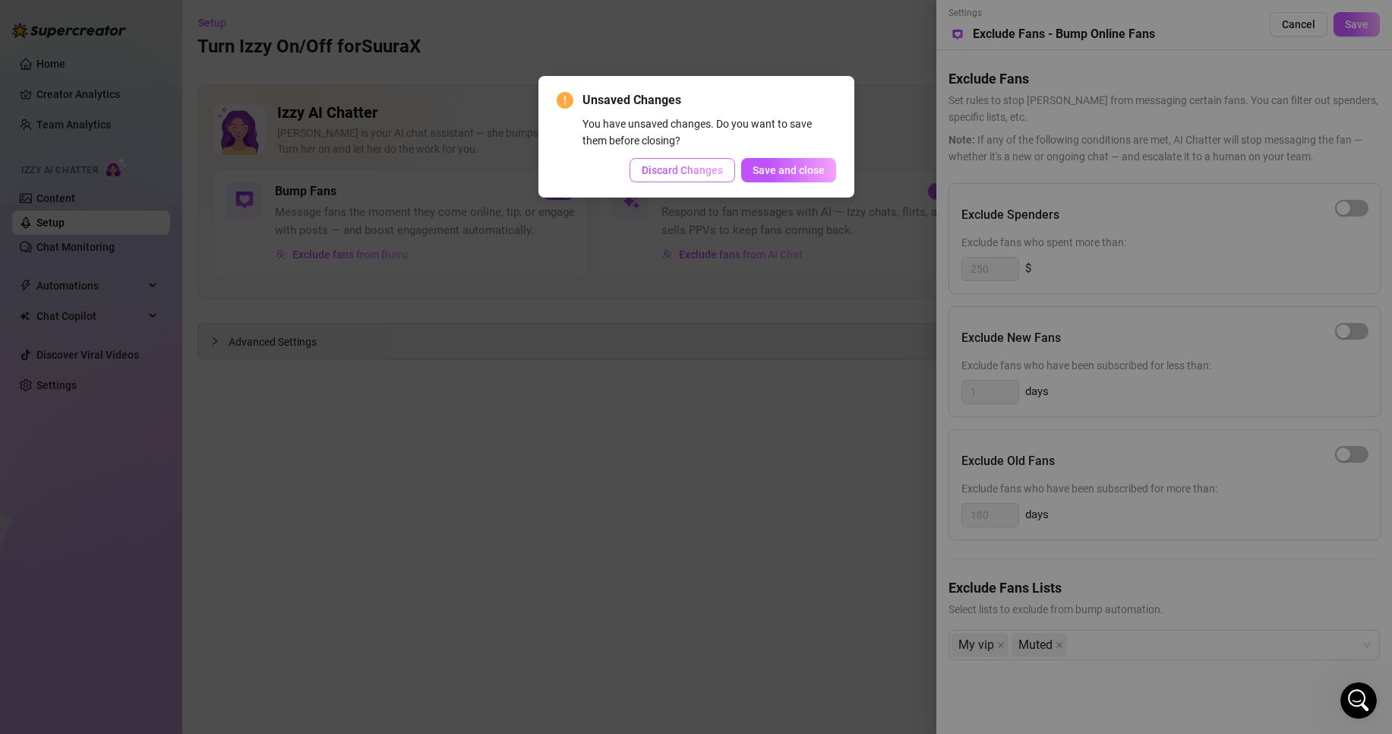
click at [697, 167] on span "Discard Changes" at bounding box center [682, 170] width 81 height 12
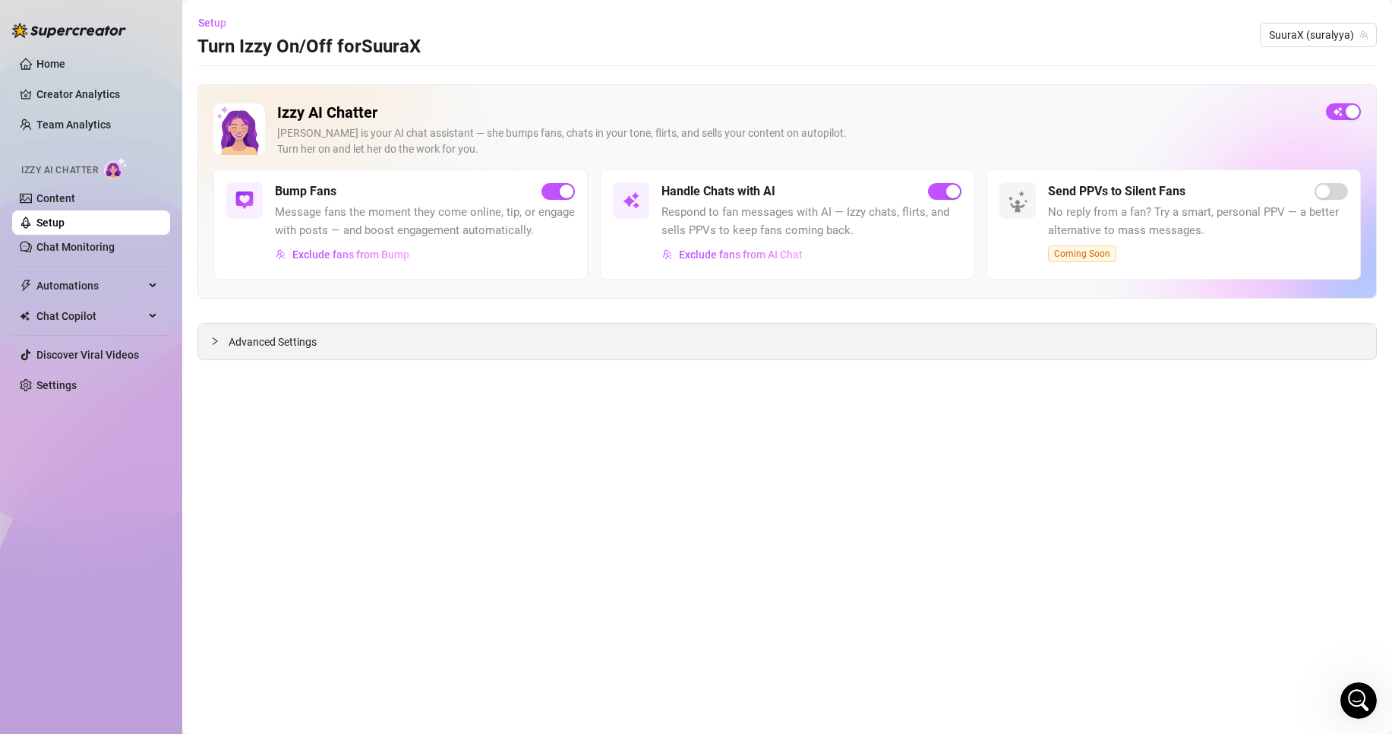
click at [290, 346] on span "Advanced Settings" at bounding box center [273, 341] width 88 height 17
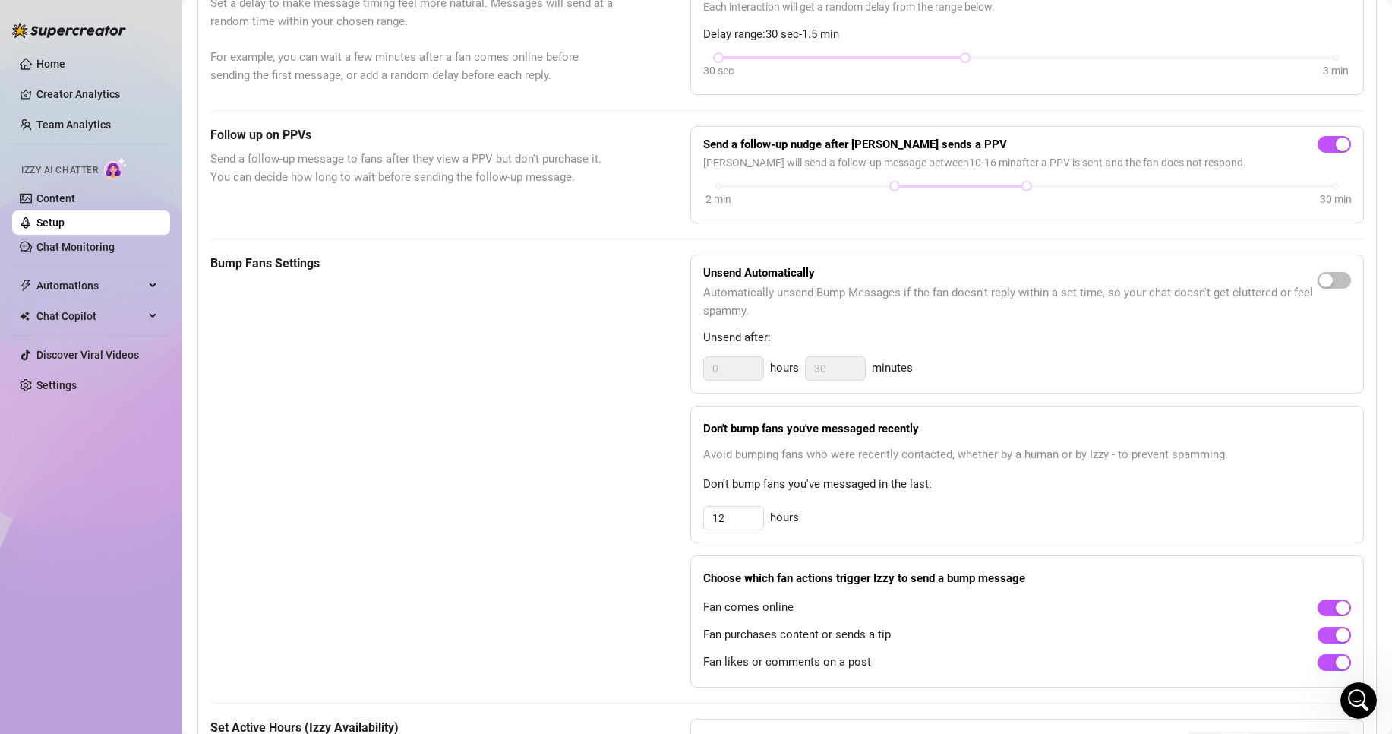
scroll to position [464, 0]
drag, startPoint x: 733, startPoint y: 523, endPoint x: 634, endPoint y: 524, distance: 98.7
click at [634, 524] on div "Bump Fans Settings Unsend Automatically Automatically unsend Bump Messages if t…" at bounding box center [787, 468] width 1154 height 433
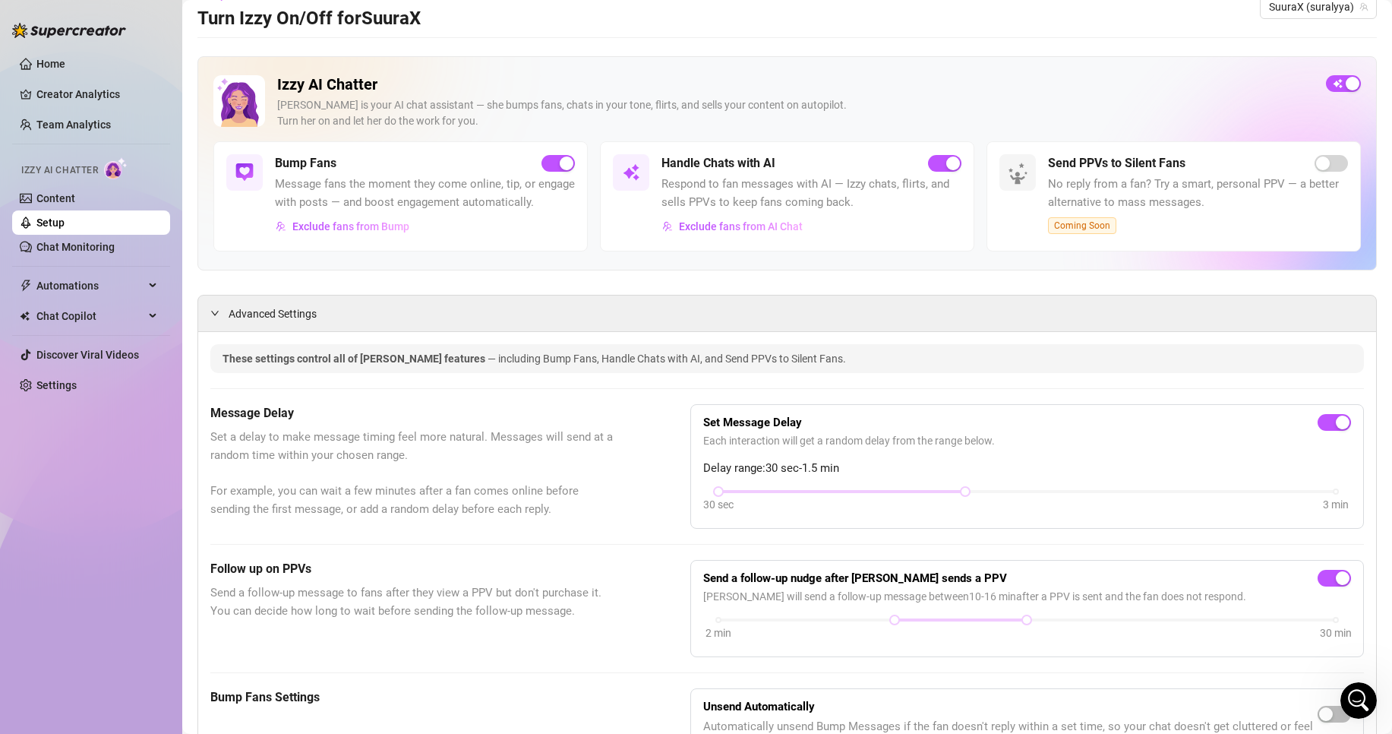
scroll to position [0, 0]
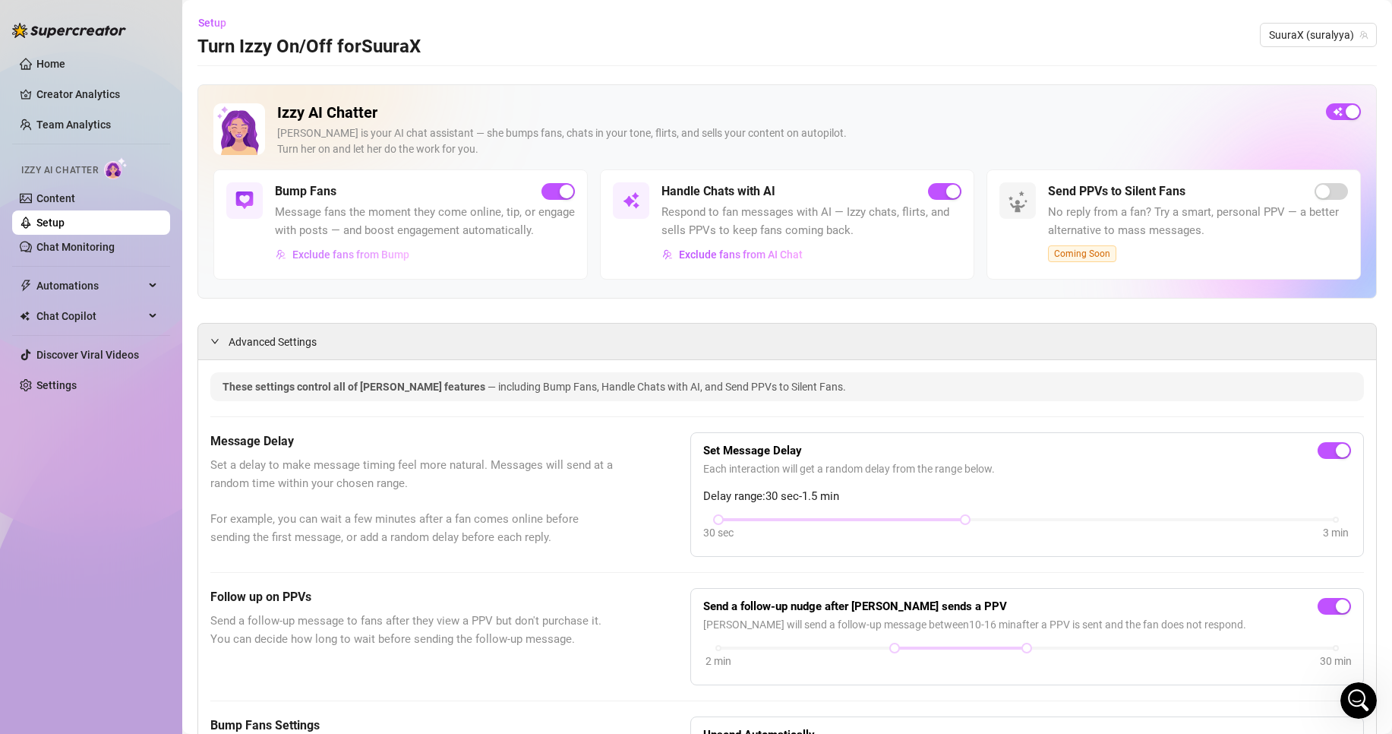
click at [403, 261] on button "Exclude fans from Bump" at bounding box center [342, 254] width 135 height 24
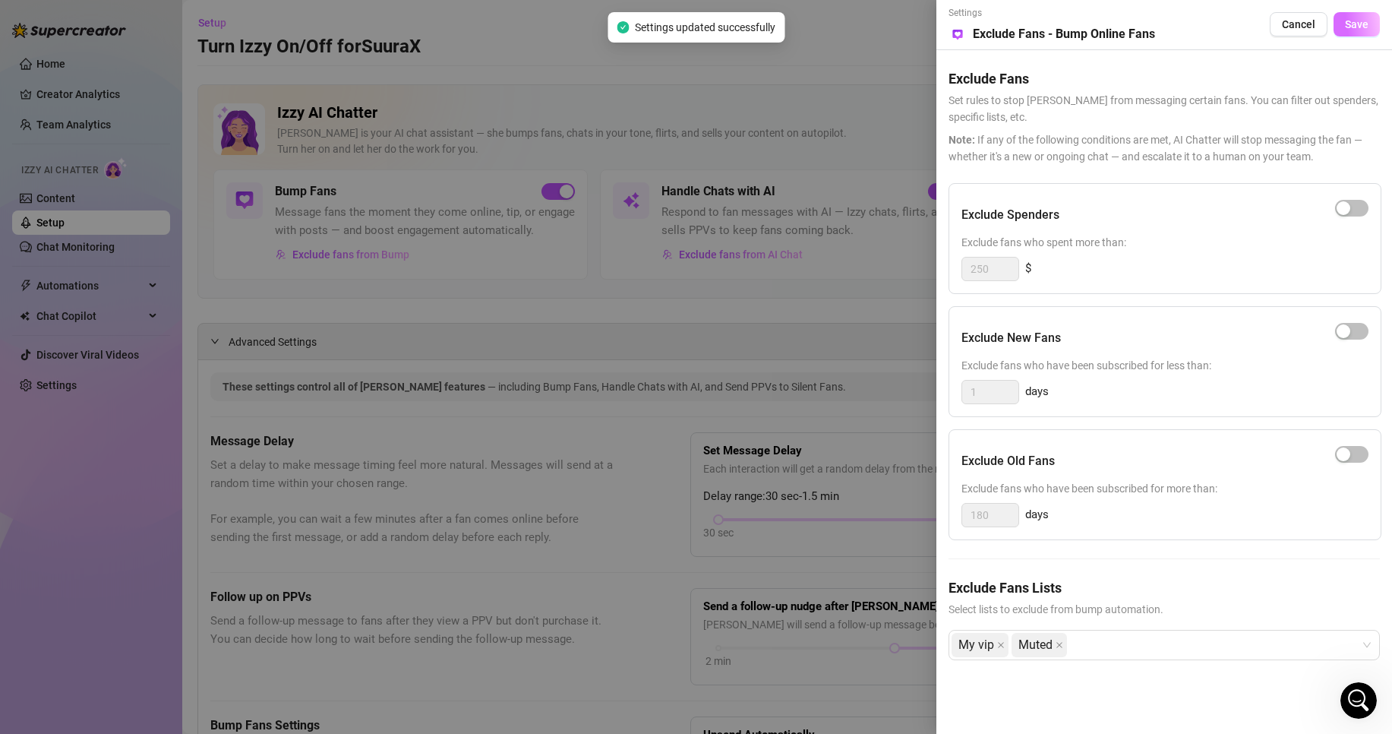
click at [1360, 33] on button "Save" at bounding box center [1357, 24] width 46 height 24
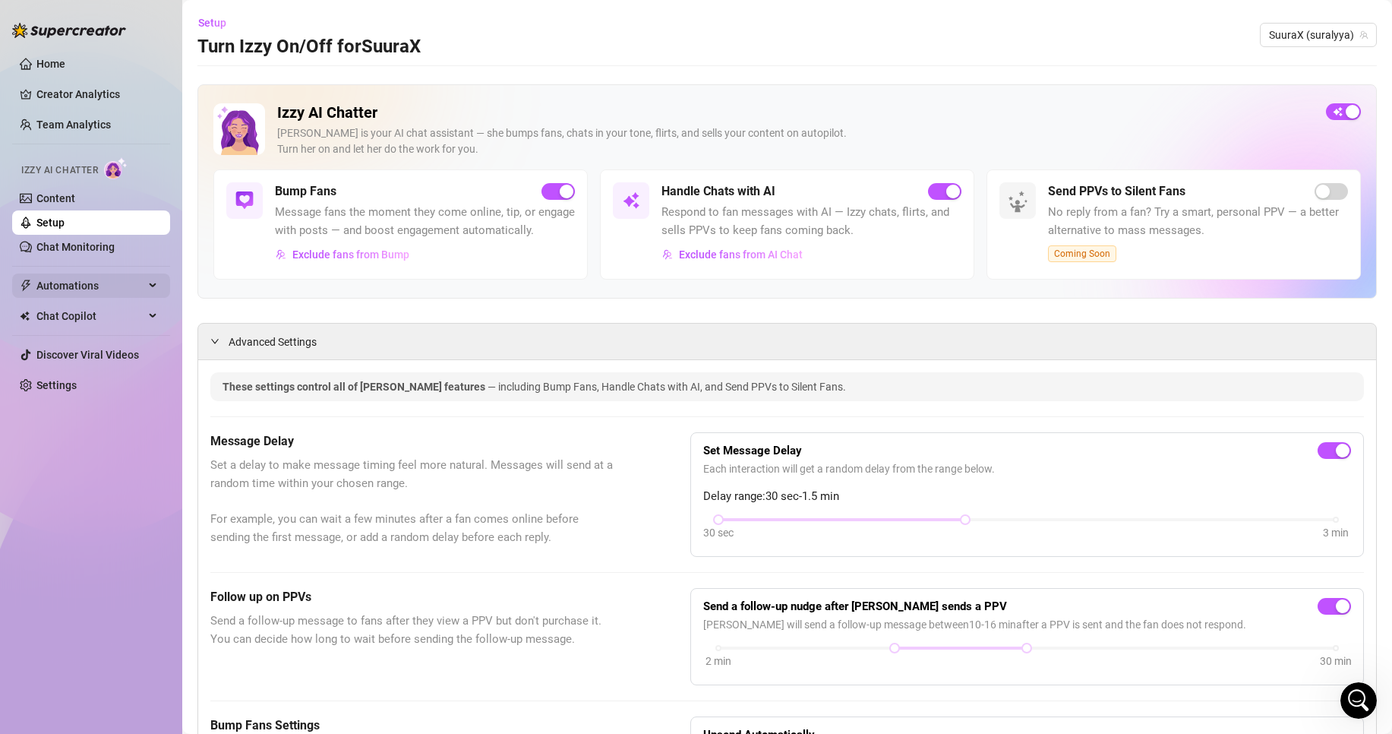
click at [92, 276] on span "Automations" at bounding box center [90, 285] width 108 height 24
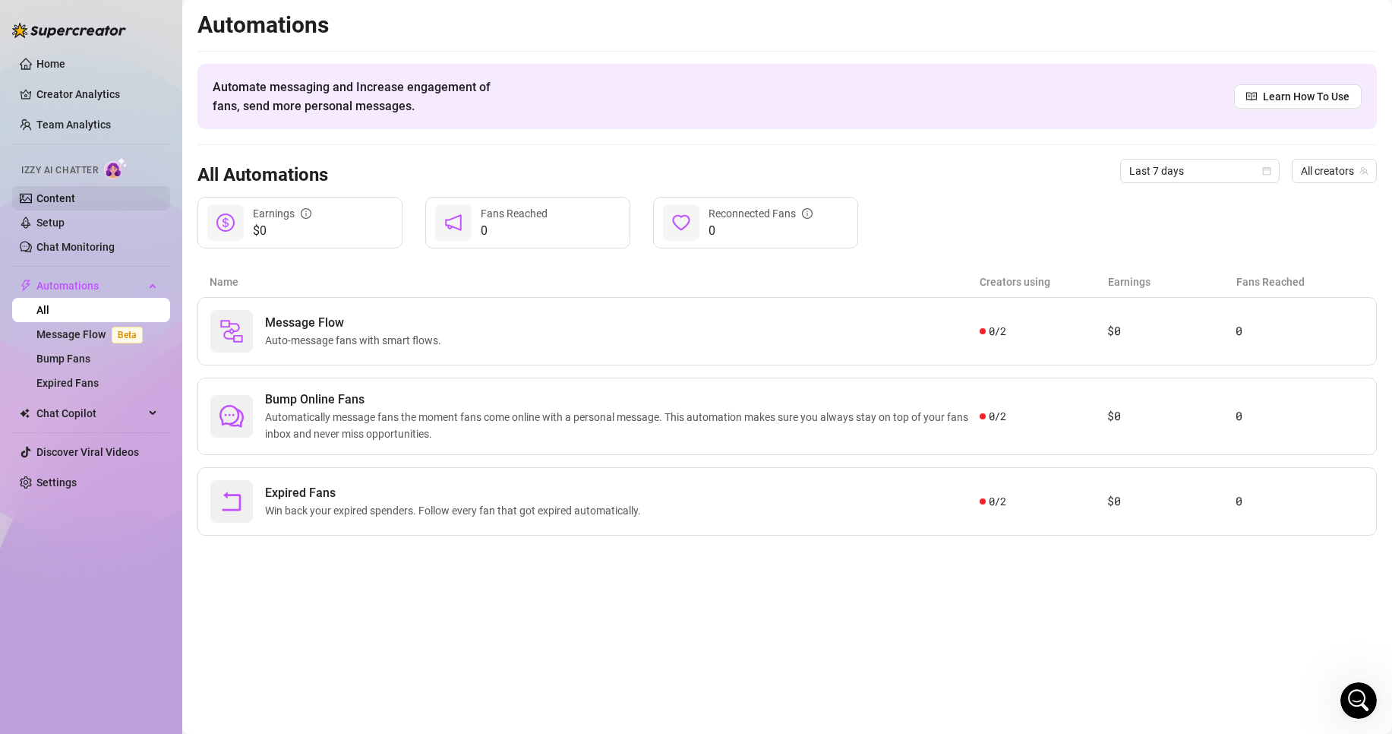
click at [57, 204] on link "Content" at bounding box center [55, 198] width 39 height 12
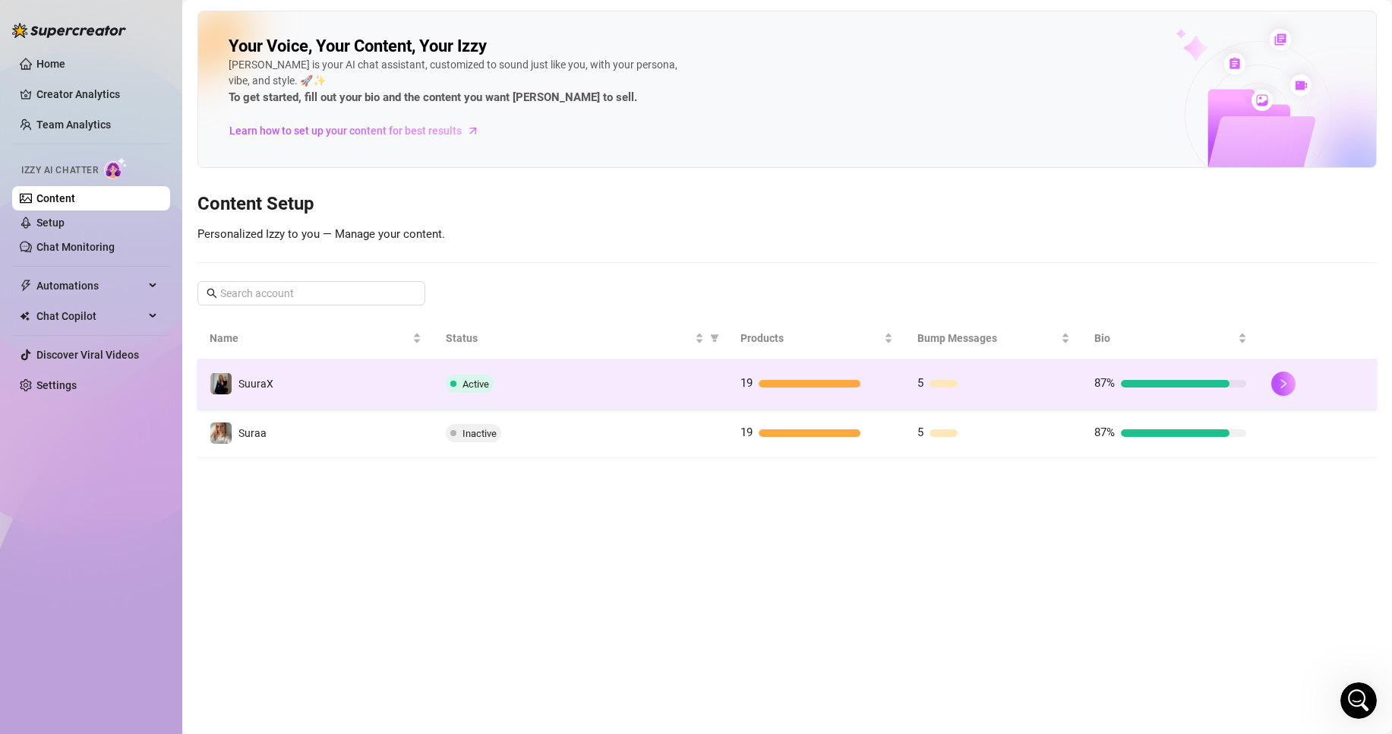
click at [608, 371] on td "Active" at bounding box center [581, 383] width 295 height 49
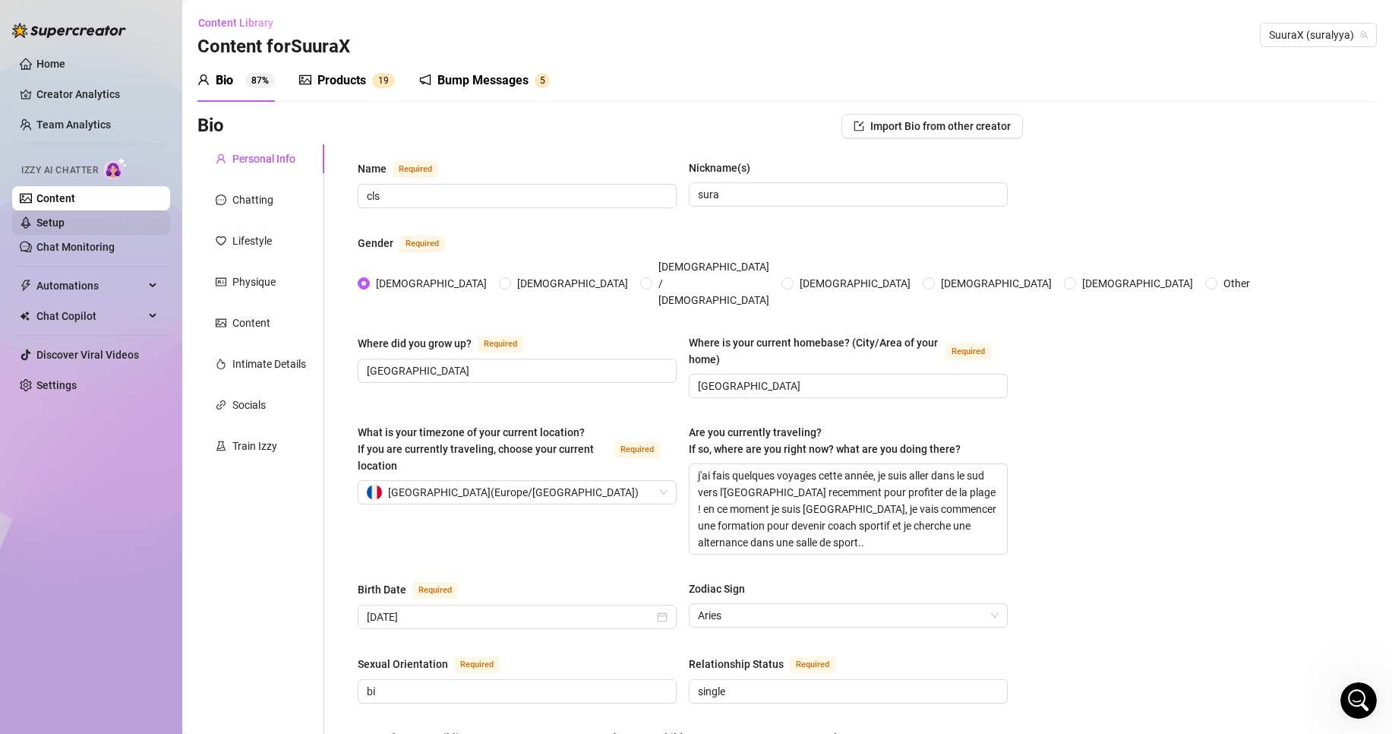
click at [65, 216] on link "Setup" at bounding box center [50, 222] width 28 height 12
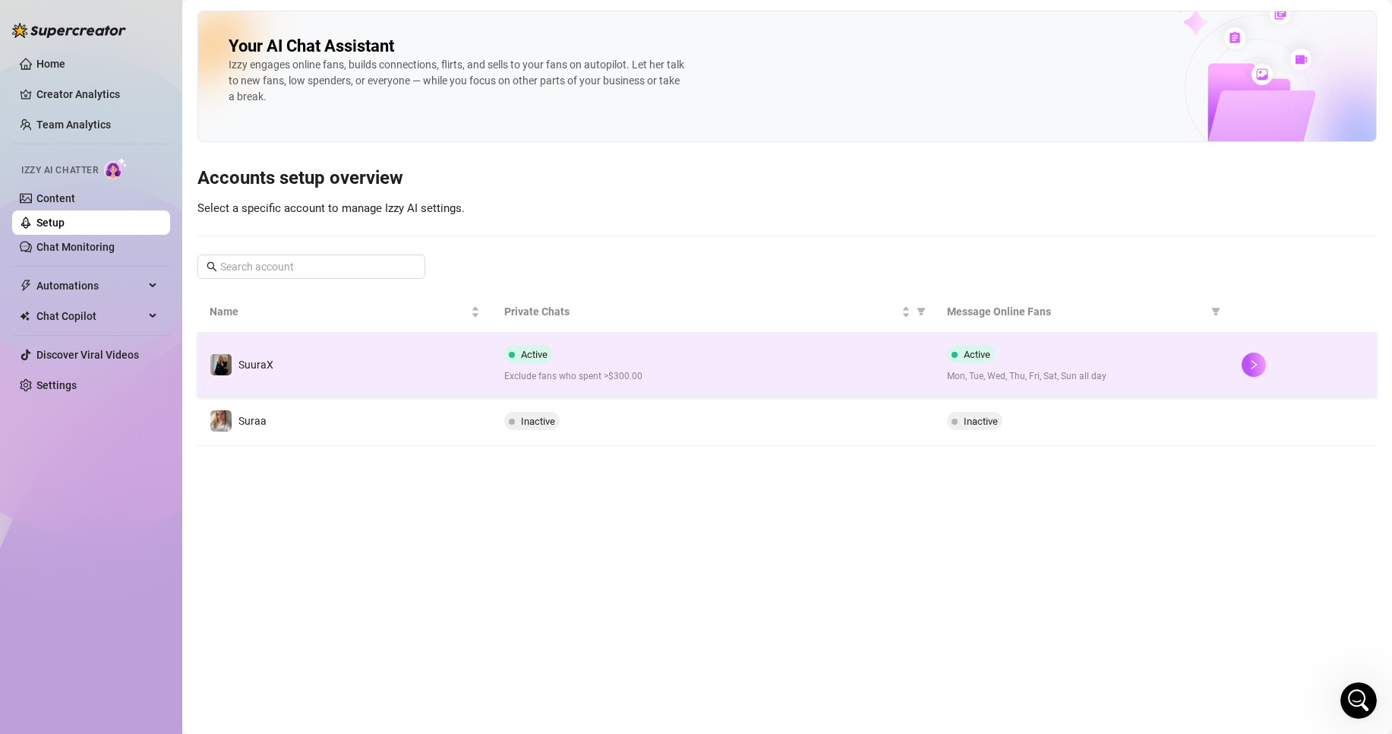
click at [619, 366] on div "Active Exclude fans who spent >$300.00" at bounding box center [713, 364] width 418 height 39
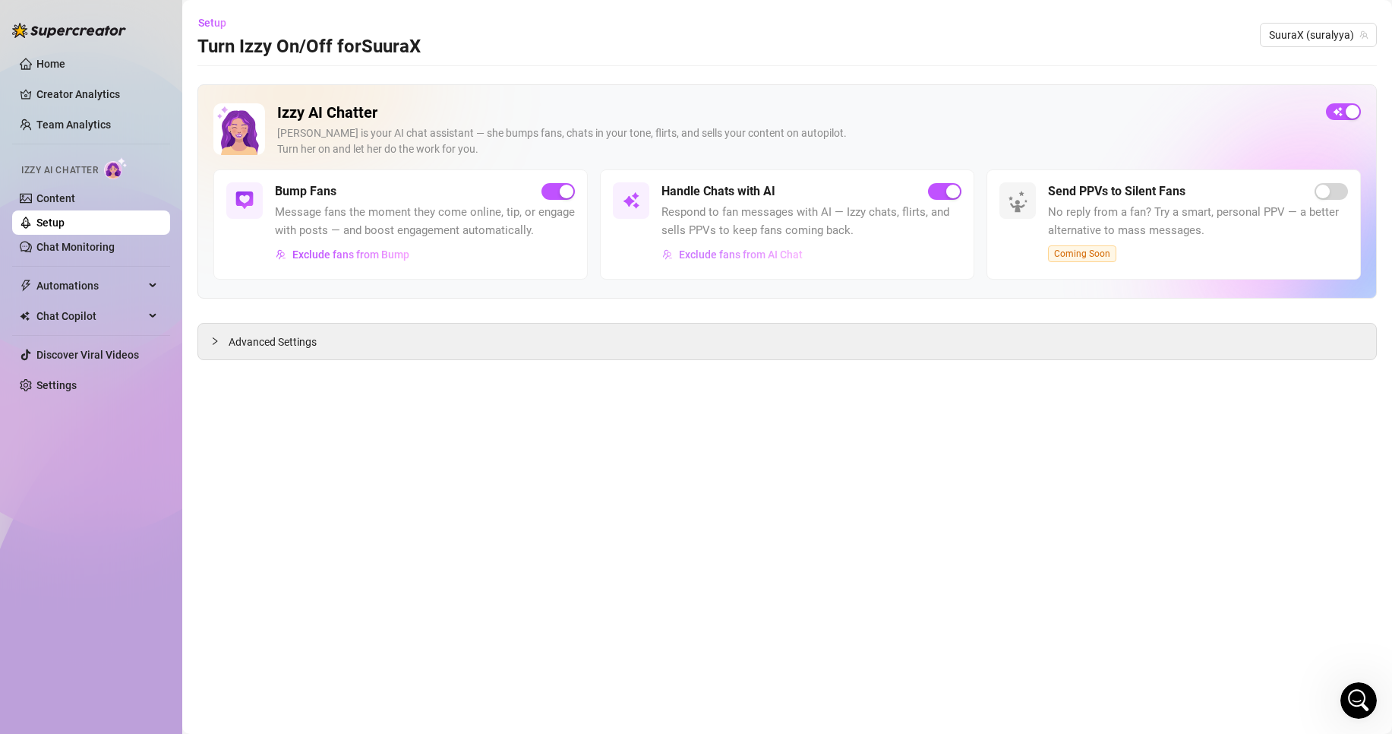
click at [747, 259] on span "Exclude fans from AI Chat" at bounding box center [741, 254] width 124 height 12
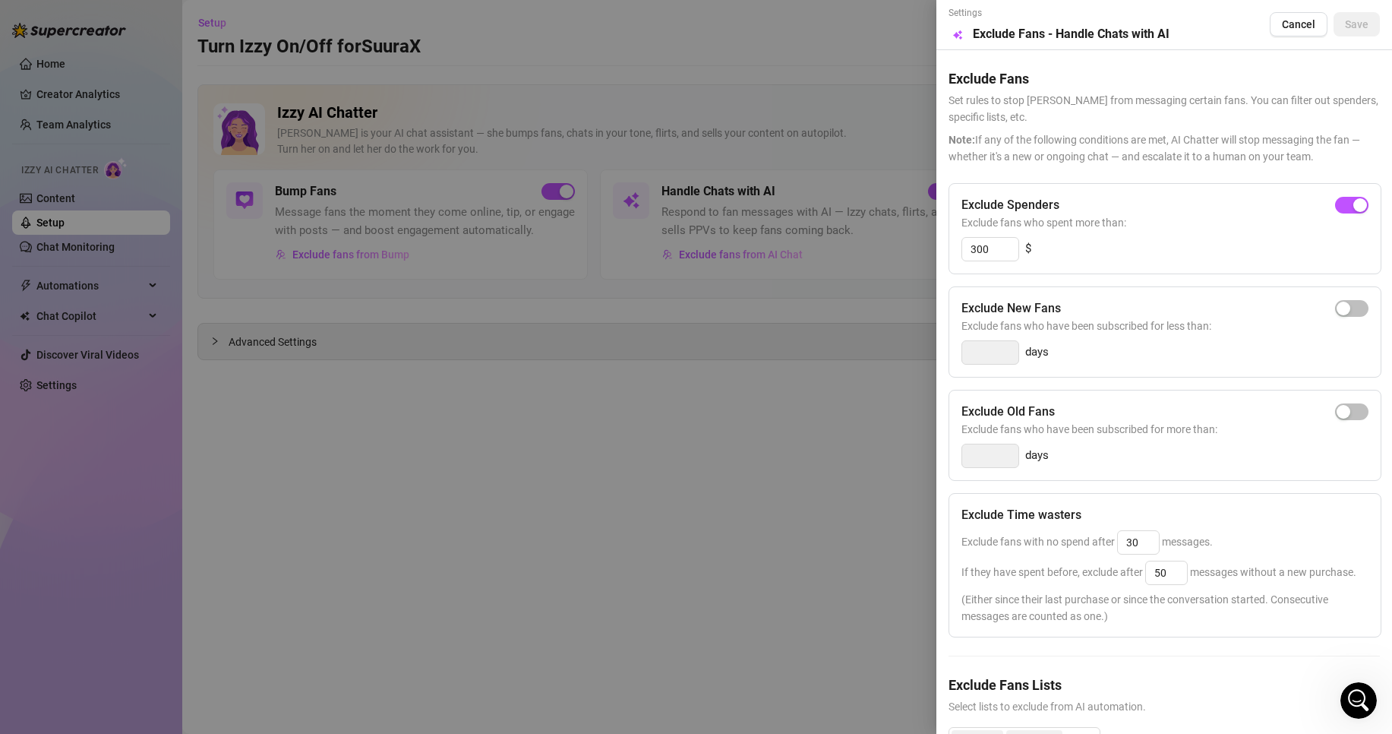
scroll to position [99, 0]
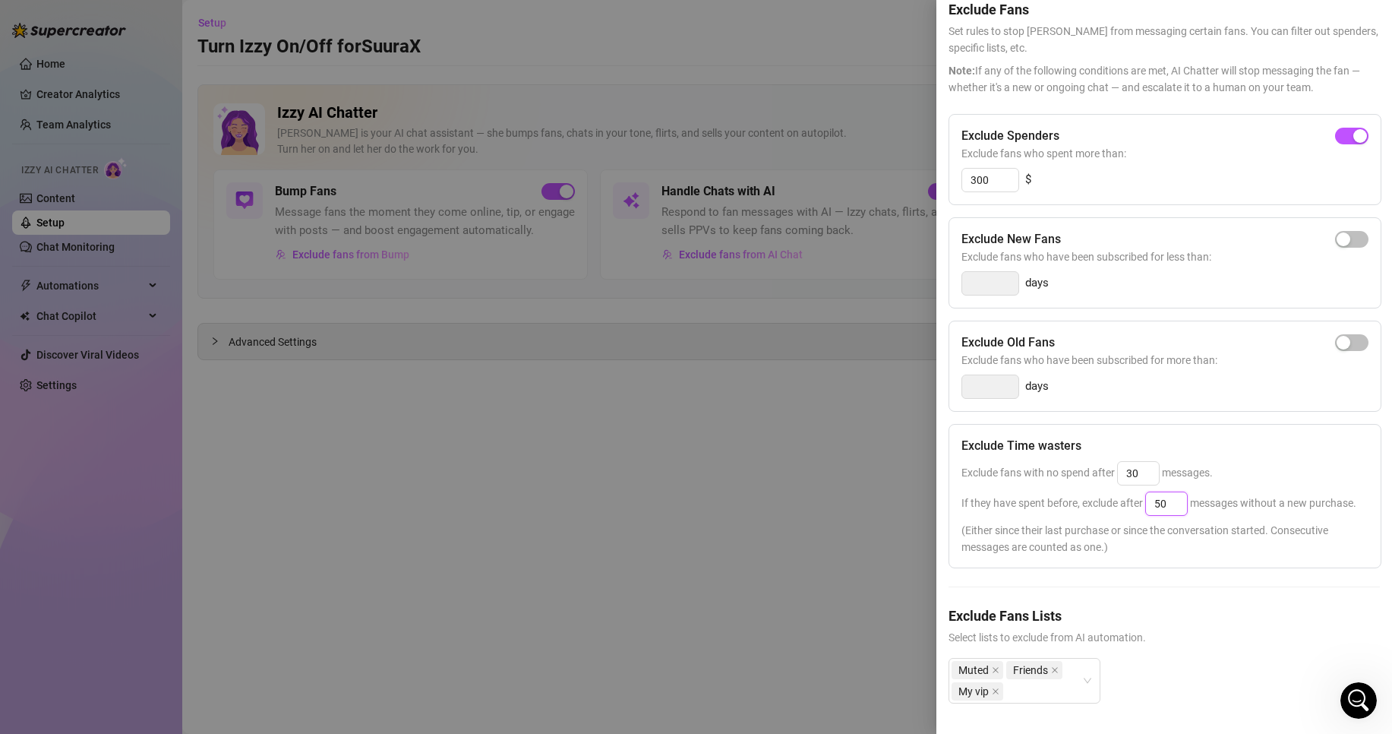
drag, startPoint x: 1179, startPoint y: 471, endPoint x: 1116, endPoint y: 469, distance: 63.1
click at [1116, 497] on span "If they have spent before, exclude after 50 messages without a new purchase." at bounding box center [1158, 503] width 395 height 12
drag, startPoint x: 1178, startPoint y: 472, endPoint x: 1143, endPoint y: 472, distance: 34.9
click at [1143, 497] on span "If they have spent before, exclude after 40 messages without a new purchase." at bounding box center [1158, 503] width 395 height 12
click at [1182, 492] on input "40" at bounding box center [1166, 503] width 41 height 23
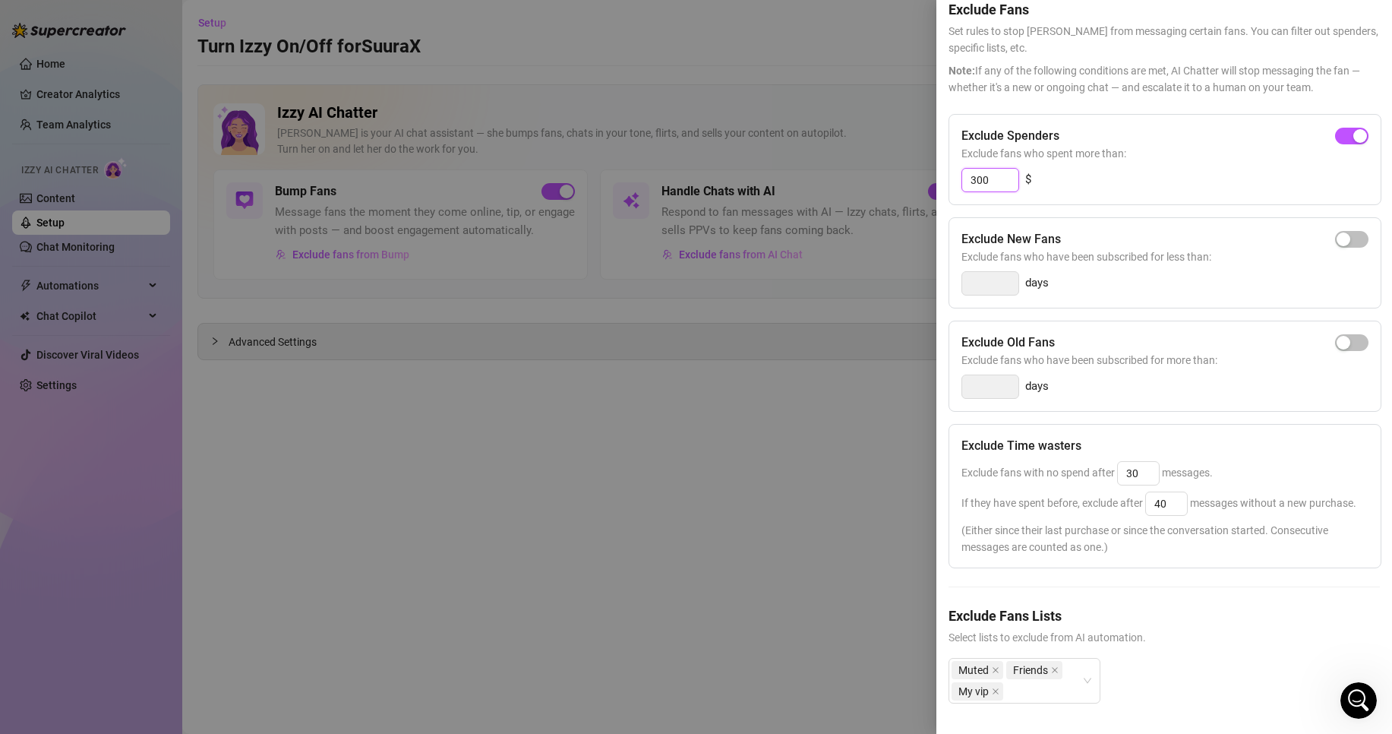
drag, startPoint x: 1002, startPoint y: 146, endPoint x: 902, endPoint y: 129, distance: 100.9
click at [903, 129] on div "Settings Preview Exclude Fans - Handle Chats with AI Cancel Save Exclude Fans S…" at bounding box center [696, 367] width 1392 height 734
click at [904, 130] on div at bounding box center [696, 367] width 1392 height 734
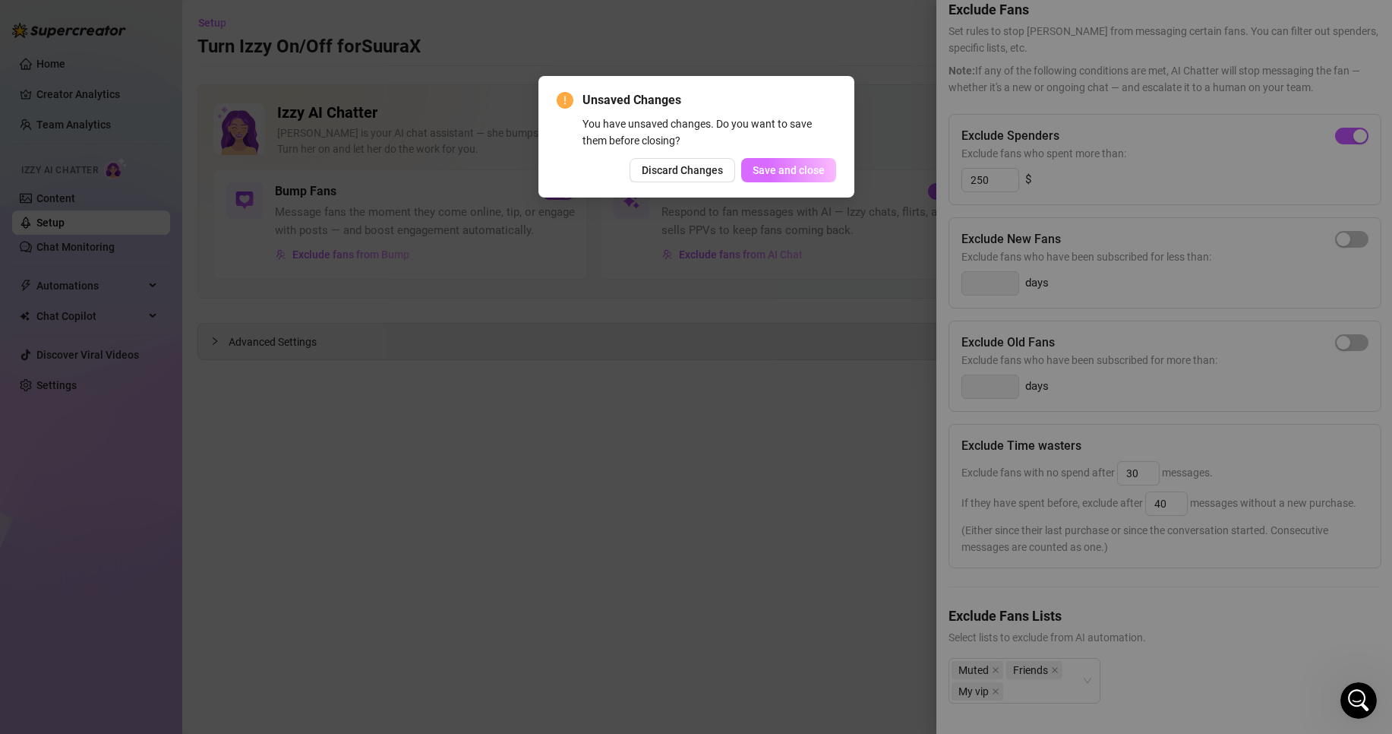
click at [778, 163] on button "Save and close" at bounding box center [788, 170] width 95 height 24
click at [677, 163] on button "Discard Changes" at bounding box center [666, 170] width 106 height 24
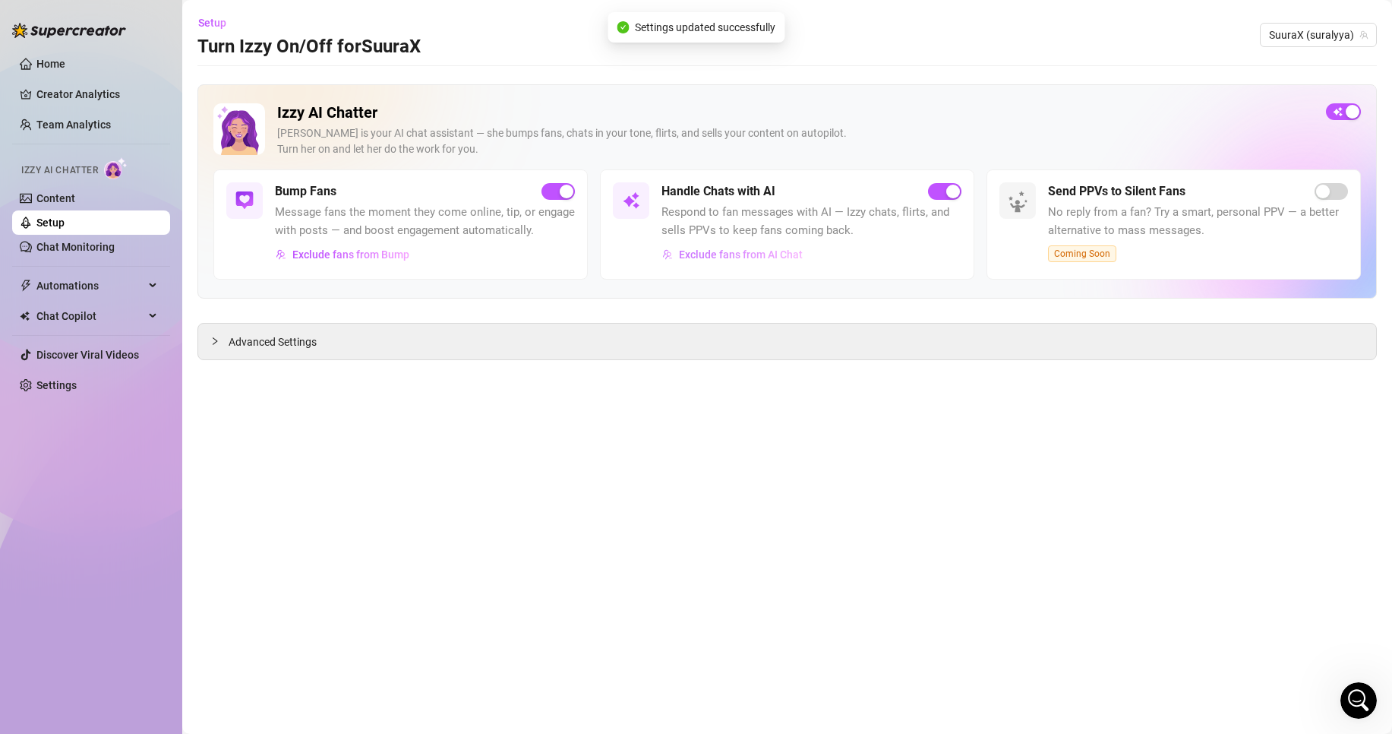
click at [761, 255] on span "Exclude fans from AI Chat" at bounding box center [741, 254] width 124 height 12
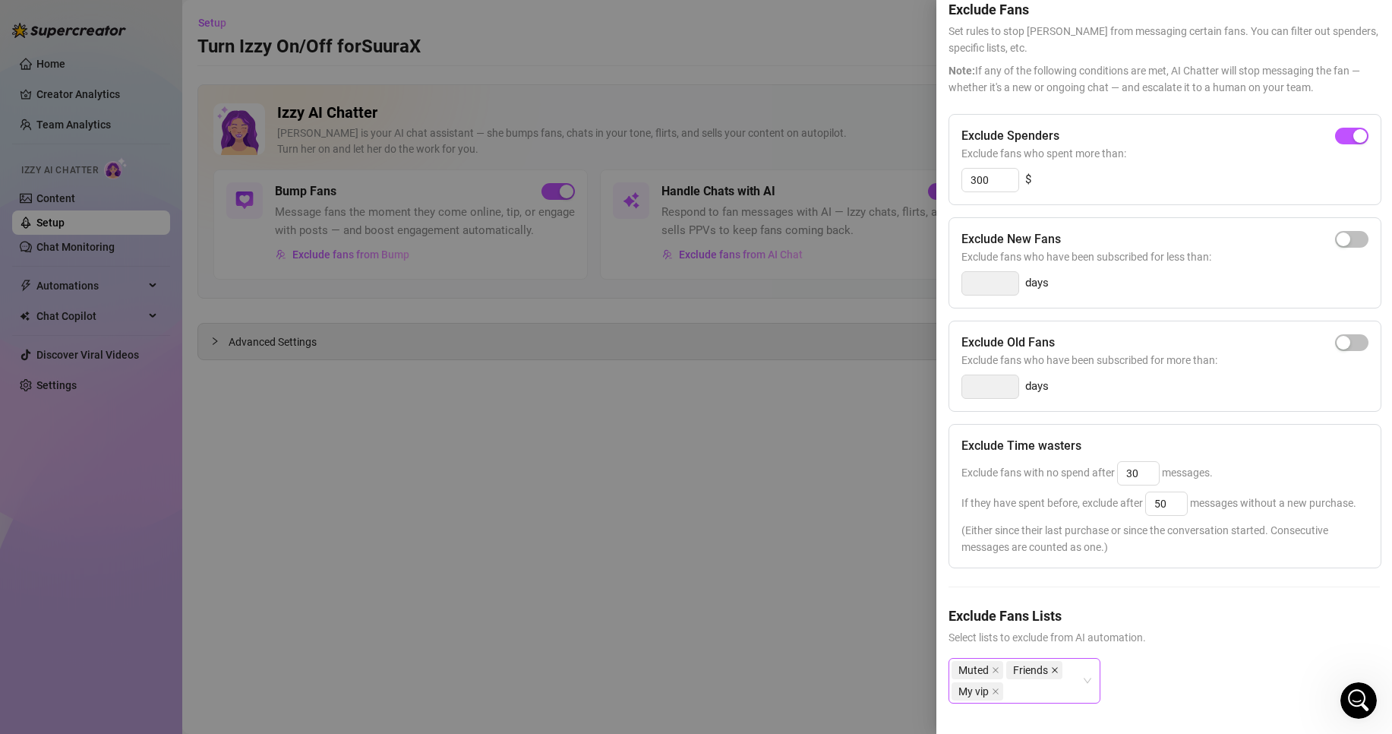
click at [1053, 666] on icon "close" at bounding box center [1055, 670] width 8 height 8
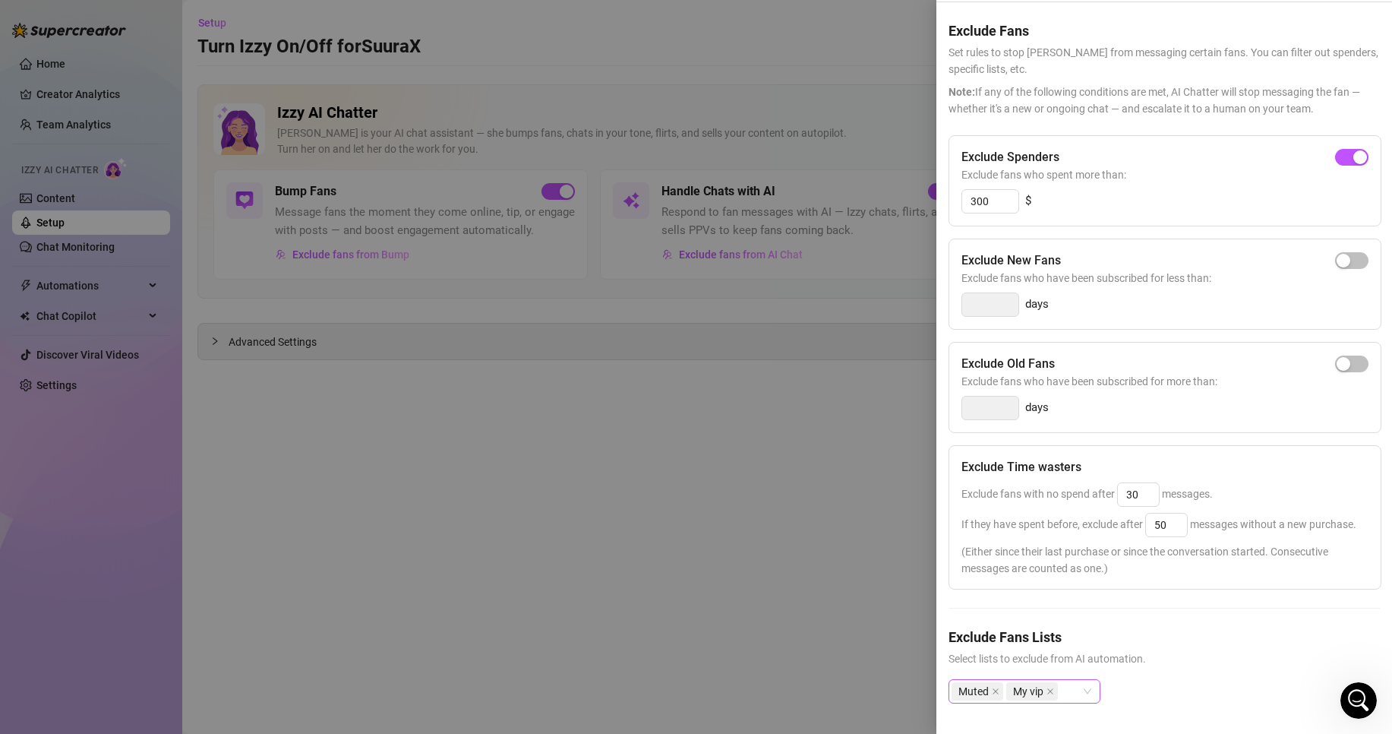
click at [1087, 679] on div "Muted My vip" at bounding box center [1025, 691] width 152 height 24
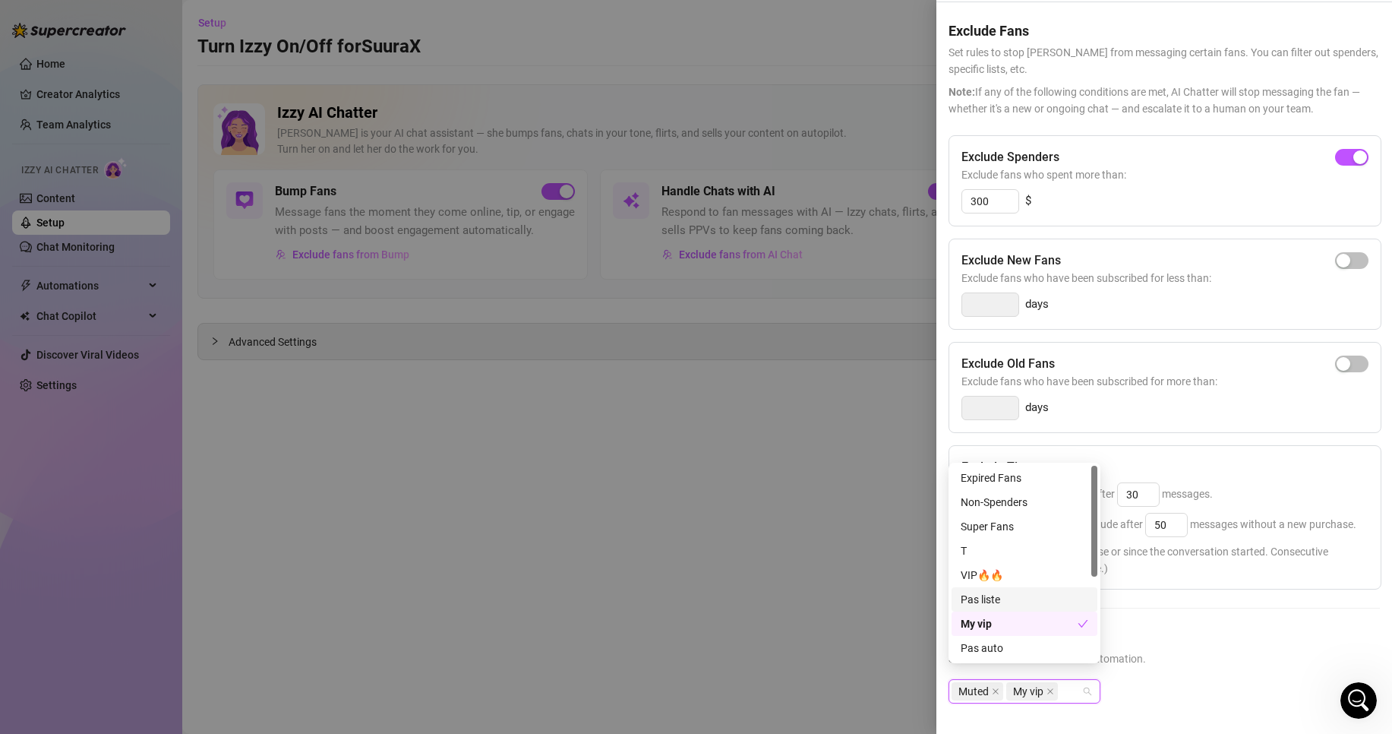
click at [1034, 598] on div "Pas liste" at bounding box center [1025, 599] width 128 height 17
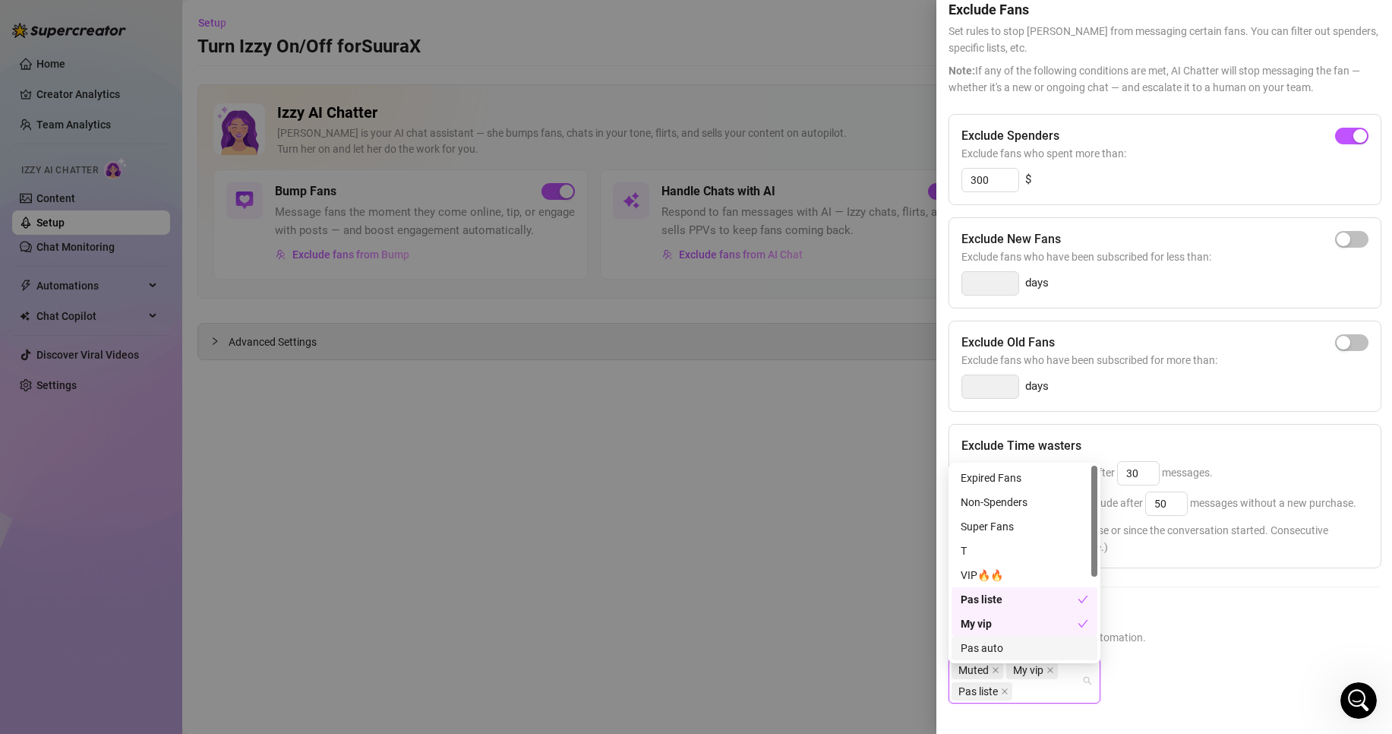
click at [1215, 676] on div "Muted My vip Pas liste" at bounding box center [1164, 693] width 431 height 70
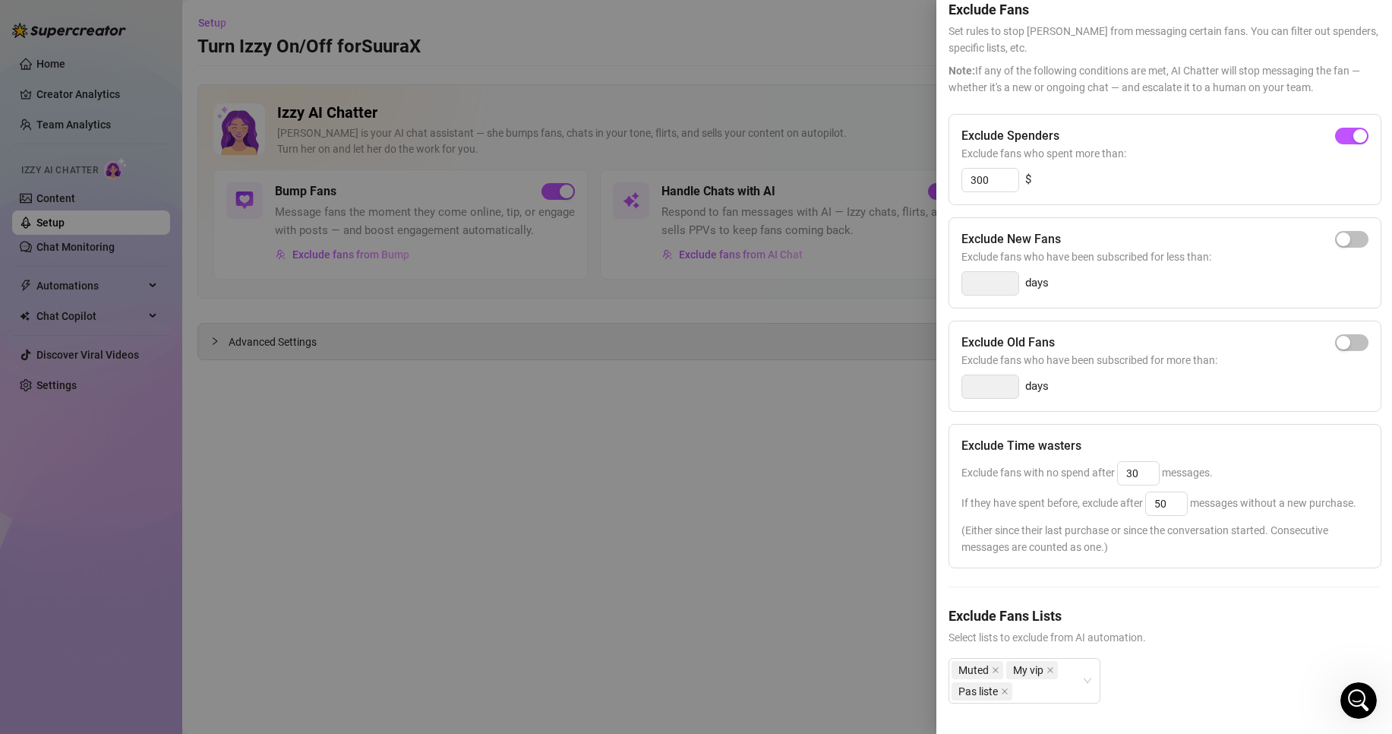
scroll to position [0, 0]
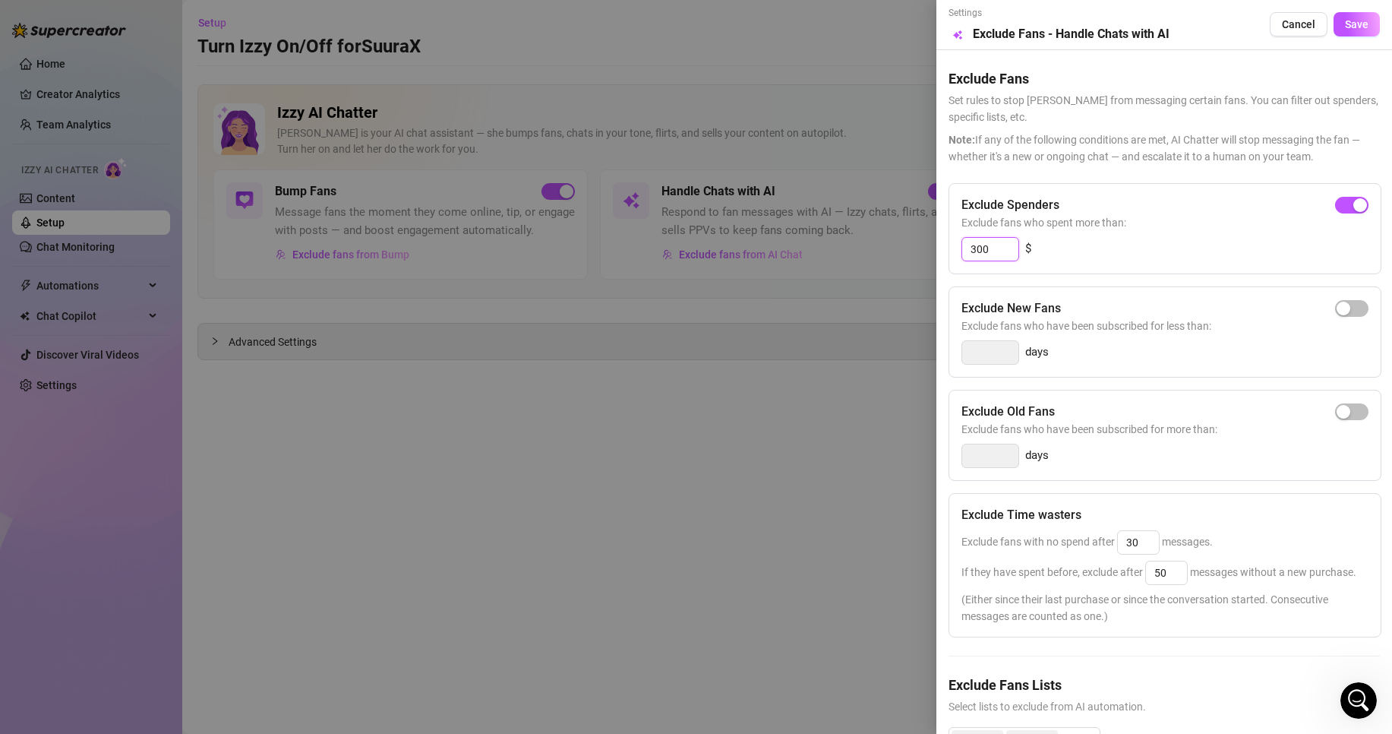
drag, startPoint x: 998, startPoint y: 244, endPoint x: 833, endPoint y: 248, distance: 164.9
click at [833, 248] on div "Settings Preview Exclude Fans - Handle Chats with AI Cancel Save Exclude Fans S…" at bounding box center [696, 367] width 1392 height 734
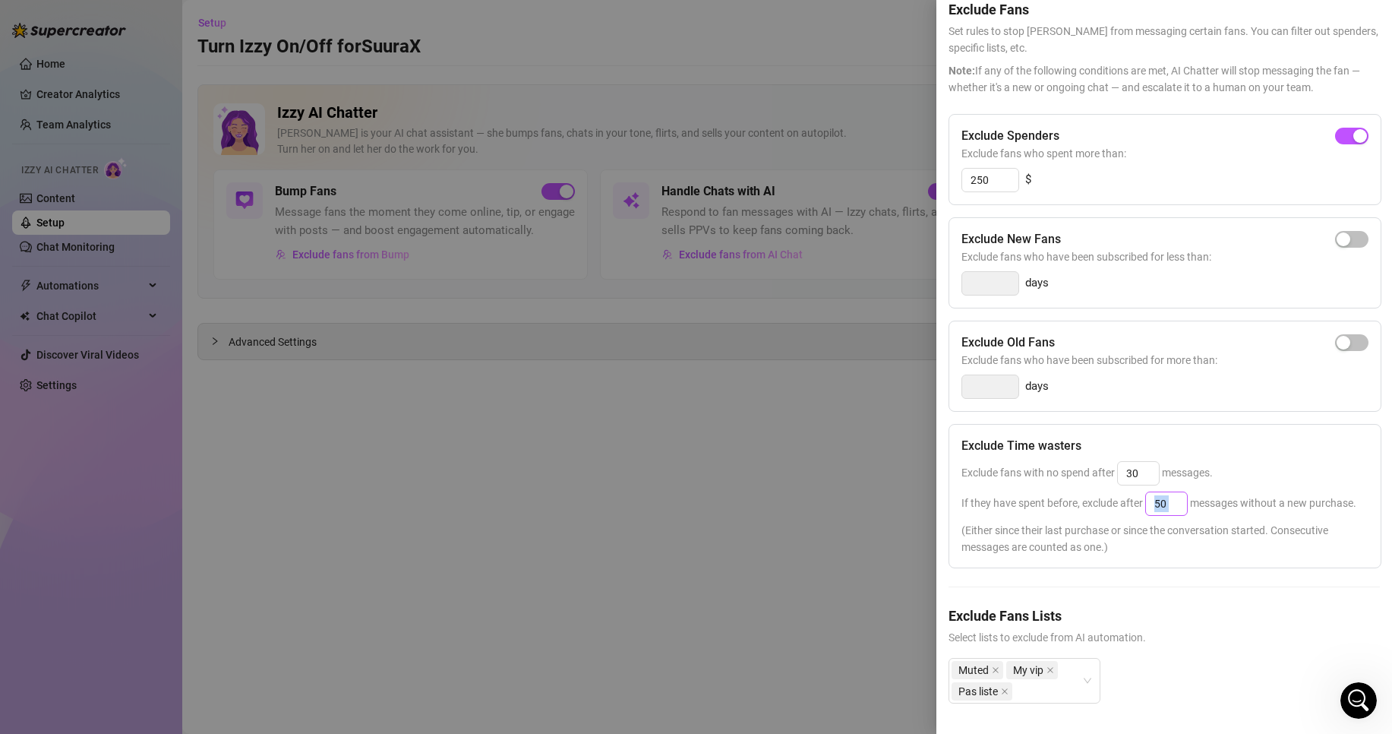
drag, startPoint x: 1190, startPoint y: 482, endPoint x: 1160, endPoint y: 475, distance: 30.2
click at [1160, 491] on div "If they have spent before, exclude after 50 messages without a new purchase." at bounding box center [1164, 503] width 407 height 24
drag, startPoint x: 1176, startPoint y: 473, endPoint x: 1090, endPoint y: 475, distance: 85.8
click at [1090, 497] on span "If they have spent before, exclude after 50 messages without a new purchase." at bounding box center [1158, 503] width 395 height 12
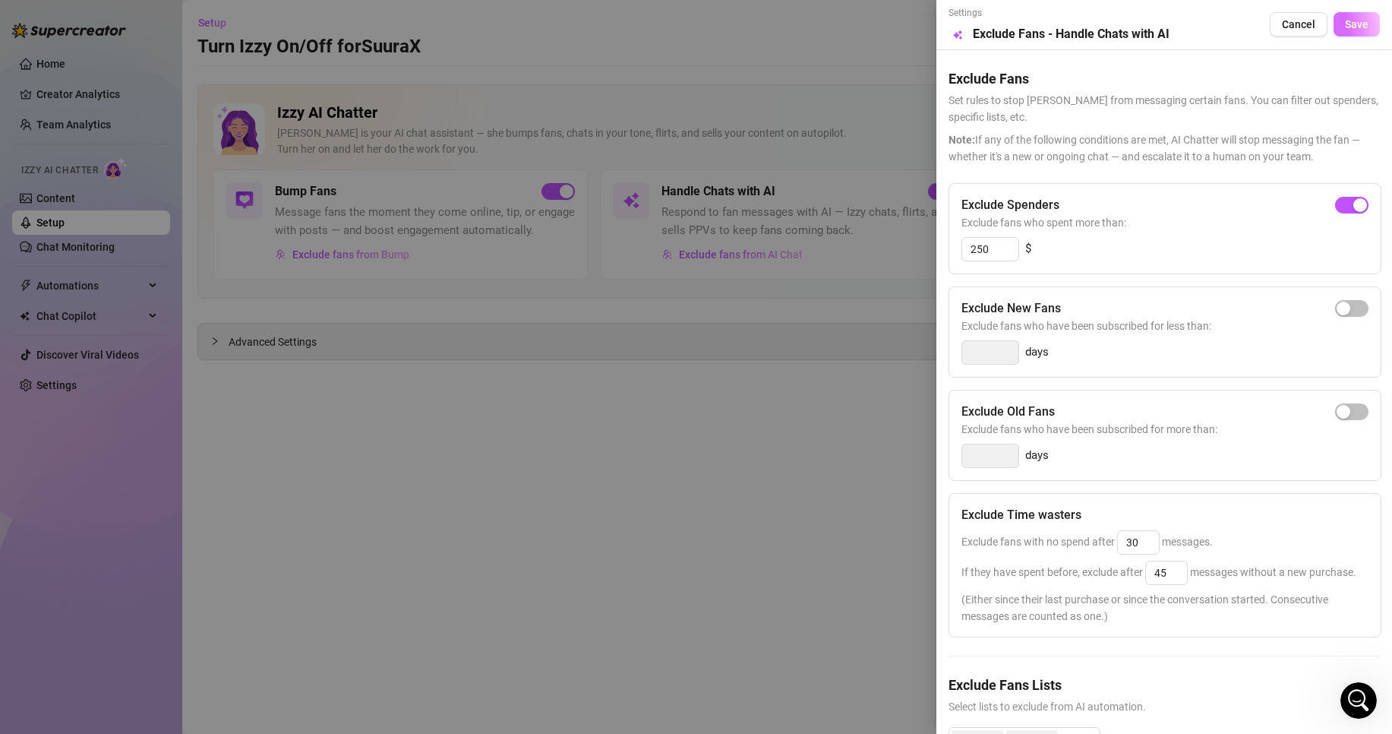
click at [1358, 30] on button "Save" at bounding box center [1357, 24] width 46 height 24
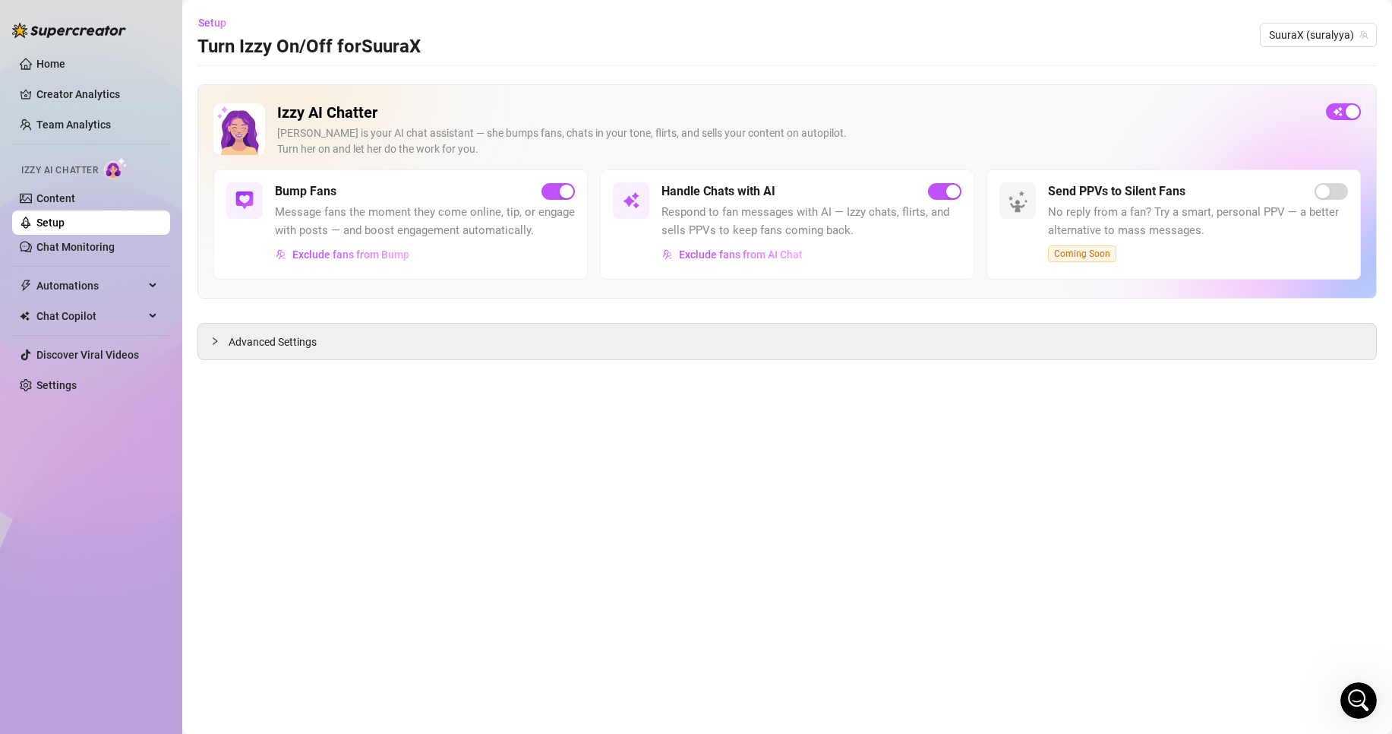
click at [65, 228] on link "Setup" at bounding box center [50, 222] width 28 height 12
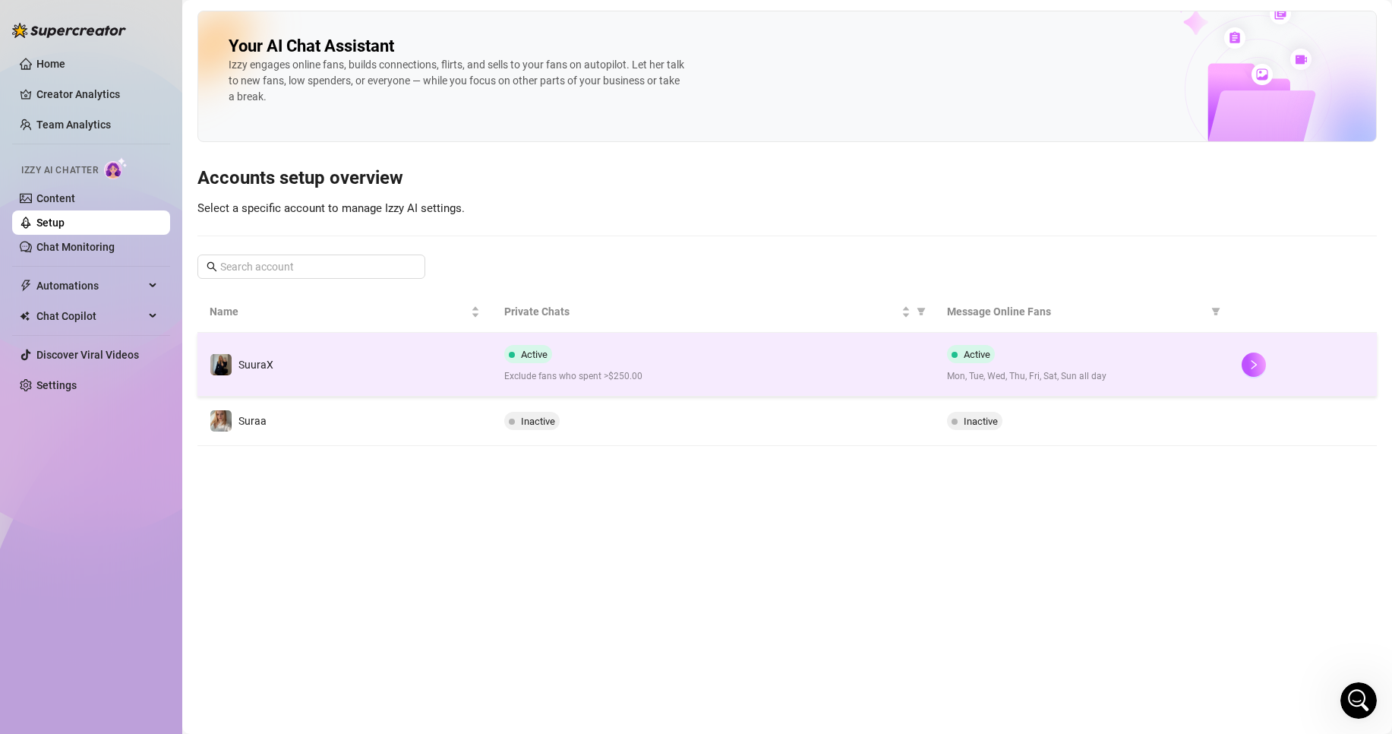
click at [422, 374] on td "SuuraX" at bounding box center [344, 365] width 295 height 64
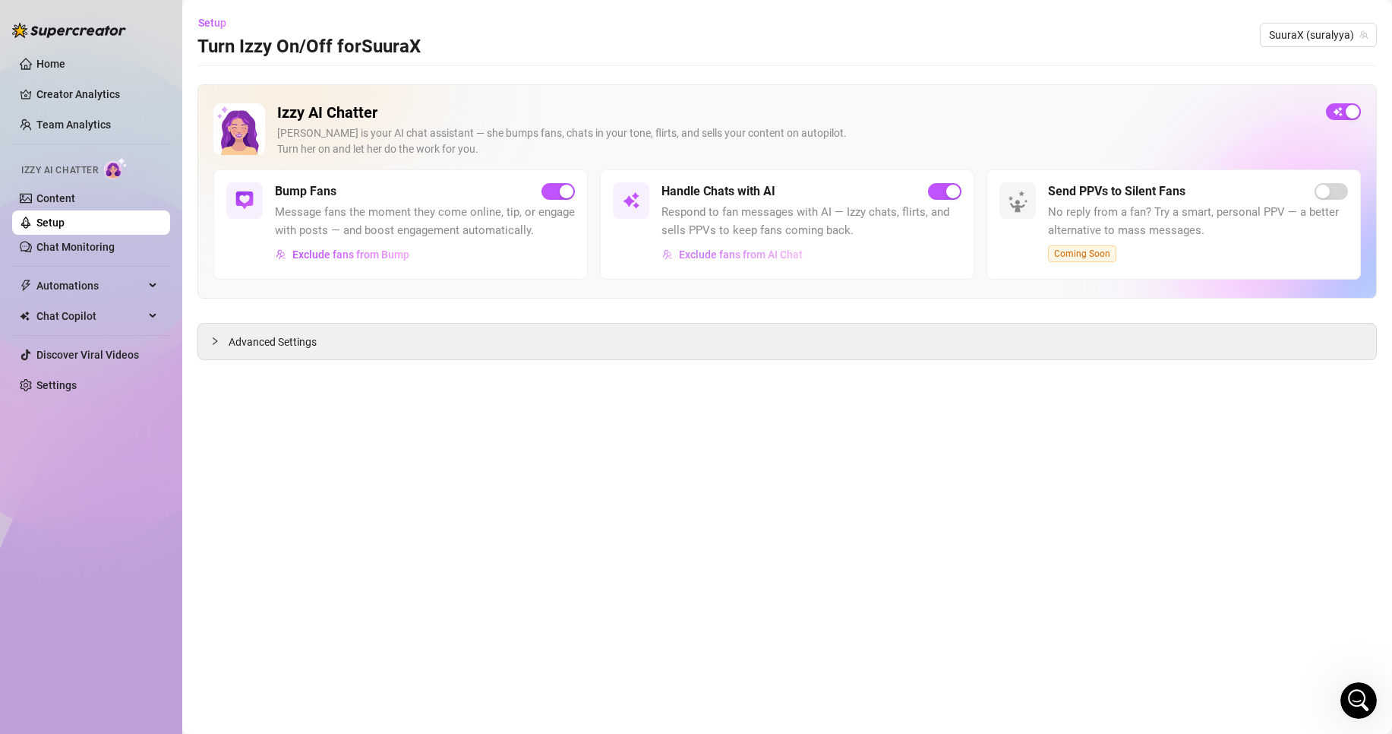
click at [731, 247] on button "Exclude fans from AI Chat" at bounding box center [732, 254] width 142 height 24
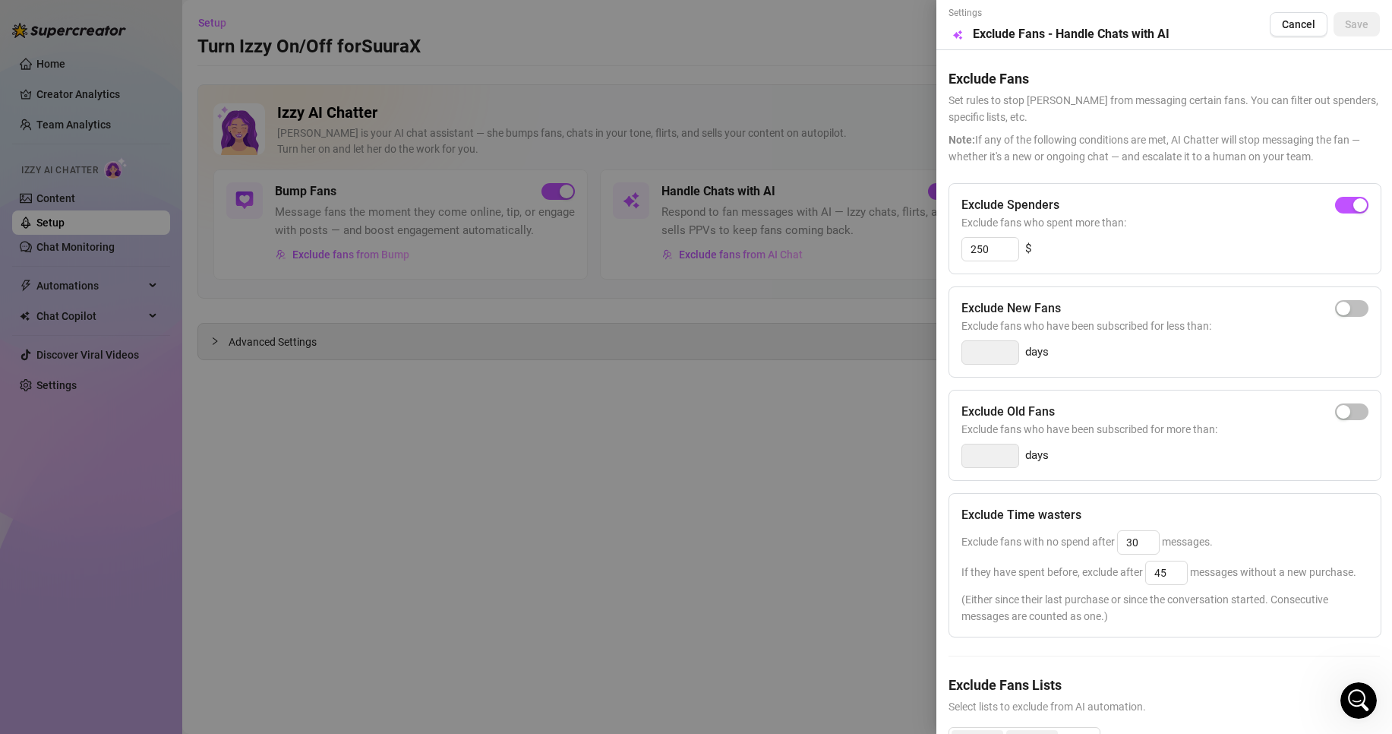
scroll to position [99, 0]
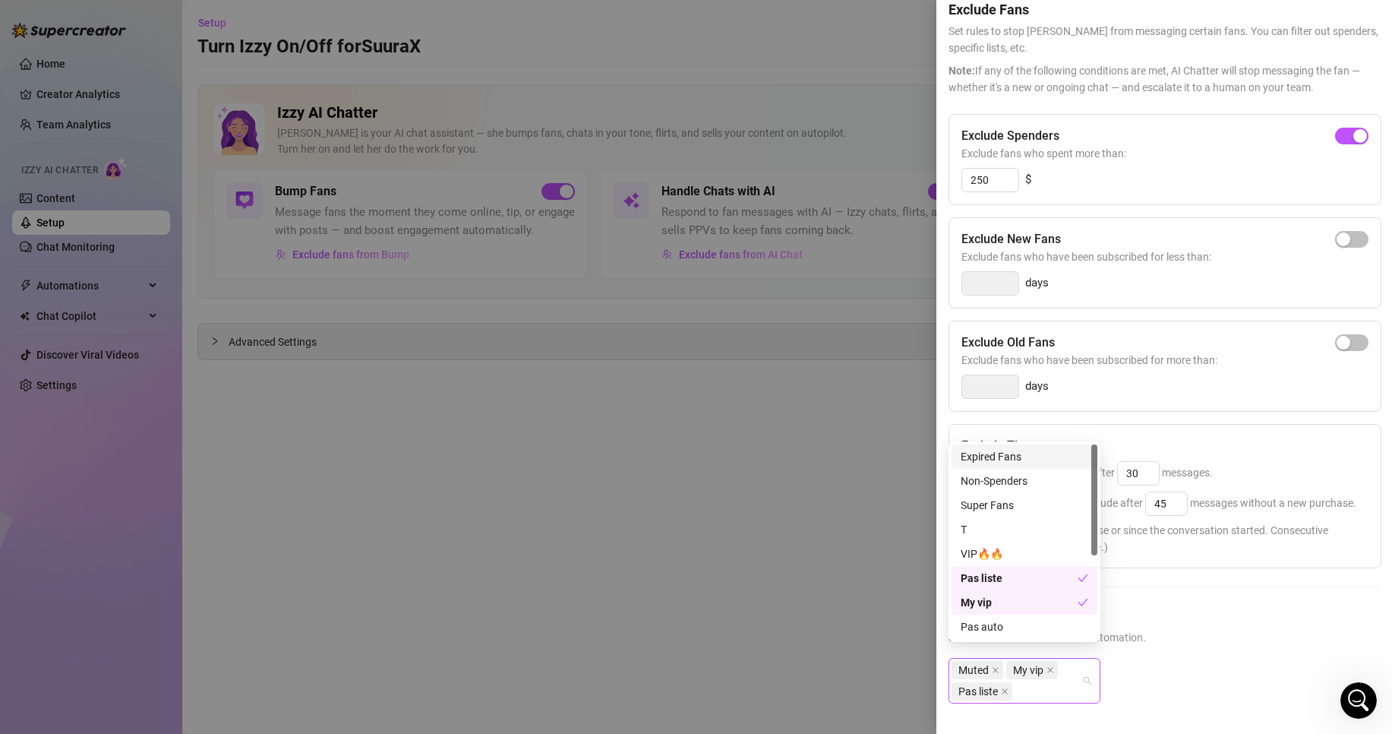
click at [1081, 671] on div "Muted My vip Pas liste" at bounding box center [1025, 681] width 152 height 46
click at [1032, 488] on div "Pas auto" at bounding box center [1025, 489] width 128 height 17
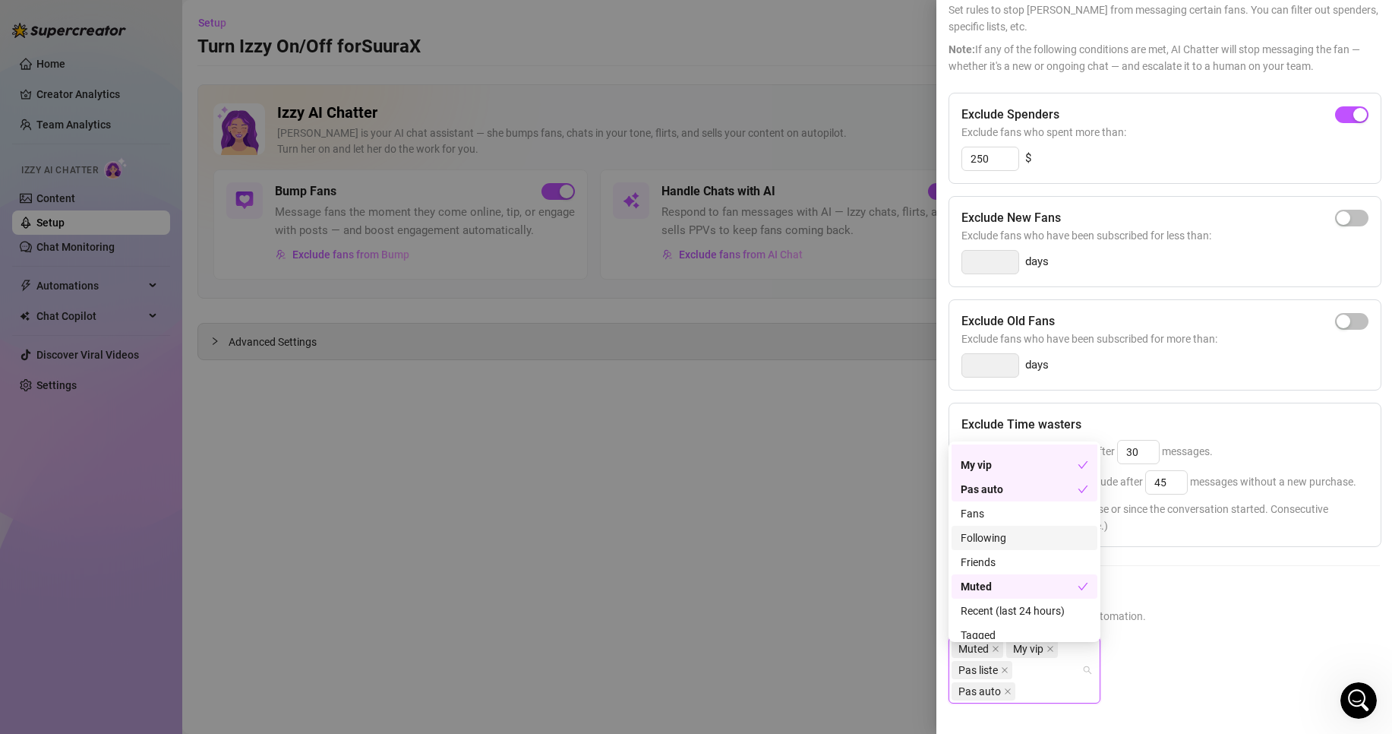
click at [1206, 647] on div "Muted My vip Pas liste Pas auto" at bounding box center [1164, 681] width 431 height 91
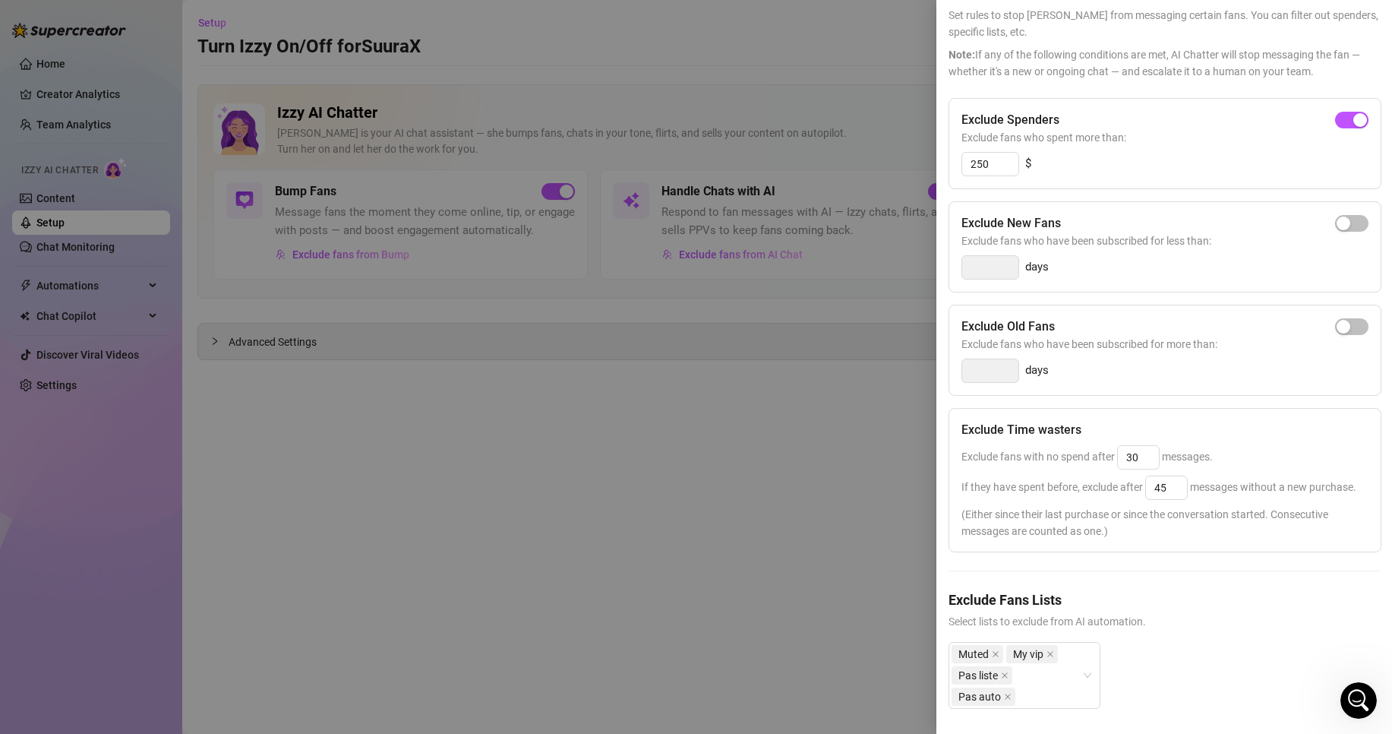
scroll to position [120, 0]
click at [1144, 440] on input "30" at bounding box center [1138, 451] width 41 height 23
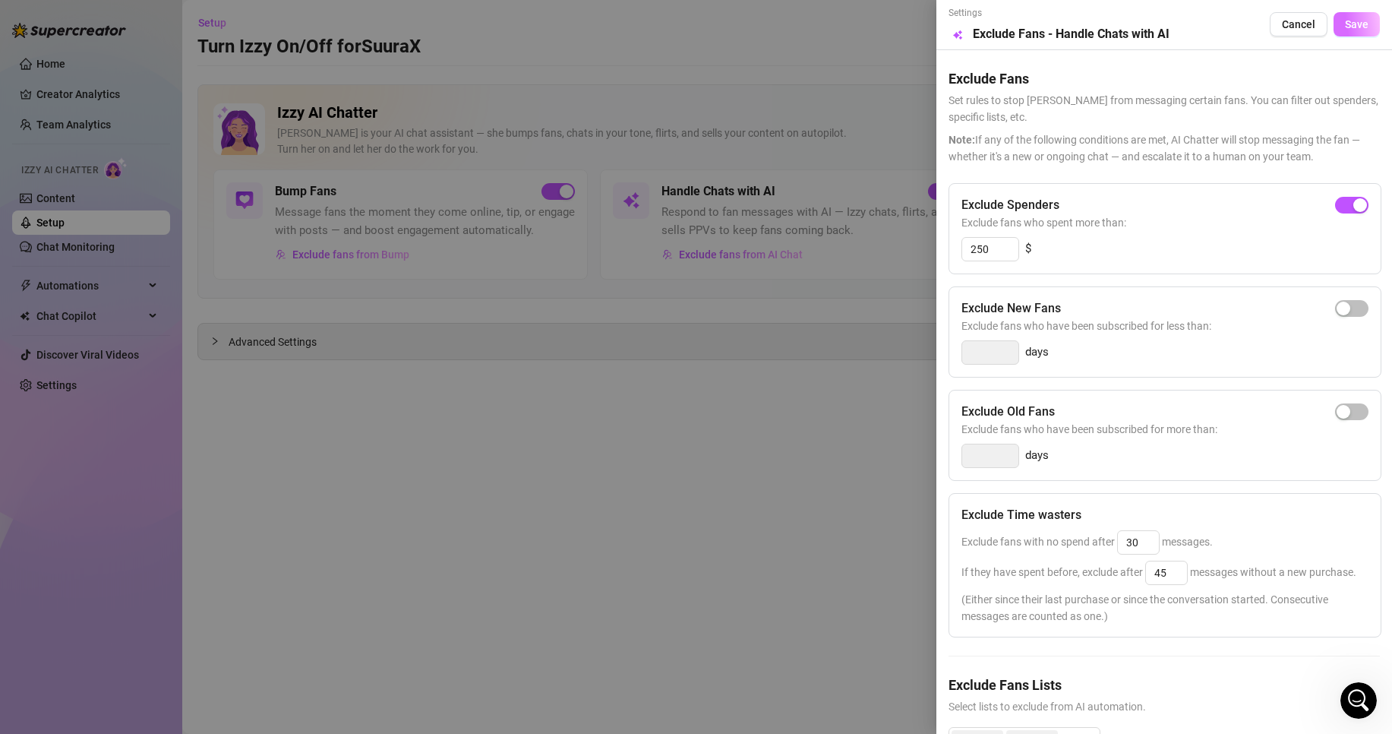
click at [1356, 28] on button "Save" at bounding box center [1357, 24] width 46 height 24
